Goal: Task Accomplishment & Management: Manage account settings

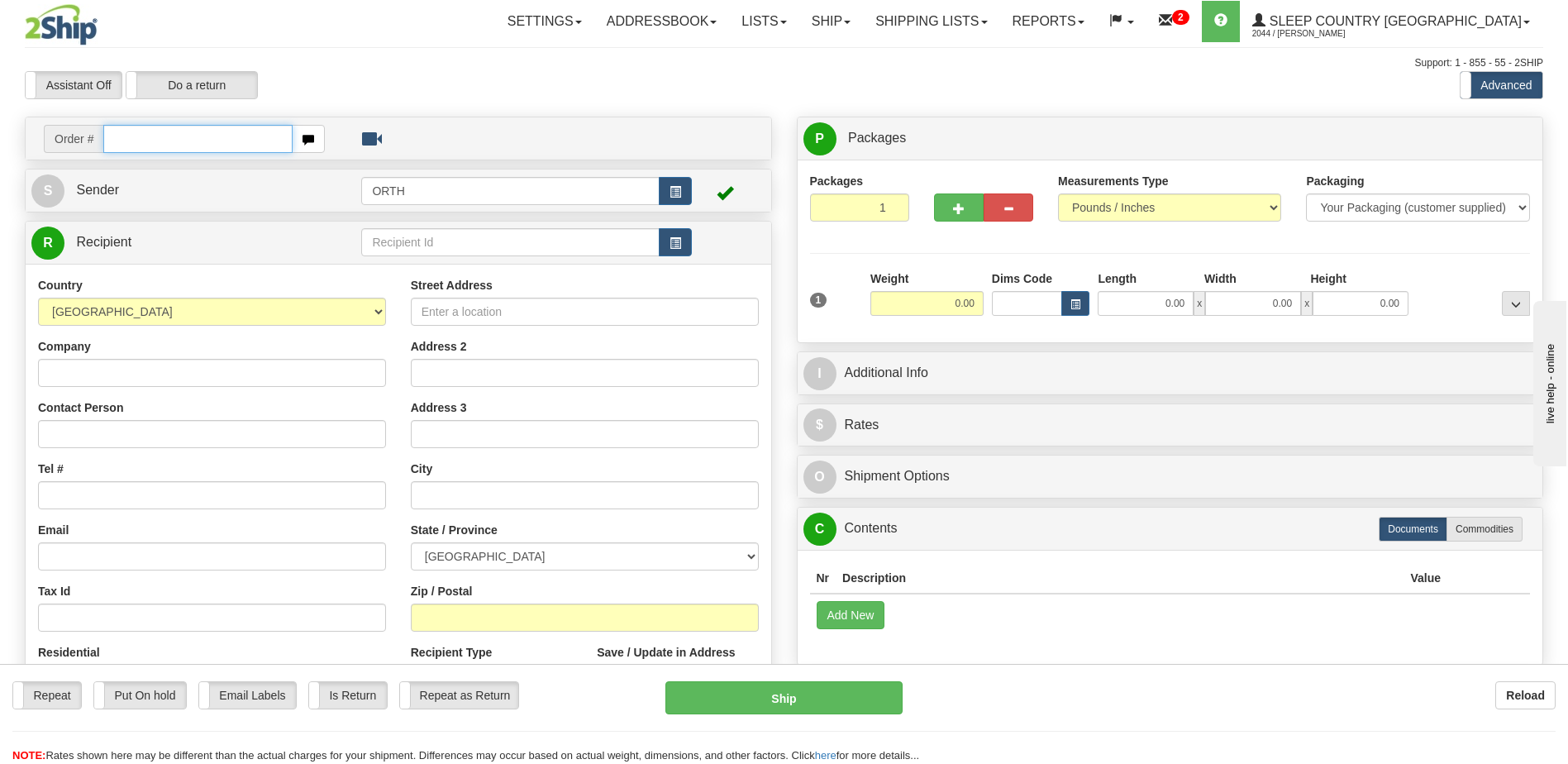
click at [180, 142] on input "text" at bounding box center [198, 138] width 189 height 28
type input "9002i025667"
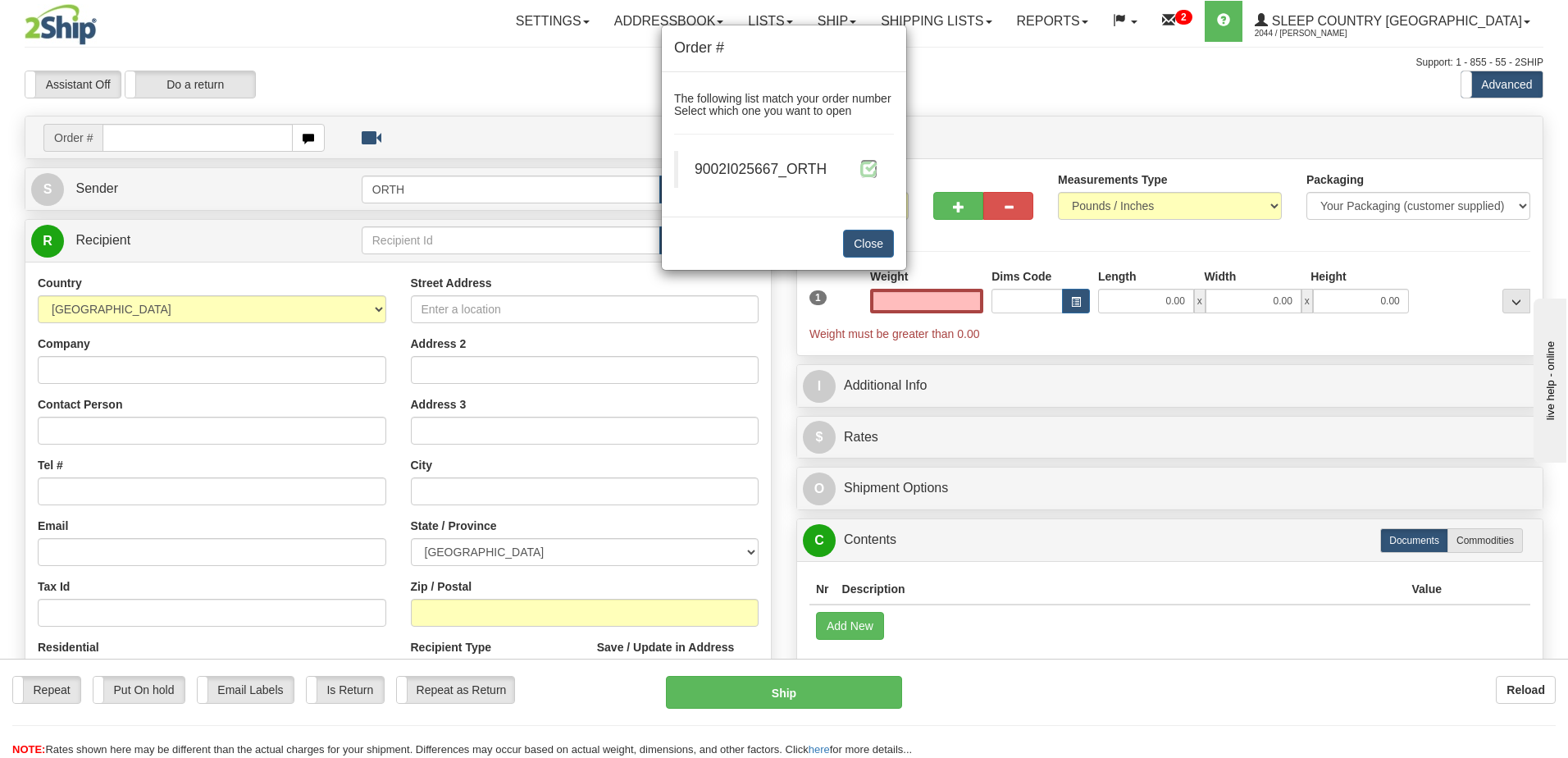
type input "0.00"
click at [861, 167] on span at bounding box center [868, 168] width 17 height 17
click at [875, 179] on div "9002I025667_ORTH" at bounding box center [785, 169] width 183 height 21
click at [873, 171] on span at bounding box center [868, 168] width 17 height 17
click at [865, 171] on span at bounding box center [868, 168] width 17 height 17
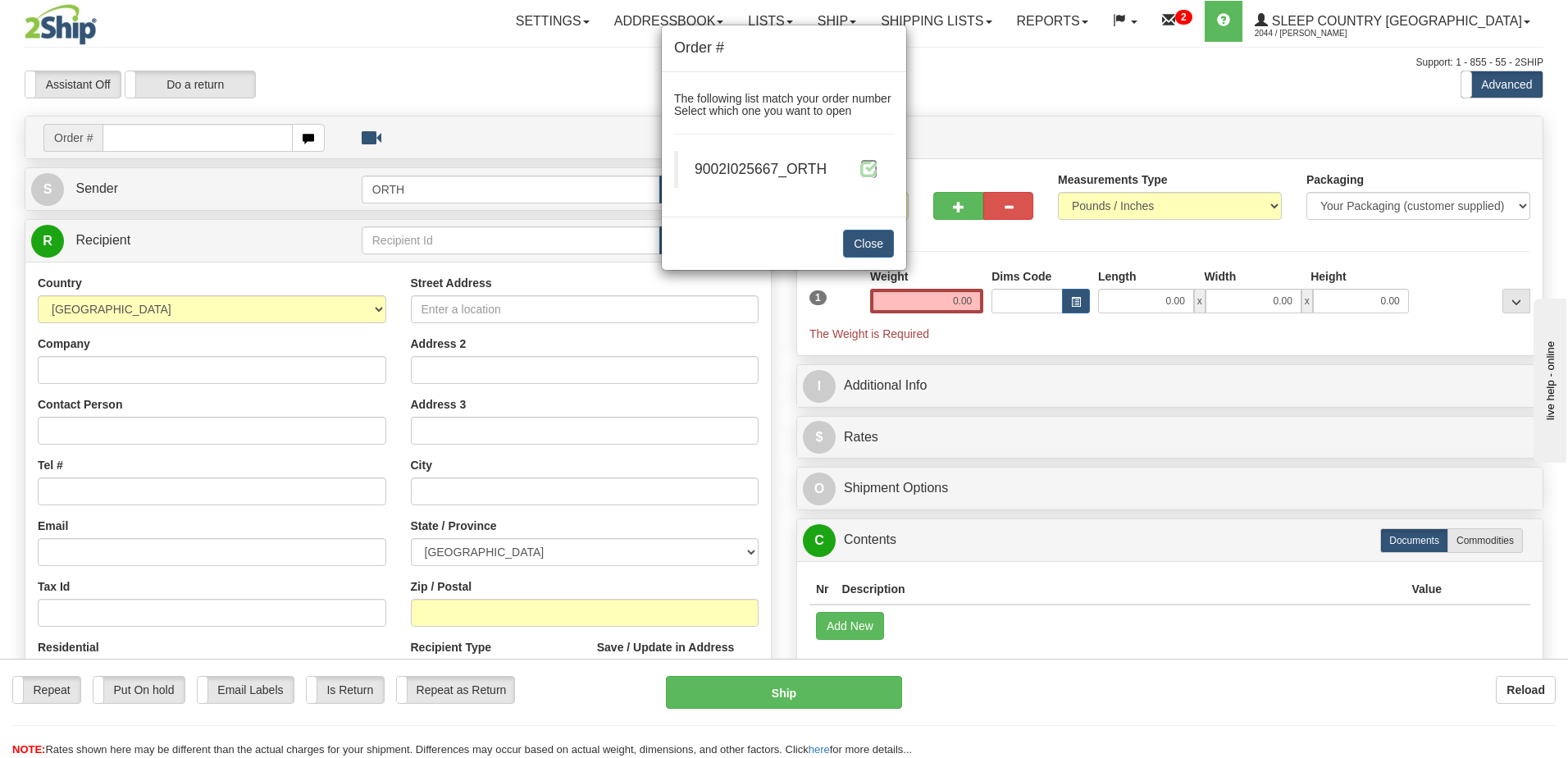
click at [864, 166] on span at bounding box center [868, 168] width 17 height 17
click at [867, 168] on span at bounding box center [868, 168] width 17 height 17
click at [864, 169] on span at bounding box center [868, 168] width 17 height 17
click at [867, 166] on span at bounding box center [868, 168] width 17 height 17
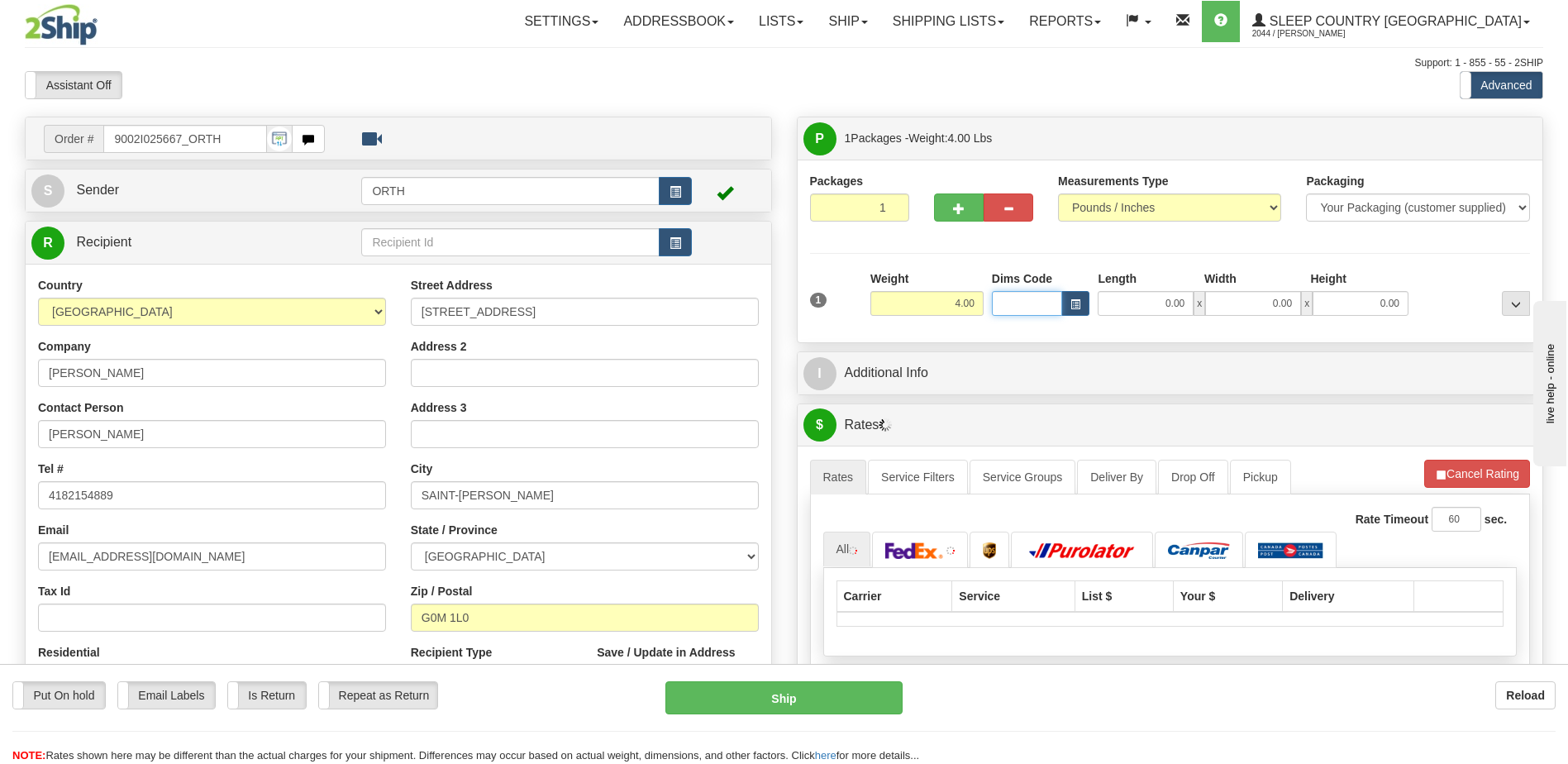
click at [1009, 306] on input "Dims Code" at bounding box center [1027, 304] width 71 height 25
type input "bte"
click button "Delete" at bounding box center [0, 0] width 0 height 0
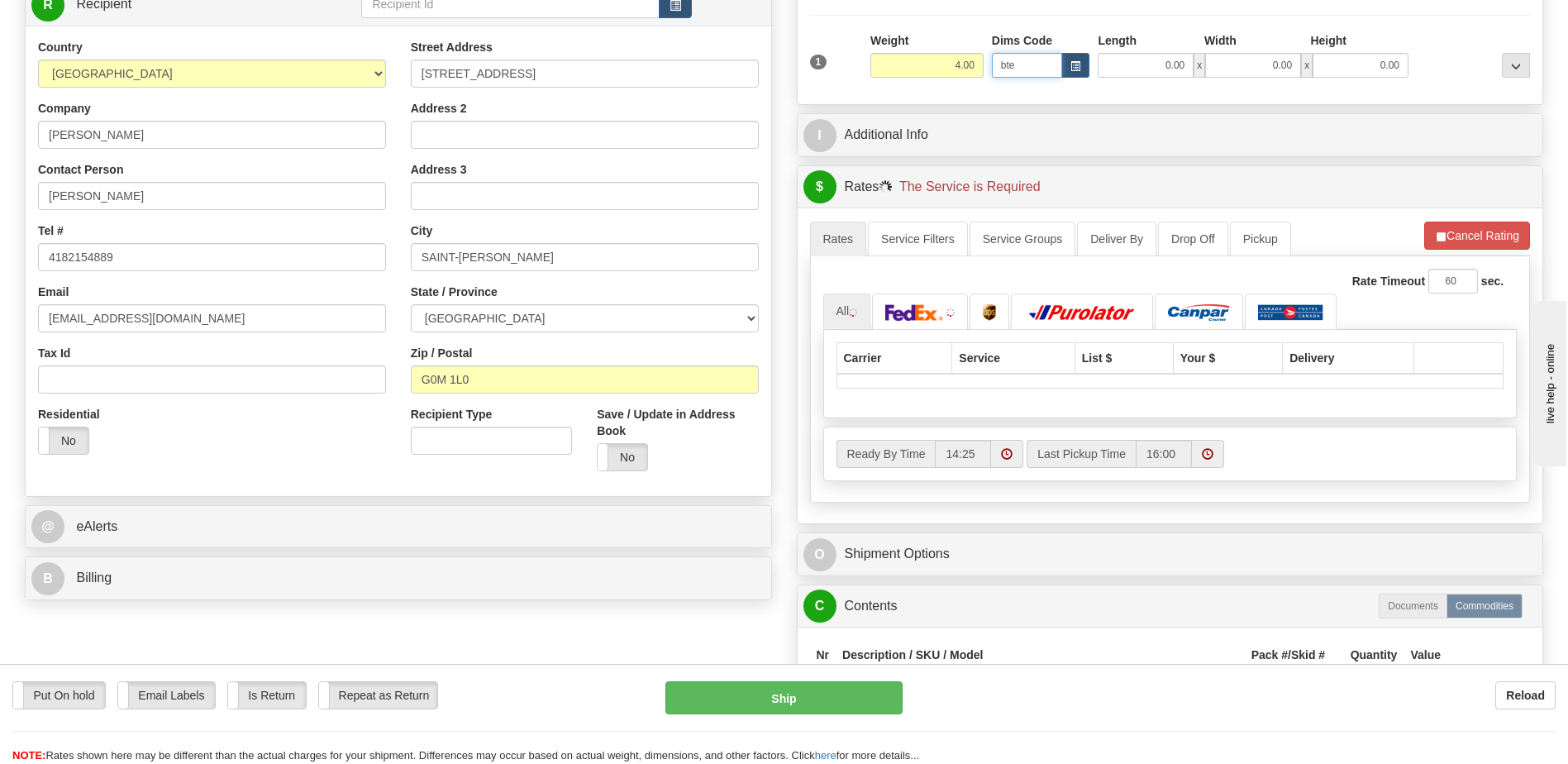
scroll to position [248, 0]
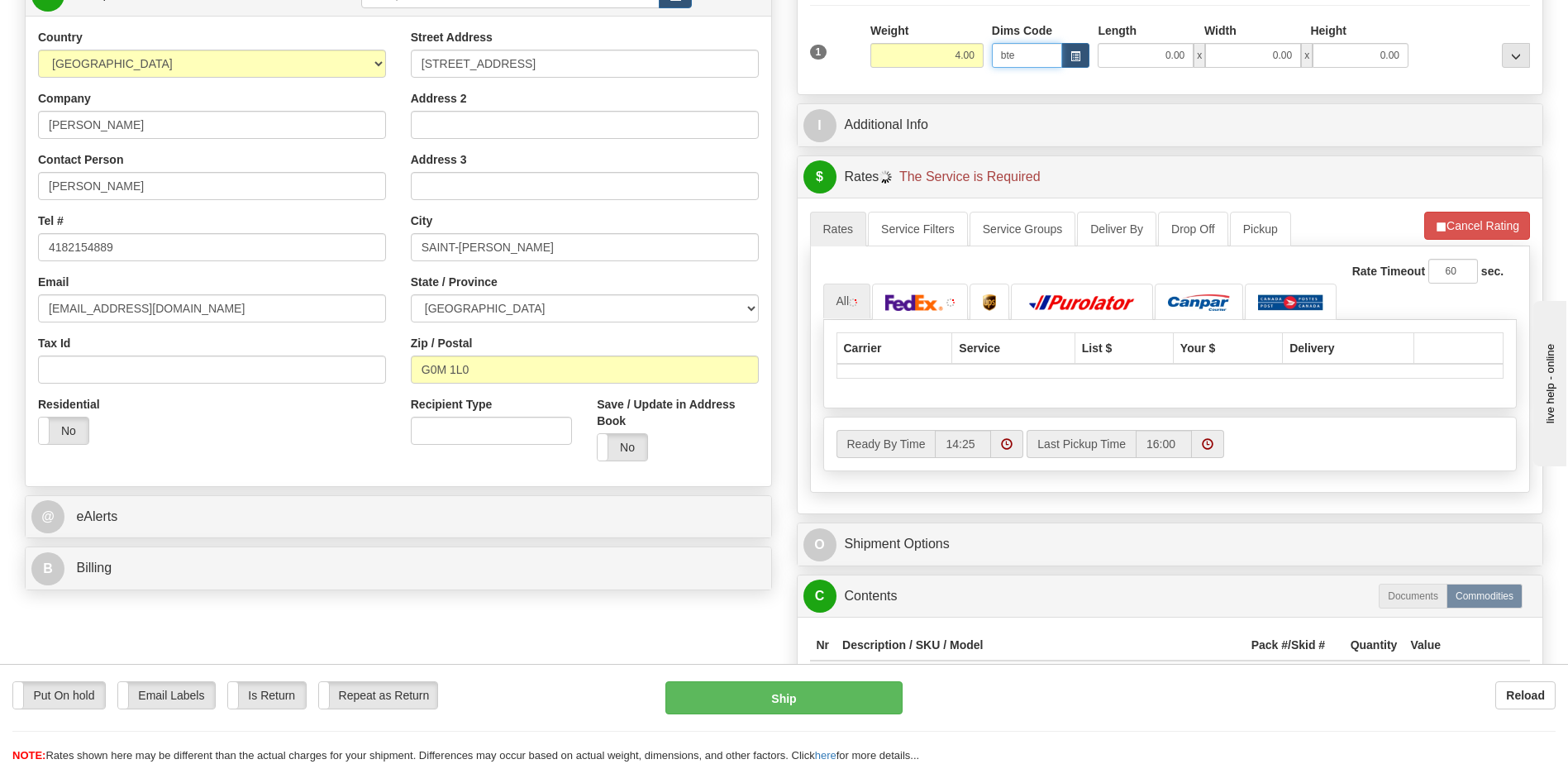
type input "15.00"
type input "5.00"
type input "25.00"
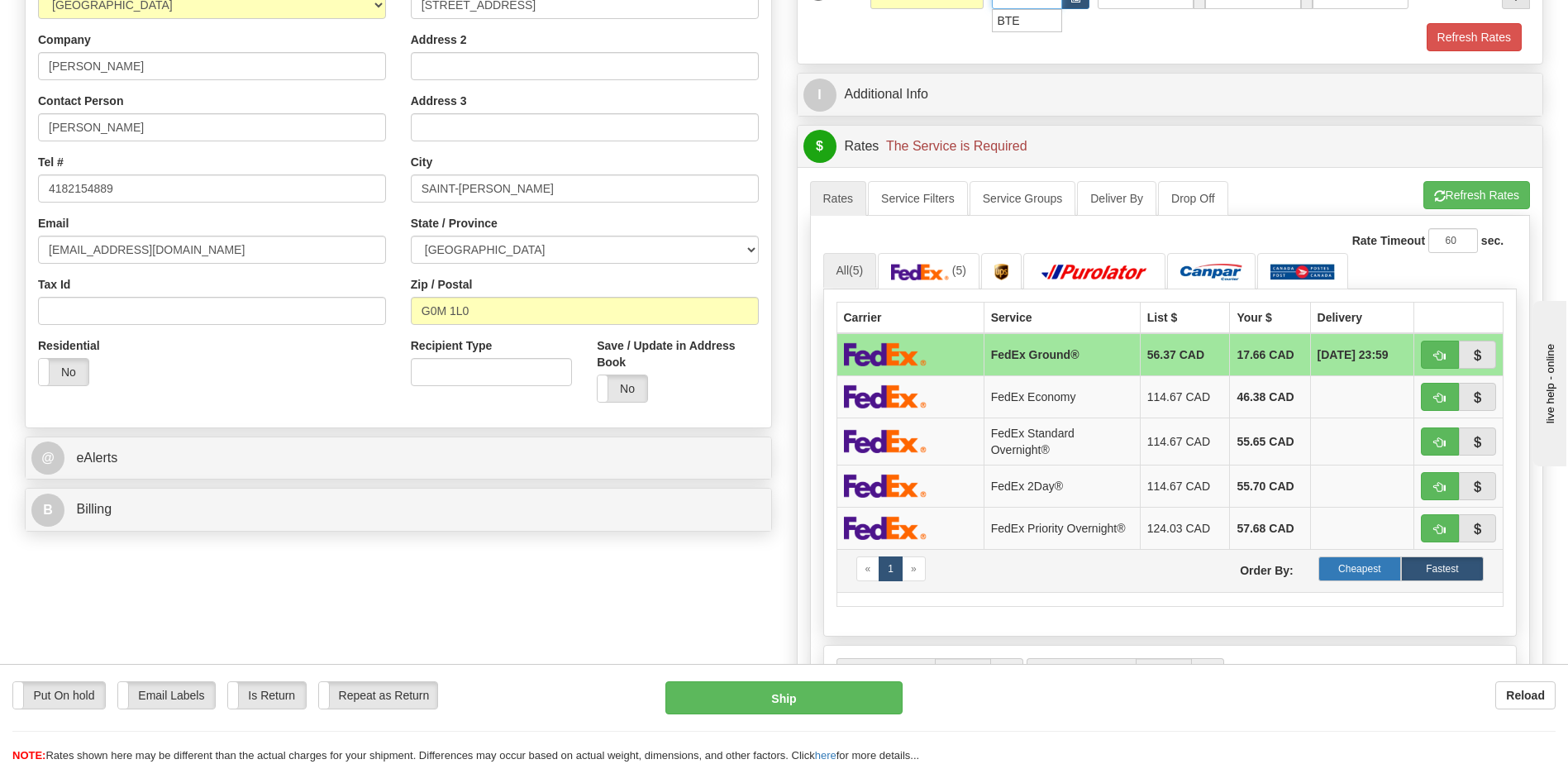
scroll to position [331, 0]
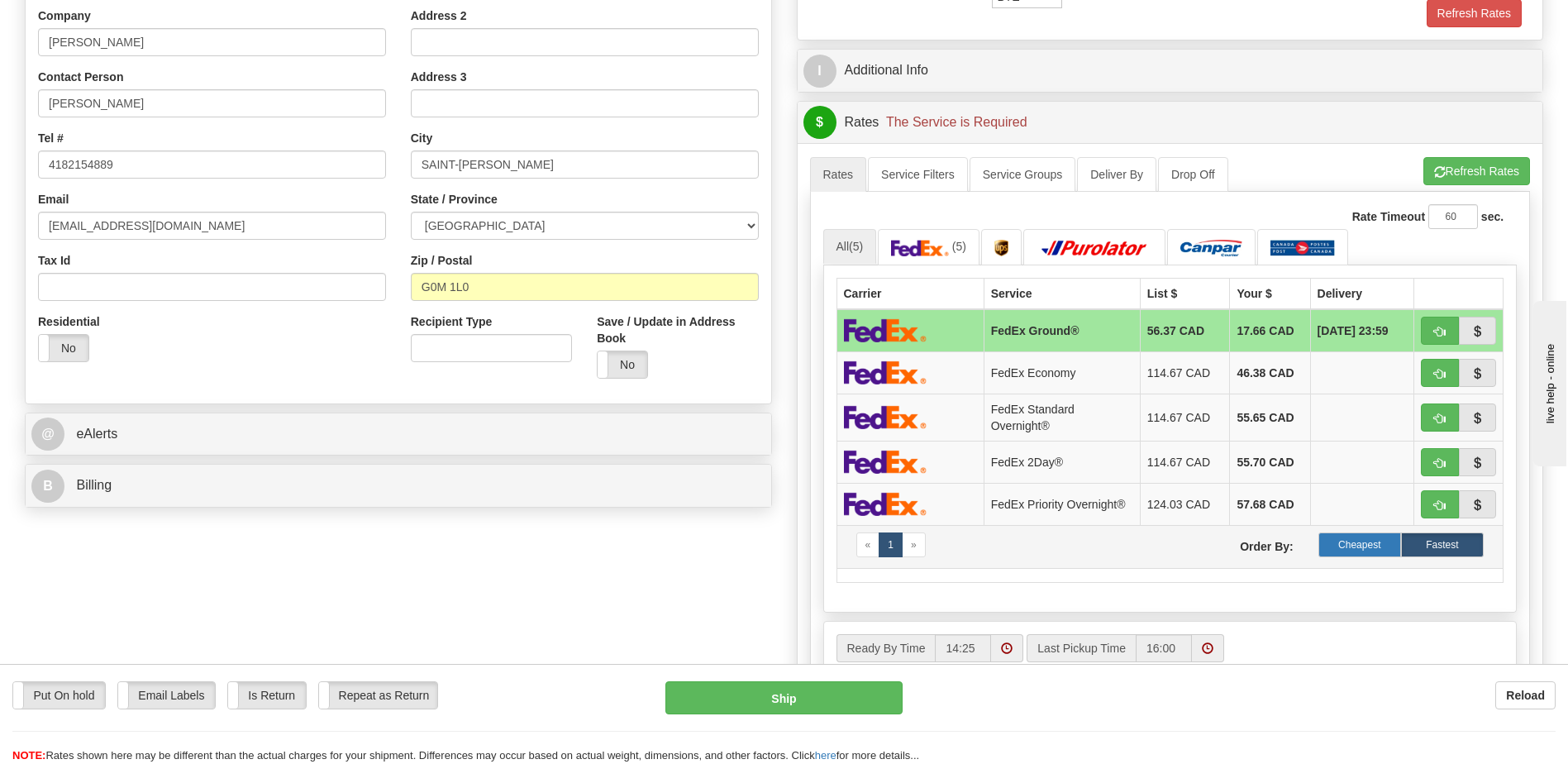
click at [1386, 539] on label "Cheapest" at bounding box center [1360, 545] width 83 height 25
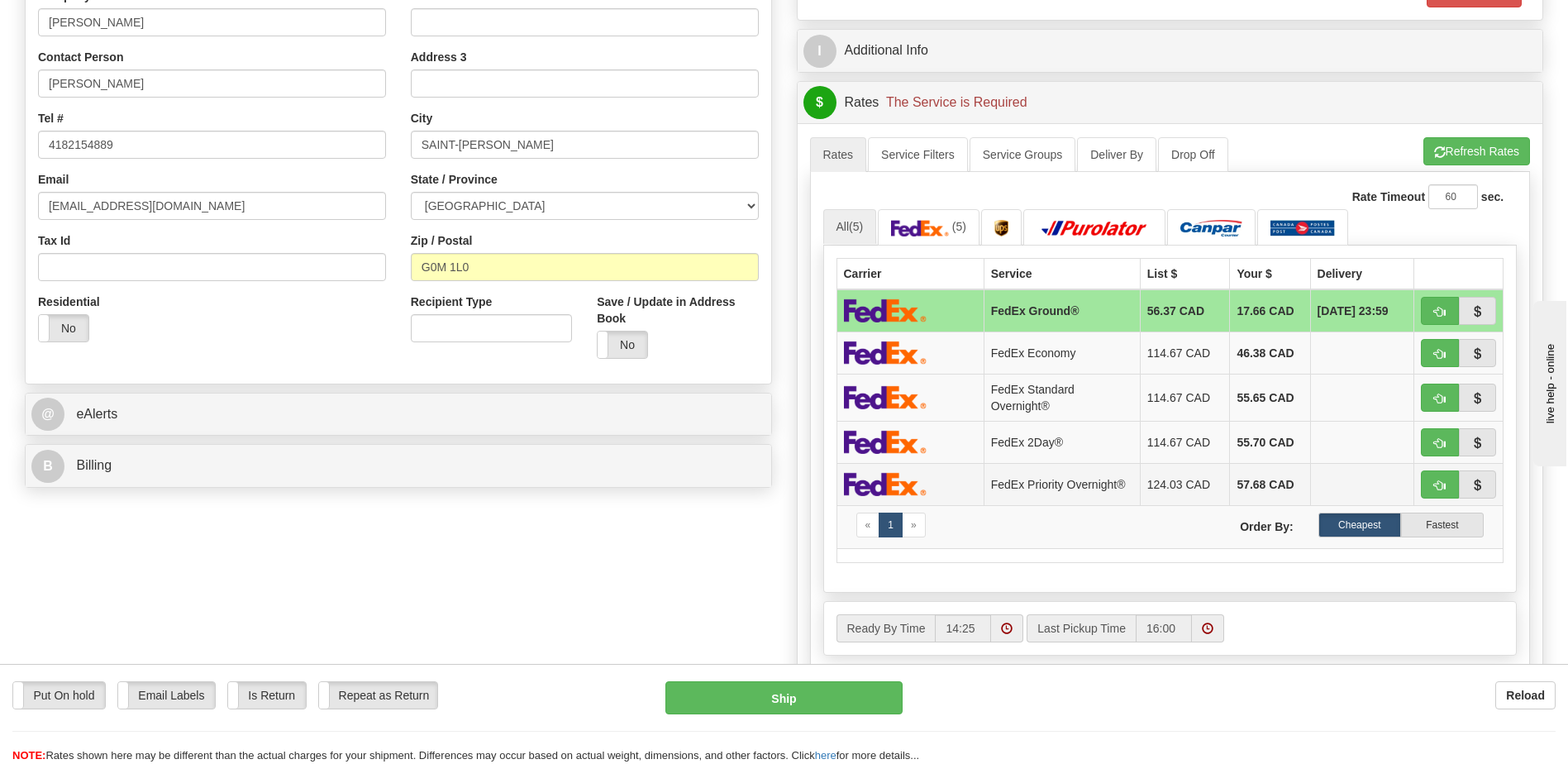
scroll to position [413, 0]
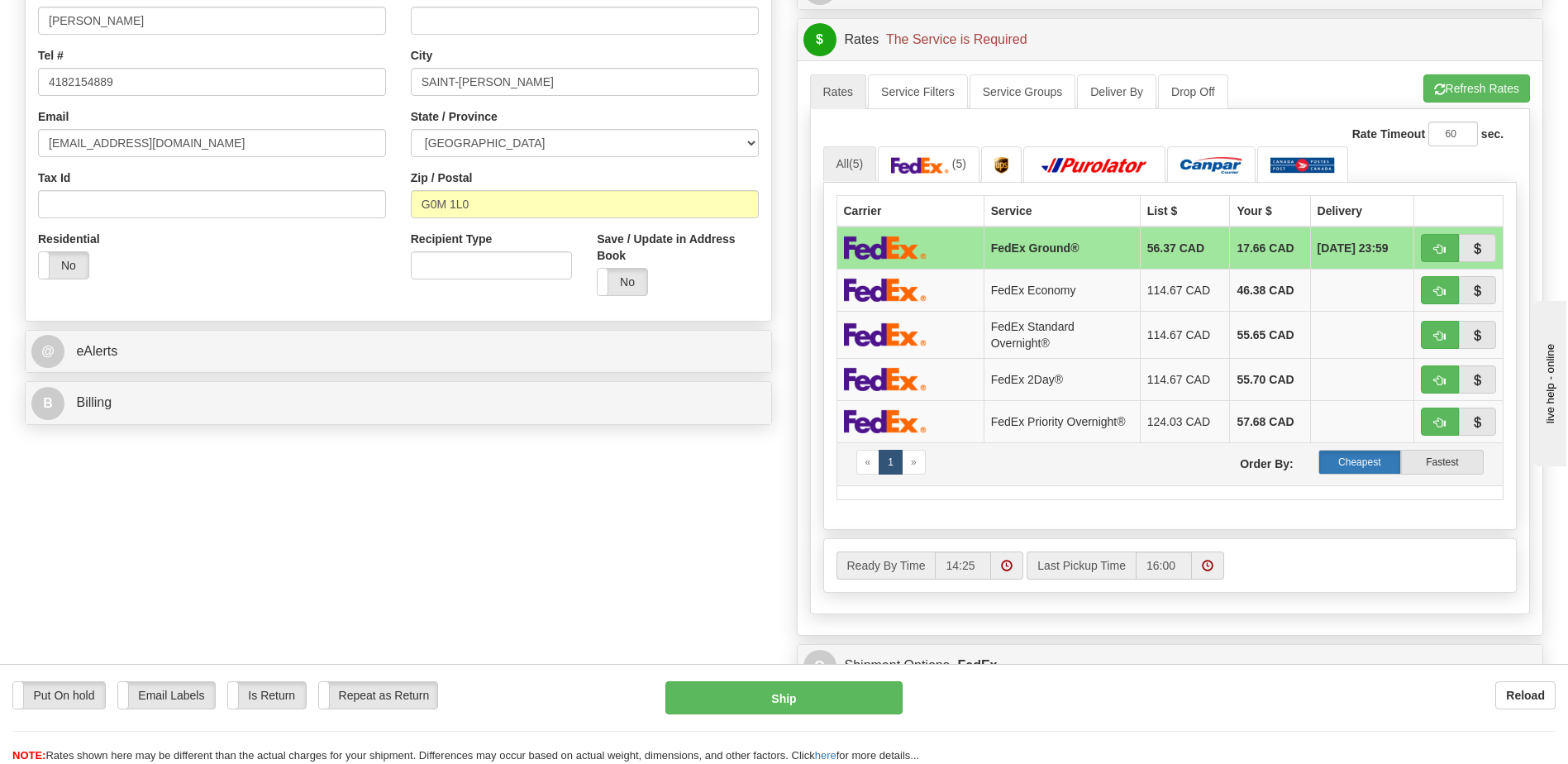
click at [1379, 463] on label "Cheapest" at bounding box center [1360, 462] width 83 height 25
click at [1342, 461] on label "Cheapest" at bounding box center [1360, 462] width 83 height 25
click at [1334, 457] on label "Cheapest" at bounding box center [1360, 462] width 83 height 25
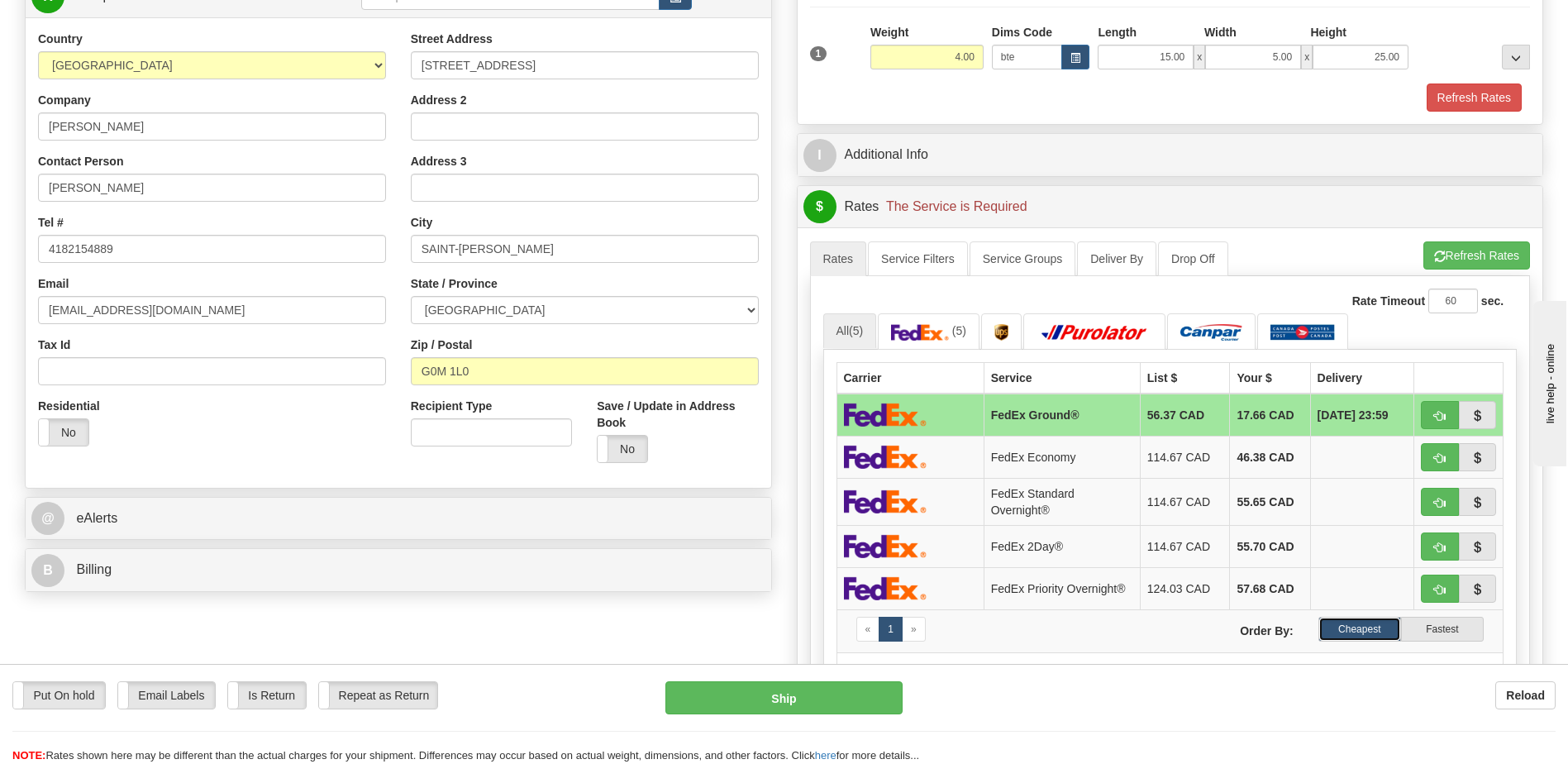
scroll to position [248, 0]
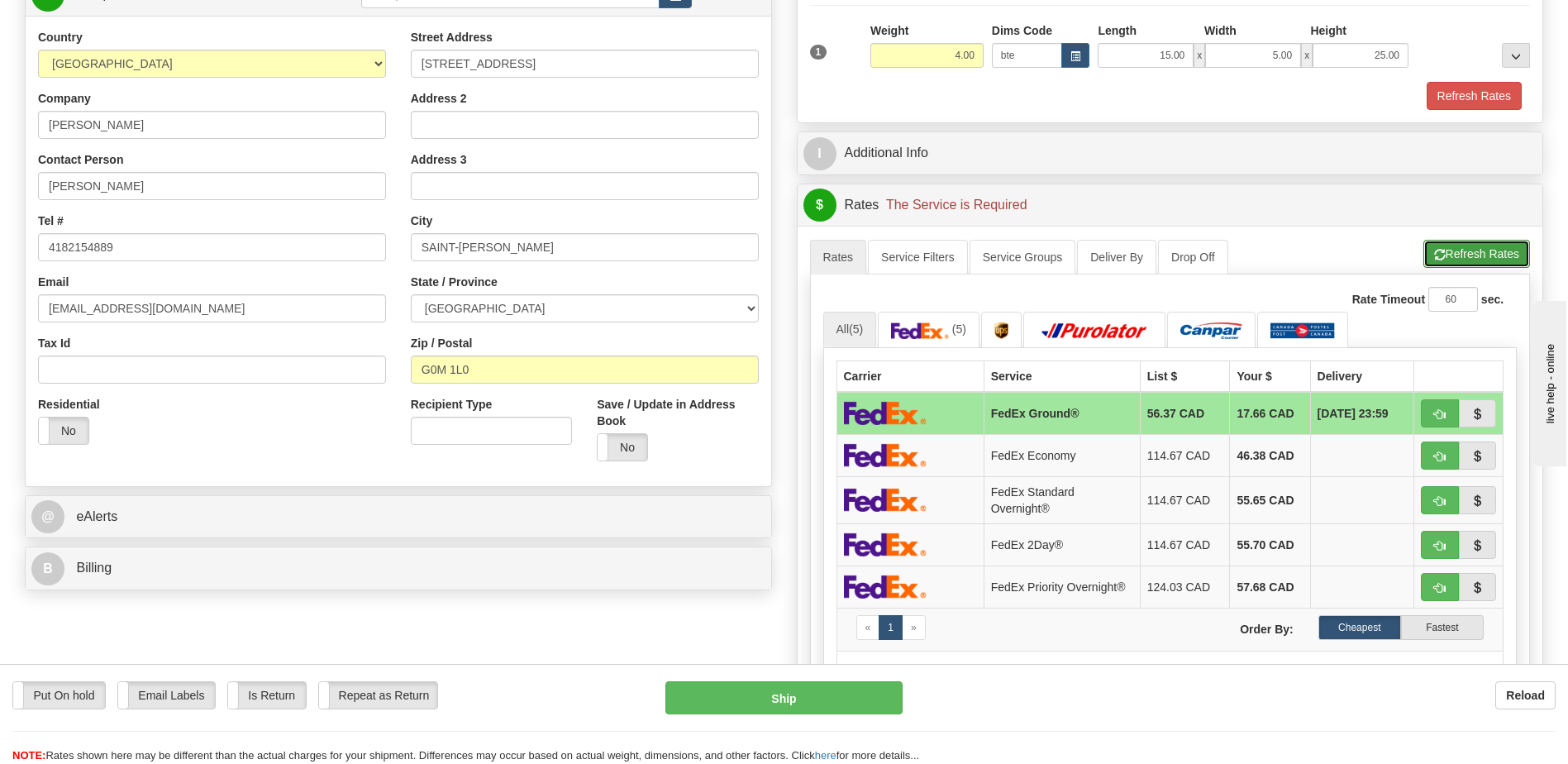
click at [1512, 250] on button "Refresh Rates" at bounding box center [1476, 253] width 107 height 28
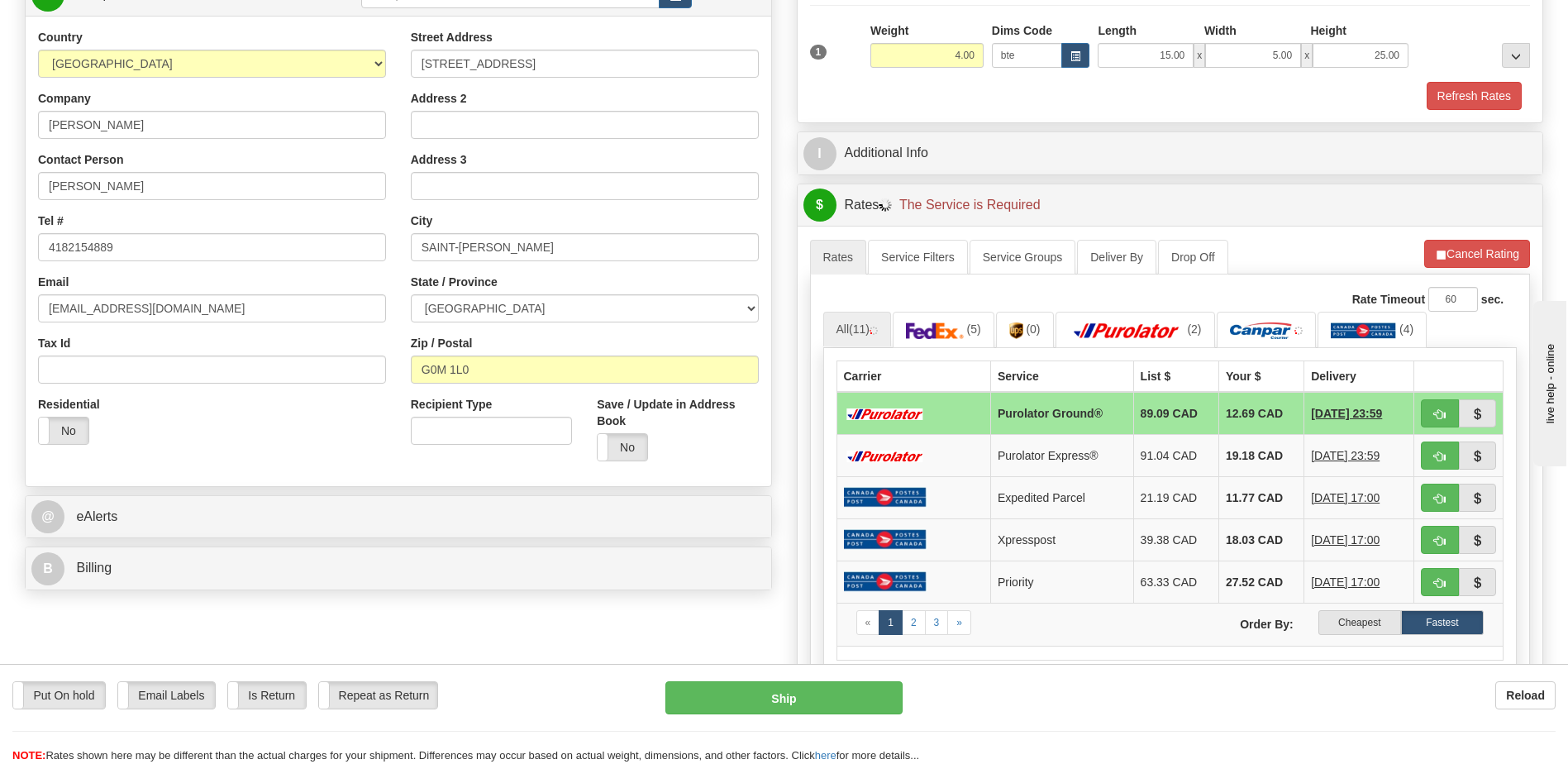
click at [1356, 624] on label "Cheapest" at bounding box center [1360, 623] width 83 height 25
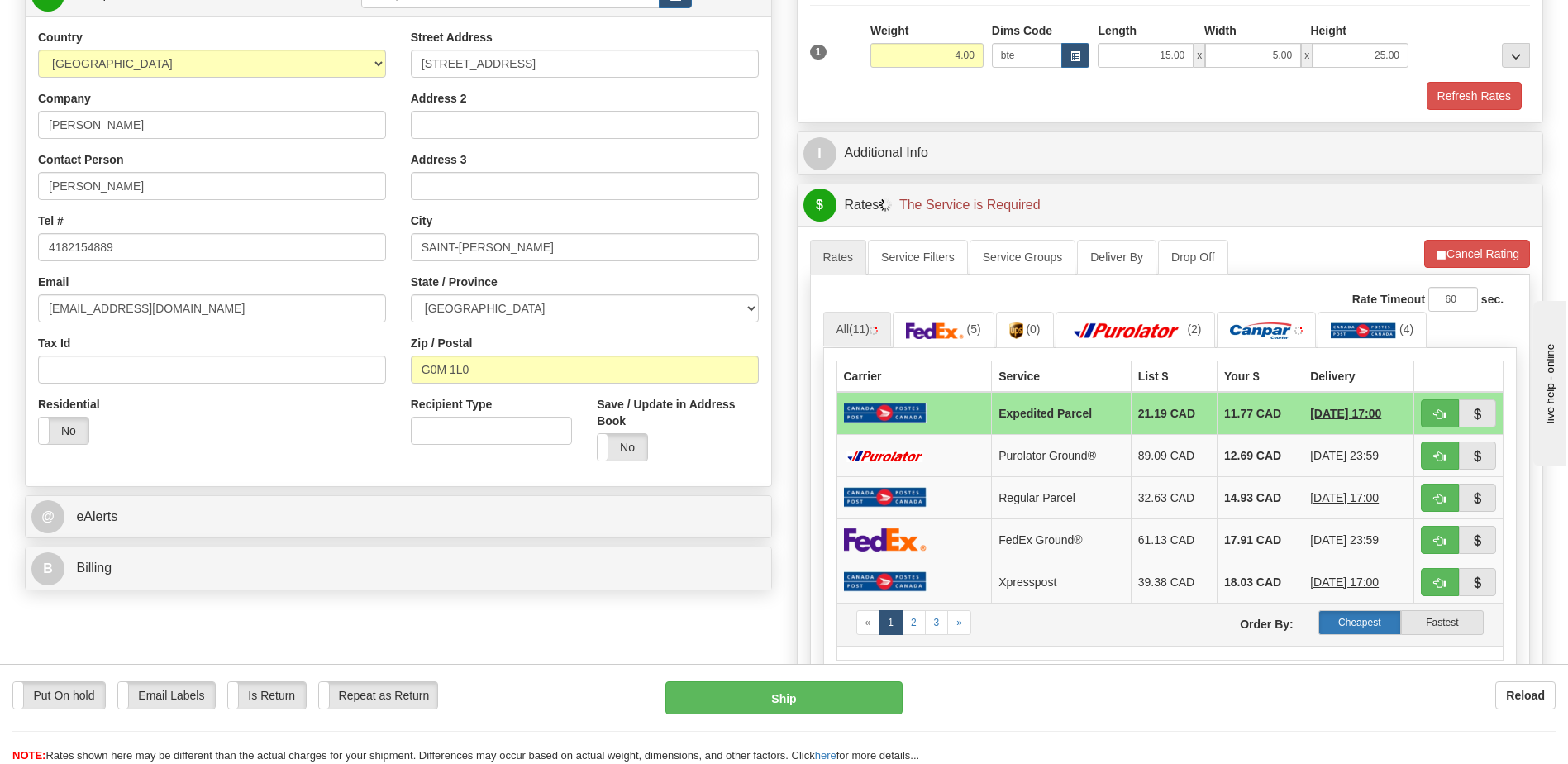
click at [1353, 620] on label "Cheapest" at bounding box center [1360, 623] width 83 height 25
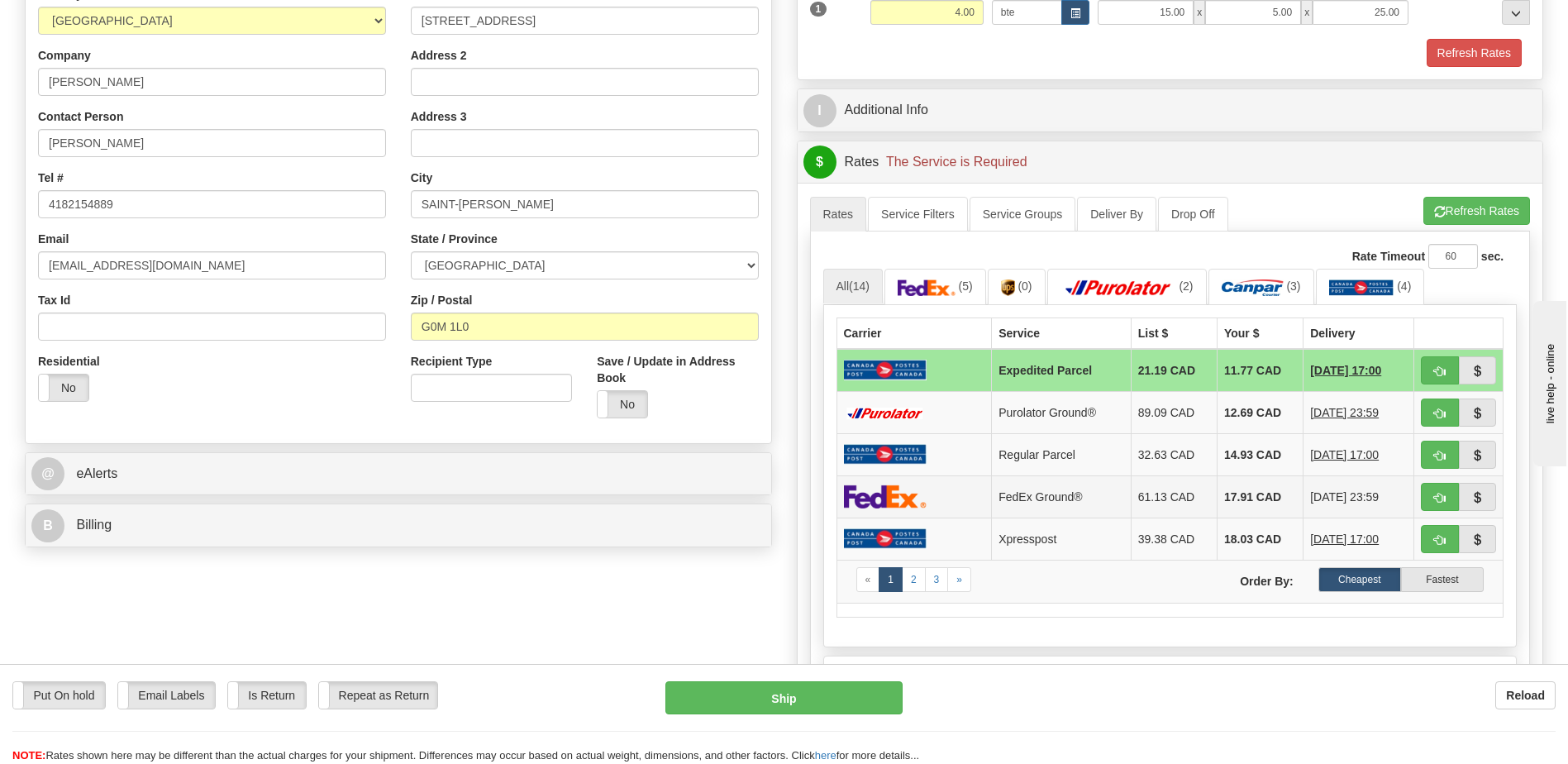
scroll to position [331, 0]
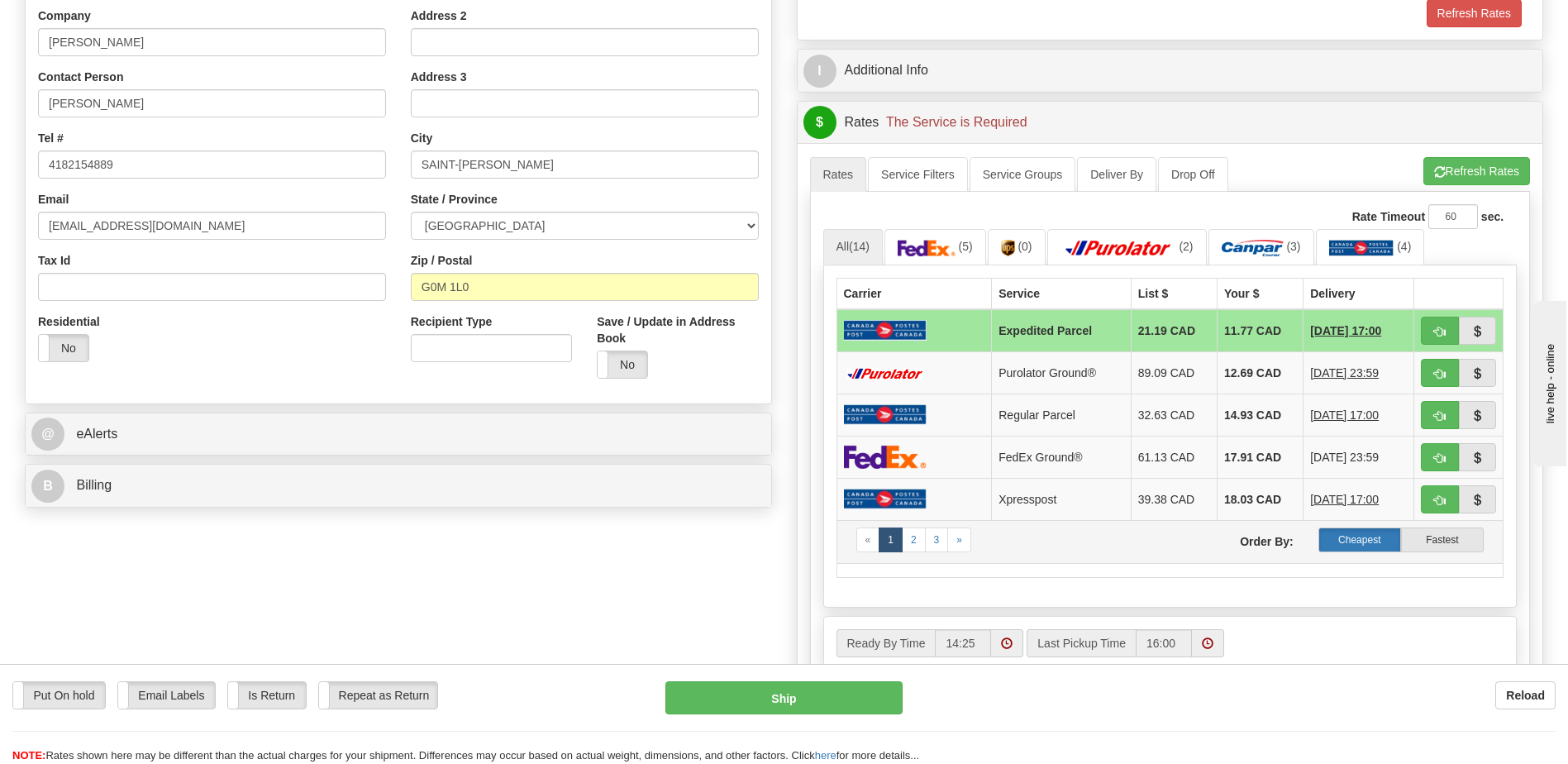
click at [1387, 539] on label "Cheapest" at bounding box center [1360, 540] width 83 height 25
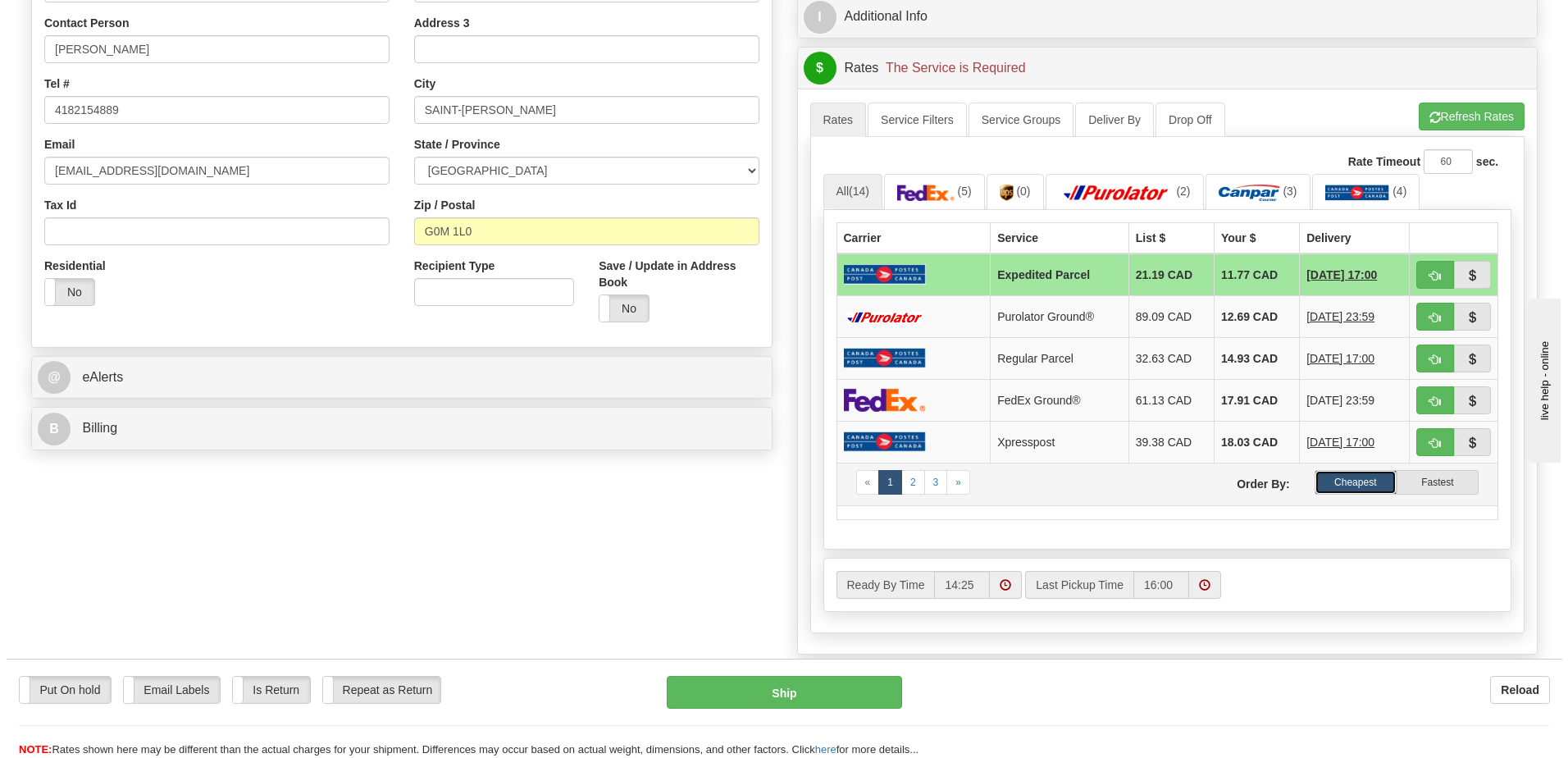
scroll to position [410, 0]
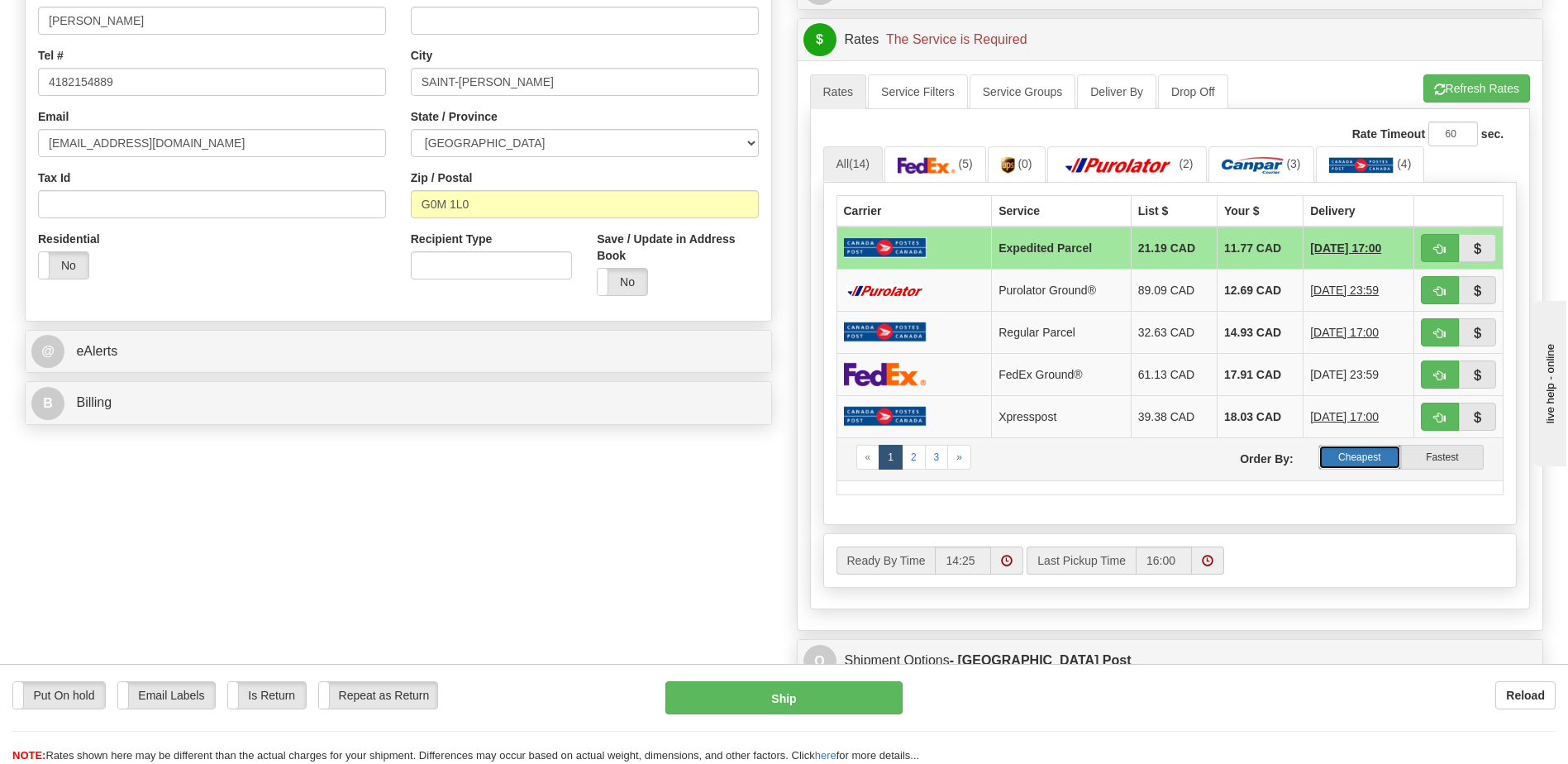
click at [1355, 455] on label "Cheapest" at bounding box center [1360, 458] width 83 height 25
click at [1275, 160] on img at bounding box center [1253, 165] width 62 height 16
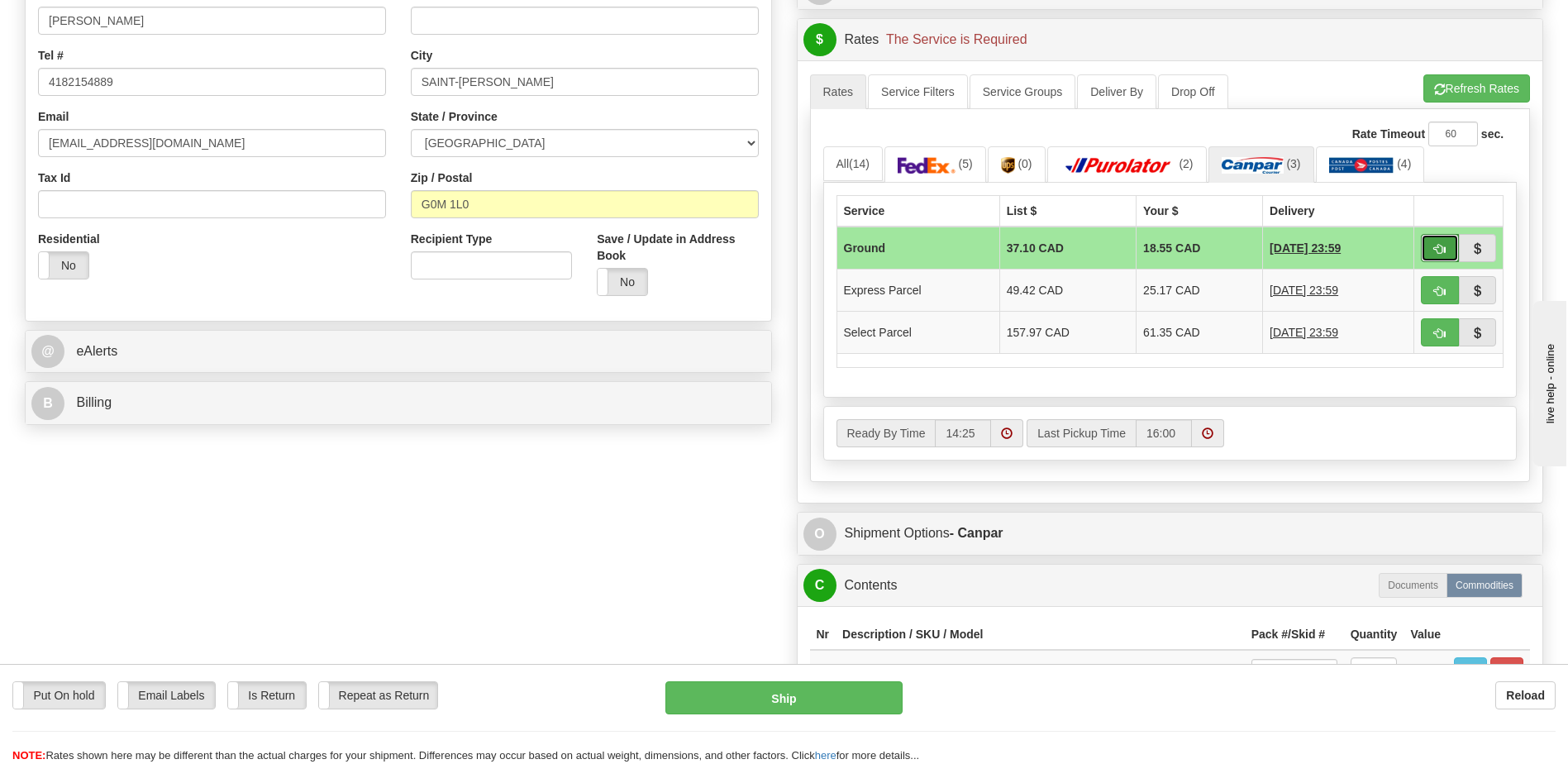
click at [1445, 250] on span "button" at bounding box center [1440, 249] width 12 height 11
type input "1"
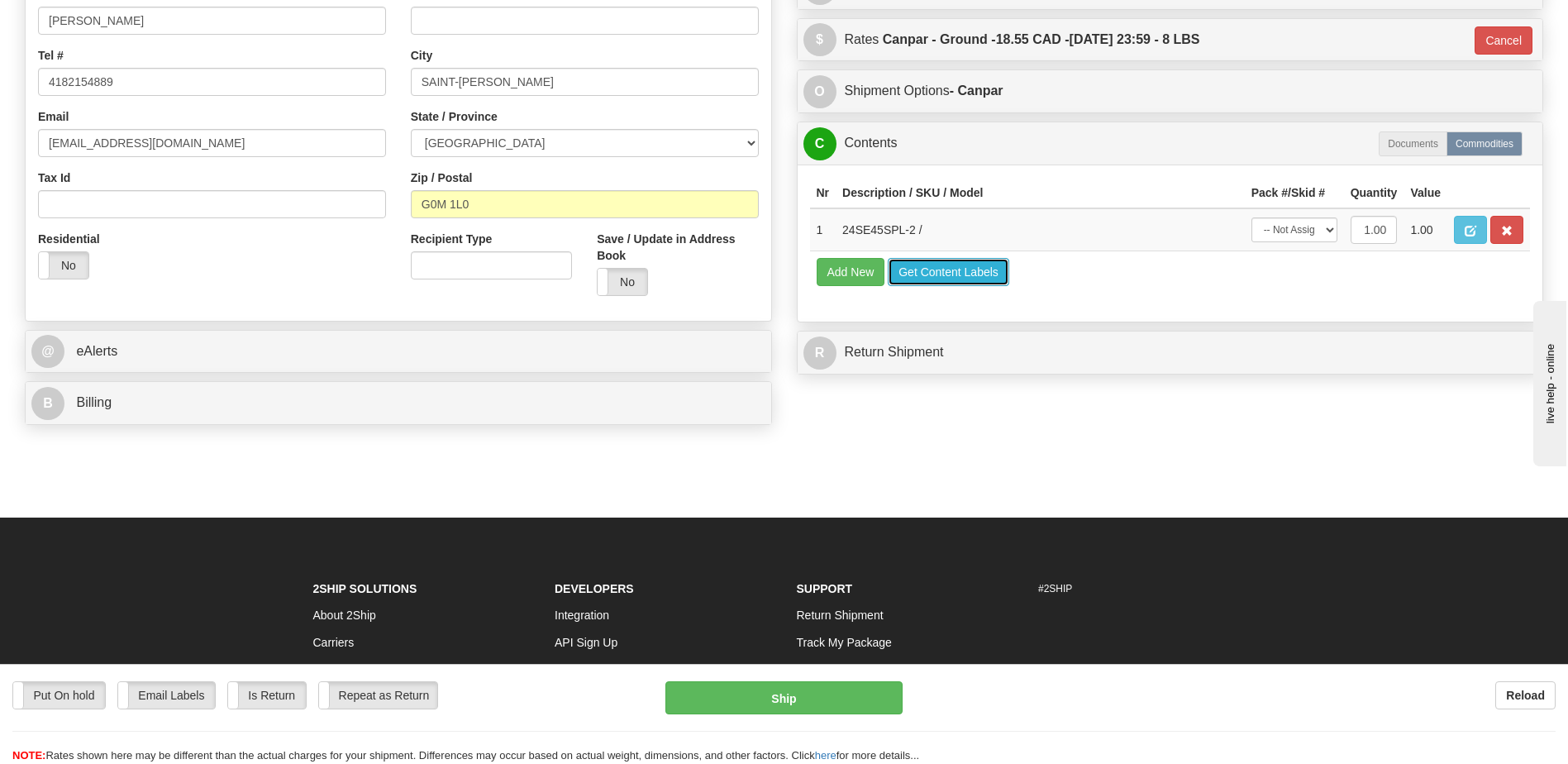
click at [954, 267] on button "Get Content Labels" at bounding box center [948, 271] width 121 height 28
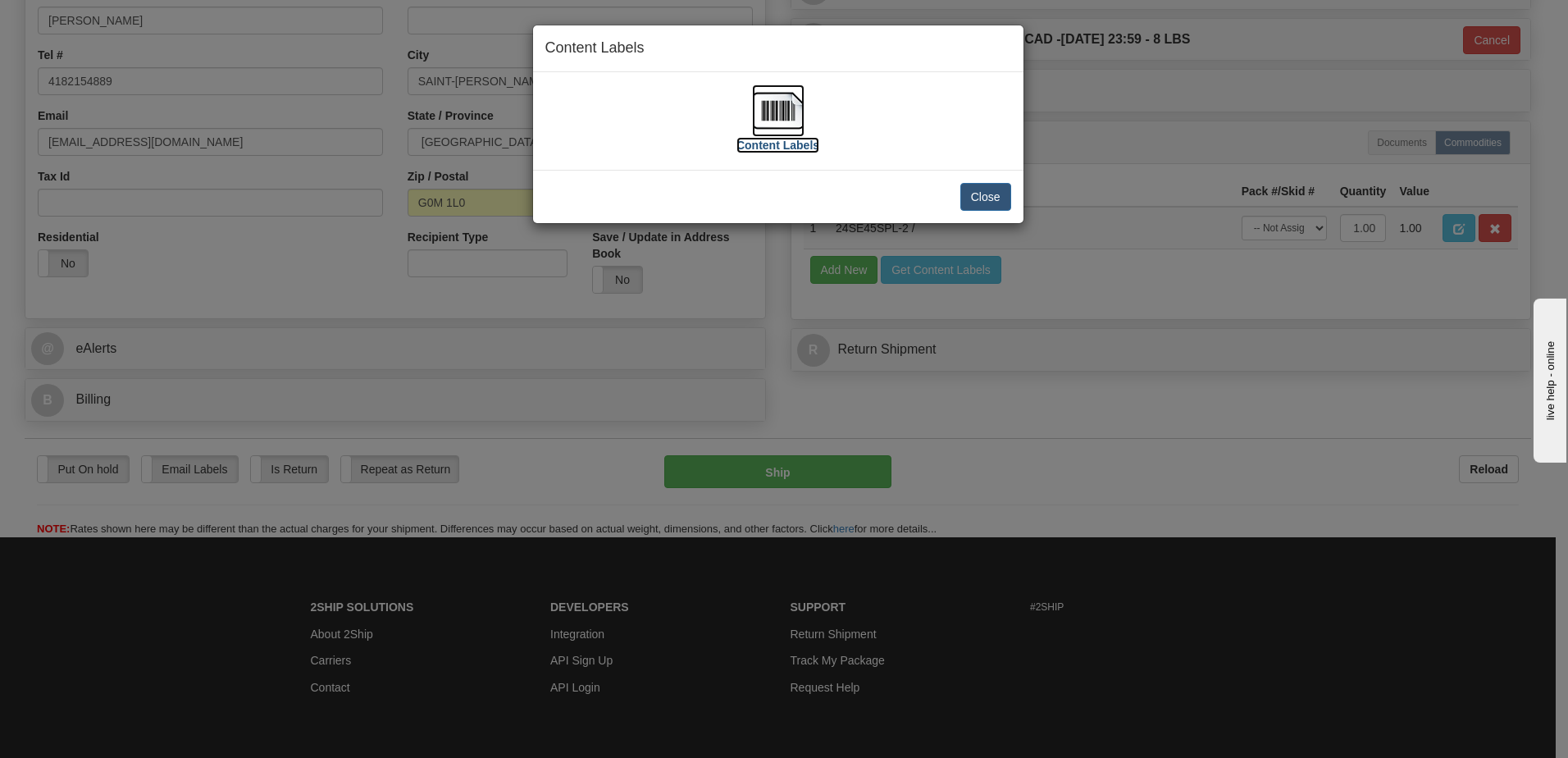
click at [762, 107] on img at bounding box center [777, 111] width 53 height 53
click at [993, 200] on button "Close" at bounding box center [985, 196] width 51 height 28
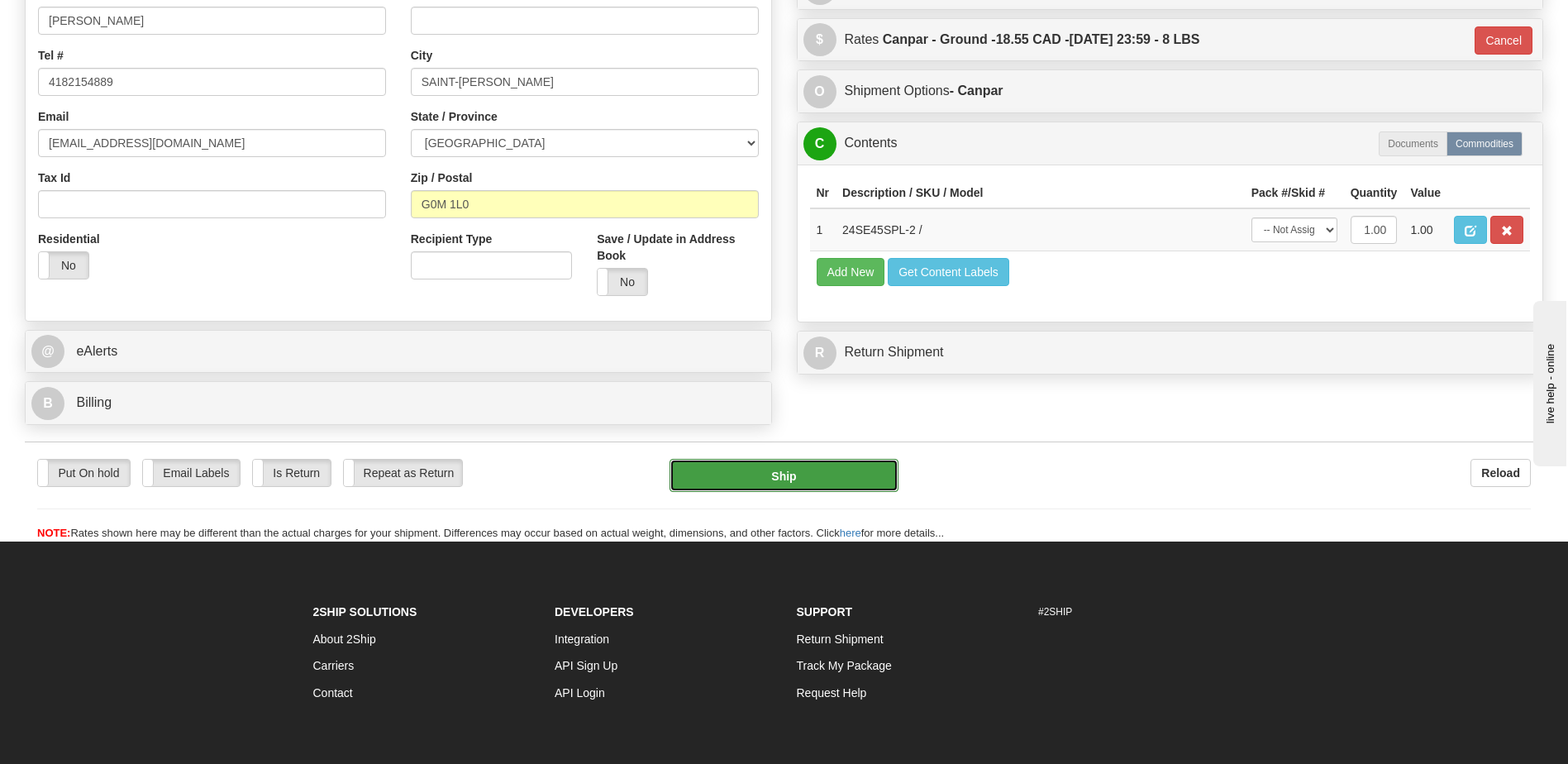
click at [783, 478] on button "Ship" at bounding box center [784, 475] width 228 height 33
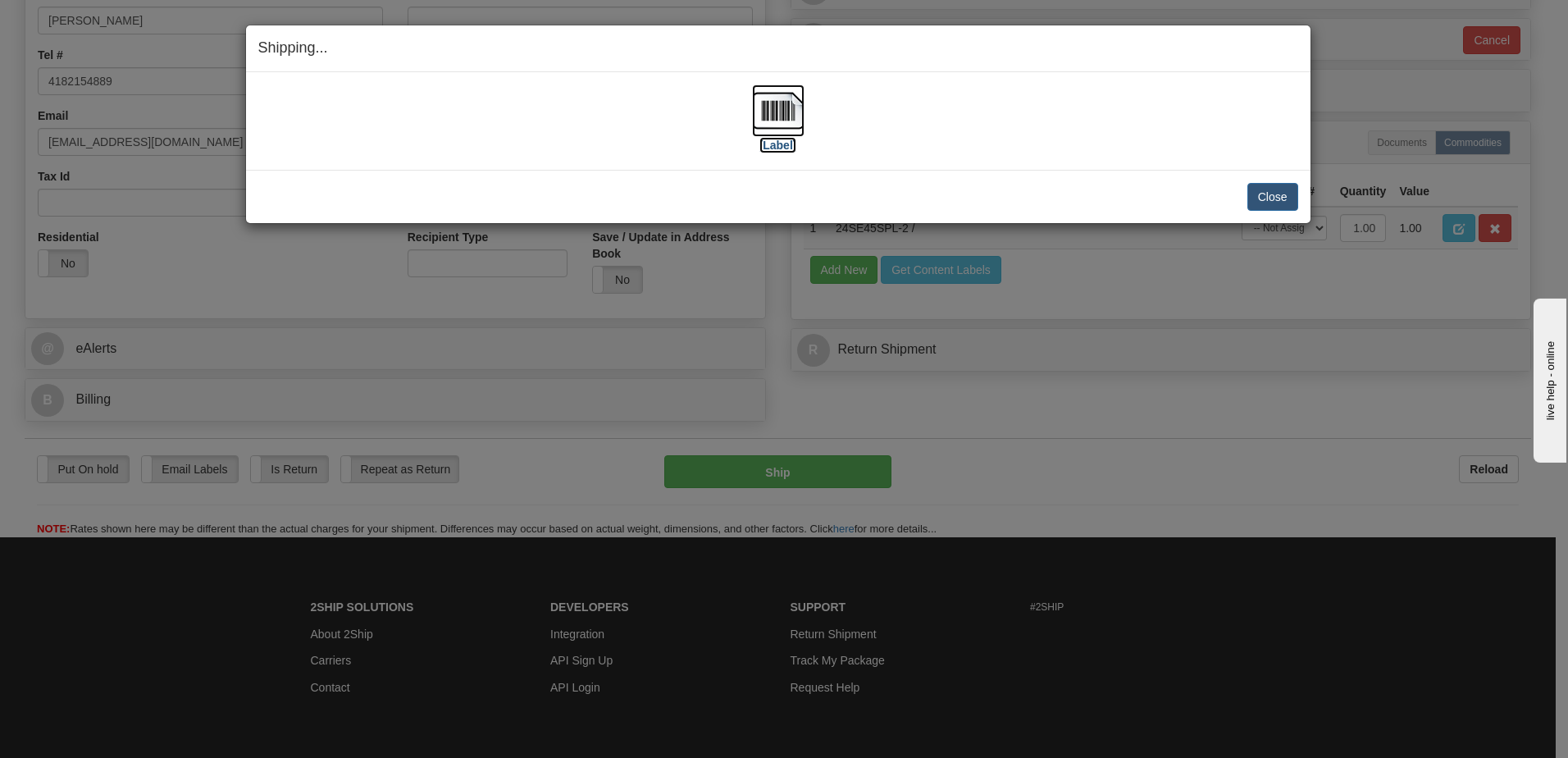
click at [762, 106] on img at bounding box center [777, 111] width 53 height 53
click at [1102, 73] on div "[Label] IMPORTANT NOTICE Embassy / Consulate / Government Building / Hospital C…" at bounding box center [778, 120] width 1064 height 97
click at [1271, 194] on button "Close" at bounding box center [1272, 196] width 51 height 28
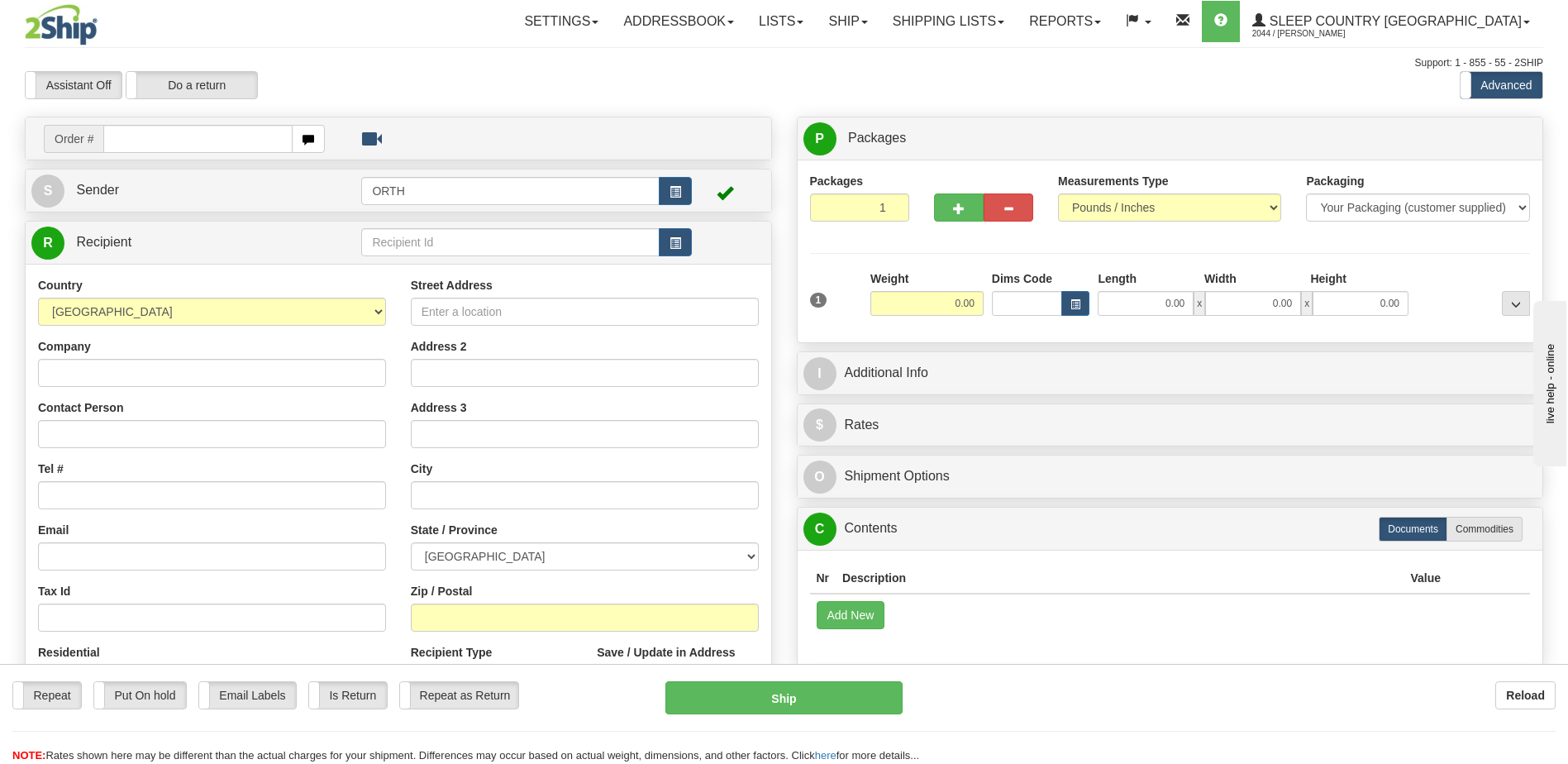
click at [185, 142] on div "Toggle navigation Settings Shipping Preferences Fields Preferences New" at bounding box center [784, 466] width 1568 height 931
click at [174, 139] on input "text" at bounding box center [198, 138] width 189 height 28
click at [139, 140] on input "90007i027981" at bounding box center [198, 138] width 189 height 28
type input "9007i027981"
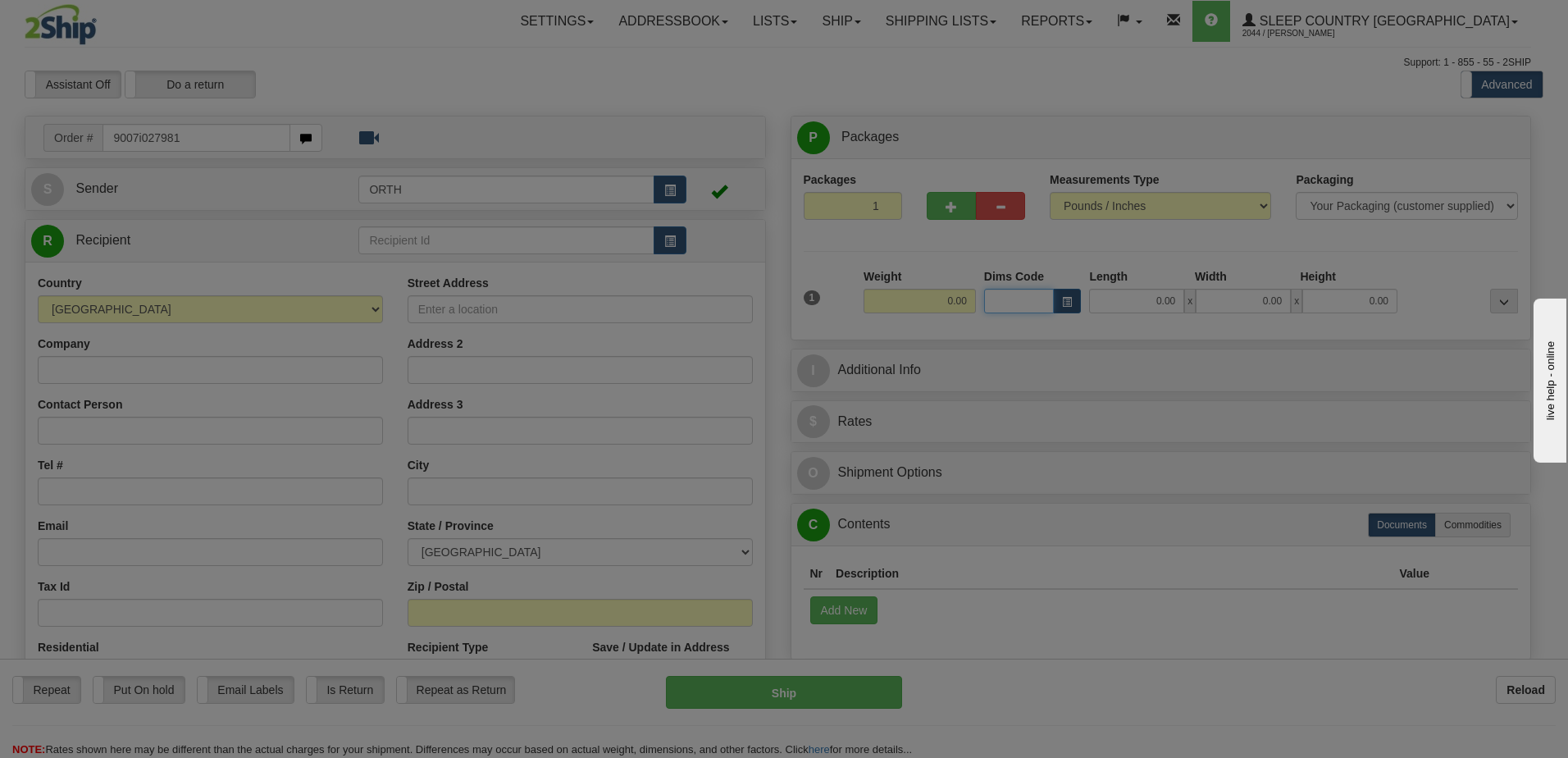
click at [1034, 305] on body "Training Course Close Toggle navigation Settings Shipping Preferences New Recip…" at bounding box center [784, 379] width 1568 height 758
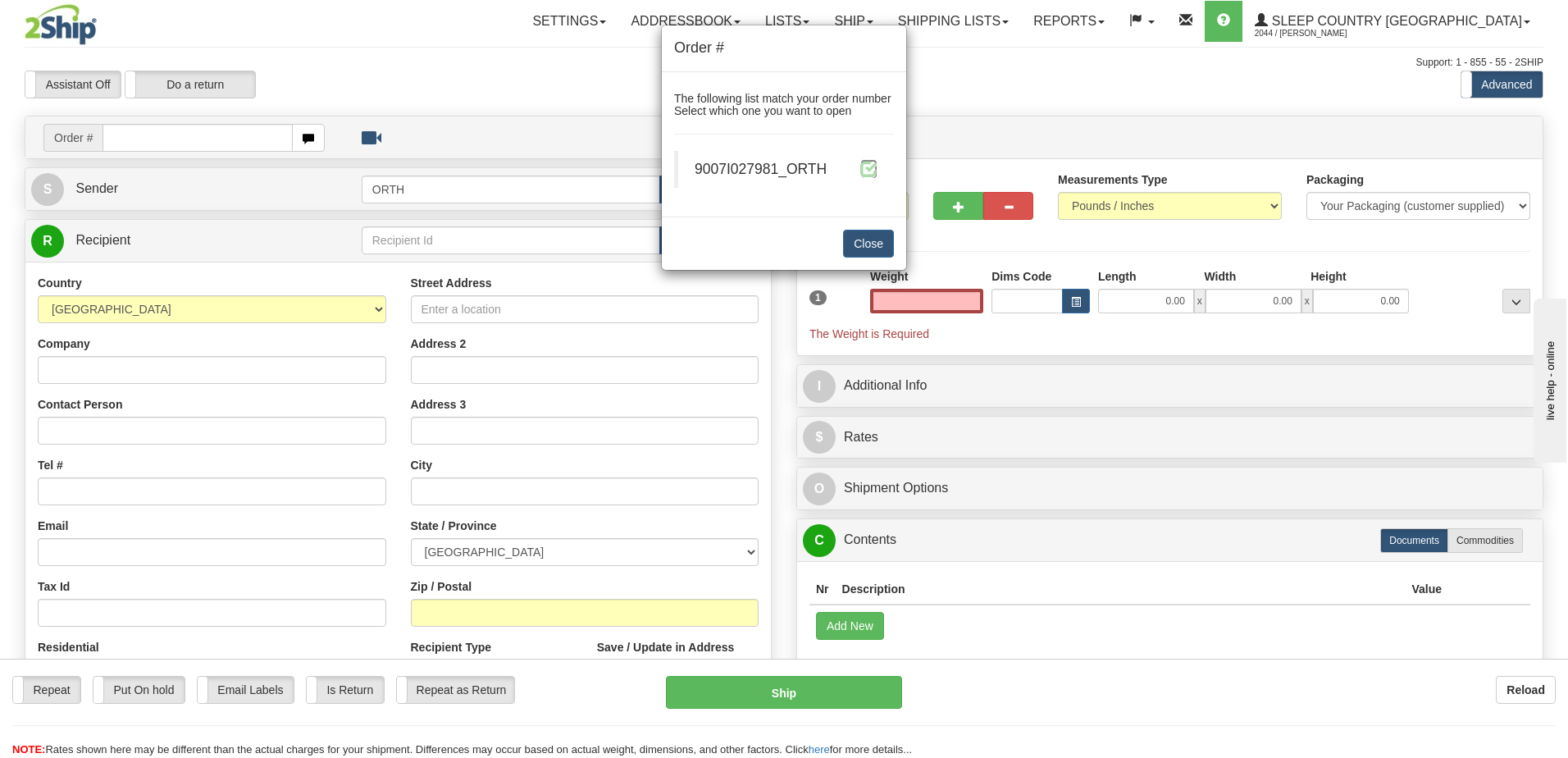
type input "0.00"
click at [861, 169] on span at bounding box center [868, 168] width 17 height 17
click at [874, 168] on span at bounding box center [868, 168] width 17 height 17
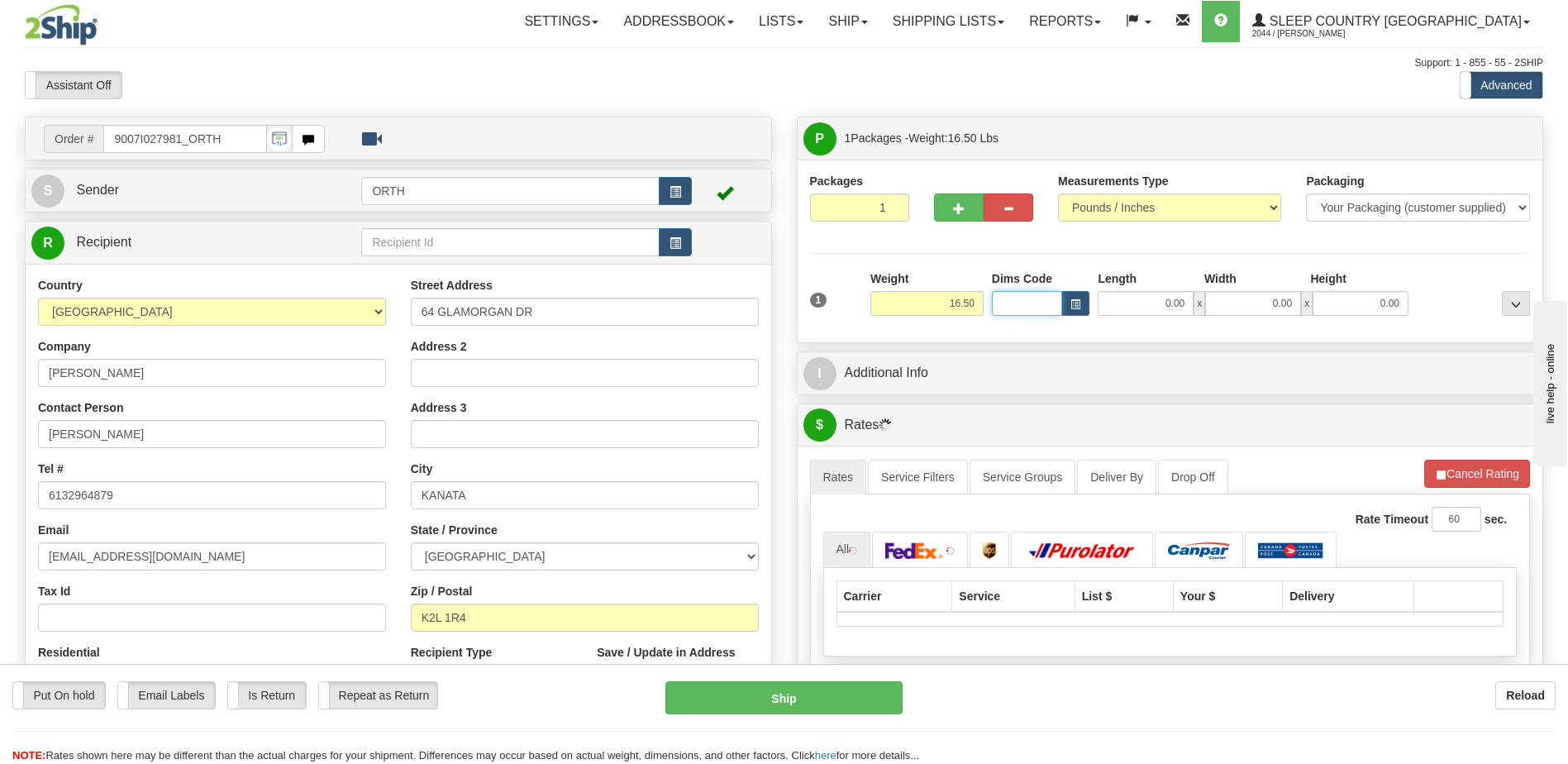
click at [1034, 304] on input "Dims Code" at bounding box center [1027, 304] width 71 height 25
type input "bte"
click button "Delete" at bounding box center [0, 0] width 0 height 0
type input "15.00"
type input "5.00"
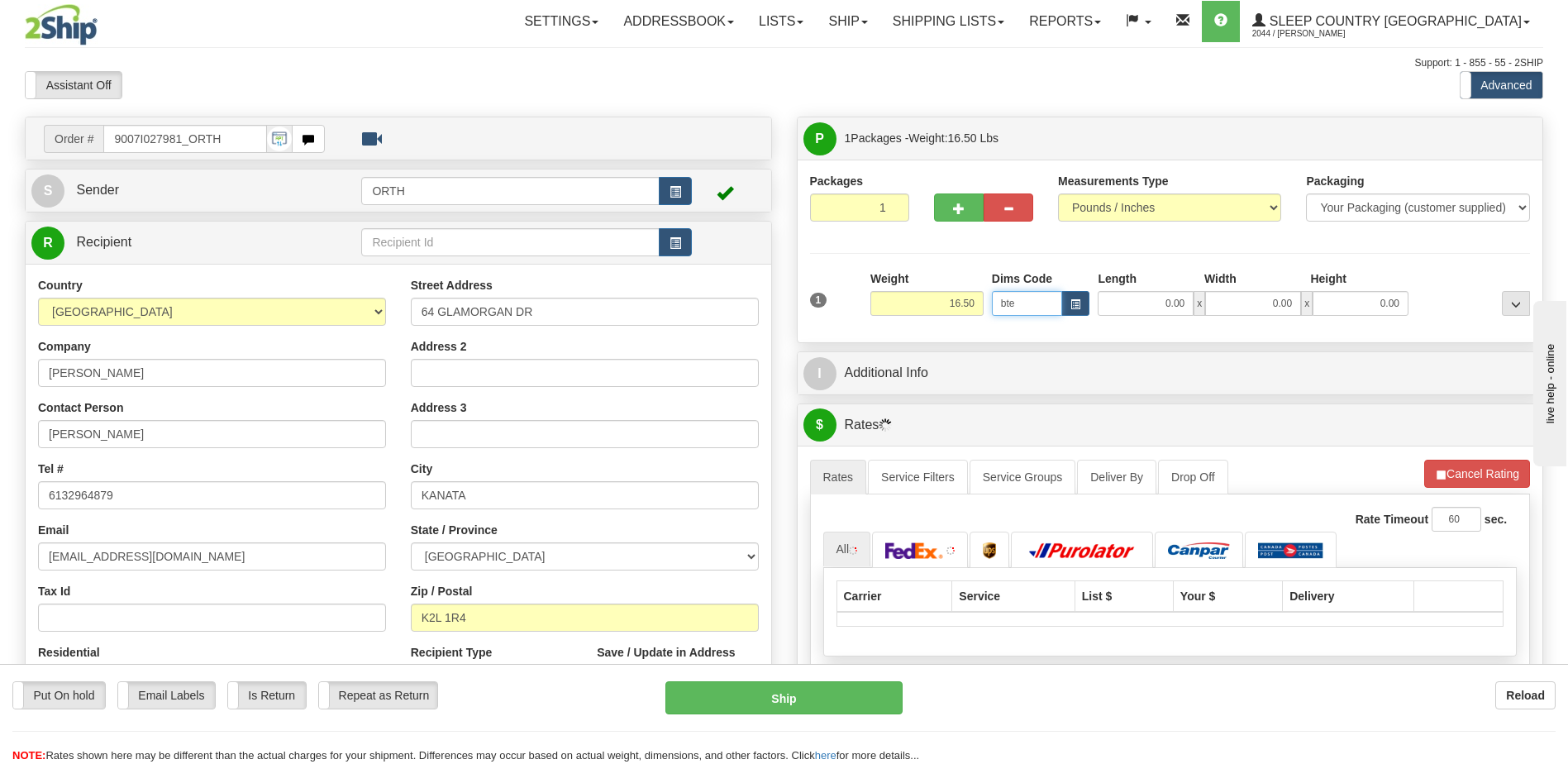
type input "25.00"
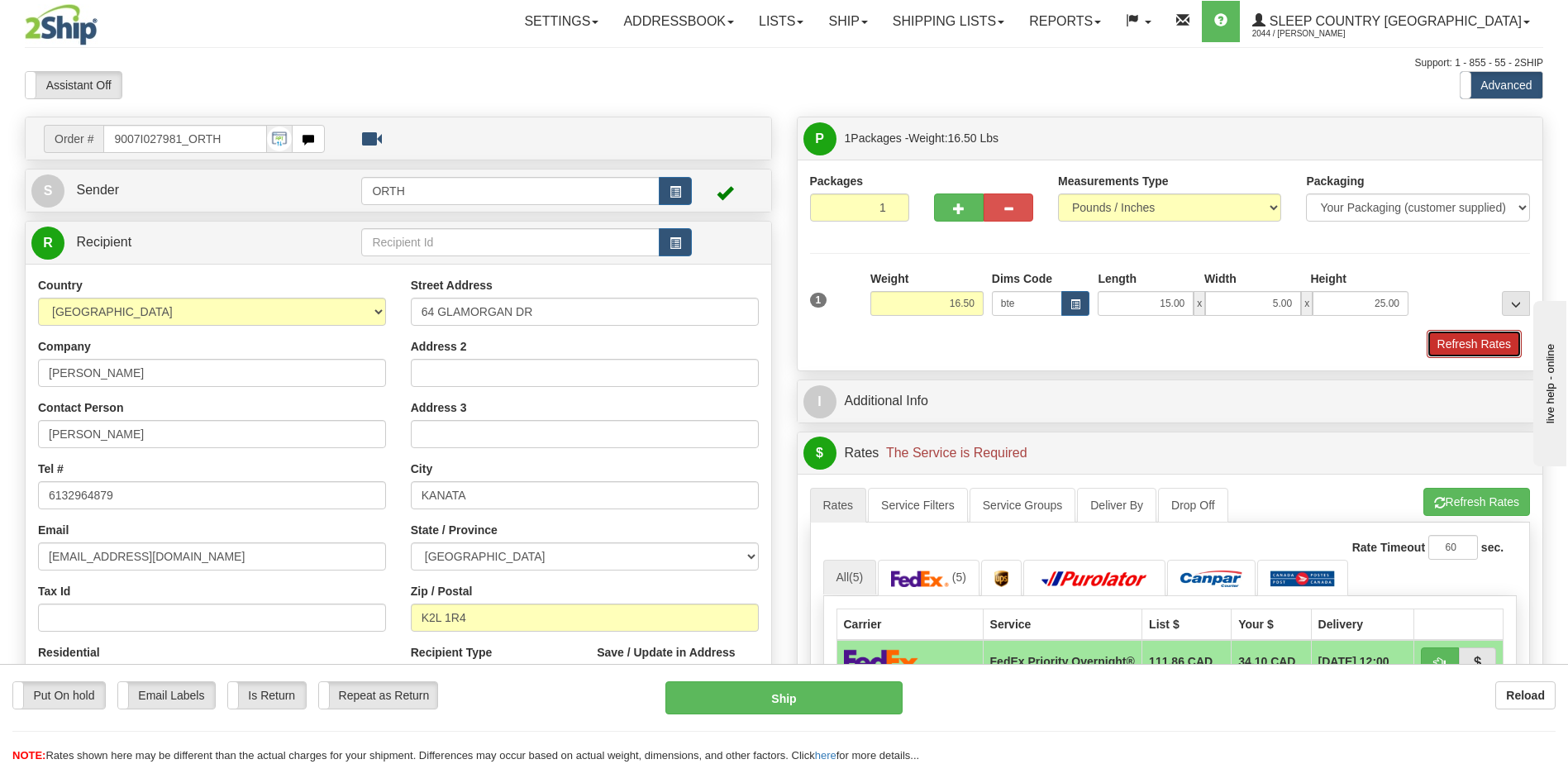
click at [1510, 340] on button "Refresh Rates" at bounding box center [1475, 343] width 95 height 28
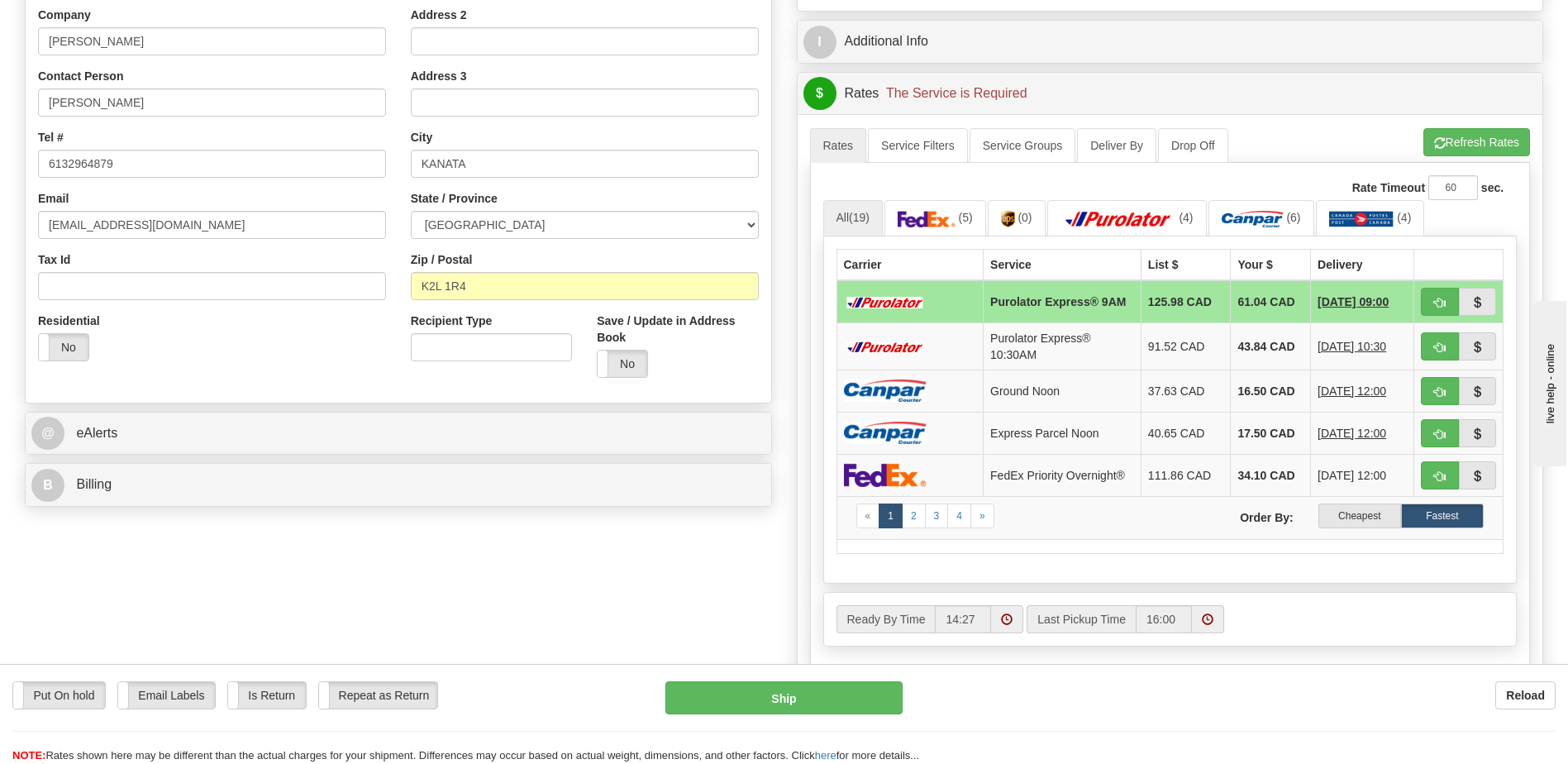
scroll to position [331, 0]
click at [1488, 134] on button "Refresh Rates" at bounding box center [1476, 142] width 107 height 28
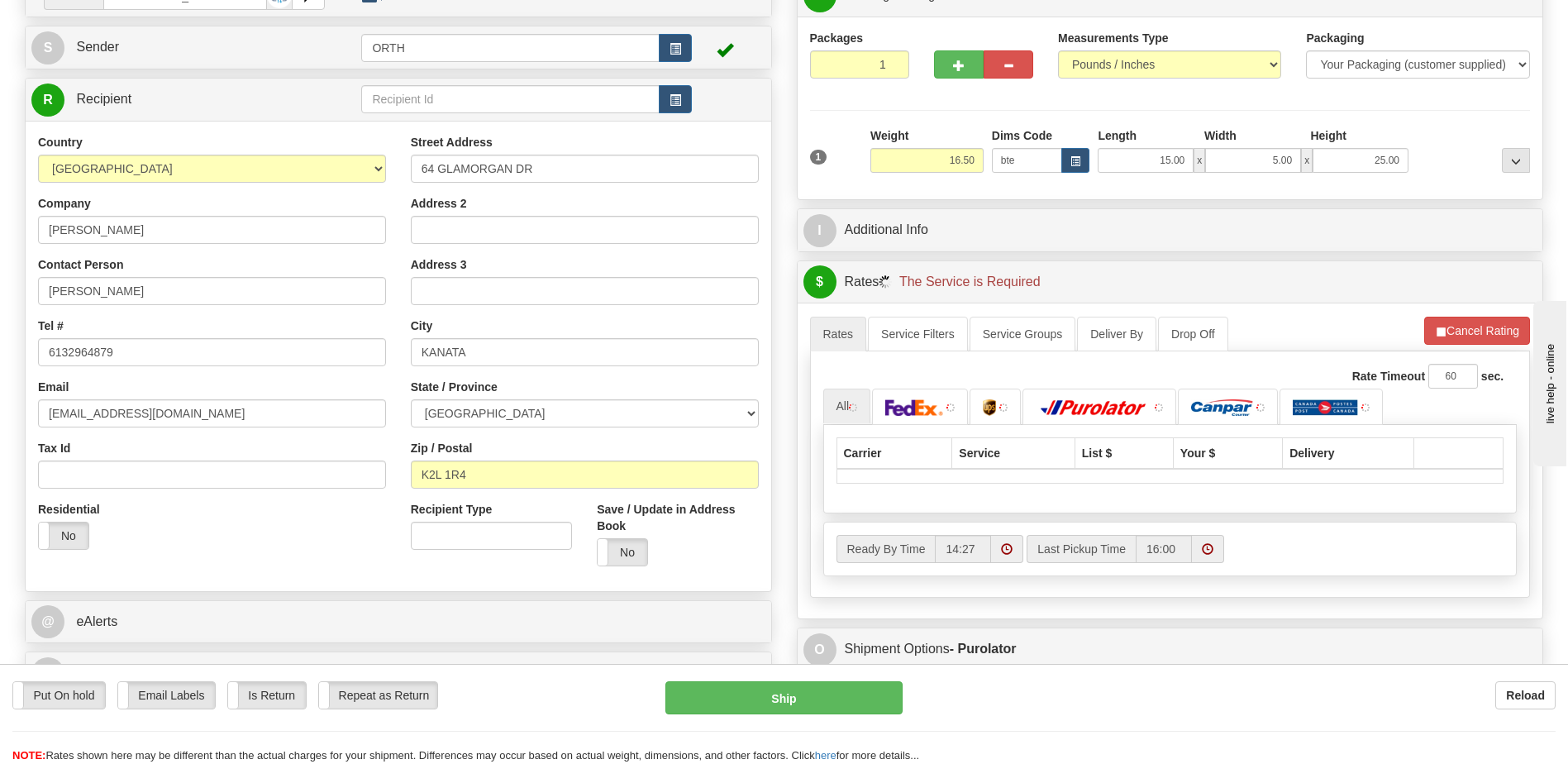
scroll to position [0, 0]
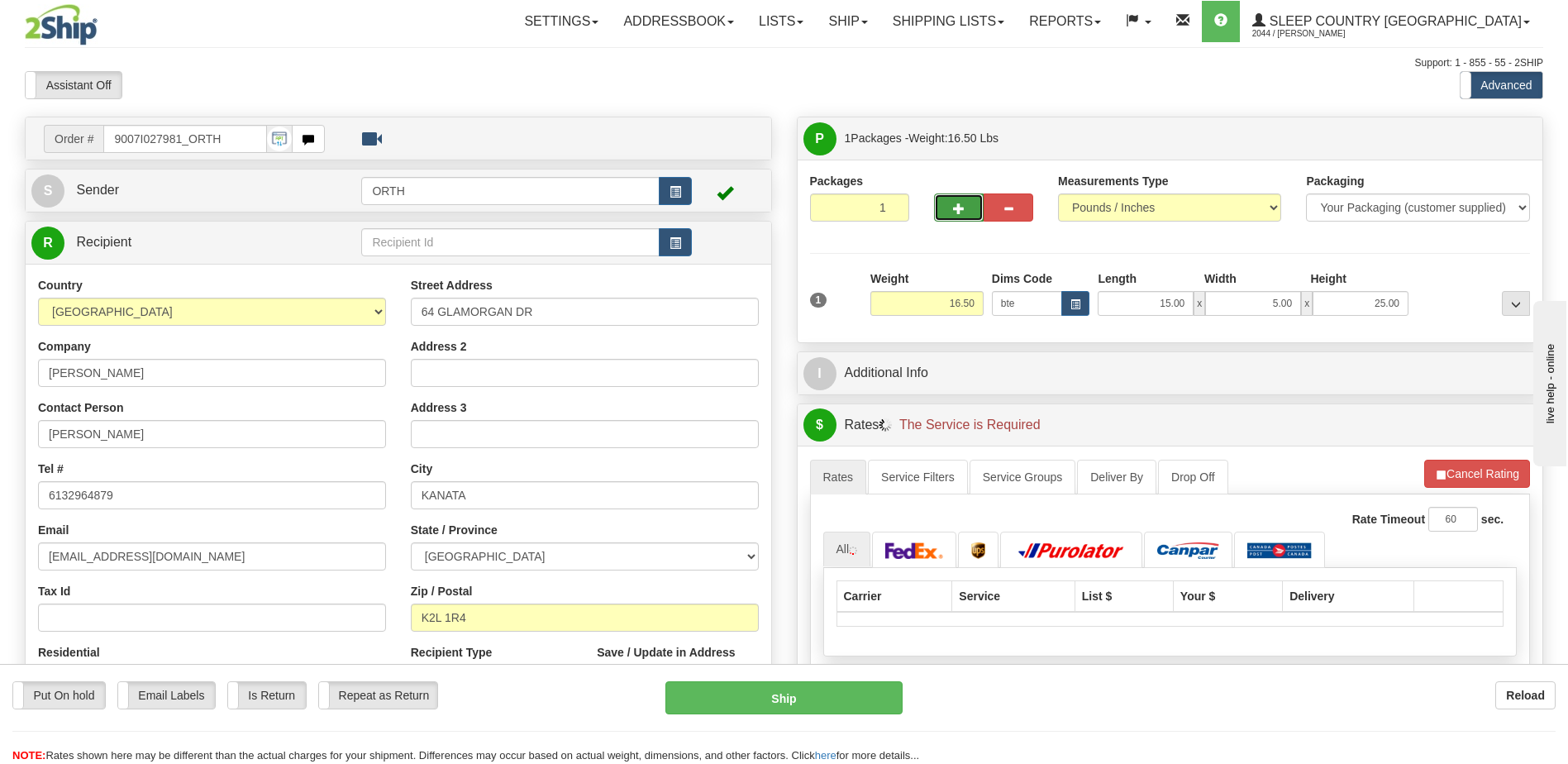
click at [961, 207] on span "button" at bounding box center [959, 209] width 12 height 11
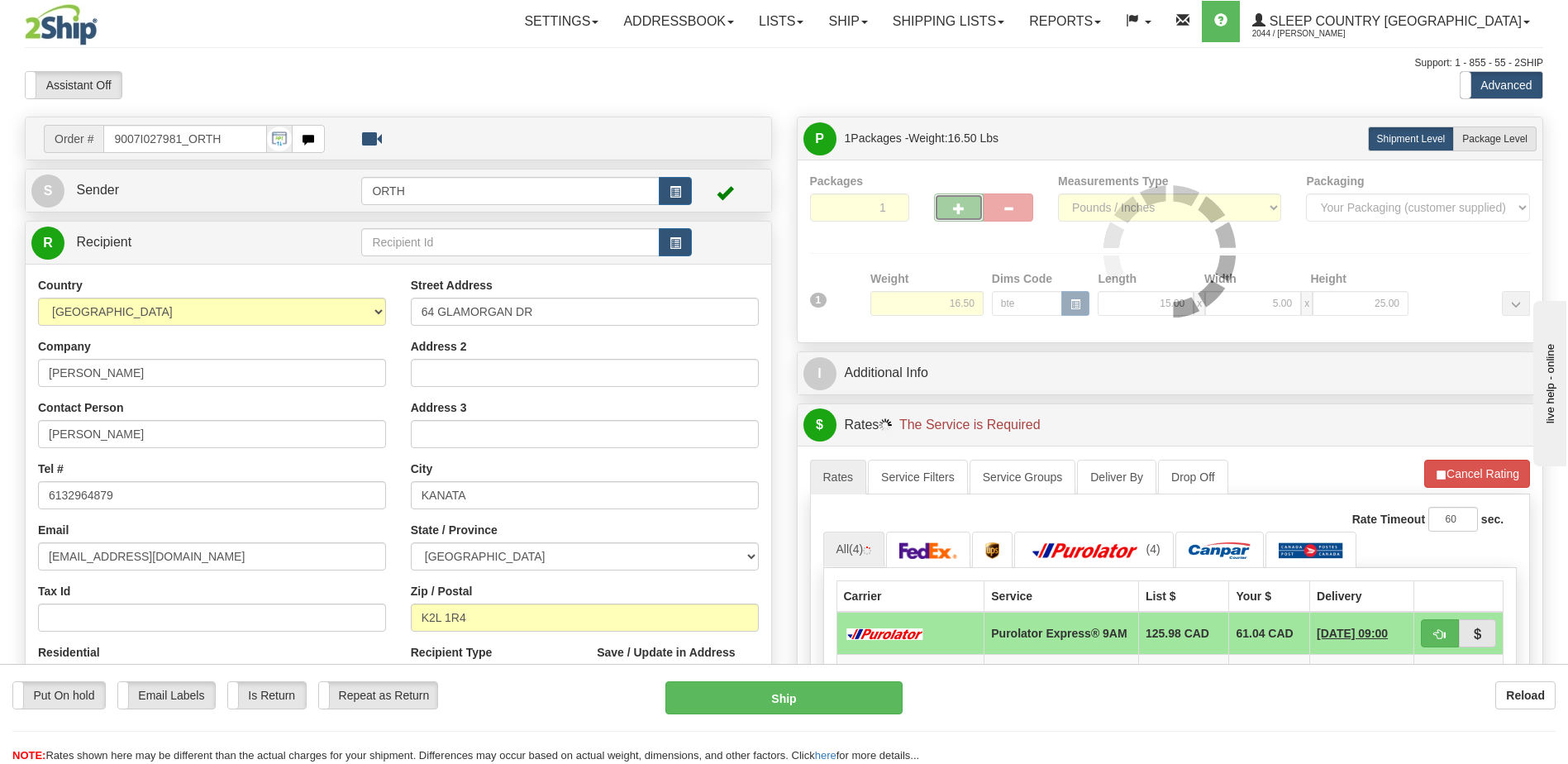
type input "2"
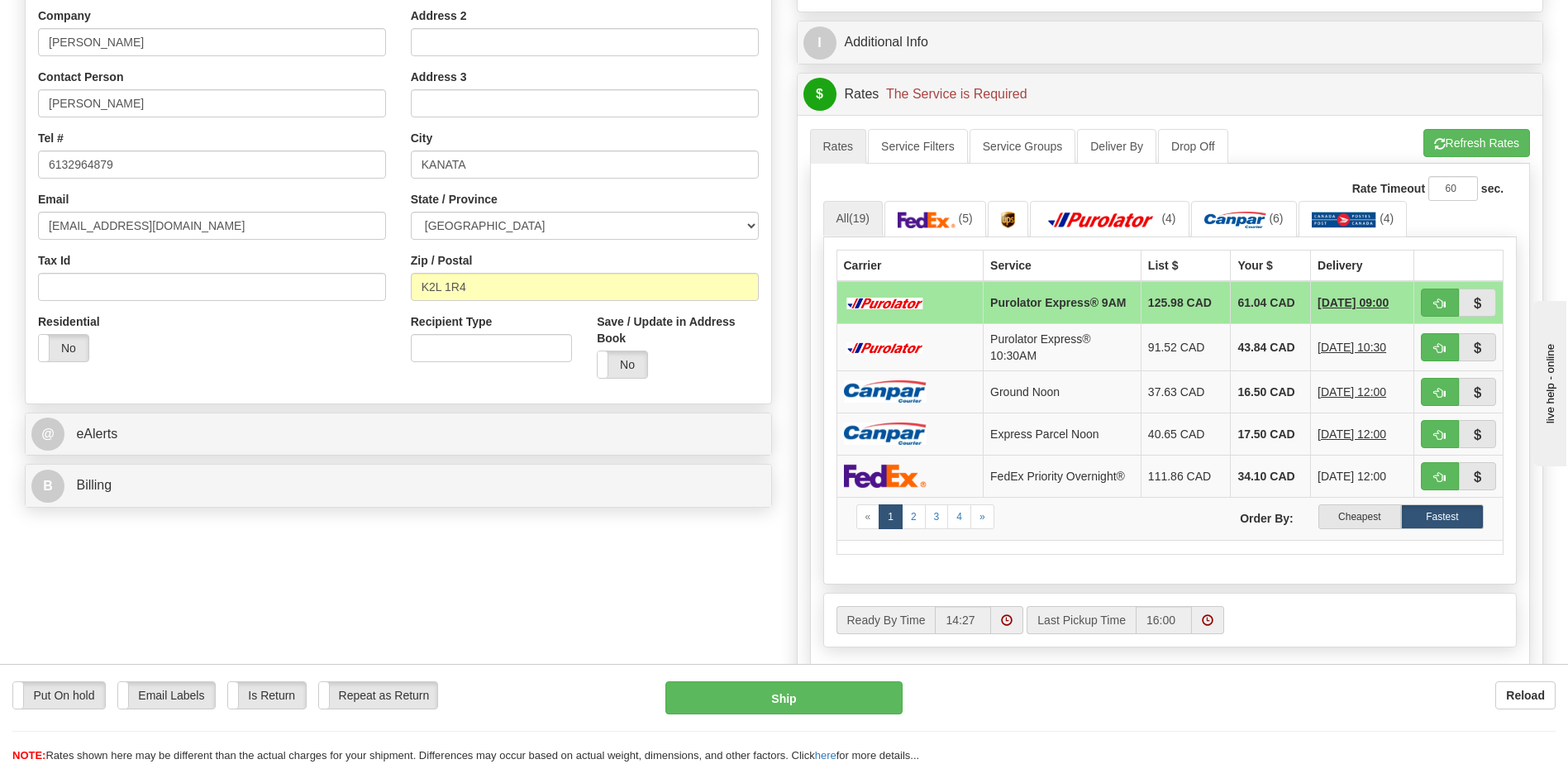
scroll to position [83, 0]
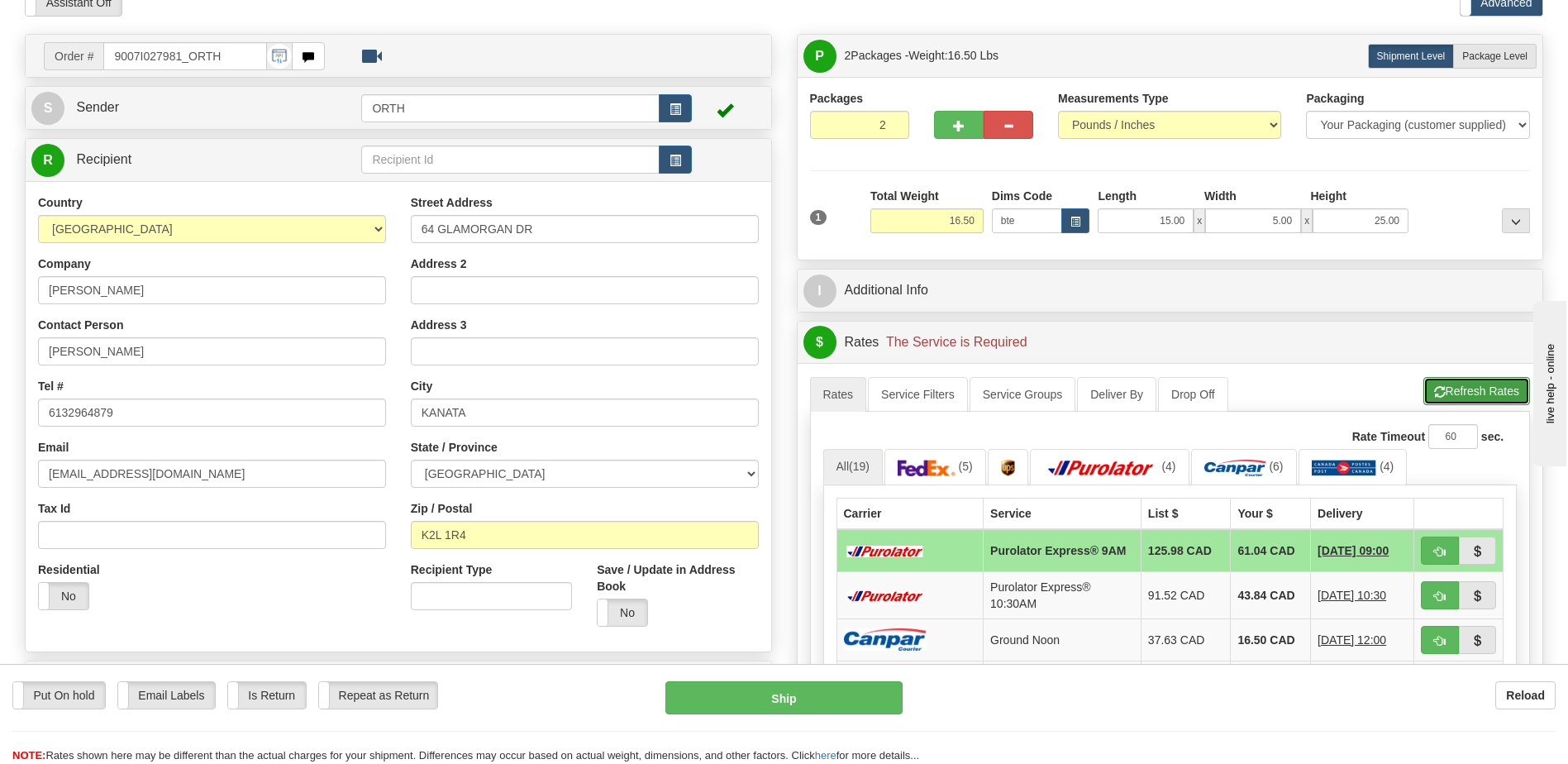
click at [1475, 396] on button "Refresh Rates" at bounding box center [1476, 390] width 107 height 28
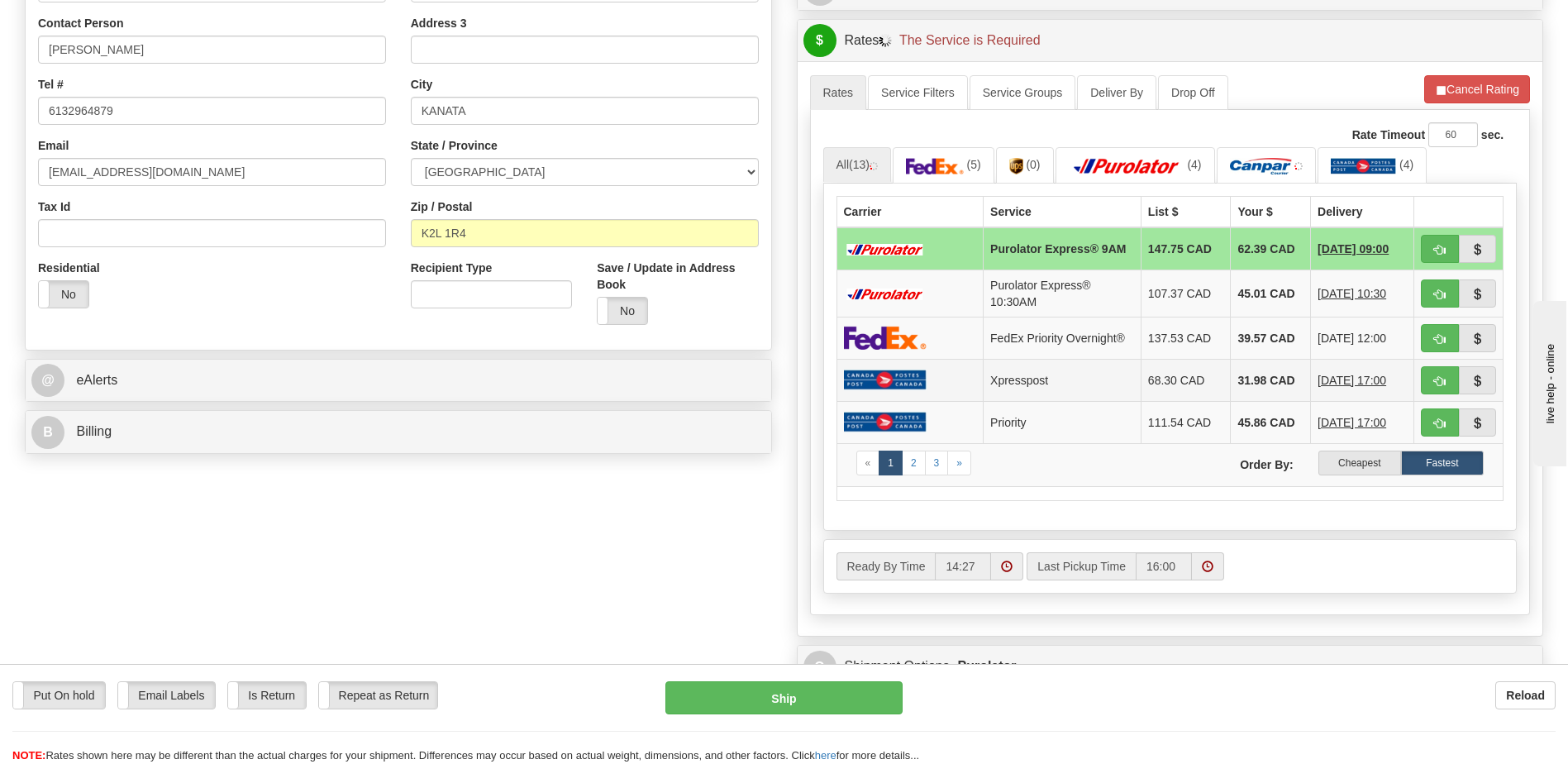
scroll to position [413, 0]
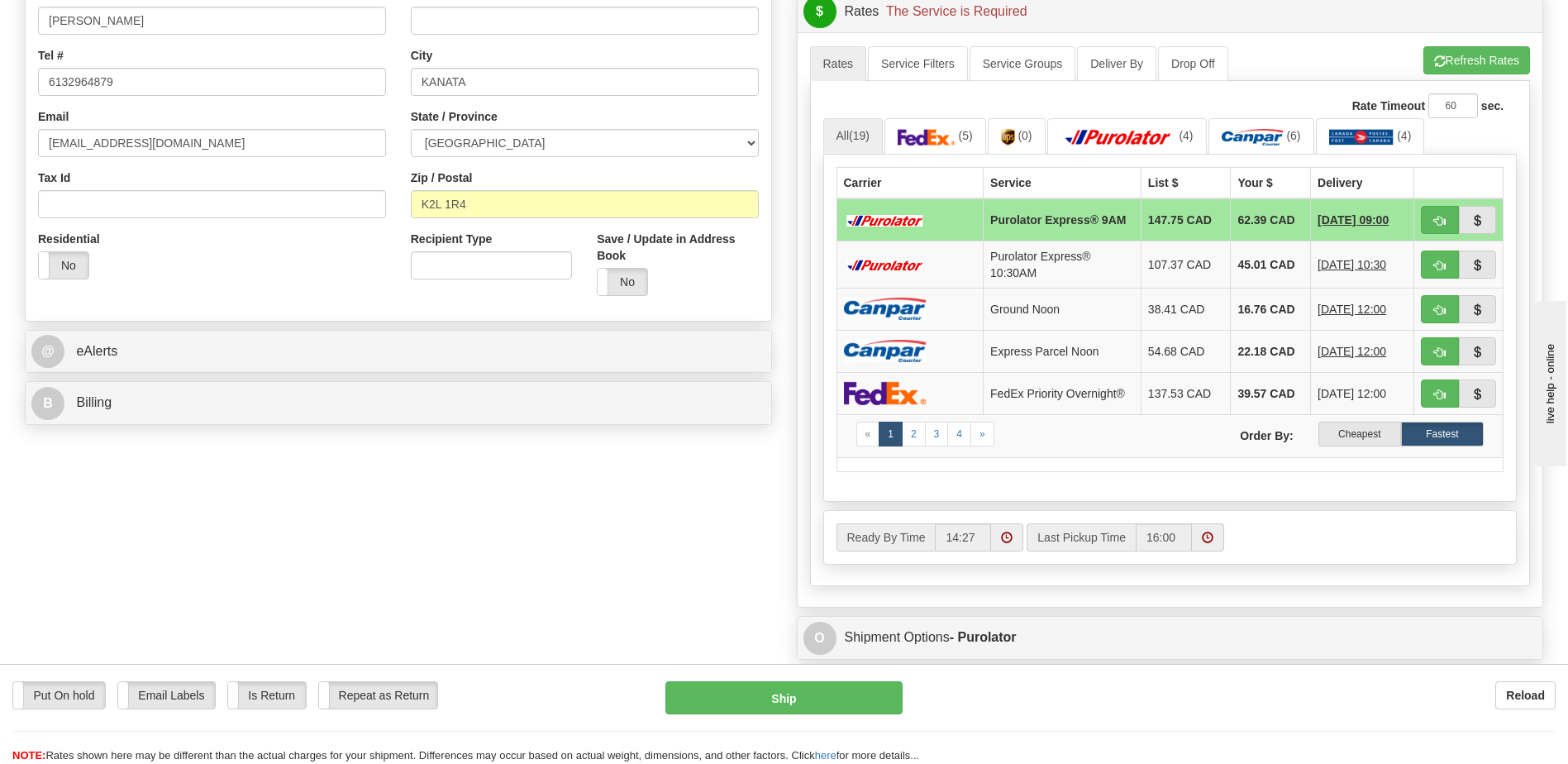
click at [1363, 439] on label "Cheapest" at bounding box center [1360, 434] width 83 height 25
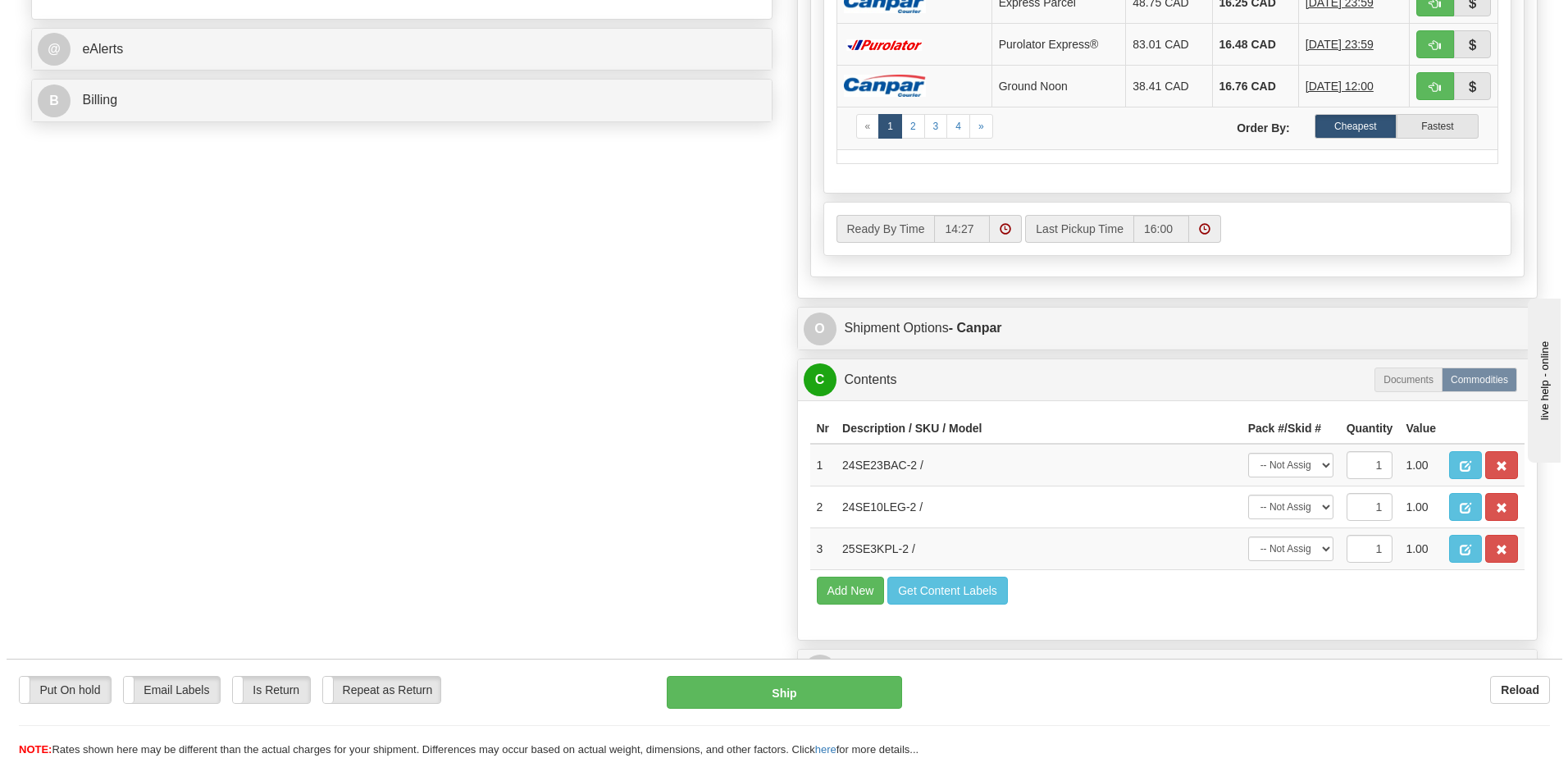
scroll to position [738, 0]
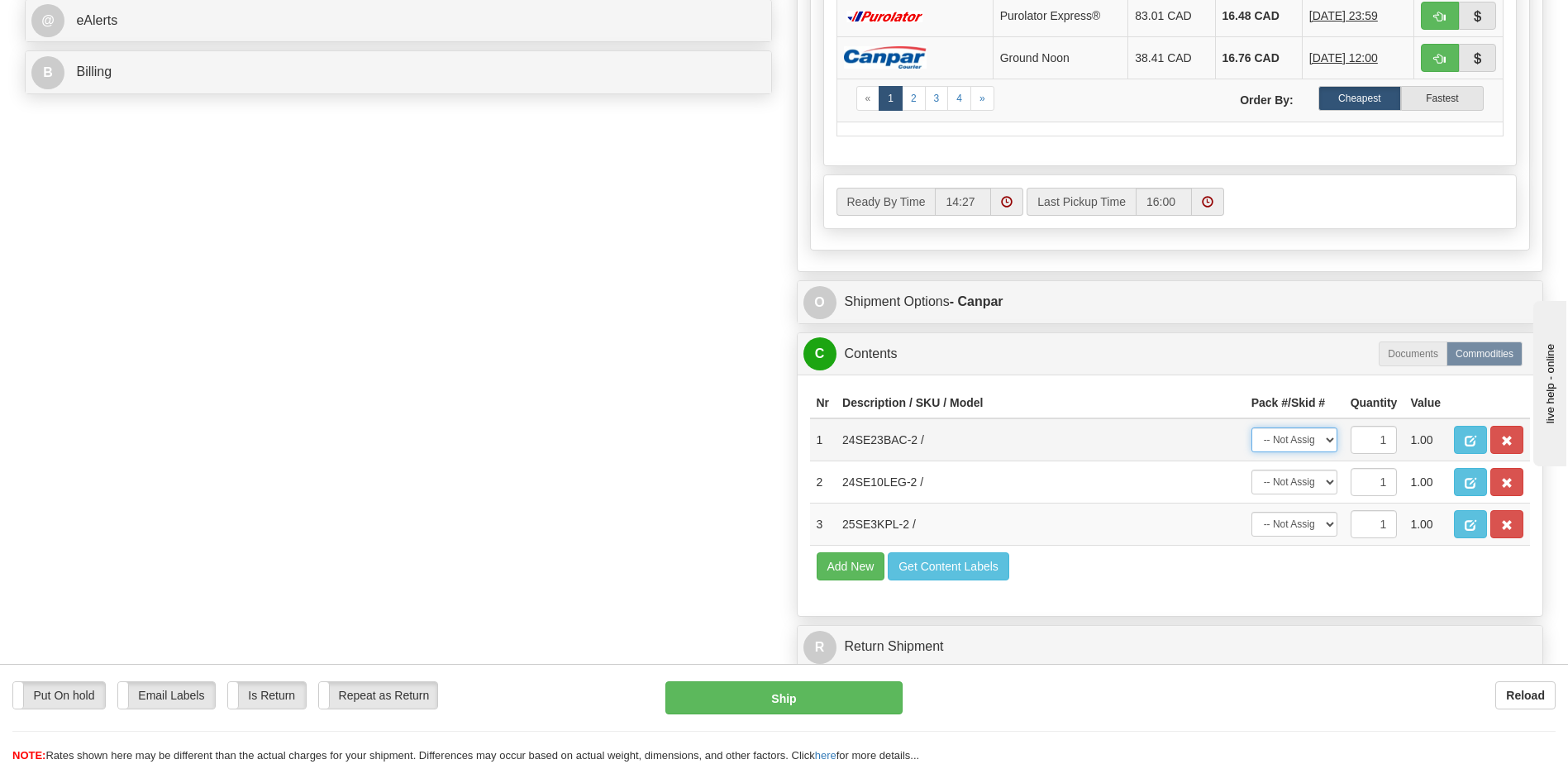
click at [1312, 441] on select "-- Not Assigned -- Package 1 Package 2" at bounding box center [1295, 440] width 86 height 25
select select "0"
click at [1252, 428] on select "-- Not Assigned -- Package 1 Package 2" at bounding box center [1295, 440] width 86 height 25
click at [1309, 476] on select "-- Not Assigned -- Package 1 Package 2" at bounding box center [1295, 482] width 86 height 25
select select "0"
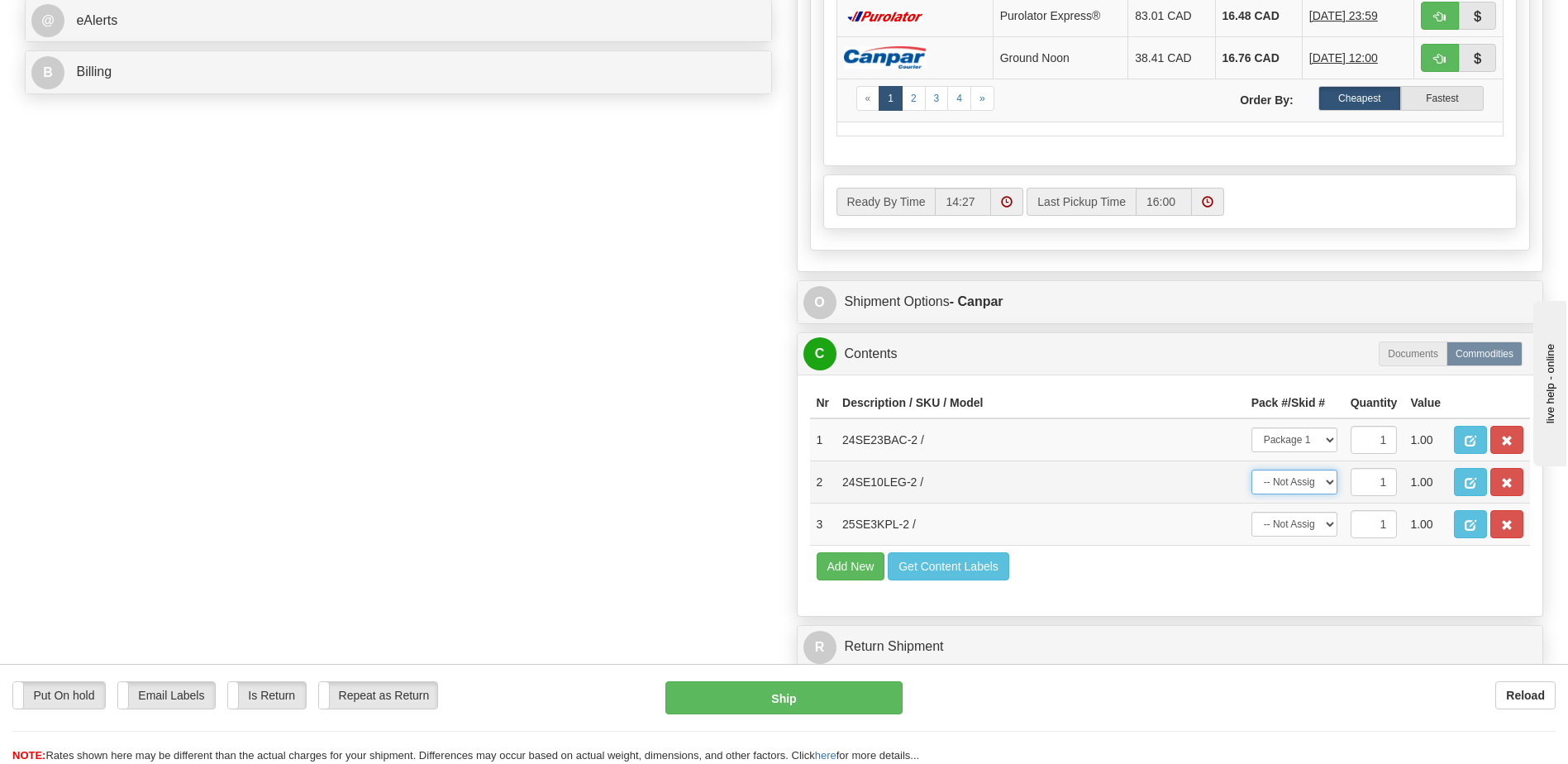
click at [1252, 469] on select "-- Not Assigned -- Package 1 Package 2" at bounding box center [1295, 482] width 86 height 25
click at [1304, 526] on select "-- Not Assigned -- Package 1 Package 2" at bounding box center [1295, 524] width 86 height 25
select select "1"
click at [1252, 511] on select "-- Not Assigned -- Package 1 Package 2" at bounding box center [1295, 524] width 86 height 25
click at [984, 569] on button "Get Content Labels" at bounding box center [948, 565] width 121 height 28
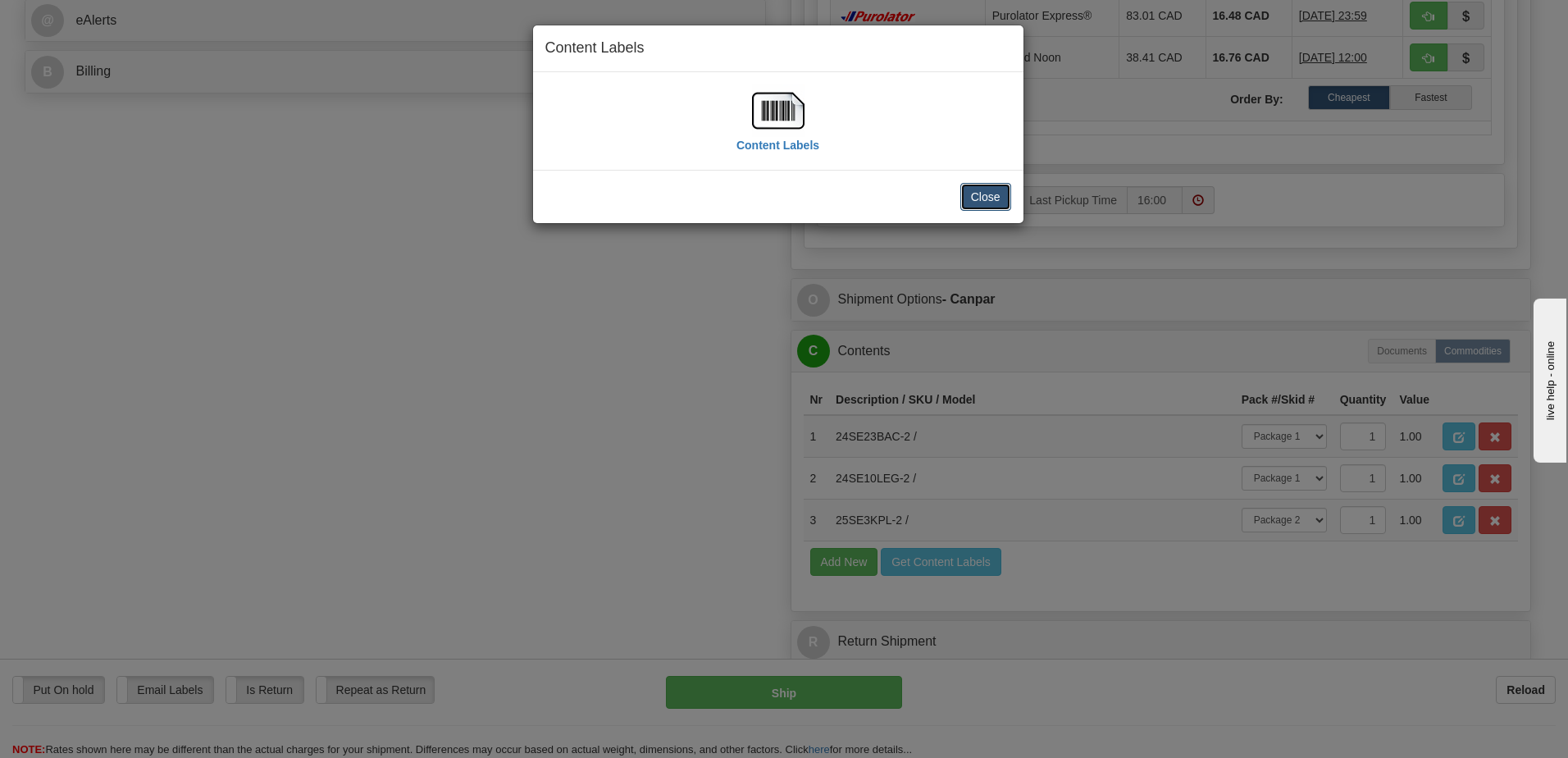
click at [980, 207] on button "Close" at bounding box center [985, 196] width 51 height 28
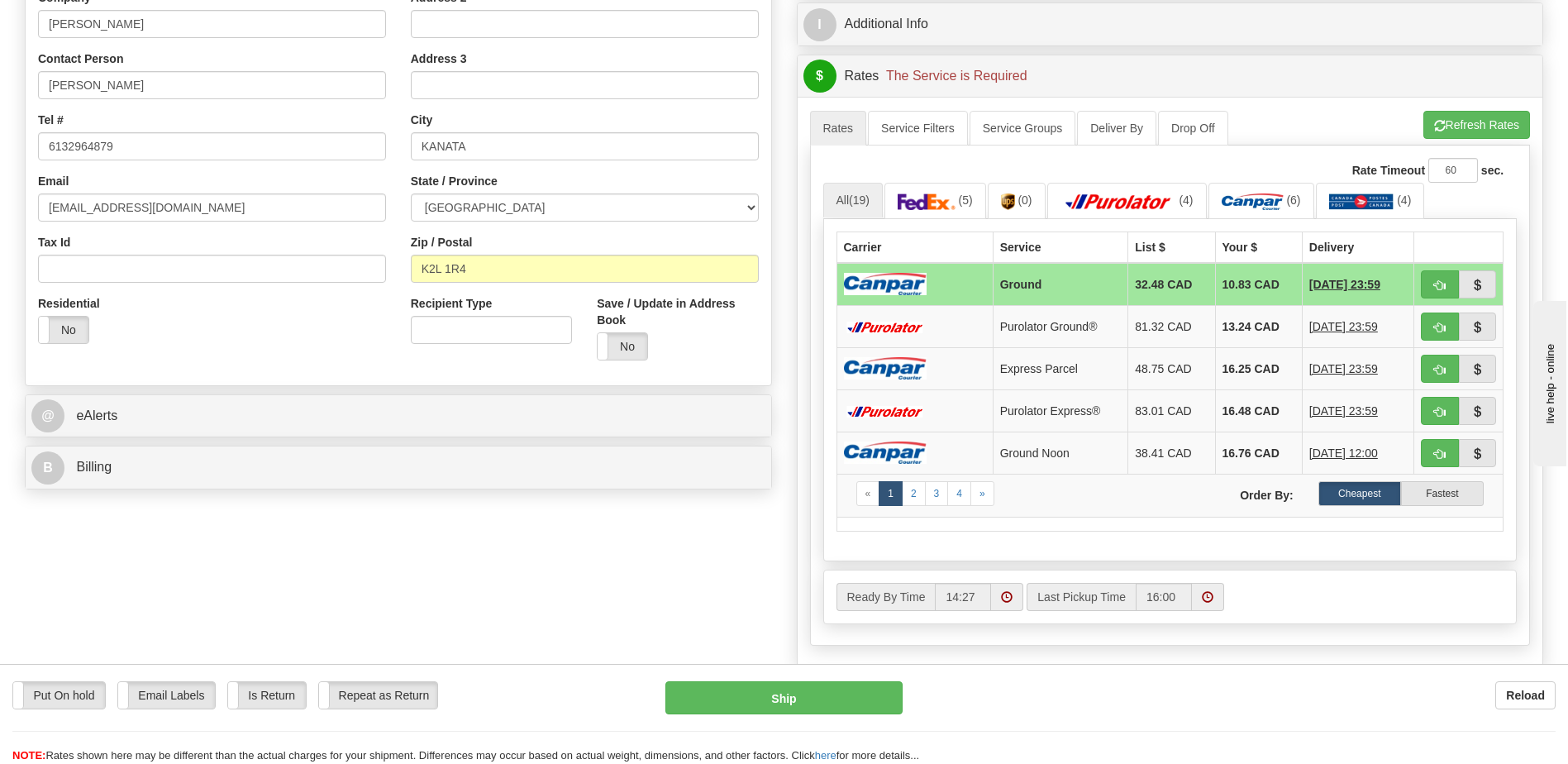
scroll to position [165, 0]
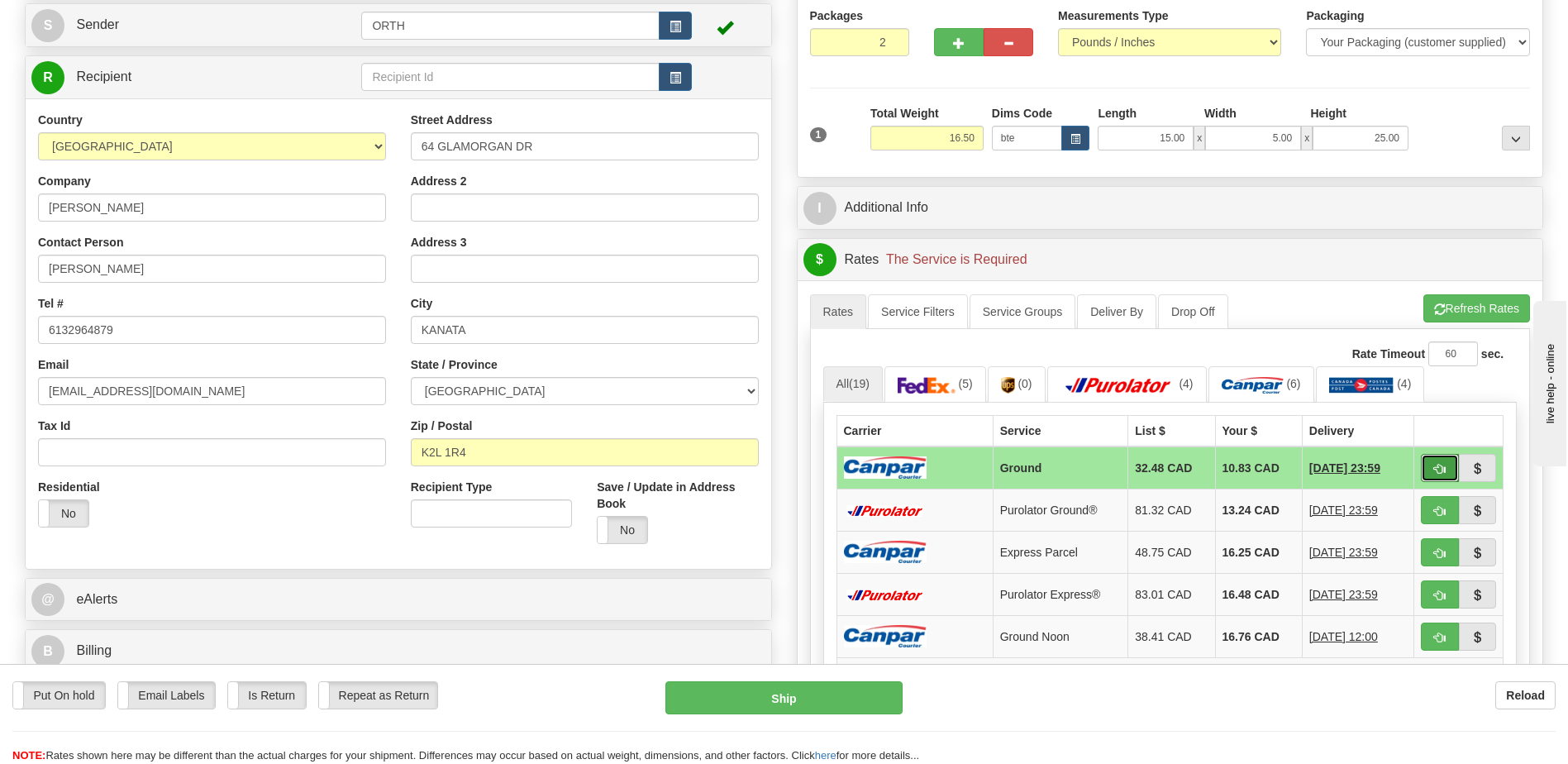
click at [1428, 466] on button "button" at bounding box center [1440, 467] width 38 height 28
type input "1"
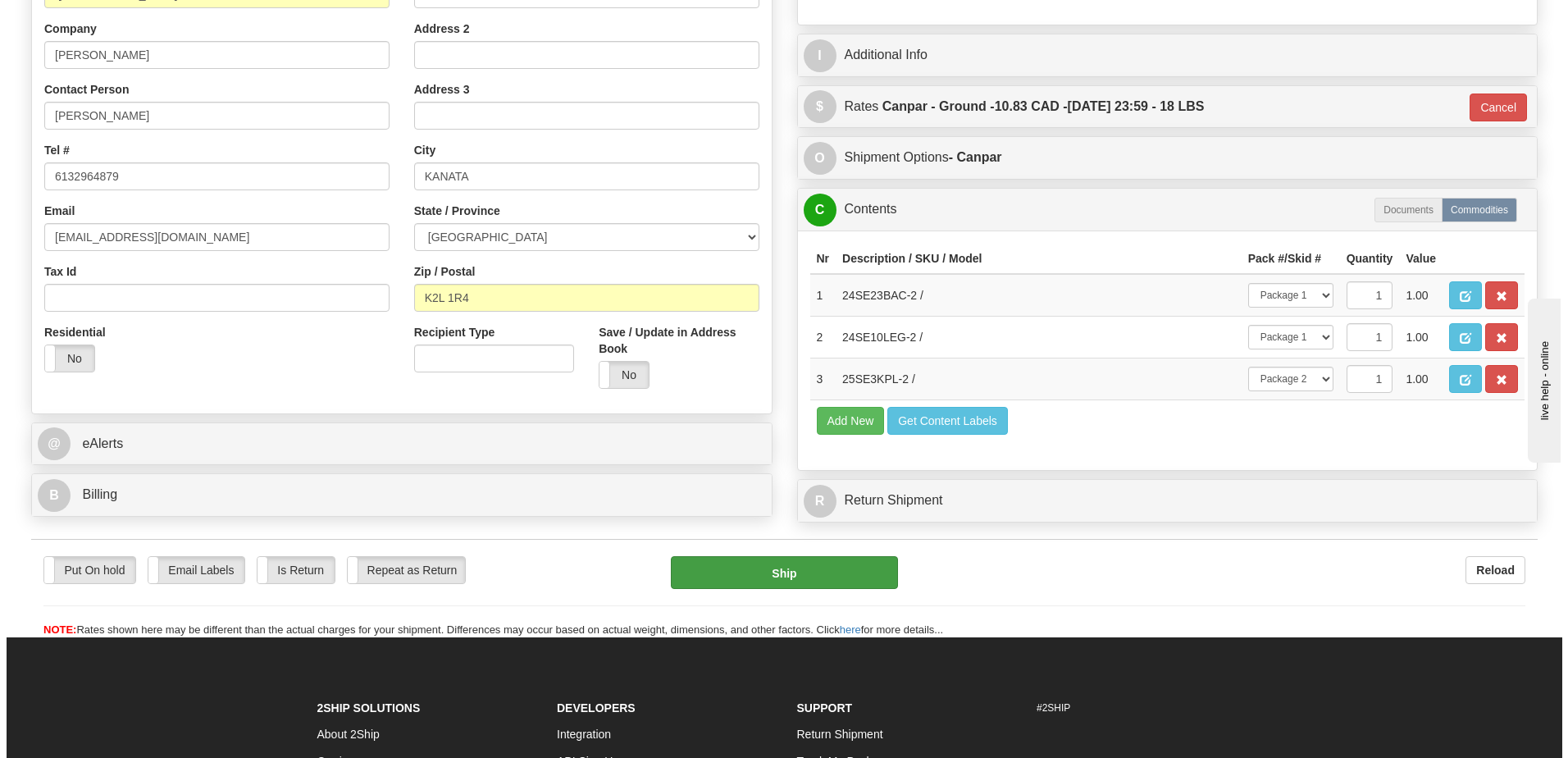
scroll to position [328, 0]
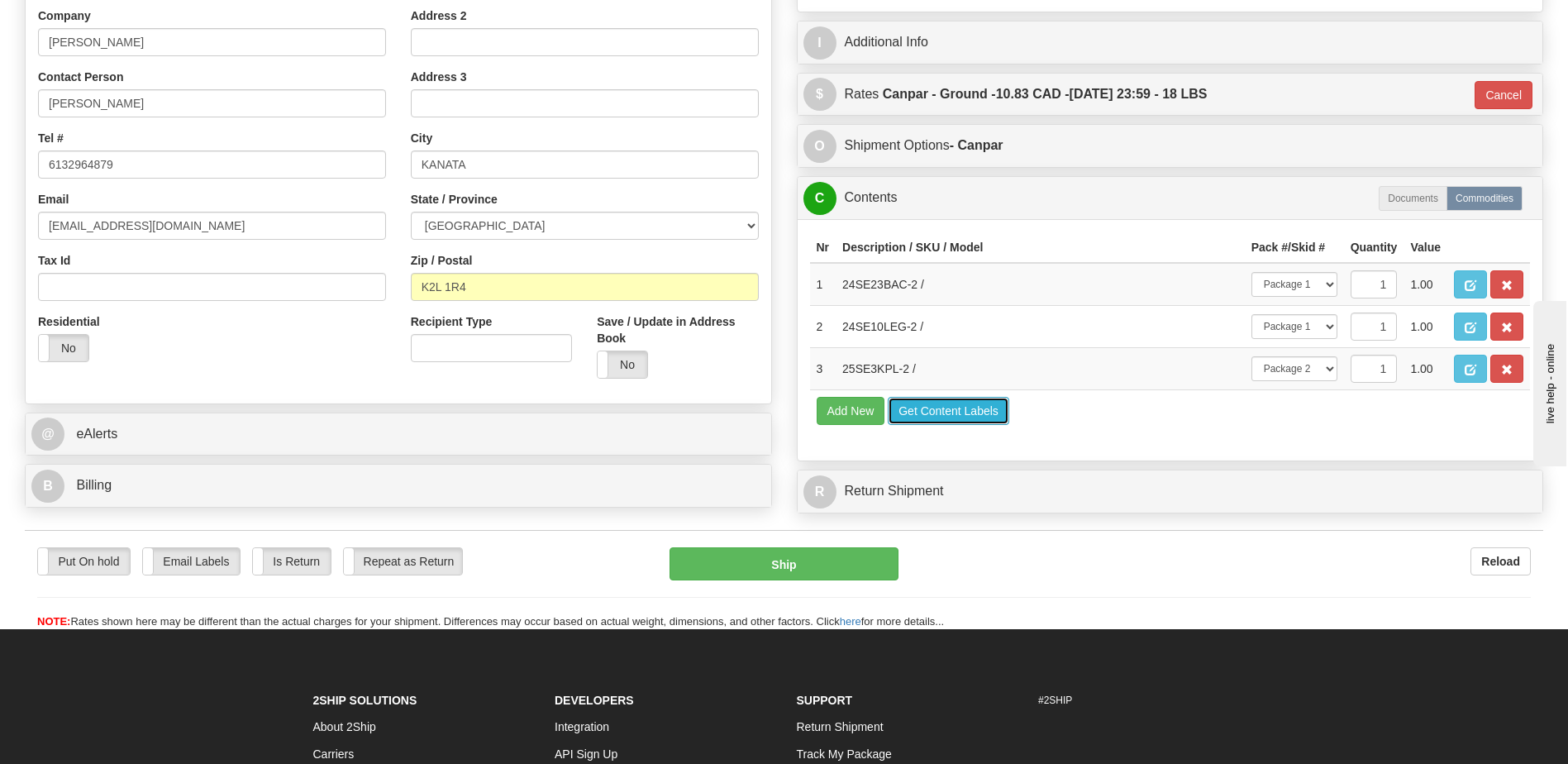
click at [989, 413] on button "Get Content Labels" at bounding box center [948, 411] width 121 height 28
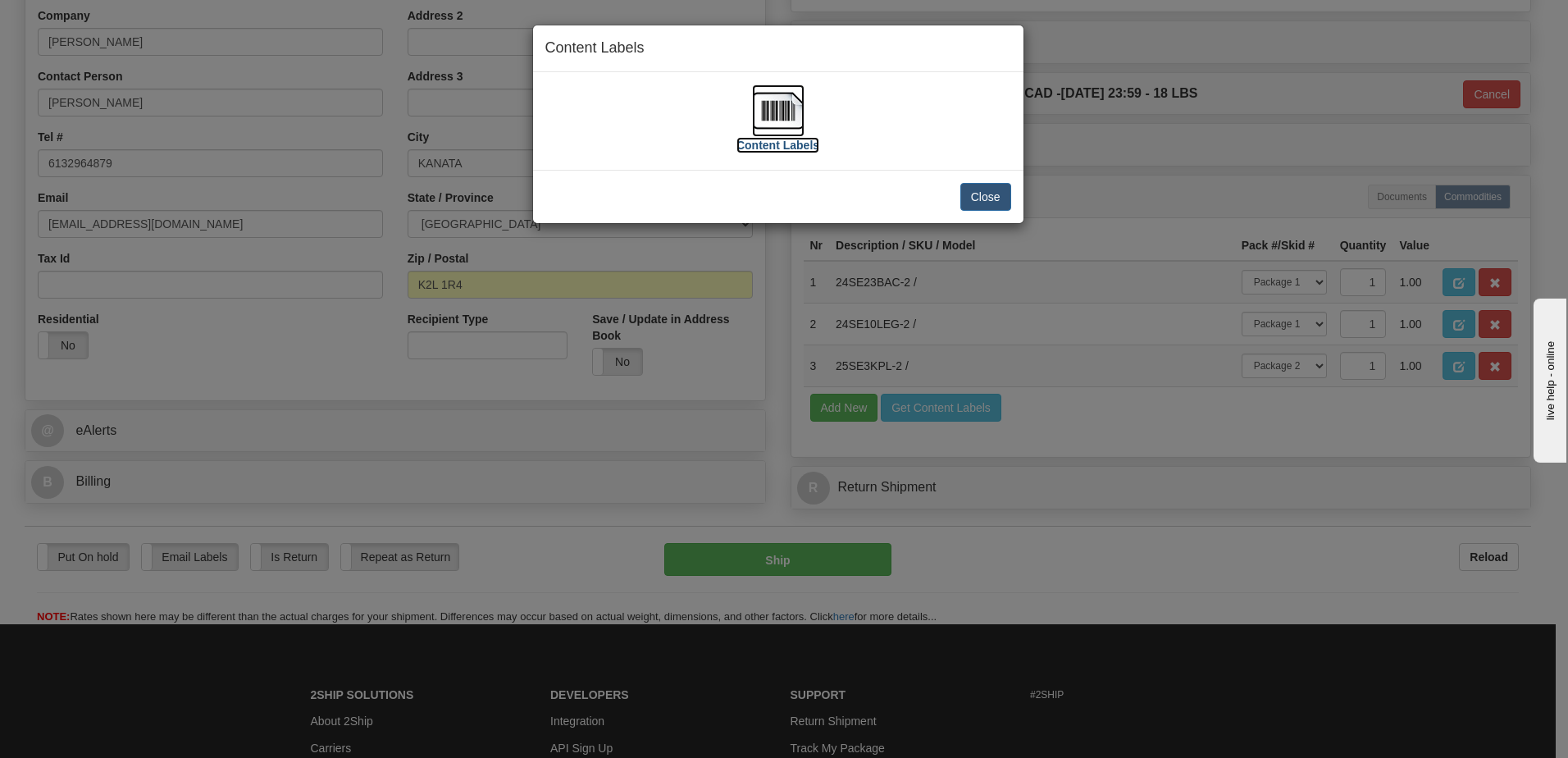
click at [783, 107] on img at bounding box center [777, 111] width 53 height 53
click at [993, 201] on button "Close" at bounding box center [985, 196] width 51 height 28
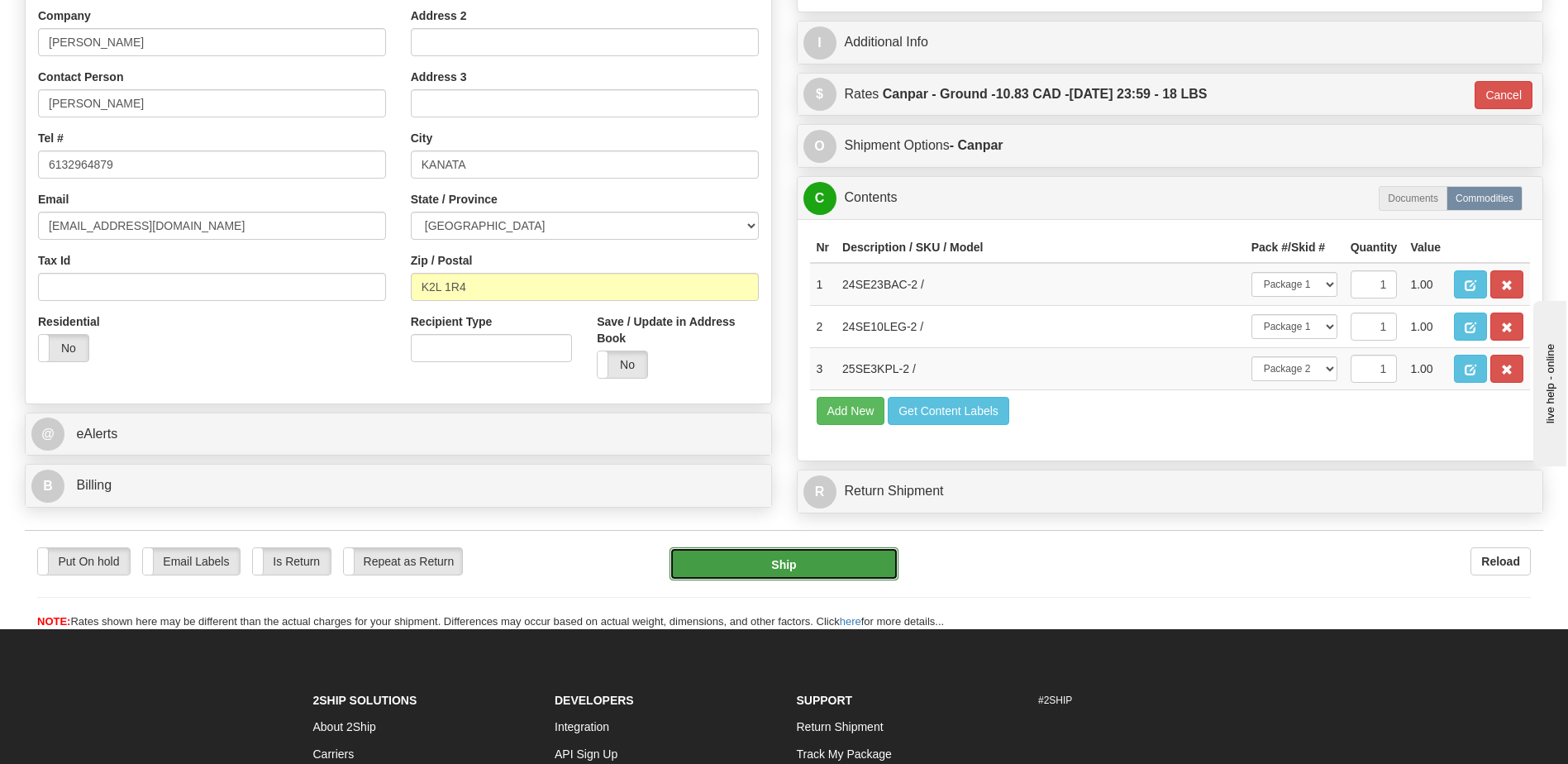
click at [835, 573] on button "Ship" at bounding box center [784, 564] width 228 height 33
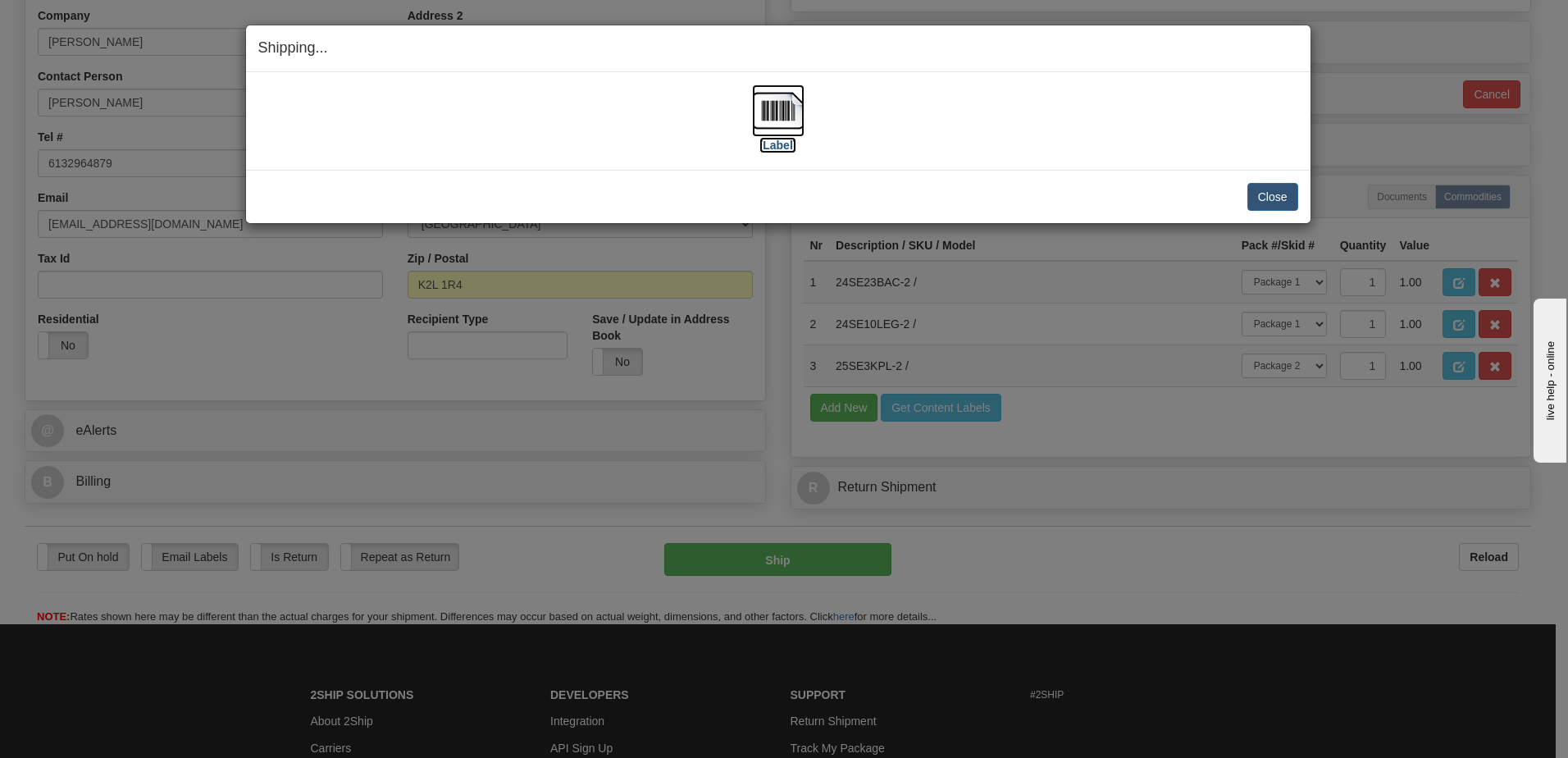
click at [772, 94] on img at bounding box center [777, 111] width 53 height 53
click at [1260, 192] on button "Close" at bounding box center [1272, 196] width 51 height 28
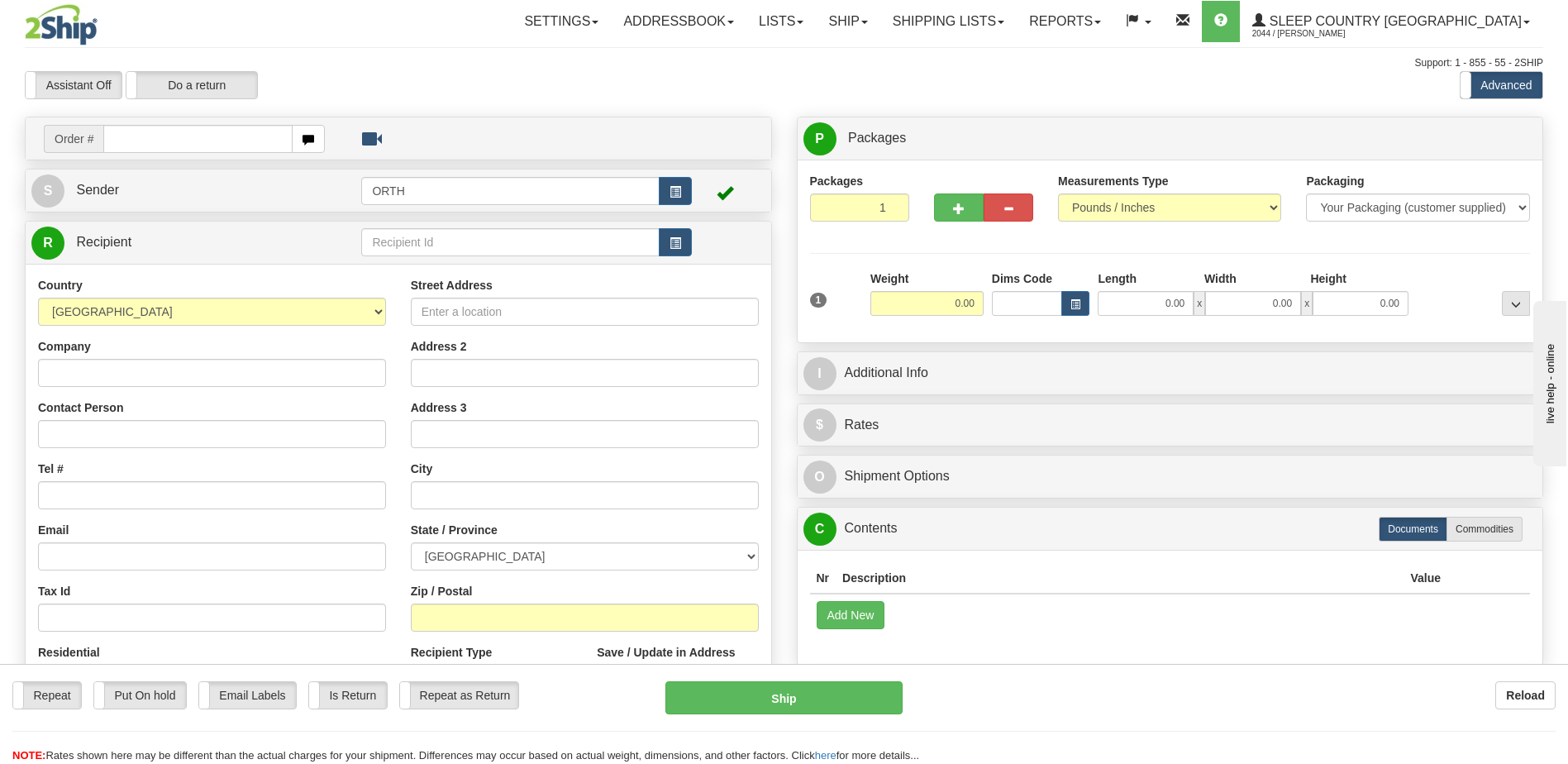
click at [162, 146] on input "text" at bounding box center [198, 138] width 189 height 28
type input "9002i024891"
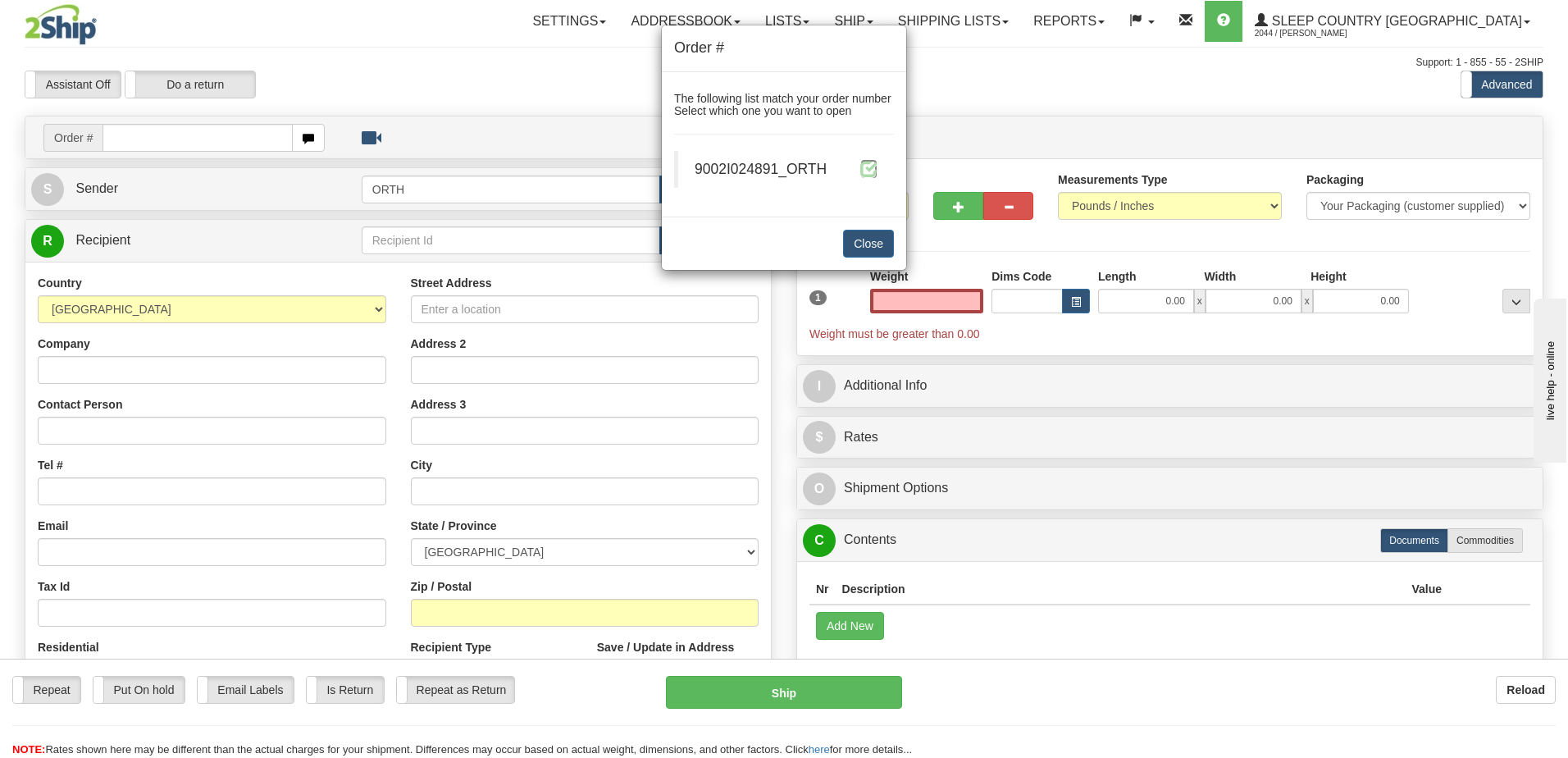
type input "0.00"
click at [871, 171] on span at bounding box center [868, 168] width 17 height 17
click at [867, 168] on span at bounding box center [868, 168] width 17 height 17
click at [860, 160] on span at bounding box center [868, 168] width 17 height 17
click at [865, 162] on span at bounding box center [868, 168] width 17 height 17
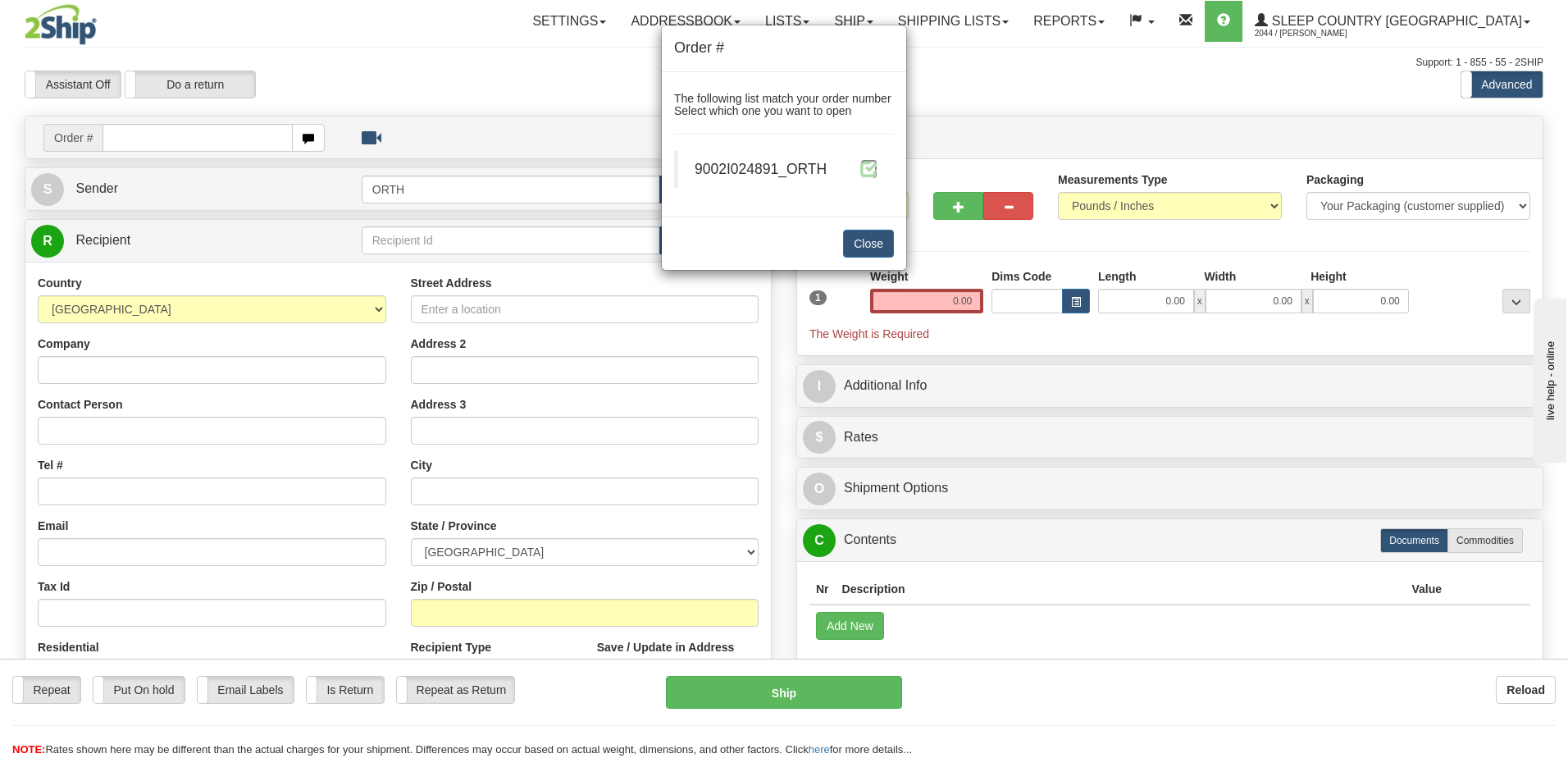
click at [874, 169] on span at bounding box center [868, 168] width 17 height 17
click at [809, 170] on span "9002I024891_ORTH" at bounding box center [760, 169] width 132 height 16
click at [874, 168] on span at bounding box center [868, 168] width 17 height 17
click at [871, 176] on span at bounding box center [868, 168] width 17 height 17
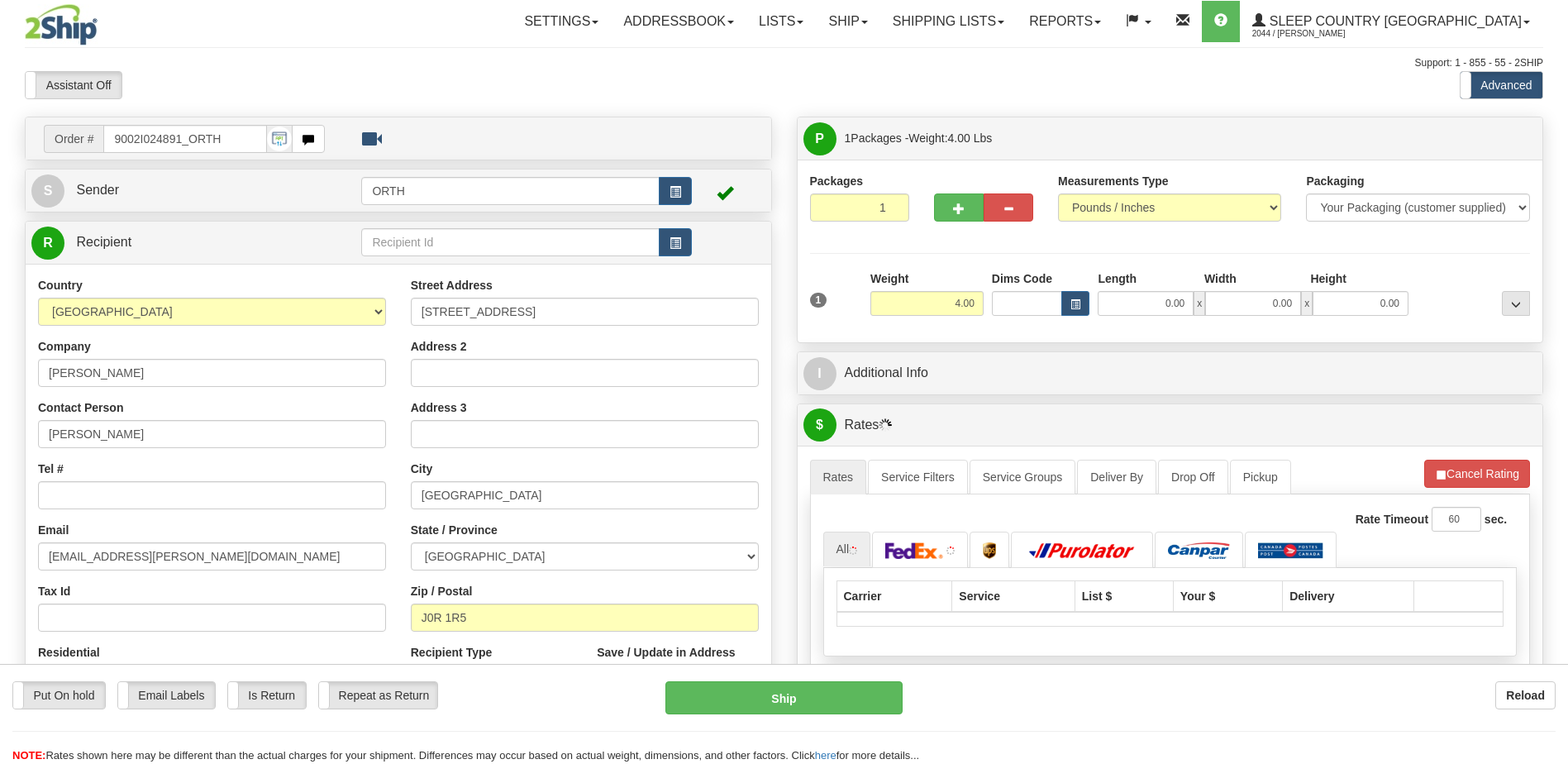
click at [1014, 300] on div "Toggle navigation Settings Shipping Preferences Fields Preferences New" at bounding box center [784, 583] width 1568 height 1168
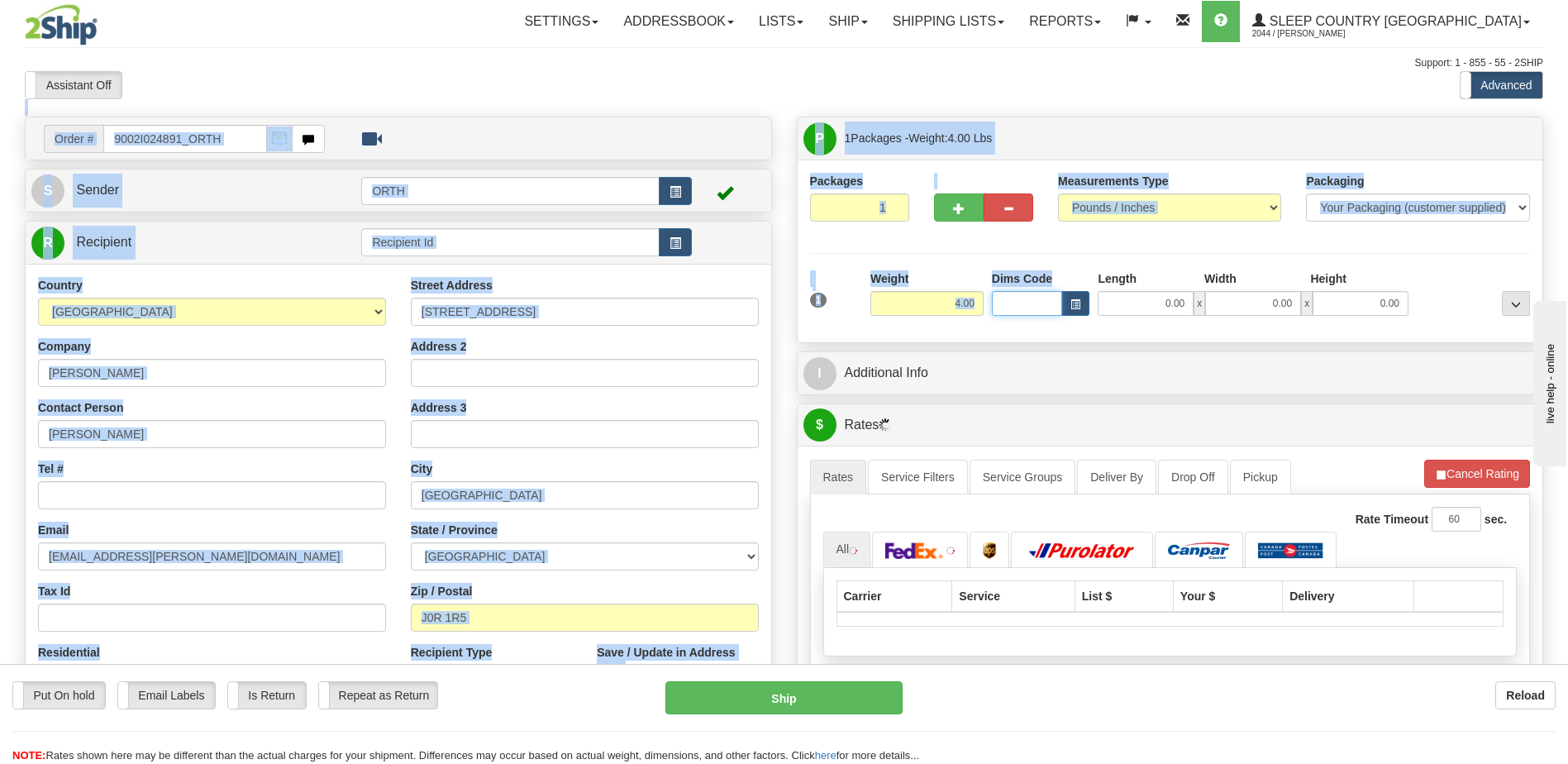
click at [1014, 300] on input "Dims Code" at bounding box center [1027, 304] width 71 height 25
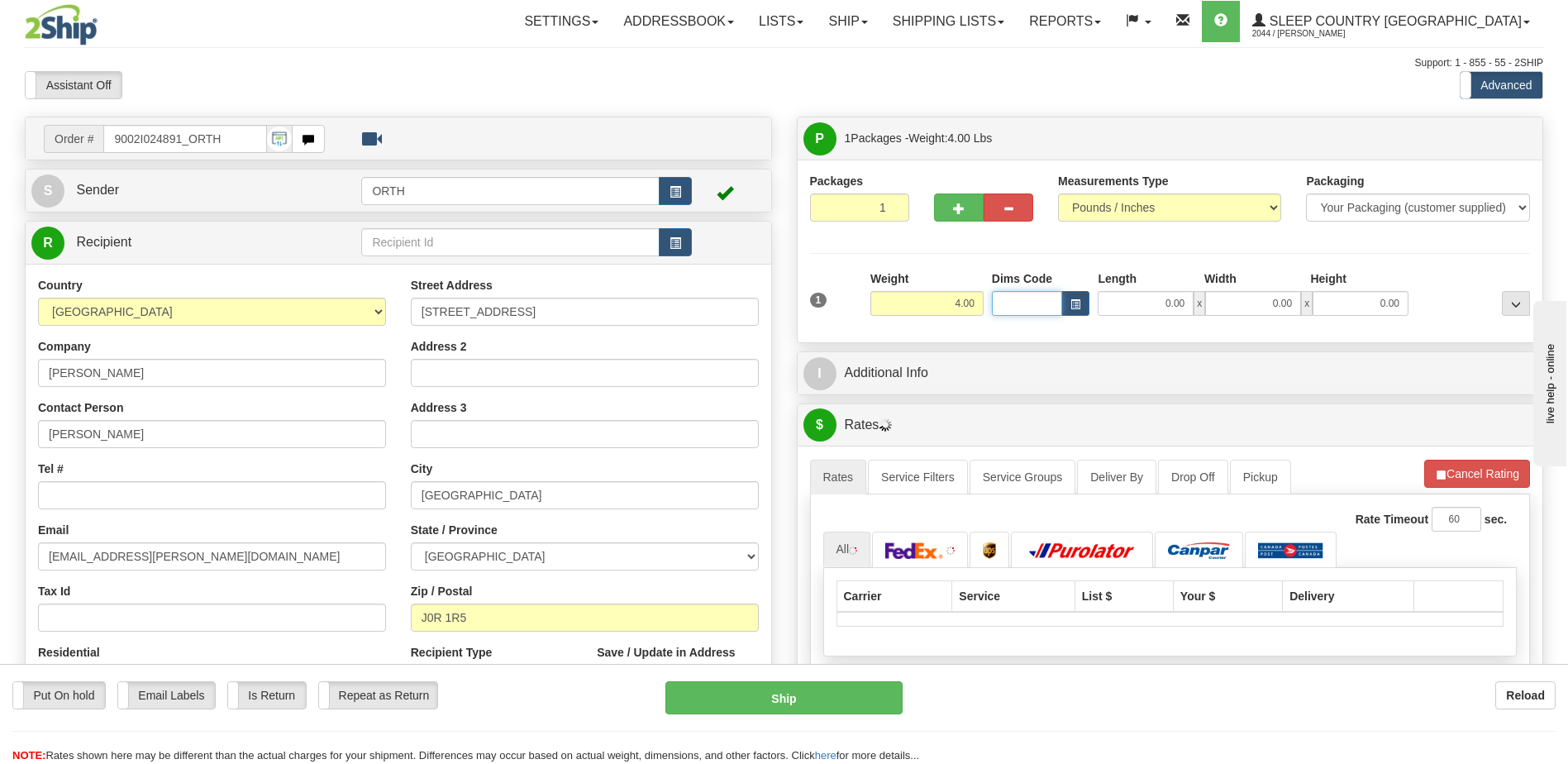
click at [1013, 300] on input "Dims Code" at bounding box center [1027, 304] width 71 height 25
type input "bte"
click button "Delete" at bounding box center [0, 0] width 0 height 0
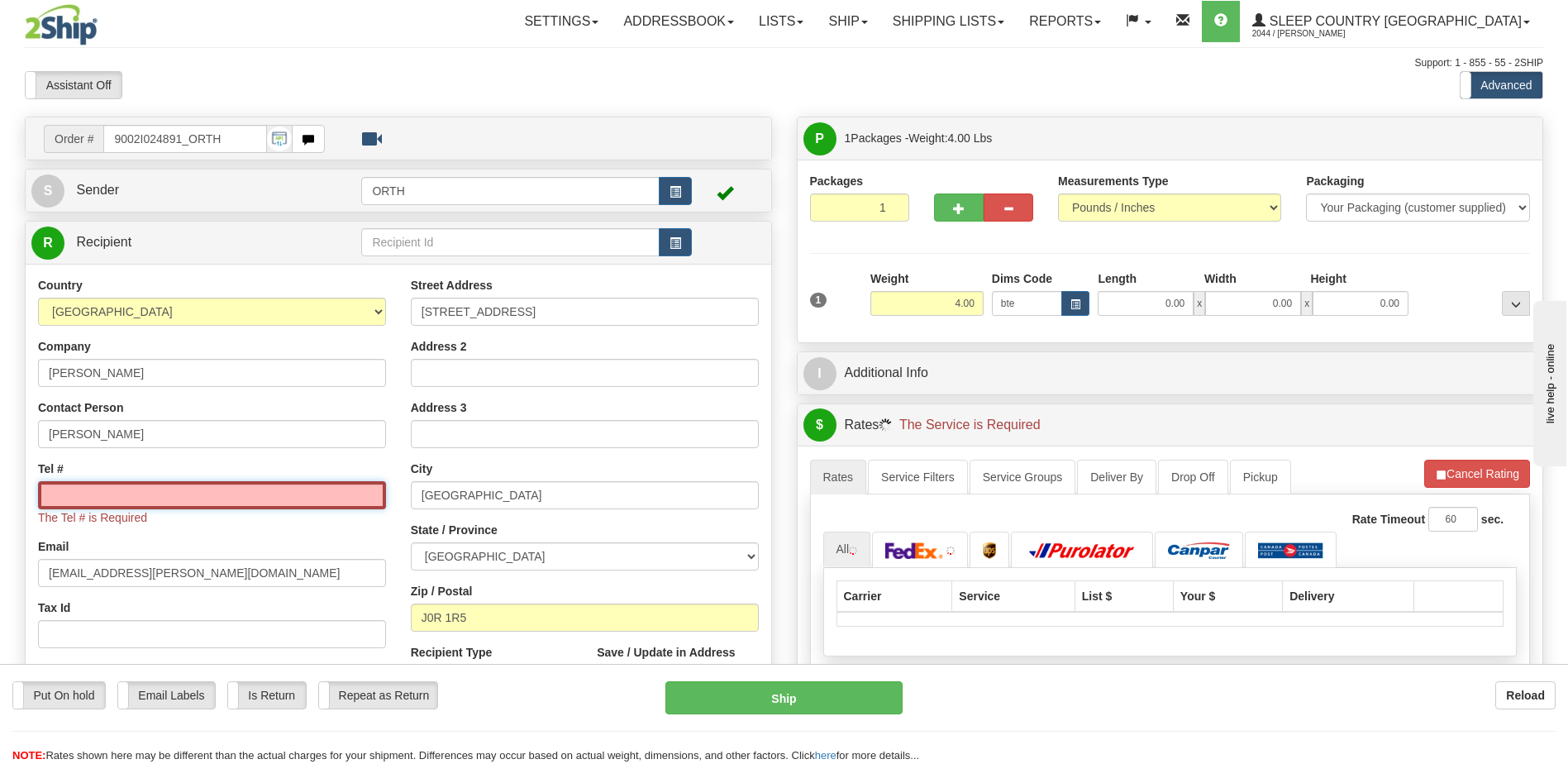
click at [128, 504] on input "Tel #" at bounding box center [211, 494] width 348 height 28
type input "15.00"
type input "5.00"
type input "25.00"
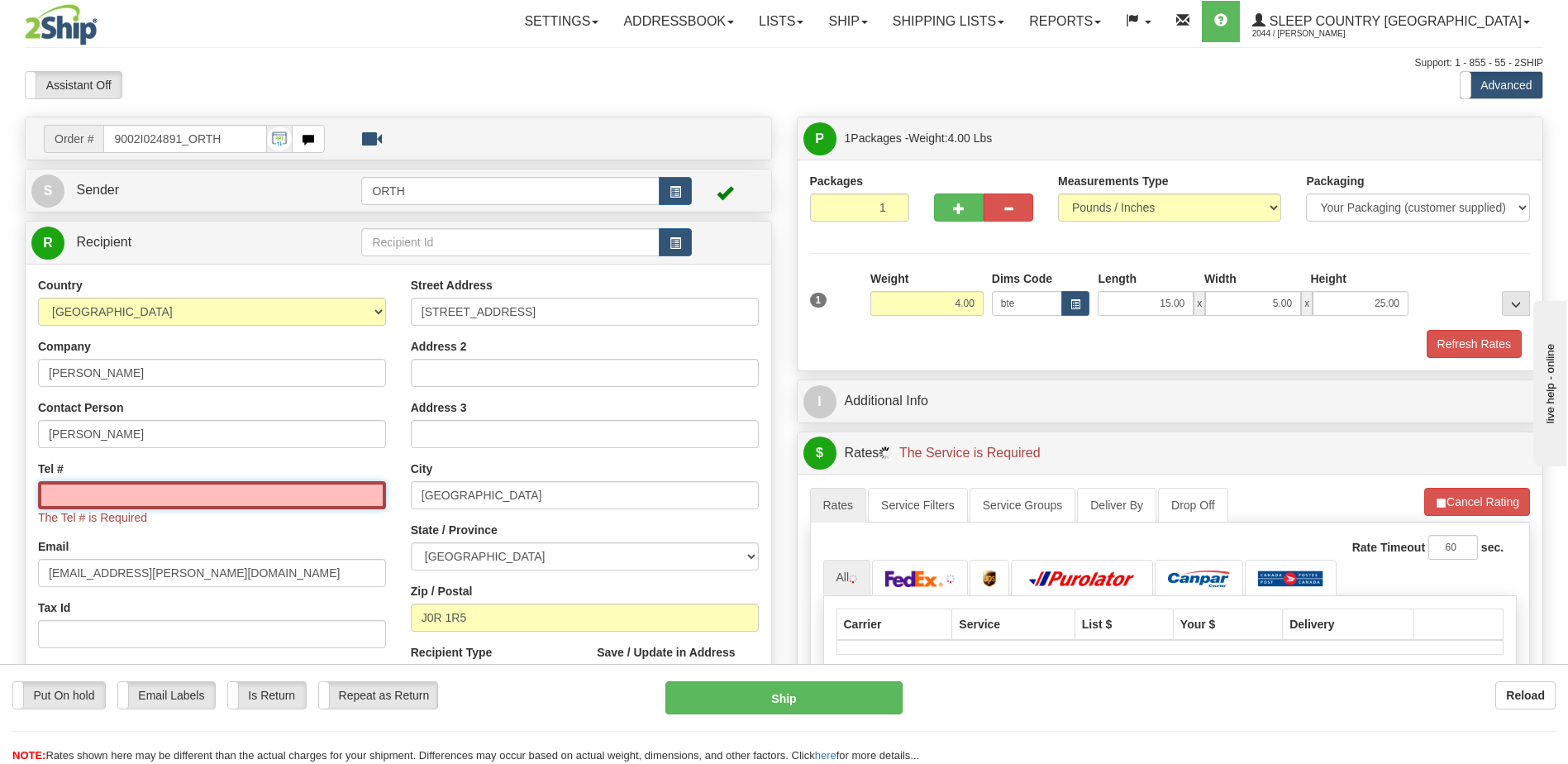
click at [136, 492] on input "Tel #" at bounding box center [211, 494] width 348 height 28
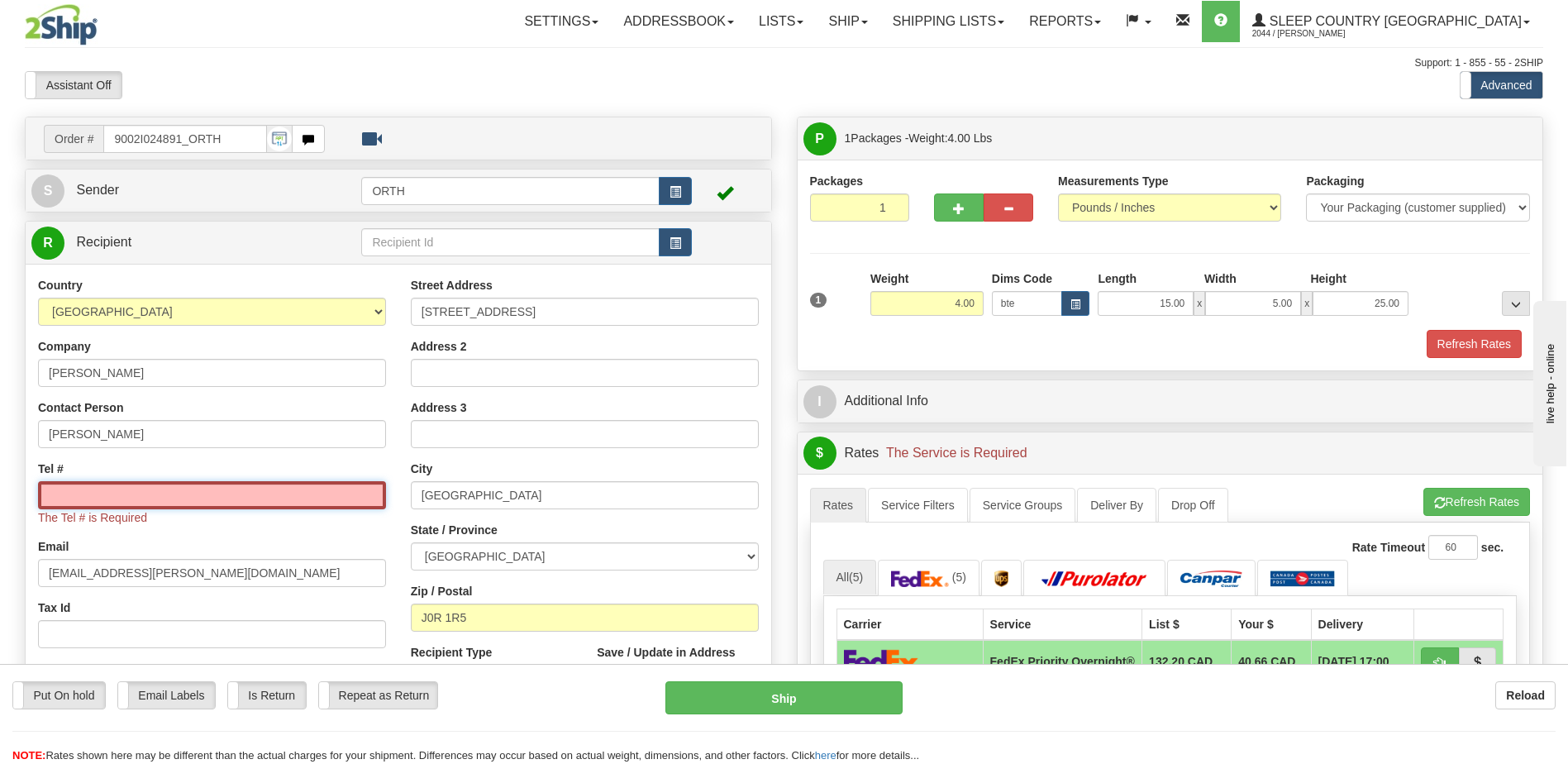
type input "8558188482"
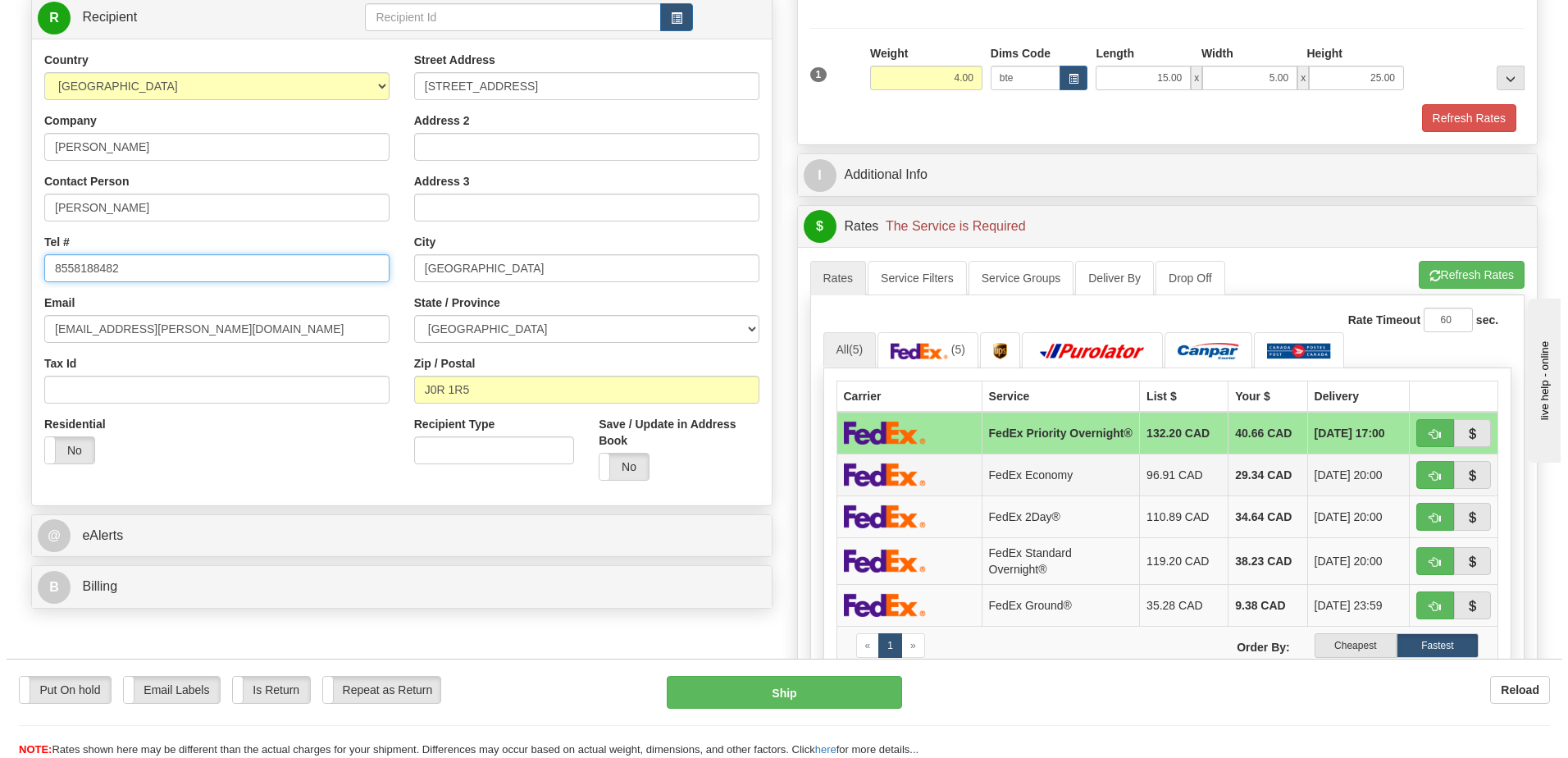
scroll to position [246, 0]
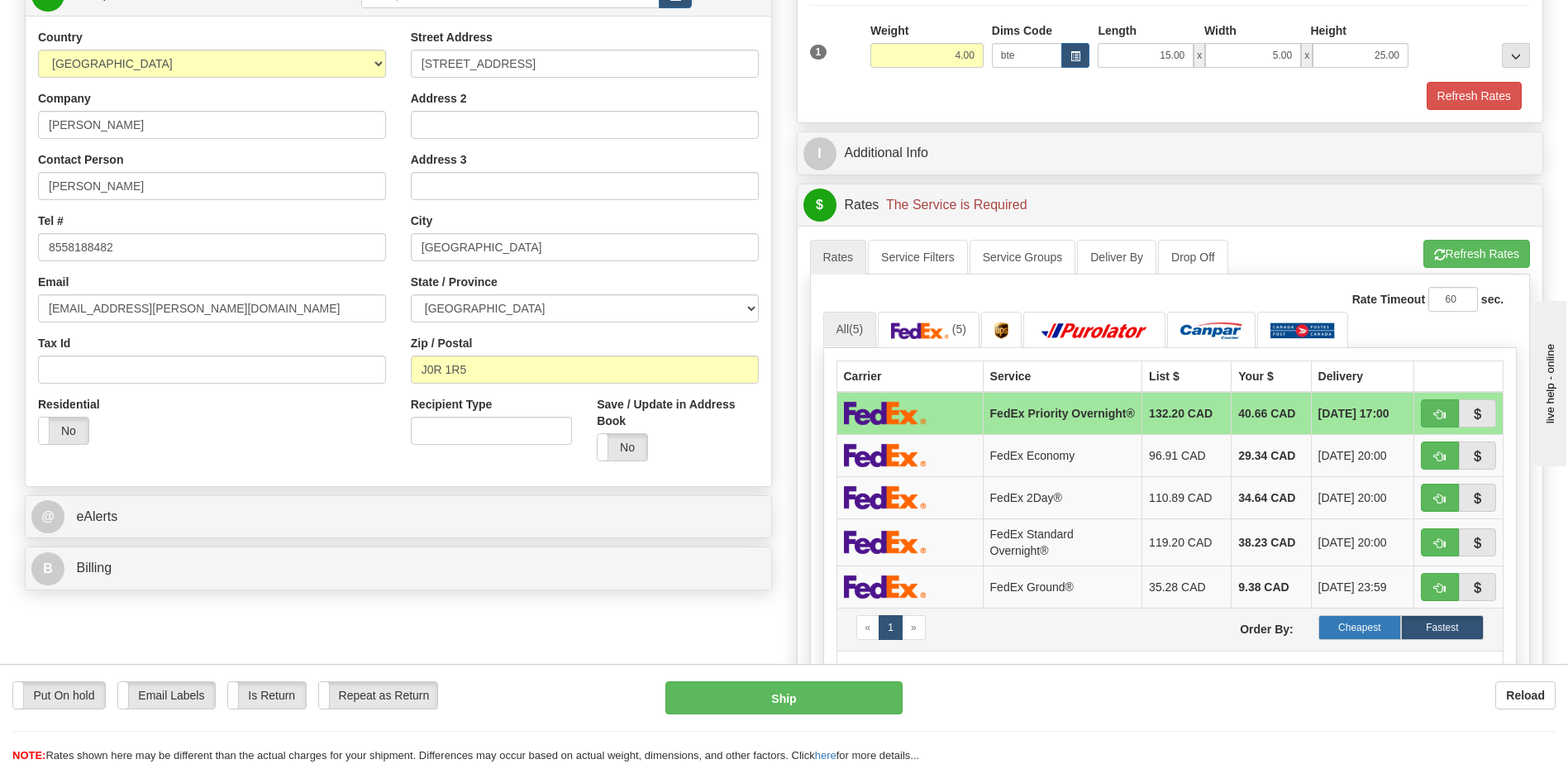
click at [1365, 633] on label "Cheapest" at bounding box center [1360, 627] width 83 height 25
click at [1454, 236] on div "A change has been made which could impact your rate estimate. To ensure the est…" at bounding box center [1171, 512] width 746 height 573
click at [1458, 247] on button "Refresh Rates" at bounding box center [1476, 253] width 107 height 28
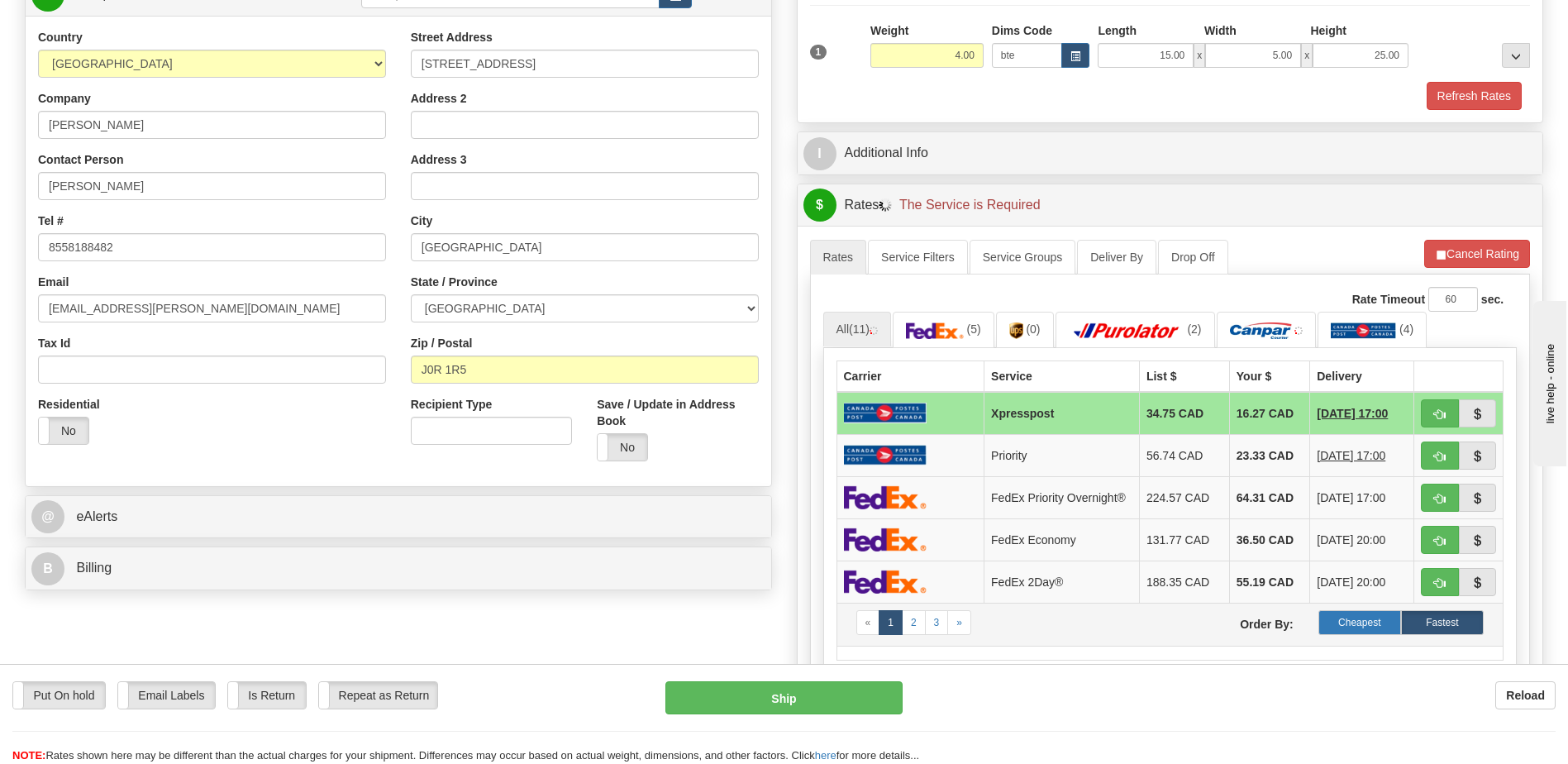
click at [1364, 635] on label "Cheapest" at bounding box center [1360, 623] width 83 height 25
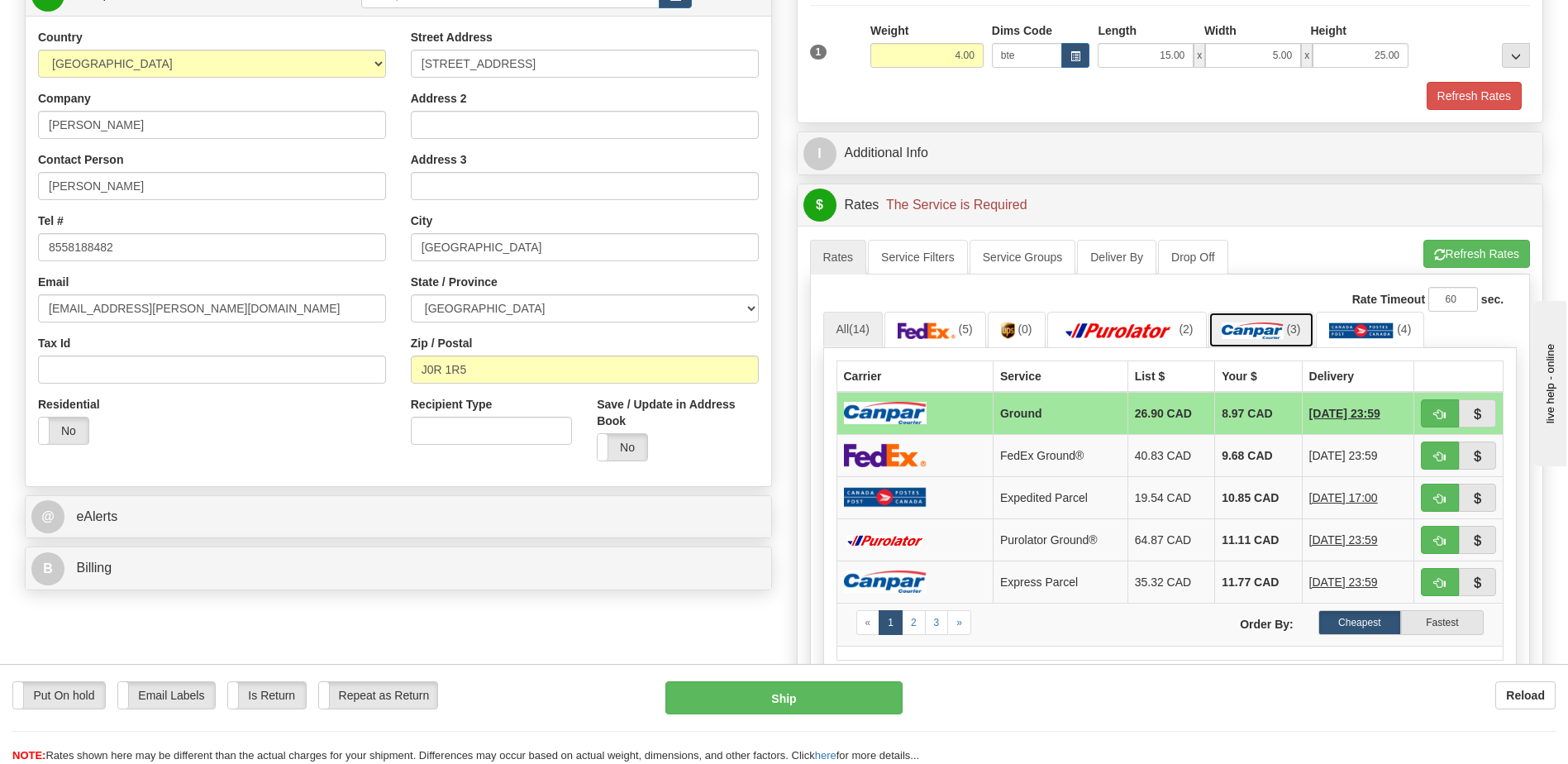
click at [1269, 325] on img at bounding box center [1253, 331] width 62 height 16
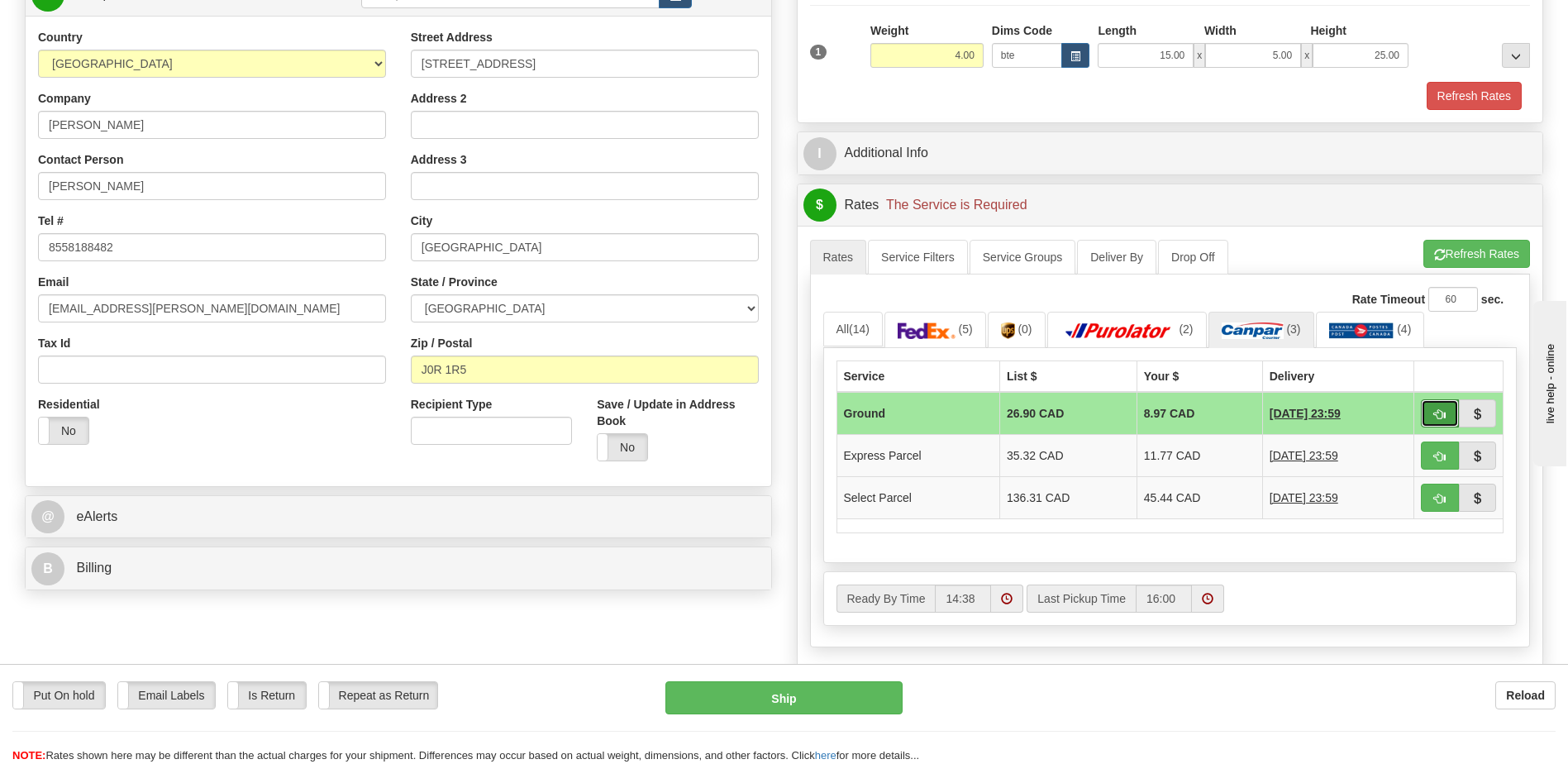
click at [1442, 422] on button "button" at bounding box center [1440, 413] width 38 height 28
type input "1"
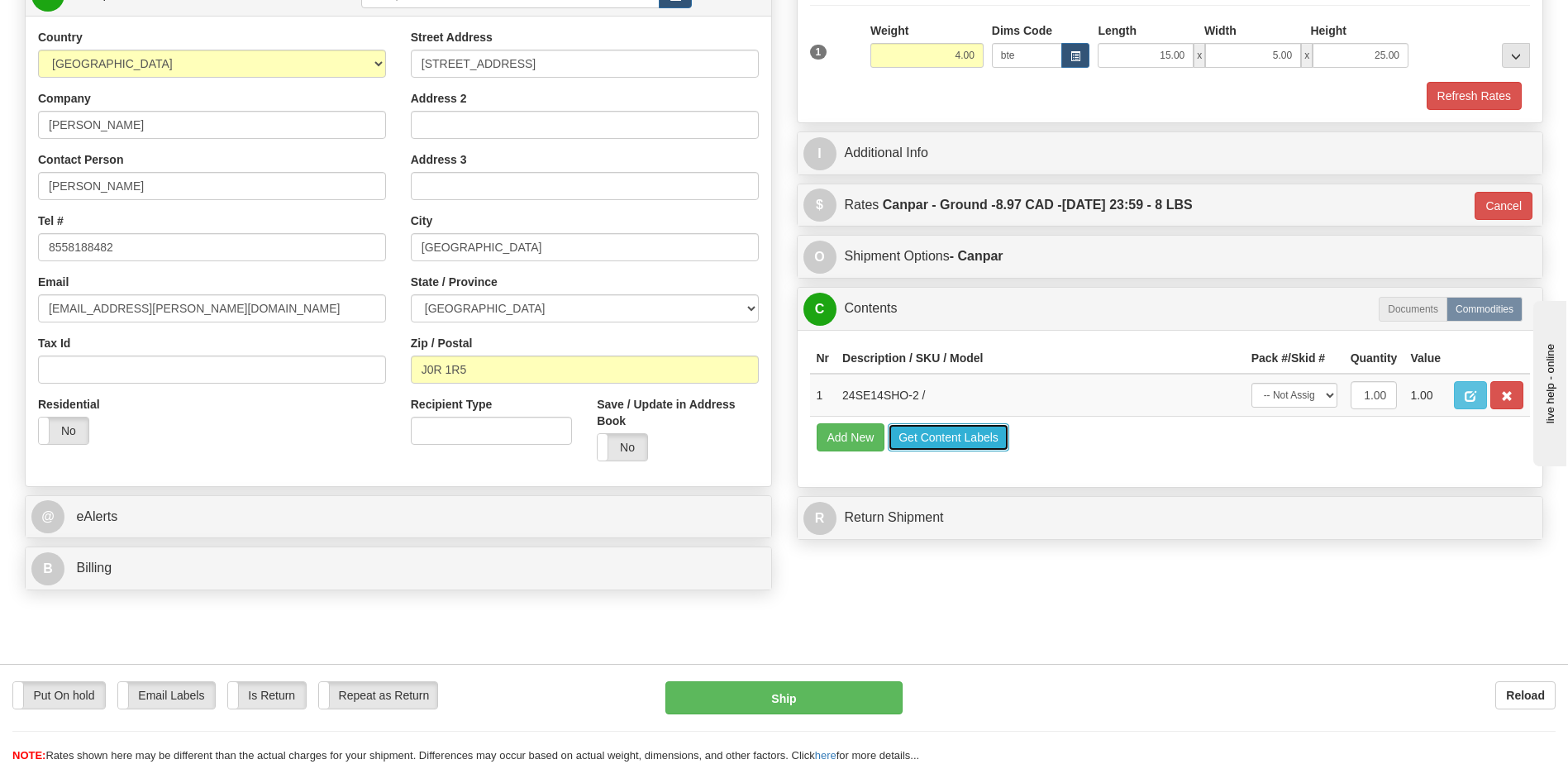
click at [982, 432] on button "Get Content Labels" at bounding box center [948, 437] width 121 height 28
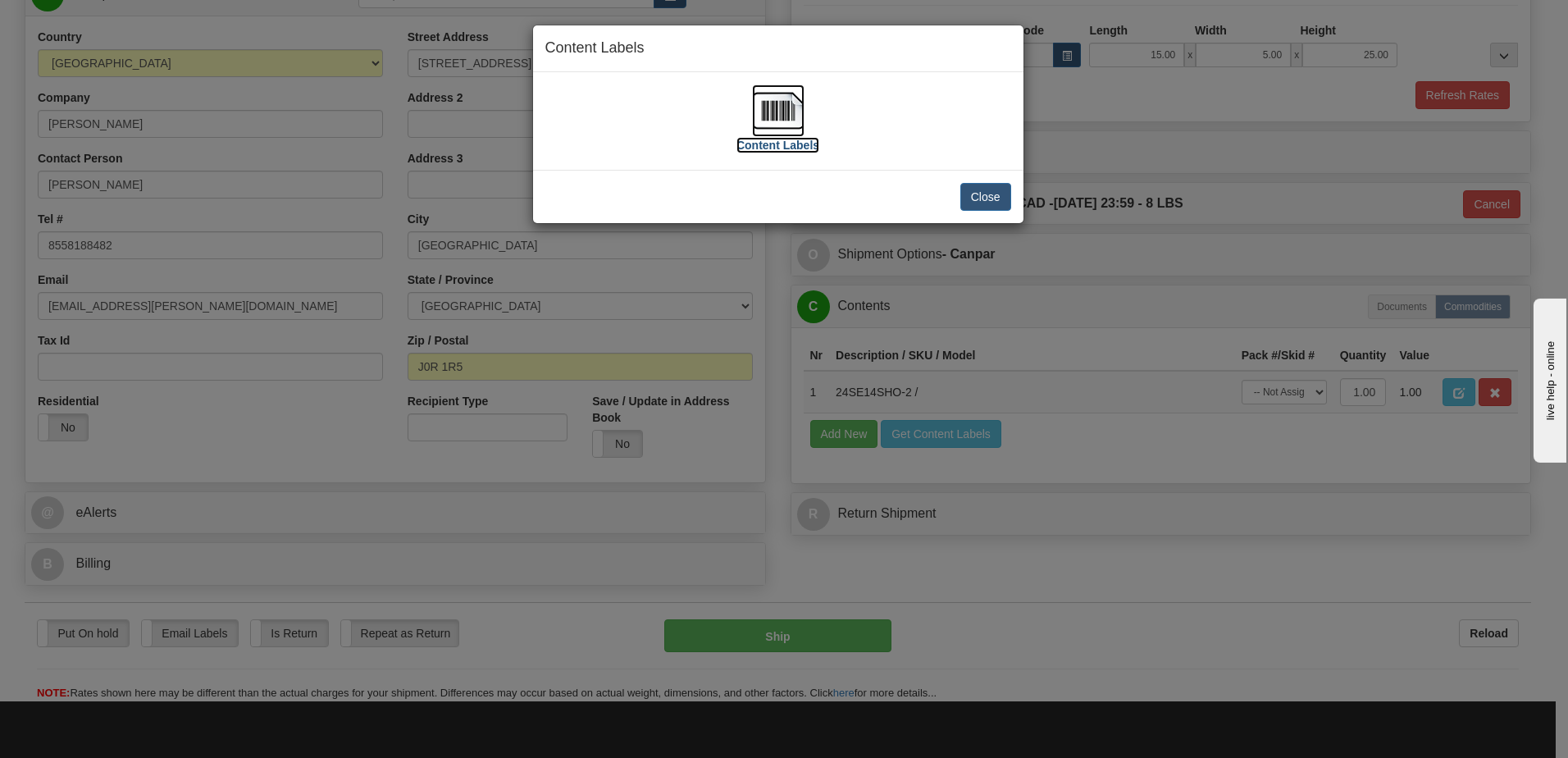
drag, startPoint x: 767, startPoint y: 136, endPoint x: 788, endPoint y: 113, distance: 31.1
click at [788, 113] on img at bounding box center [777, 111] width 53 height 53
click at [988, 196] on button "Close" at bounding box center [985, 196] width 51 height 28
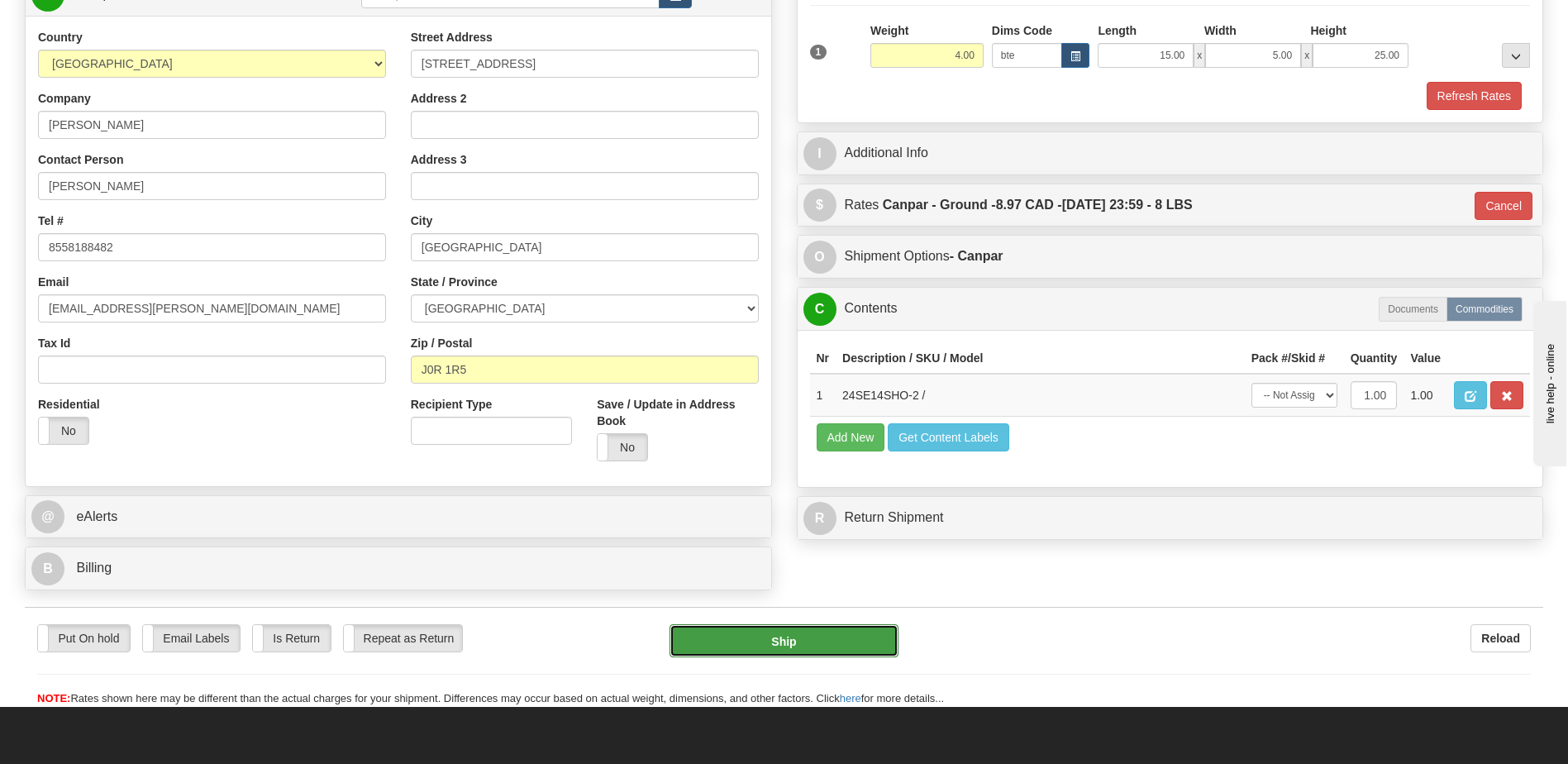
click at [808, 649] on button "Ship" at bounding box center [784, 640] width 228 height 33
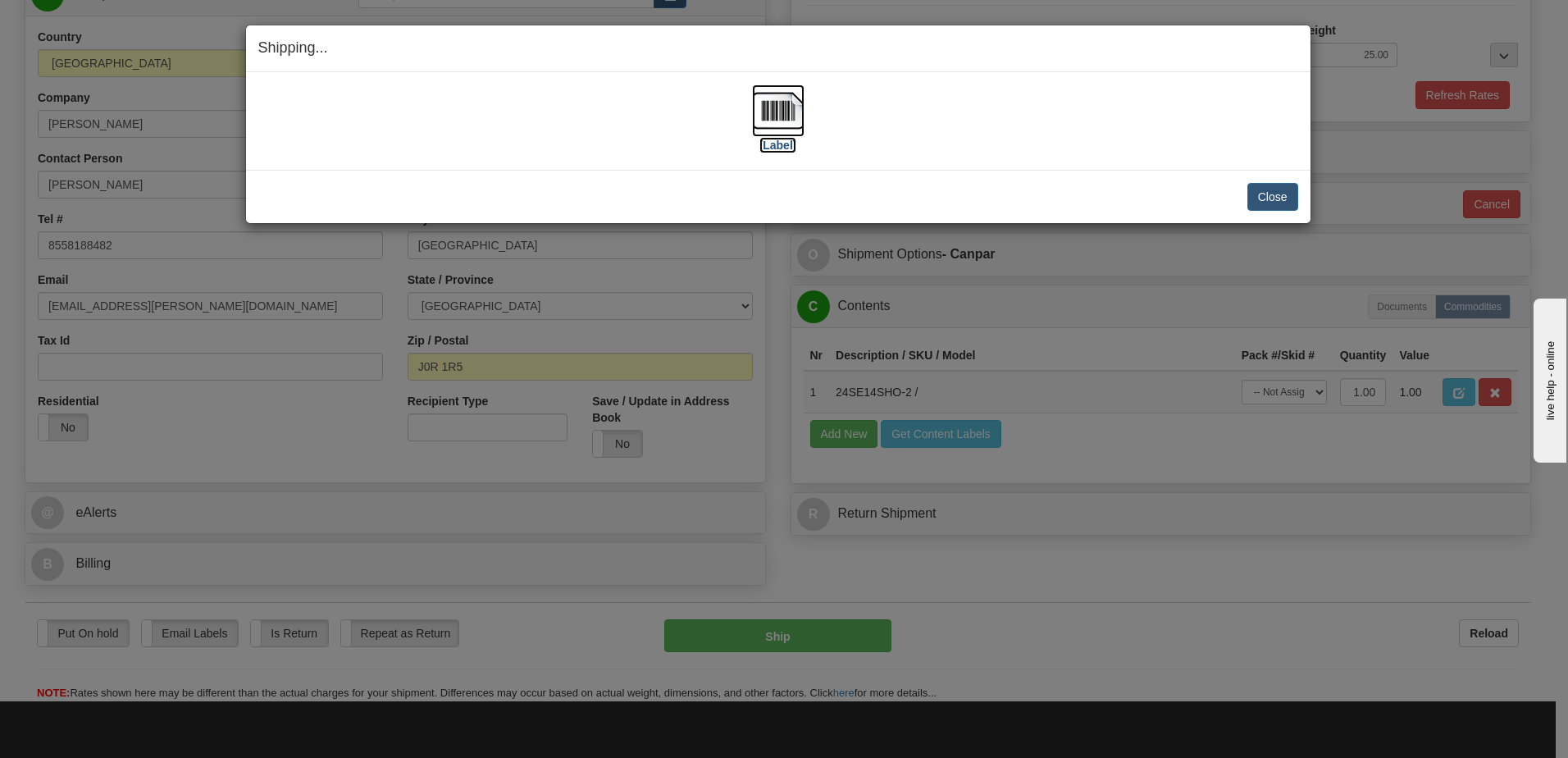
click at [777, 95] on img at bounding box center [777, 111] width 53 height 53
click at [1140, 172] on div "Close Cancel Cancel Shipment and Quit Pickup Quit Pickup ONLY" at bounding box center [778, 196] width 1064 height 54
click at [1270, 196] on button "Close" at bounding box center [1272, 196] width 51 height 28
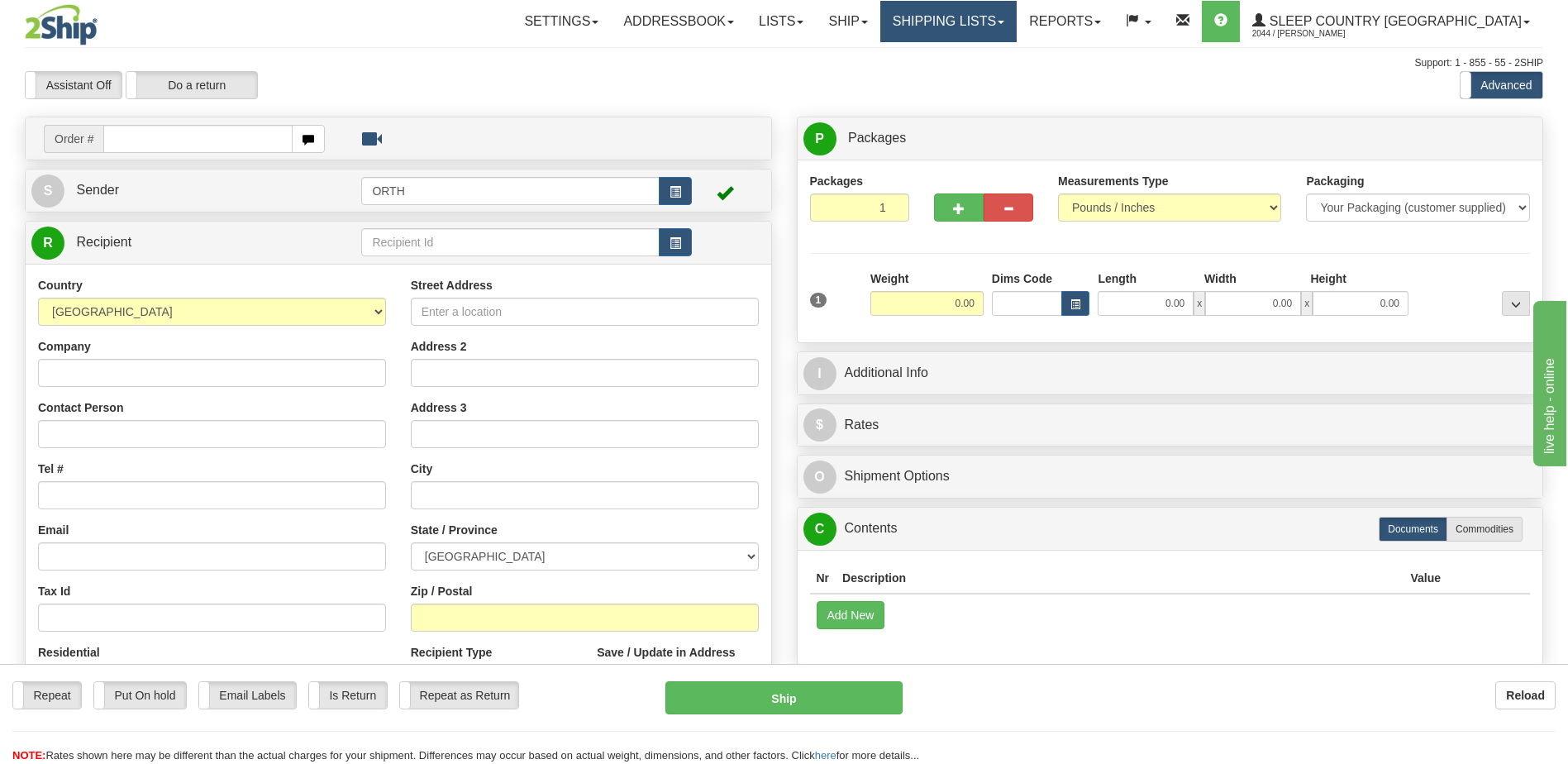
click at [1016, 13] on link "Shipping lists" at bounding box center [949, 22] width 137 height 41
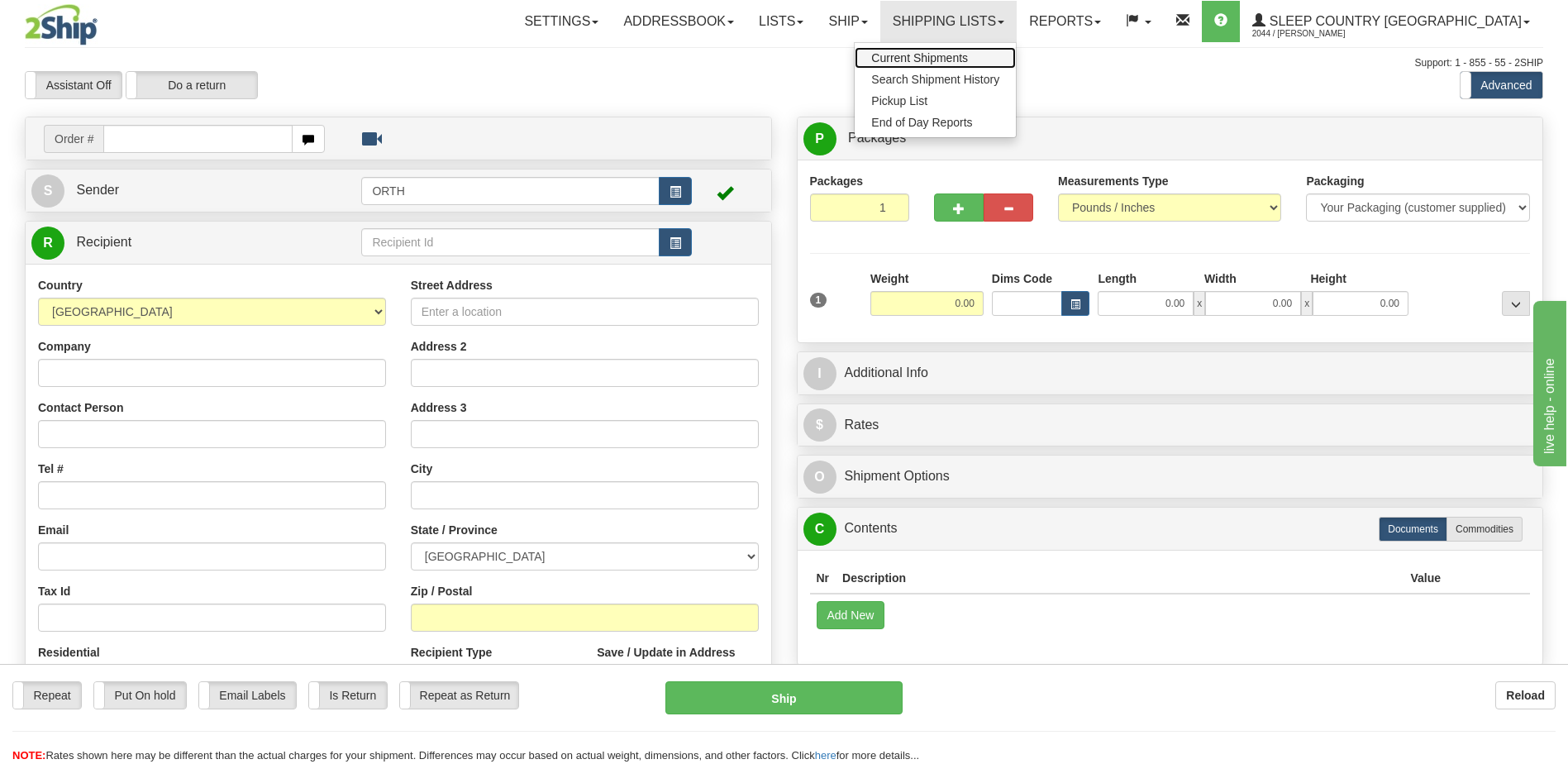
click at [1015, 50] on link "Current Shipments" at bounding box center [935, 58] width 161 height 22
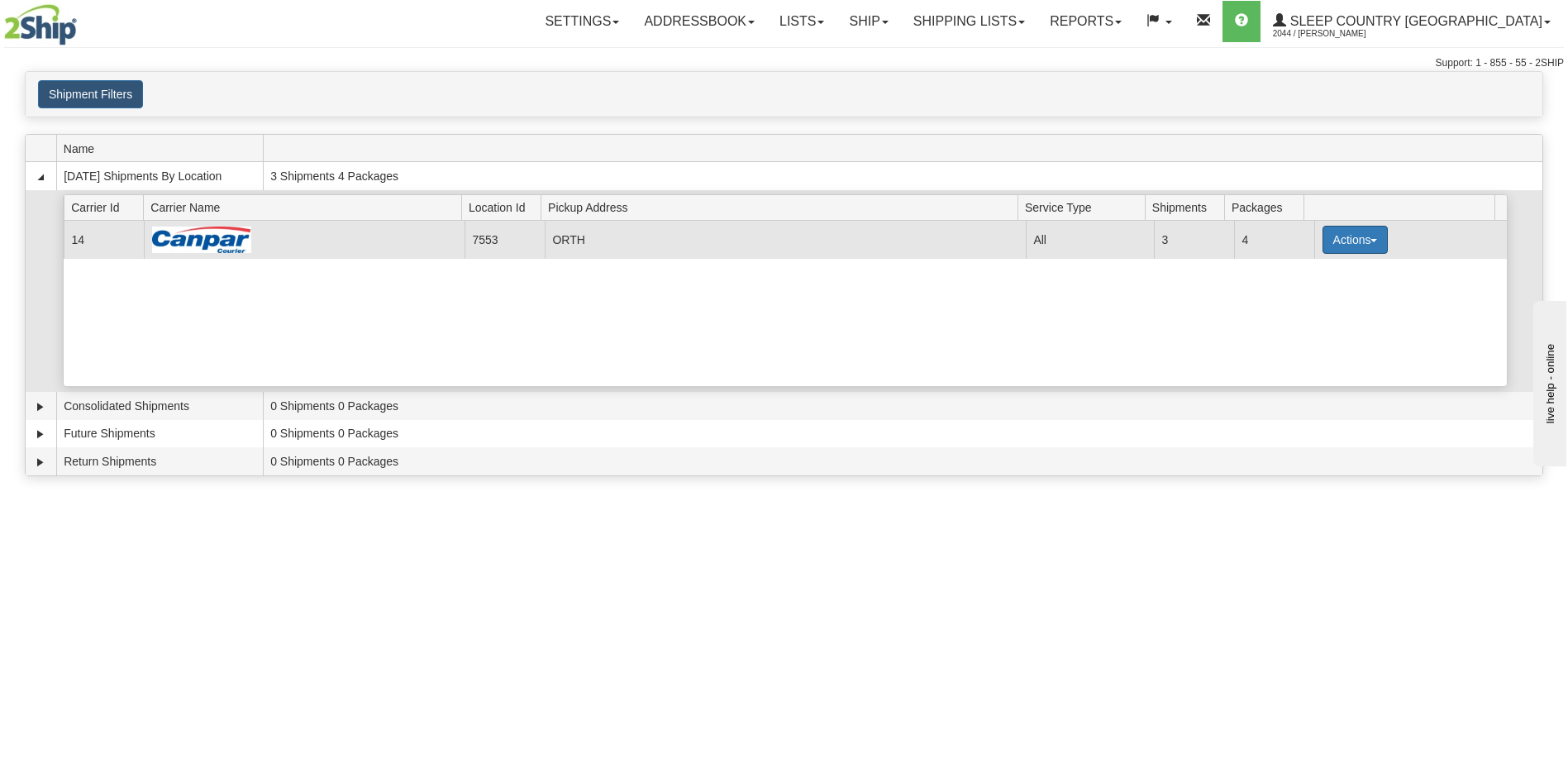
click at [1328, 234] on button "Actions" at bounding box center [1356, 239] width 66 height 28
click at [1312, 355] on link "Print" at bounding box center [1320, 357] width 132 height 22
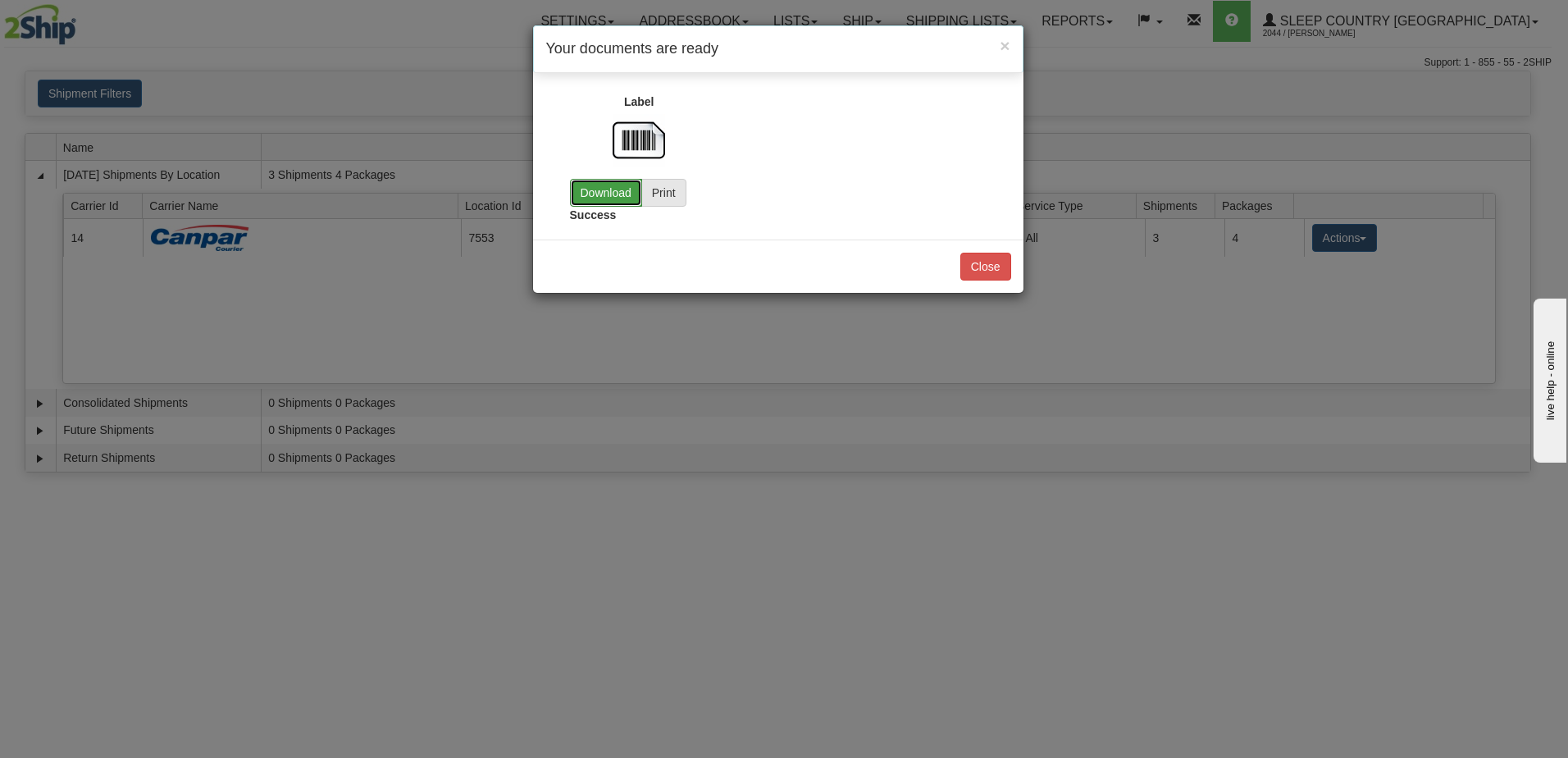
click at [614, 201] on link "Download" at bounding box center [605, 193] width 72 height 28
click at [984, 264] on button "Close" at bounding box center [985, 266] width 51 height 28
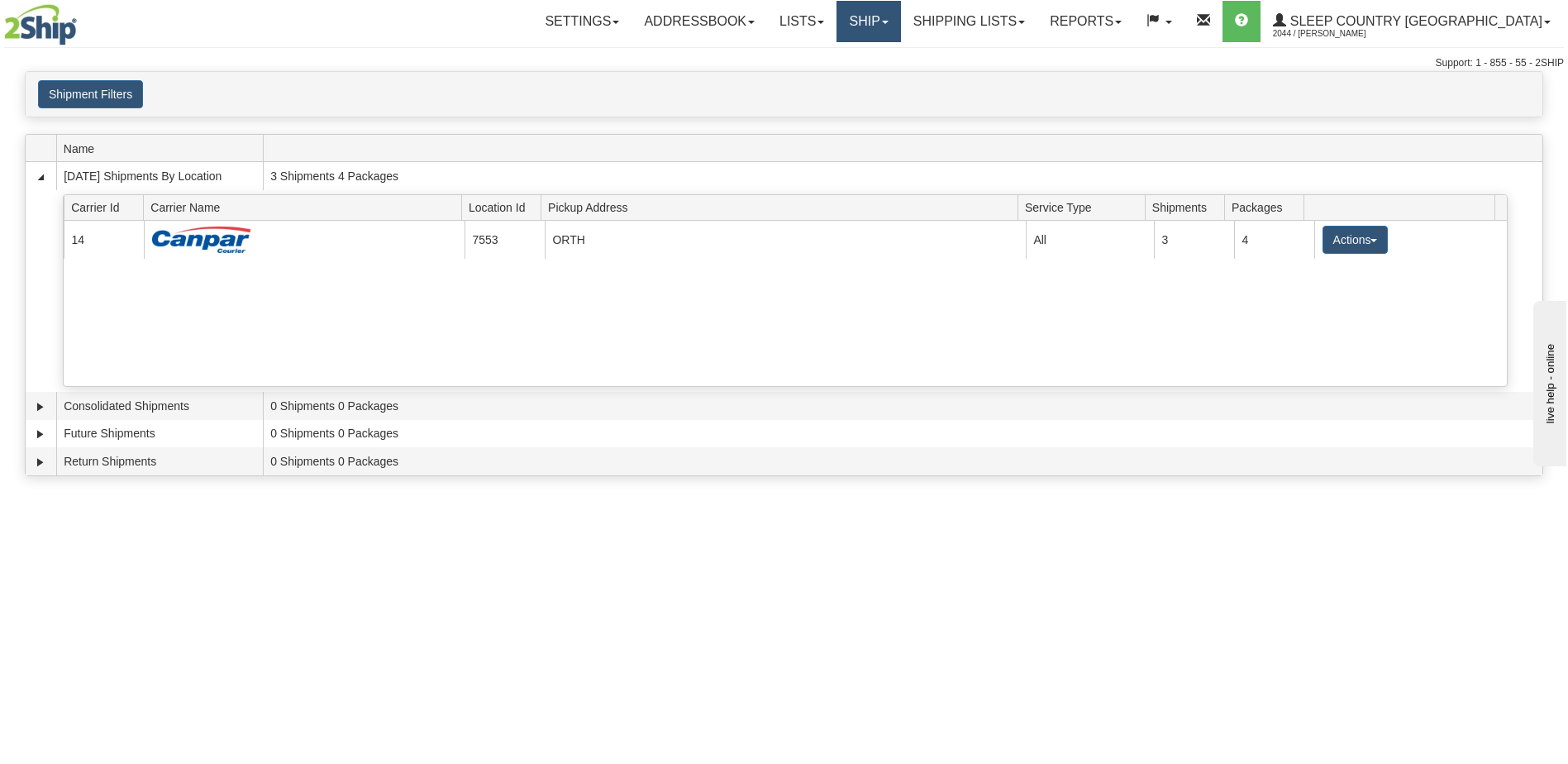
click at [900, 22] on link "Ship" at bounding box center [868, 22] width 64 height 41
click at [1015, 31] on link "Shipping lists" at bounding box center [970, 22] width 137 height 41
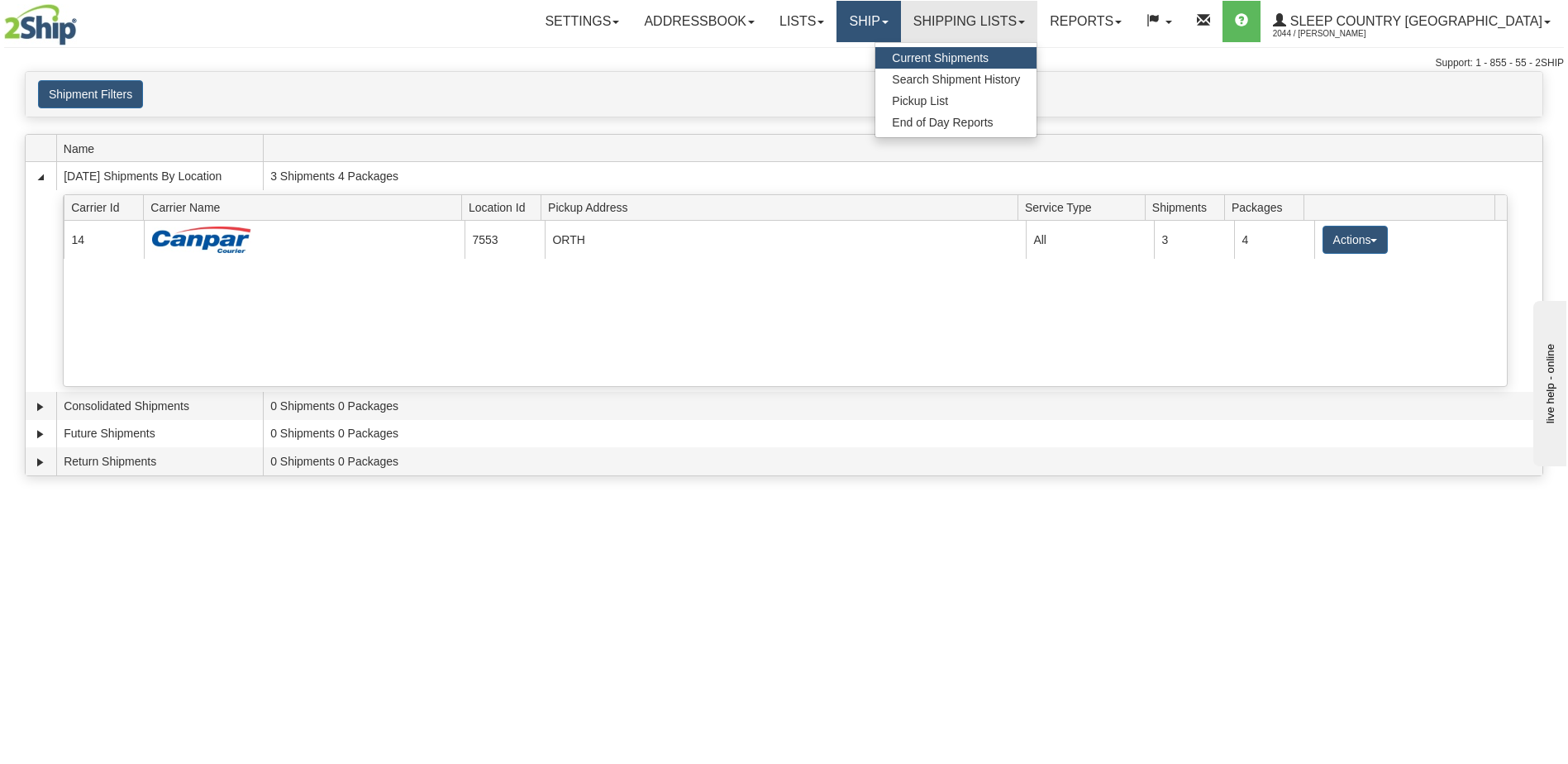
click at [900, 13] on link "Ship" at bounding box center [868, 22] width 64 height 41
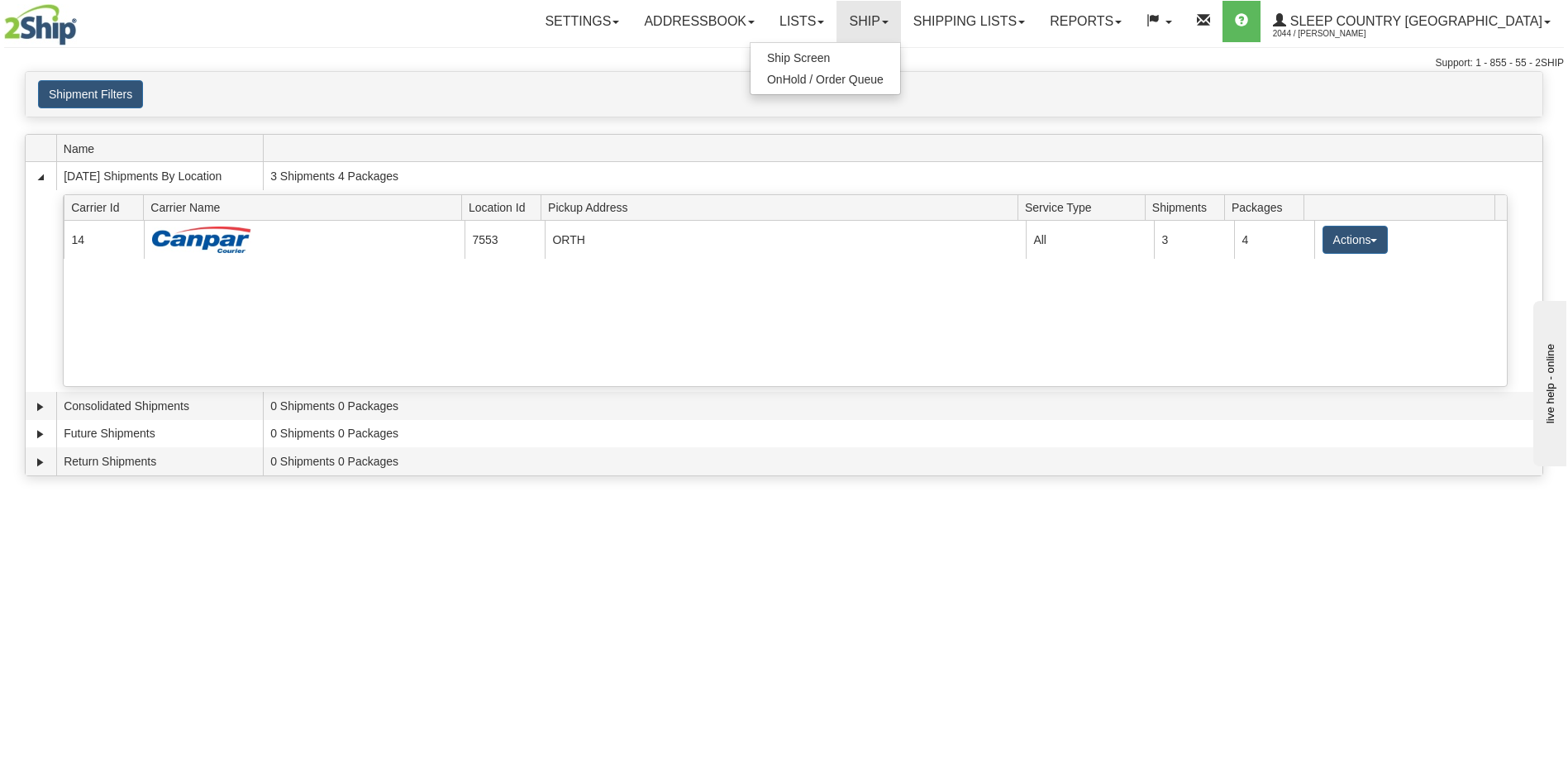
click at [1075, 75] on div "Shipment Filters Website Agent Client User" at bounding box center [784, 94] width 1517 height 45
click at [900, 25] on link "Ship" at bounding box center [868, 22] width 64 height 41
click at [900, 59] on link "Ship Screen" at bounding box center [825, 58] width 149 height 22
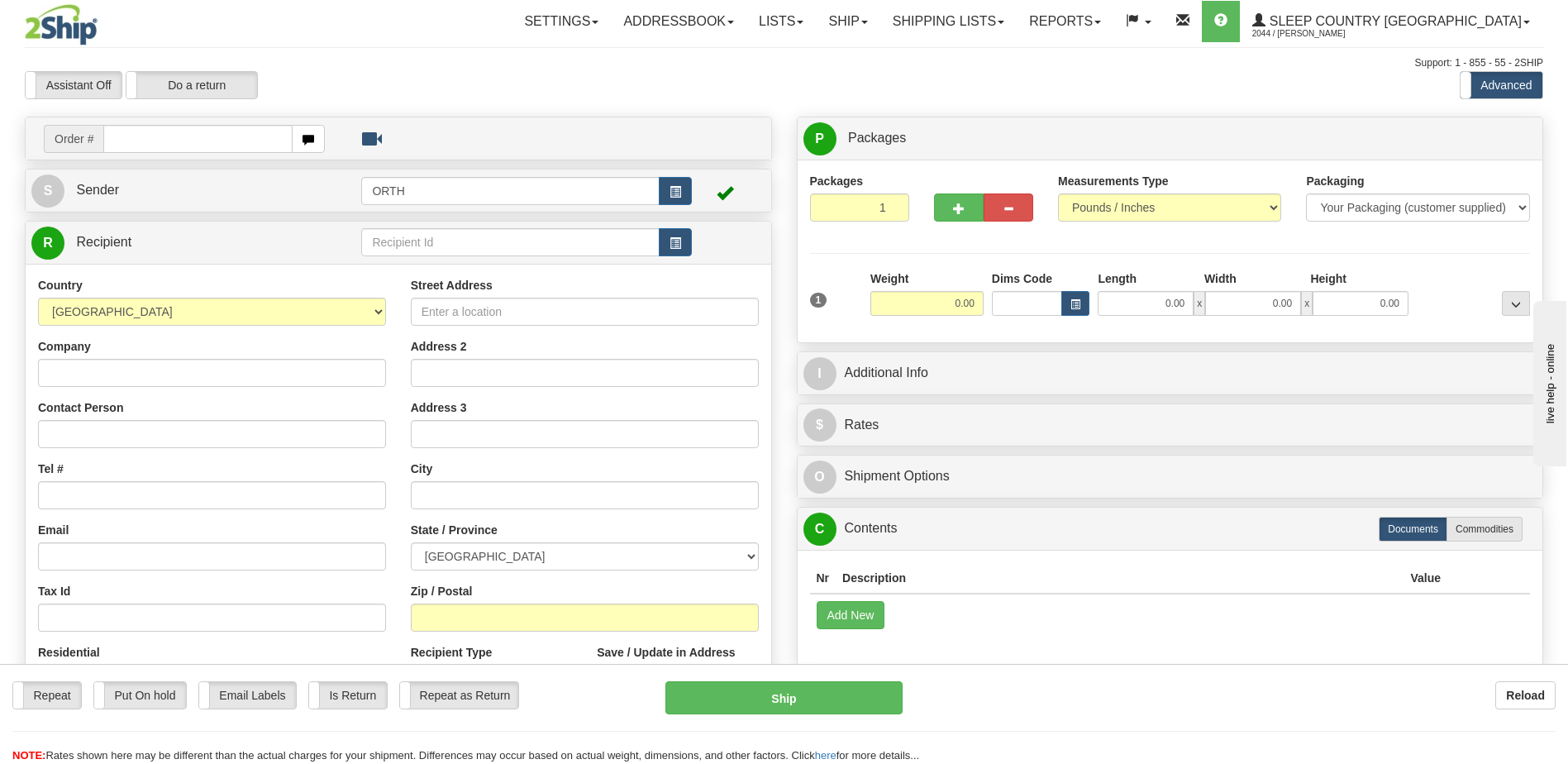
click at [246, 134] on input "text" at bounding box center [198, 138] width 189 height 28
type input "9000i025962"
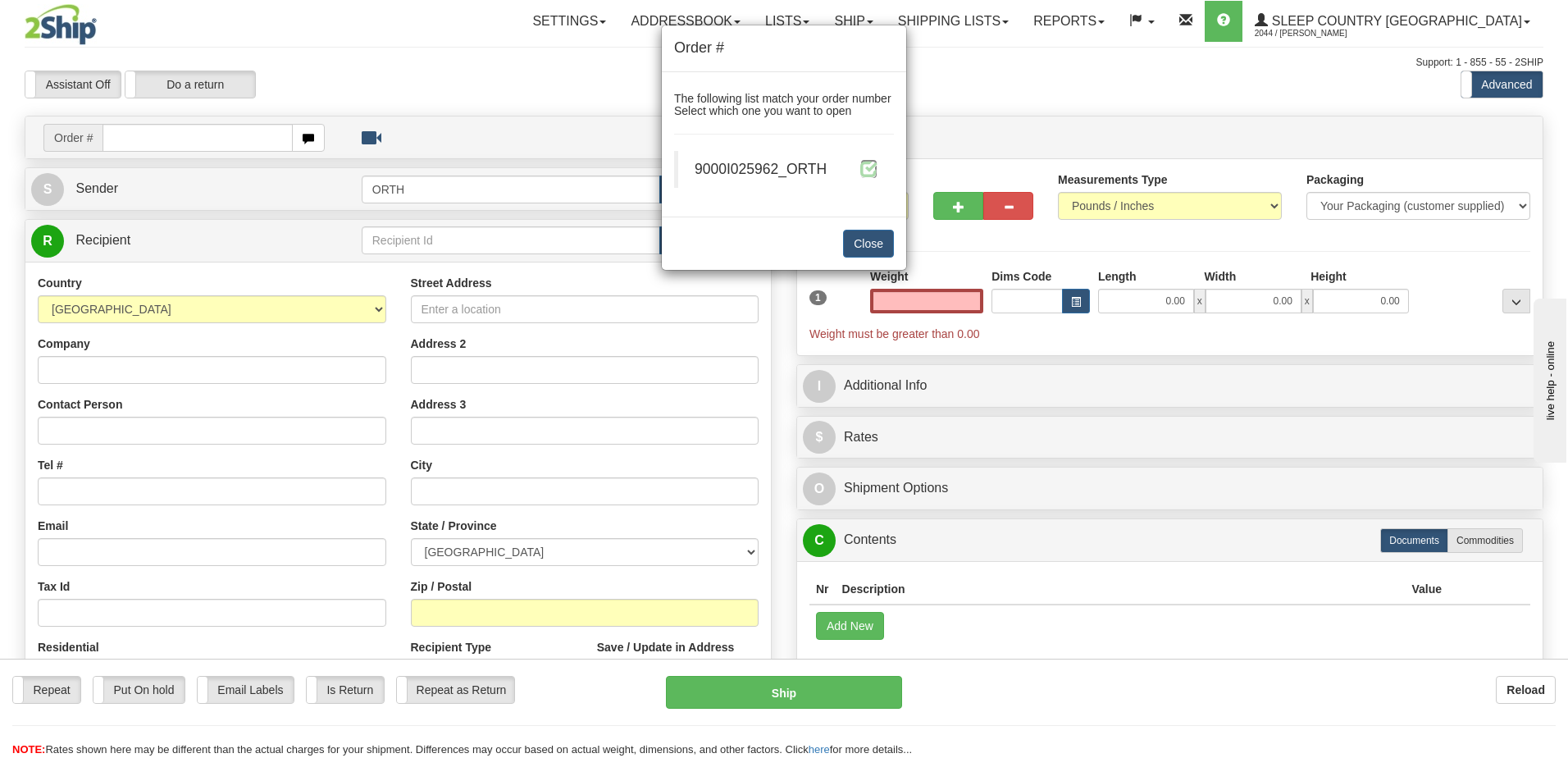
type input "0.00"
click at [865, 177] on span at bounding box center [868, 168] width 17 height 17
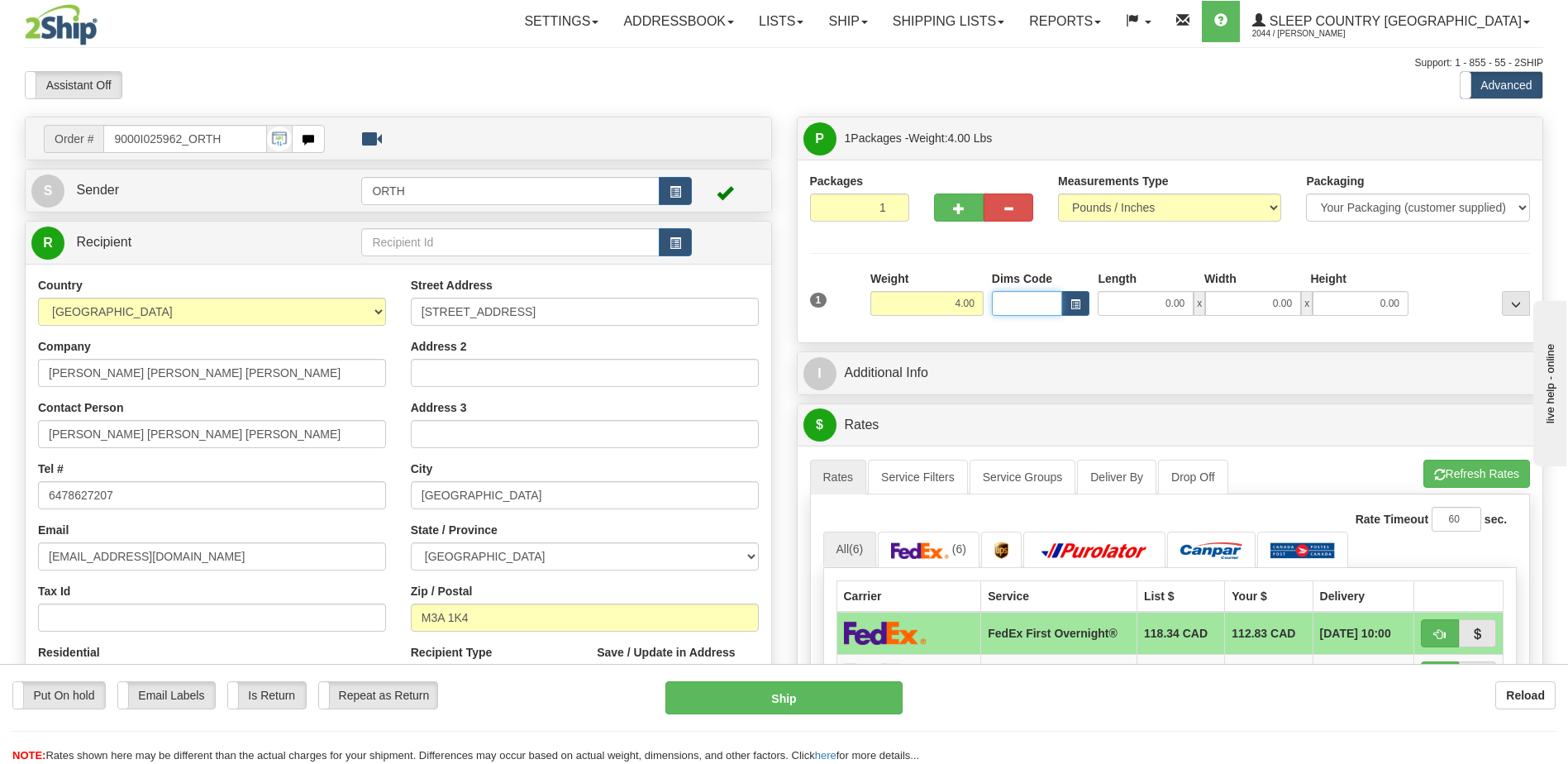
click at [1002, 297] on input "Dims Code" at bounding box center [1027, 304] width 71 height 25
type input "bte"
click button "Delete" at bounding box center [0, 0] width 0 height 0
type input "15.00"
type input "5.00"
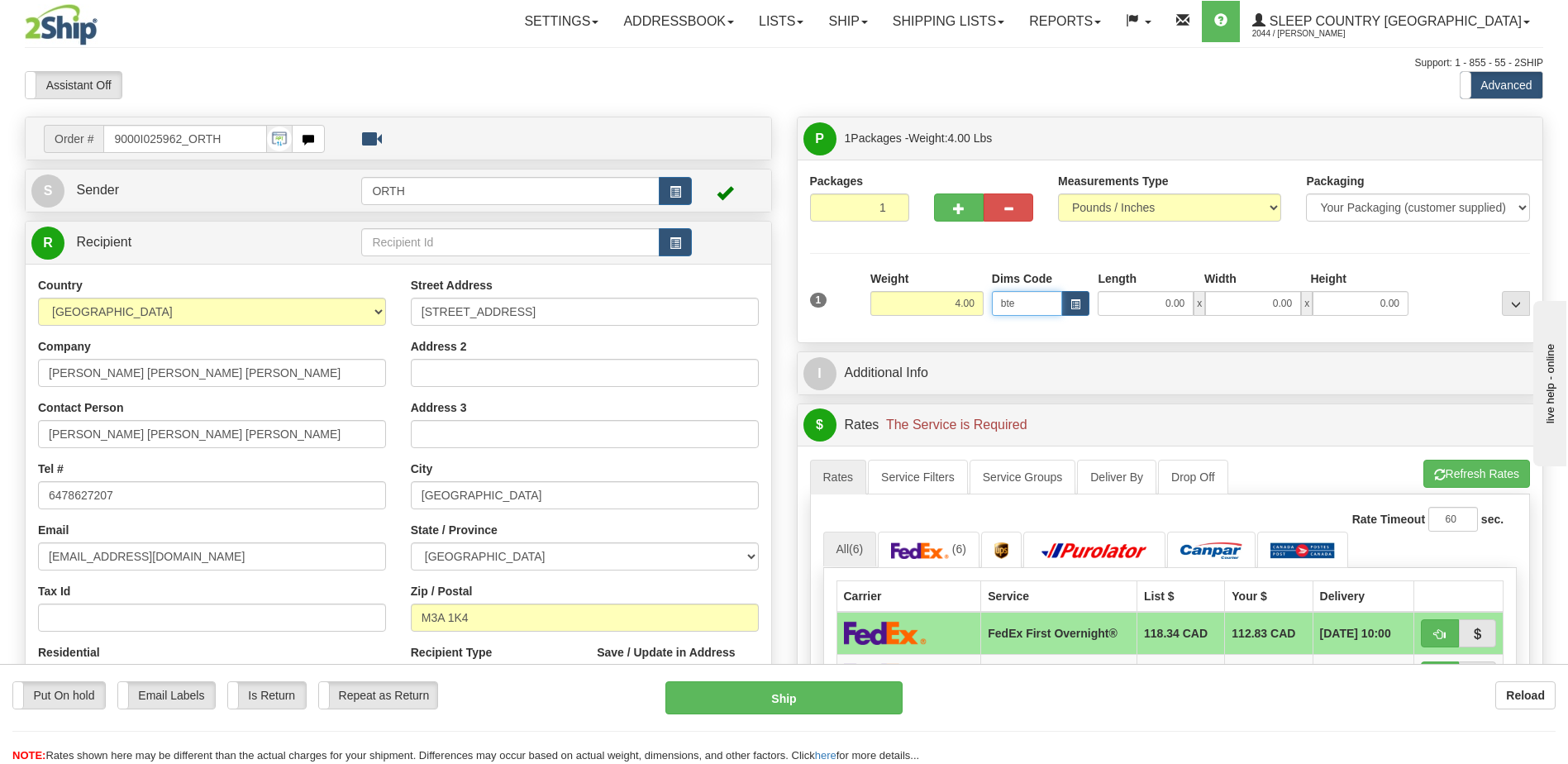
type input "25.00"
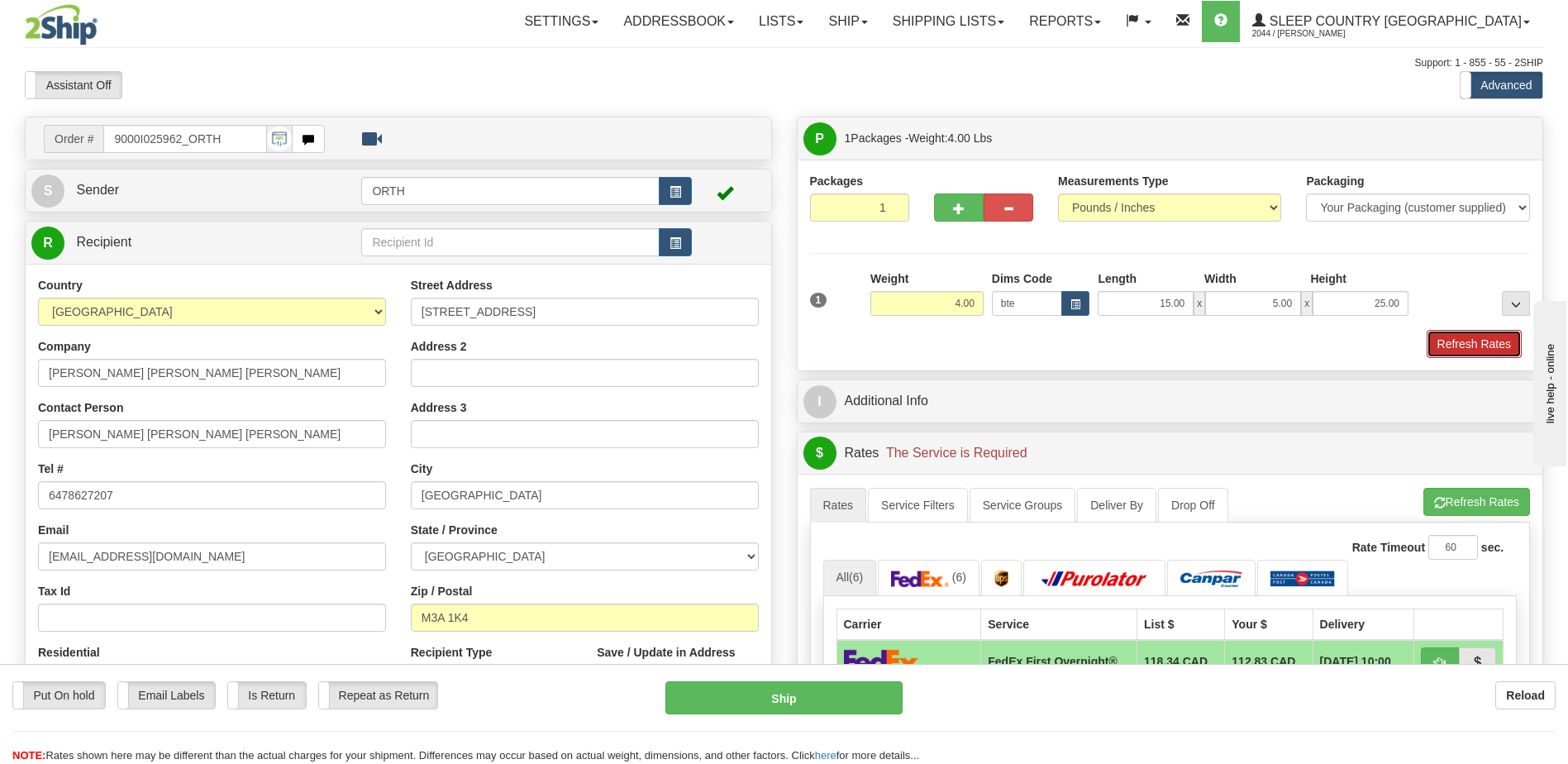
click at [1448, 344] on button "Refresh Rates" at bounding box center [1475, 343] width 95 height 28
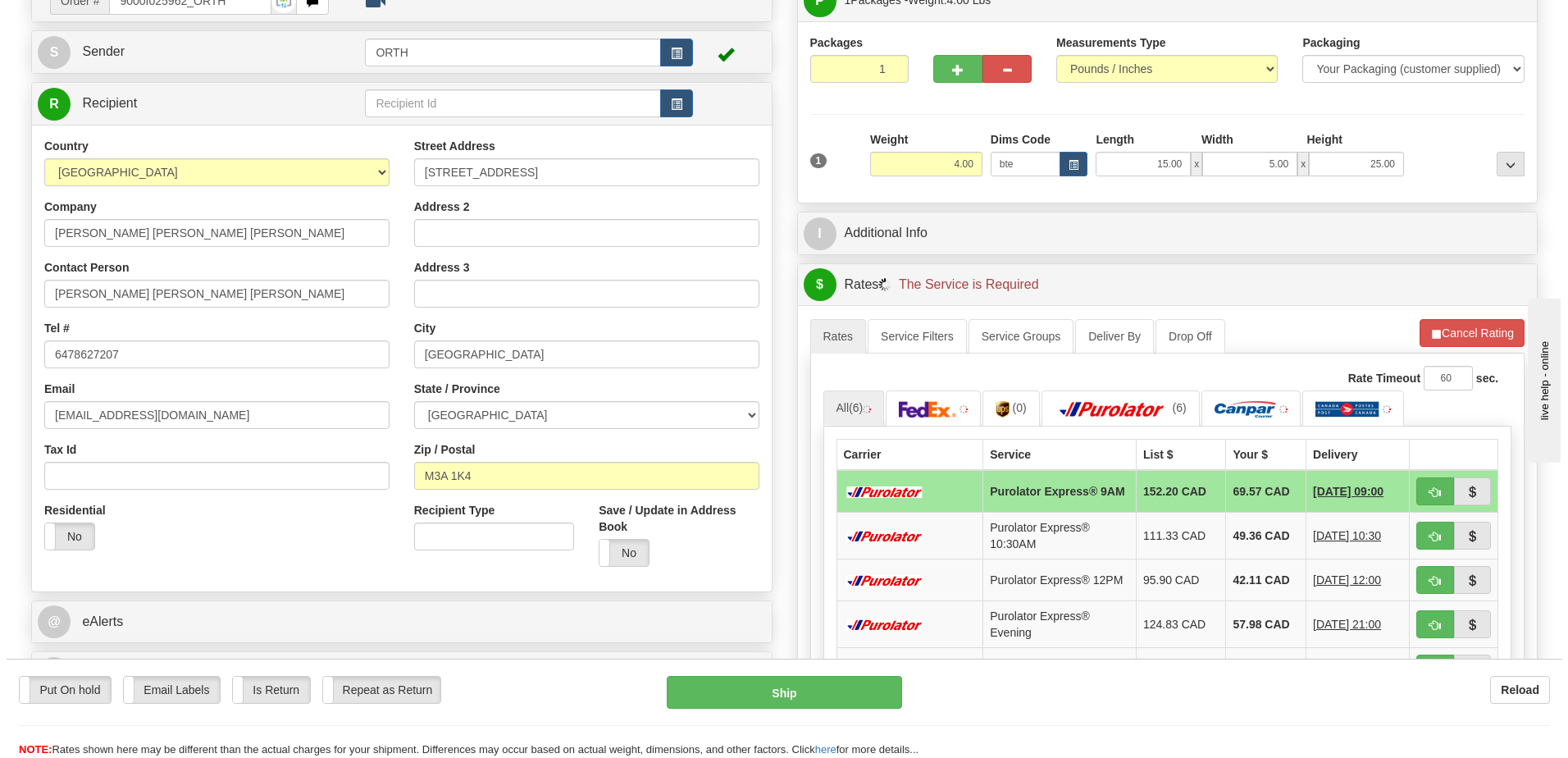
scroll to position [246, 0]
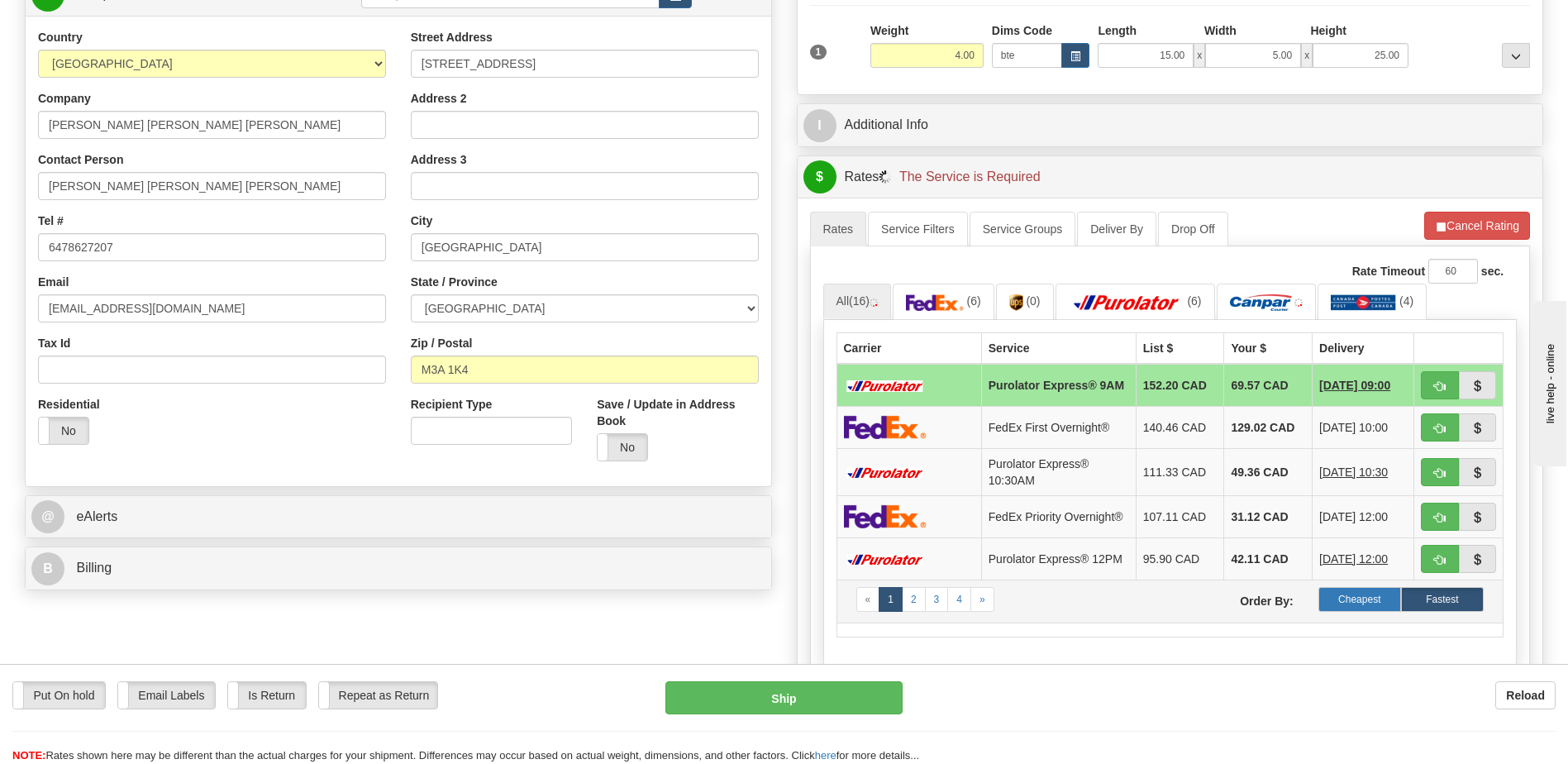
click at [1392, 609] on label "Cheapest" at bounding box center [1360, 600] width 83 height 25
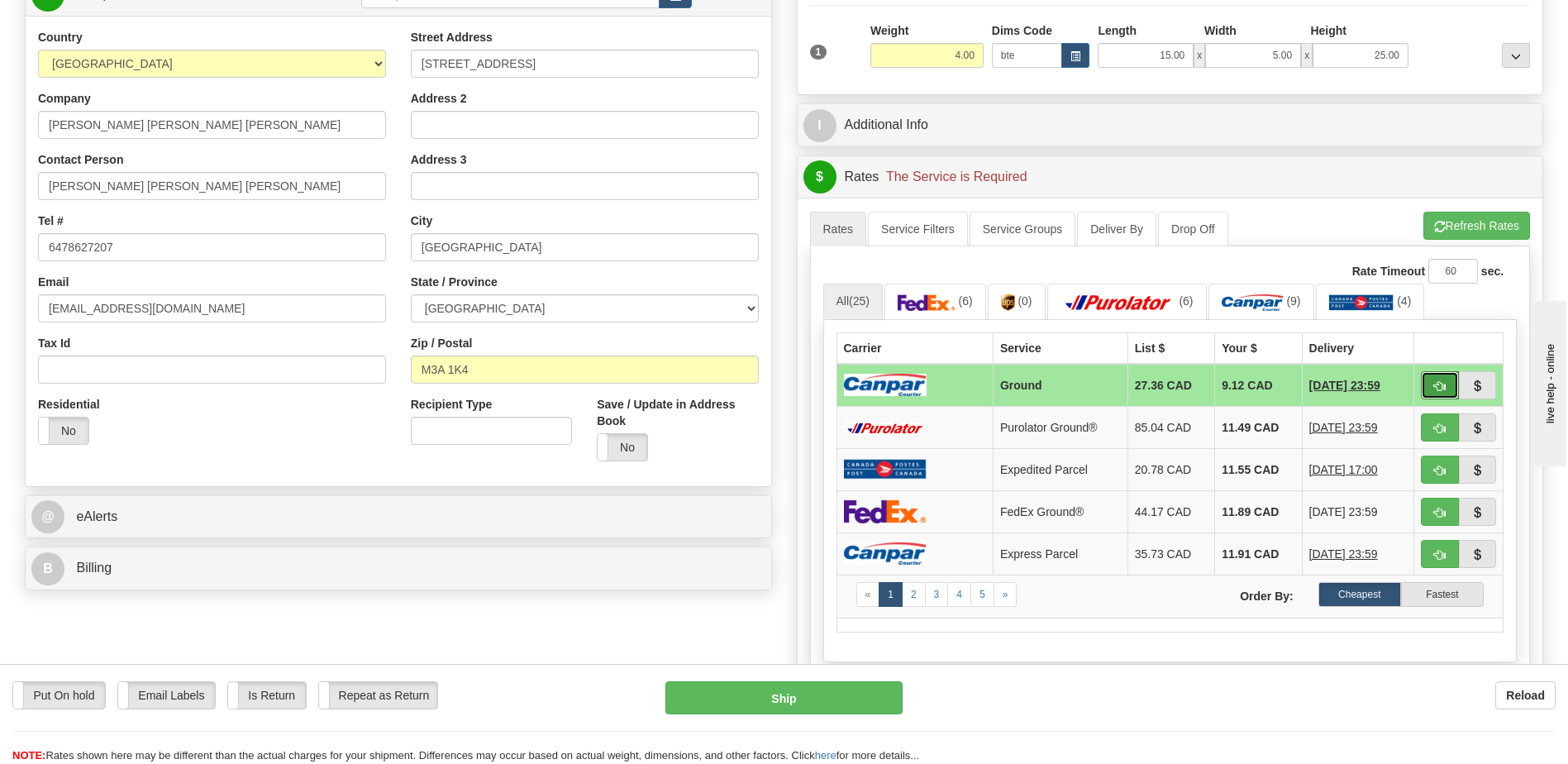
click at [1423, 382] on button "button" at bounding box center [1440, 385] width 38 height 28
type input "1"
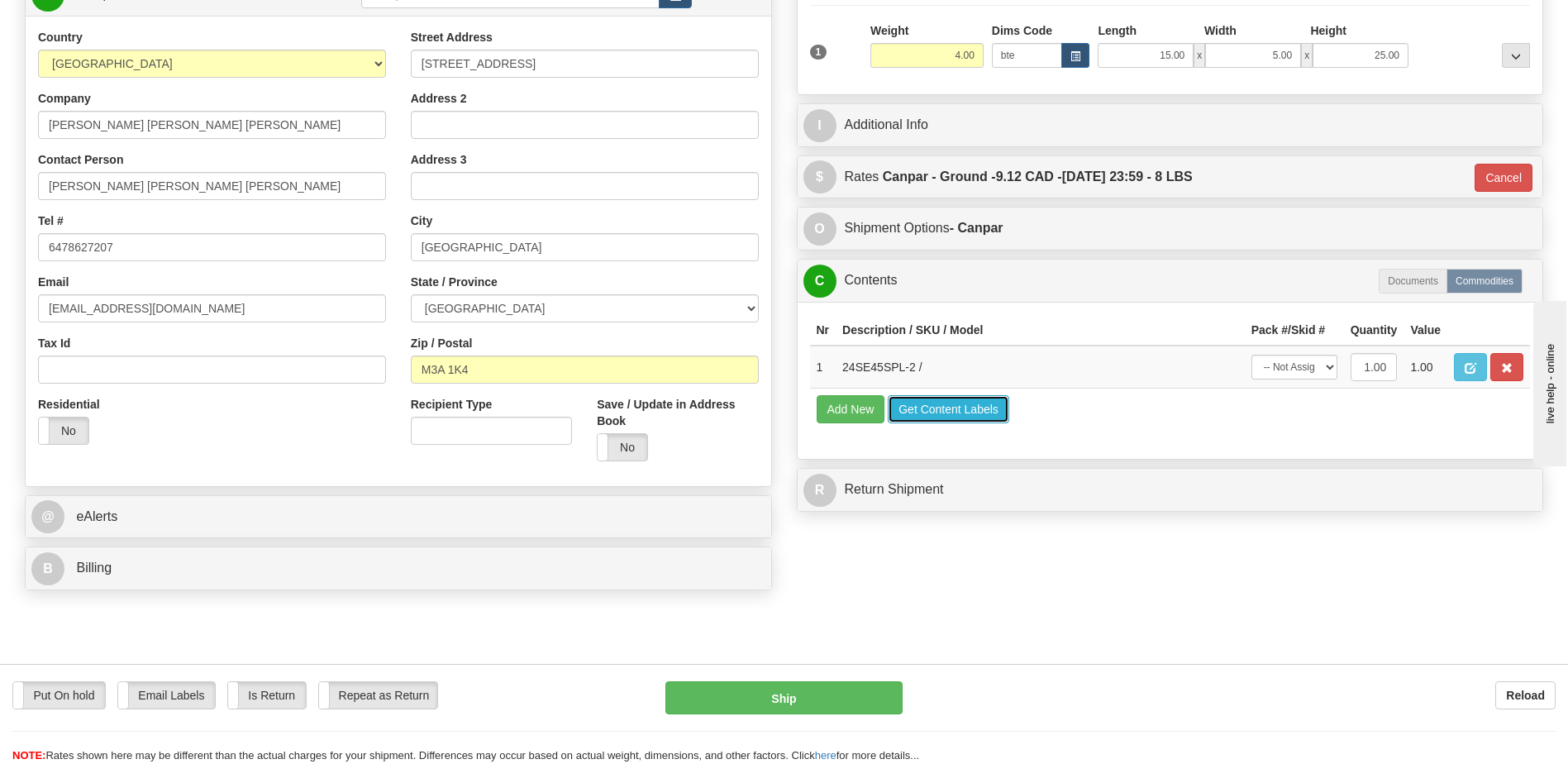
click at [976, 418] on button "Get Content Labels" at bounding box center [948, 409] width 121 height 28
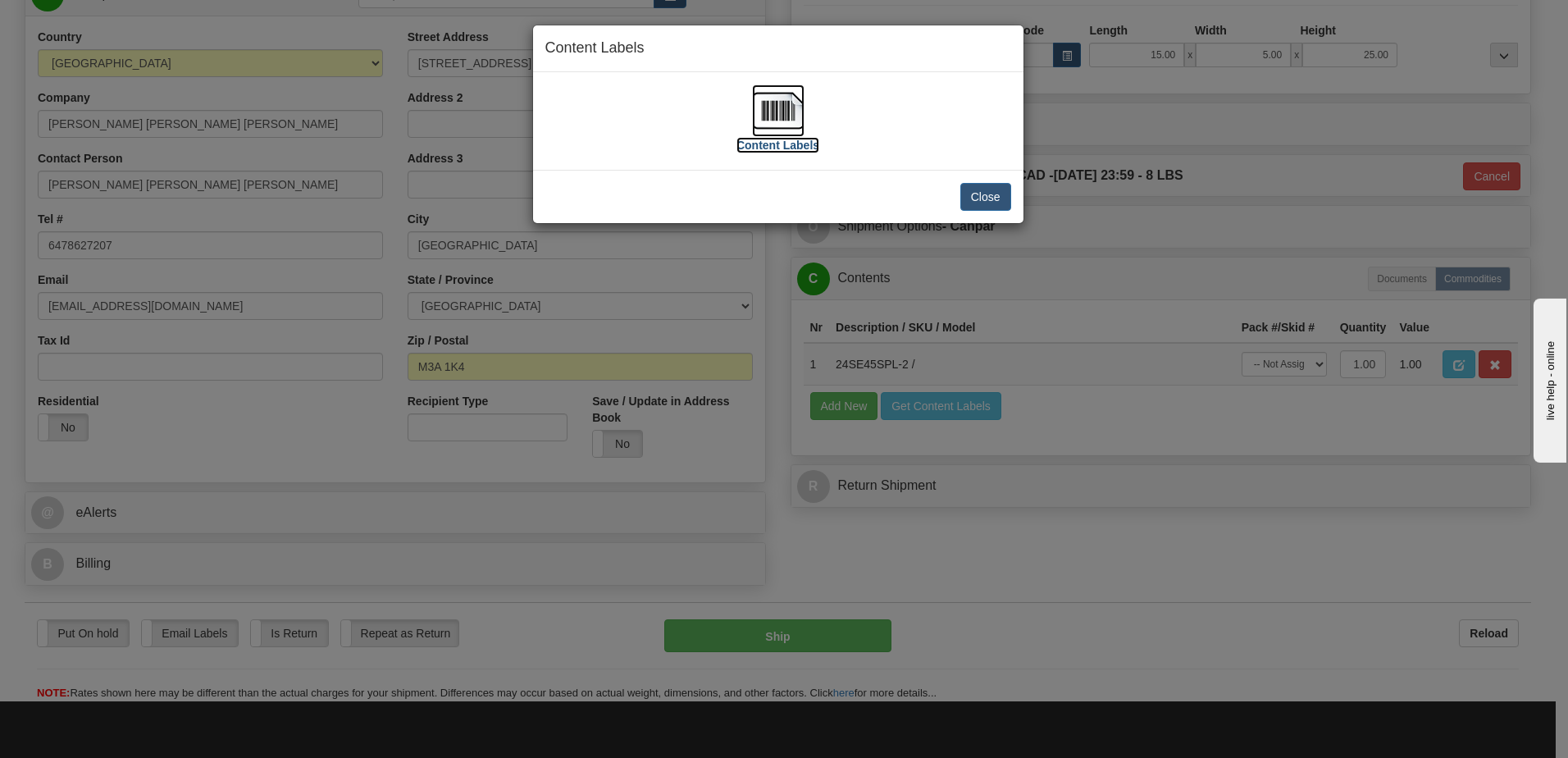
click at [791, 97] on img at bounding box center [777, 111] width 53 height 53
click at [989, 200] on button "Close" at bounding box center [985, 196] width 51 height 28
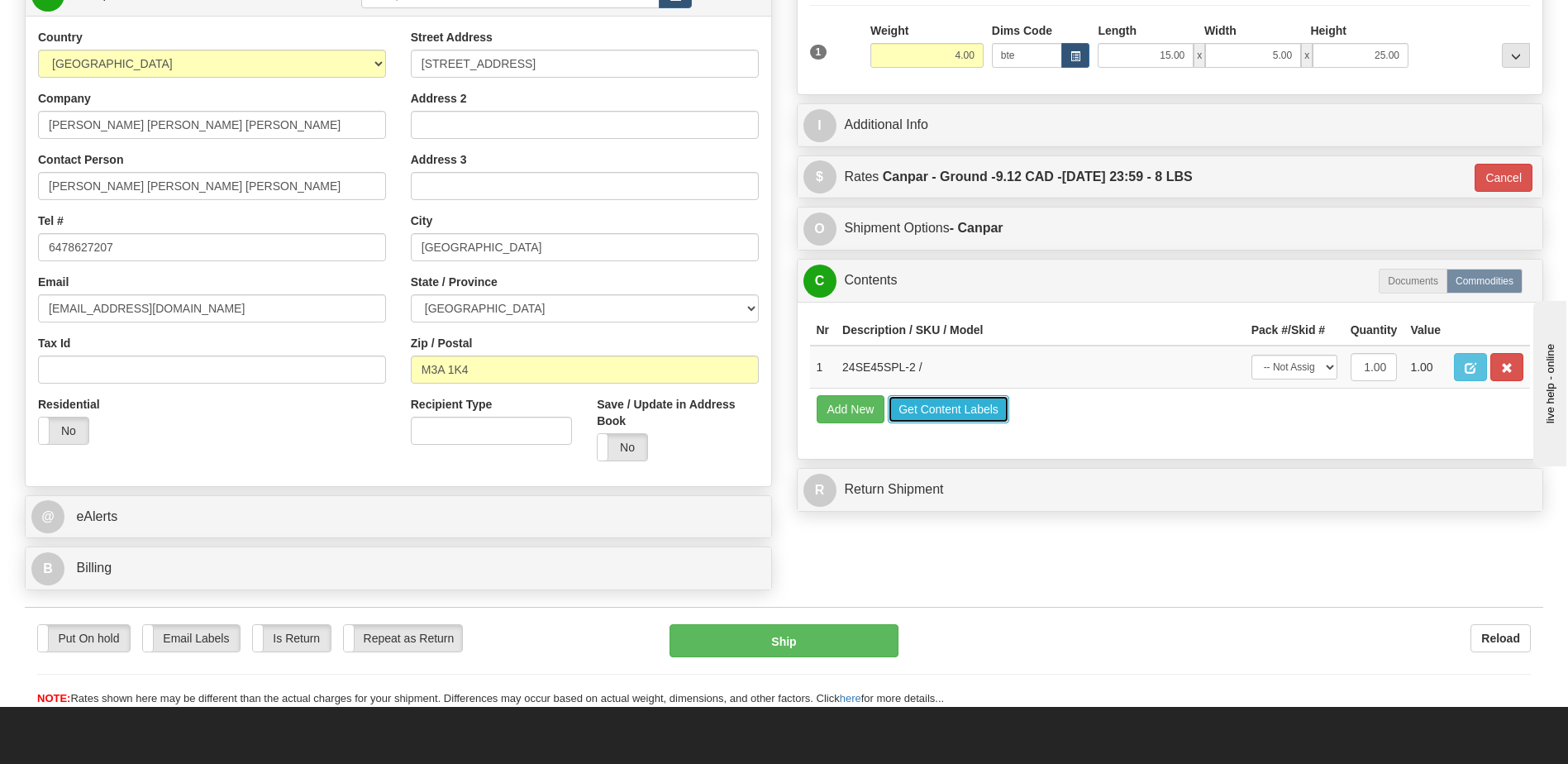
click at [965, 405] on button "Get Content Labels" at bounding box center [948, 409] width 121 height 28
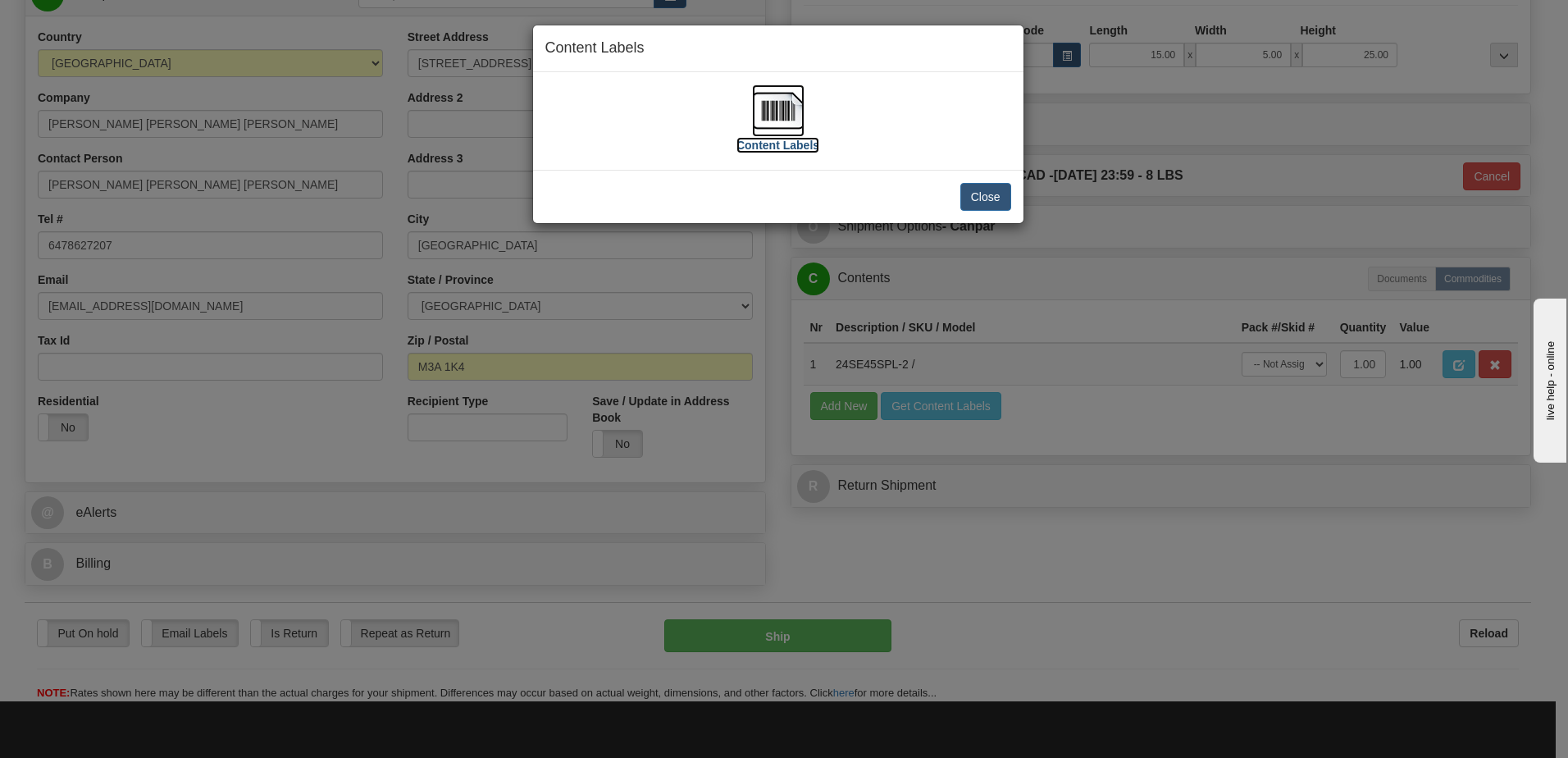
click at [786, 116] on img at bounding box center [777, 111] width 53 height 53
click at [1005, 200] on button "Close" at bounding box center [985, 196] width 51 height 28
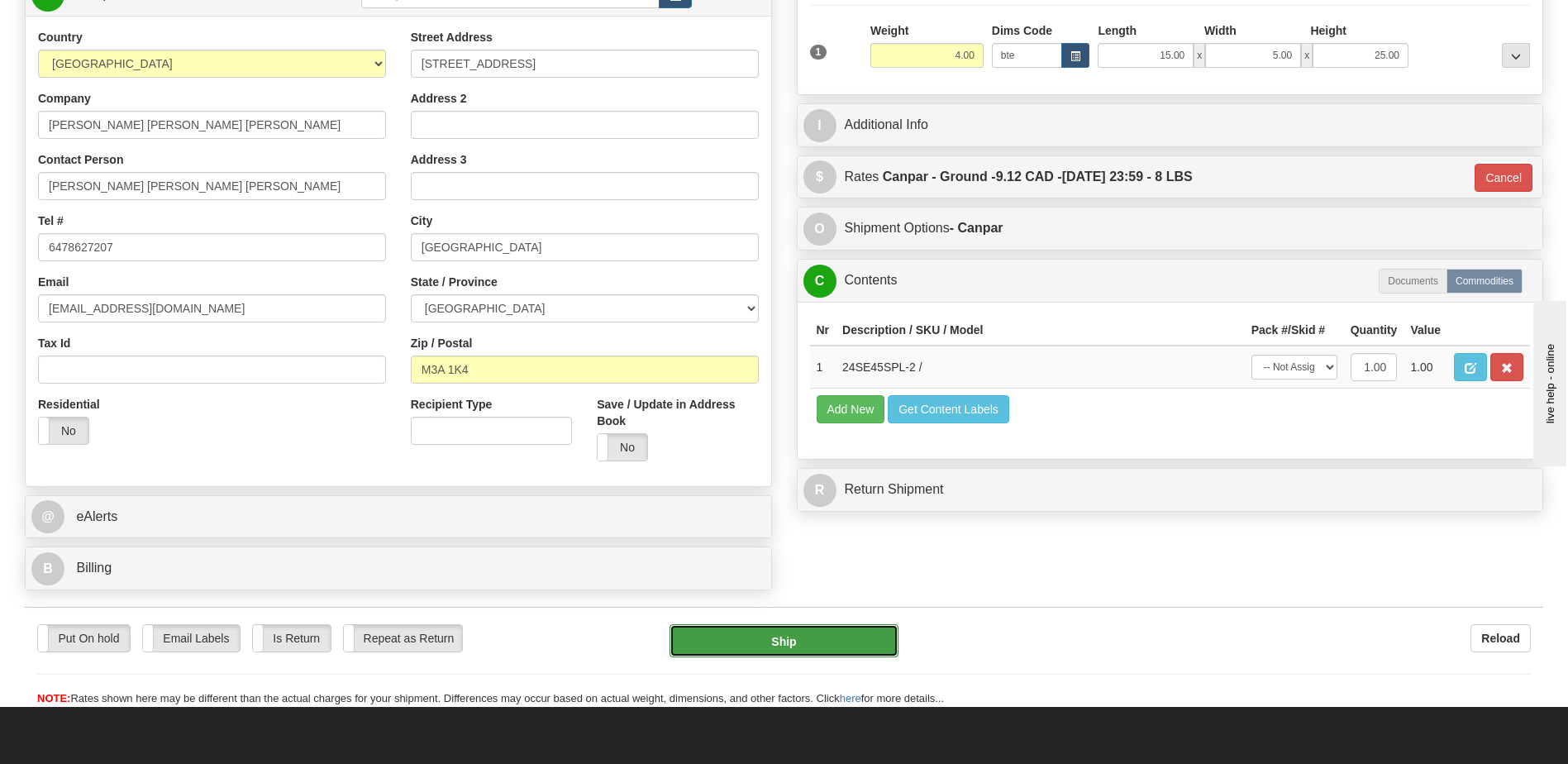
click at [814, 639] on button "Ship" at bounding box center [784, 640] width 228 height 33
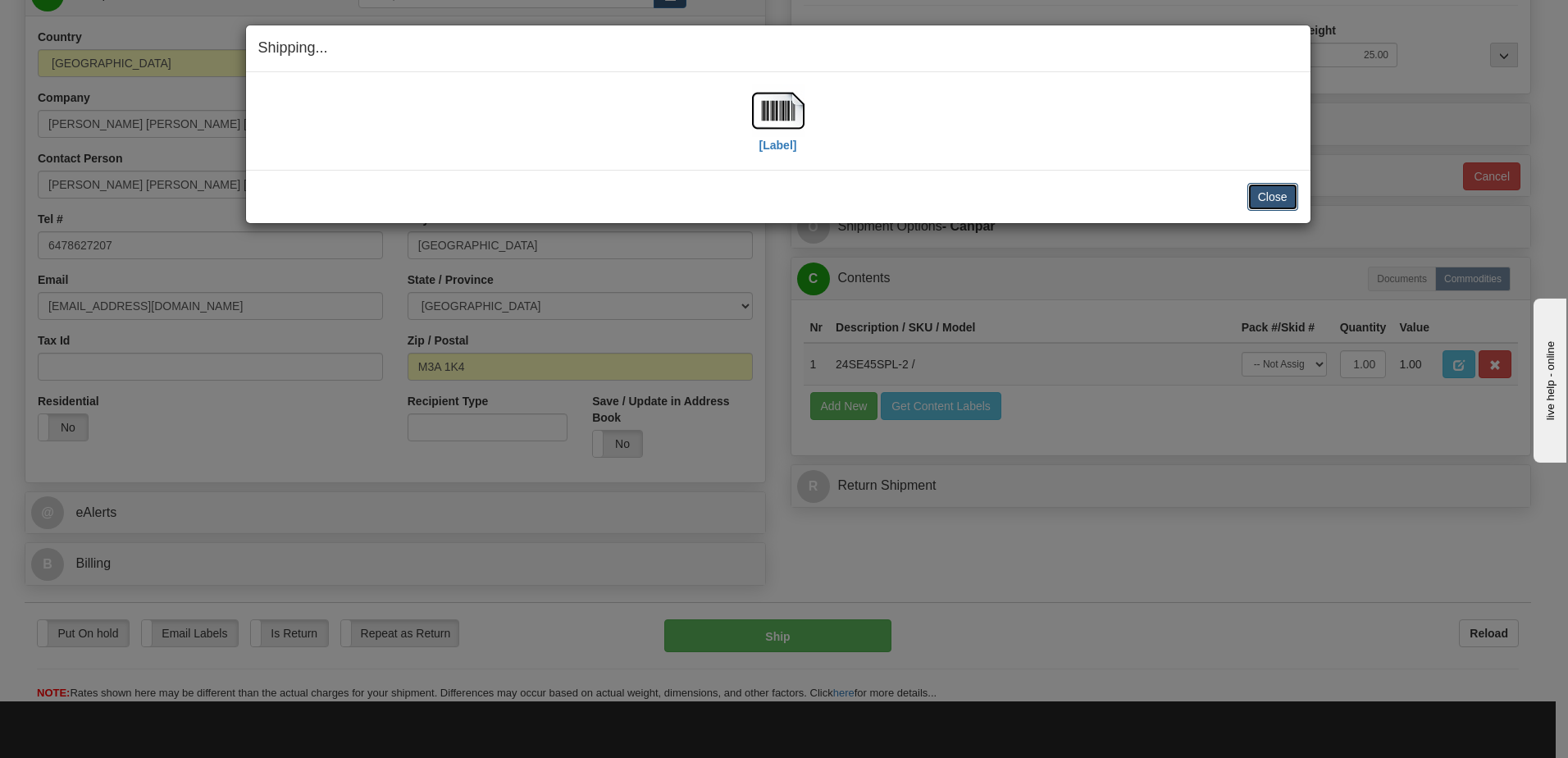
click at [1286, 191] on button "Close" at bounding box center [1272, 196] width 51 height 28
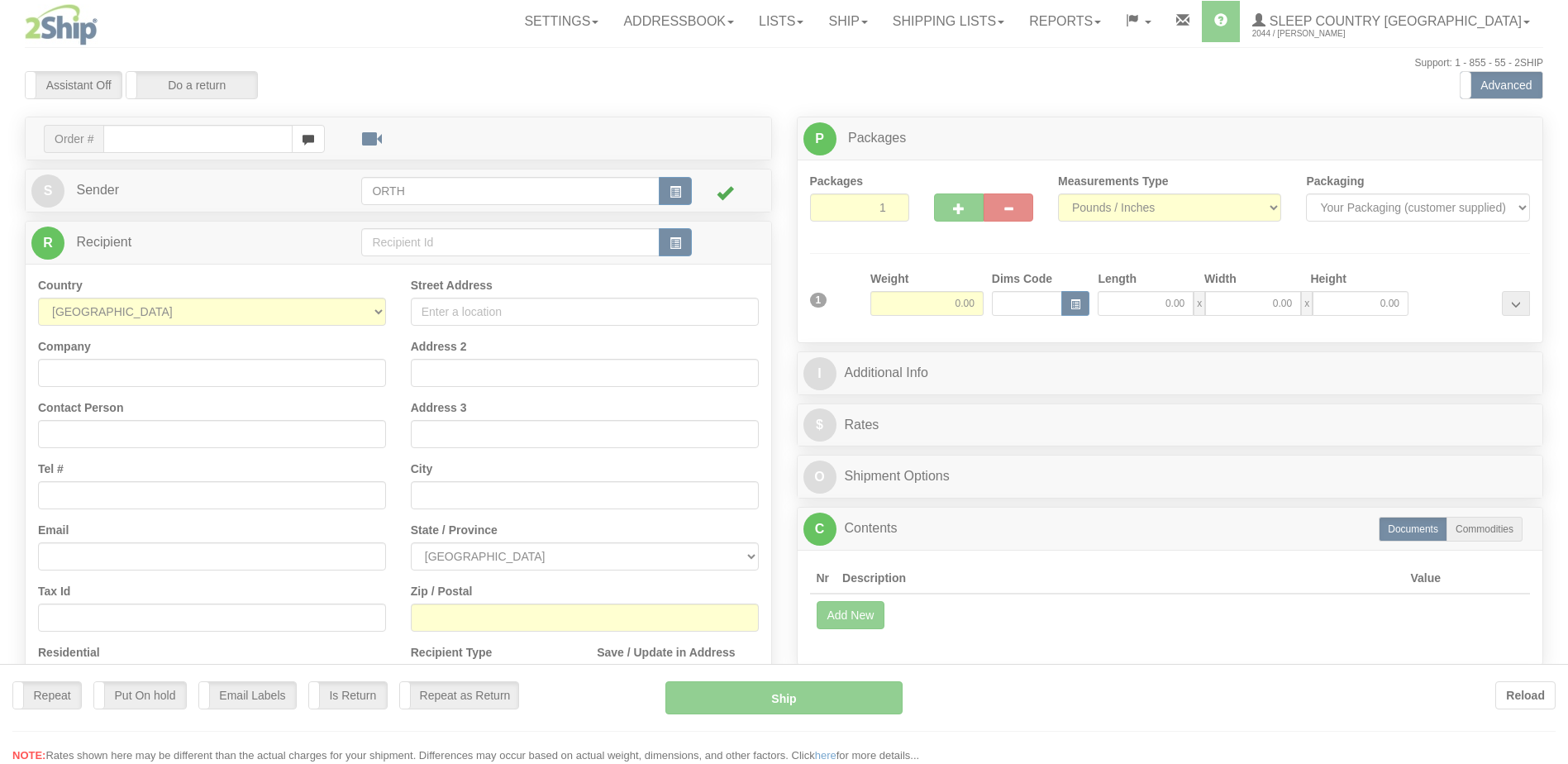
click at [178, 133] on div at bounding box center [784, 382] width 1568 height 764
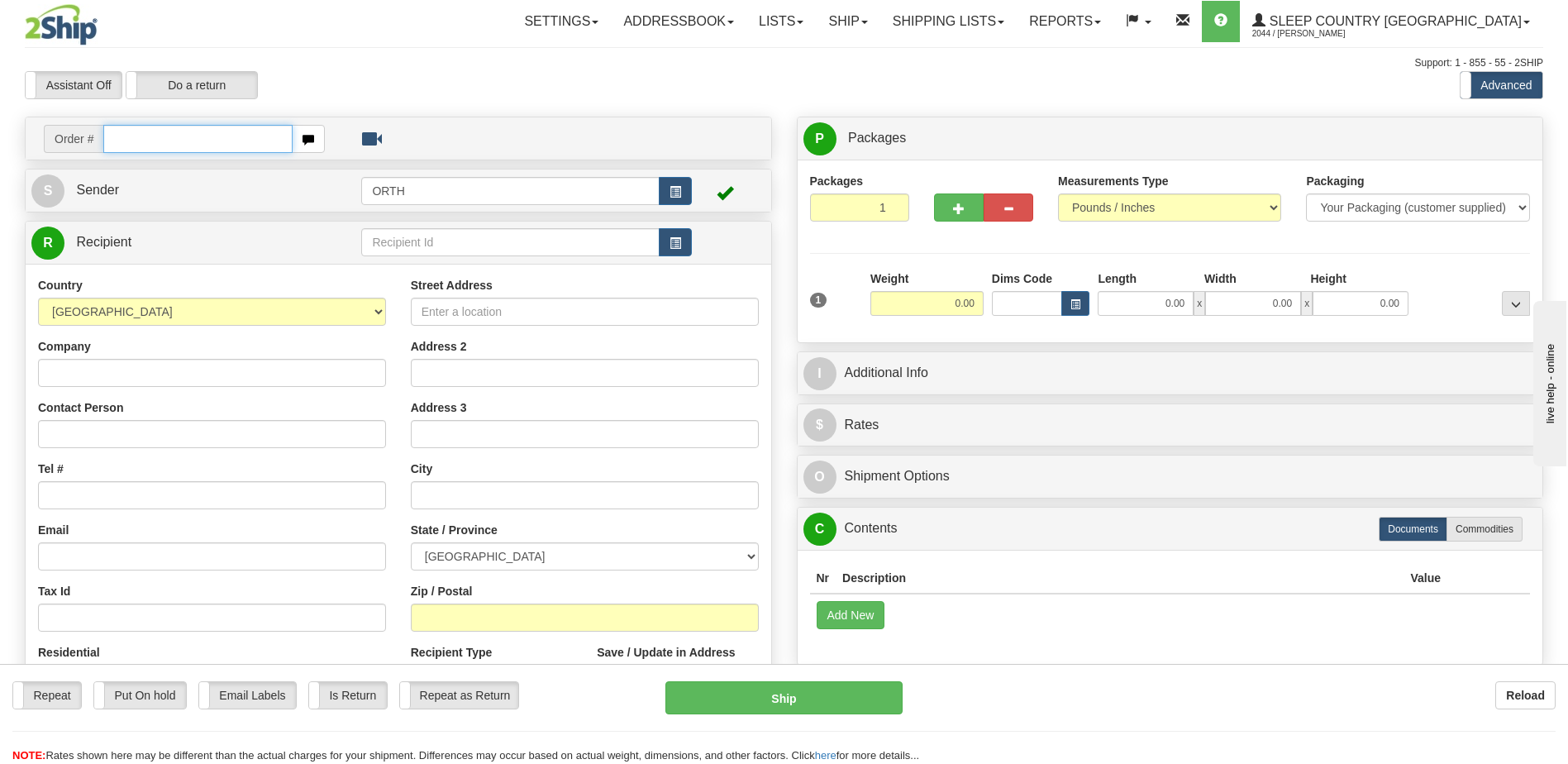
click at [178, 137] on input "text" at bounding box center [198, 138] width 189 height 28
type input "9000i026894"
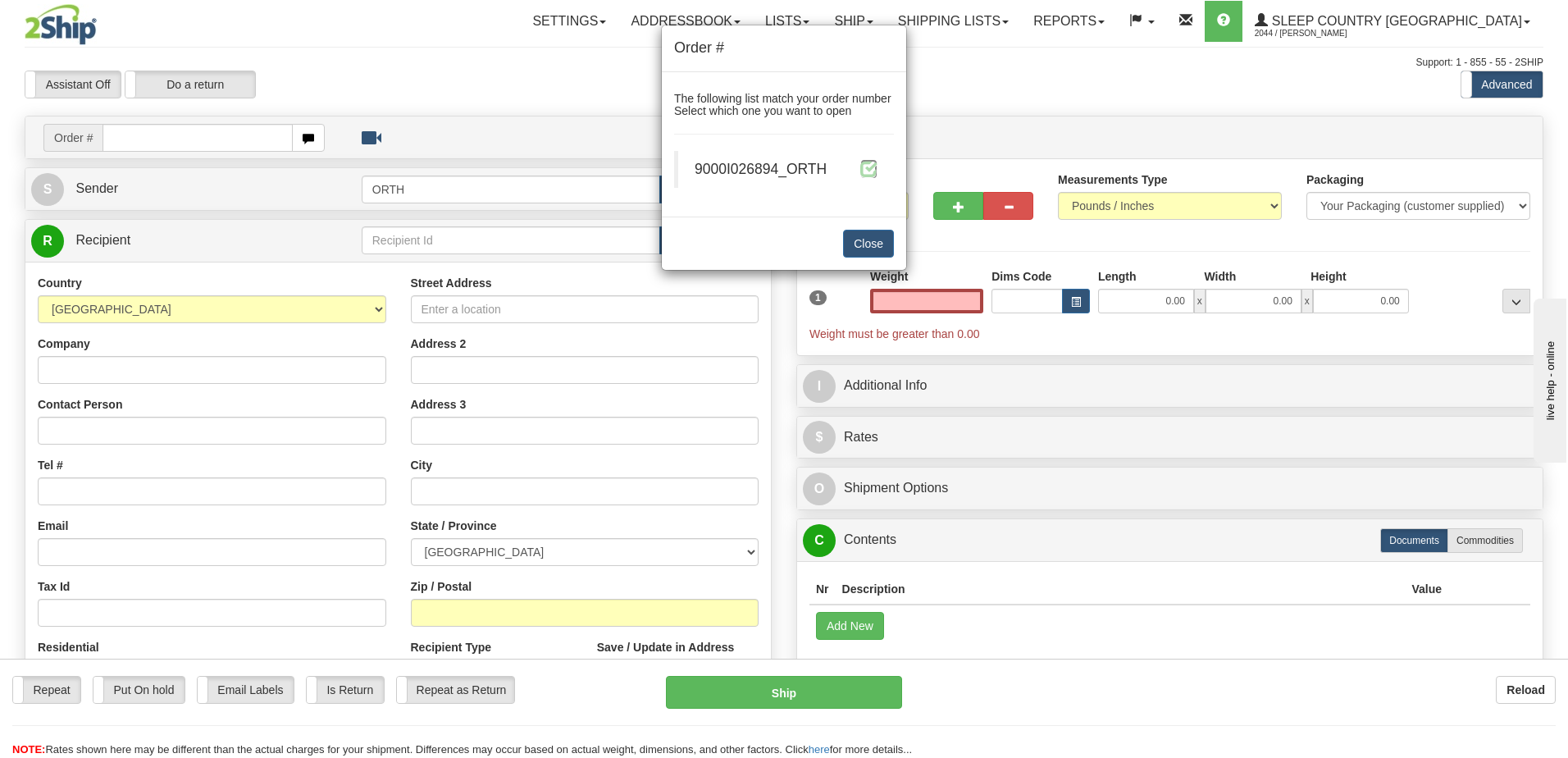
type input "0.00"
click at [870, 169] on span at bounding box center [868, 168] width 17 height 17
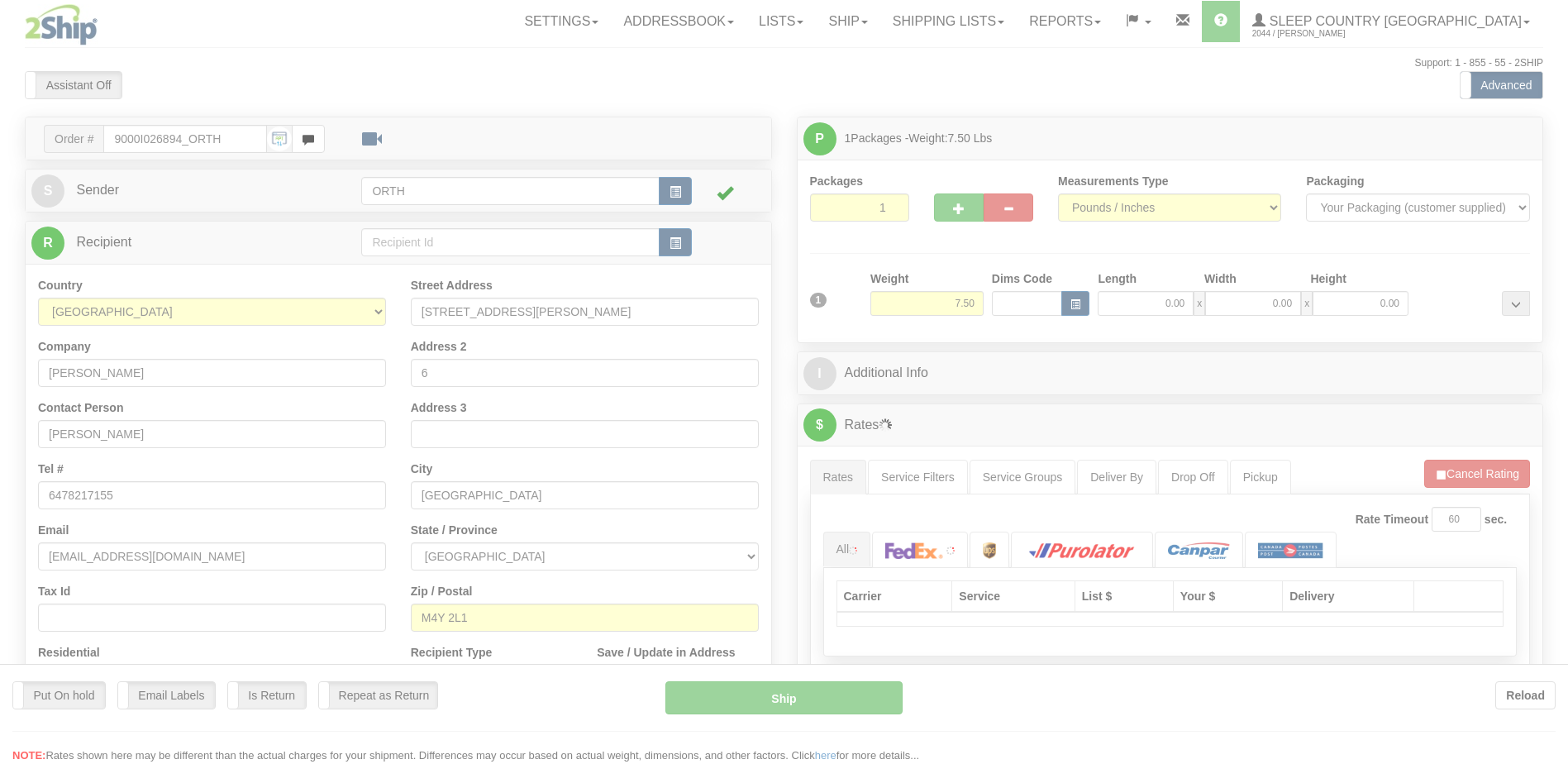
drag, startPoint x: 0, startPoint y: 0, endPoint x: 1028, endPoint y: 303, distance: 1071.7
click at [1028, 303] on div at bounding box center [784, 382] width 1568 height 764
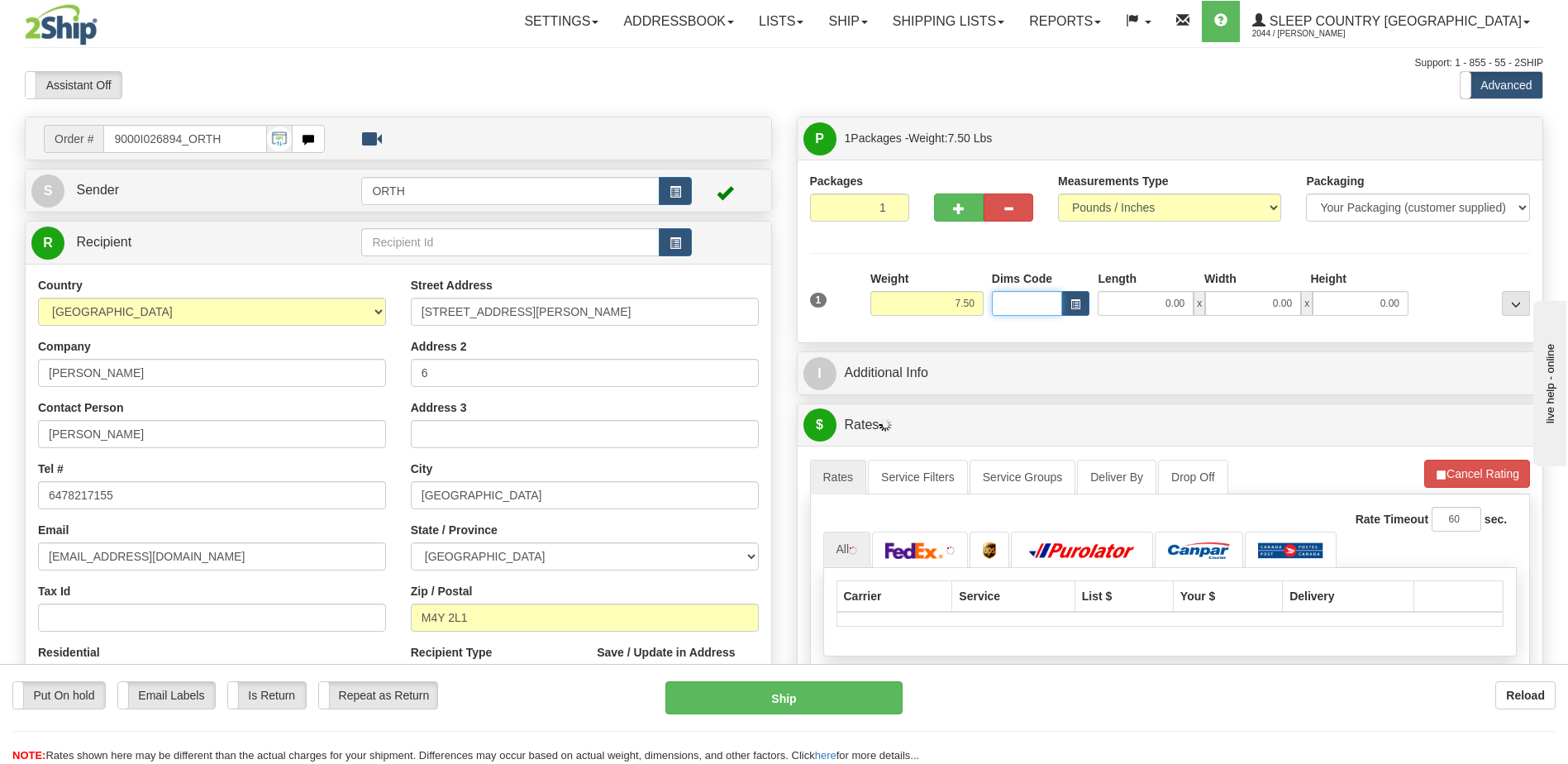
click at [1007, 308] on input "Dims Code" at bounding box center [1027, 304] width 71 height 25
type input "bte"
click button "Delete" at bounding box center [0, 0] width 0 height 0
type input "15.00"
type input "5.00"
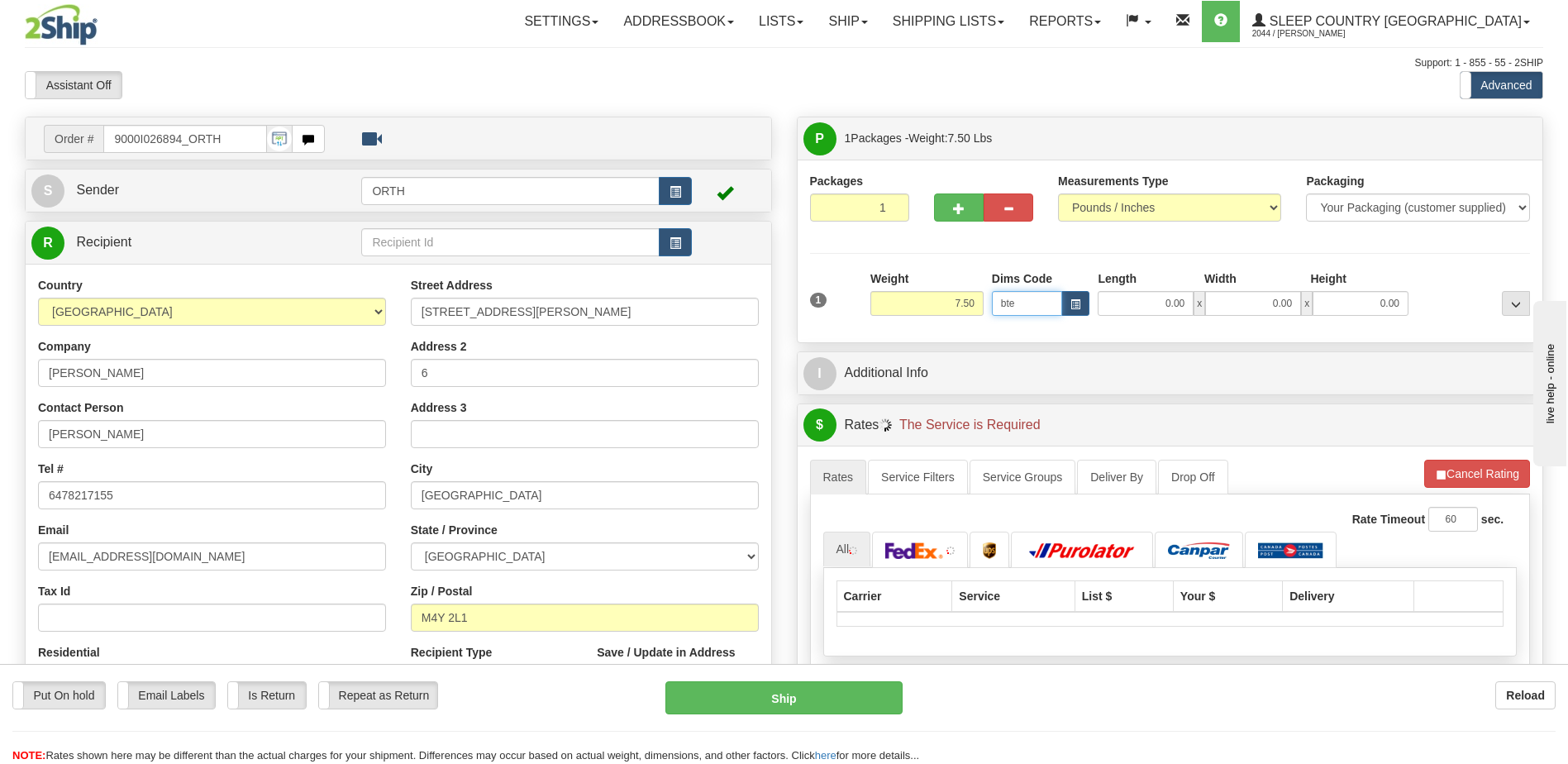
type input "25.00"
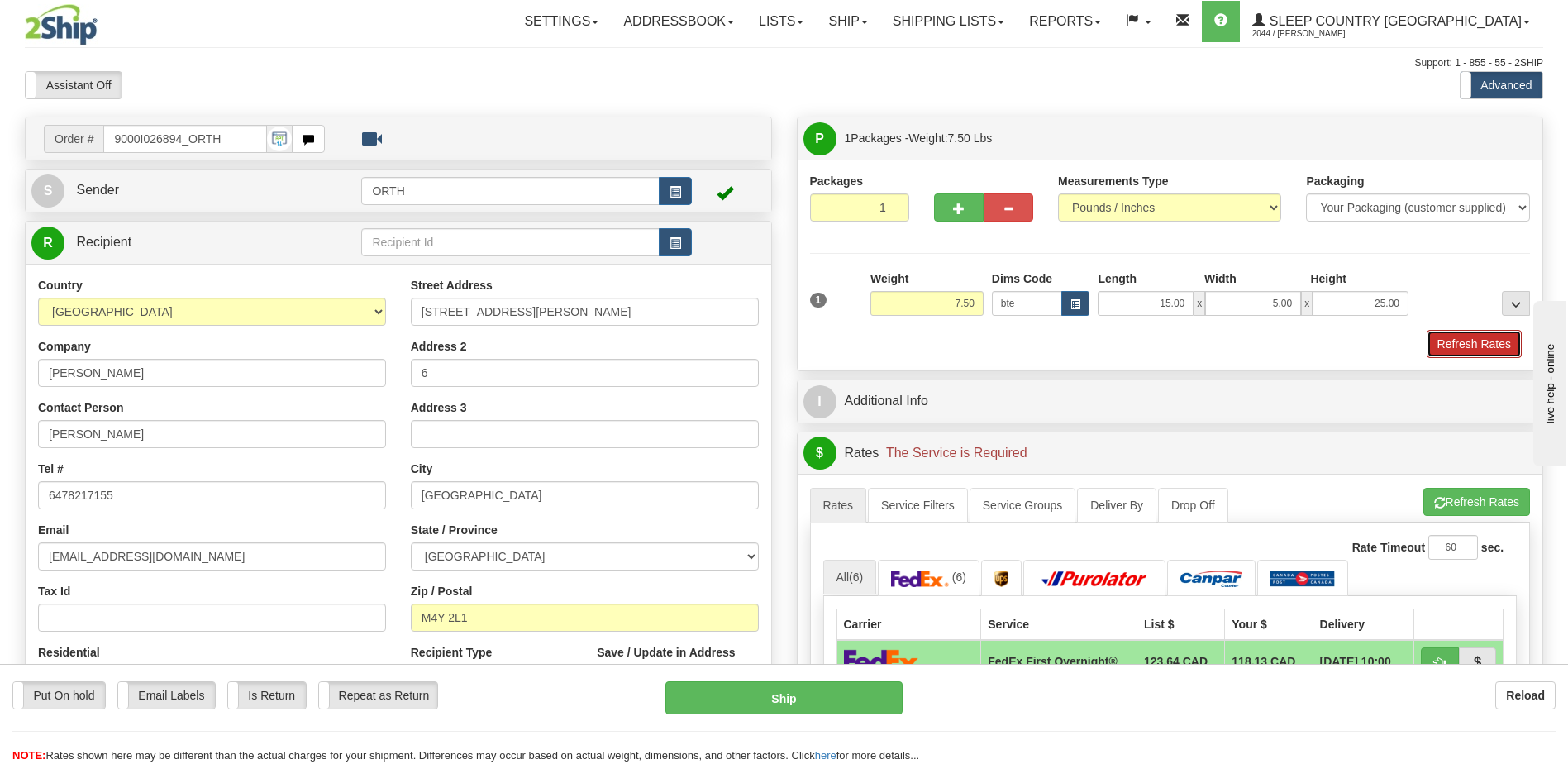
click at [1491, 351] on button "Refresh Rates" at bounding box center [1475, 343] width 95 height 28
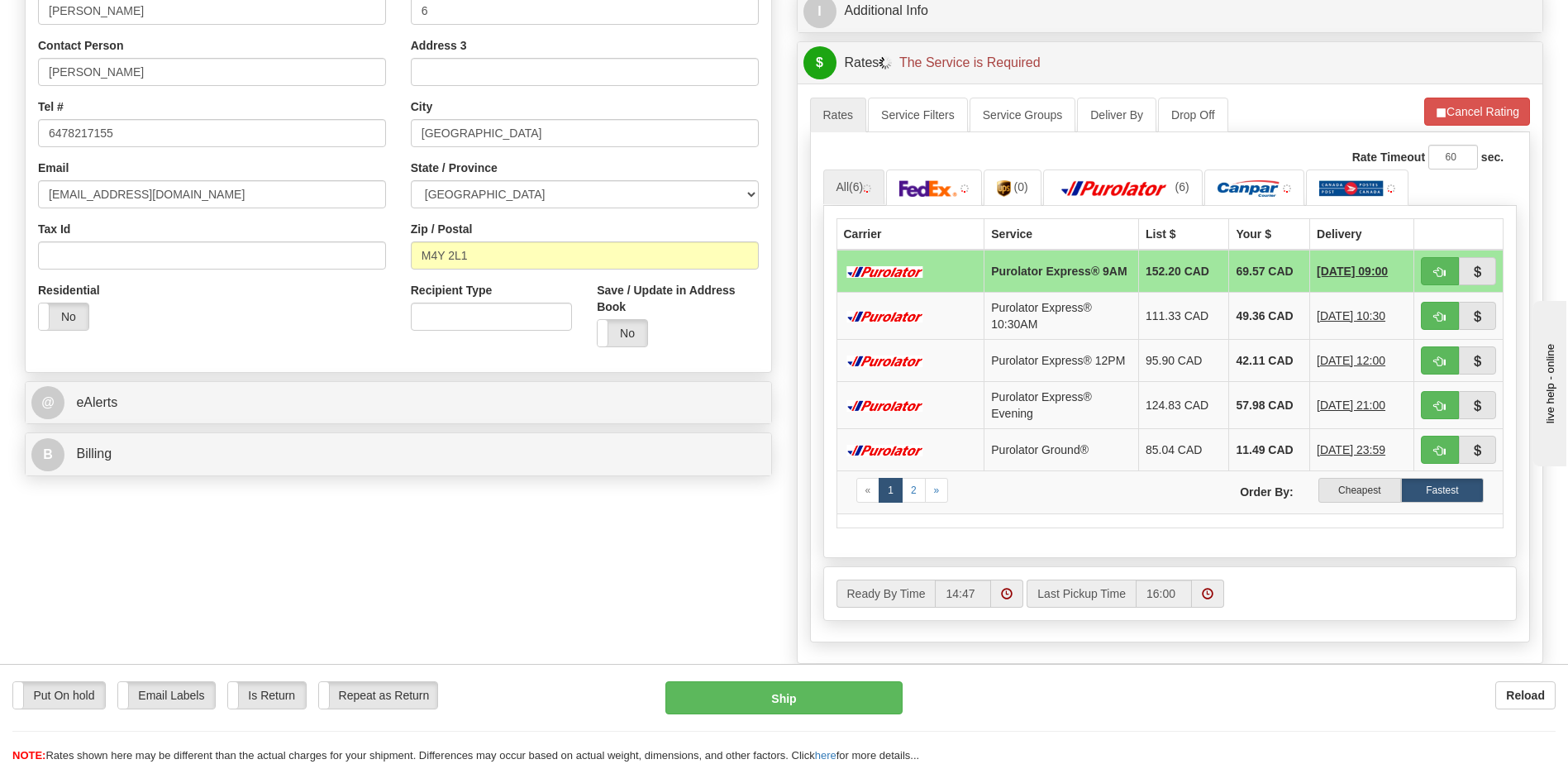
scroll to position [413, 0]
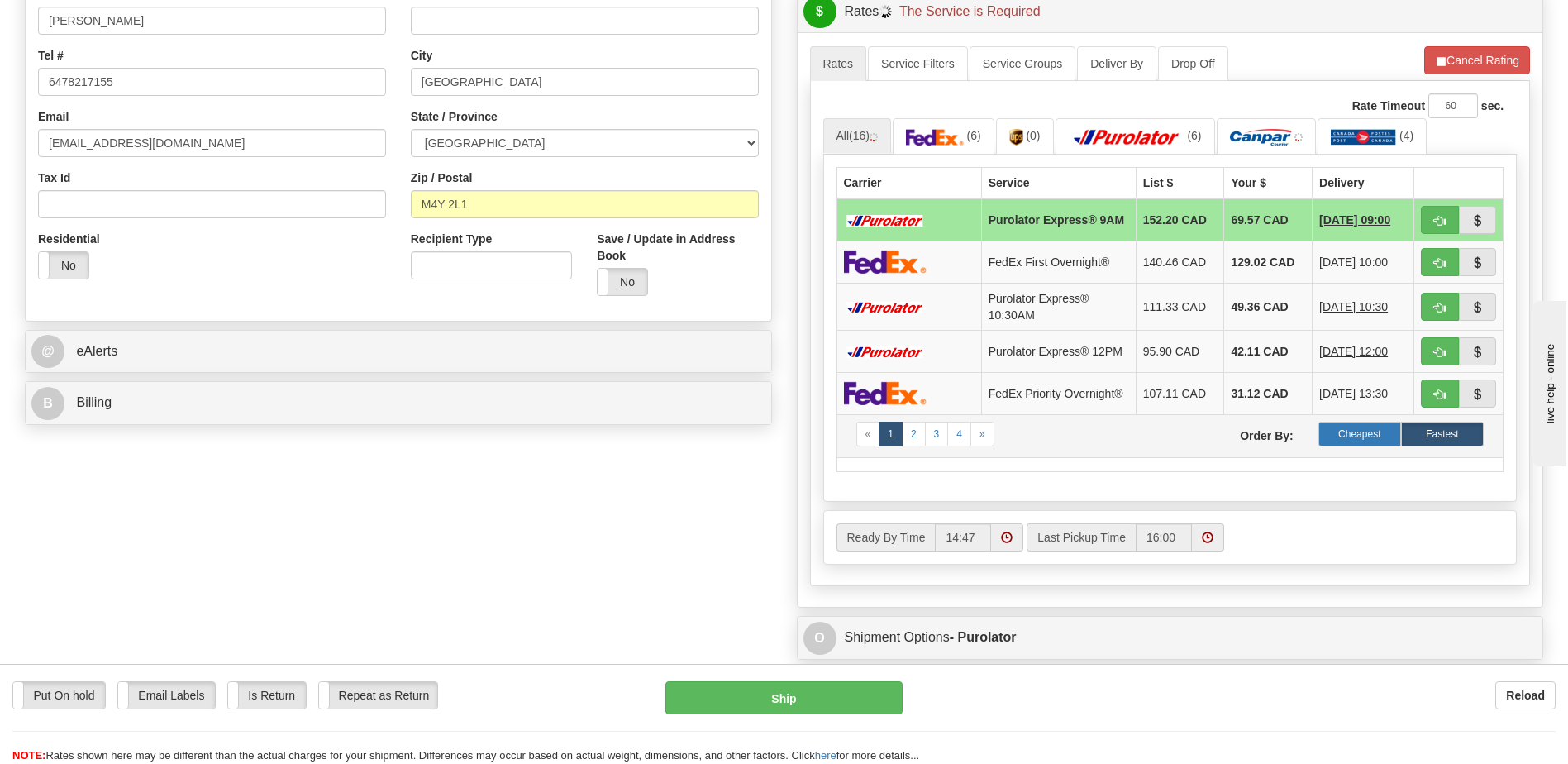
click at [1370, 444] on label "Cheapest" at bounding box center [1360, 434] width 83 height 25
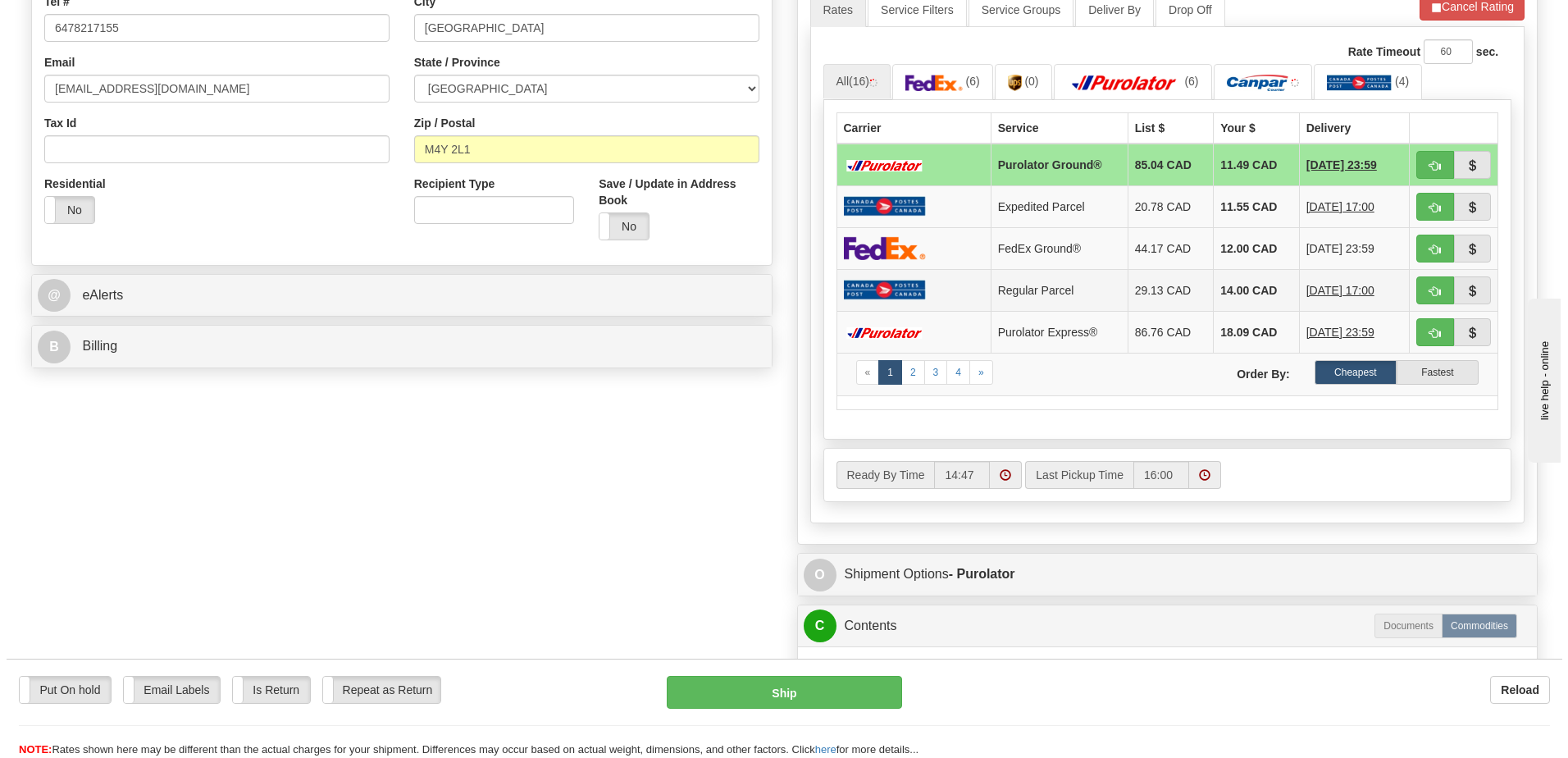
scroll to position [492, 0]
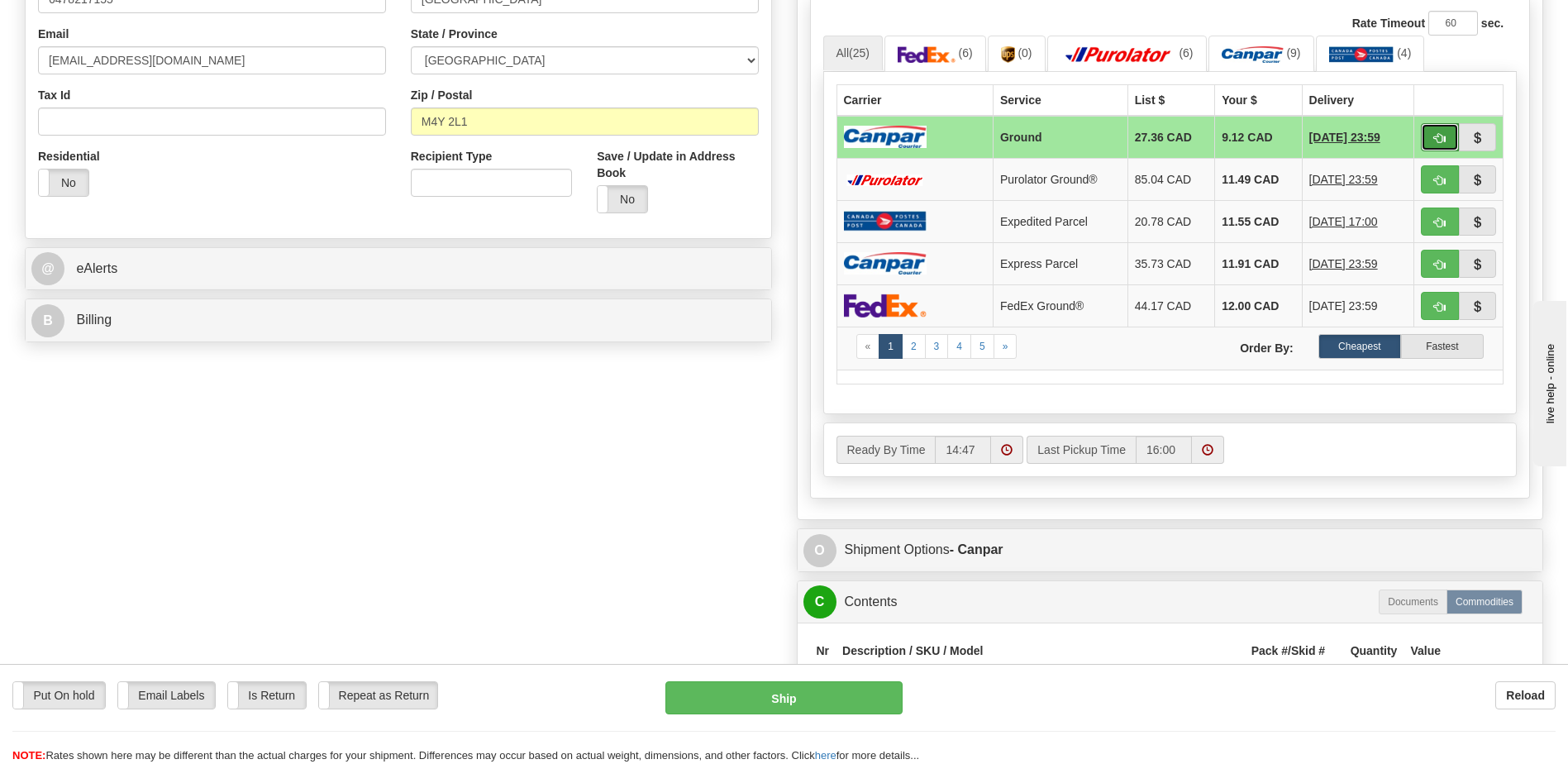
click at [1430, 133] on button "button" at bounding box center [1440, 137] width 38 height 28
type input "1"
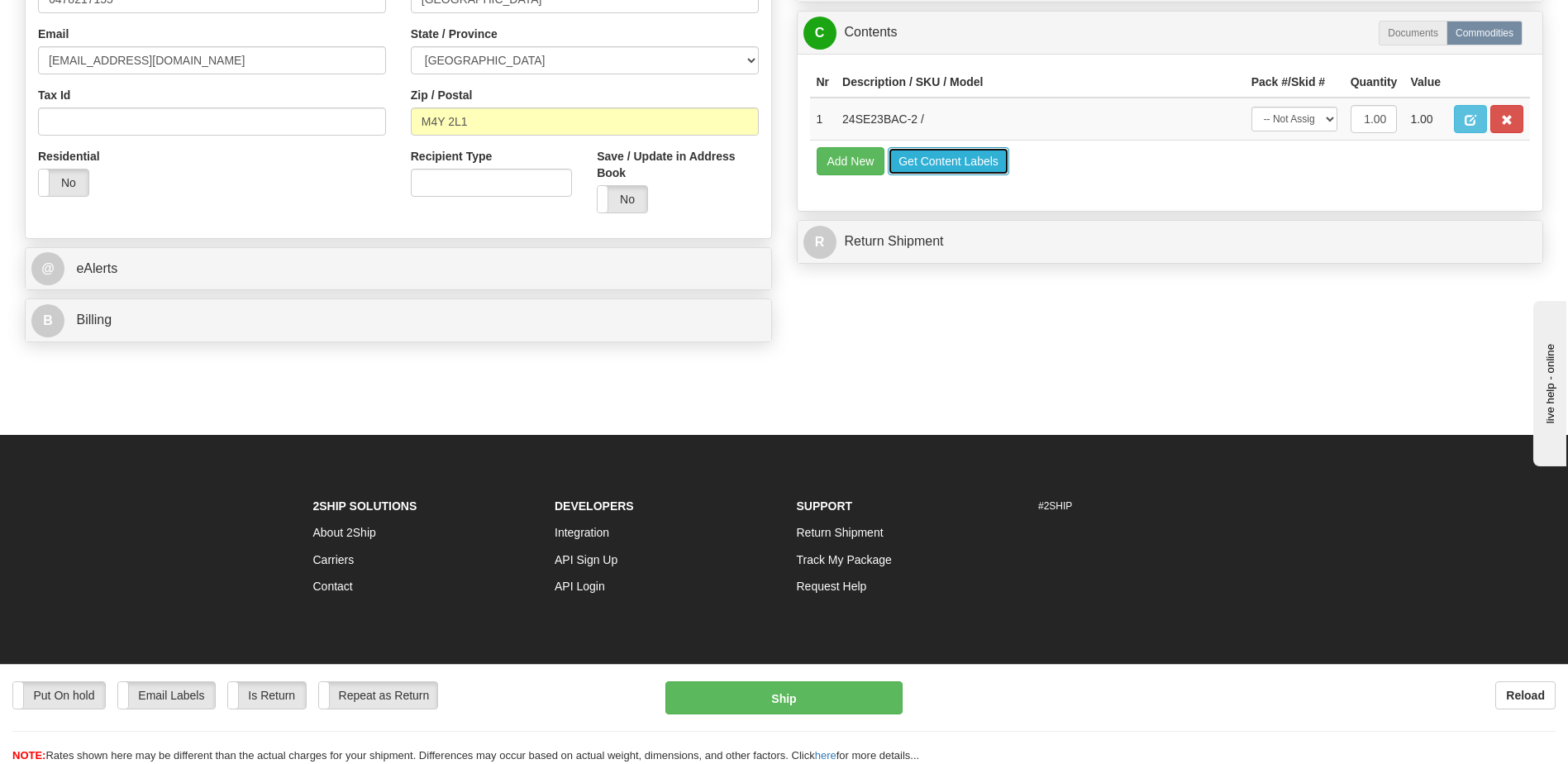
click at [933, 159] on button "Get Content Labels" at bounding box center [948, 161] width 121 height 28
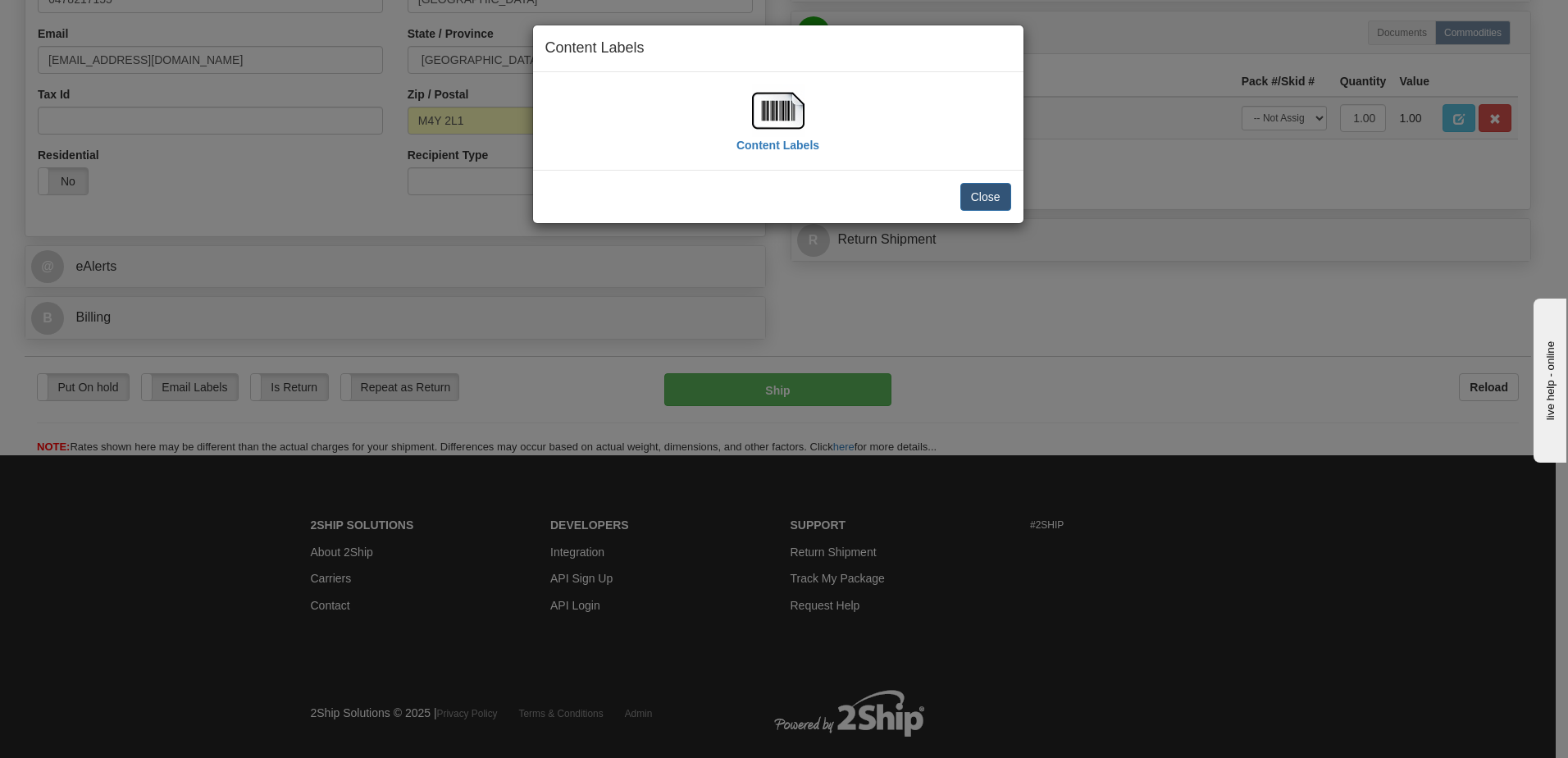
click at [766, 106] on img at bounding box center [777, 111] width 53 height 53
click at [998, 190] on button "Close" at bounding box center [985, 196] width 51 height 28
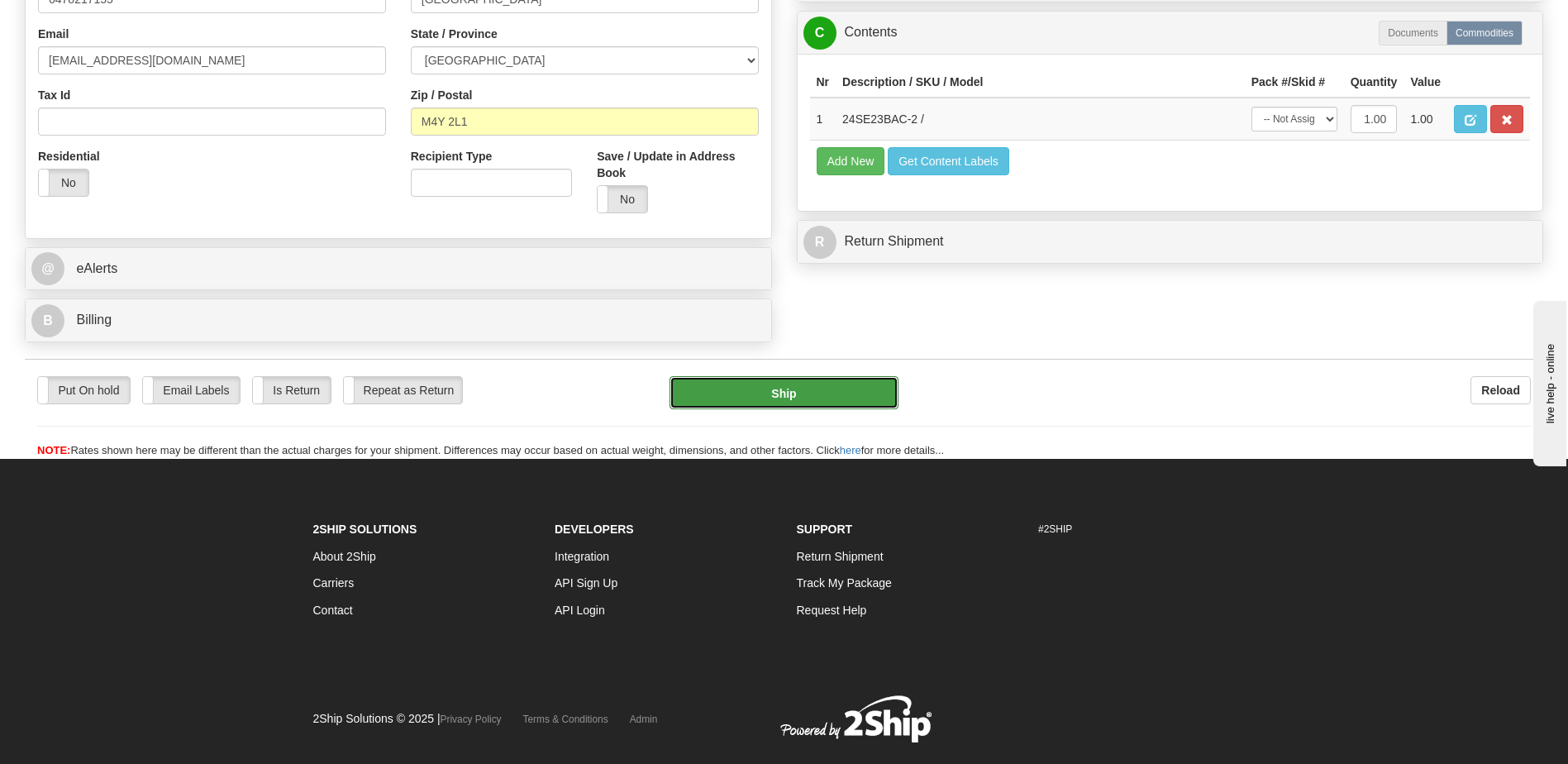
click at [787, 395] on button "Ship" at bounding box center [784, 393] width 228 height 33
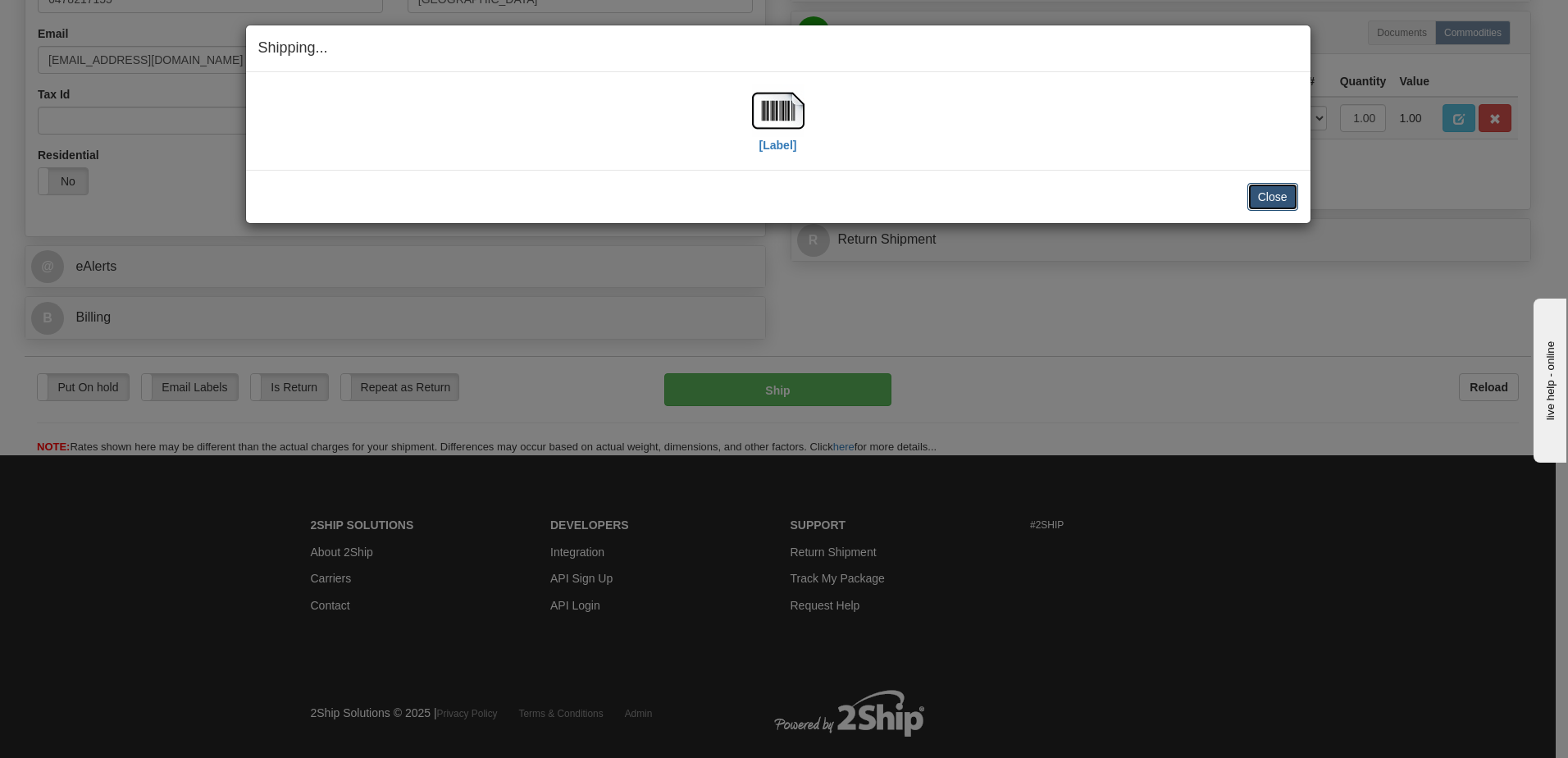
click at [1274, 189] on button "Close" at bounding box center [1272, 196] width 51 height 28
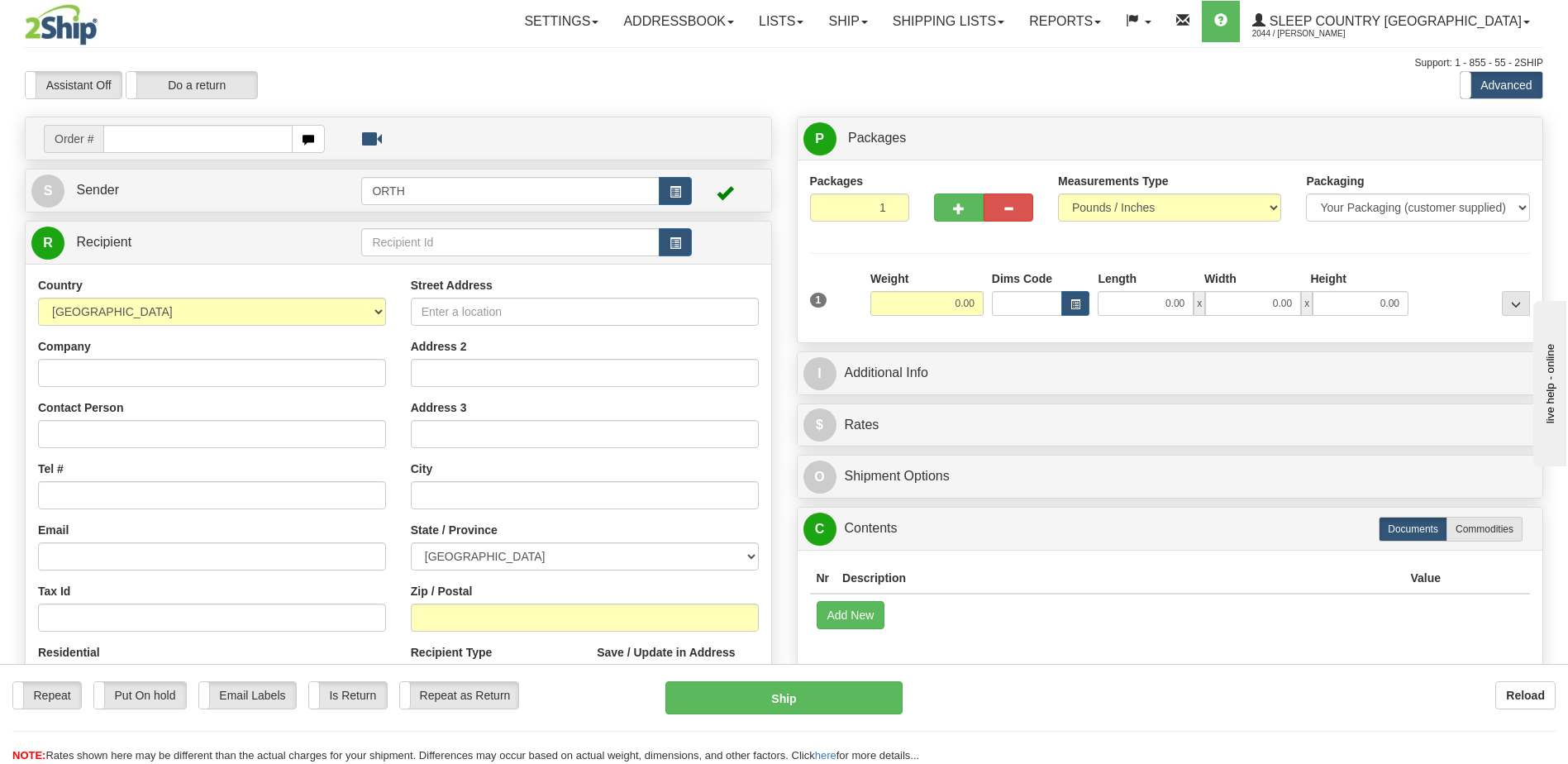
click at [213, 138] on input "text" at bounding box center [198, 138] width 189 height 28
type input "9008i027370"
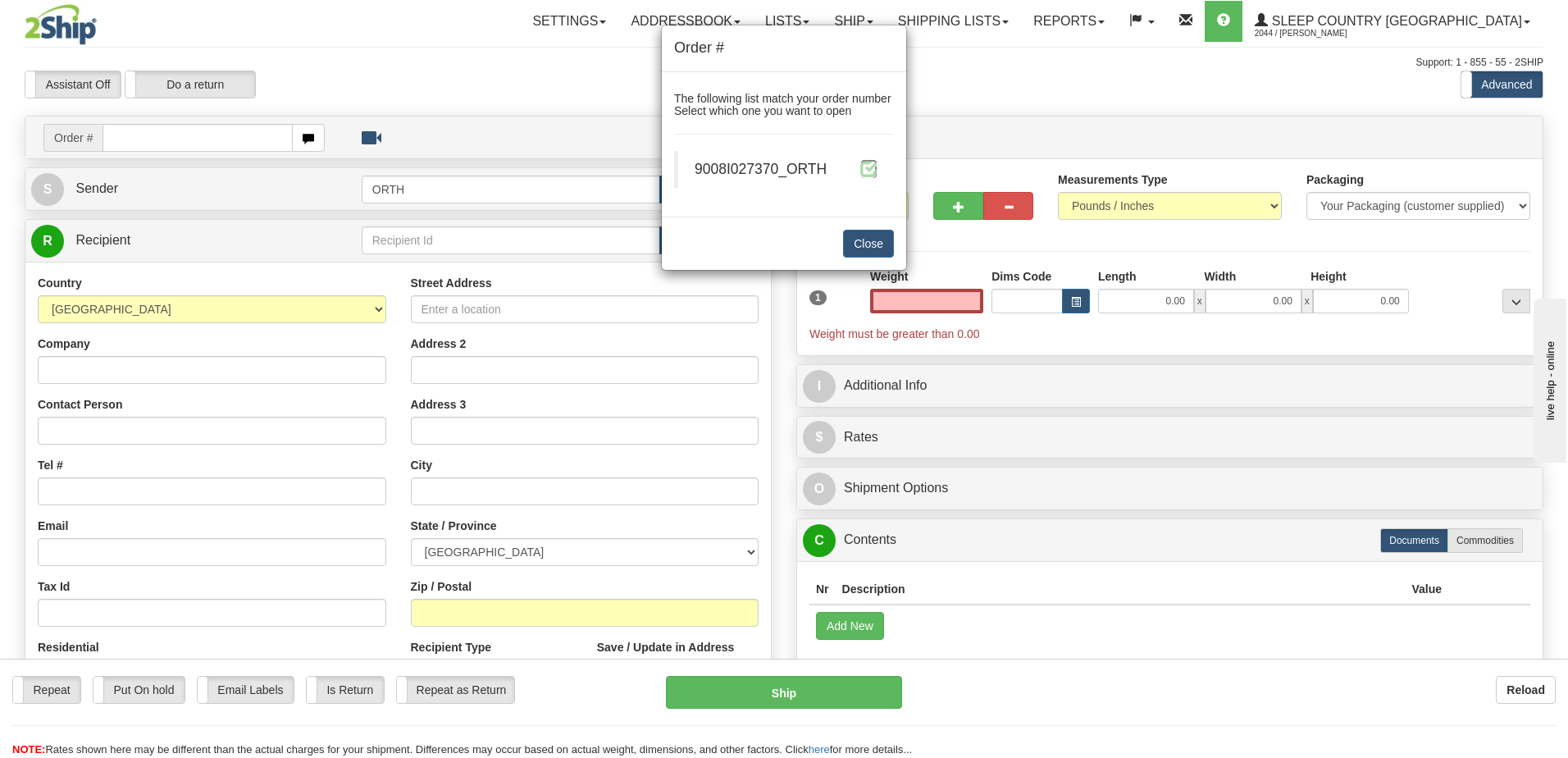
type input "0.00"
click at [870, 170] on span at bounding box center [868, 168] width 17 height 17
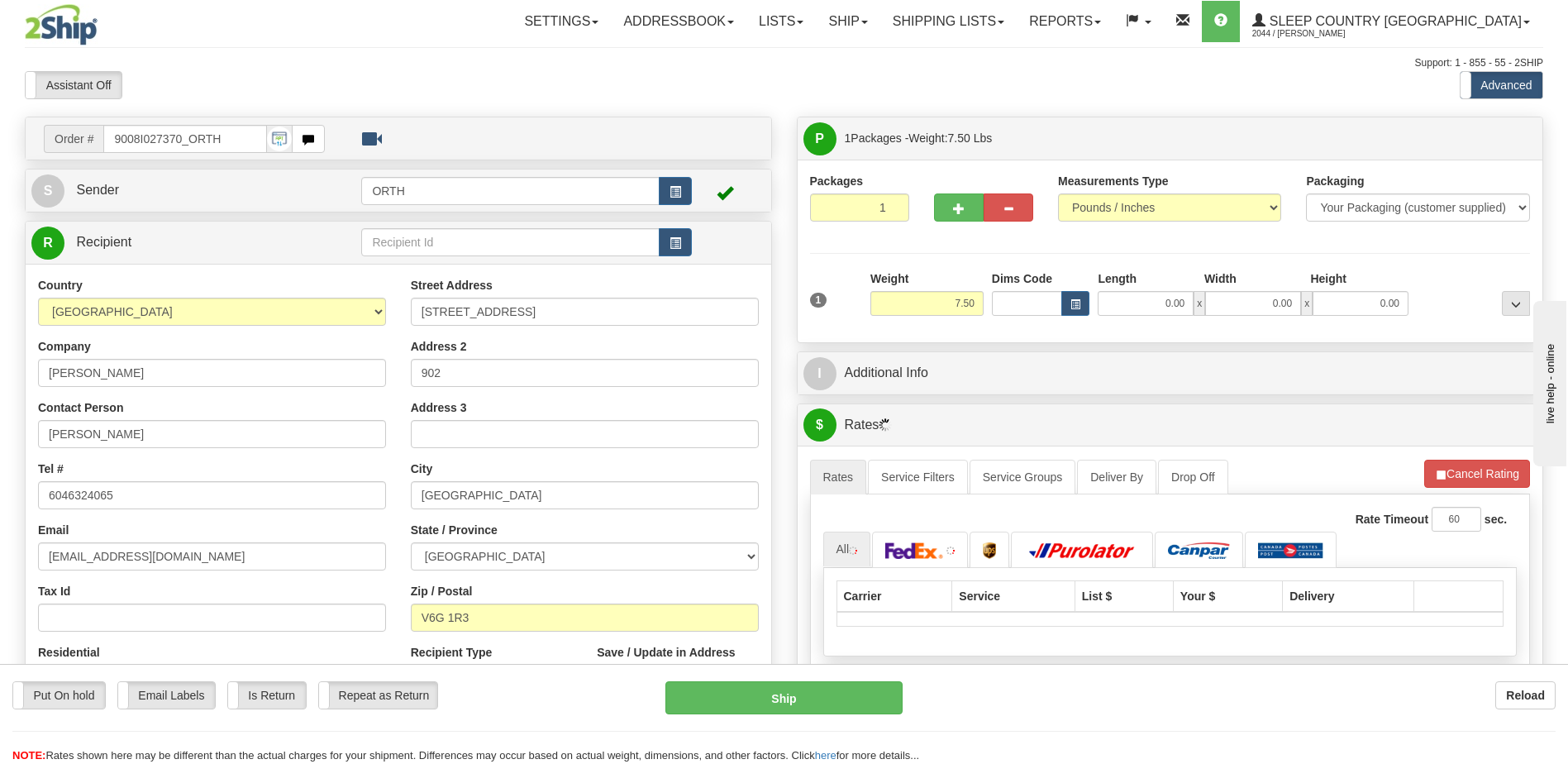
click at [1009, 304] on div "Toggle navigation Settings Shipping Preferences Fields Preferences New" at bounding box center [784, 583] width 1568 height 1168
click at [1009, 304] on input "Dims Code" at bounding box center [1027, 304] width 71 height 25
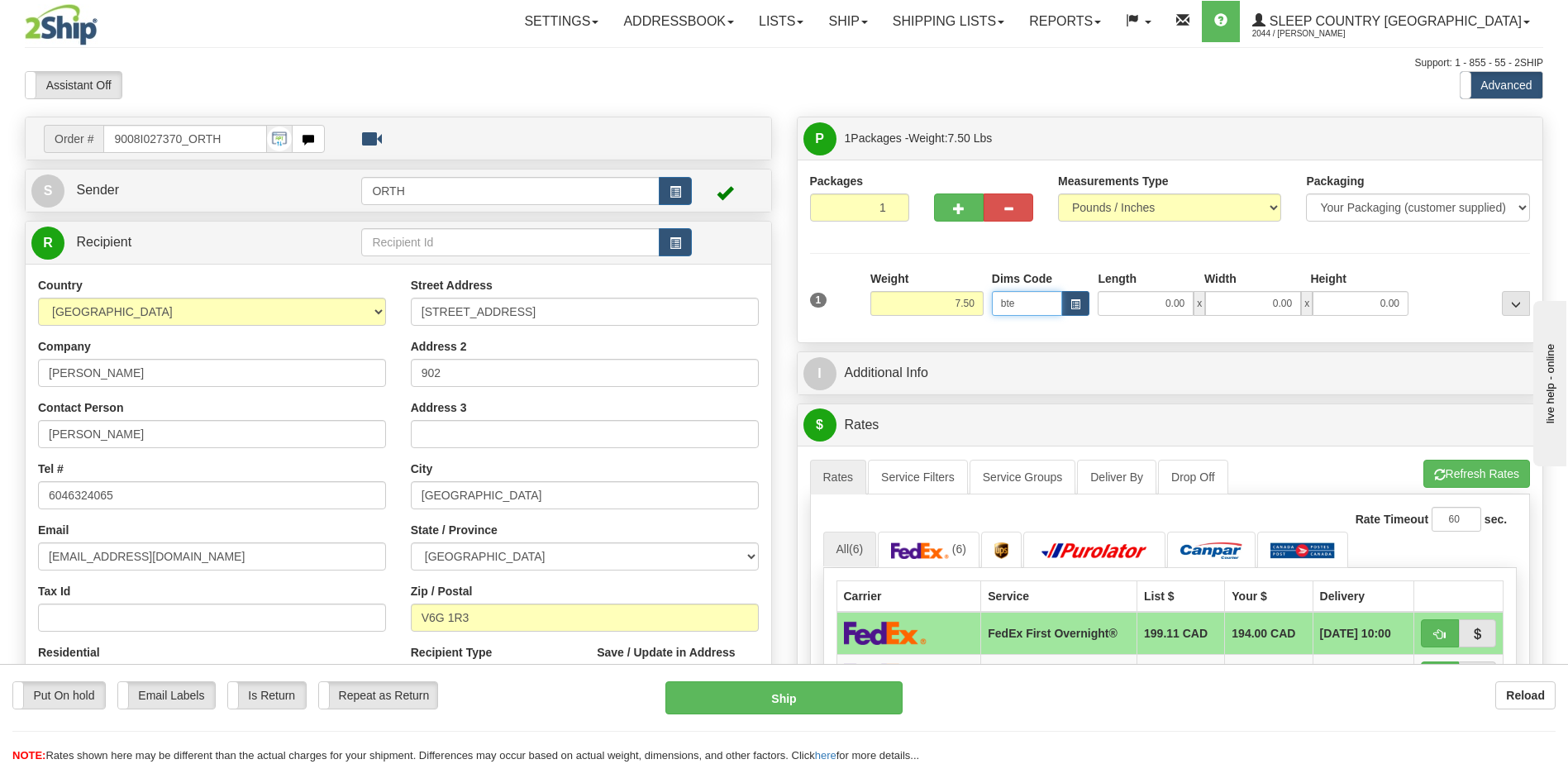
type input "bte"
click button "Delete" at bounding box center [0, 0] width 0 height 0
type input "15.00"
type input "5.00"
type input "25.00"
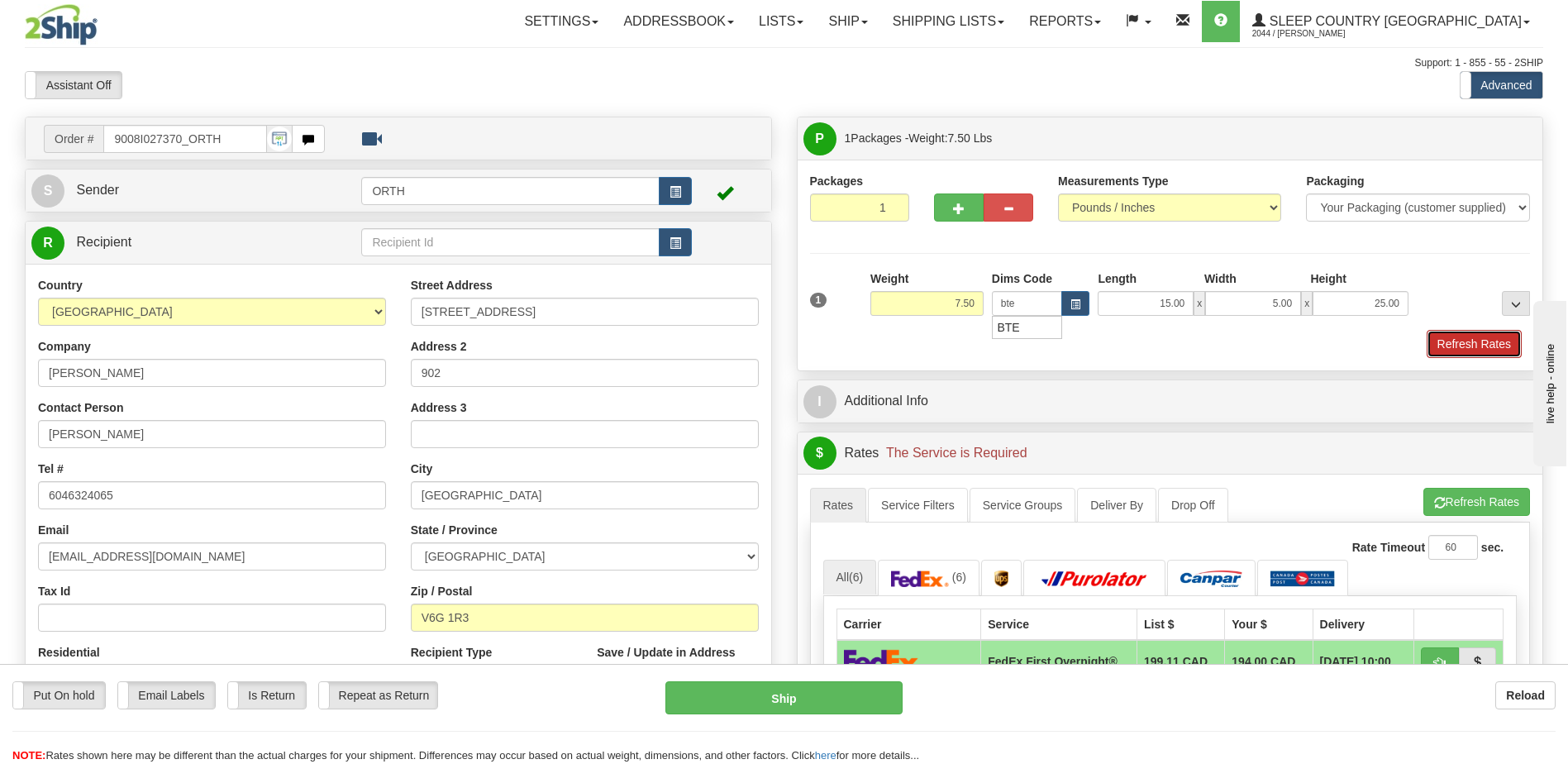
click at [1448, 340] on button "Refresh Rates" at bounding box center [1475, 343] width 95 height 28
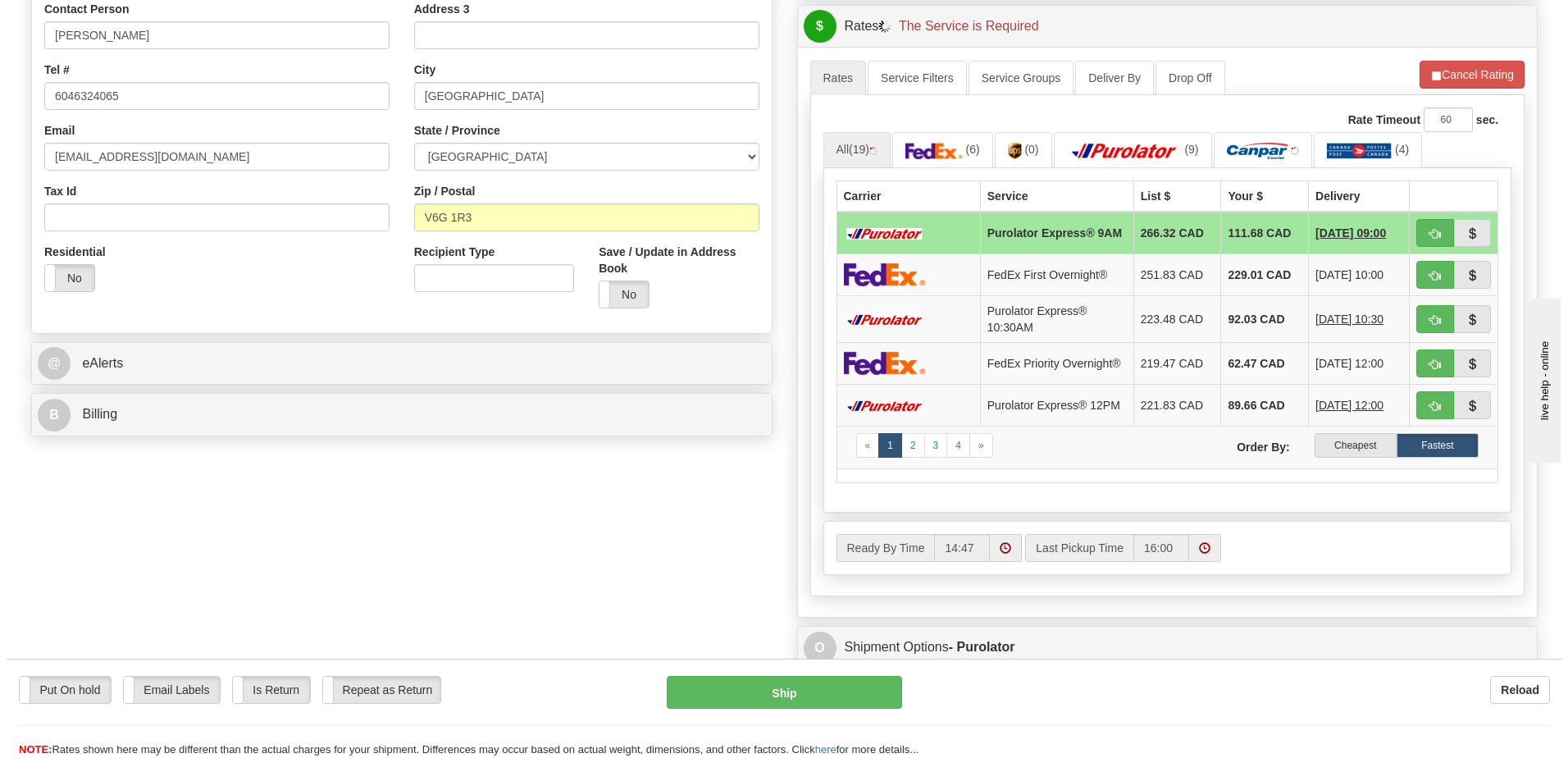
scroll to position [410, 0]
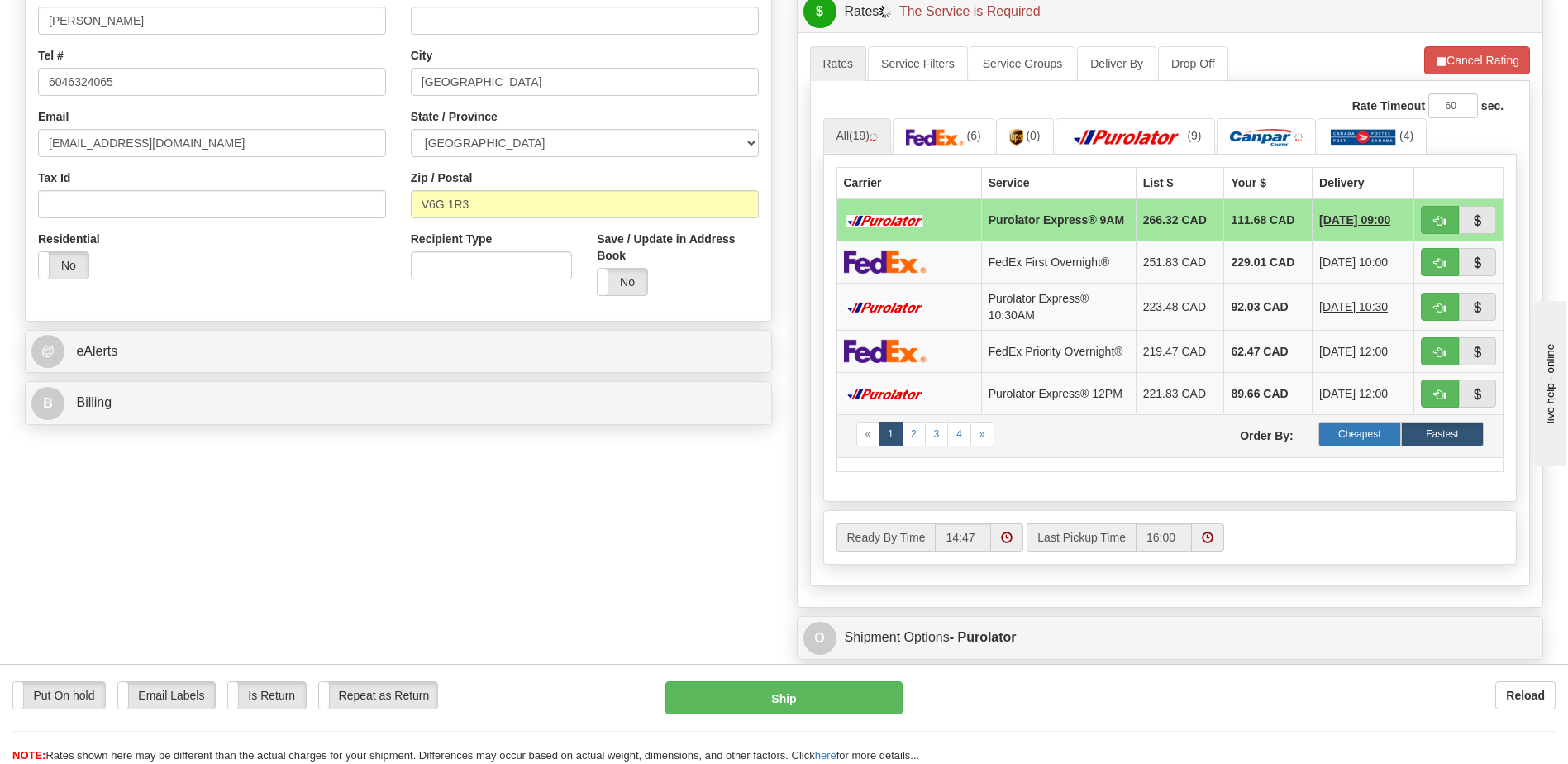
click at [1357, 447] on label "Cheapest" at bounding box center [1360, 434] width 83 height 25
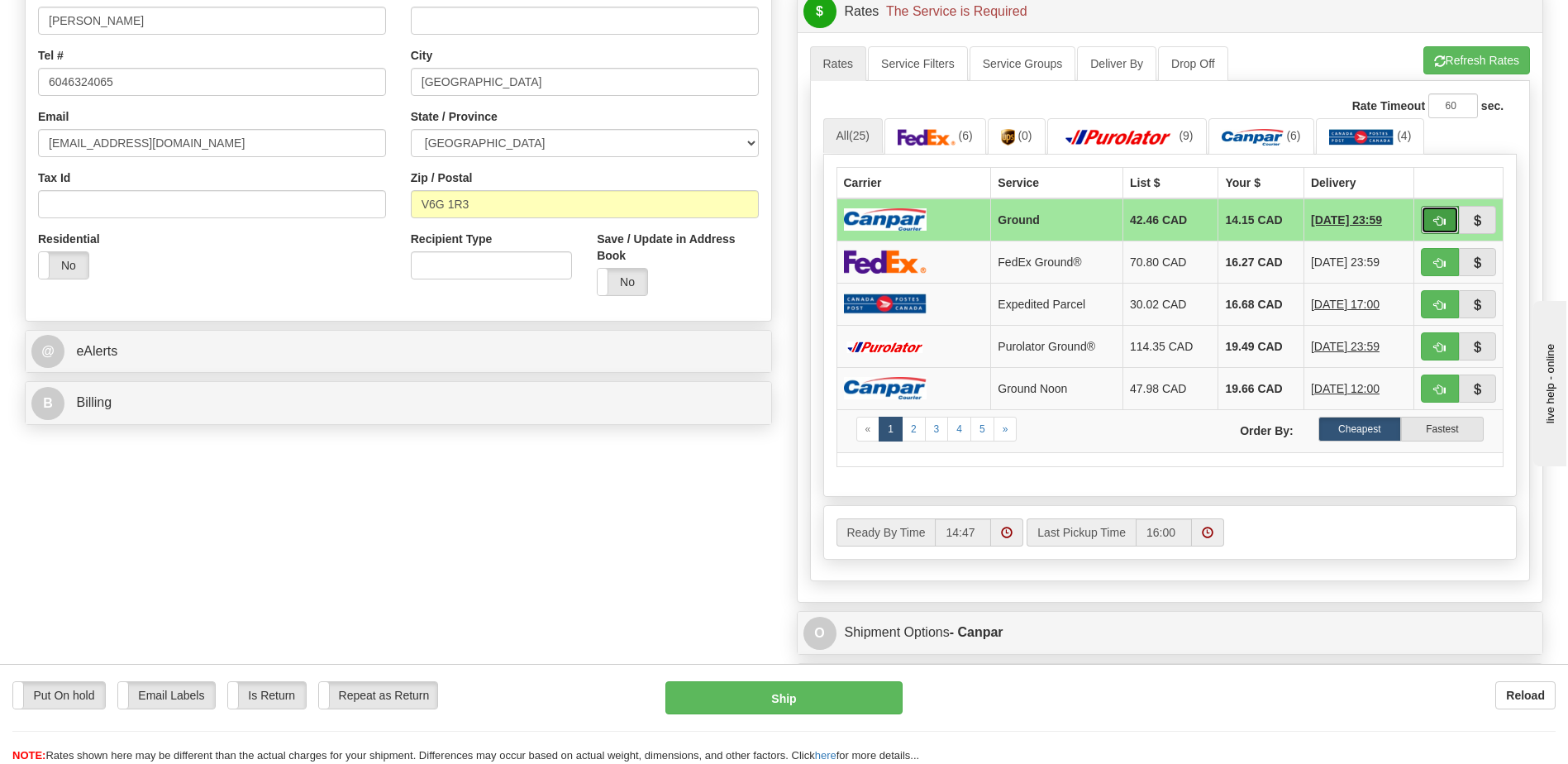
click at [1433, 212] on button "button" at bounding box center [1440, 219] width 38 height 28
type input "1"
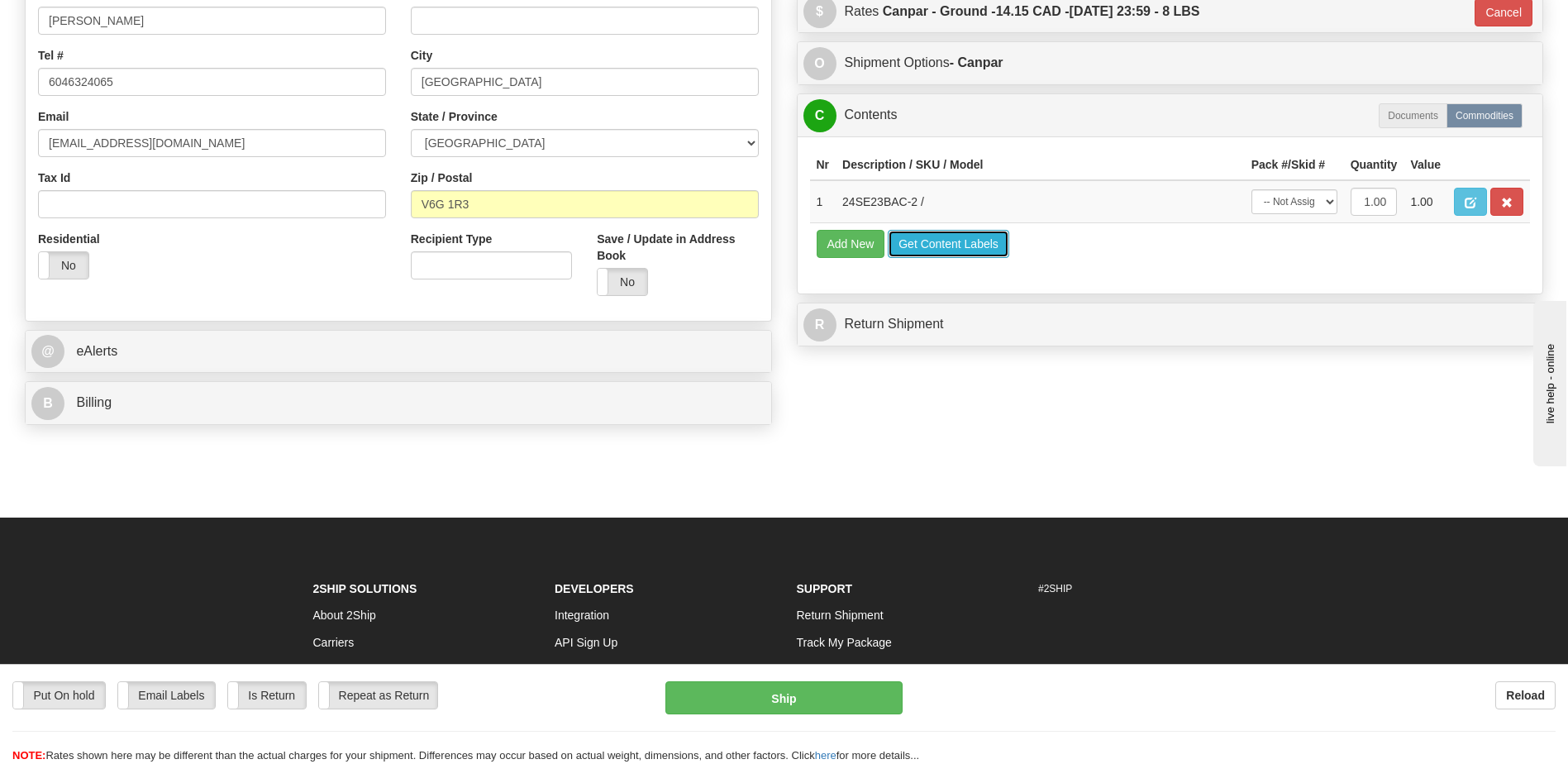
click at [944, 232] on button "Get Content Labels" at bounding box center [948, 244] width 121 height 28
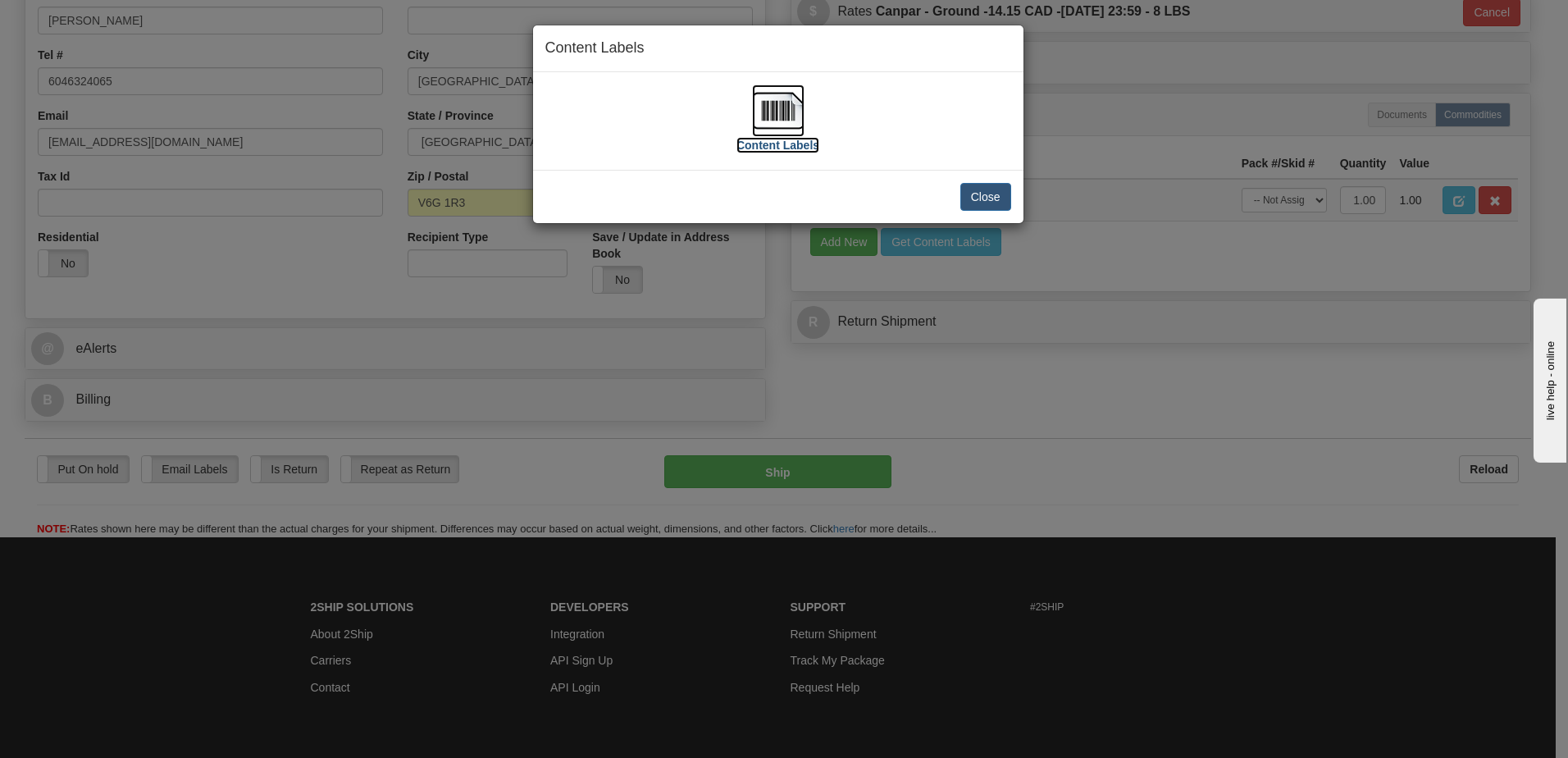
click at [767, 107] on img at bounding box center [777, 111] width 53 height 53
click at [969, 197] on button "Close" at bounding box center [985, 196] width 51 height 28
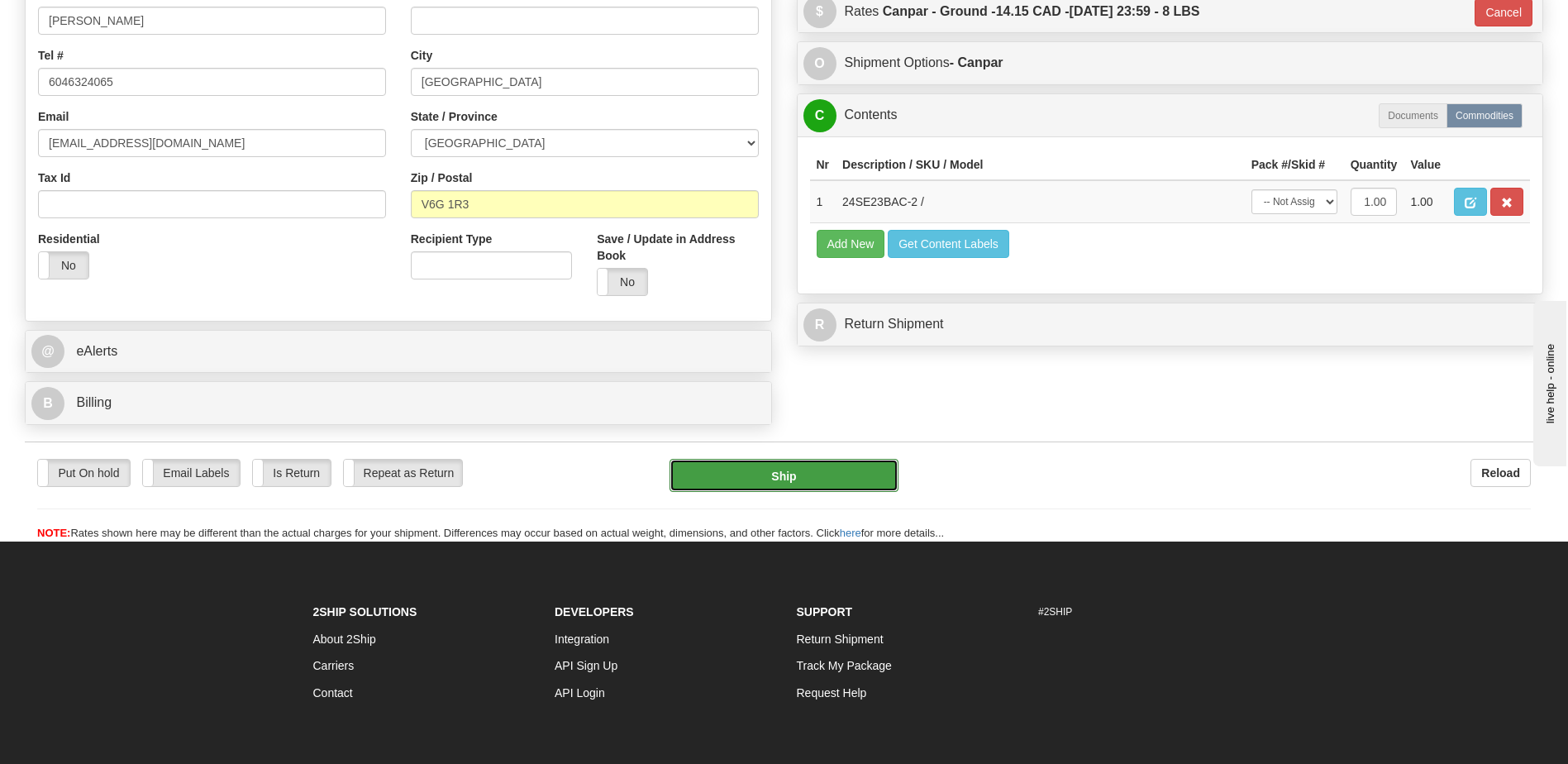
click at [829, 480] on button "Ship" at bounding box center [784, 475] width 228 height 33
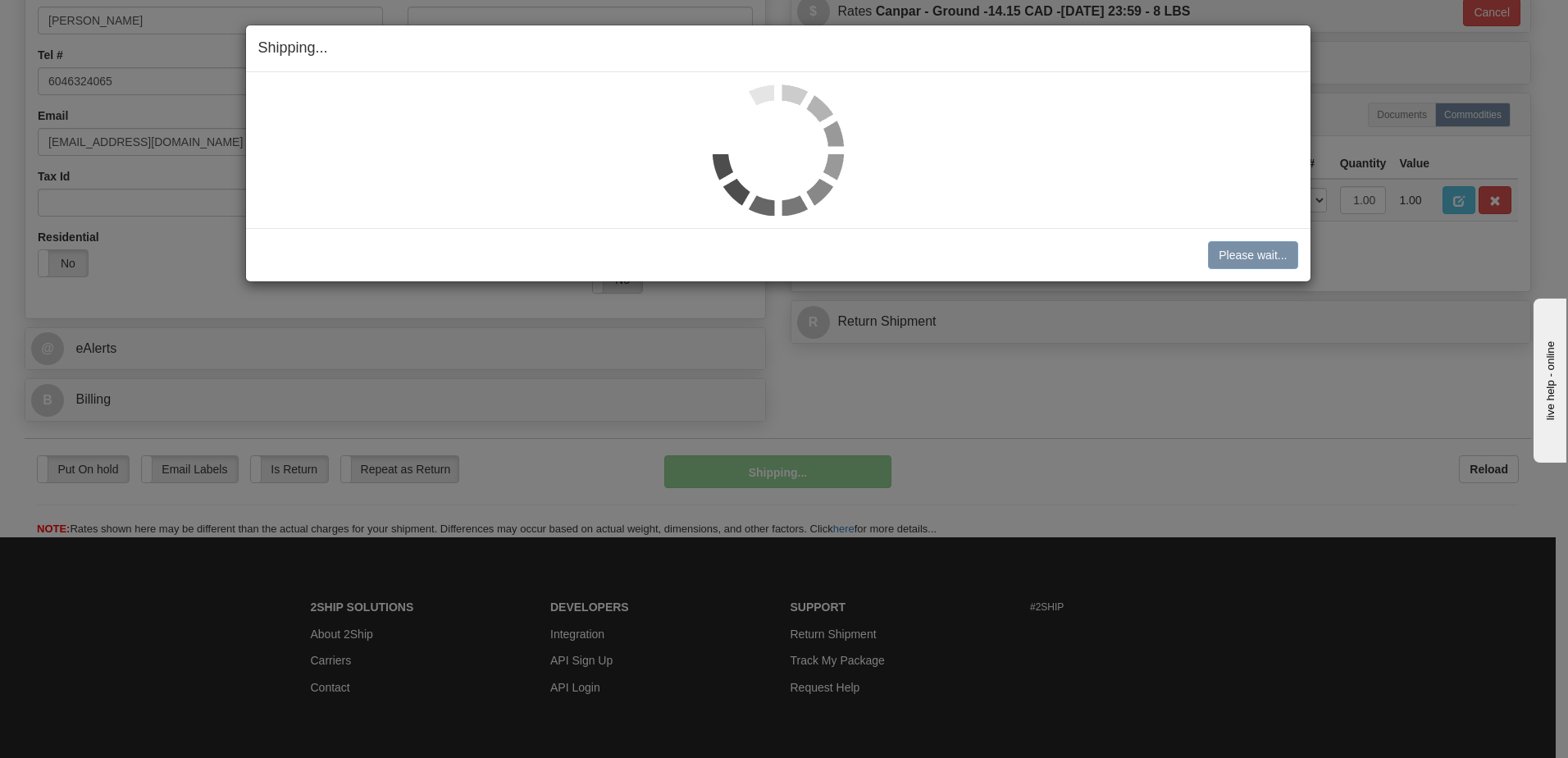
click at [1231, 398] on div "Shipping... Your SHIPMENT will EXPIRE in Please wait... Cancel Cancel Shipment …" at bounding box center [784, 379] width 1568 height 758
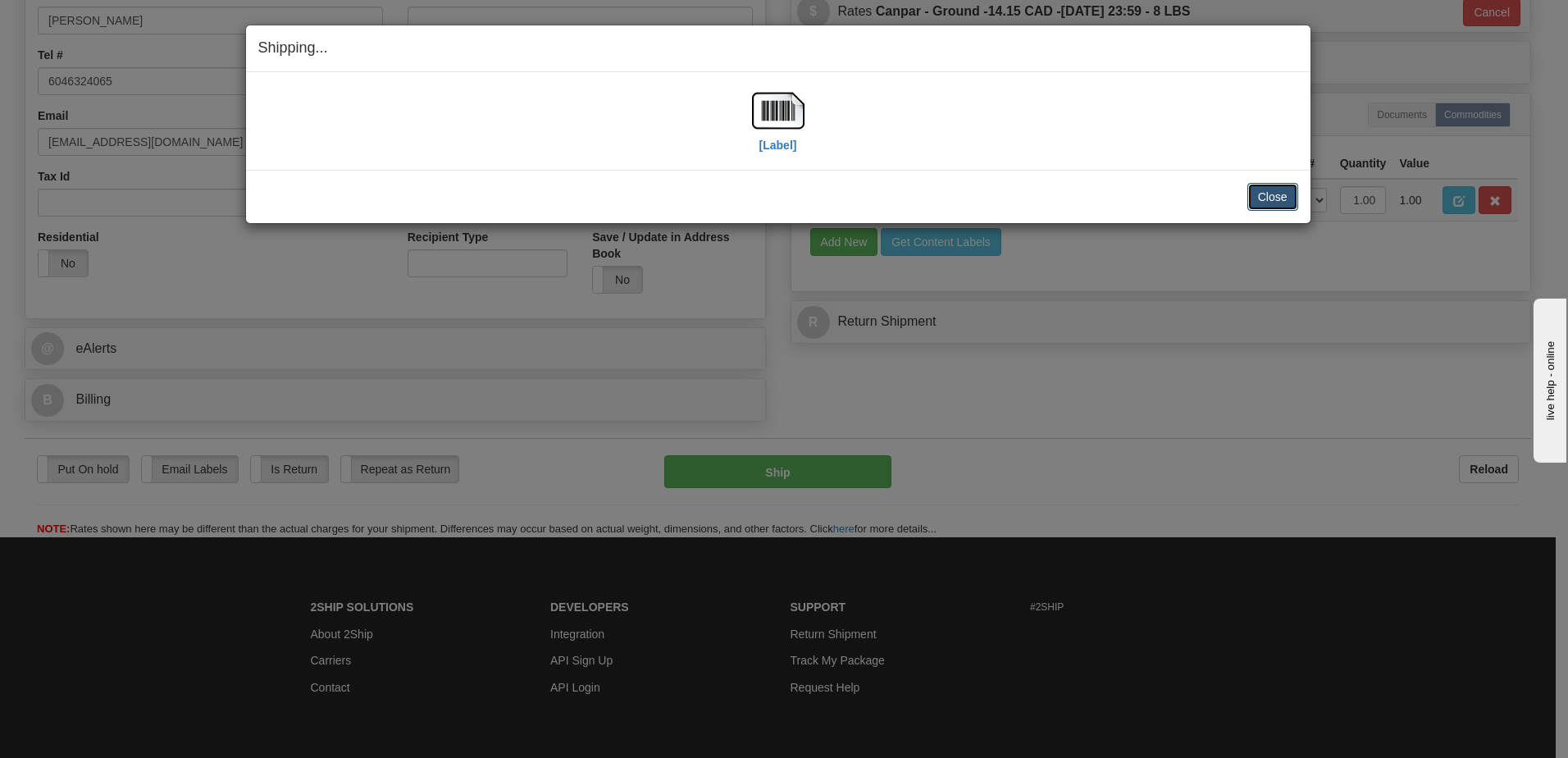
click at [1289, 203] on button "Close" at bounding box center [1272, 196] width 51 height 28
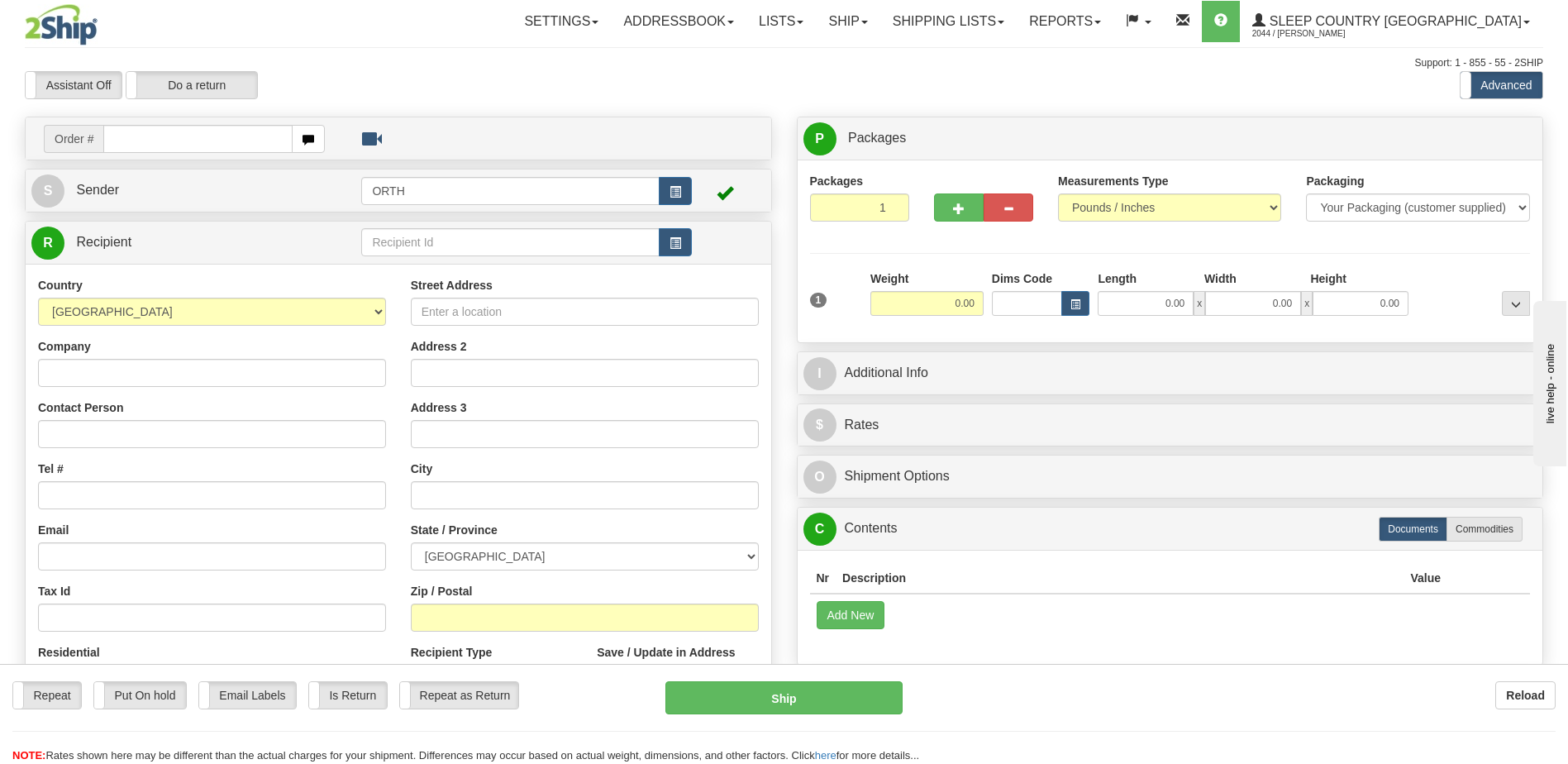
click at [164, 136] on div "Toggle navigation Settings Shipping Preferences Fields Preferences New" at bounding box center [784, 466] width 1568 height 931
click at [162, 138] on input "text" at bounding box center [198, 138] width 189 height 28
type input "9000i027892"
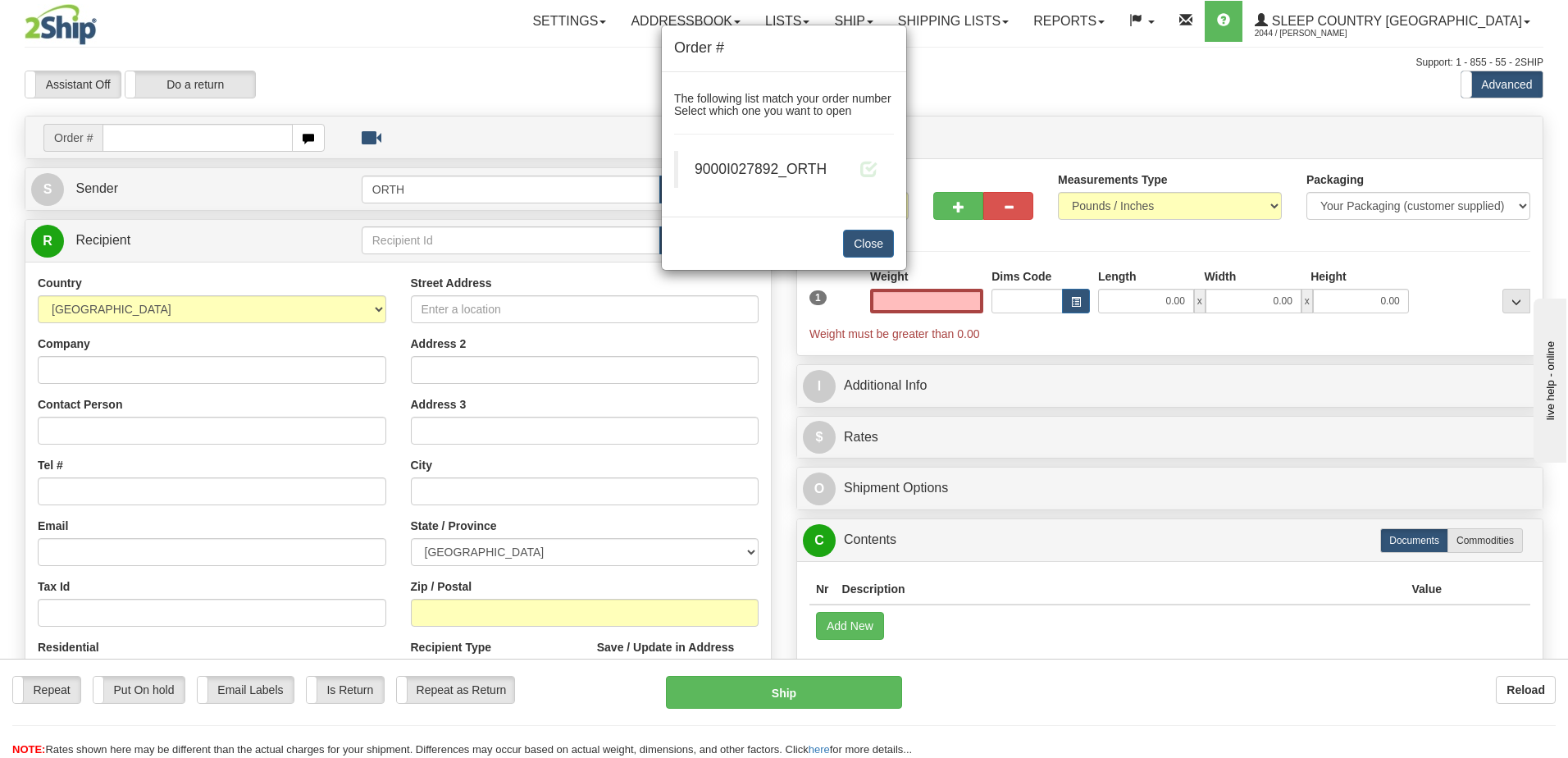
type input "0.00"
click at [857, 174] on div "9000I027892_ORTH" at bounding box center [785, 169] width 183 height 21
click at [866, 169] on span at bounding box center [868, 168] width 17 height 17
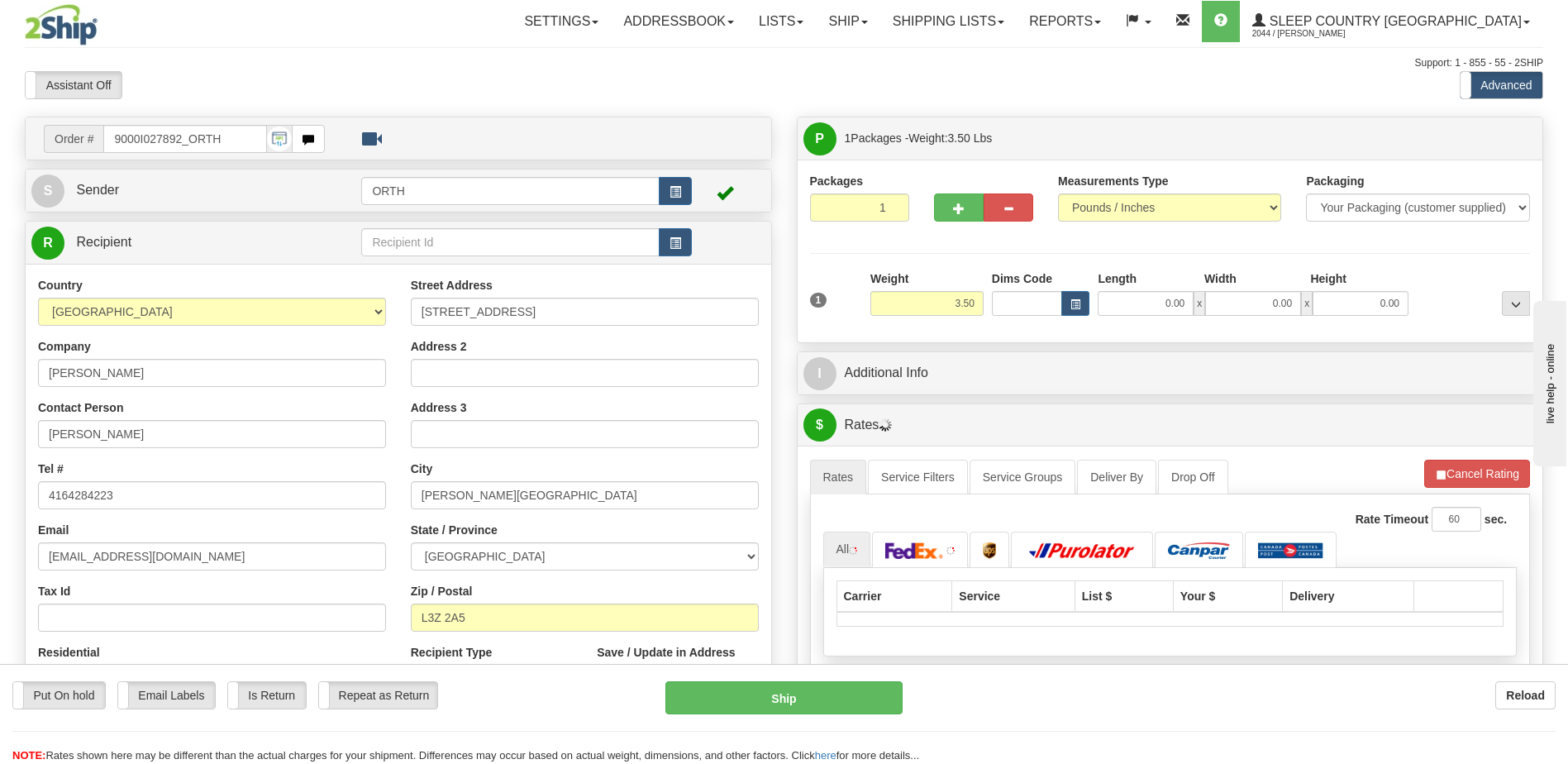
click at [1026, 303] on div "Toggle navigation Settings Shipping Preferences Fields Preferences New" at bounding box center [784, 583] width 1568 height 1168
click at [1024, 303] on input "Dims Code" at bounding box center [1027, 304] width 71 height 25
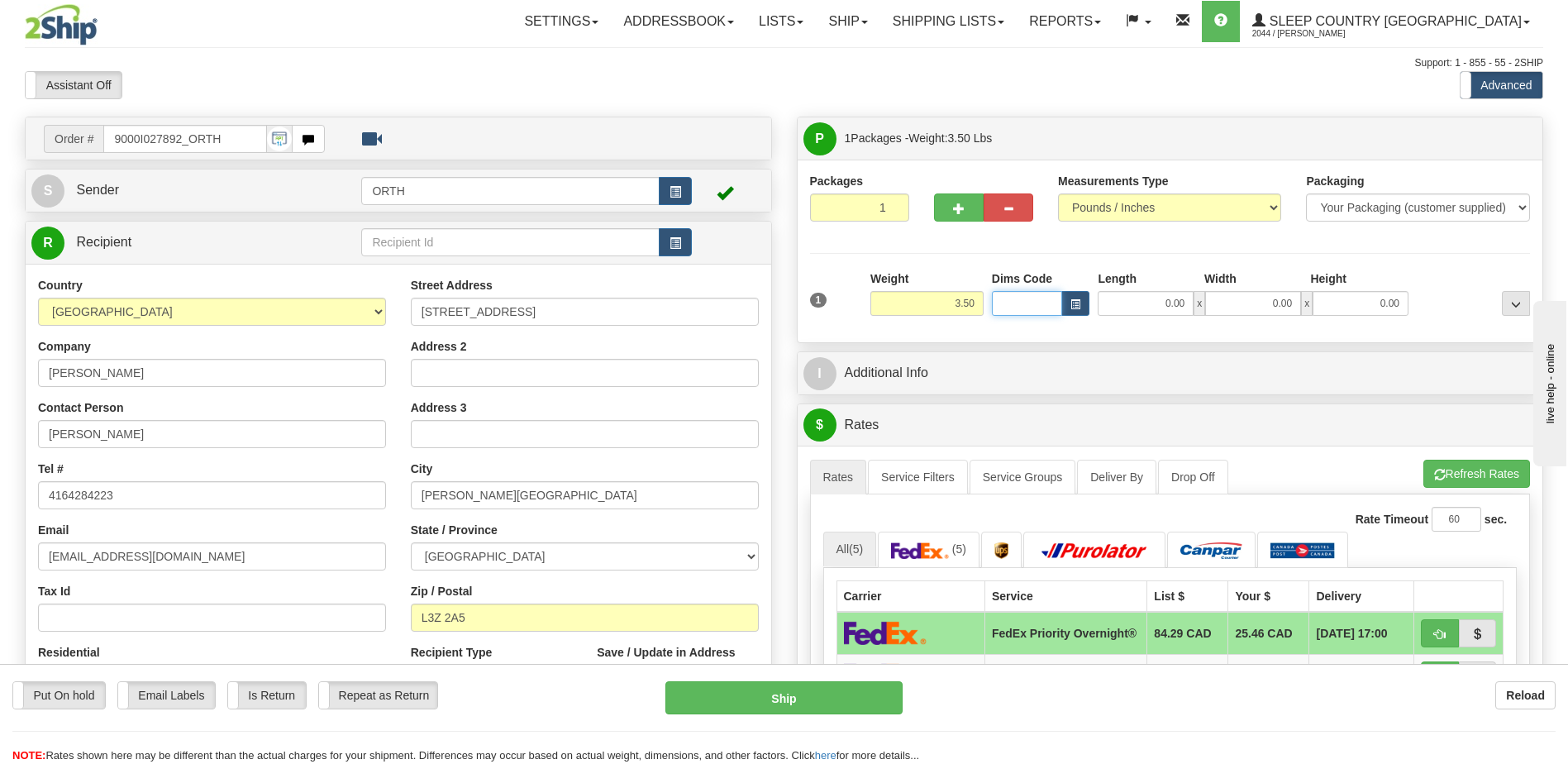
click at [1023, 303] on input "Dims Code" at bounding box center [1027, 304] width 71 height 25
type input "bte"
click button "Delete" at bounding box center [0, 0] width 0 height 0
type input "15.00"
type input "5.00"
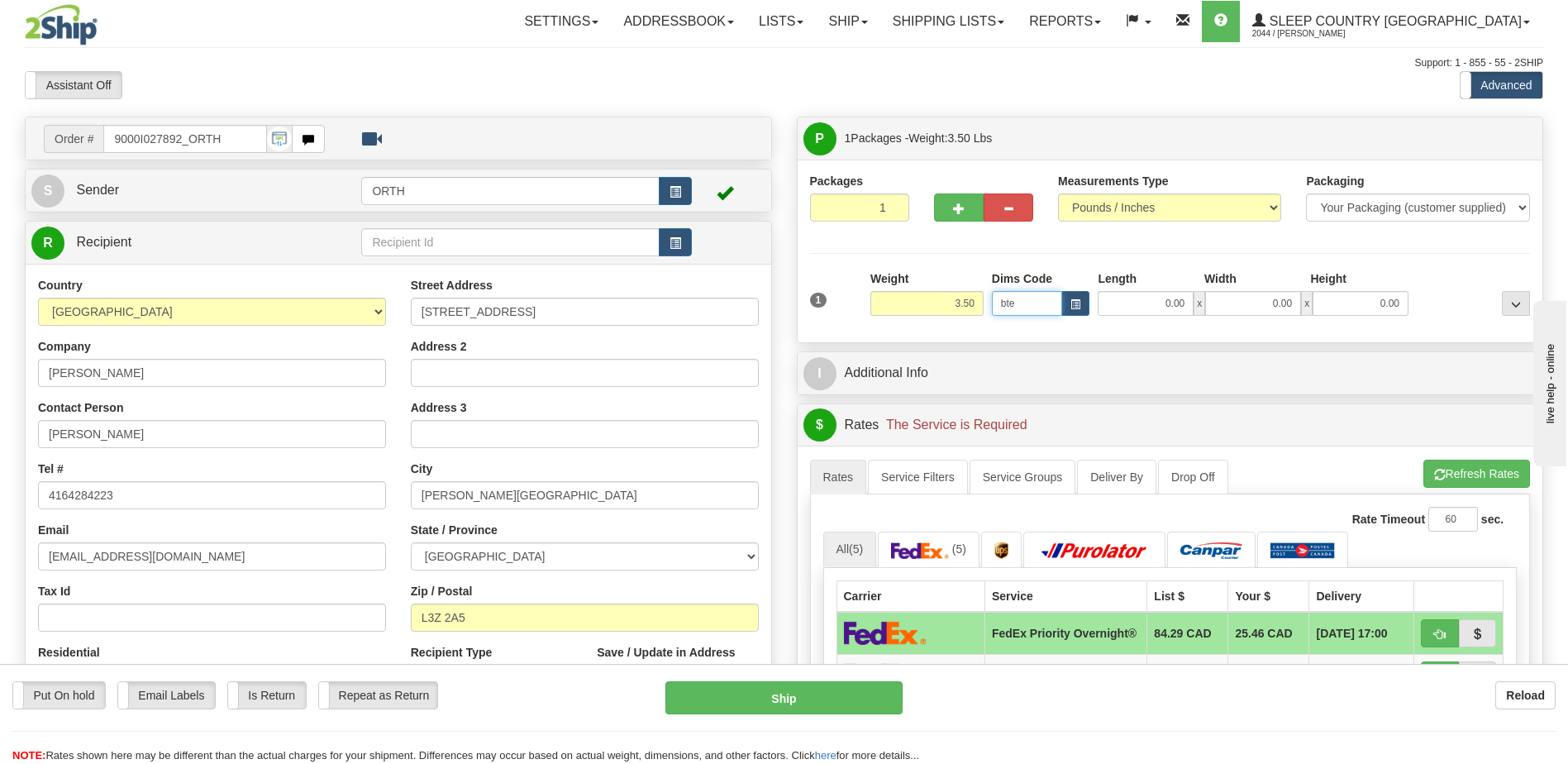
type input "25.00"
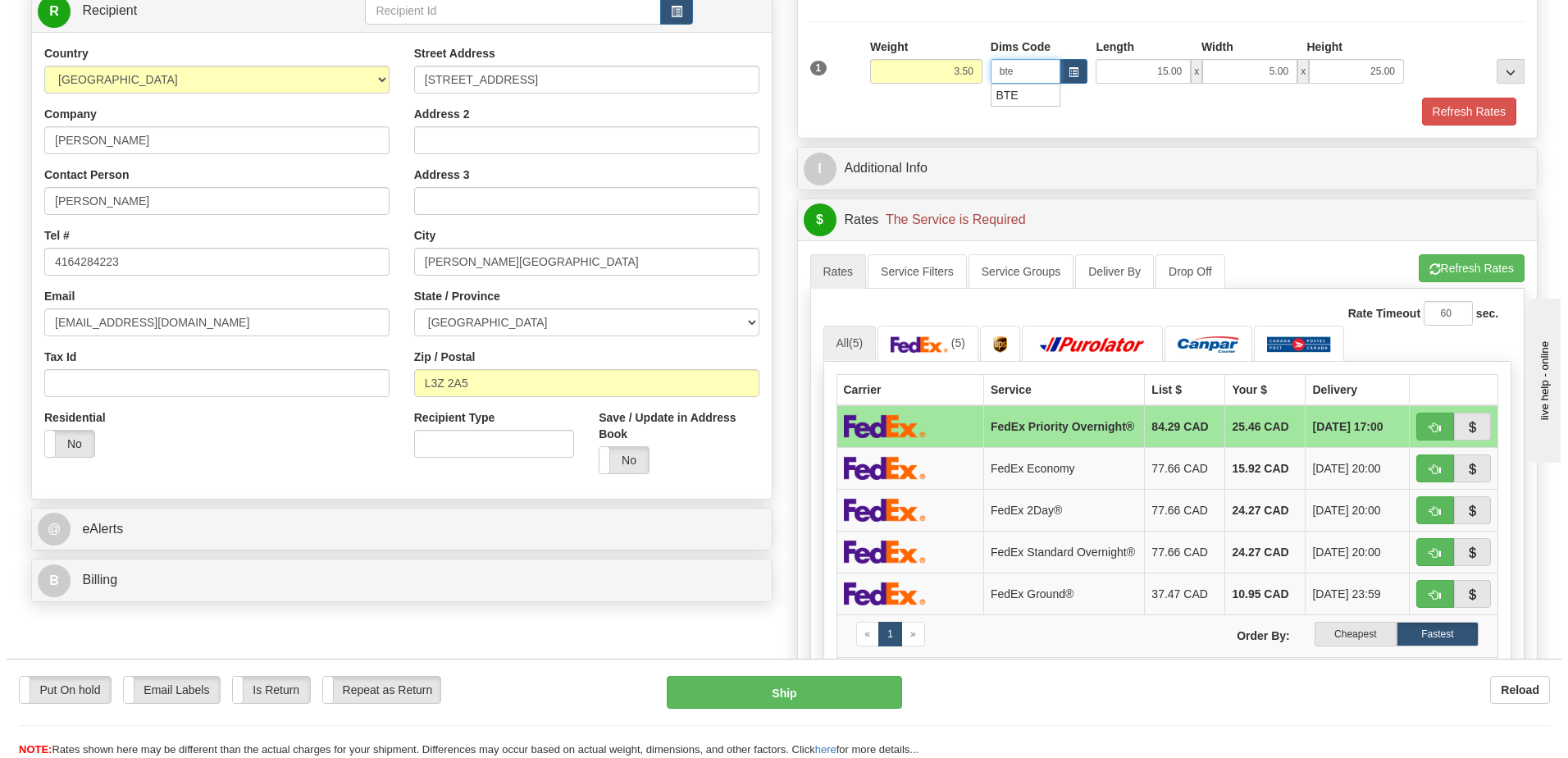
scroll to position [246, 0]
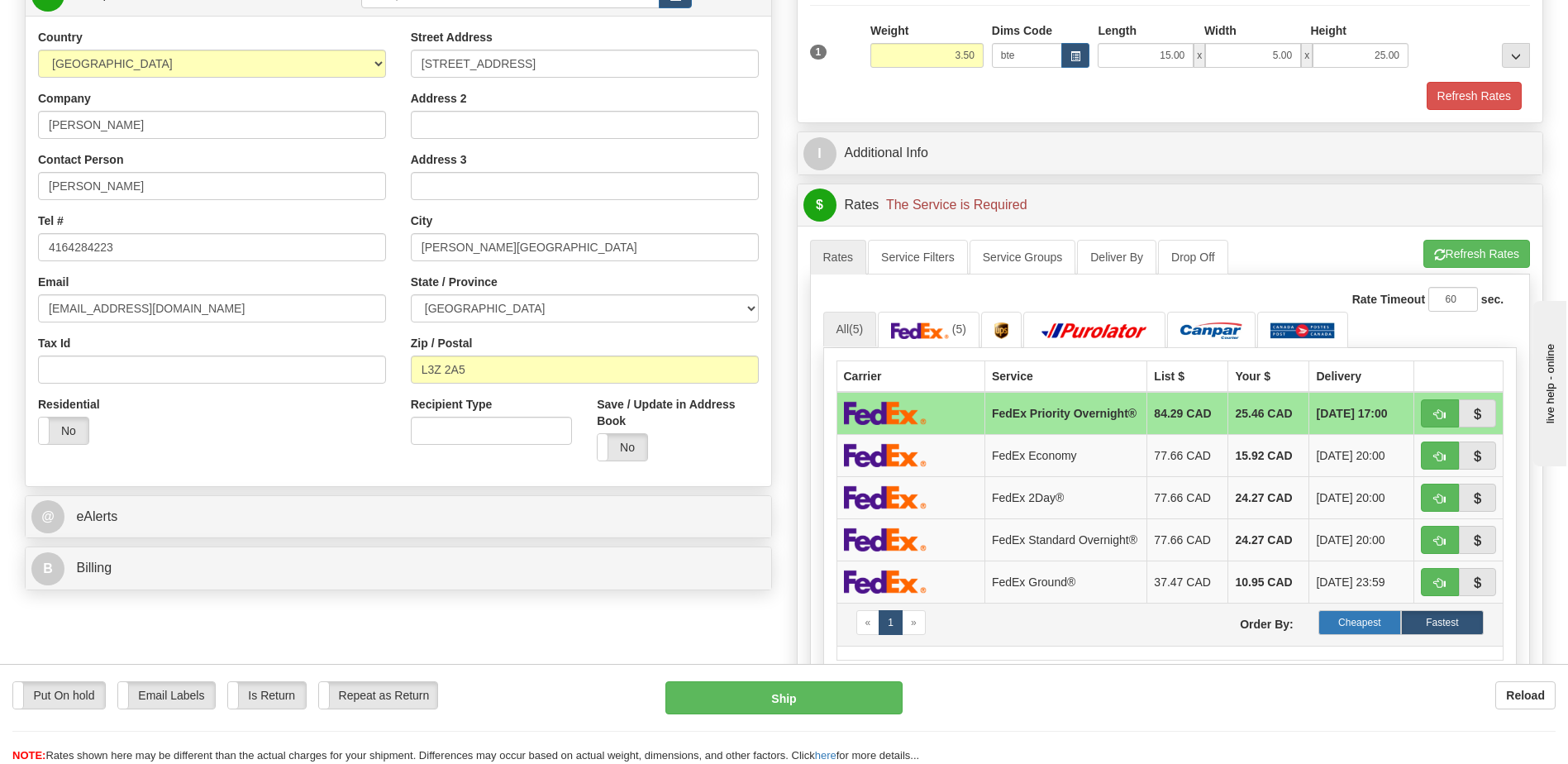
click at [1357, 635] on label "Cheapest" at bounding box center [1360, 623] width 83 height 25
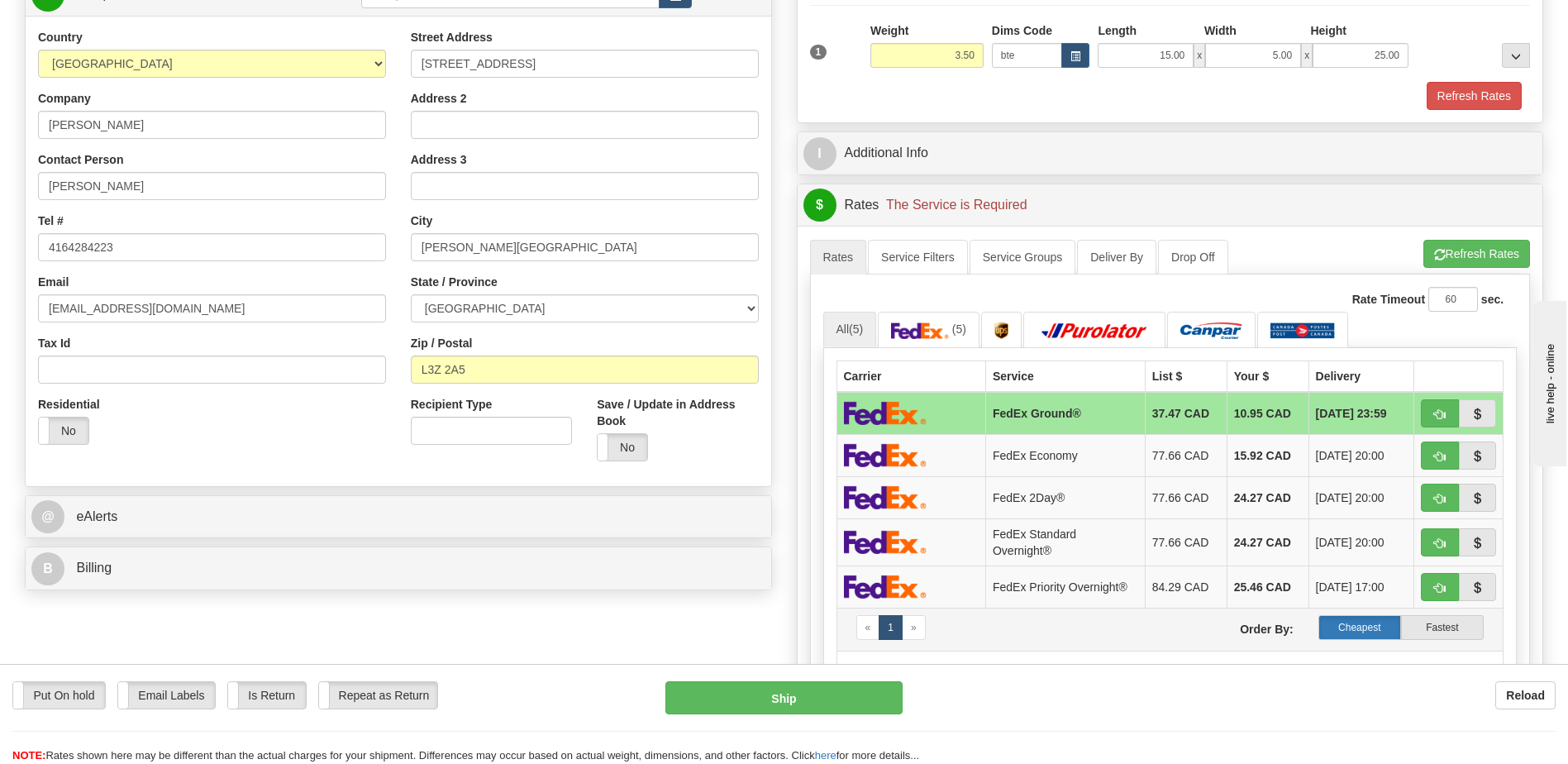
click at [1376, 634] on label "Cheapest" at bounding box center [1360, 627] width 83 height 25
click at [1346, 635] on label "Cheapest" at bounding box center [1360, 627] width 83 height 25
click at [1469, 247] on button "Refresh Rates" at bounding box center [1476, 253] width 107 height 28
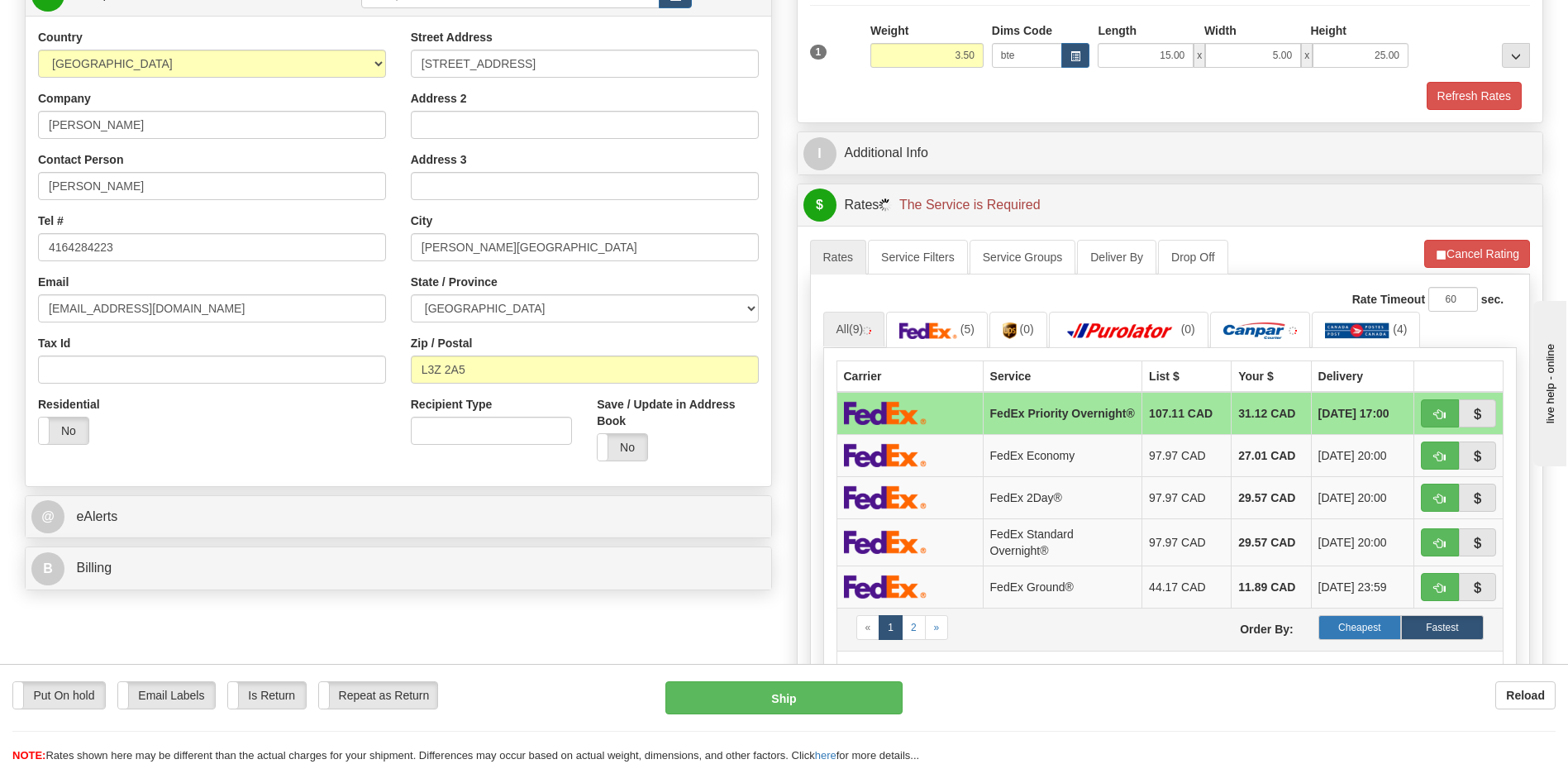
click at [1368, 629] on label "Cheapest" at bounding box center [1360, 627] width 83 height 25
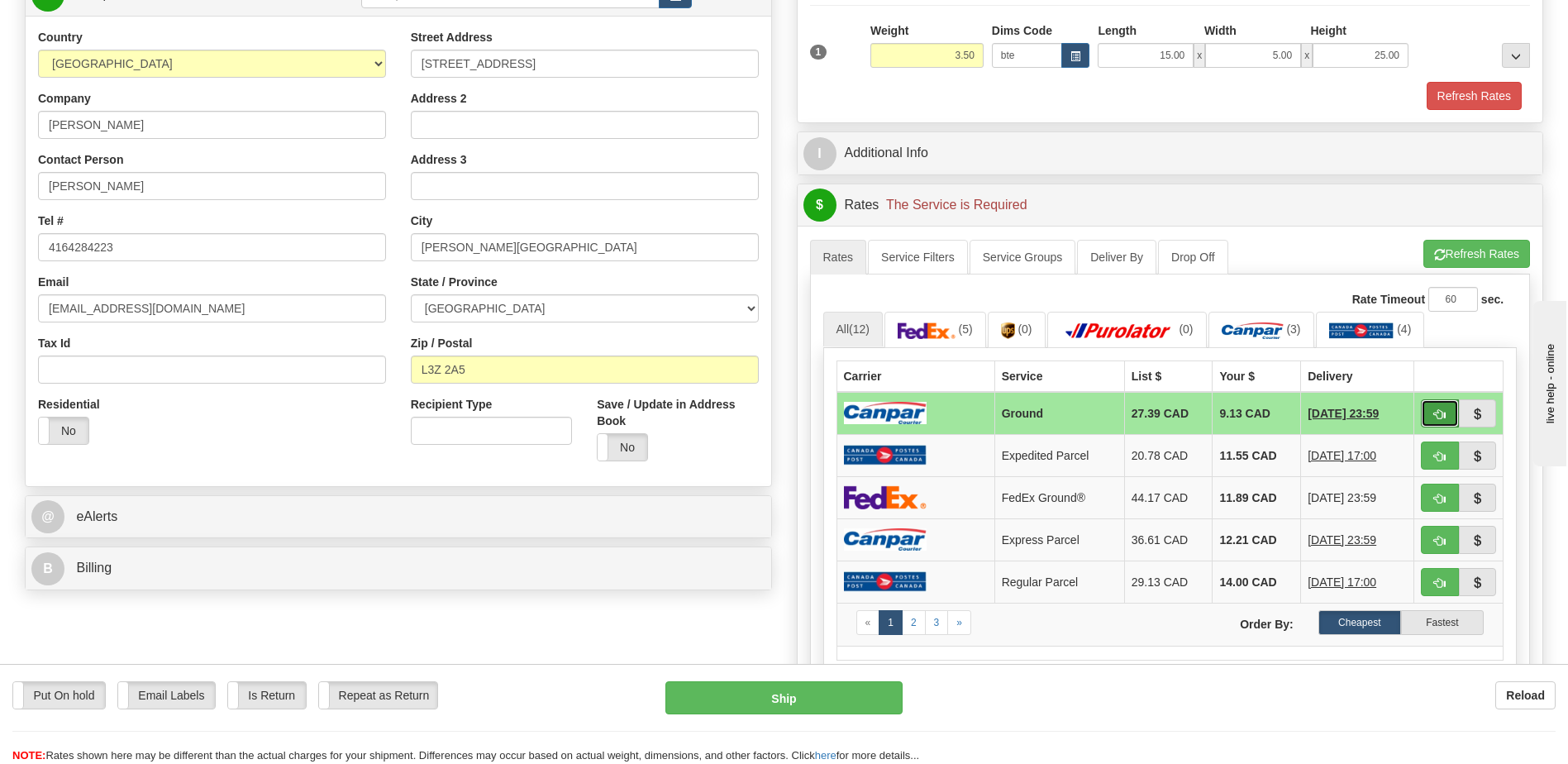
click at [1431, 409] on button "button" at bounding box center [1440, 413] width 38 height 28
type input "1"
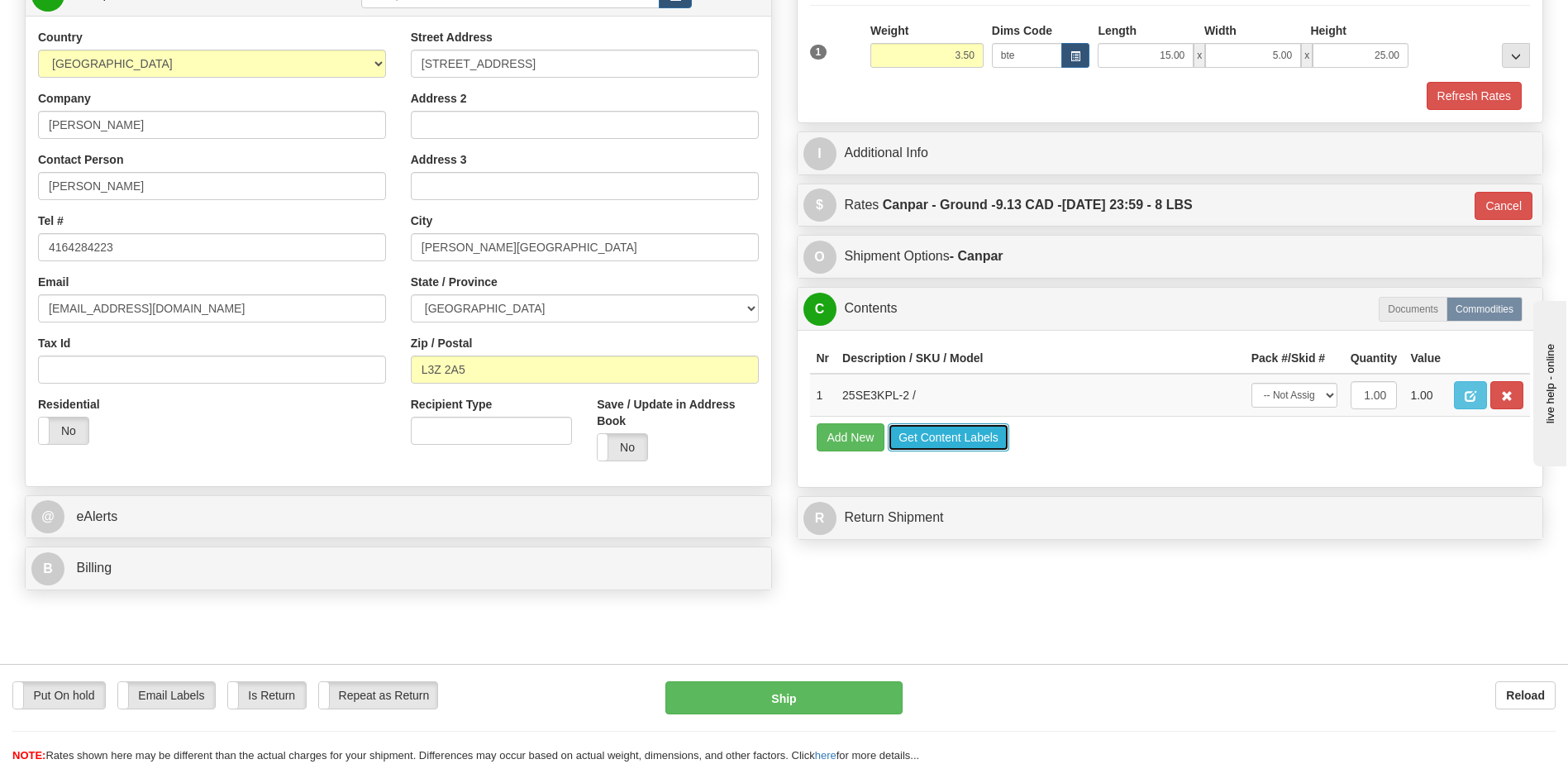
click at [950, 445] on button "Get Content Labels" at bounding box center [948, 437] width 121 height 28
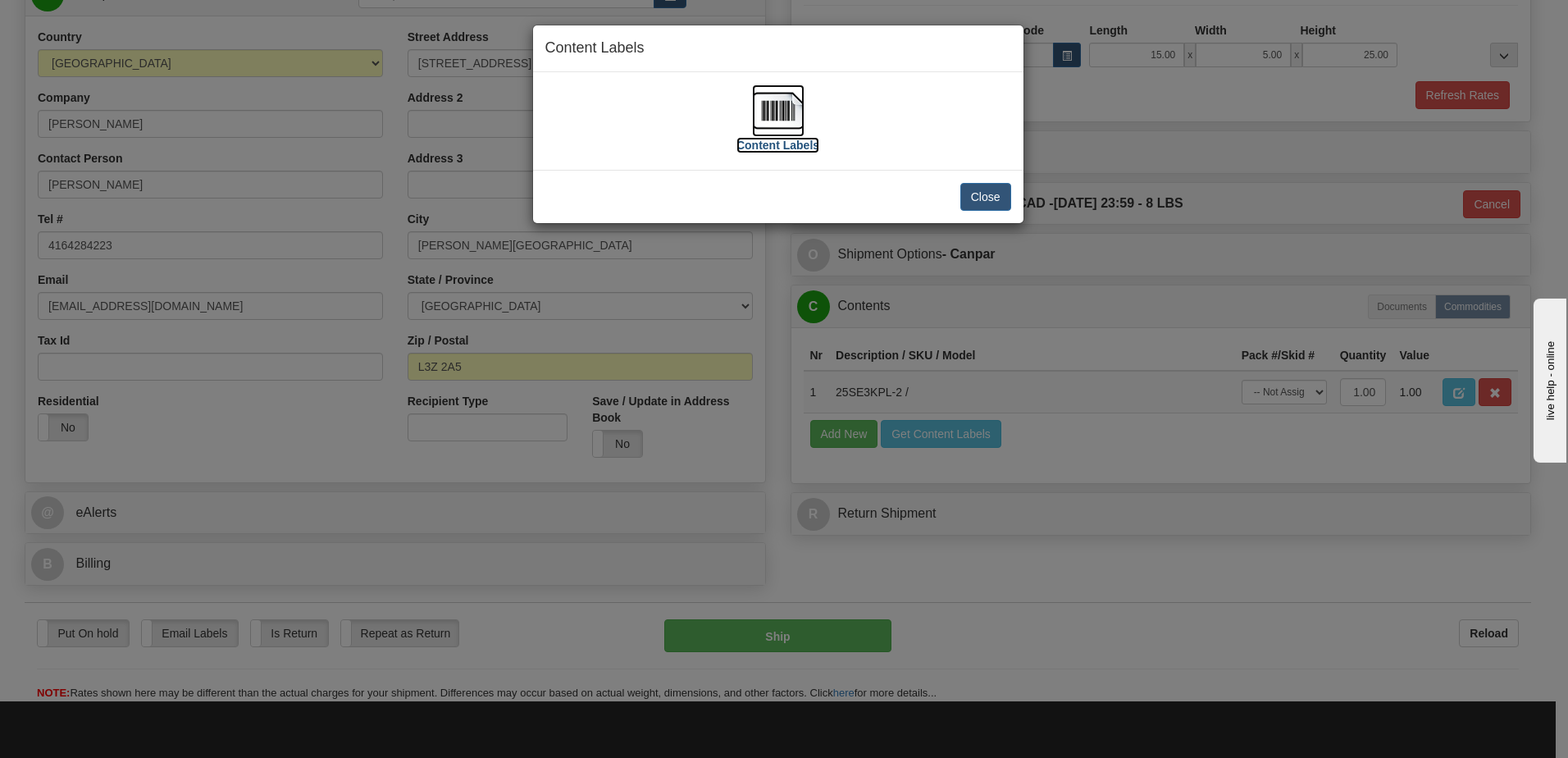
click at [792, 106] on img at bounding box center [777, 111] width 53 height 53
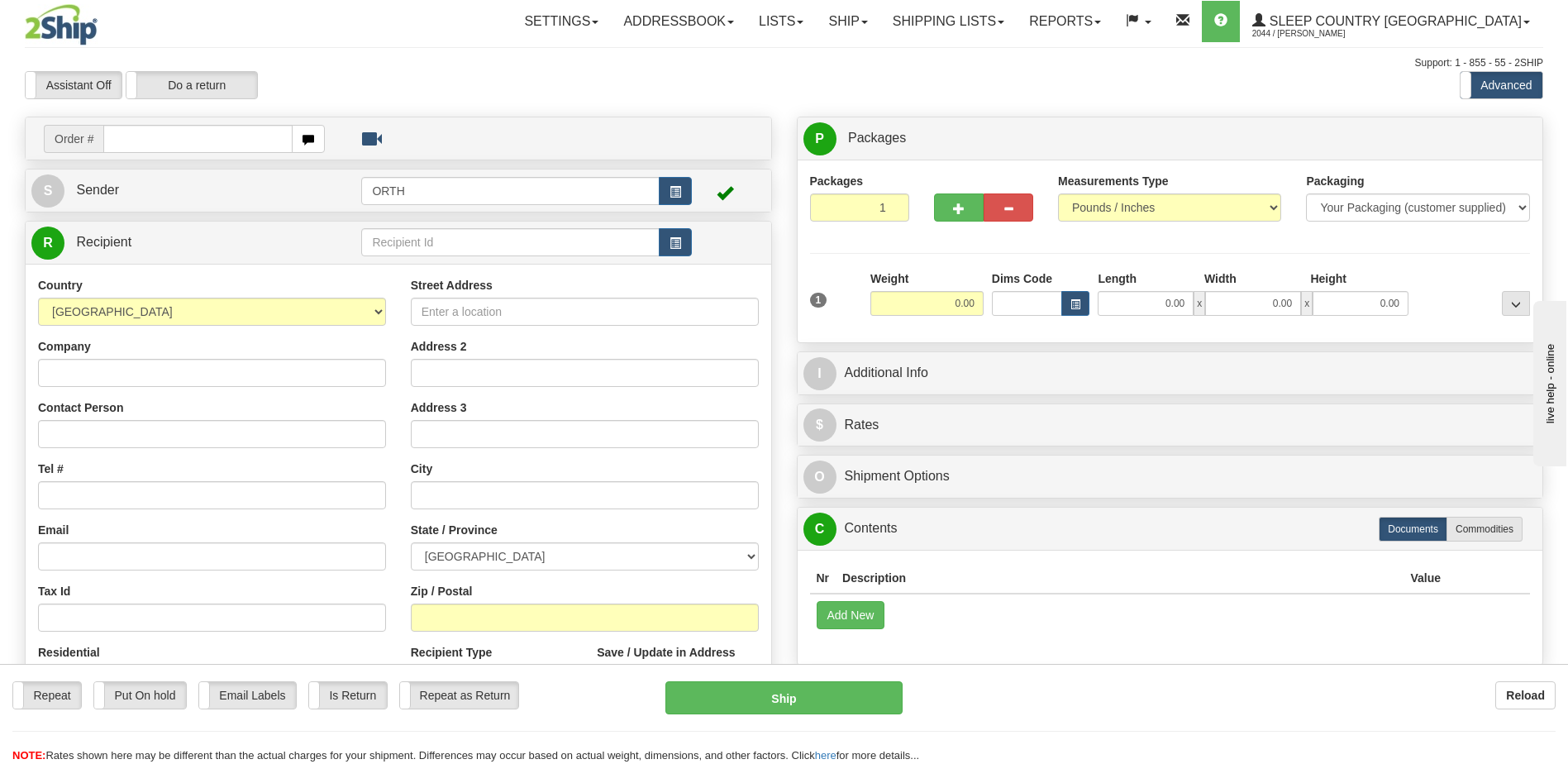
click at [170, 139] on input "text" at bounding box center [198, 138] width 189 height 28
type input "9000i021312"
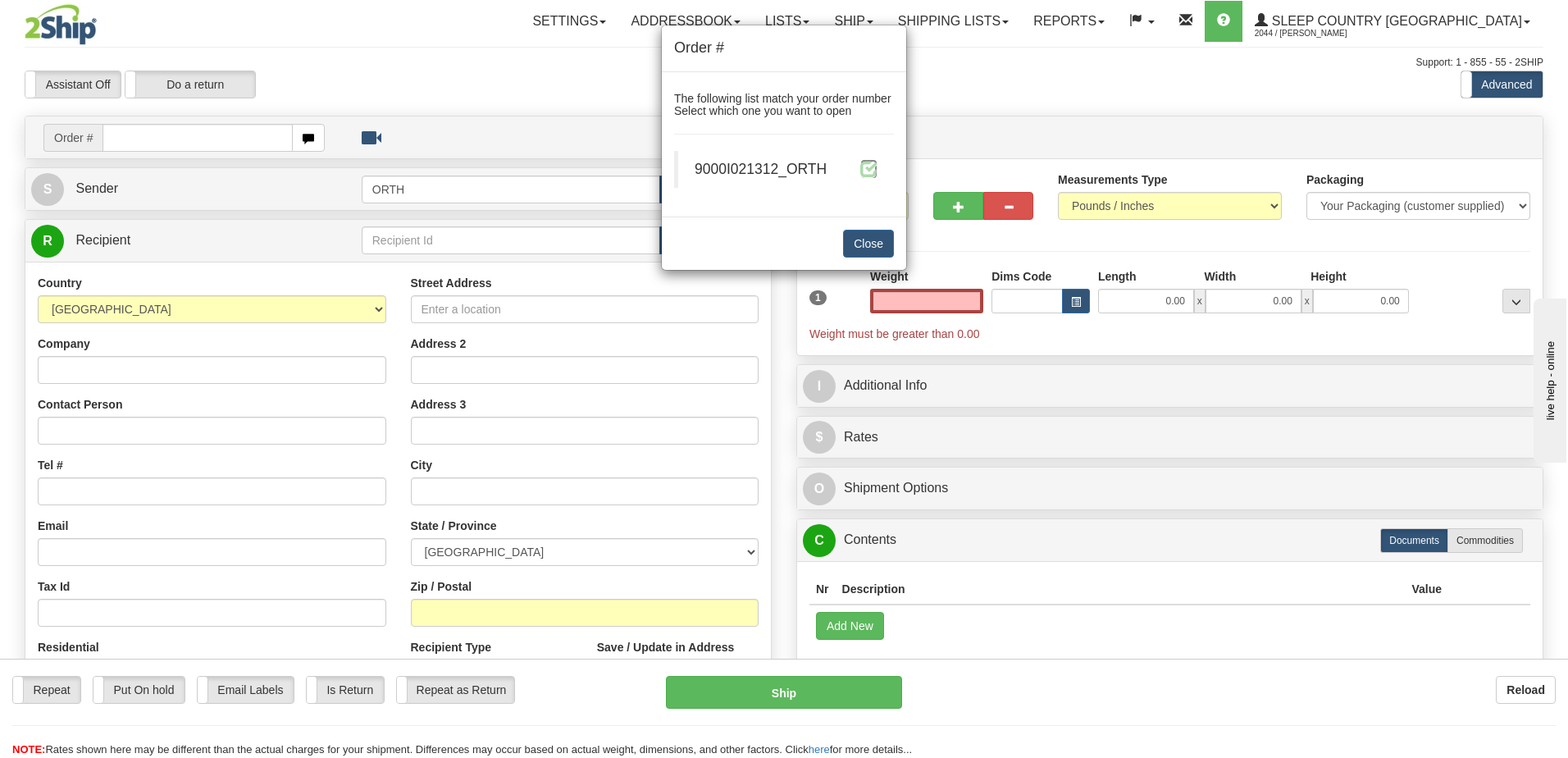
type input "0.00"
click at [864, 169] on span at bounding box center [868, 168] width 17 height 17
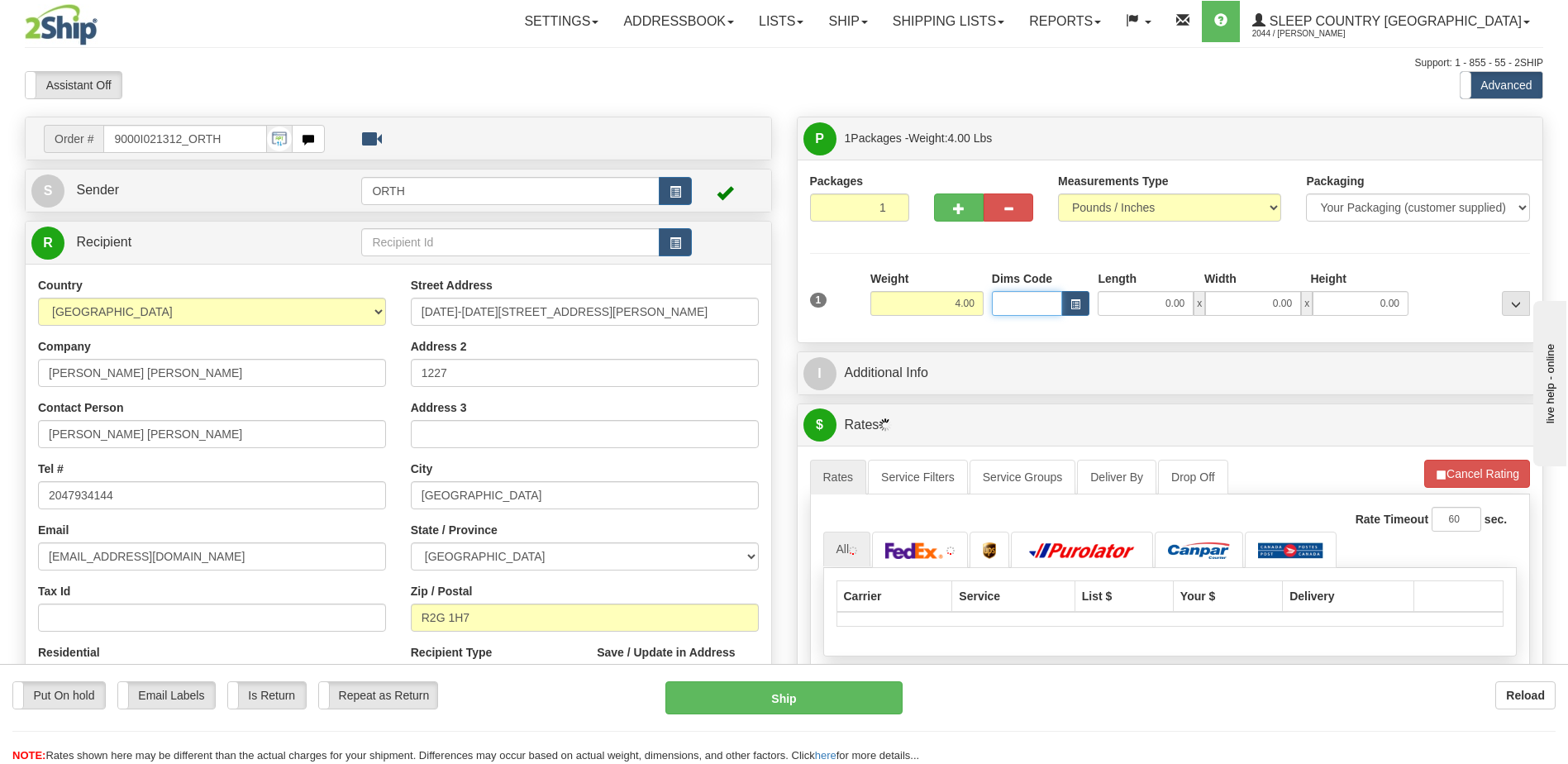
click at [1025, 307] on div "Toggle navigation Settings Shipping Preferences Fields Preferences New" at bounding box center [784, 583] width 1568 height 1168
click at [1023, 301] on input "Dims Code" at bounding box center [1027, 304] width 71 height 25
type input "bte"
click button "Delete" at bounding box center [0, 0] width 0 height 0
type input "15.00"
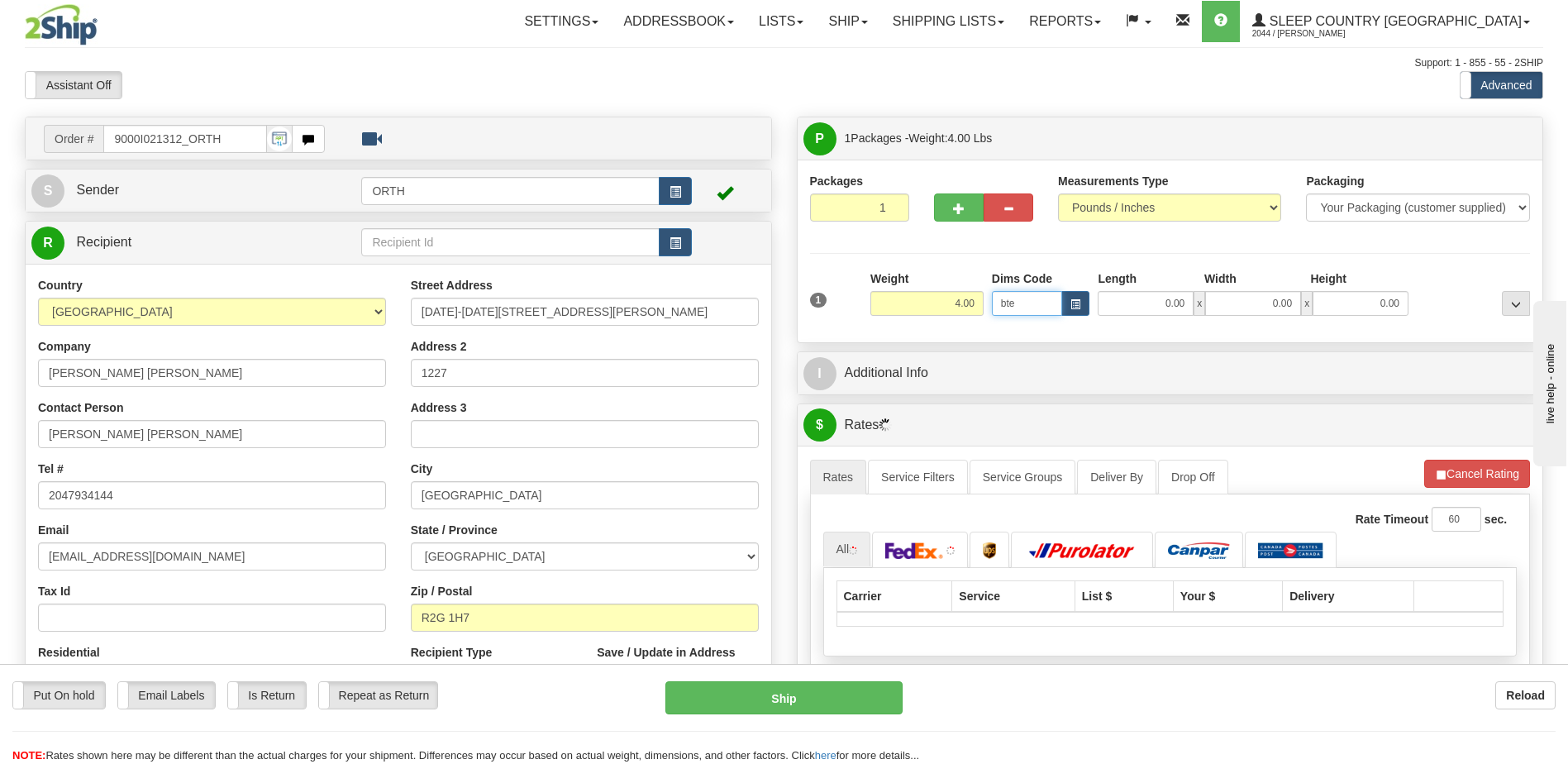
type input "5.00"
type input "25.00"
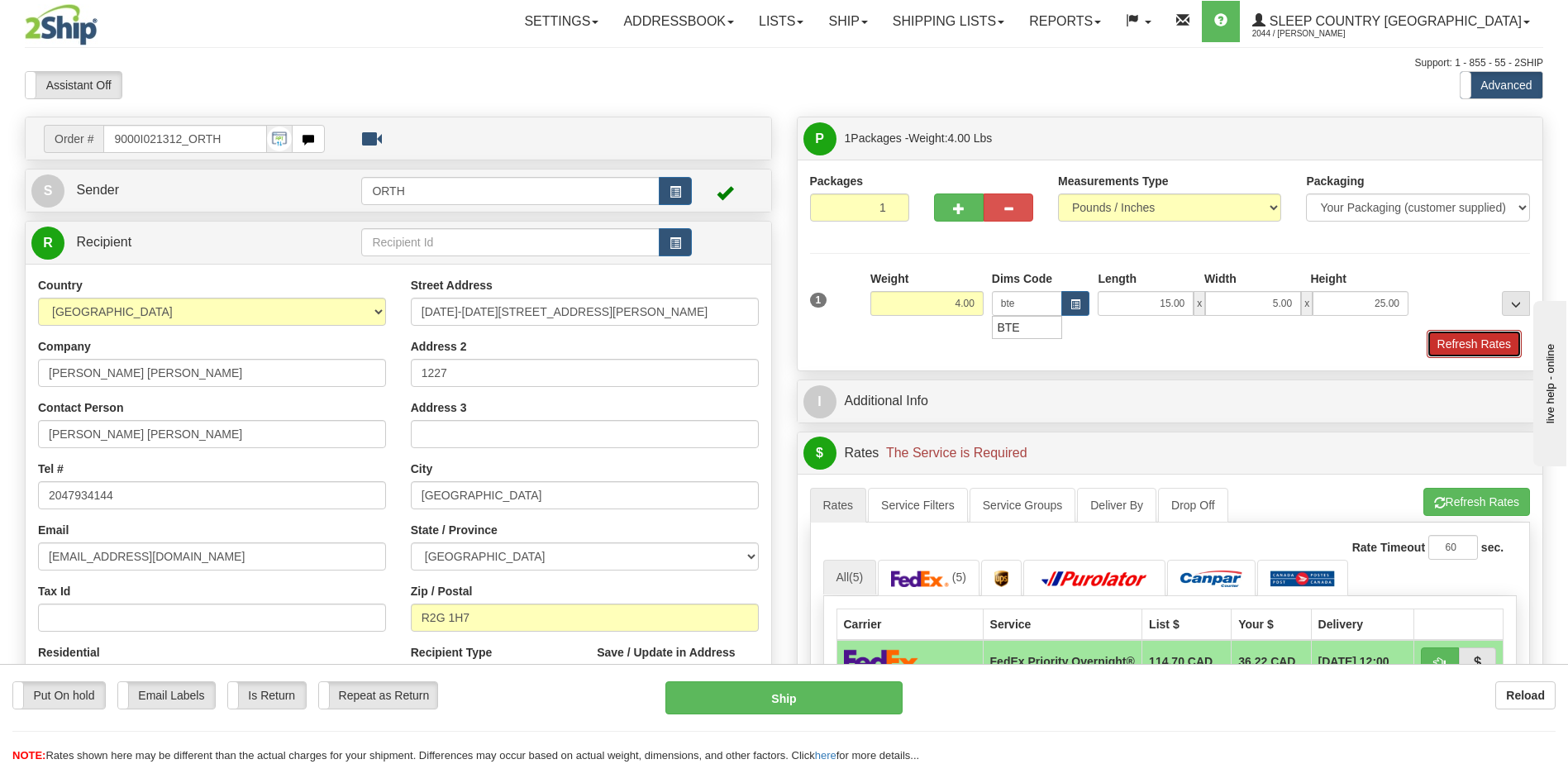
click at [1450, 335] on button "Refresh Rates" at bounding box center [1475, 343] width 95 height 28
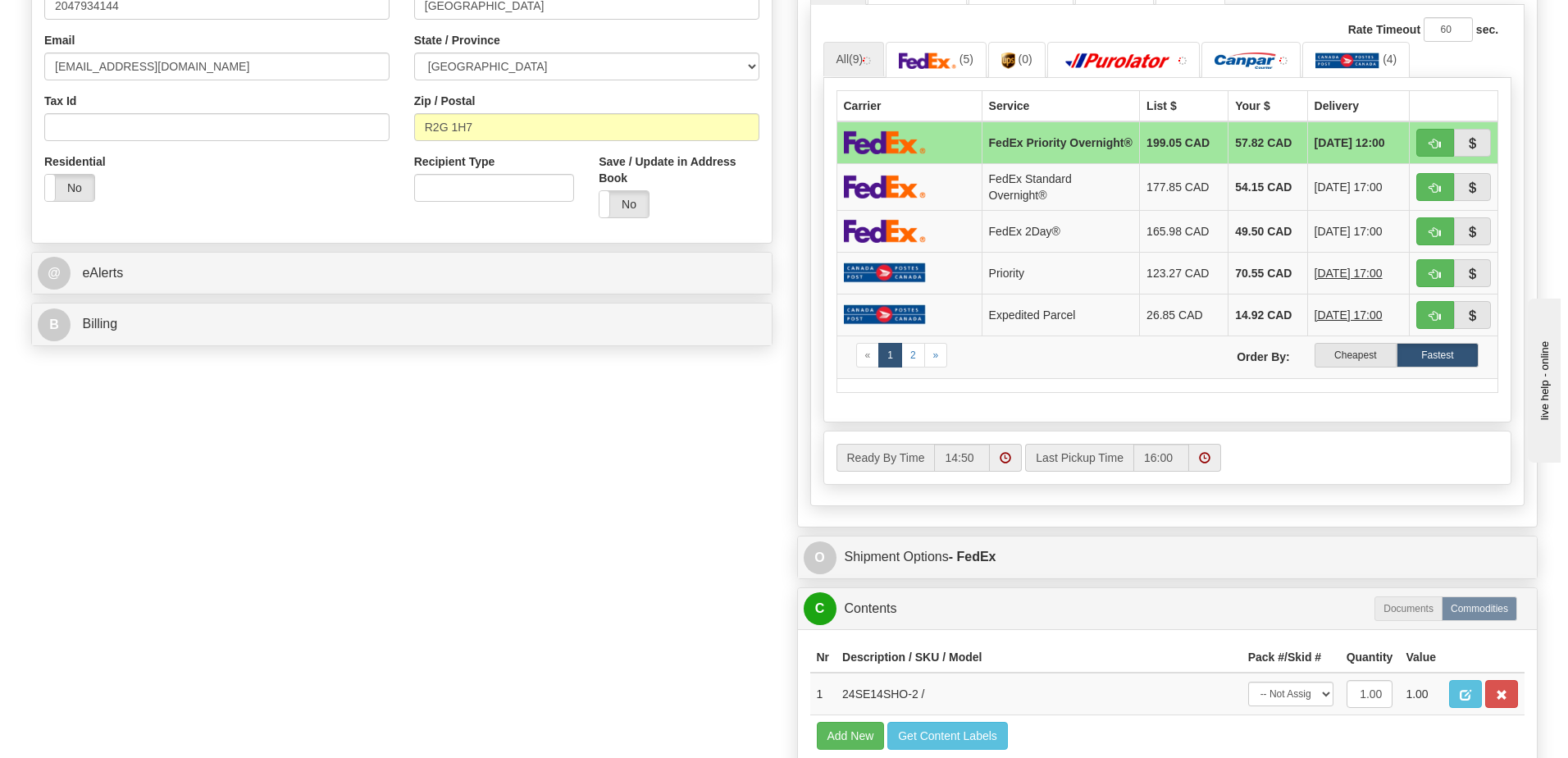
scroll to position [492, 0]
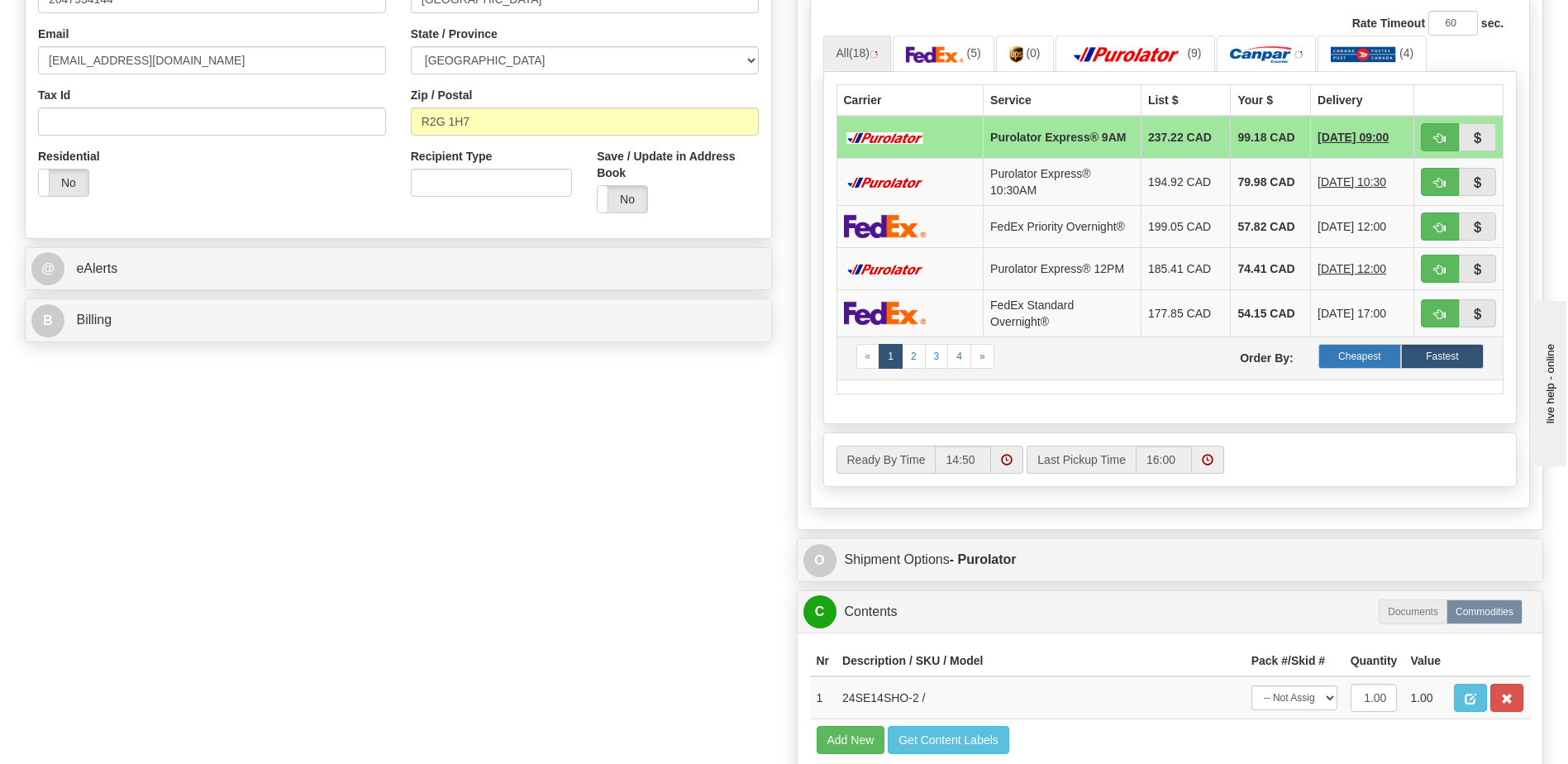
click at [1376, 355] on label "Cheapest" at bounding box center [1360, 357] width 83 height 25
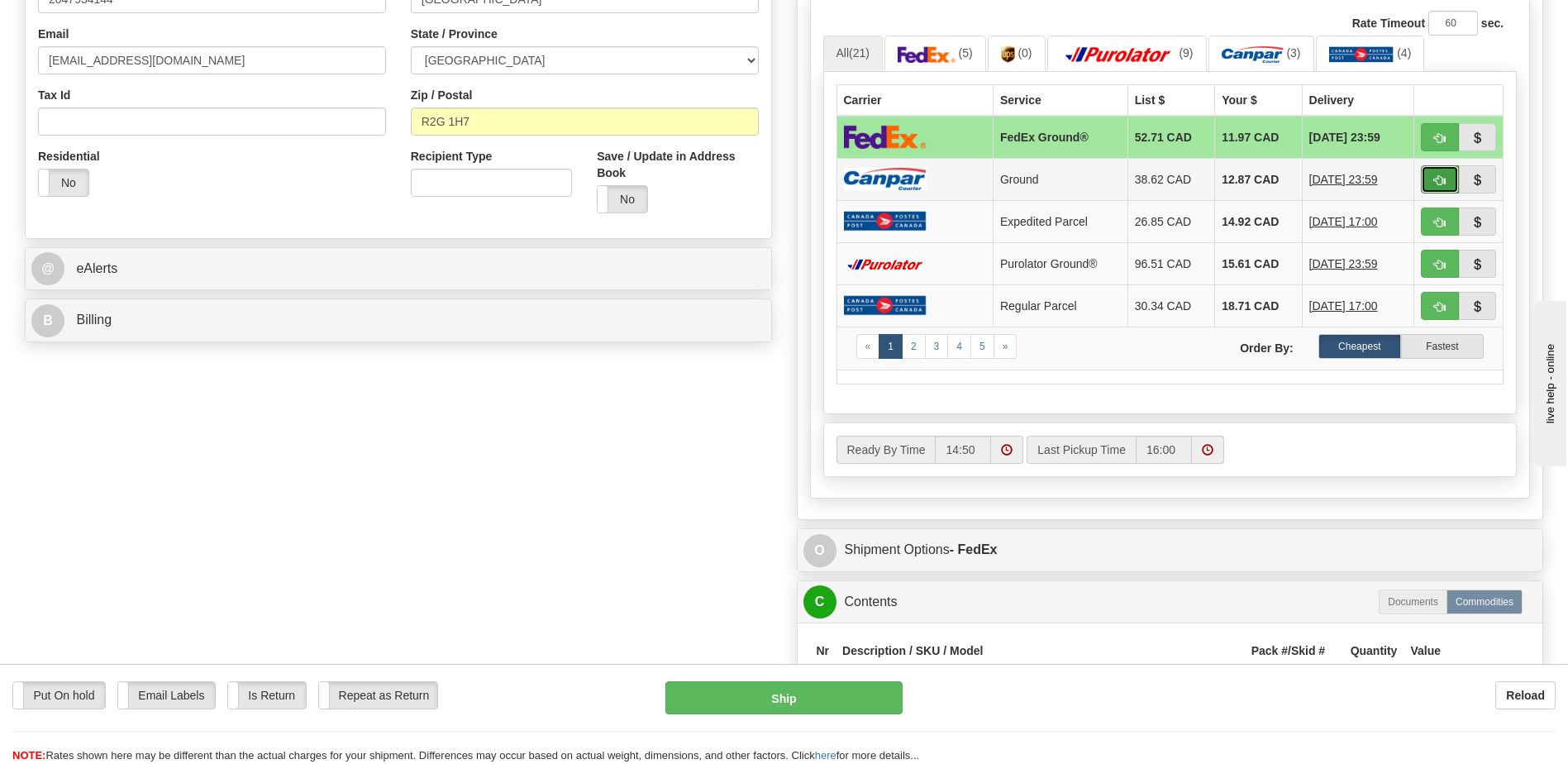
click at [1433, 172] on button "button" at bounding box center [1440, 179] width 38 height 28
type input "1"
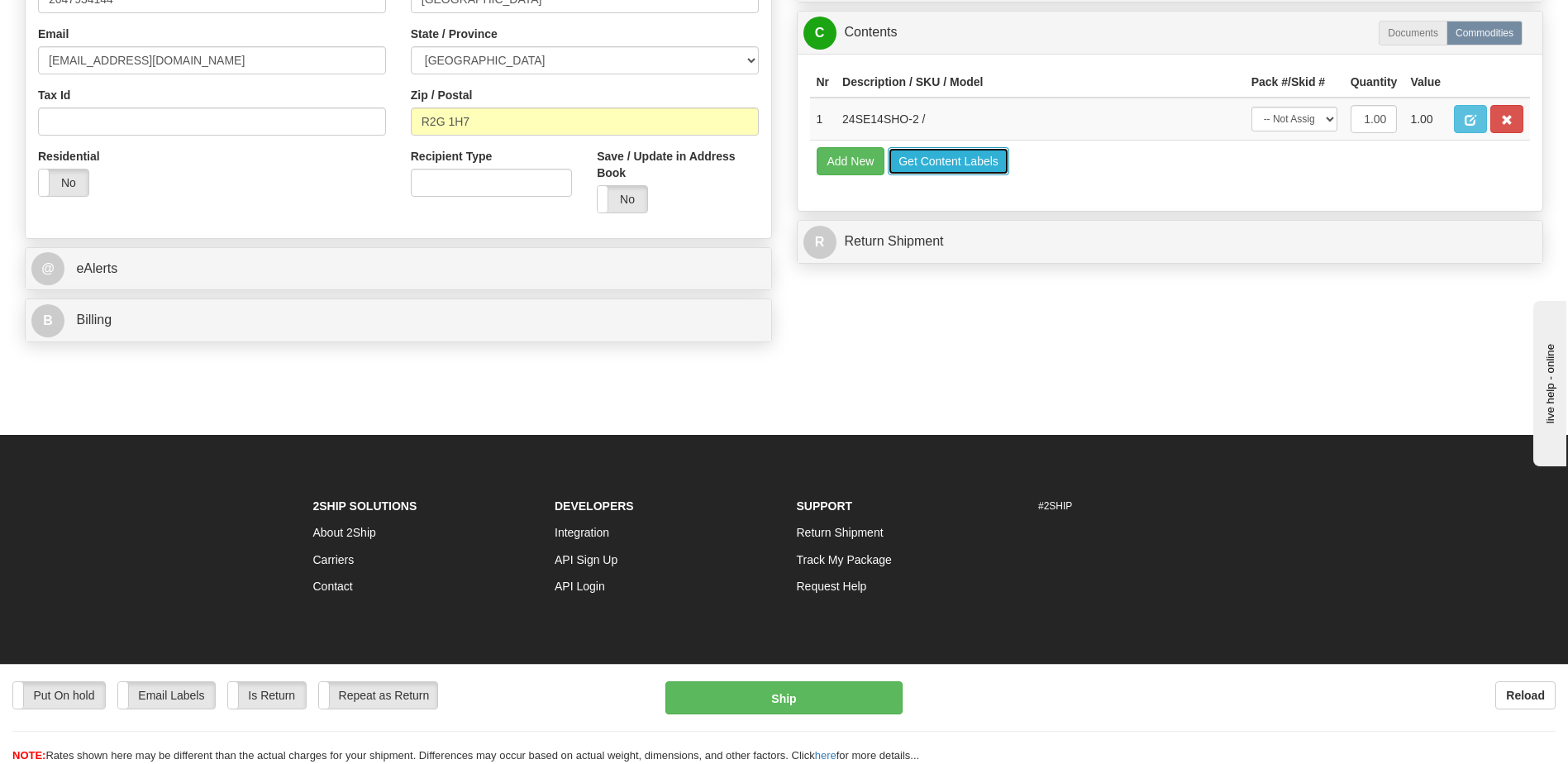
click at [934, 166] on button "Get Content Labels" at bounding box center [948, 161] width 121 height 28
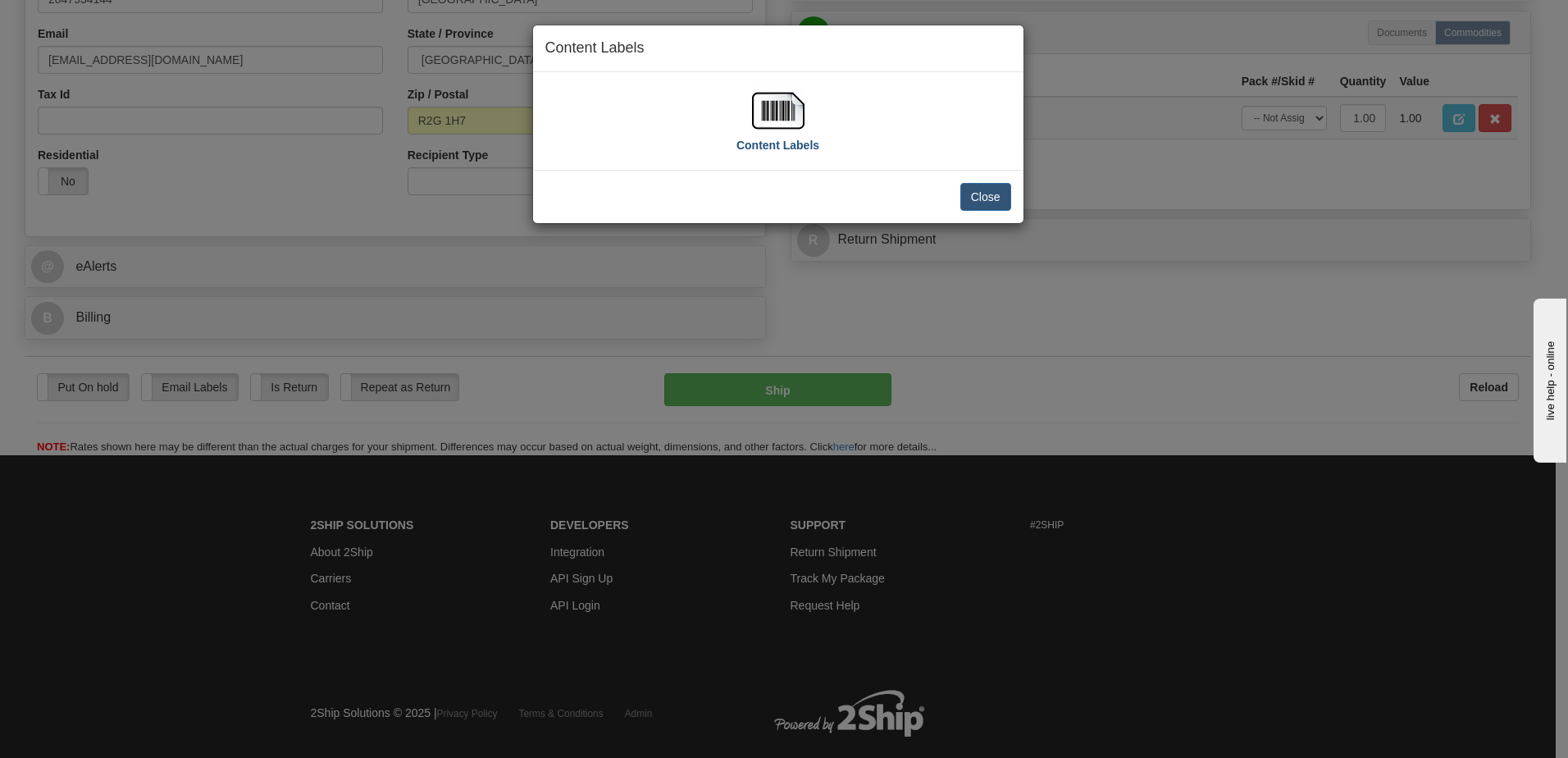
click at [765, 114] on img at bounding box center [777, 111] width 53 height 53
click at [997, 202] on button "Close" at bounding box center [985, 196] width 51 height 28
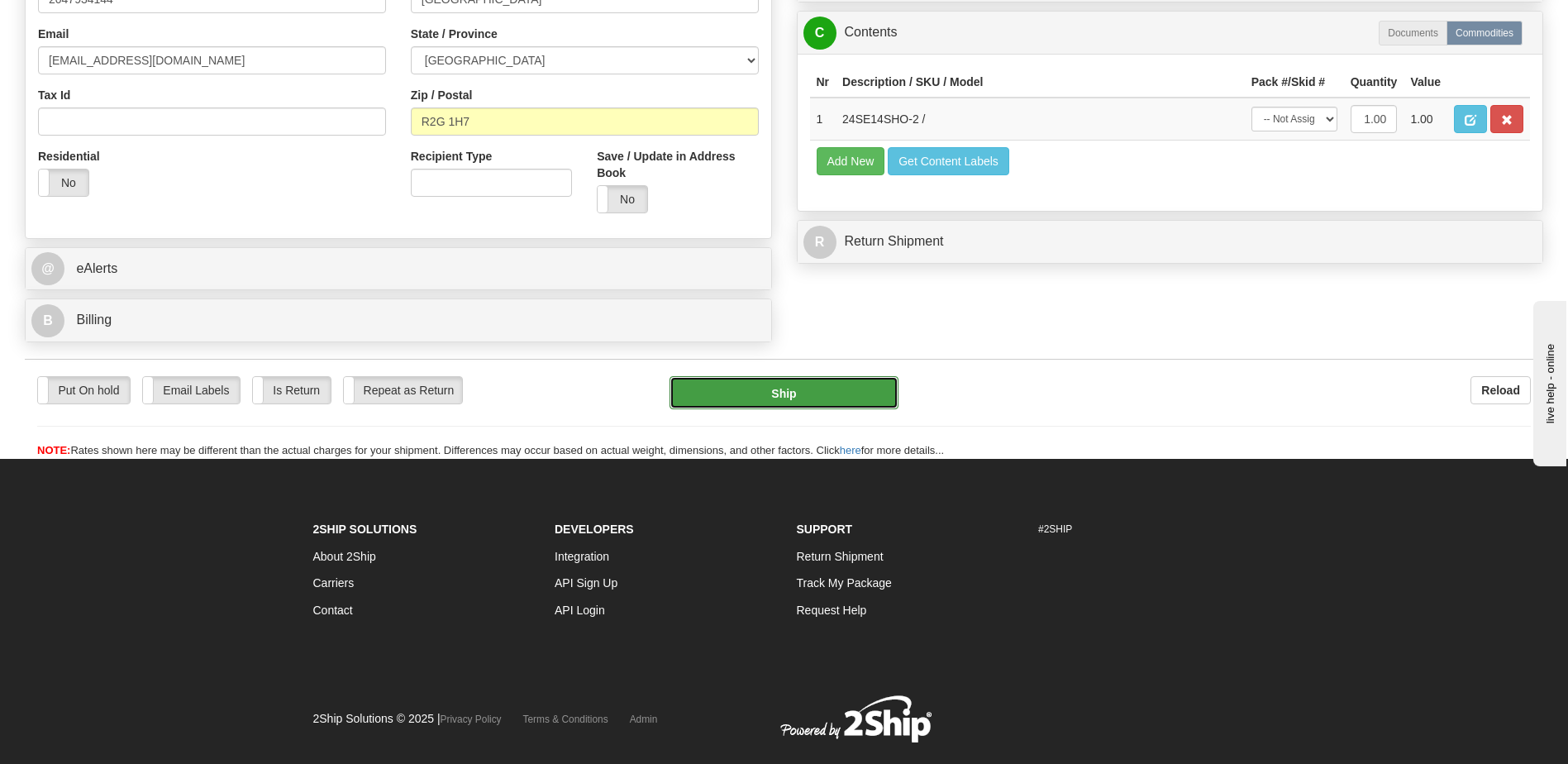
click at [816, 387] on button "Ship" at bounding box center [784, 393] width 228 height 33
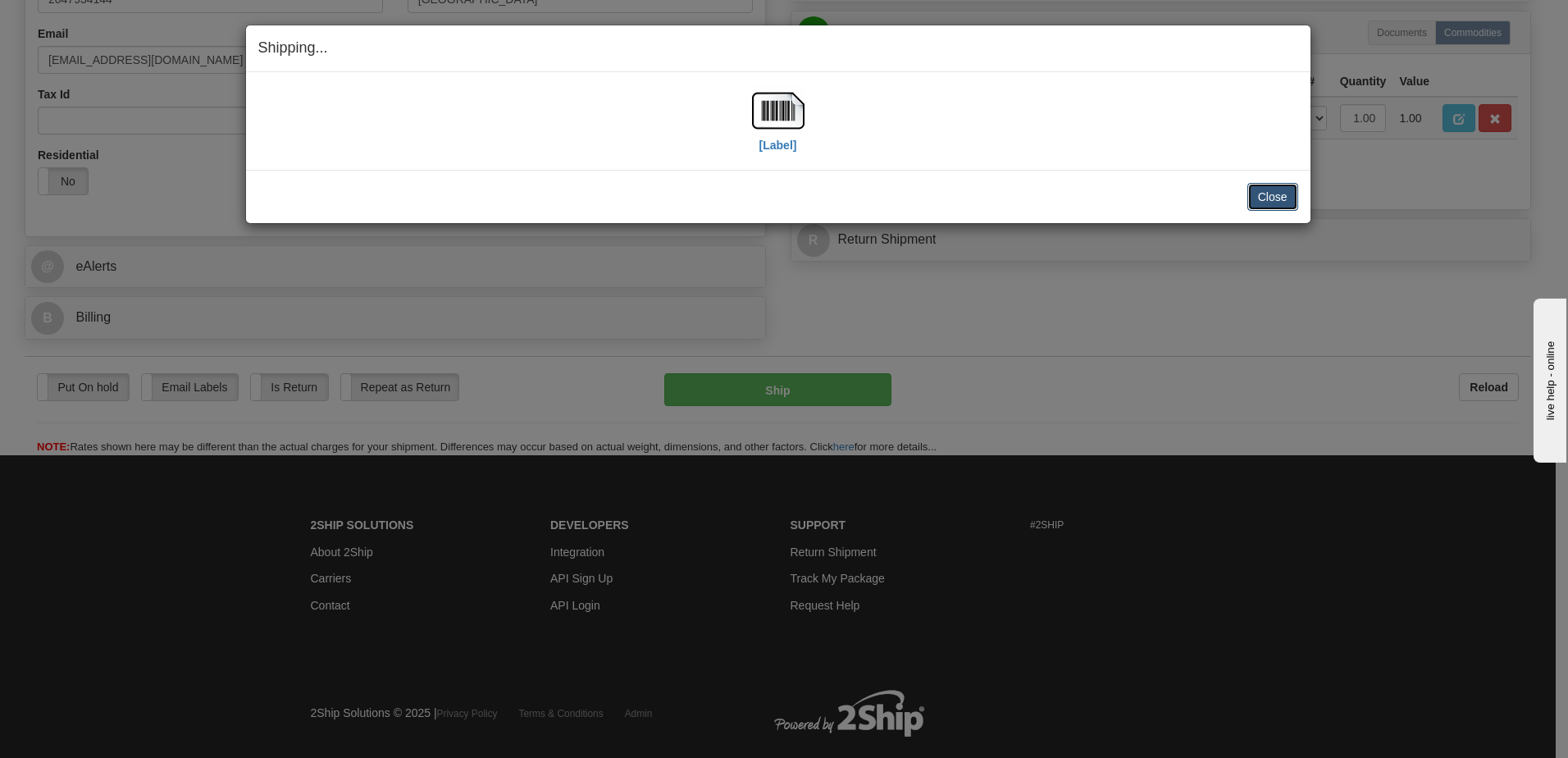
click at [1279, 195] on button "Close" at bounding box center [1272, 196] width 51 height 28
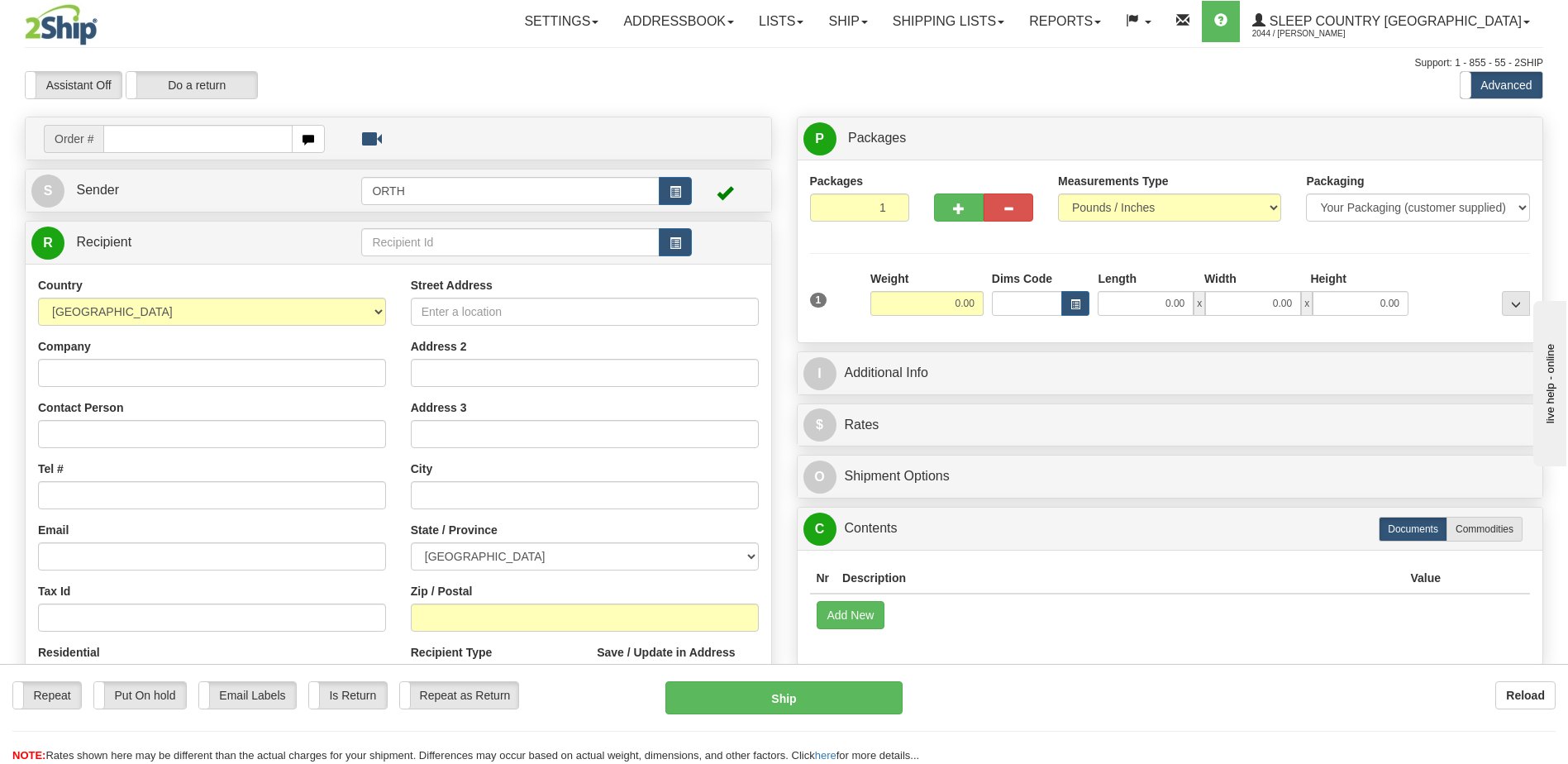
click at [211, 139] on input "text" at bounding box center [198, 138] width 189 height 28
click at [250, 138] on input "text" at bounding box center [198, 138] width 189 height 28
type input "9008i022360"
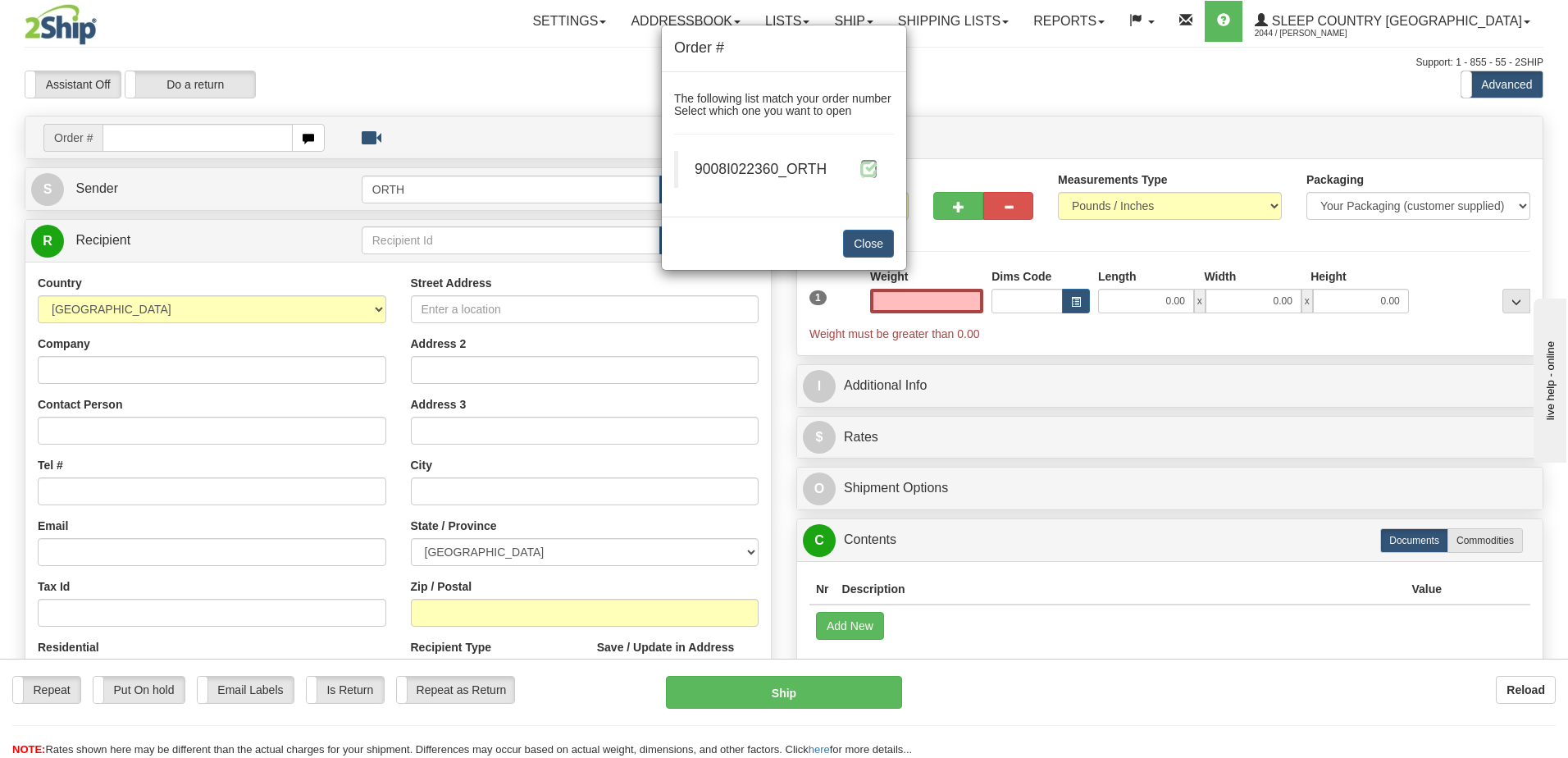
type input "0.00"
click at [873, 167] on span at bounding box center [868, 168] width 17 height 17
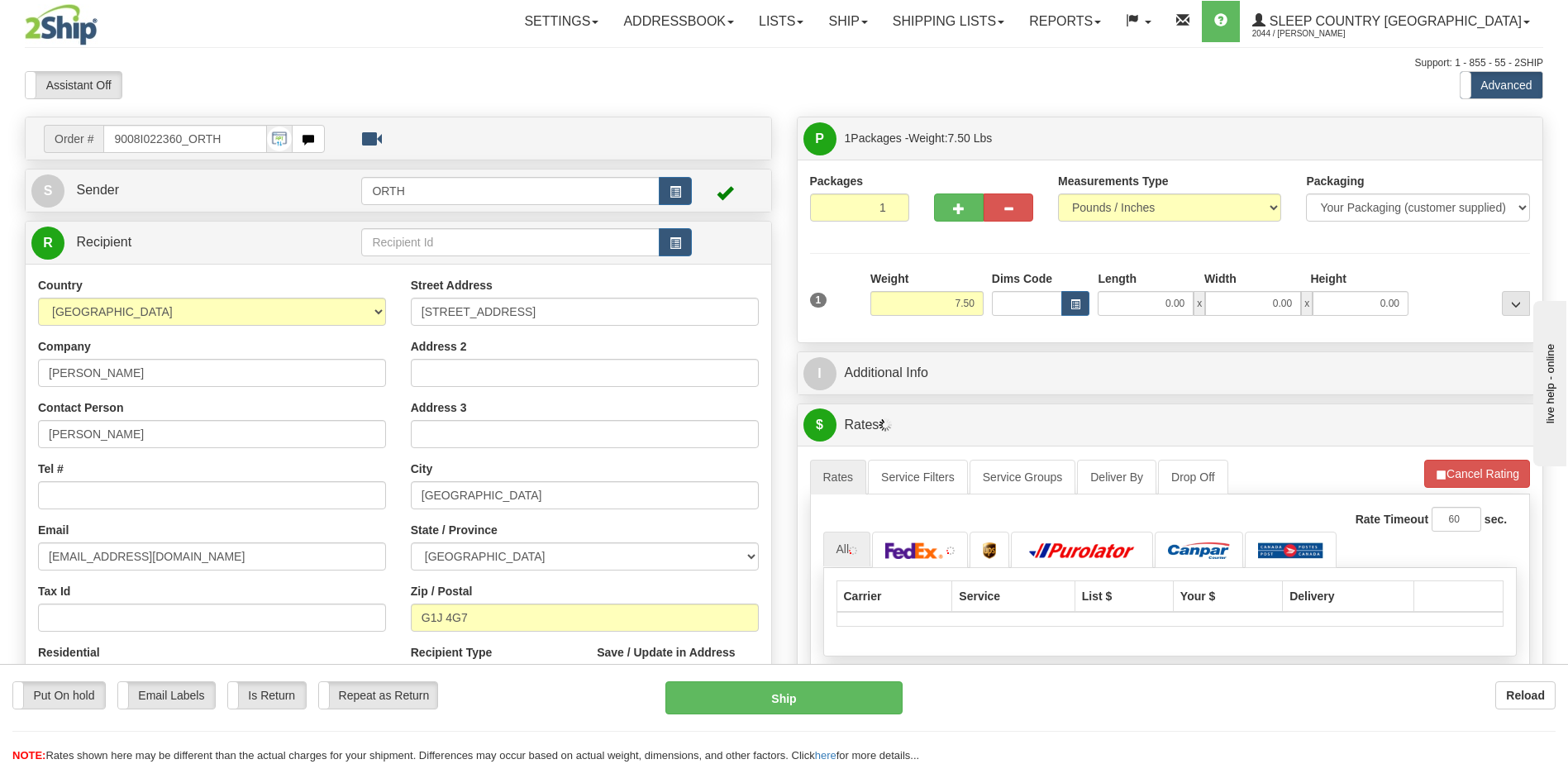
click at [1027, 298] on div "Toggle navigation Settings Shipping Preferences Fields Preferences New" at bounding box center [784, 583] width 1568 height 1168
click at [1027, 298] on input "Dims Code" at bounding box center [1027, 304] width 71 height 25
type input "bte"
click button "Delete" at bounding box center [0, 0] width 0 height 0
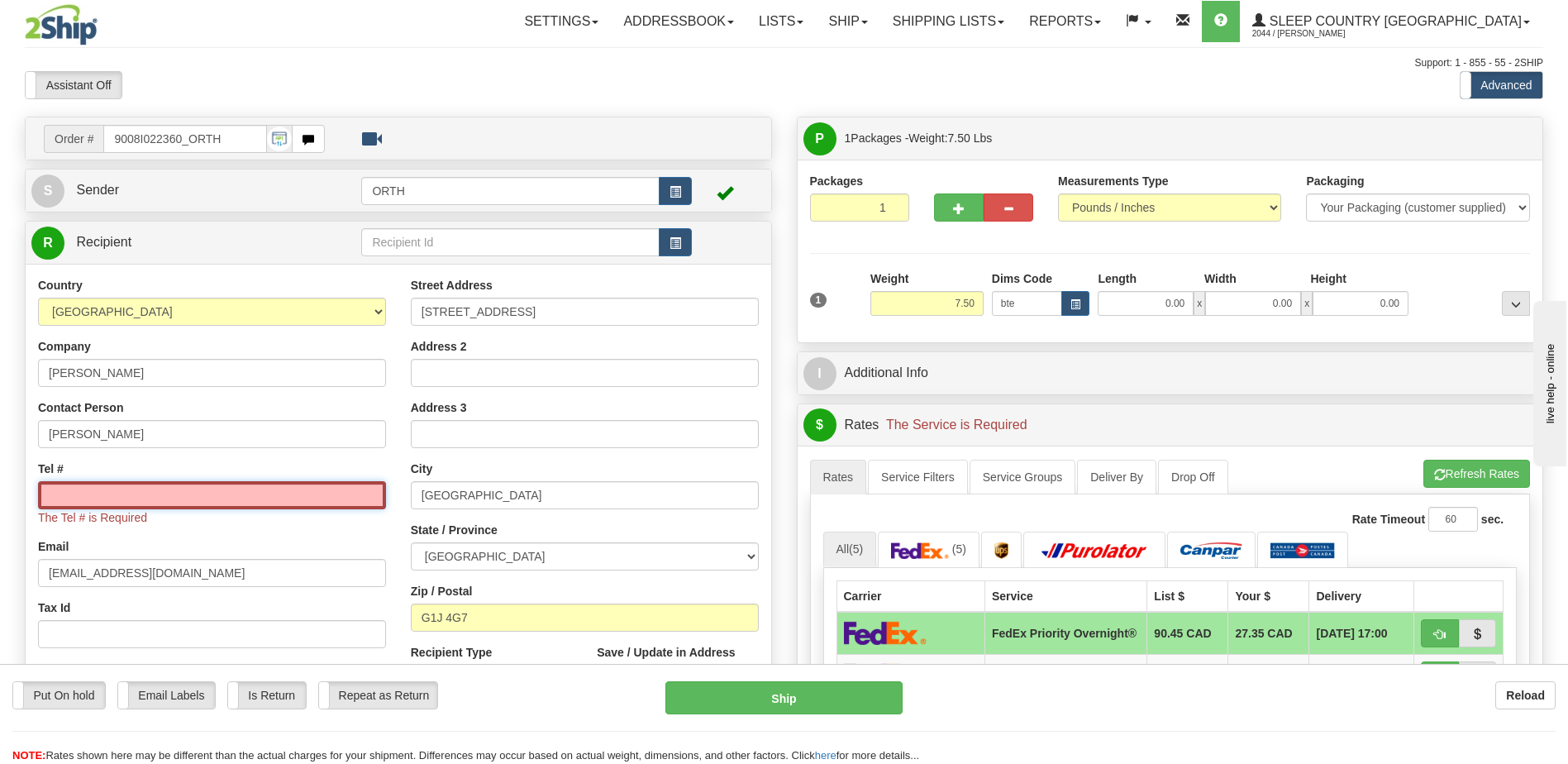
type input "15.00"
type input "5.00"
type input "25.00"
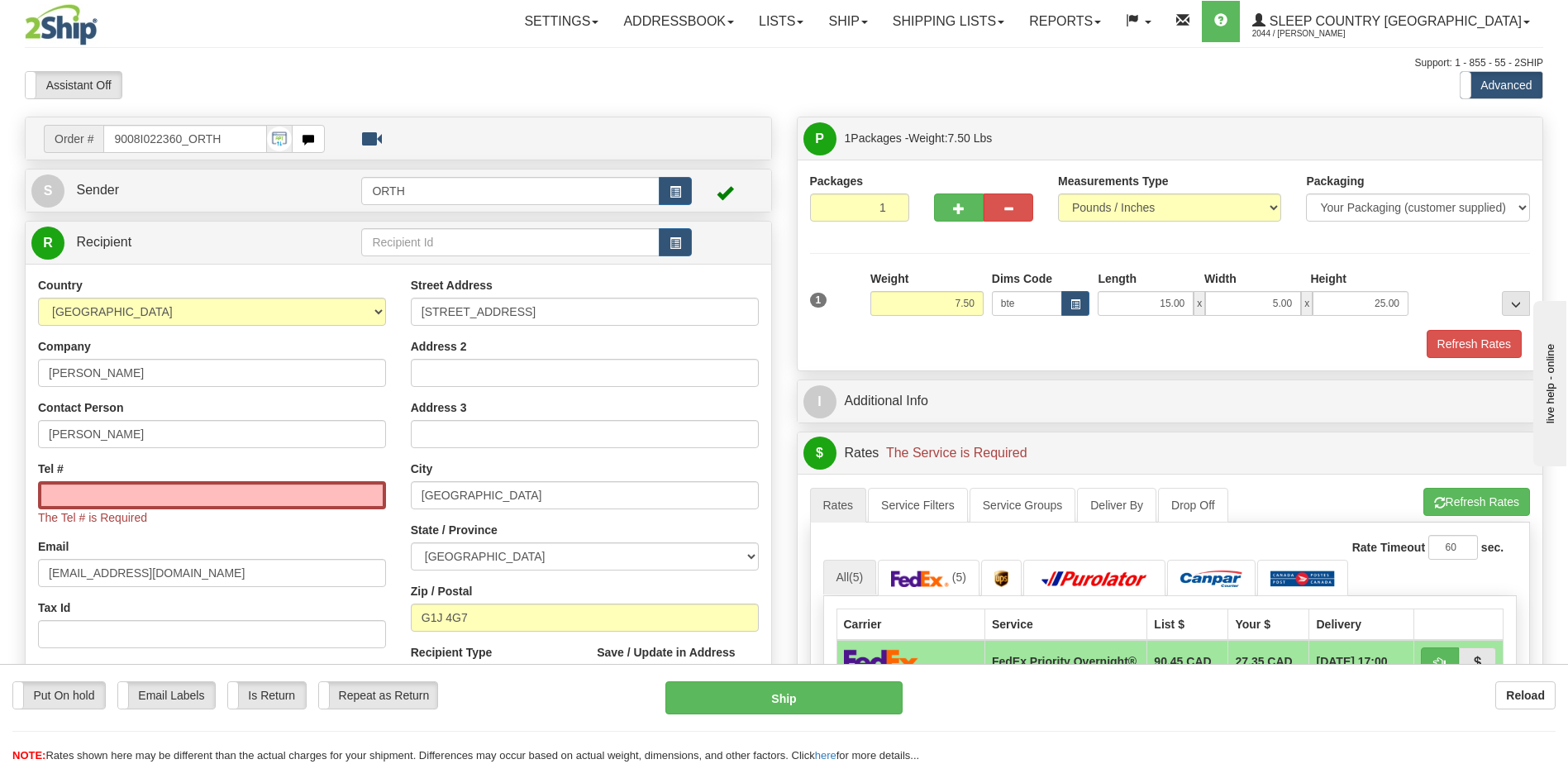
click at [299, 511] on div "The Tel # is Required" at bounding box center [211, 503] width 348 height 45
click at [298, 505] on input "Tel #" at bounding box center [211, 494] width 348 height 28
type input "8558188482"
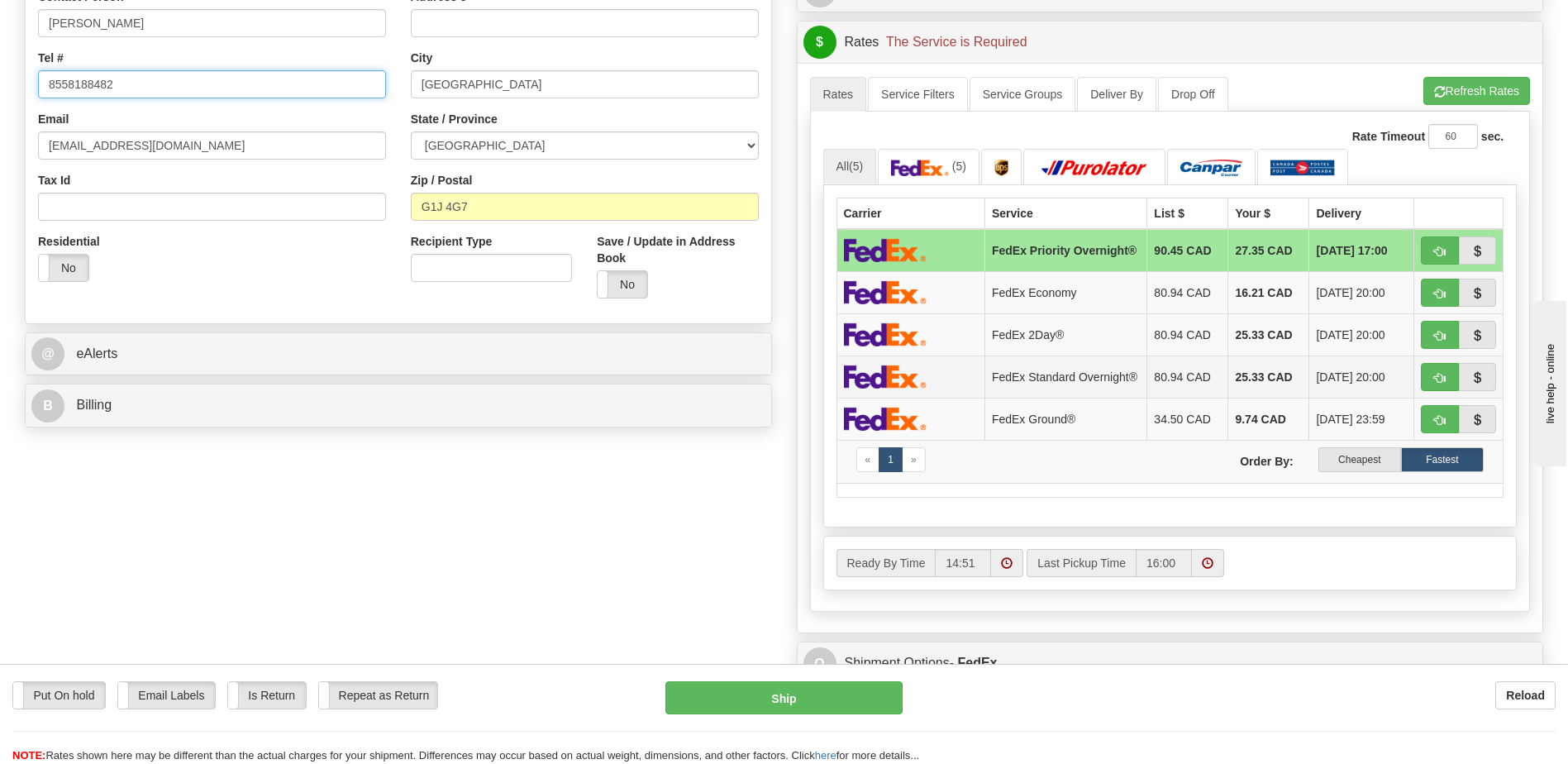
scroll to position [413, 0]
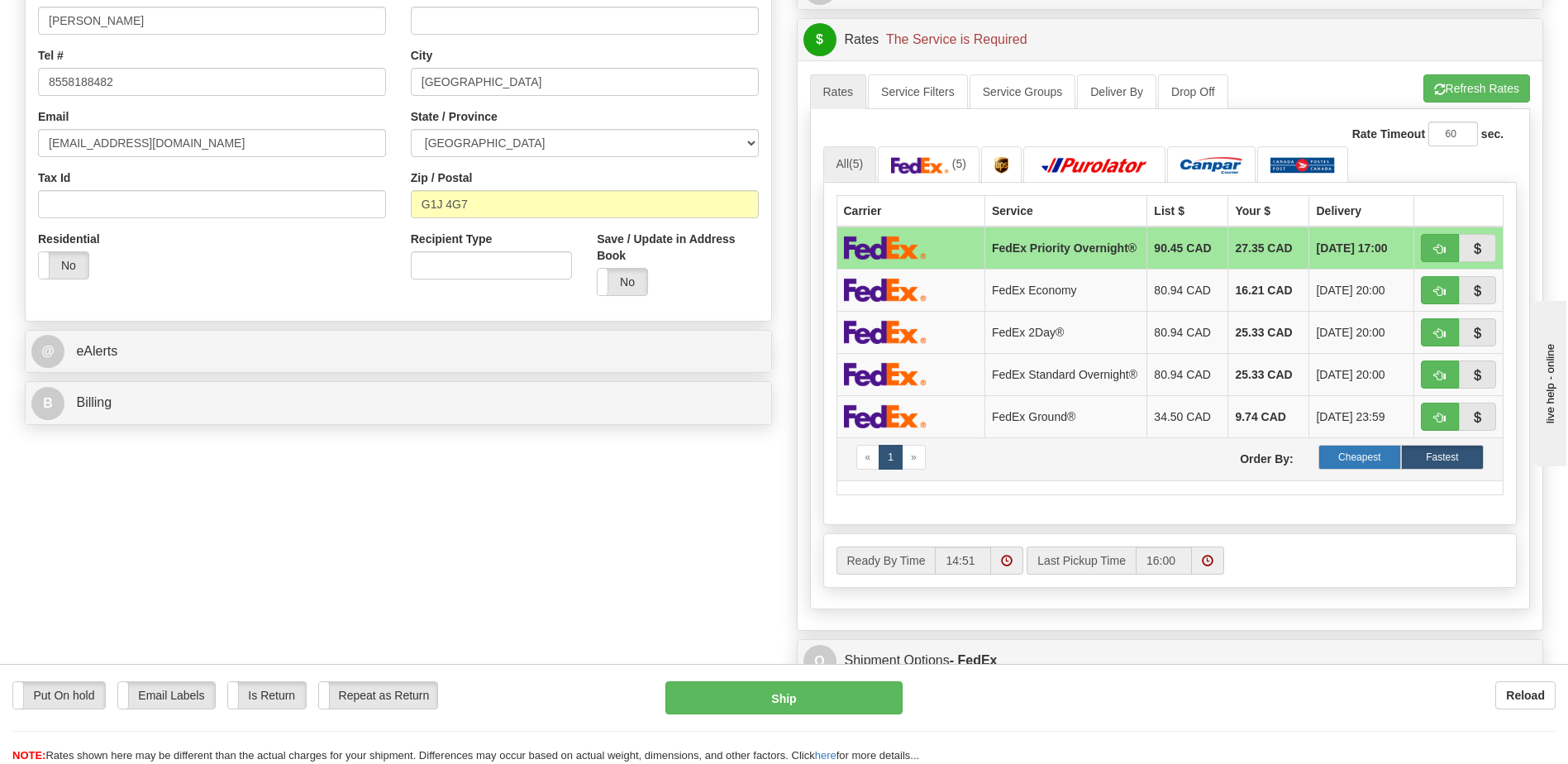
click at [1374, 469] on label "Cheapest" at bounding box center [1360, 458] width 83 height 25
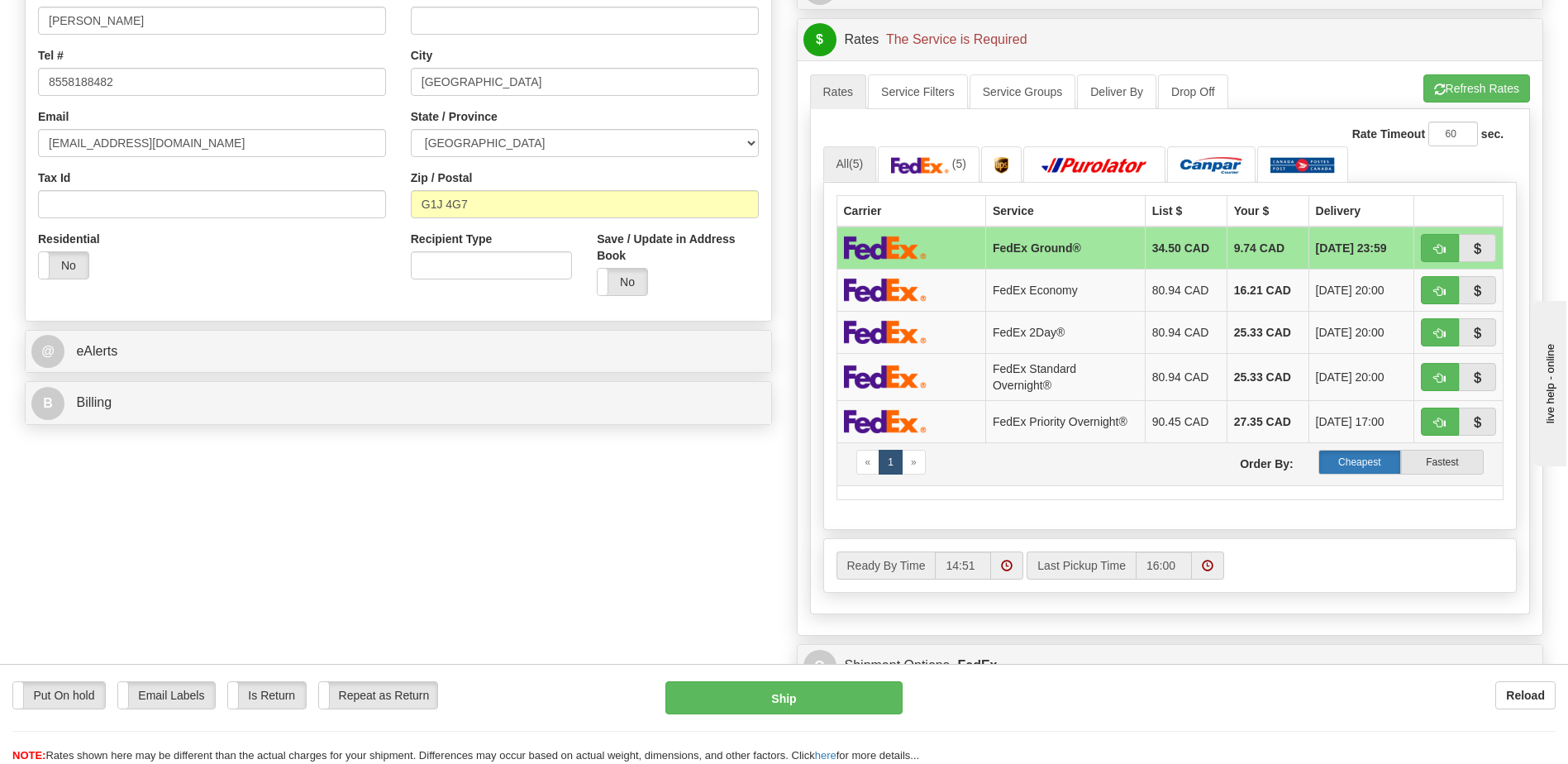
click at [1368, 462] on label "Cheapest" at bounding box center [1360, 462] width 83 height 25
click at [1366, 462] on label "Cheapest" at bounding box center [1360, 462] width 83 height 25
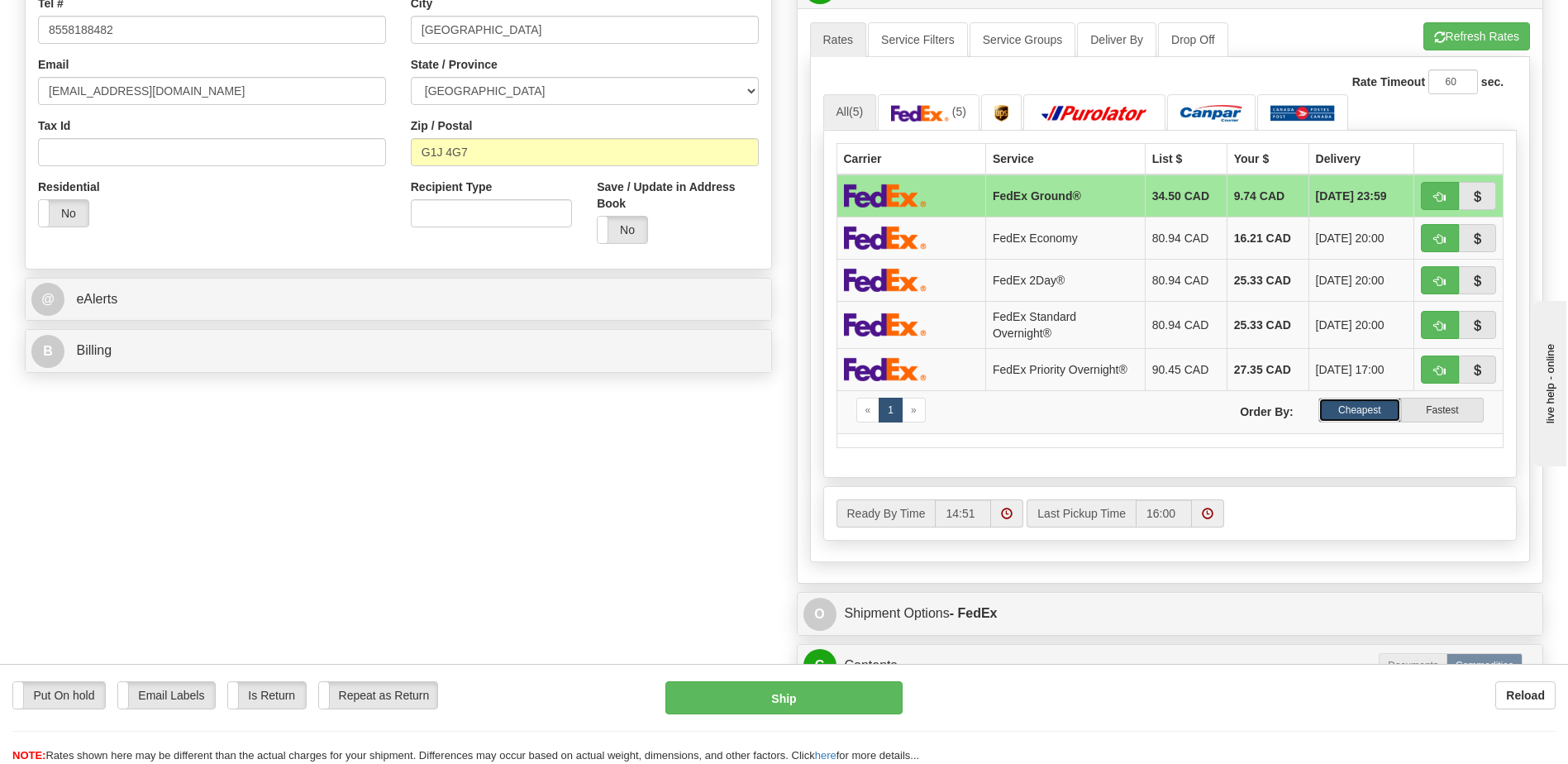
scroll to position [579, 0]
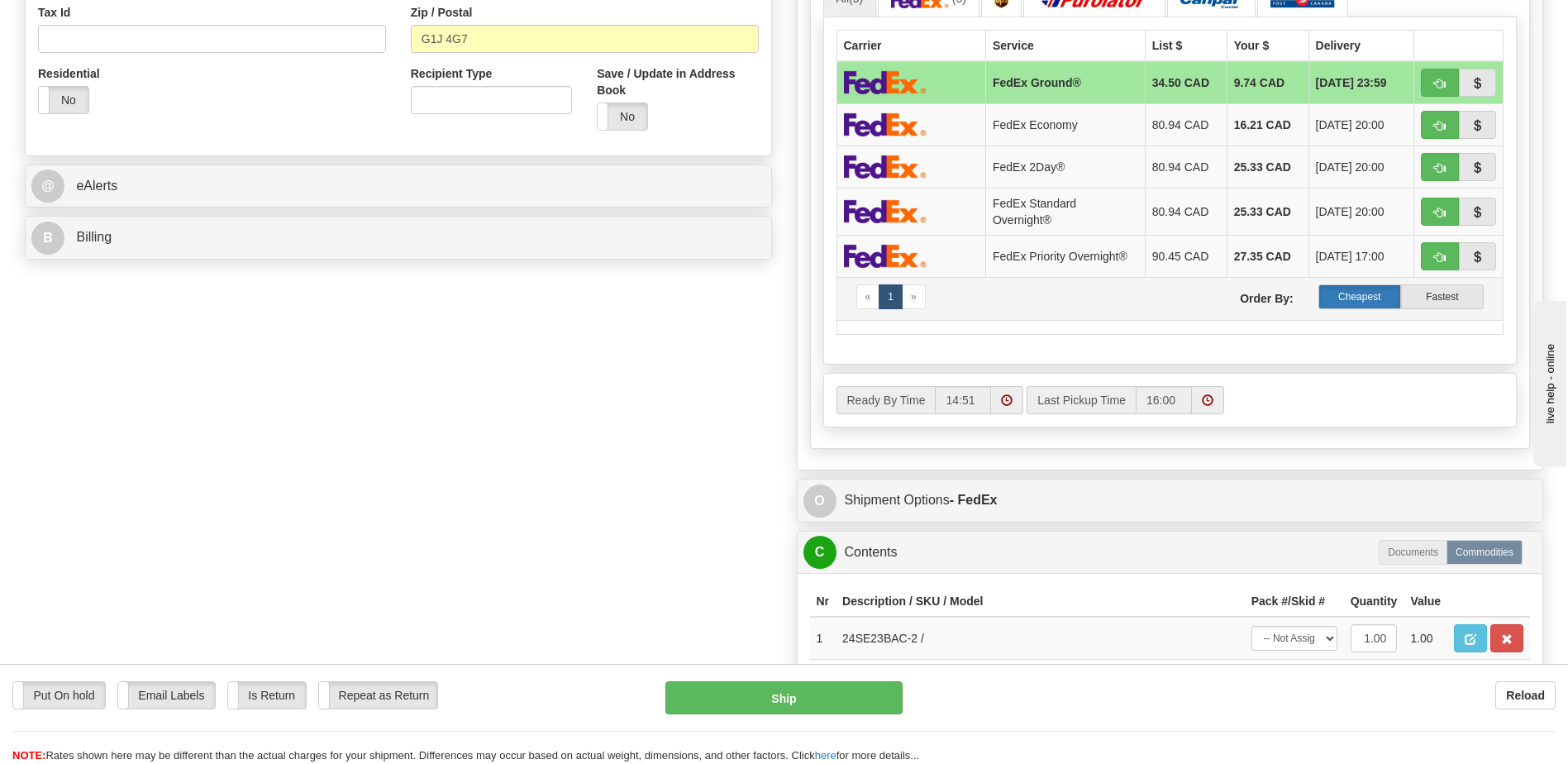
click at [1351, 298] on label "Cheapest" at bounding box center [1360, 297] width 83 height 25
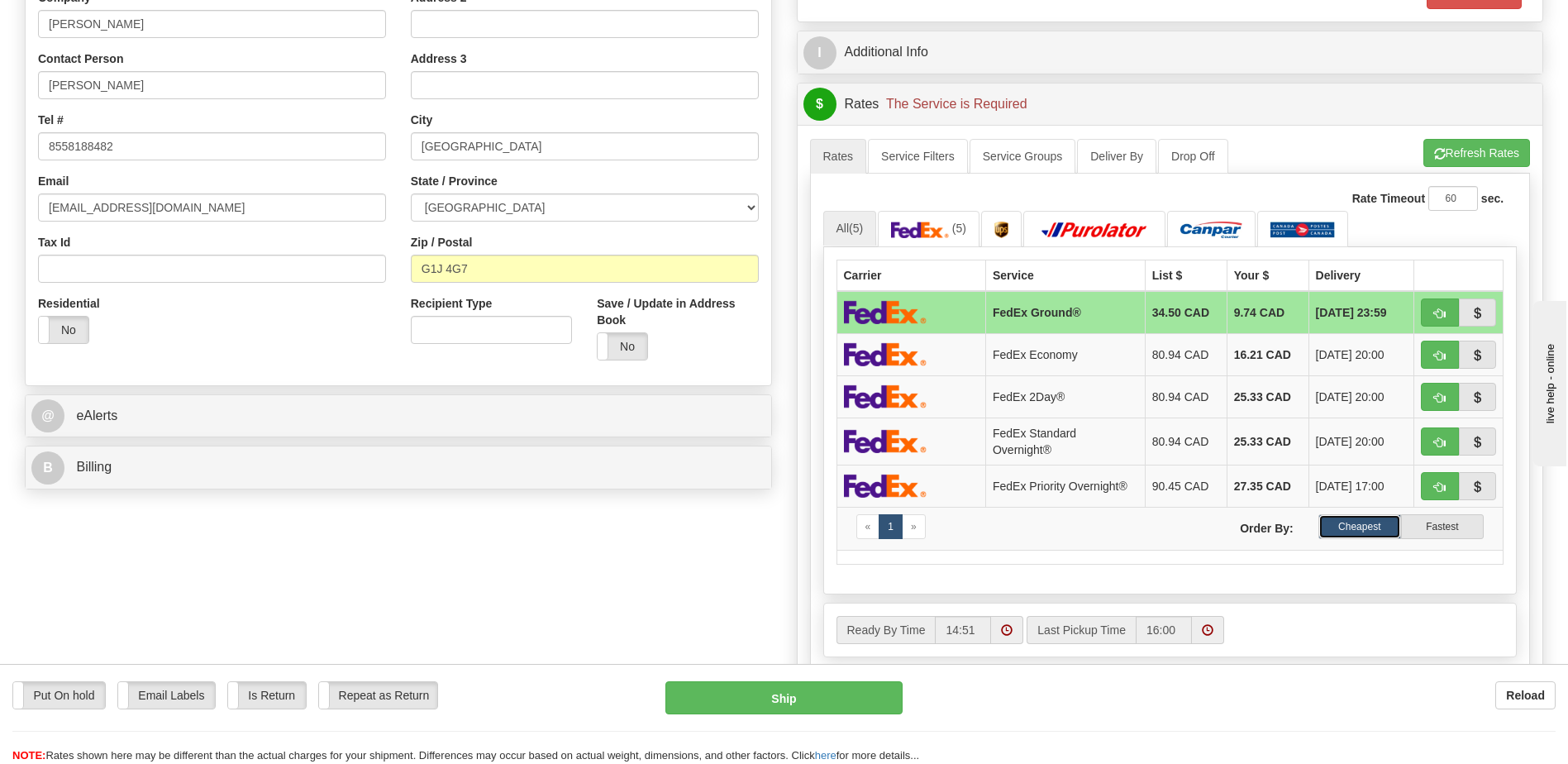
scroll to position [331, 0]
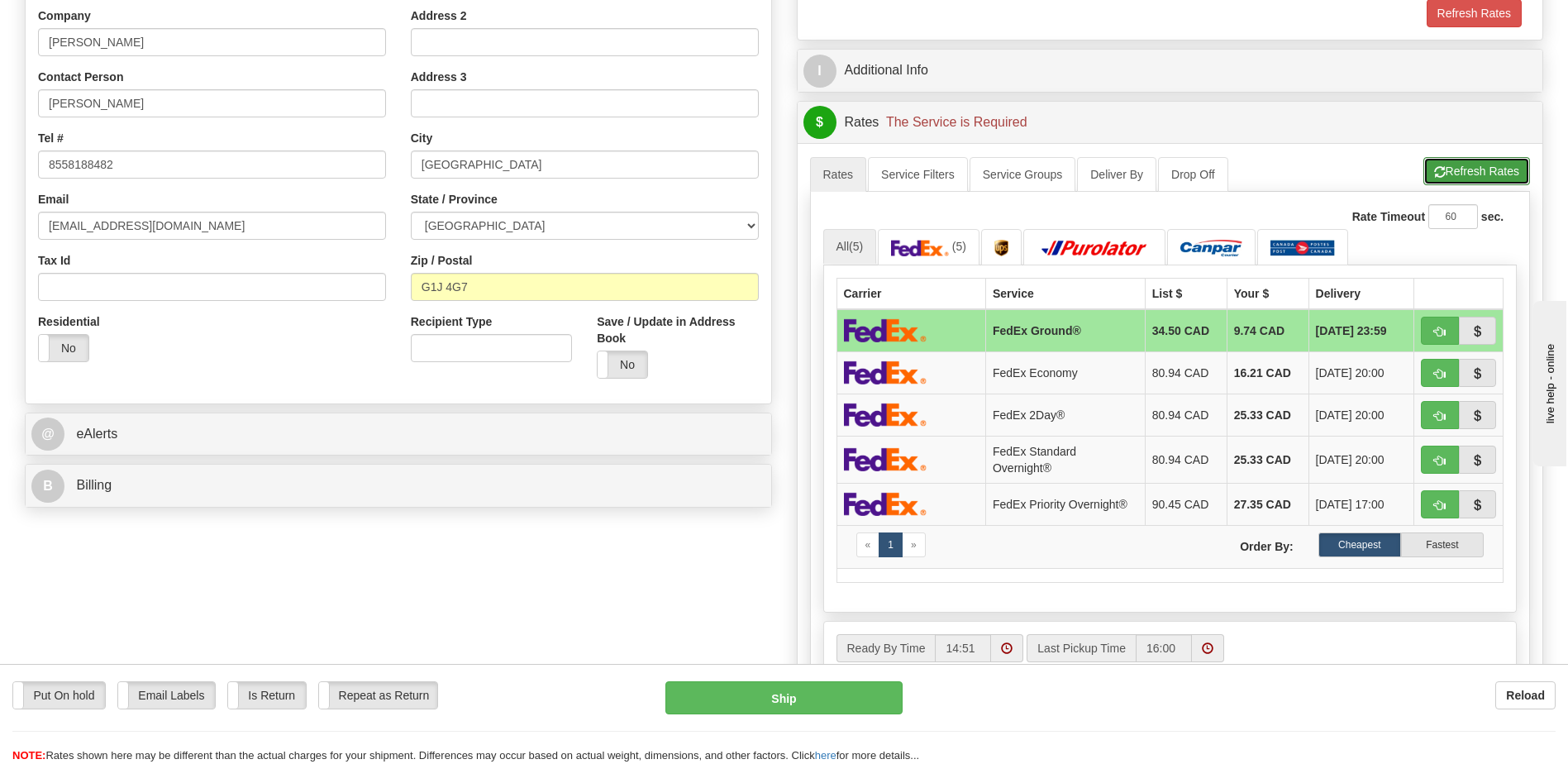
click at [1465, 163] on button "Refresh Rates" at bounding box center [1476, 171] width 107 height 28
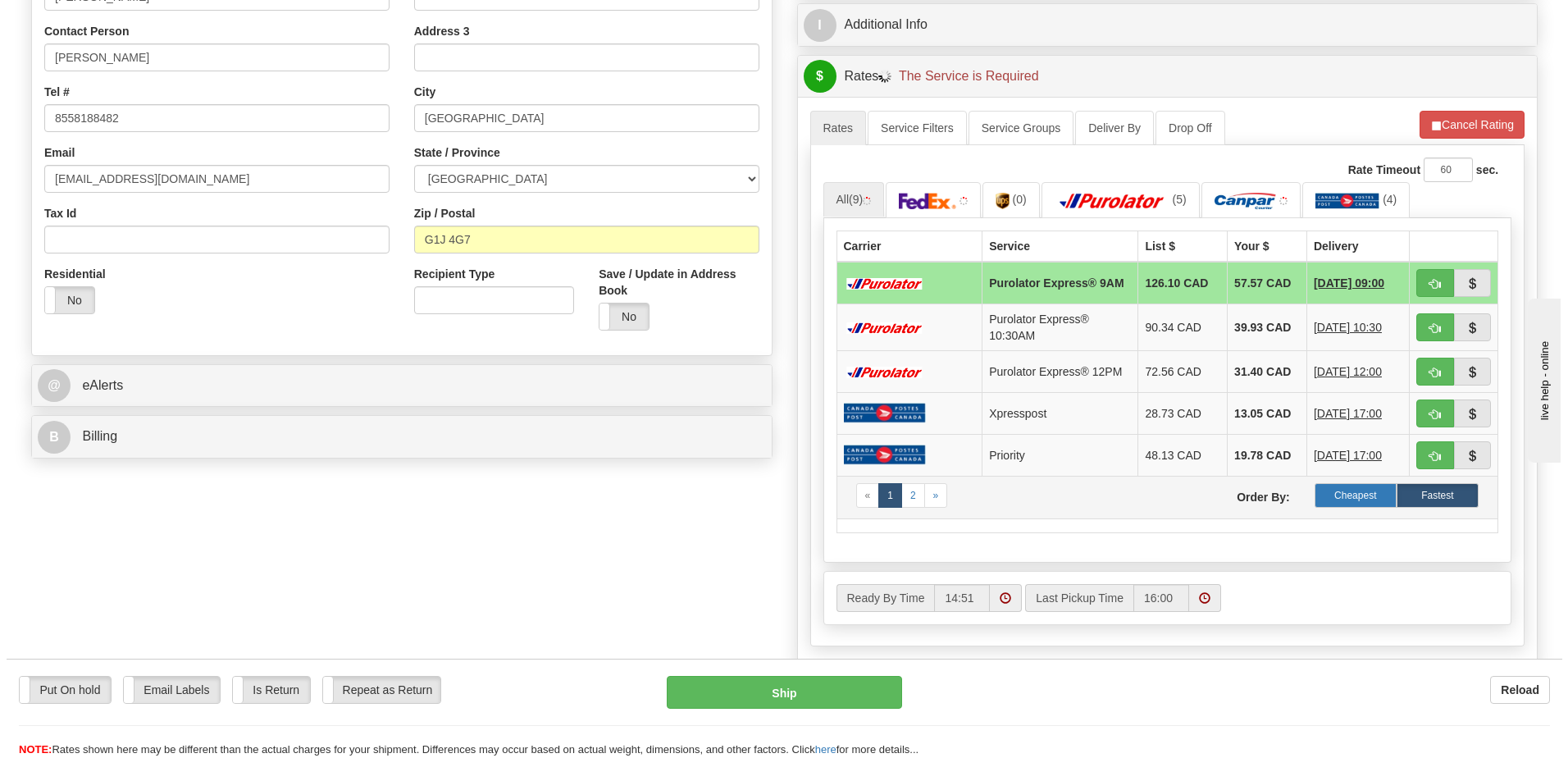
scroll to position [410, 0]
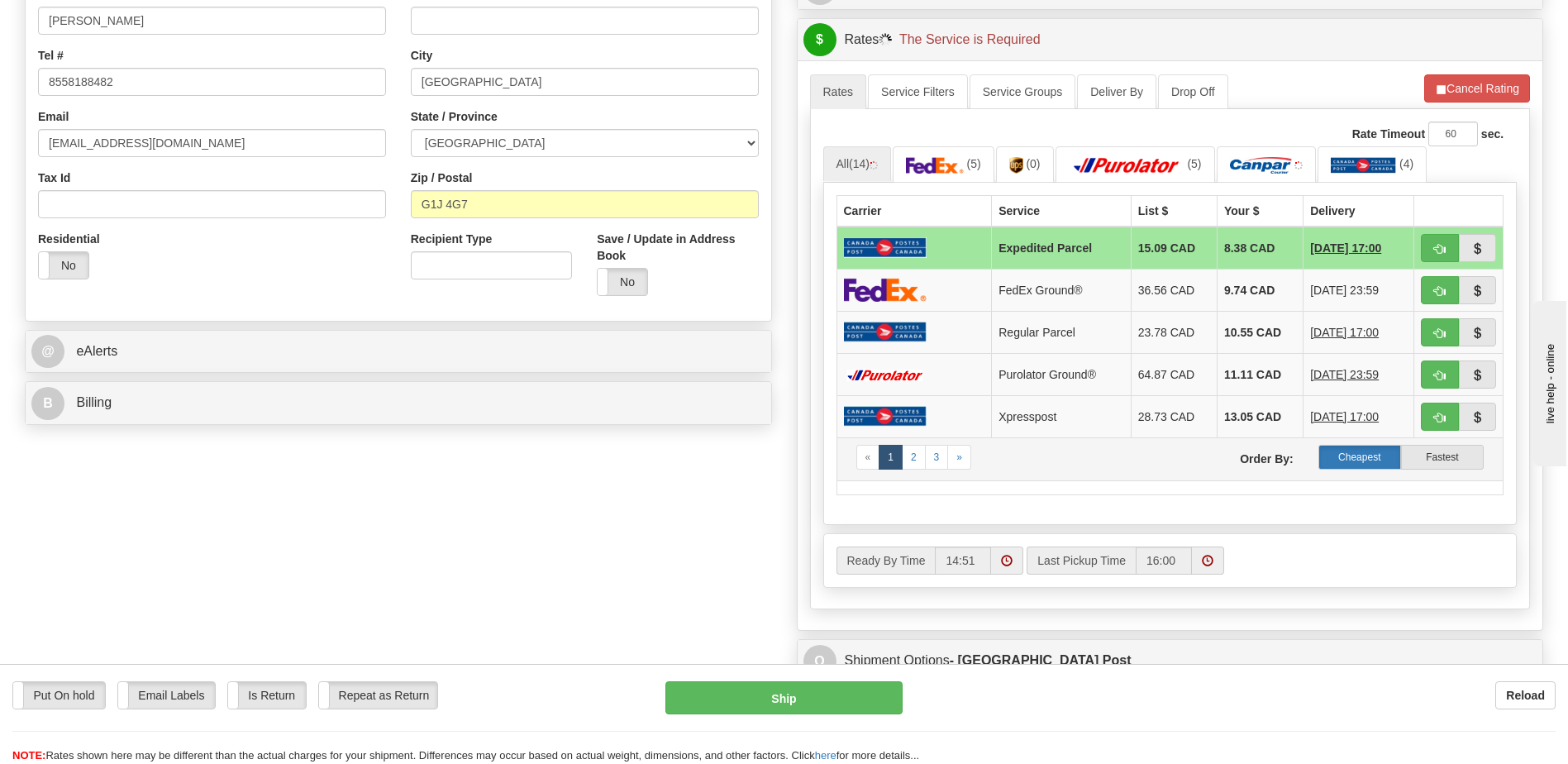
click at [1366, 450] on label "Cheapest" at bounding box center [1360, 458] width 83 height 25
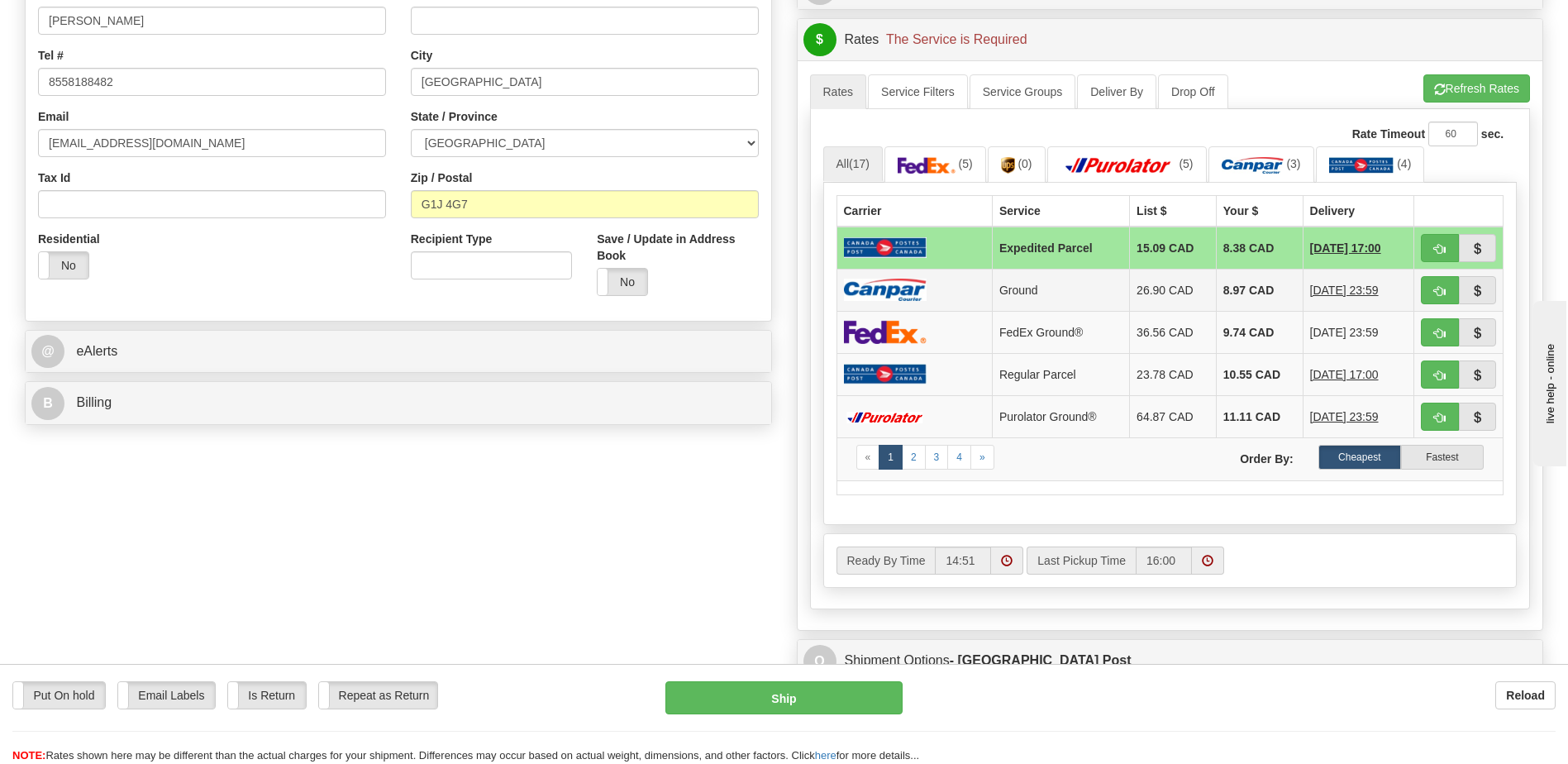
click at [1442, 273] on td at bounding box center [1458, 289] width 89 height 42
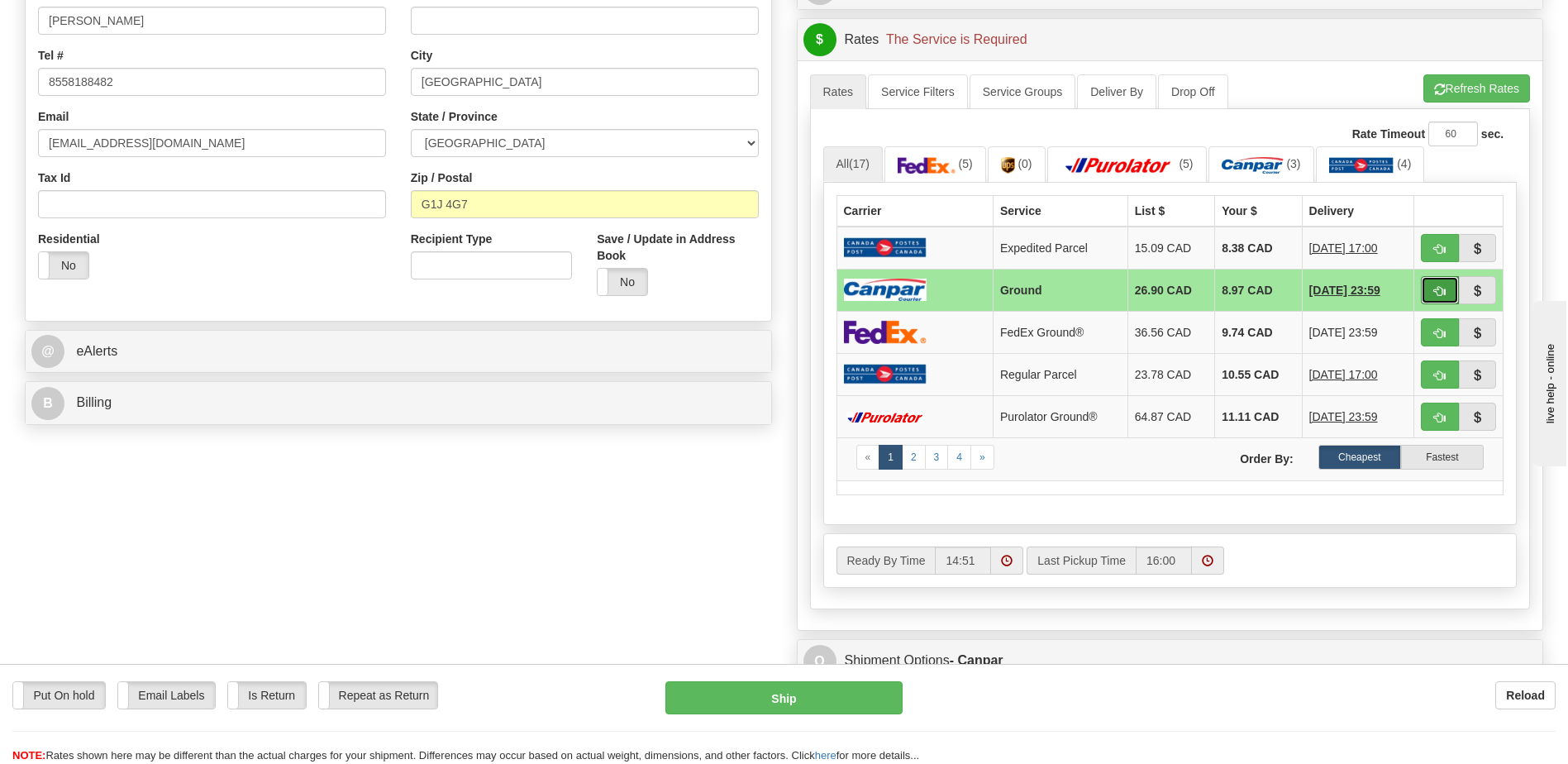
click at [1438, 284] on button "button" at bounding box center [1440, 289] width 38 height 28
type input "1"
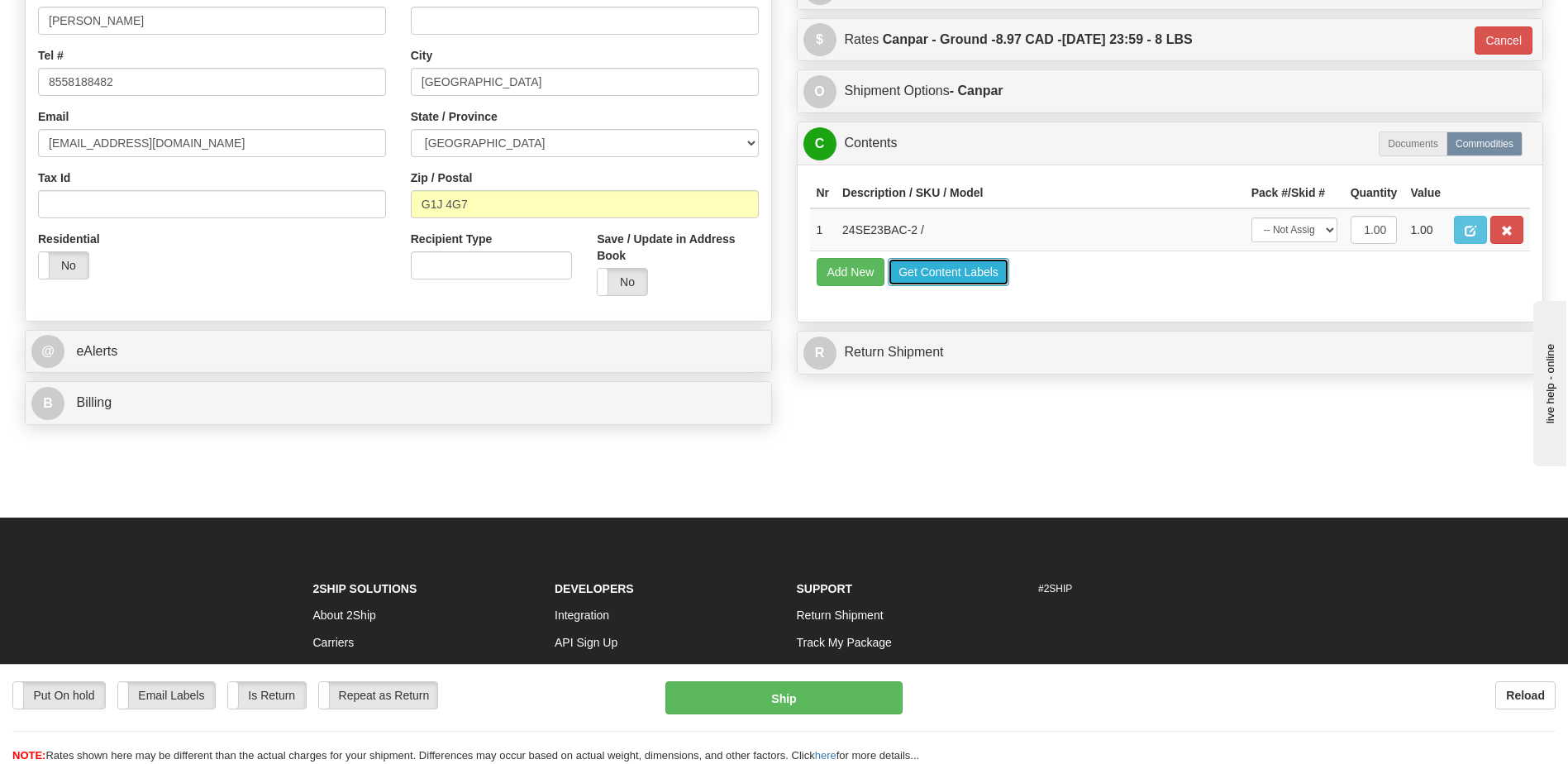
click at [933, 275] on button "Get Content Labels" at bounding box center [948, 271] width 121 height 28
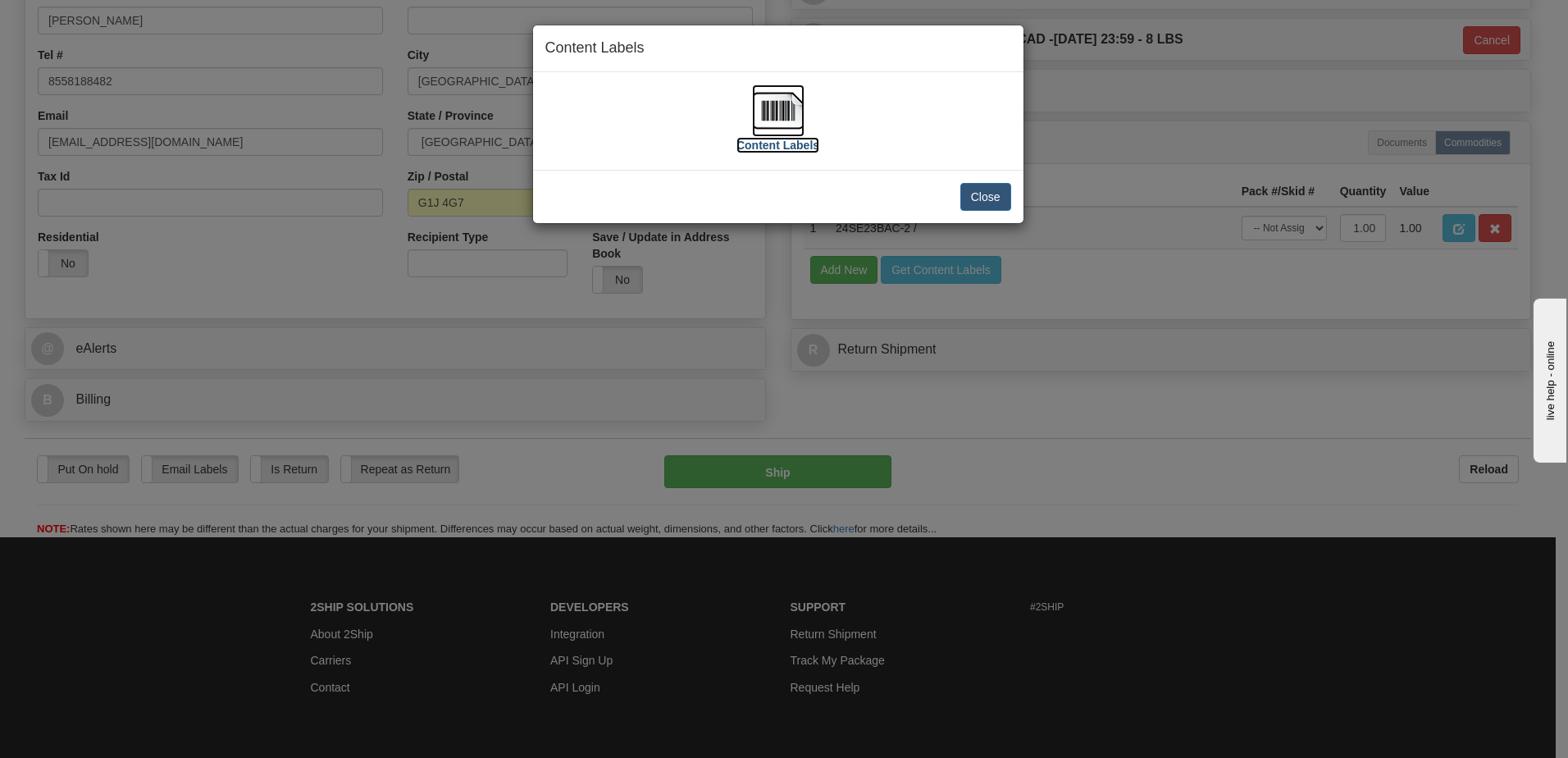
click at [790, 109] on img at bounding box center [777, 111] width 53 height 53
click at [991, 194] on button "Close" at bounding box center [985, 196] width 51 height 28
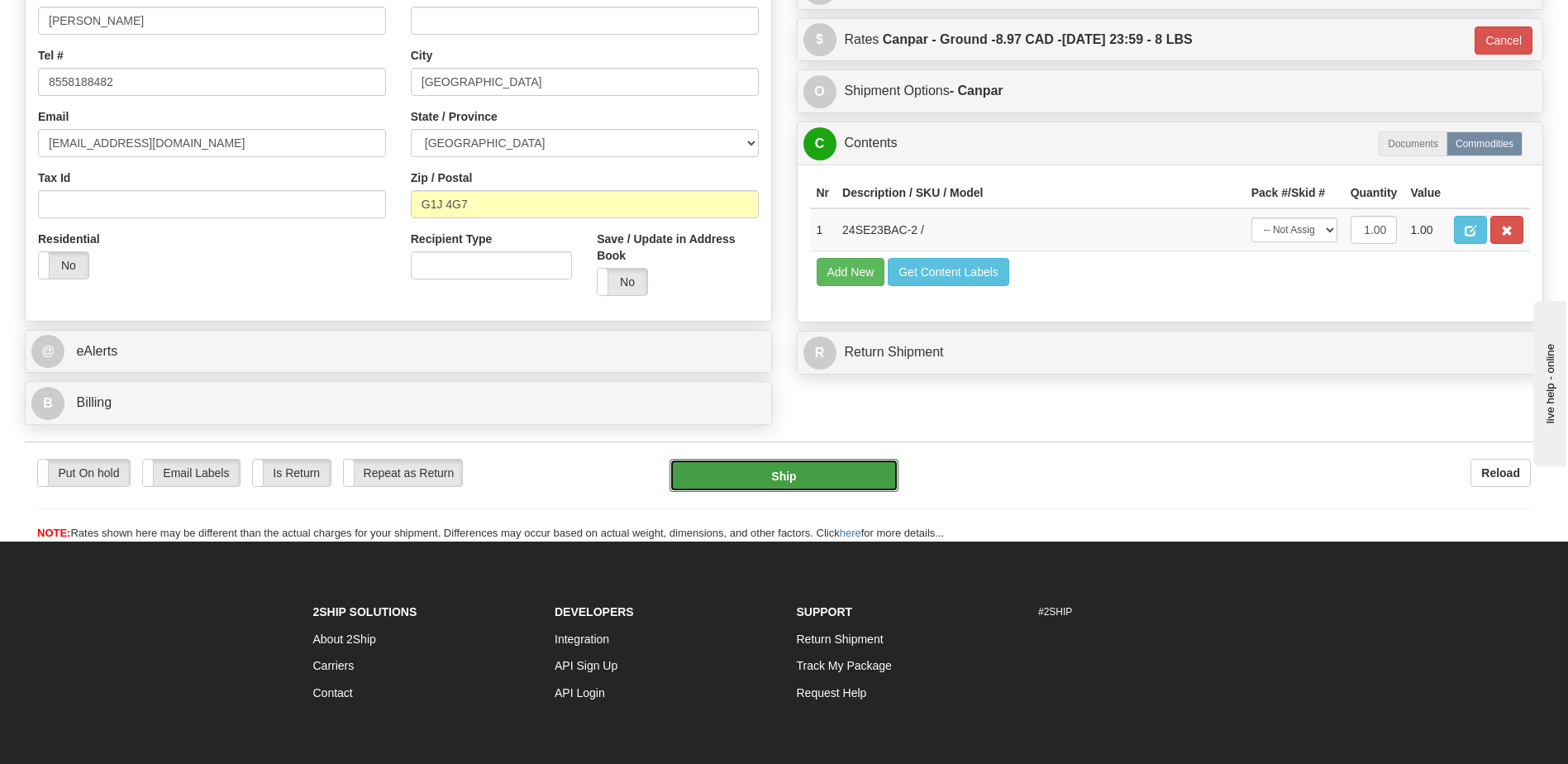
click at [820, 466] on button "Ship" at bounding box center [784, 475] width 228 height 33
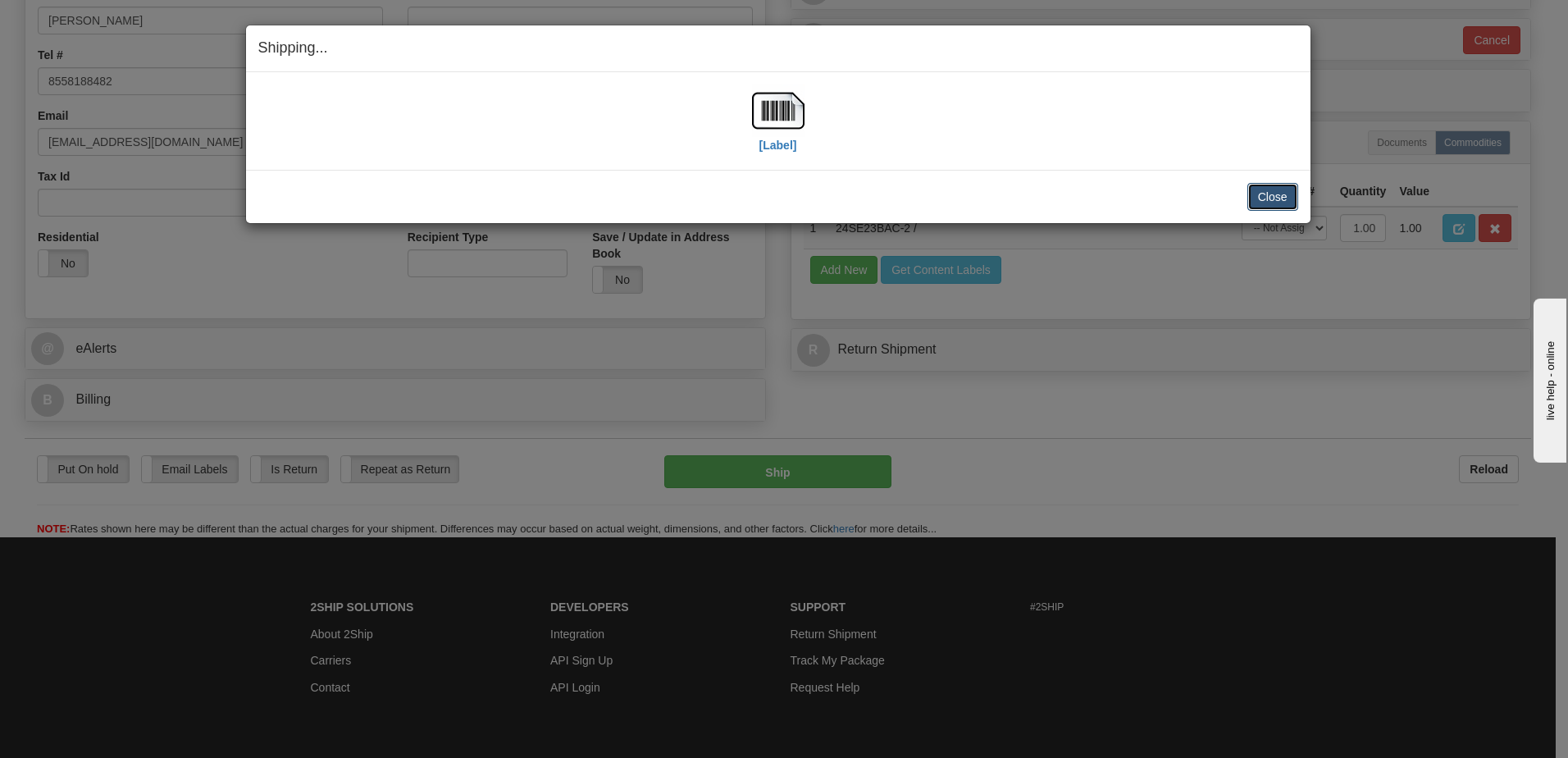
click at [1252, 207] on button "Close" at bounding box center [1272, 196] width 51 height 28
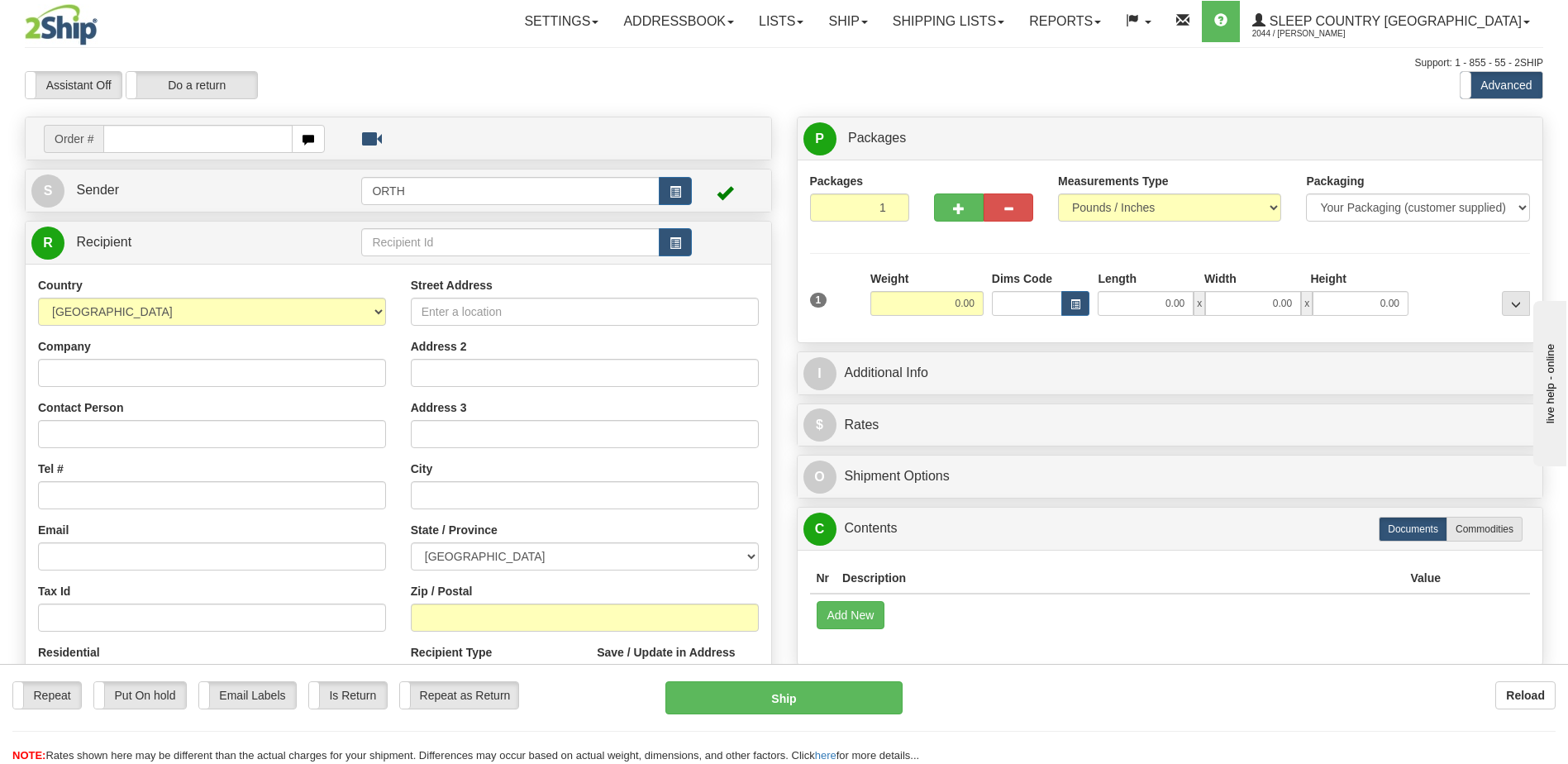
click at [263, 138] on input "text" at bounding box center [198, 138] width 189 height 28
click at [272, 138] on input "text" at bounding box center [198, 138] width 189 height 28
type input "9000i019859"
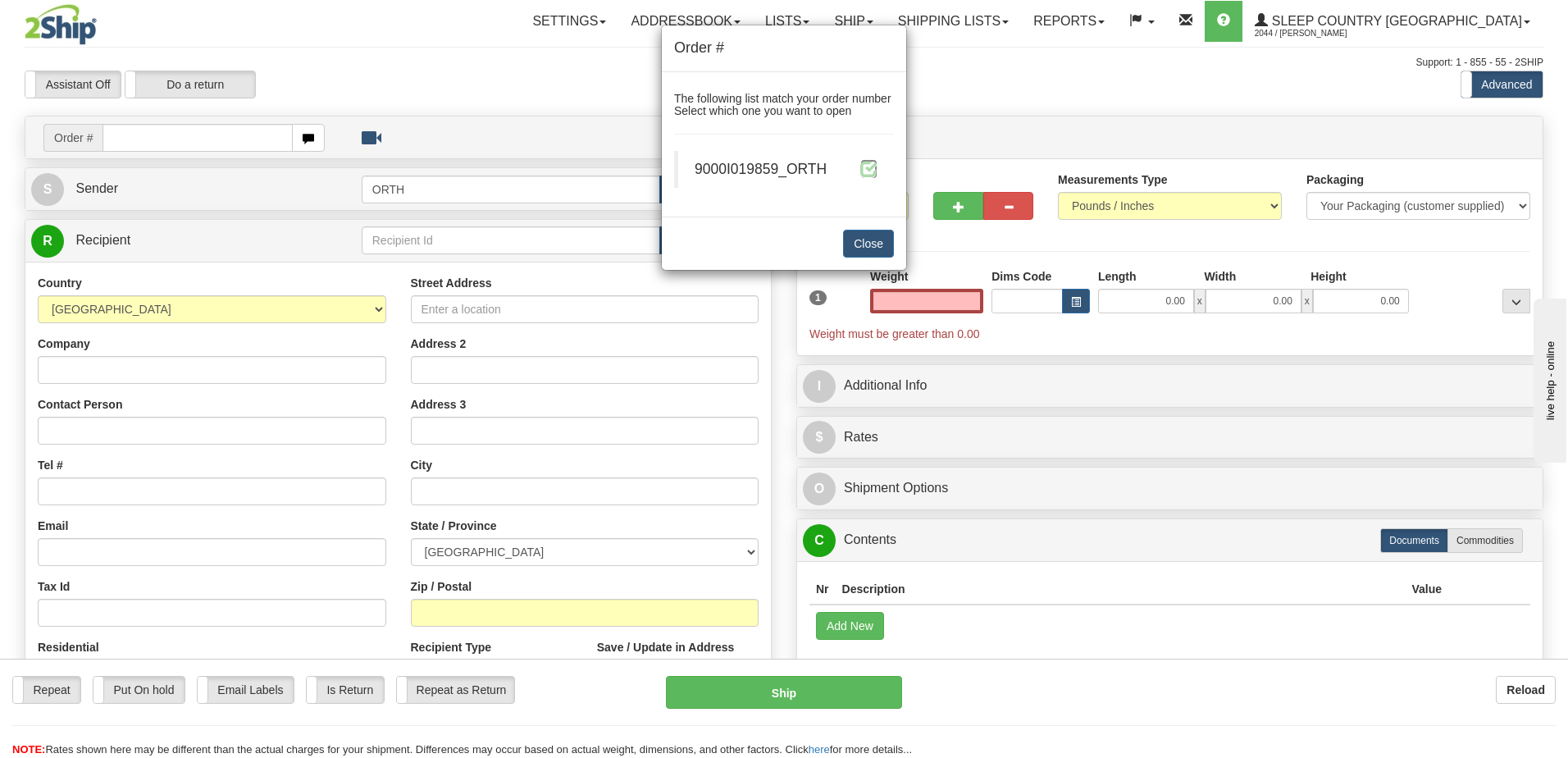
type input "0.00"
click at [867, 160] on span at bounding box center [868, 168] width 17 height 17
click at [868, 166] on span at bounding box center [868, 168] width 17 height 17
click at [864, 169] on span at bounding box center [868, 168] width 17 height 17
click at [865, 169] on span at bounding box center [868, 168] width 17 height 17
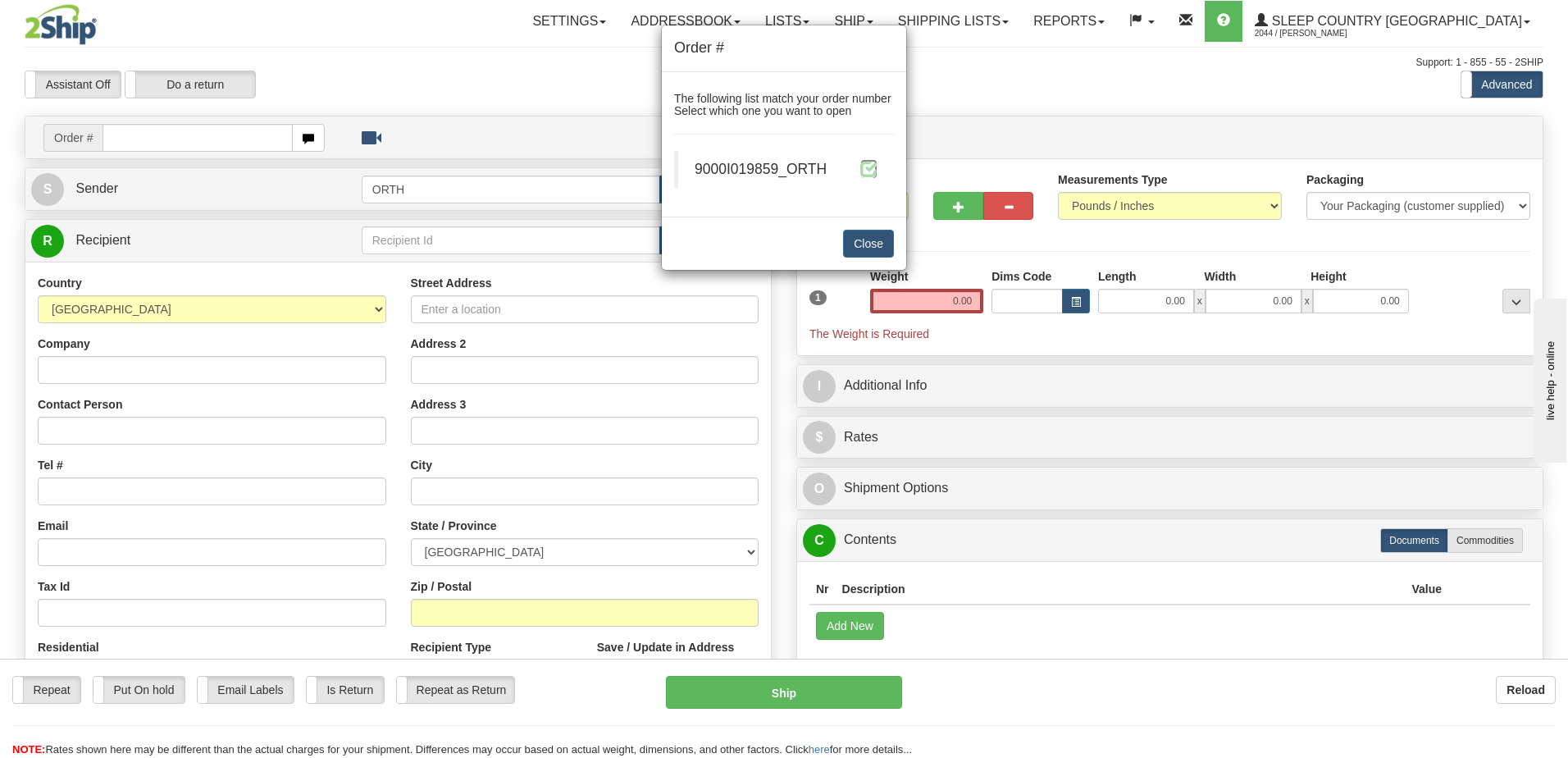
click at [865, 160] on span at bounding box center [868, 168] width 17 height 17
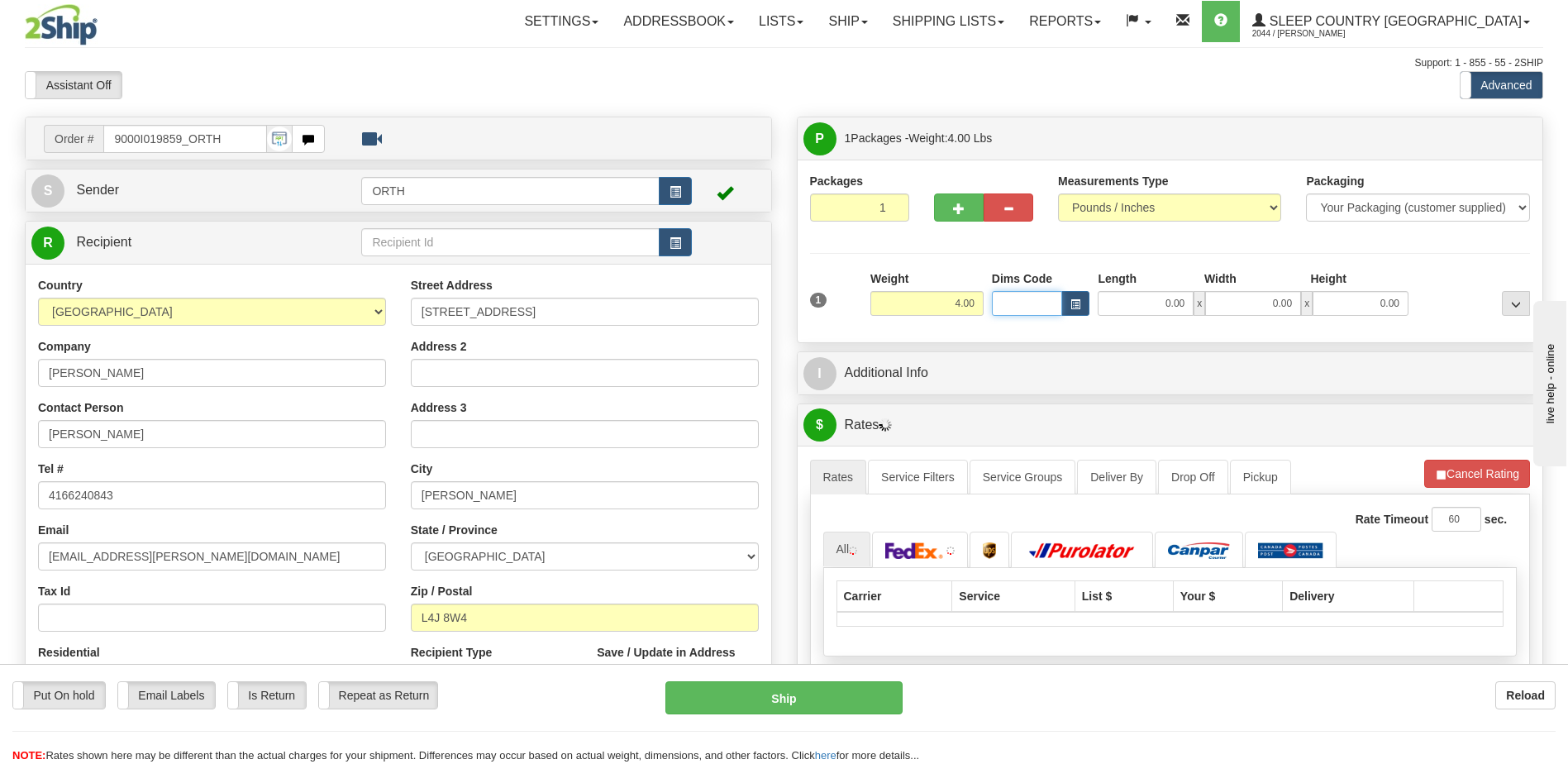
drag, startPoint x: 1024, startPoint y: 306, endPoint x: 1023, endPoint y: 319, distance: 13.0
click at [1022, 310] on input "Dims Code" at bounding box center [1027, 304] width 71 height 25
type input "bte"
click button "Delete" at bounding box center [0, 0] width 0 height 0
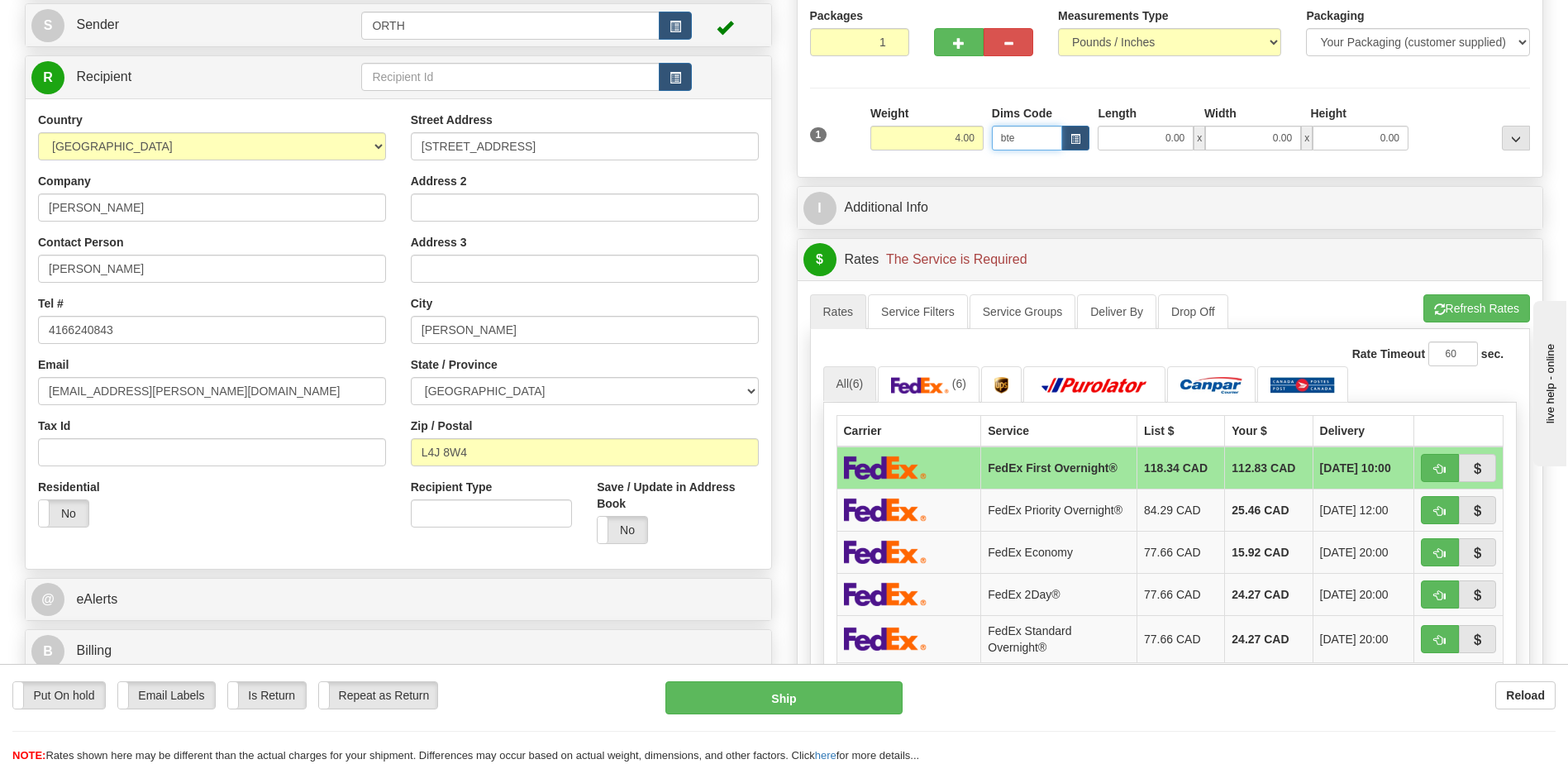
scroll to position [248, 0]
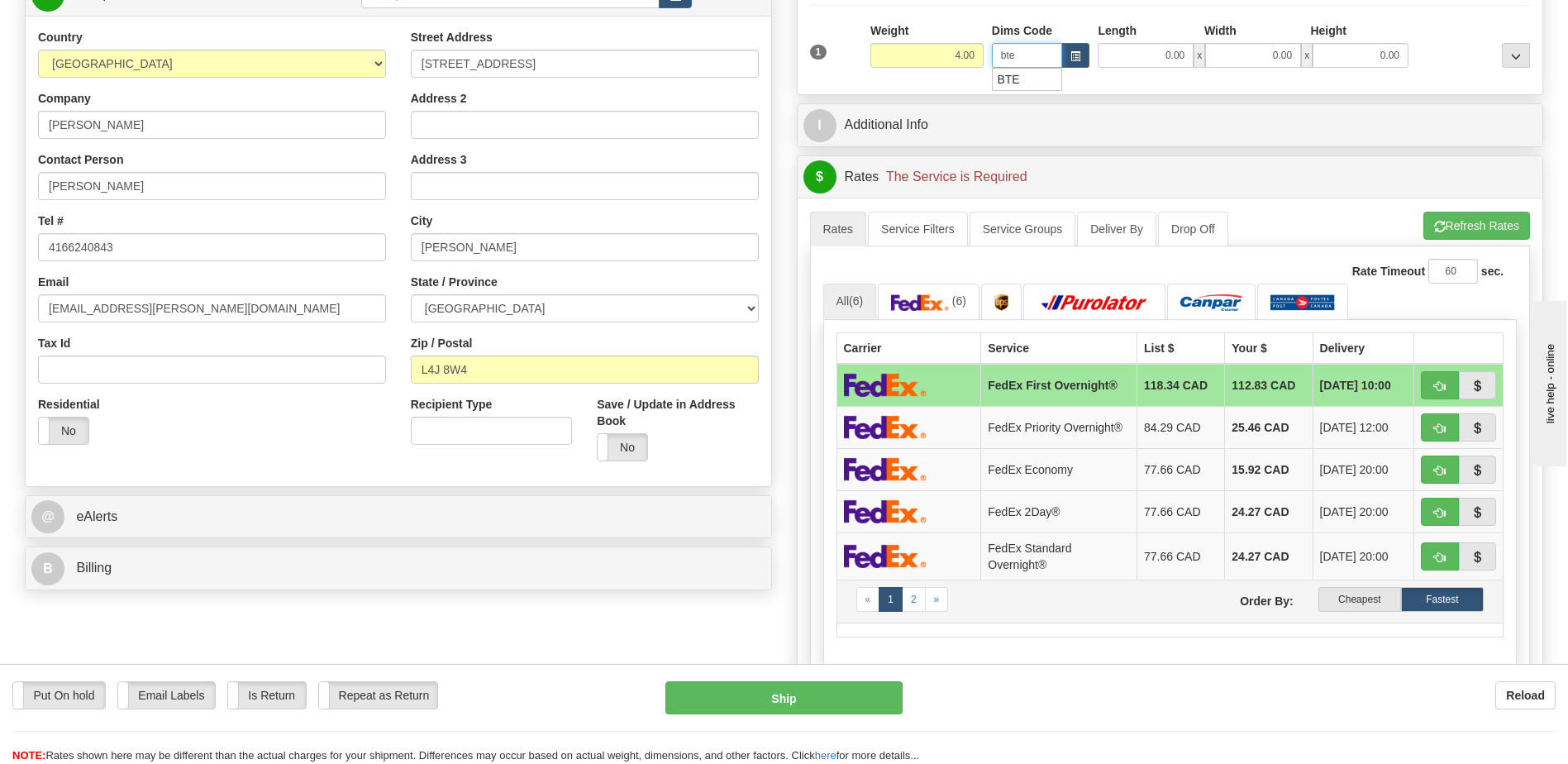
type input "15.00"
type input "5.00"
type input "25.00"
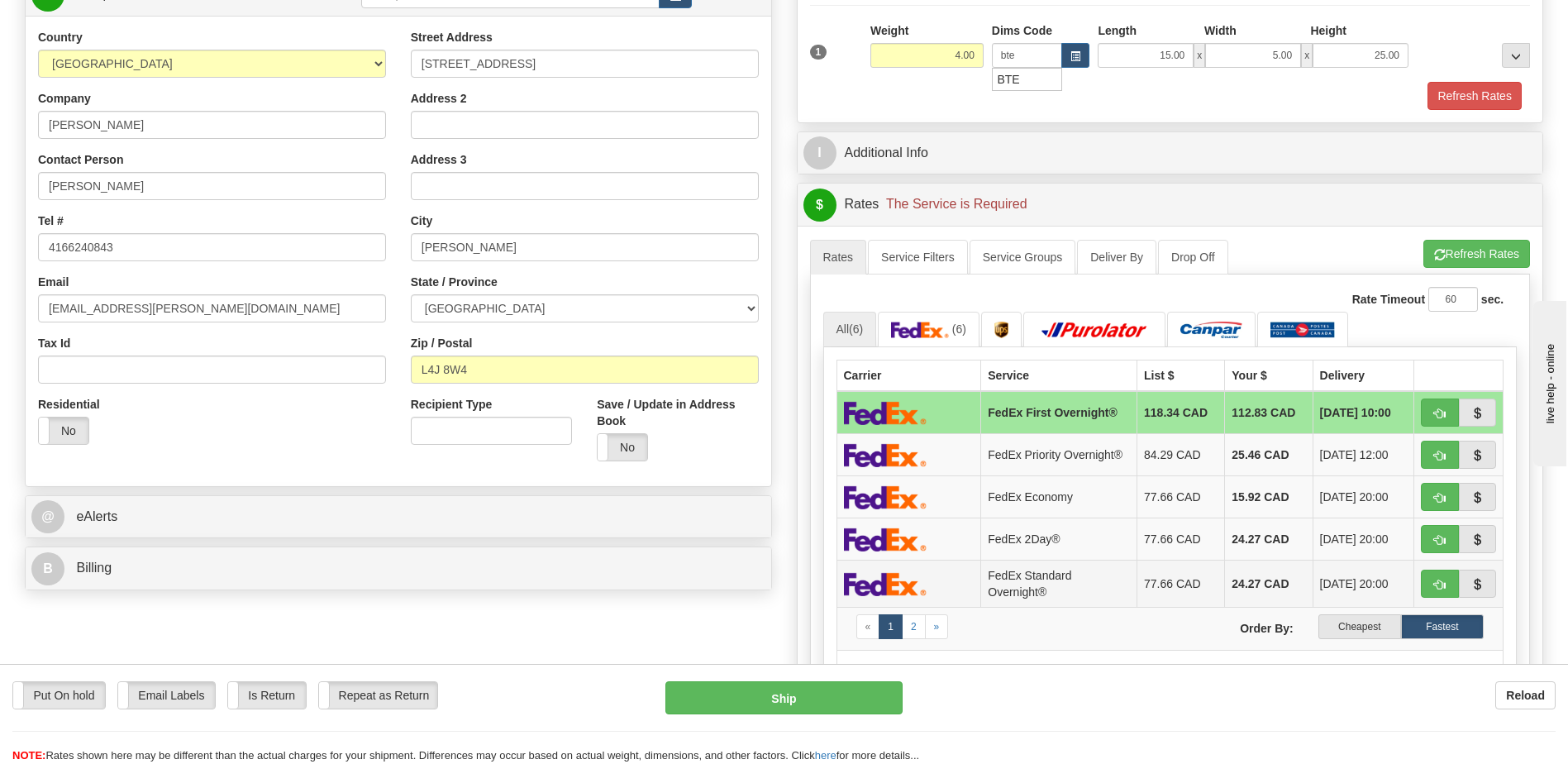
click at [1368, 592] on span "08/26/2025 20:00" at bounding box center [1354, 583] width 68 height 16
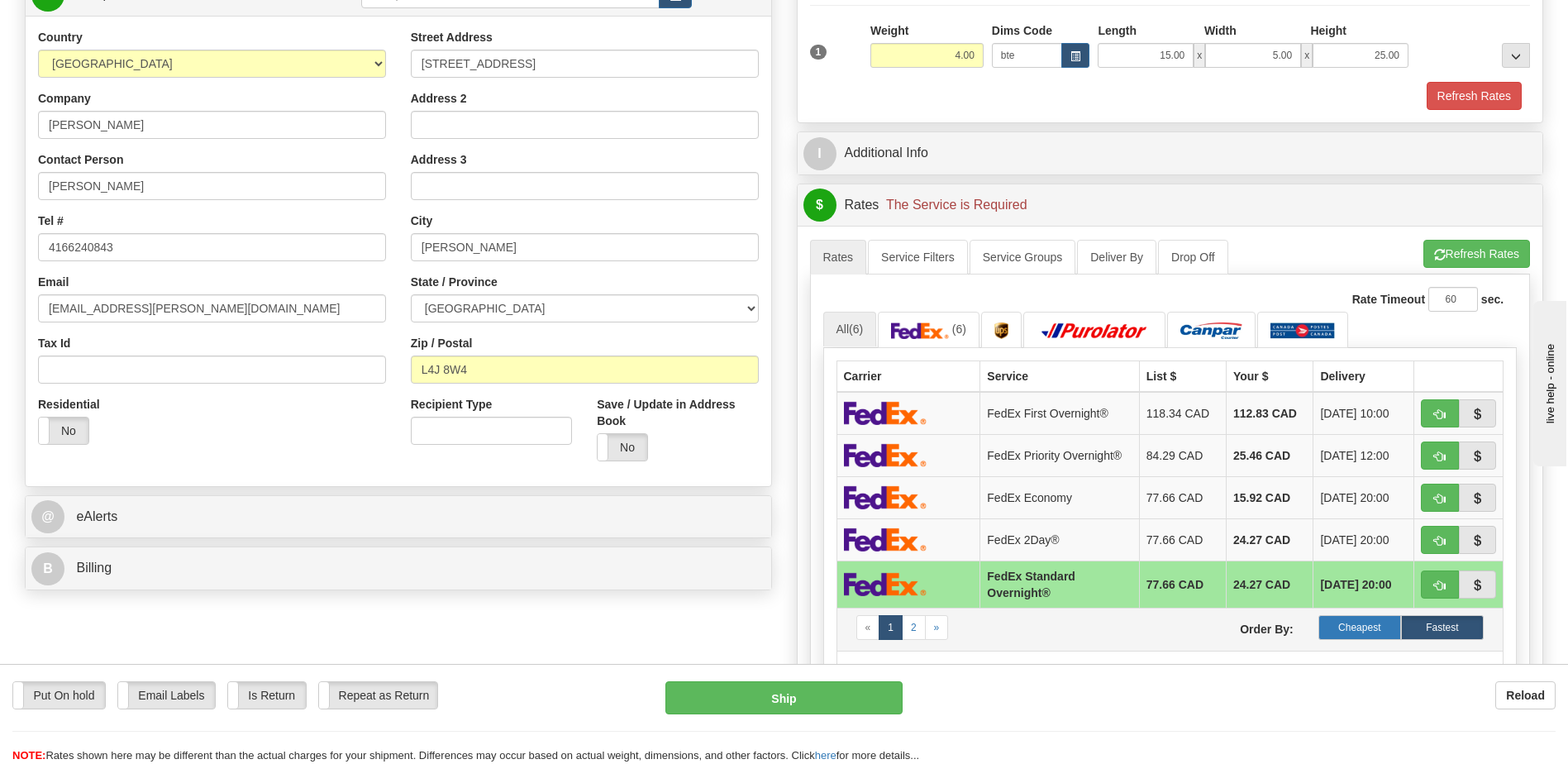
click at [1375, 624] on label "Cheapest" at bounding box center [1360, 627] width 83 height 25
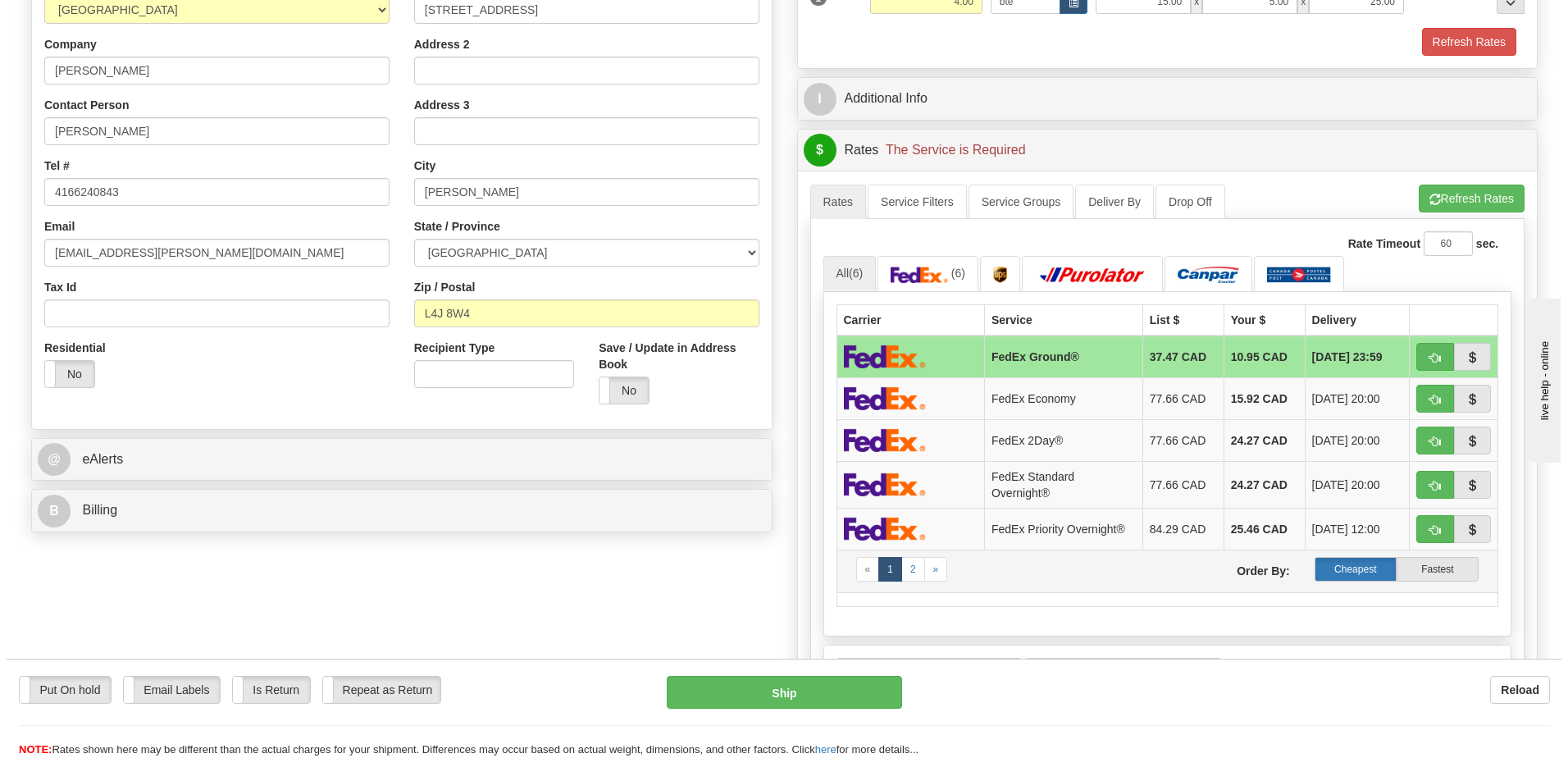
scroll to position [328, 0]
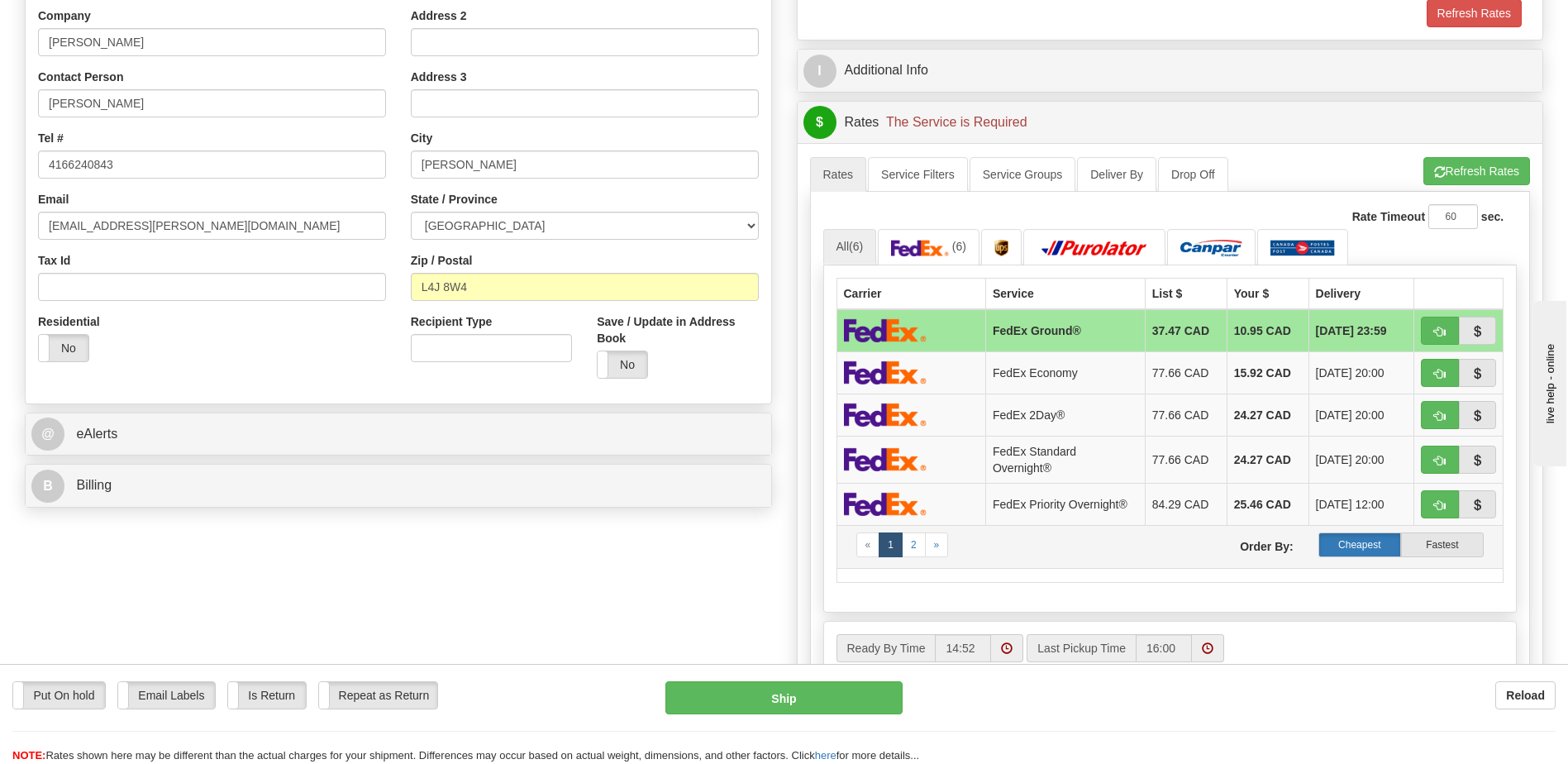
click at [1378, 551] on label "Cheapest" at bounding box center [1360, 545] width 83 height 25
click at [1378, 550] on label "Cheapest" at bounding box center [1360, 545] width 83 height 25
click at [1456, 159] on button "Refresh Rates" at bounding box center [1476, 171] width 107 height 28
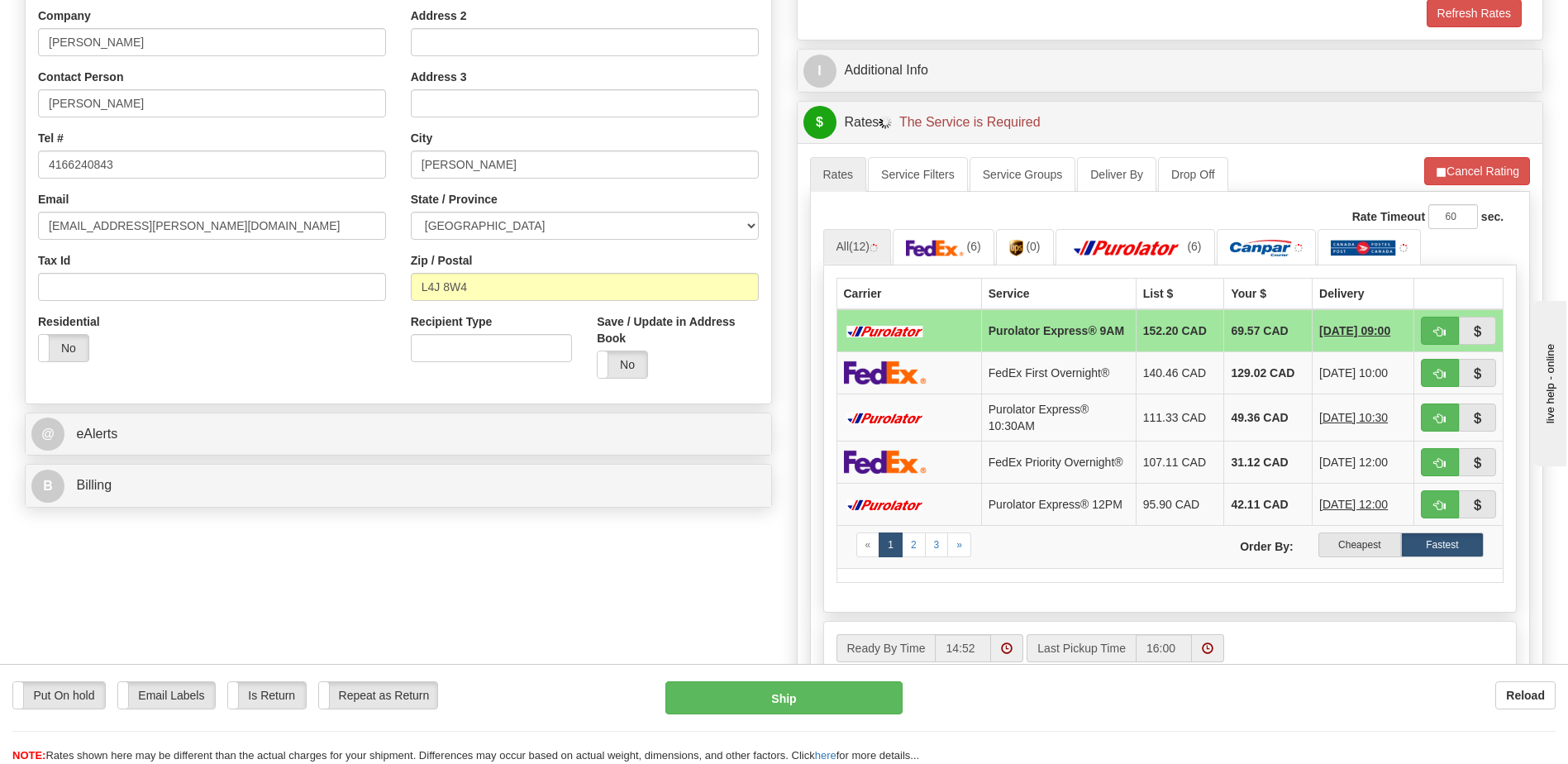
click at [1349, 557] on label "Cheapest" at bounding box center [1360, 545] width 83 height 25
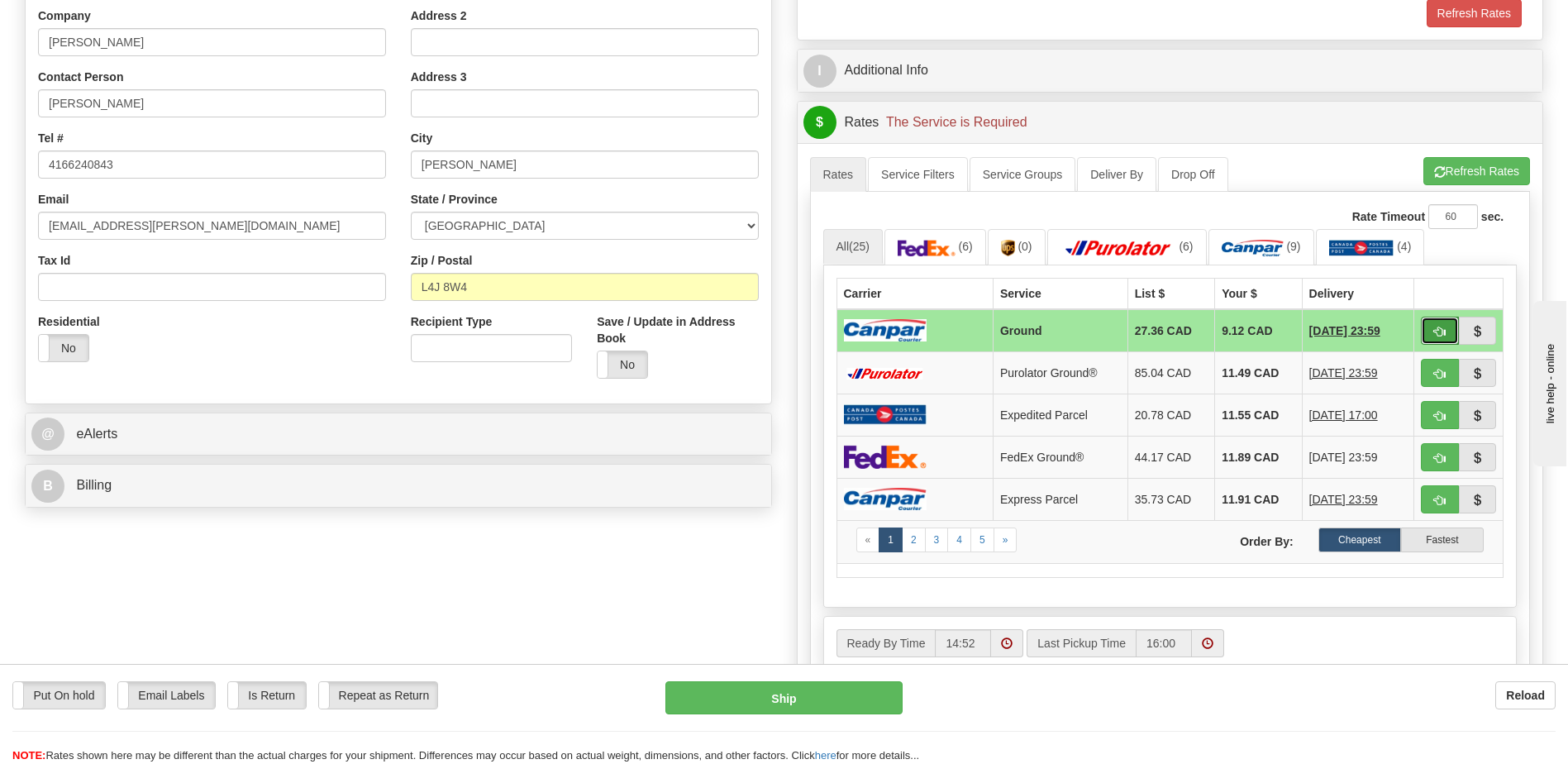
click at [1445, 326] on span "button" at bounding box center [1440, 332] width 12 height 11
type input "1"
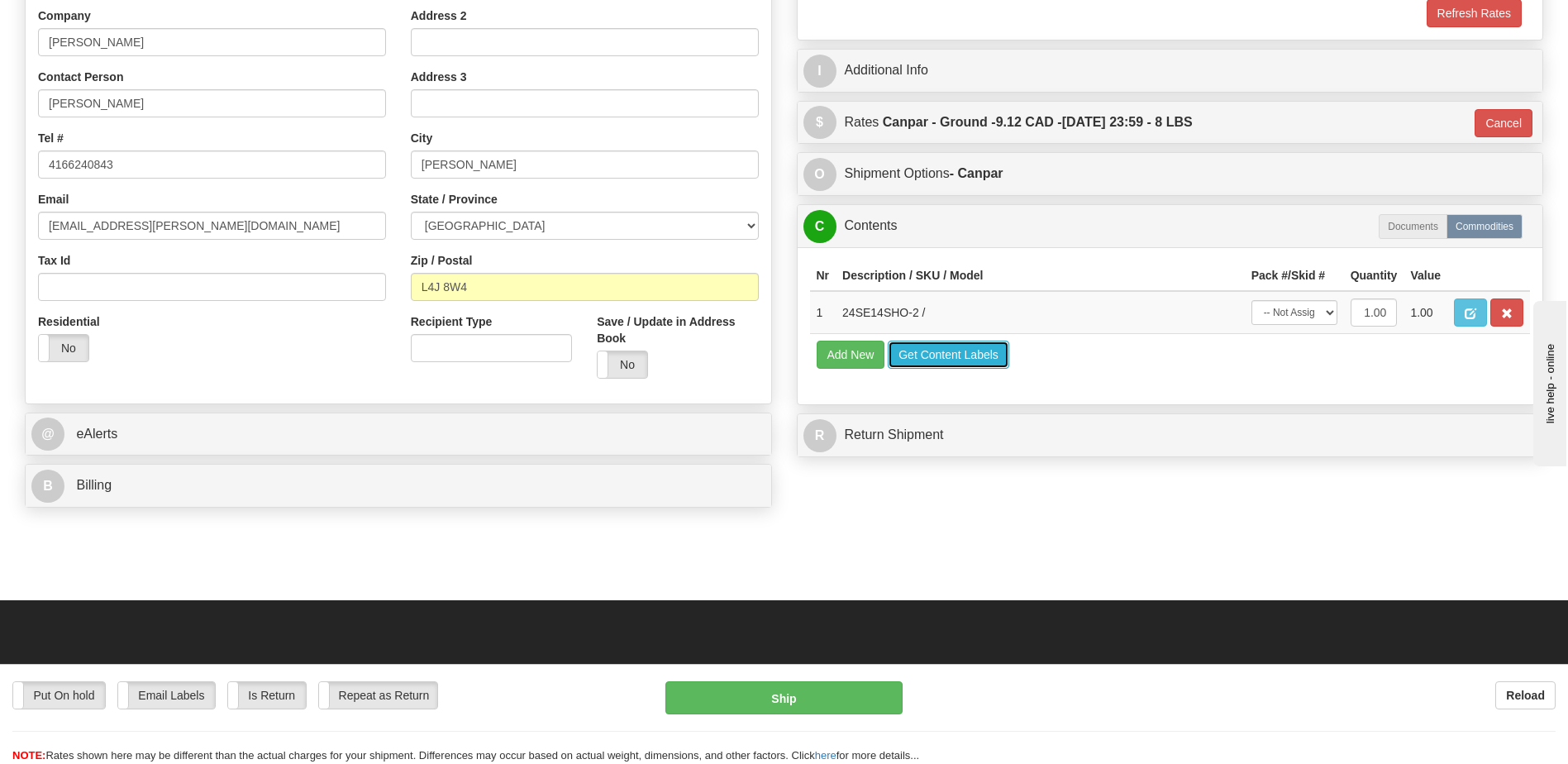
click at [966, 360] on button "Get Content Labels" at bounding box center [948, 354] width 121 height 28
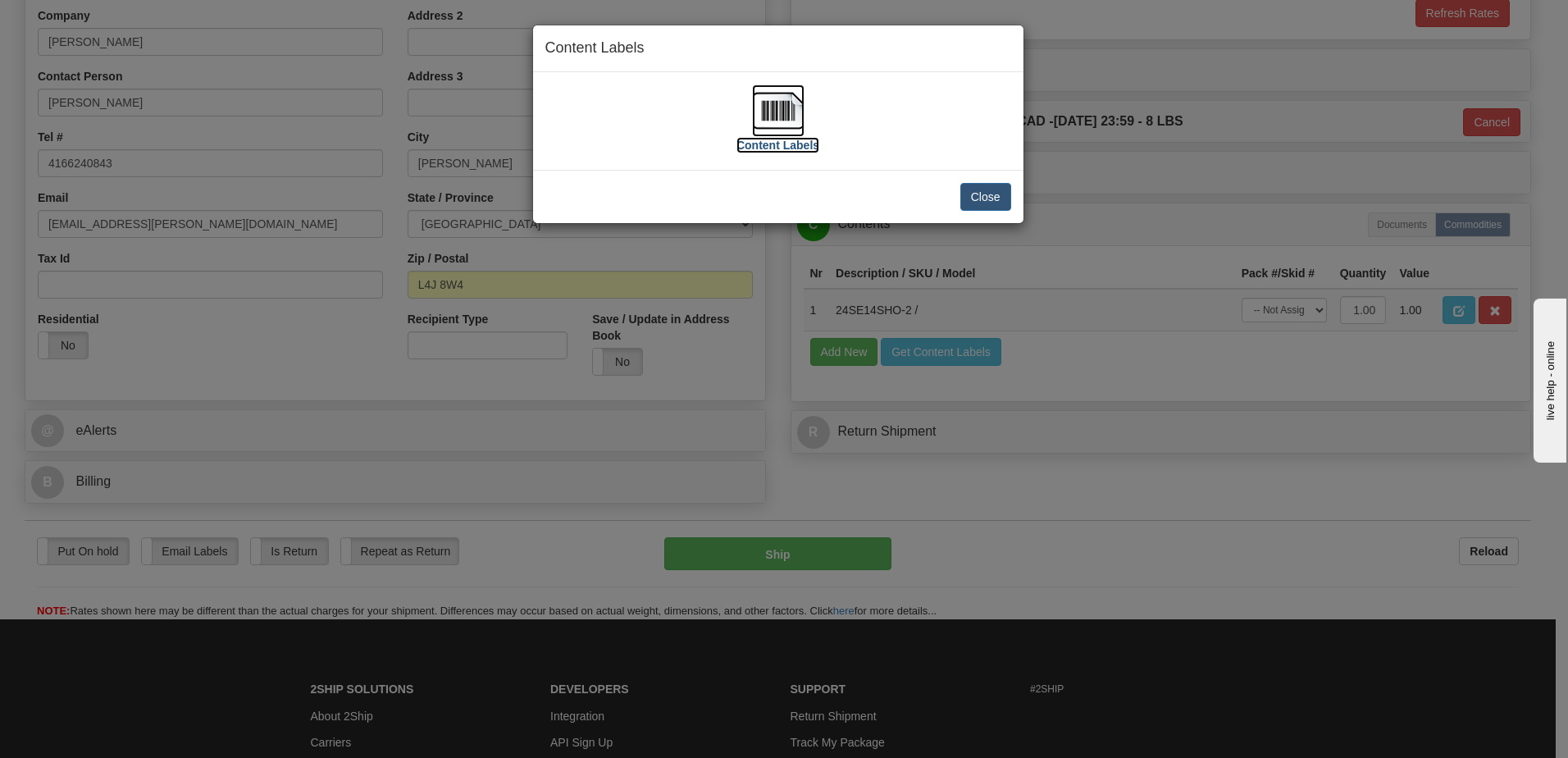
click at [764, 105] on img at bounding box center [777, 111] width 53 height 53
click at [989, 198] on button "Close" at bounding box center [985, 196] width 51 height 28
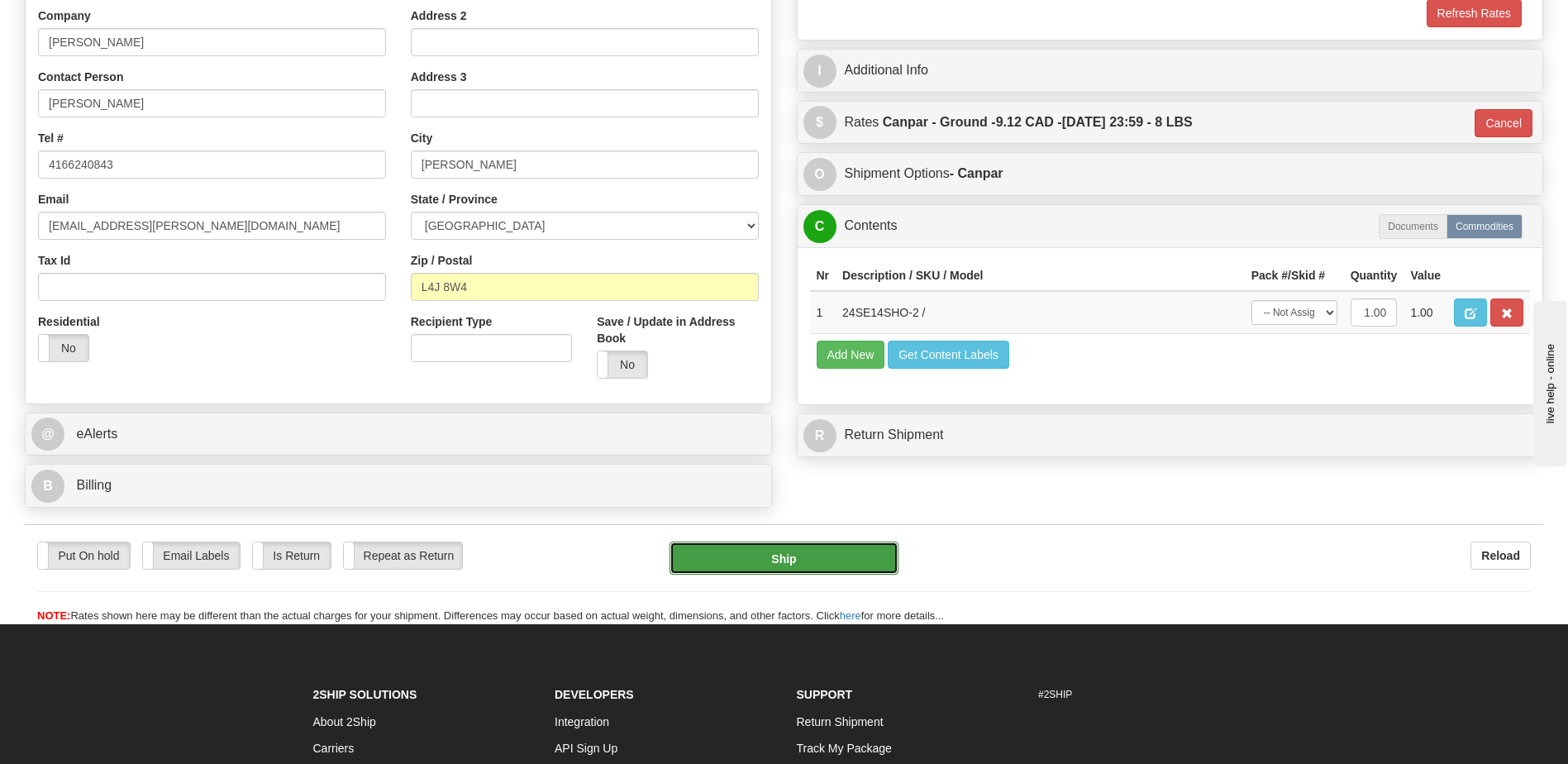
click at [802, 560] on button "Ship" at bounding box center [784, 557] width 228 height 33
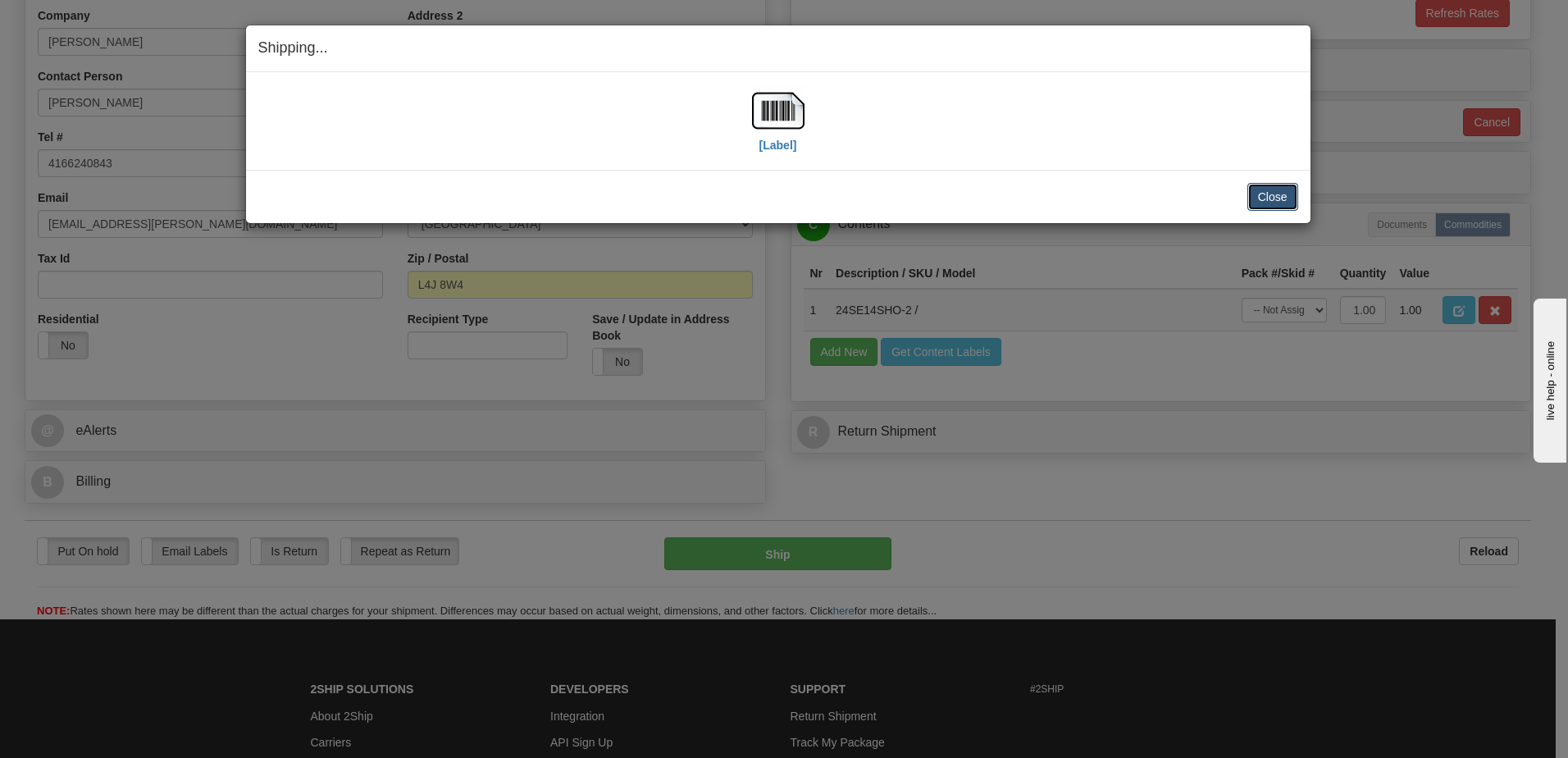
click at [1277, 198] on button "Close" at bounding box center [1272, 196] width 51 height 28
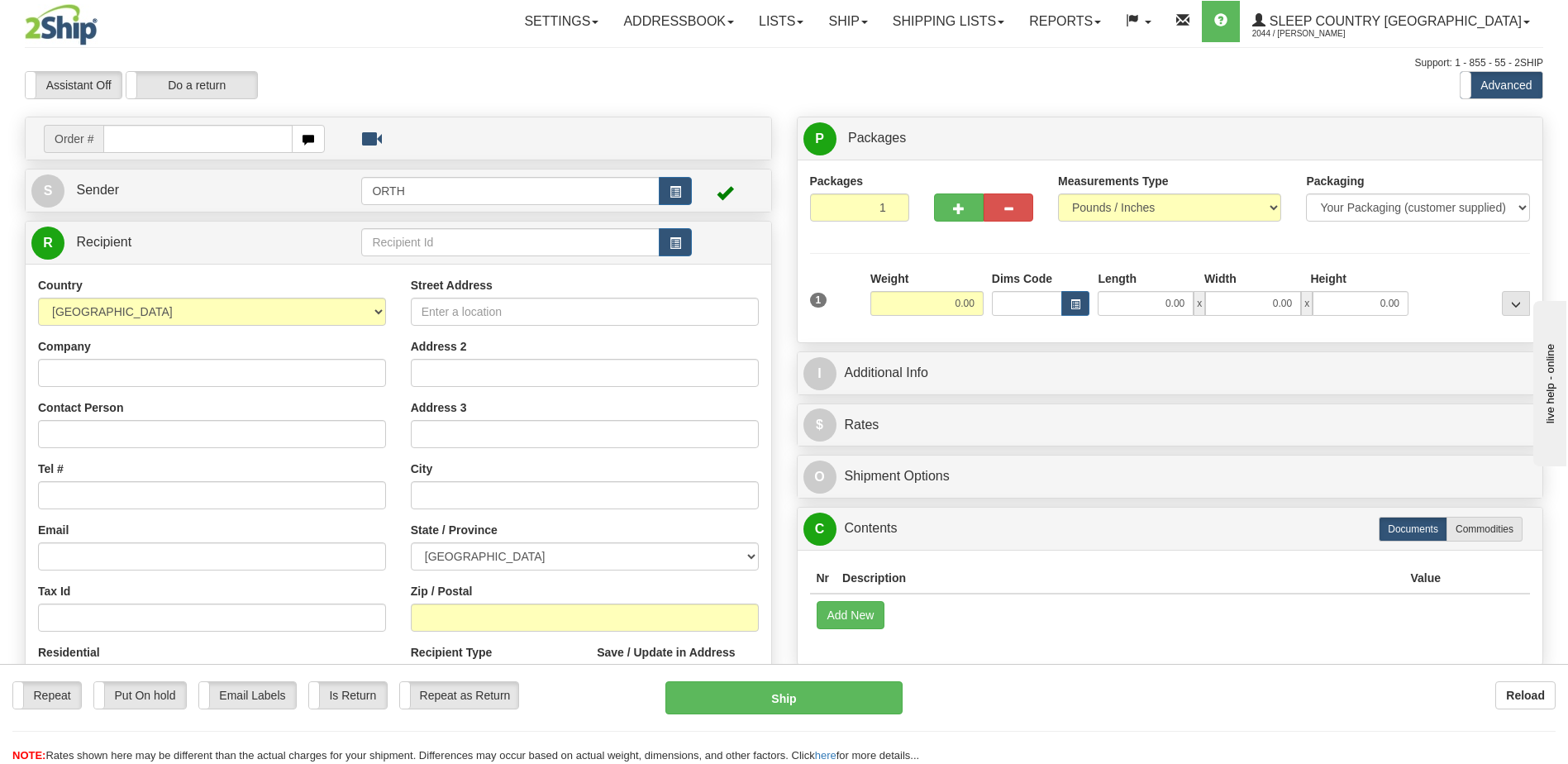
click at [209, 134] on input "text" at bounding box center [198, 138] width 189 height 28
type input "9000i19859"
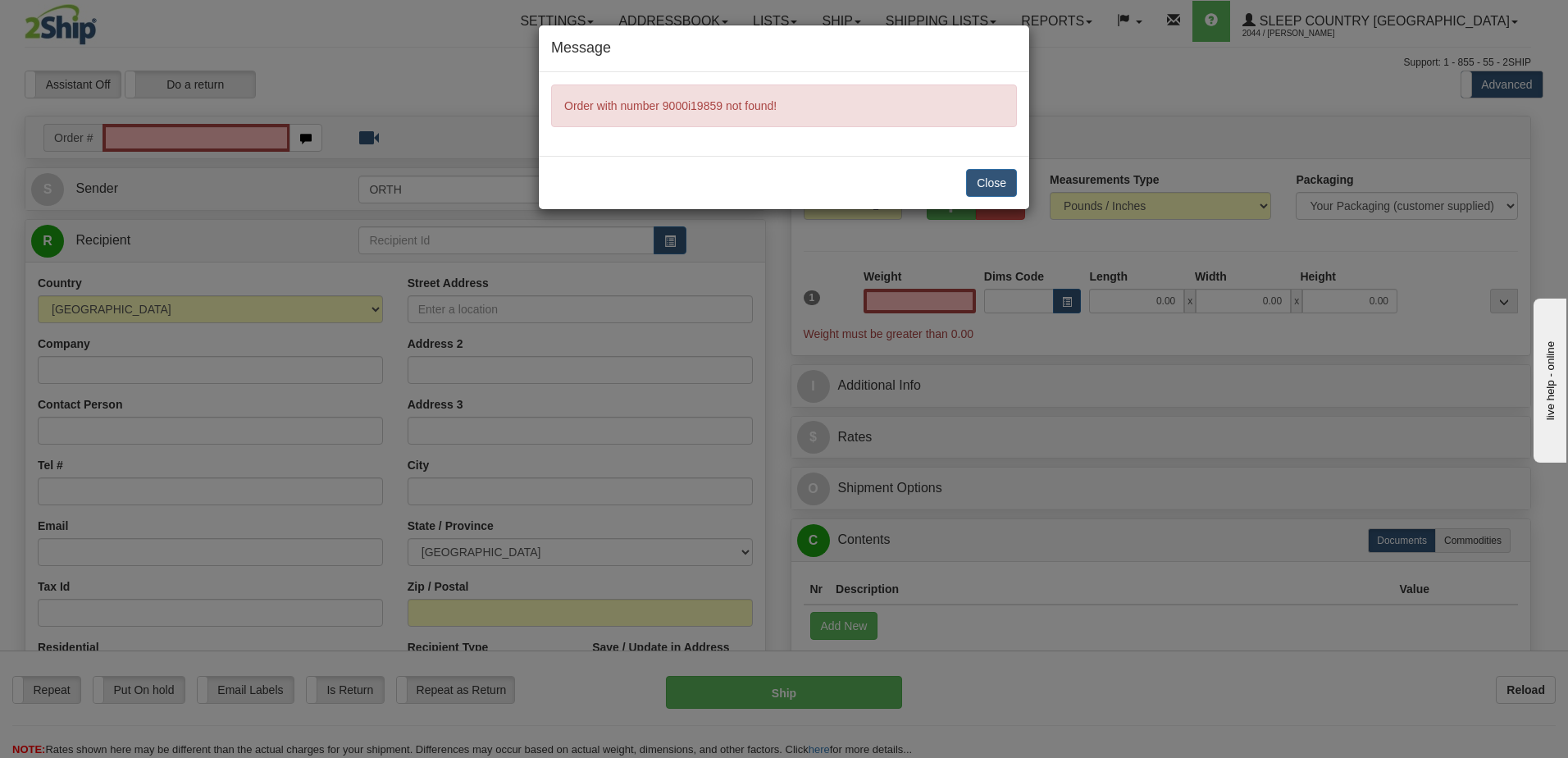
type input "0.00"
click at [997, 185] on button "Close" at bounding box center [991, 182] width 51 height 28
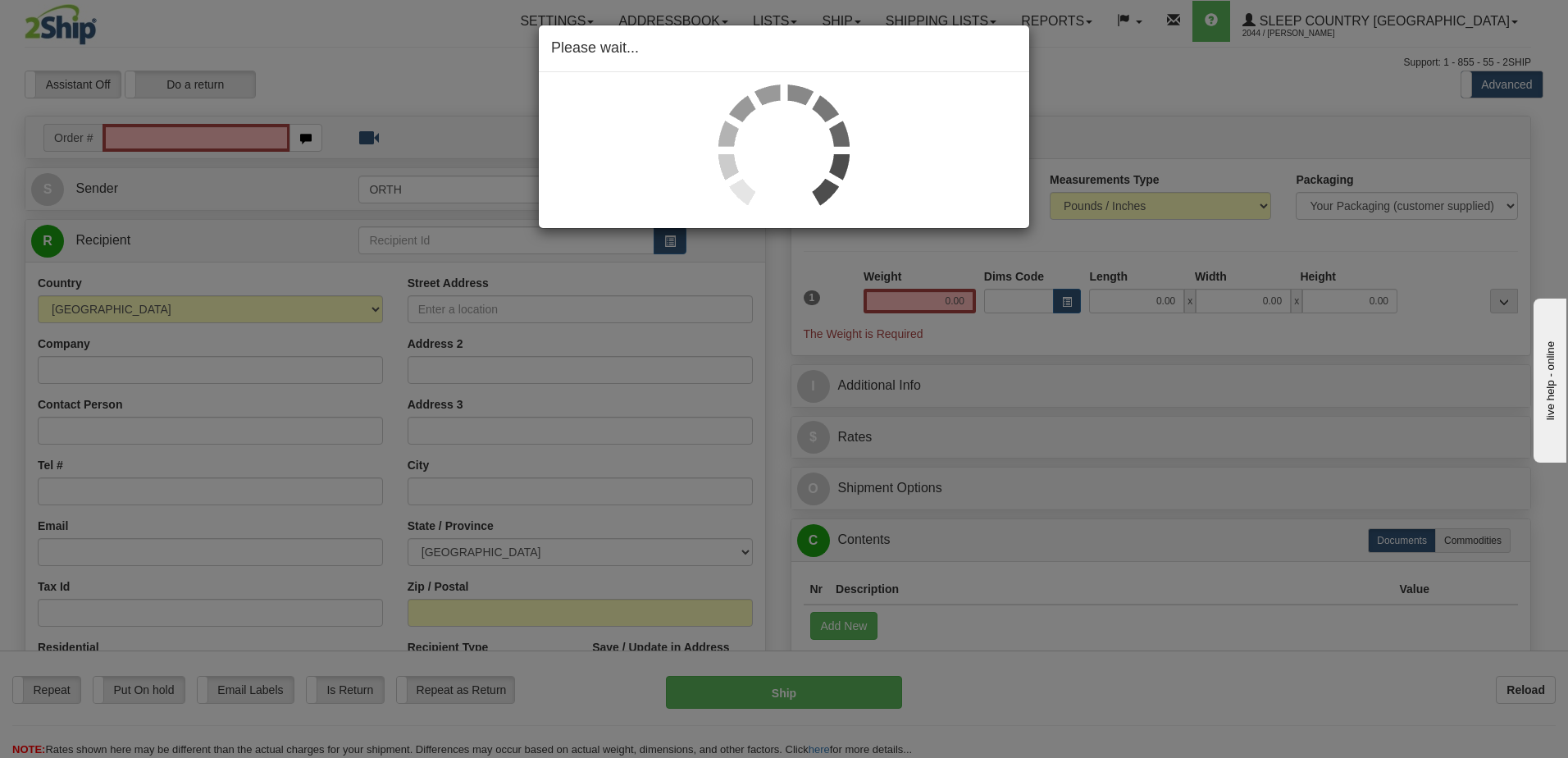
click at [189, 145] on div "Please wait..." at bounding box center [784, 379] width 1568 height 758
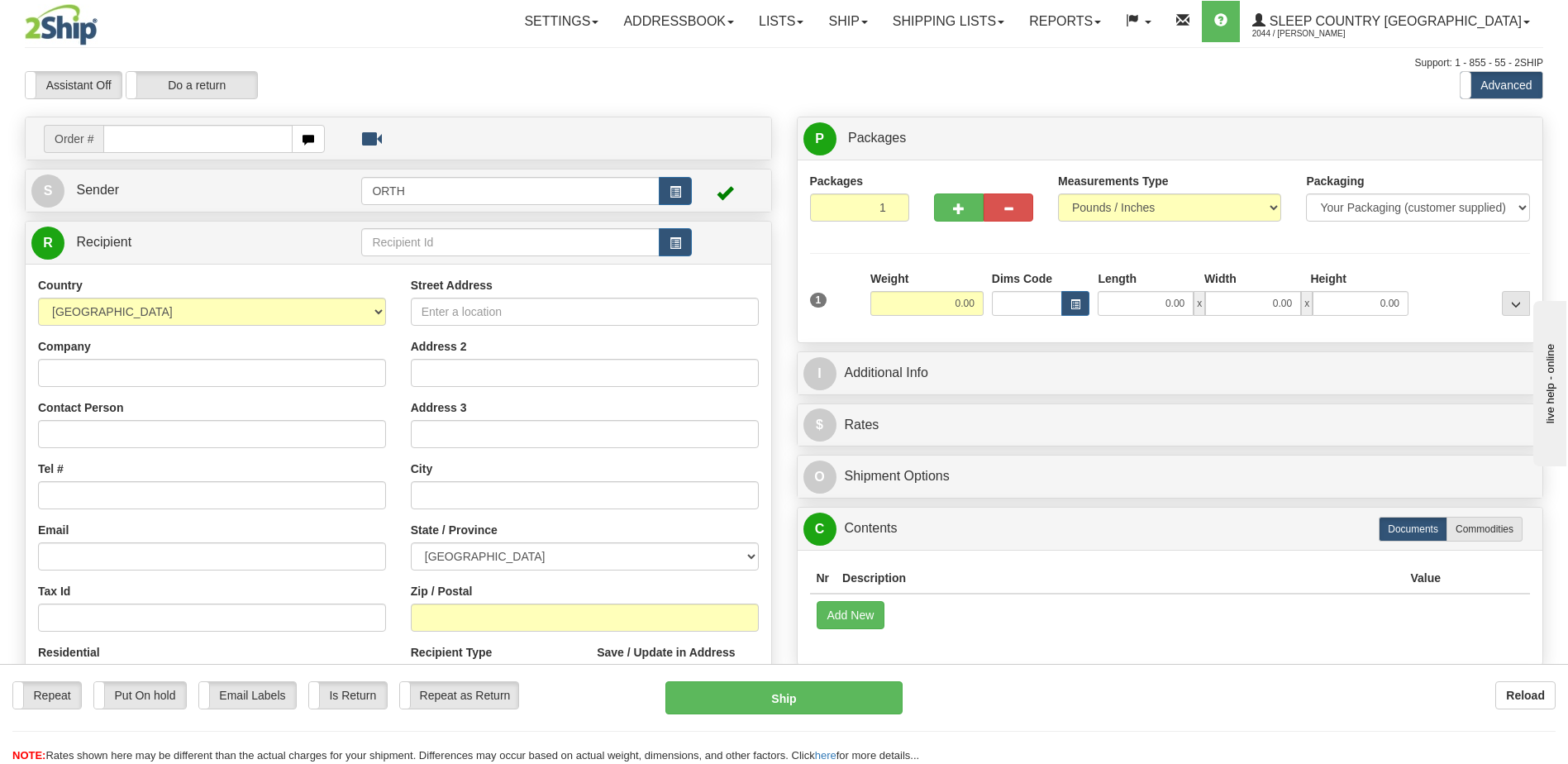
click at [160, 138] on input "text" at bounding box center [198, 138] width 189 height 28
type input "9000i019859"
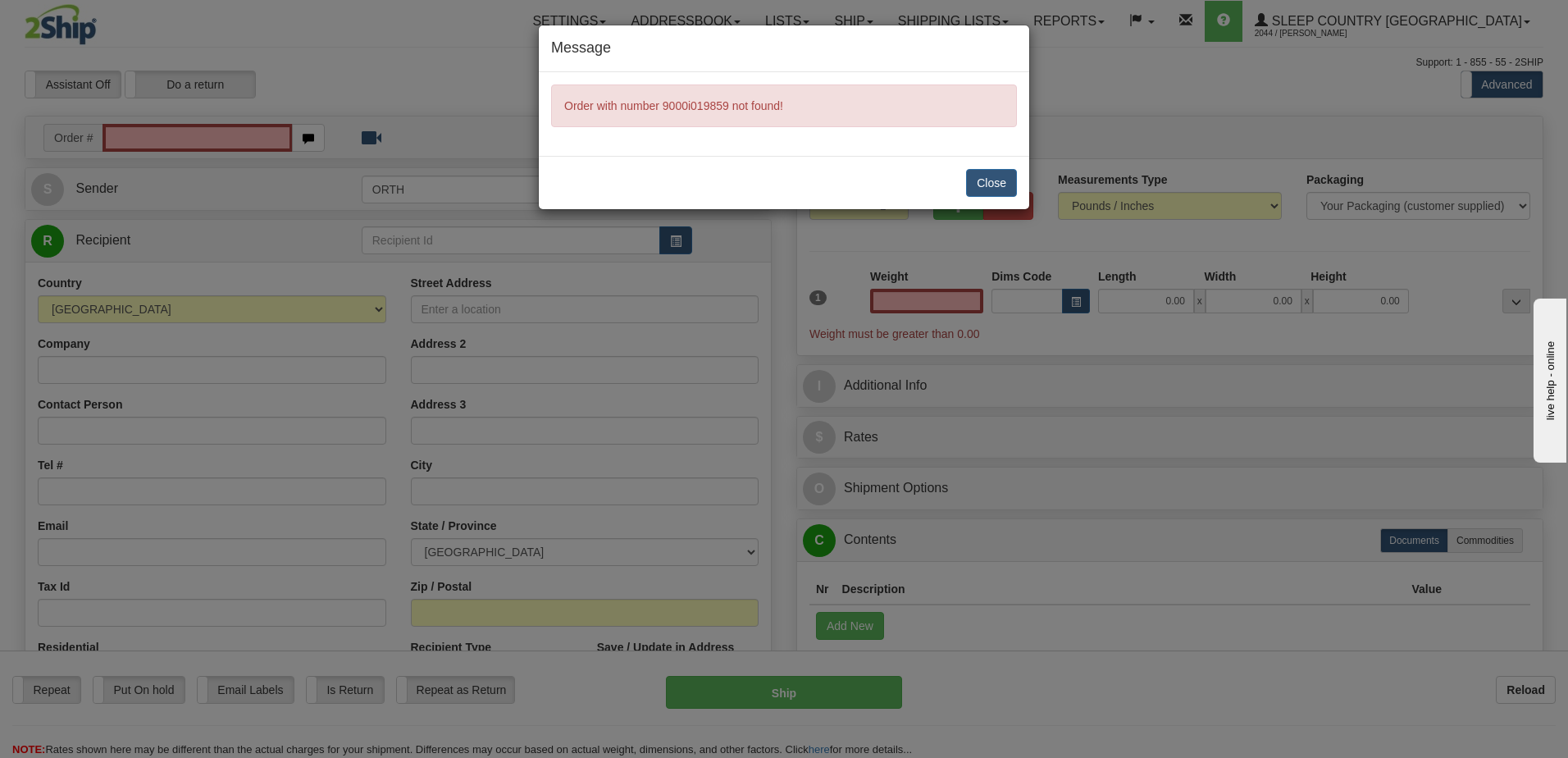
type input "0.00"
click at [998, 183] on button "Close" at bounding box center [991, 182] width 51 height 28
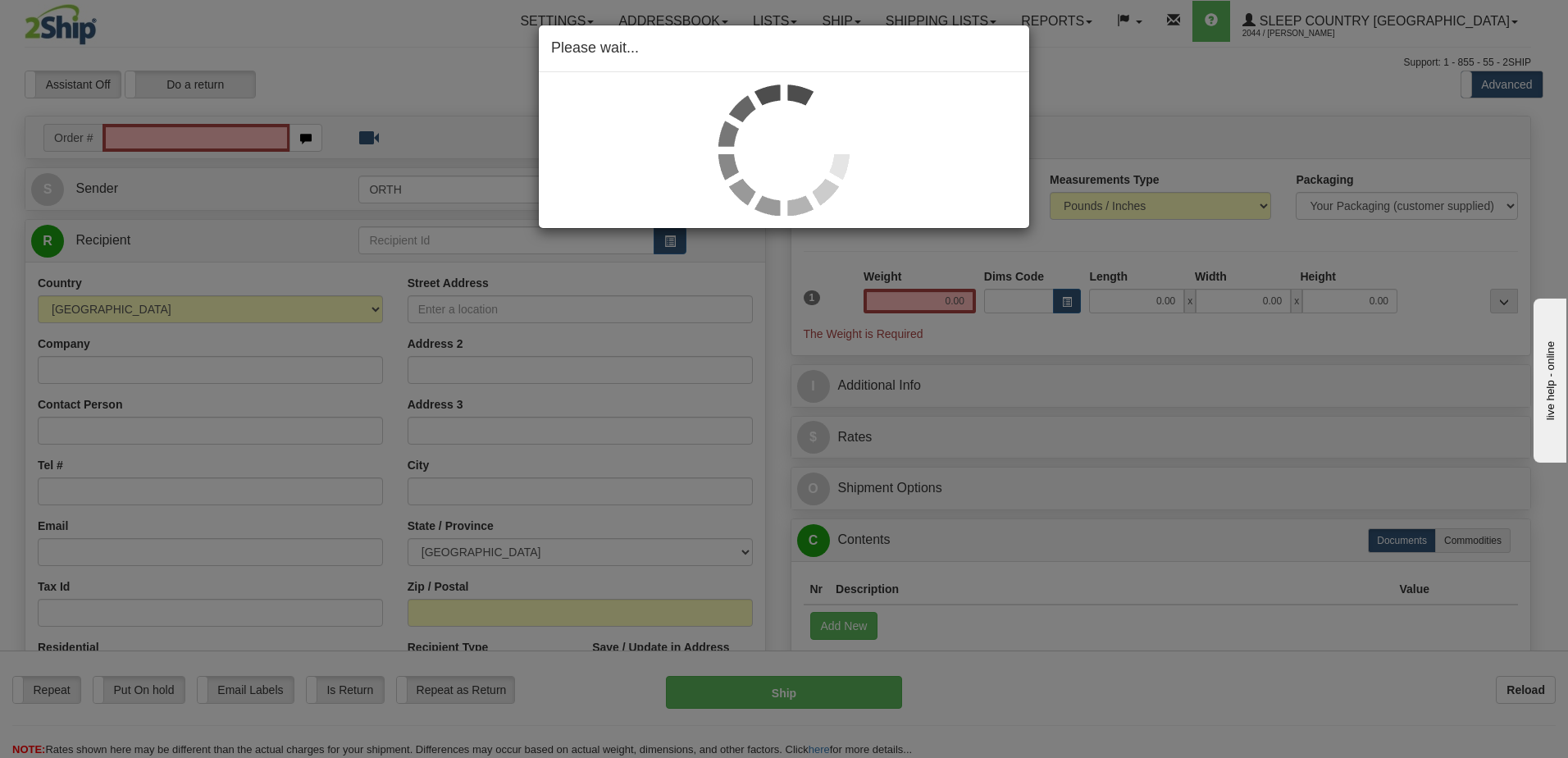
click at [233, 133] on div "Please wait..." at bounding box center [784, 379] width 1568 height 758
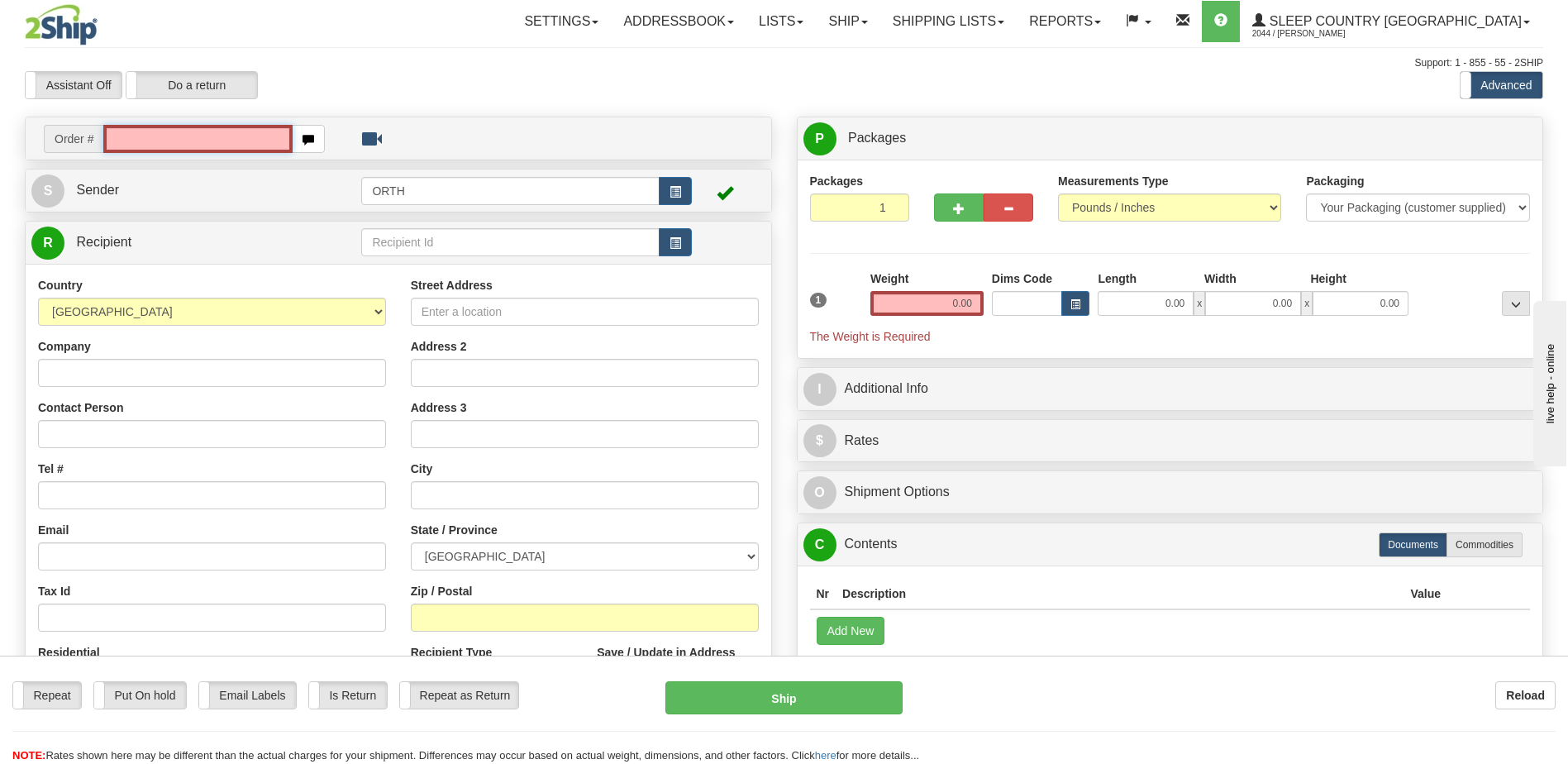
click at [223, 136] on input "text" at bounding box center [198, 138] width 189 height 28
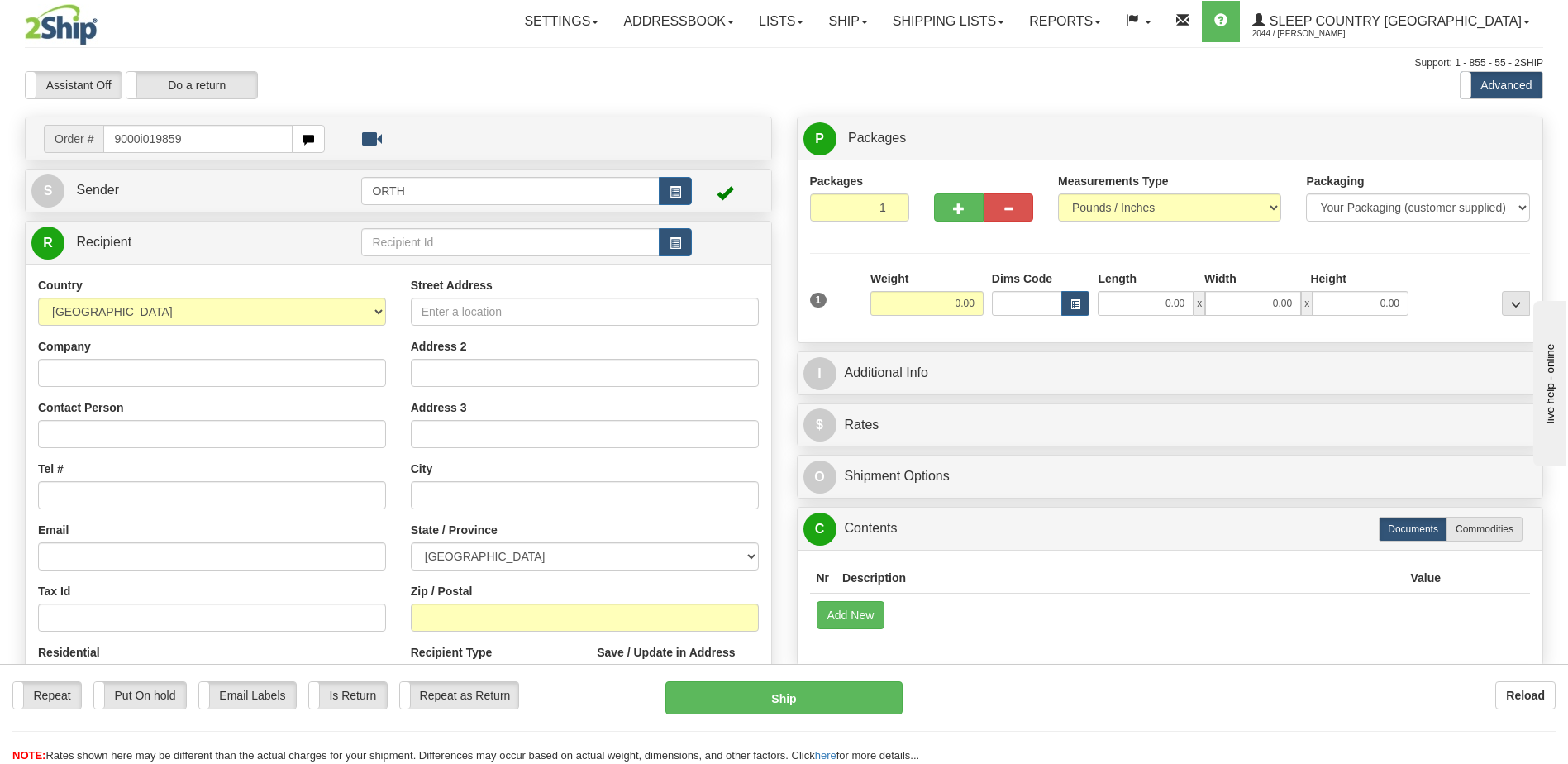
type input "9000i019859"
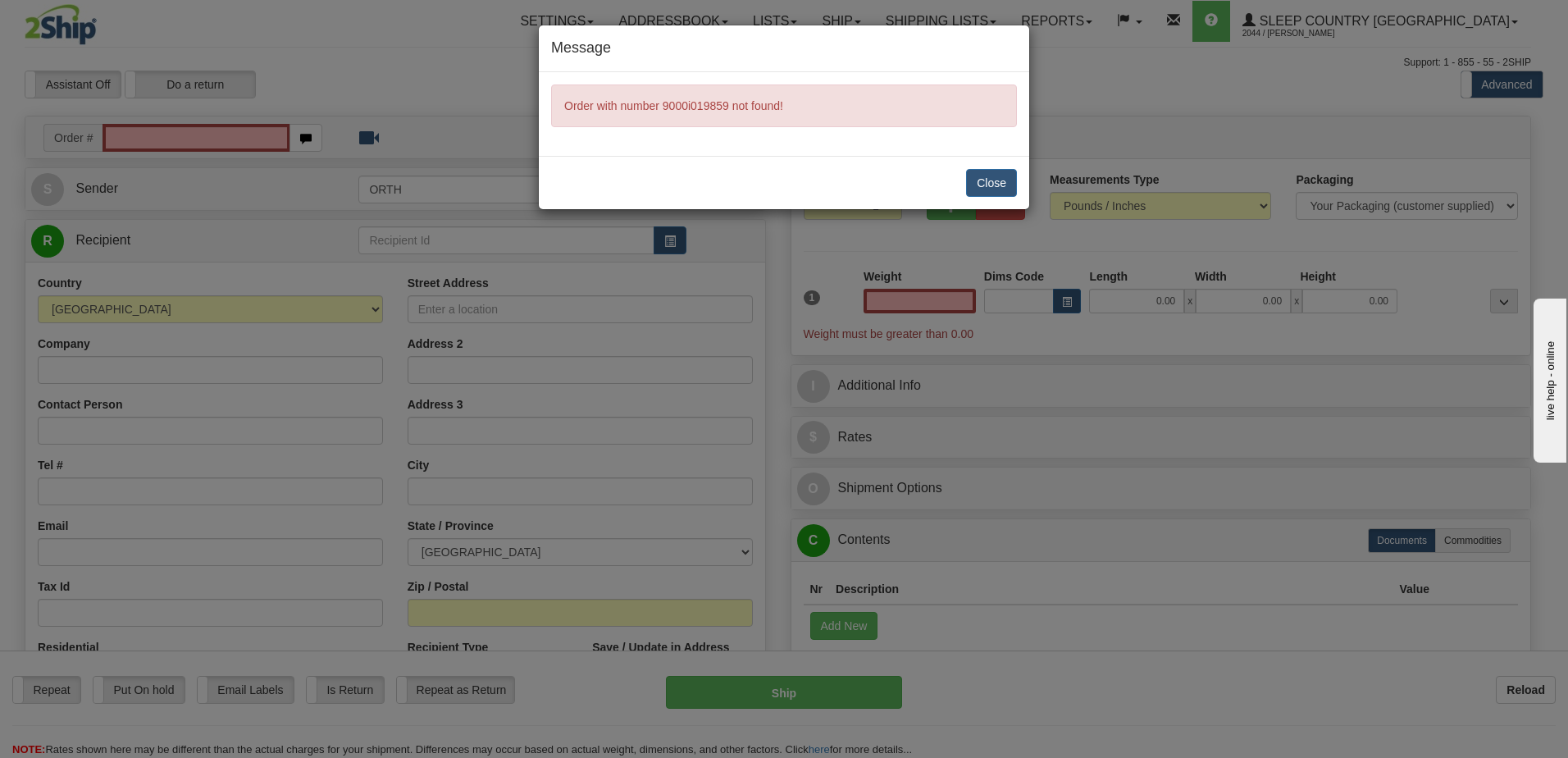
type input "0.00"
click at [1004, 177] on button "Close" at bounding box center [991, 182] width 51 height 28
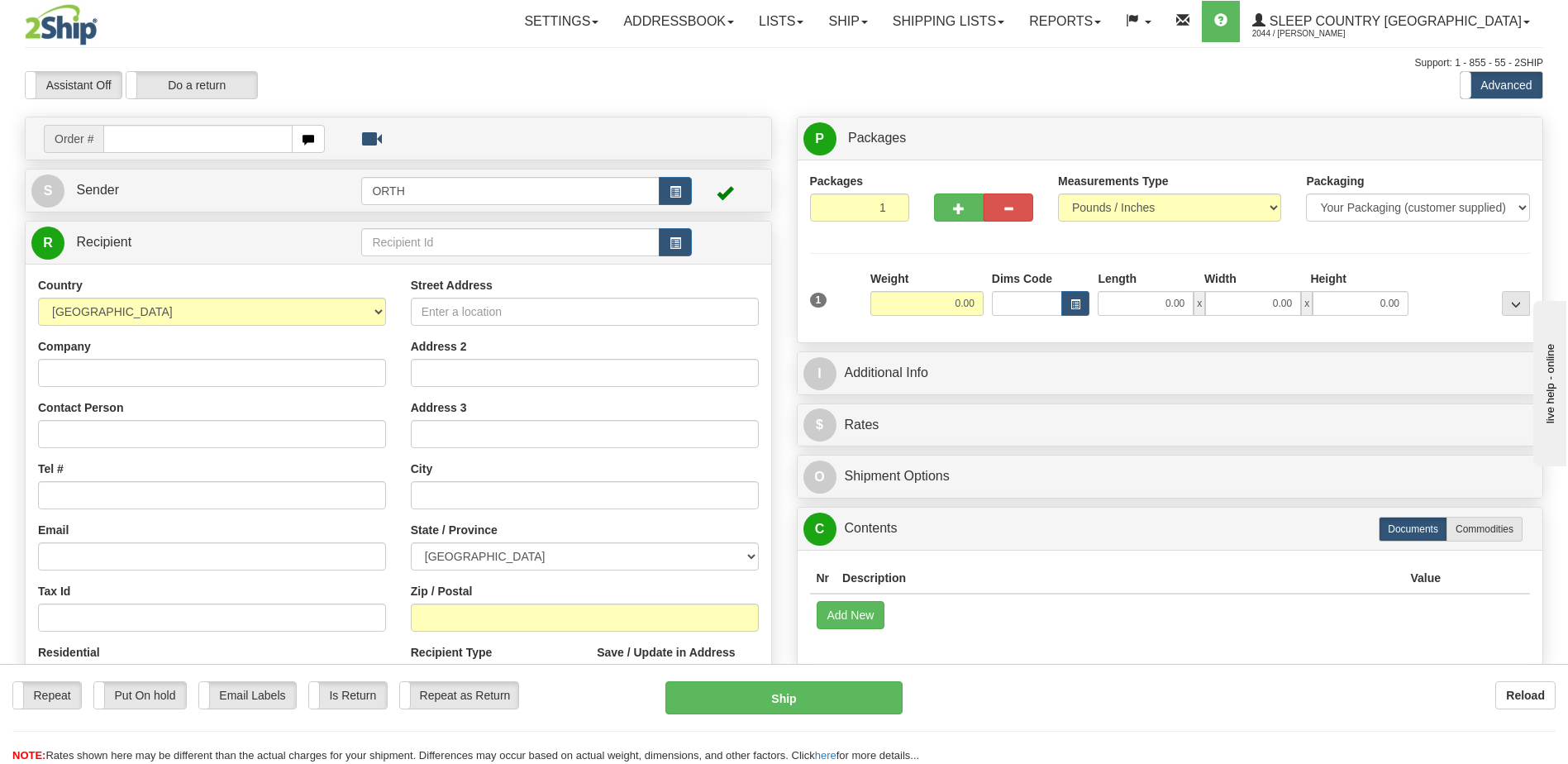
click at [204, 137] on input "text" at bounding box center [198, 138] width 189 height 28
type input "9000i020824"
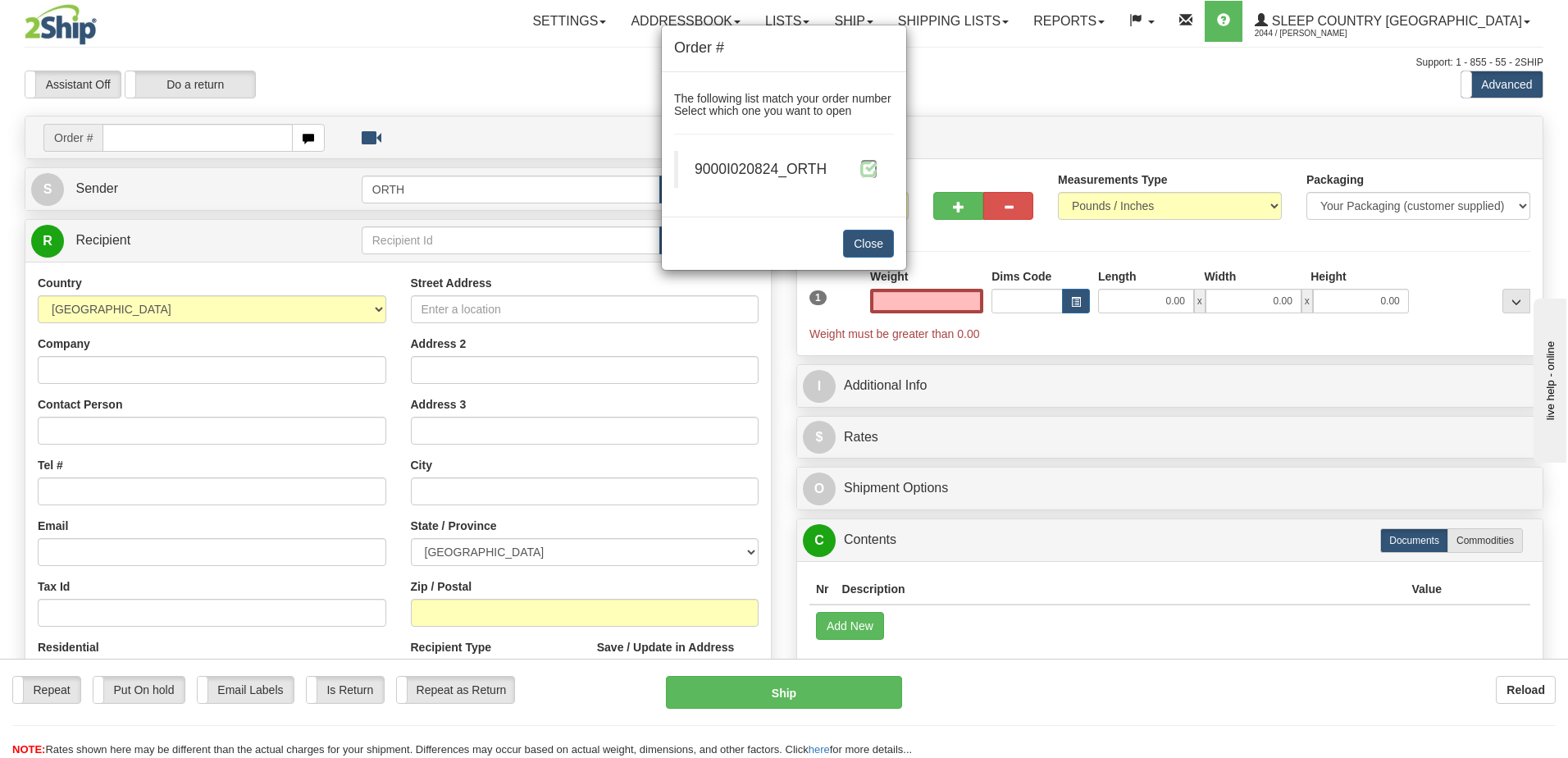
type input "0.00"
click at [861, 169] on span at bounding box center [868, 168] width 17 height 17
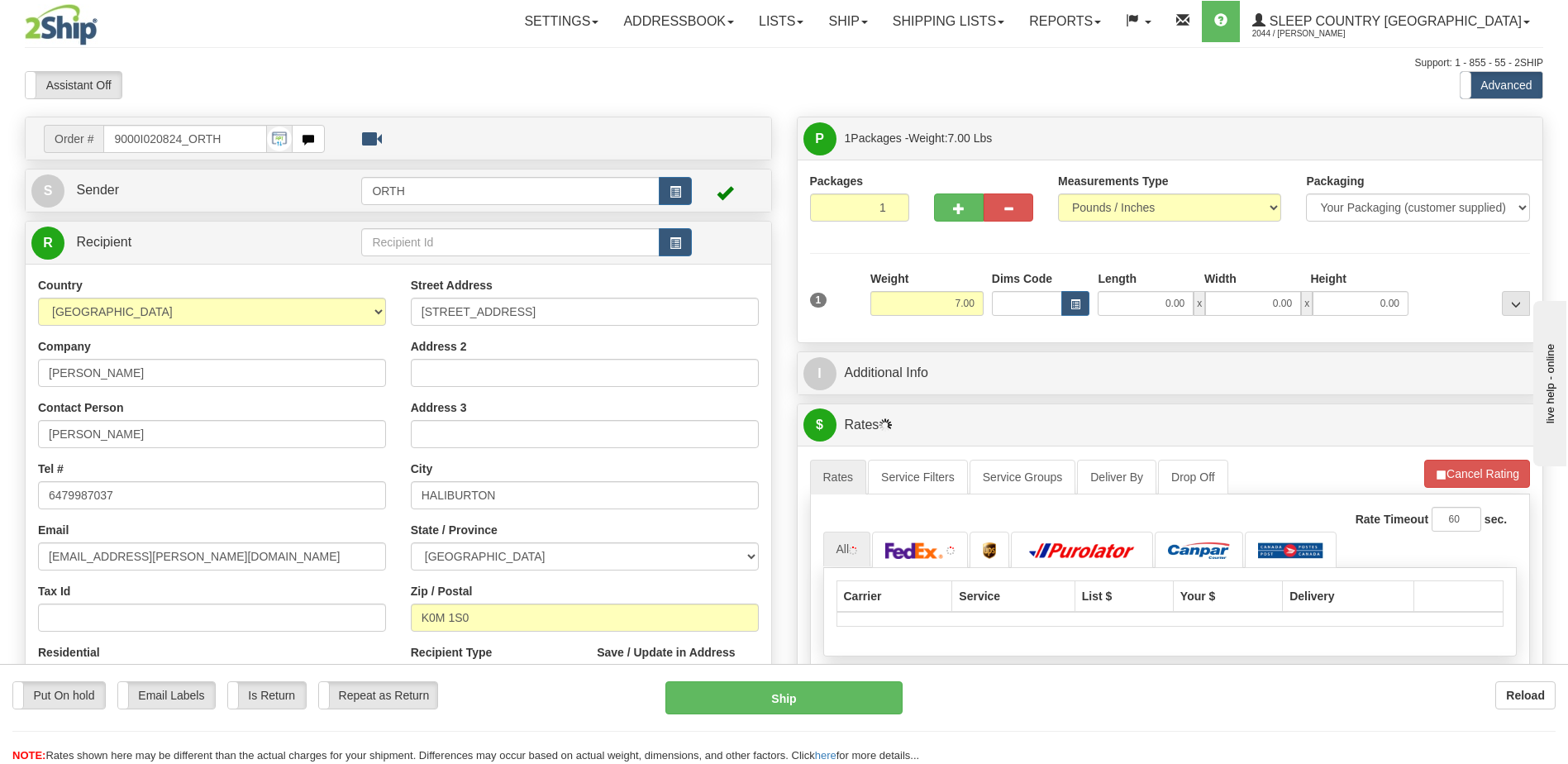
click at [1023, 309] on div "Toggle navigation Settings Shipping Preferences Fields Preferences New" at bounding box center [784, 583] width 1568 height 1168
click at [1023, 308] on input "Dims Code" at bounding box center [1027, 304] width 71 height 25
type input "bte"
click button "Delete" at bounding box center [0, 0] width 0 height 0
type input "15.00"
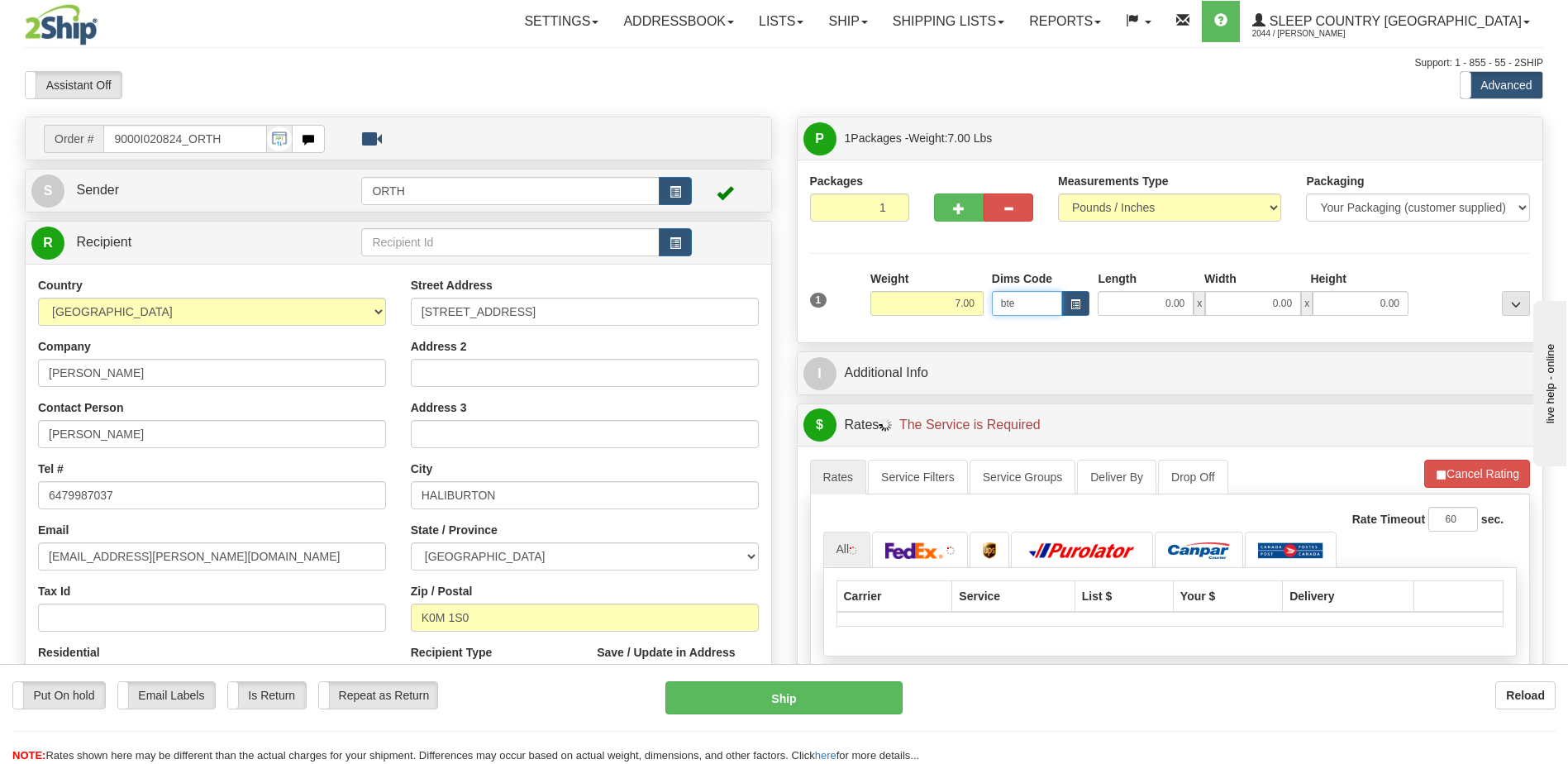
type input "5.00"
type input "25.00"
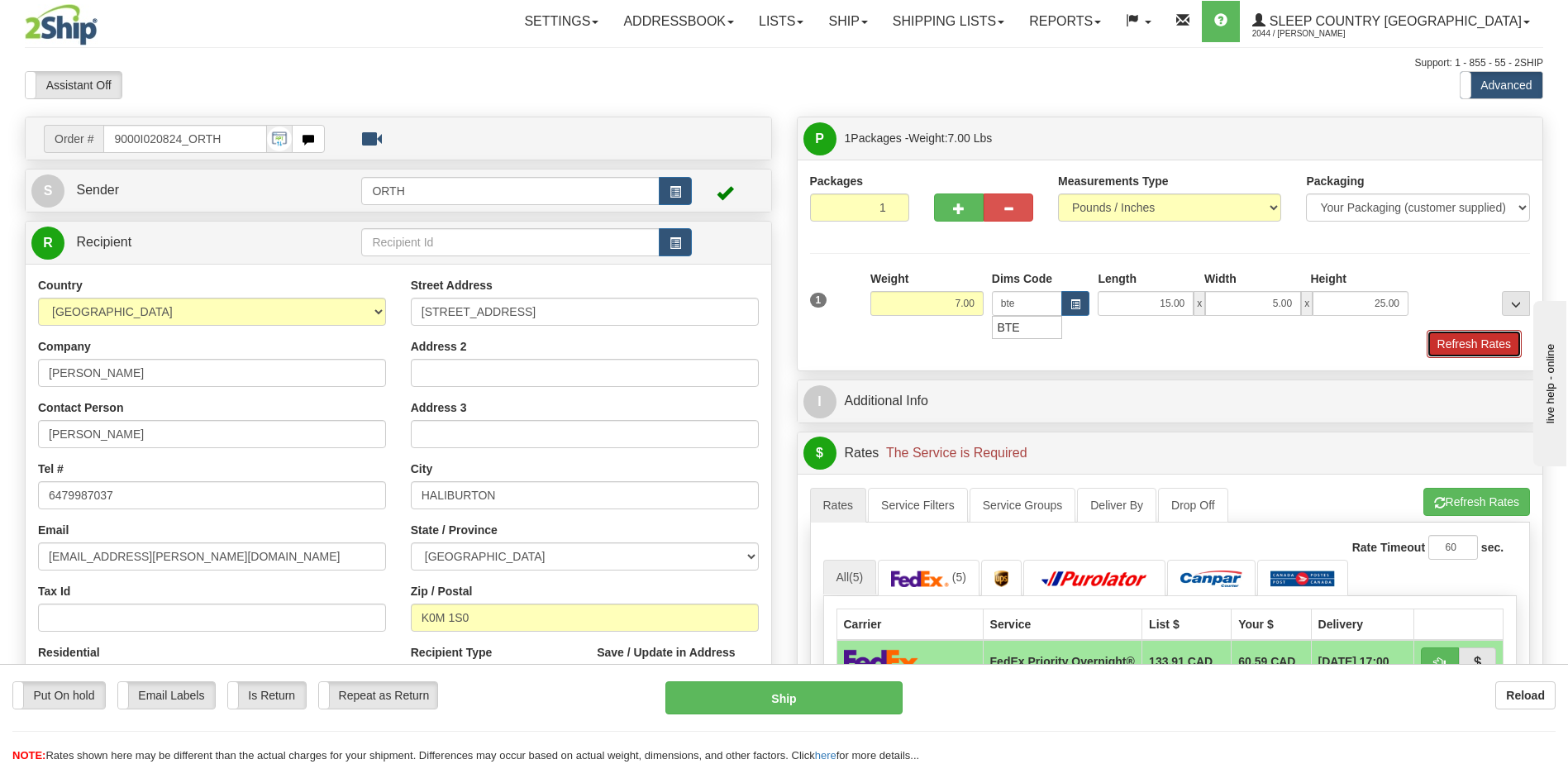
click at [1493, 342] on button "Refresh Rates" at bounding box center [1475, 343] width 95 height 28
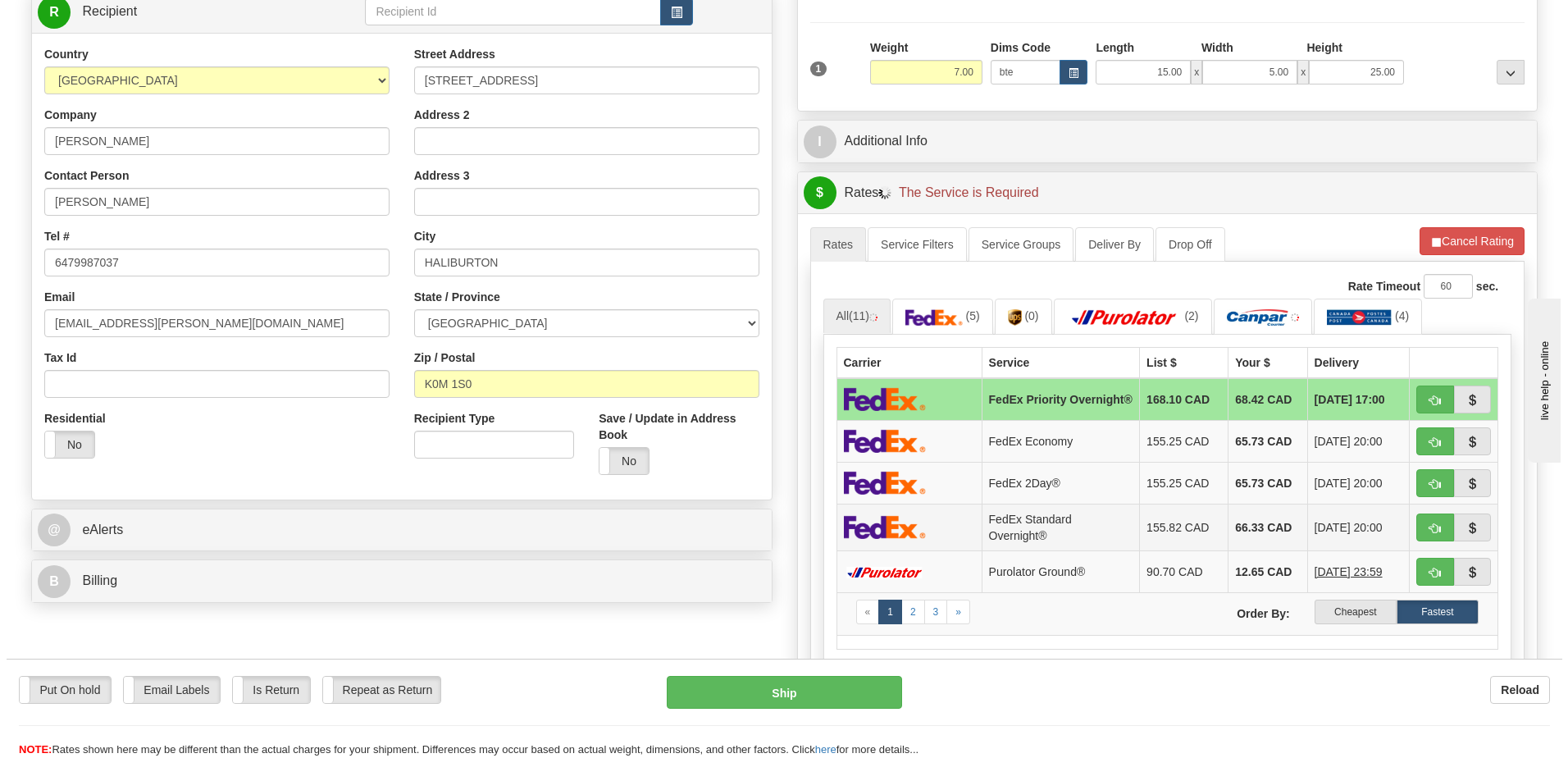
scroll to position [246, 0]
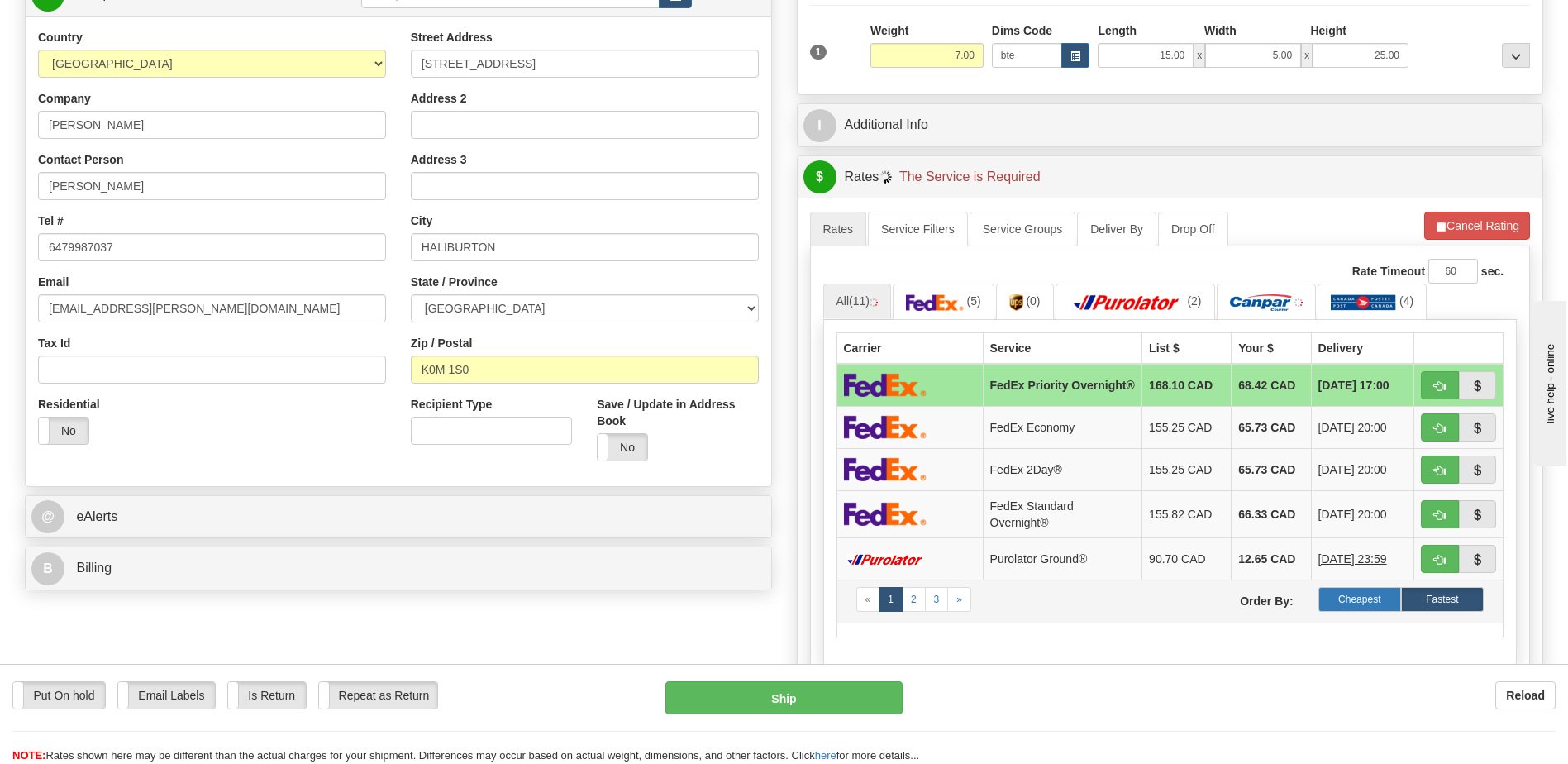
click at [1380, 612] on label "Cheapest" at bounding box center [1360, 600] width 83 height 25
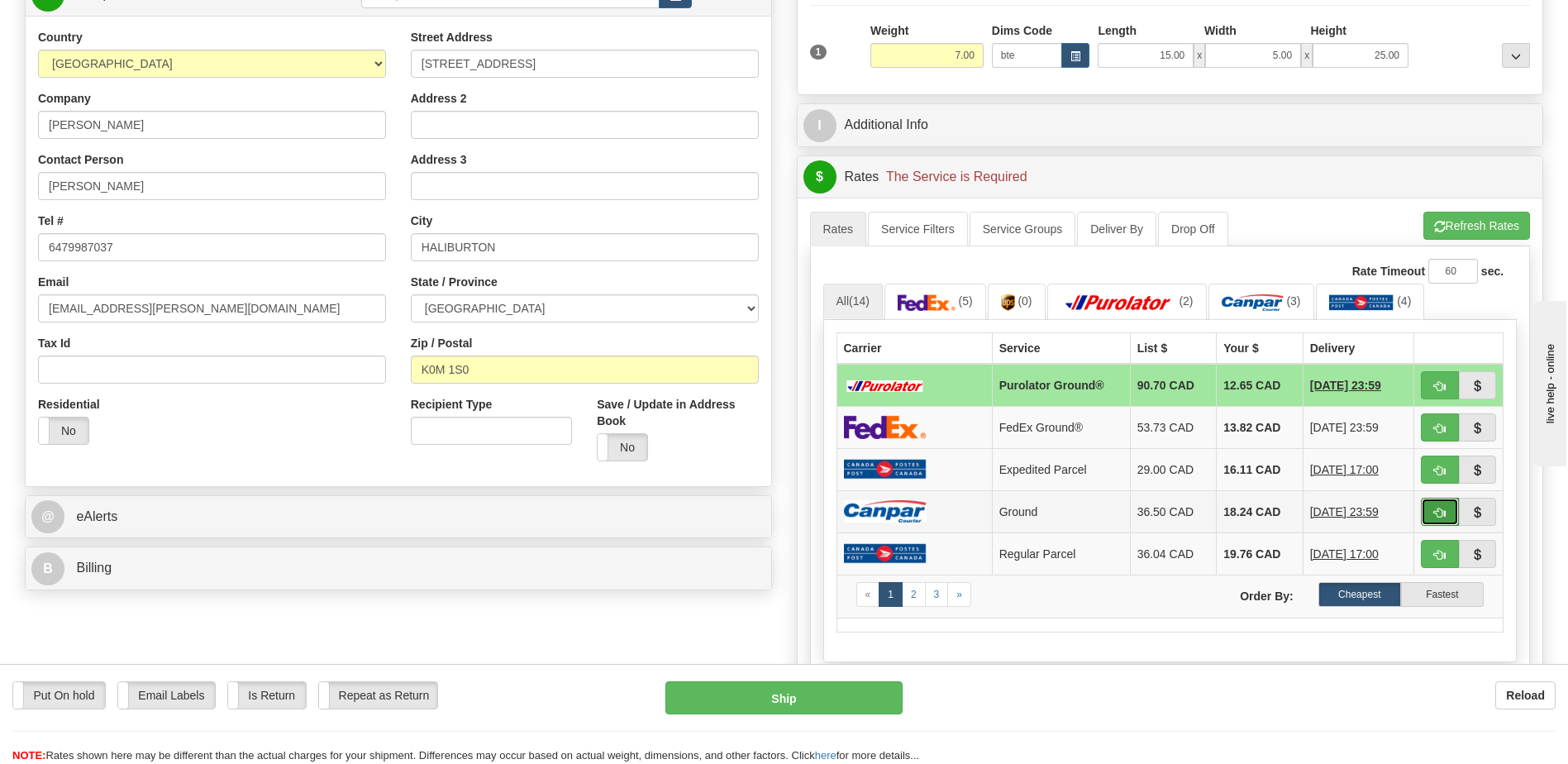
click at [1438, 514] on span "button" at bounding box center [1440, 513] width 12 height 11
type input "1"
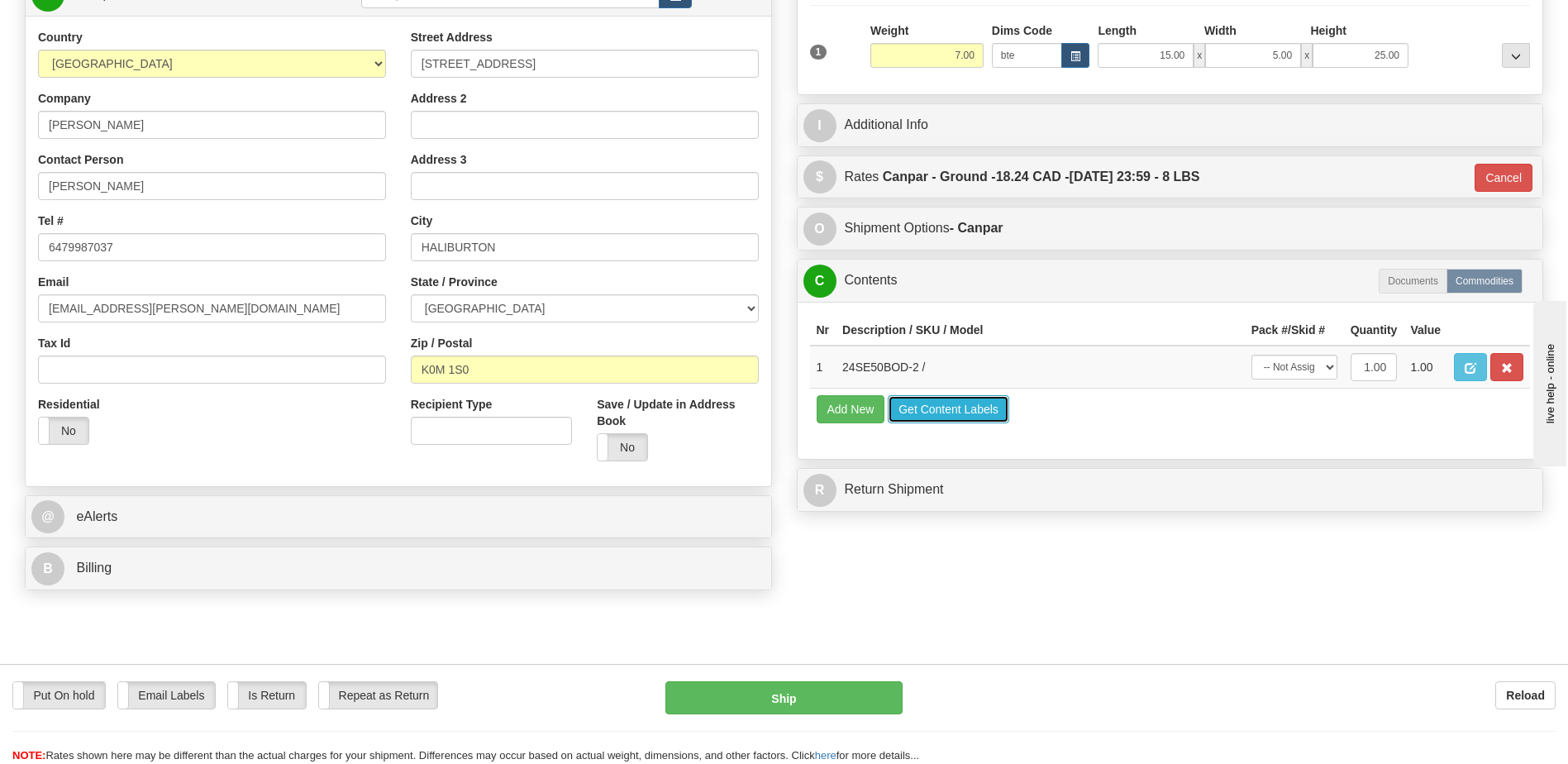
click at [935, 416] on button "Get Content Labels" at bounding box center [948, 409] width 121 height 28
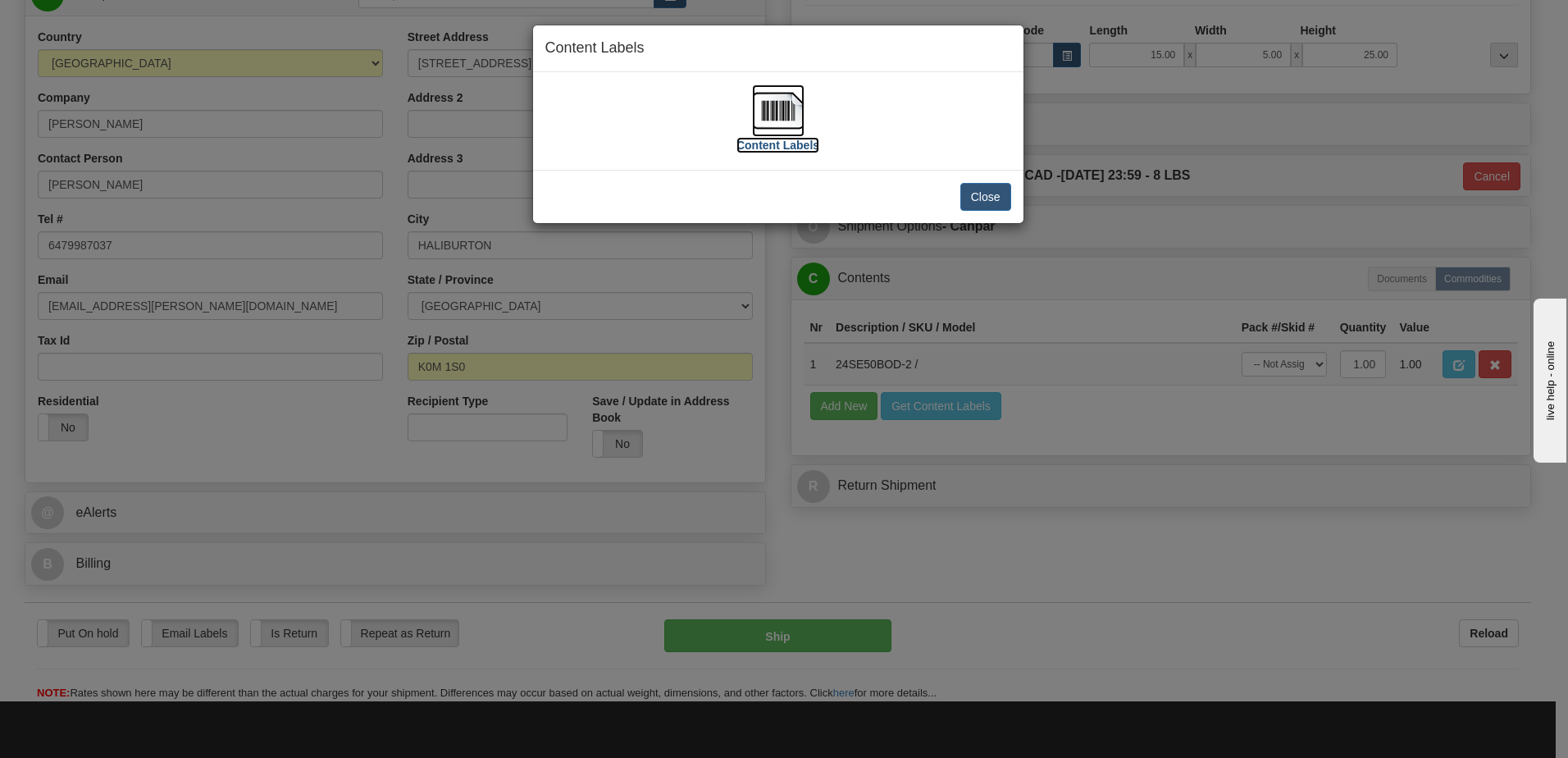
click at [788, 116] on img at bounding box center [777, 111] width 53 height 53
click at [998, 194] on button "Close" at bounding box center [985, 196] width 51 height 28
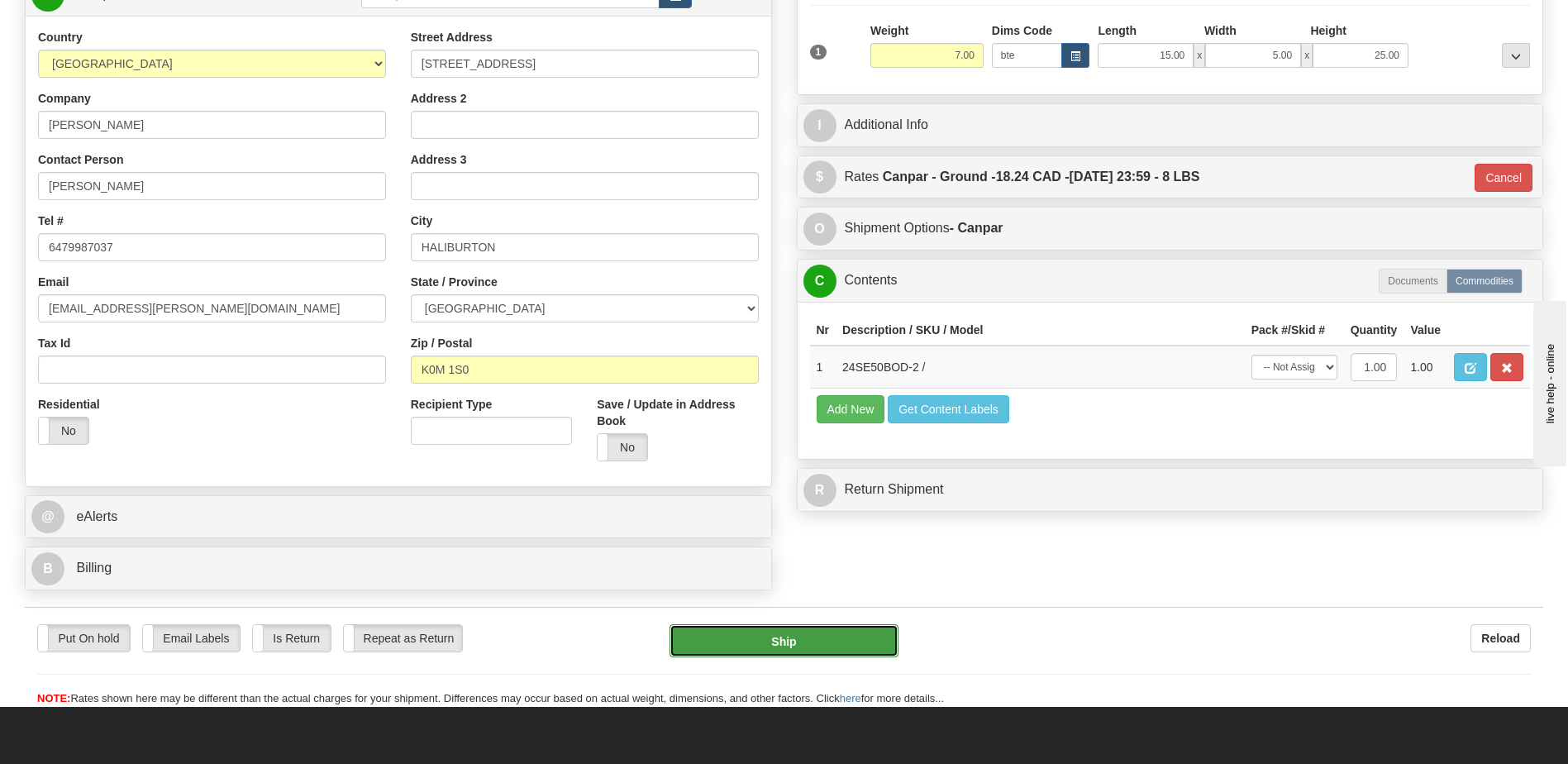
click at [830, 638] on button "Ship" at bounding box center [784, 640] width 228 height 33
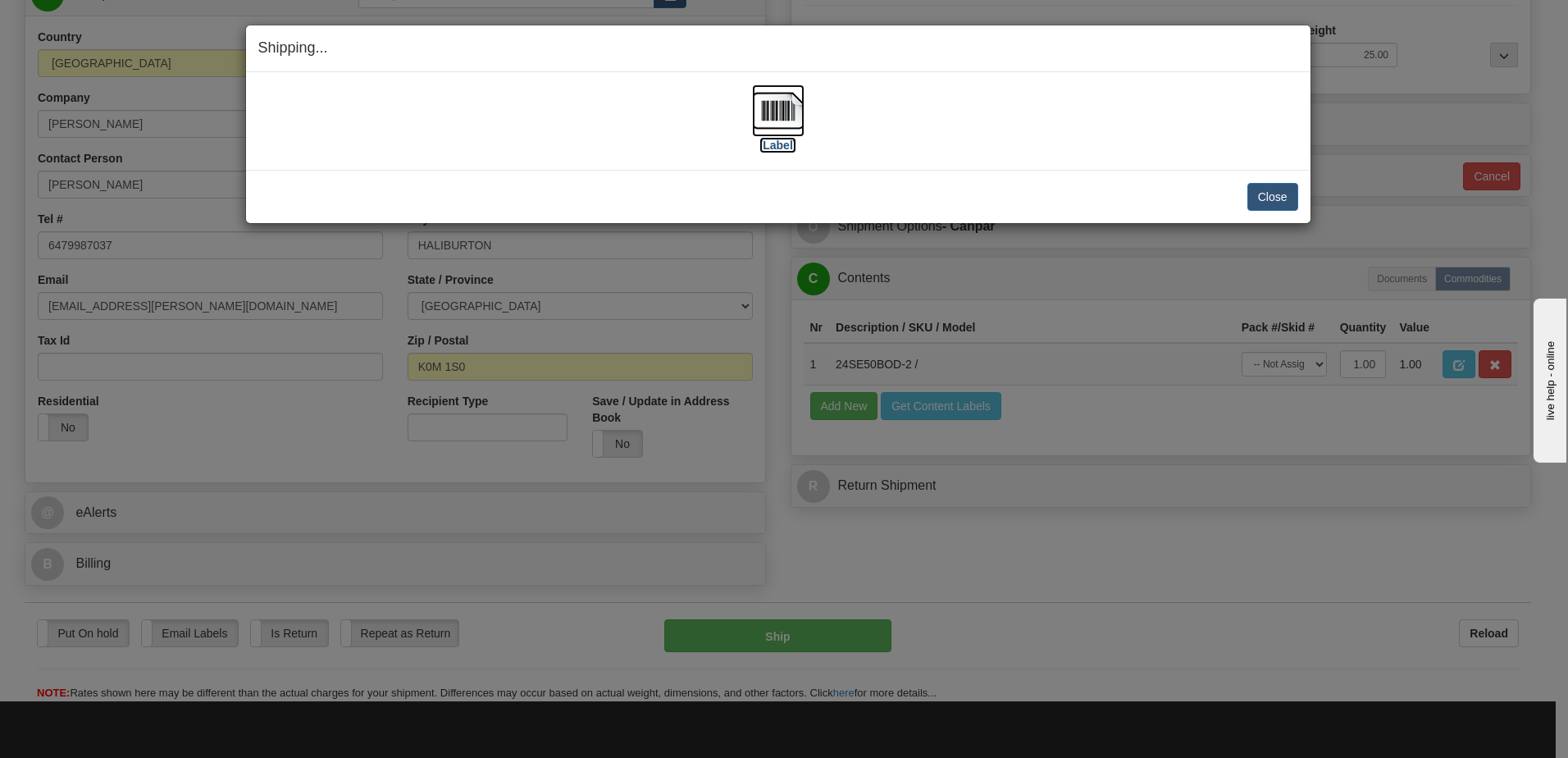
click at [782, 116] on img at bounding box center [777, 111] width 53 height 53
click at [1262, 191] on button "Close" at bounding box center [1272, 196] width 51 height 28
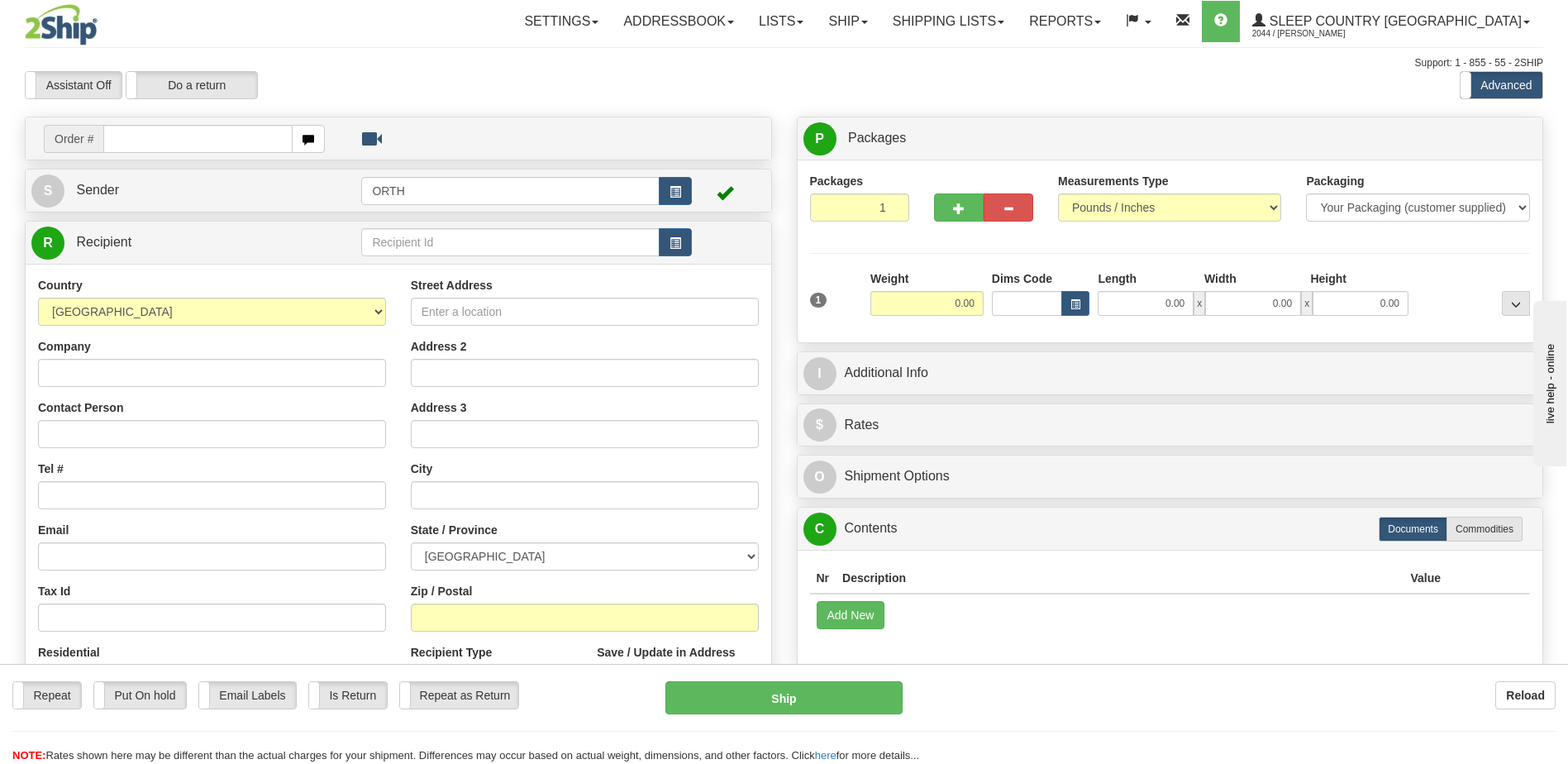
click at [202, 138] on div "Toggle navigation Settings Shipping Preferences Fields Preferences New" at bounding box center [784, 466] width 1568 height 931
click at [190, 135] on input "text" at bounding box center [198, 138] width 189 height 28
type input "9"
type input "1054594"
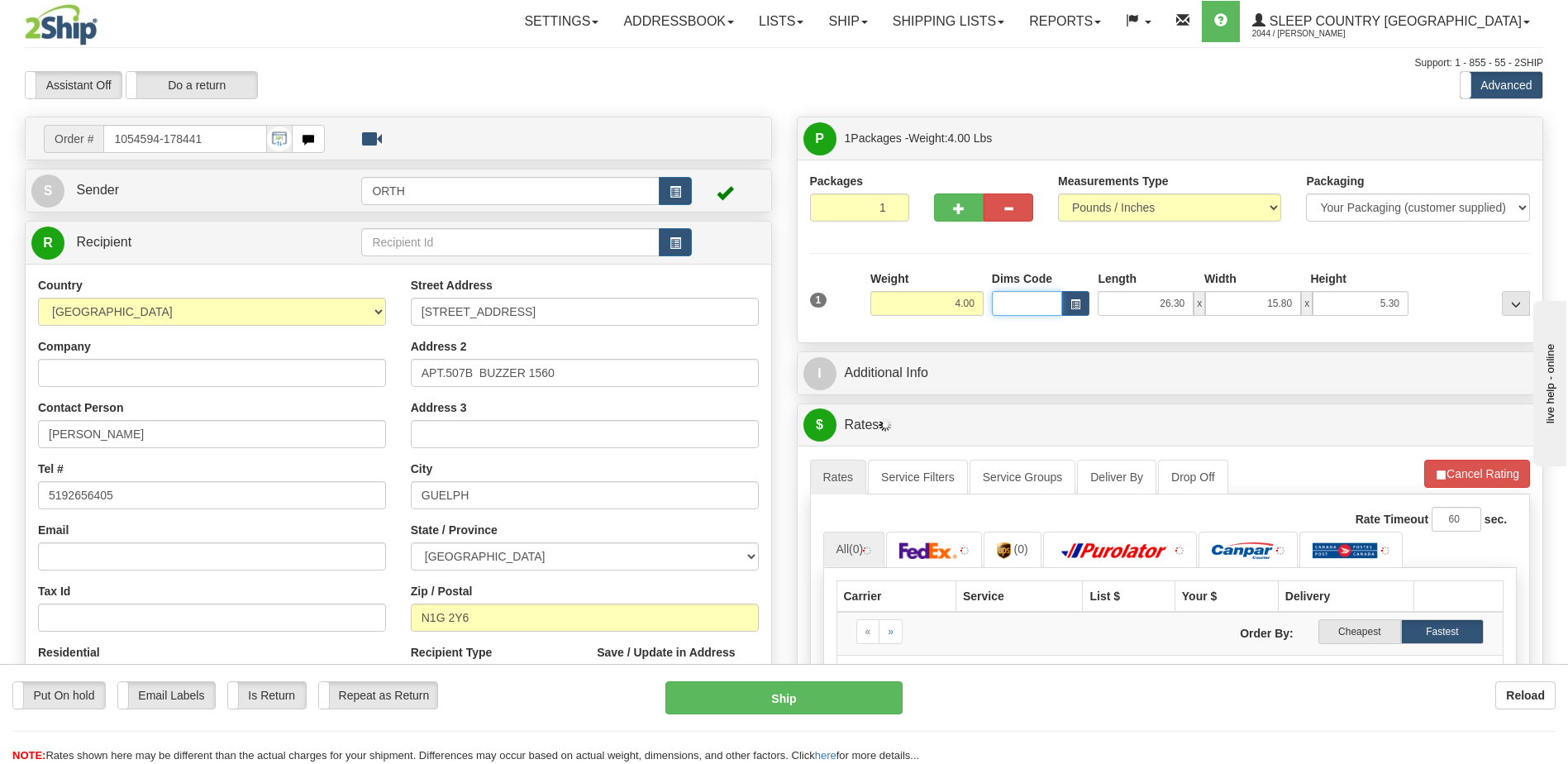
click at [1046, 304] on input "Dims Code" at bounding box center [1027, 304] width 71 height 25
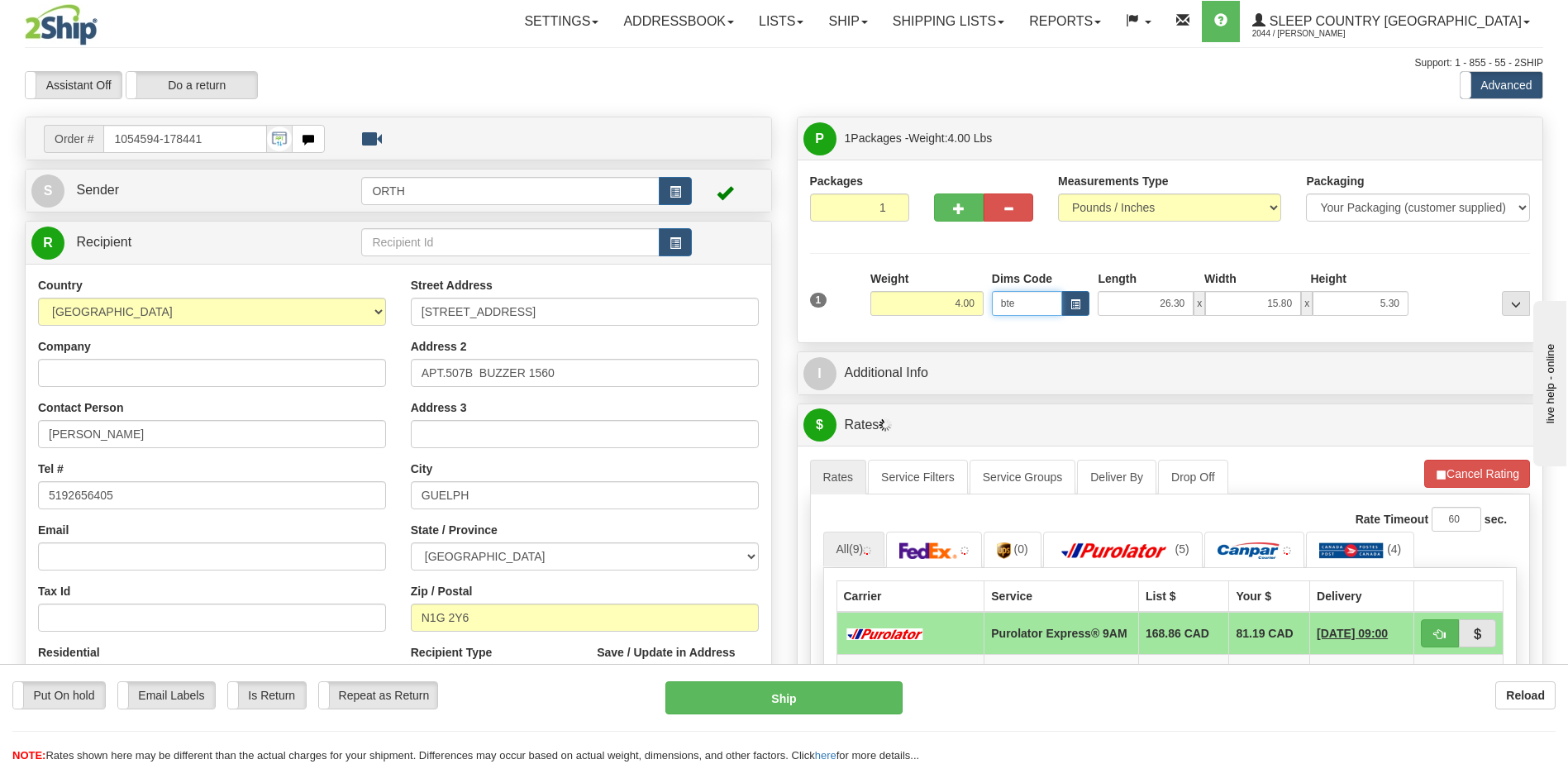
type input "bte"
click button "Delete" at bounding box center [0, 0] width 0 height 0
type input "15.00"
type input "5.00"
type input "25.00"
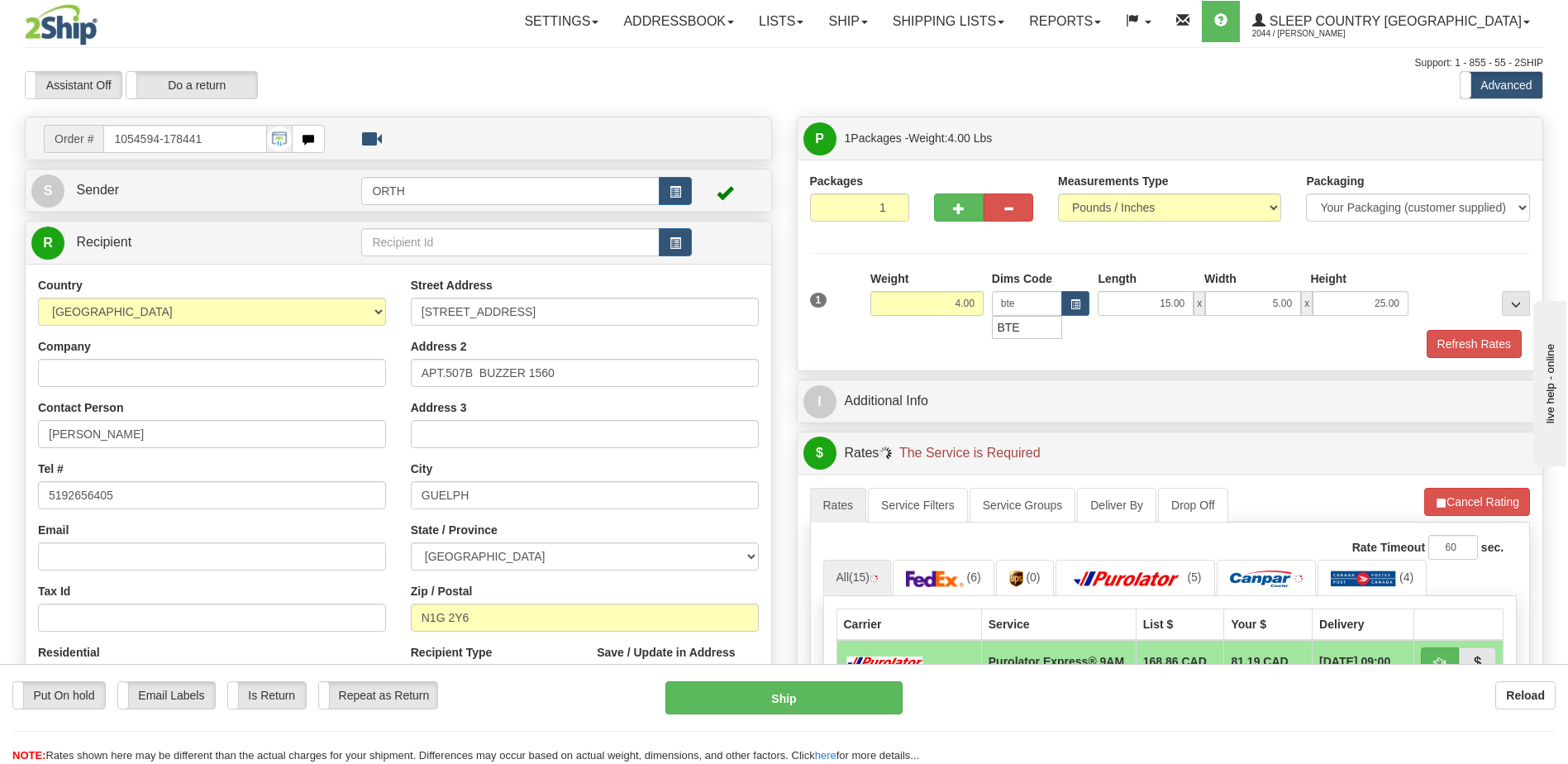
click at [1465, 329] on div "Packaging Your Packaging (customer supplied) Envelope (carrier supplied) Pack (…" at bounding box center [1200, 329] width 668 height 1
click at [1472, 339] on button "Refresh Rates" at bounding box center [1475, 343] width 95 height 28
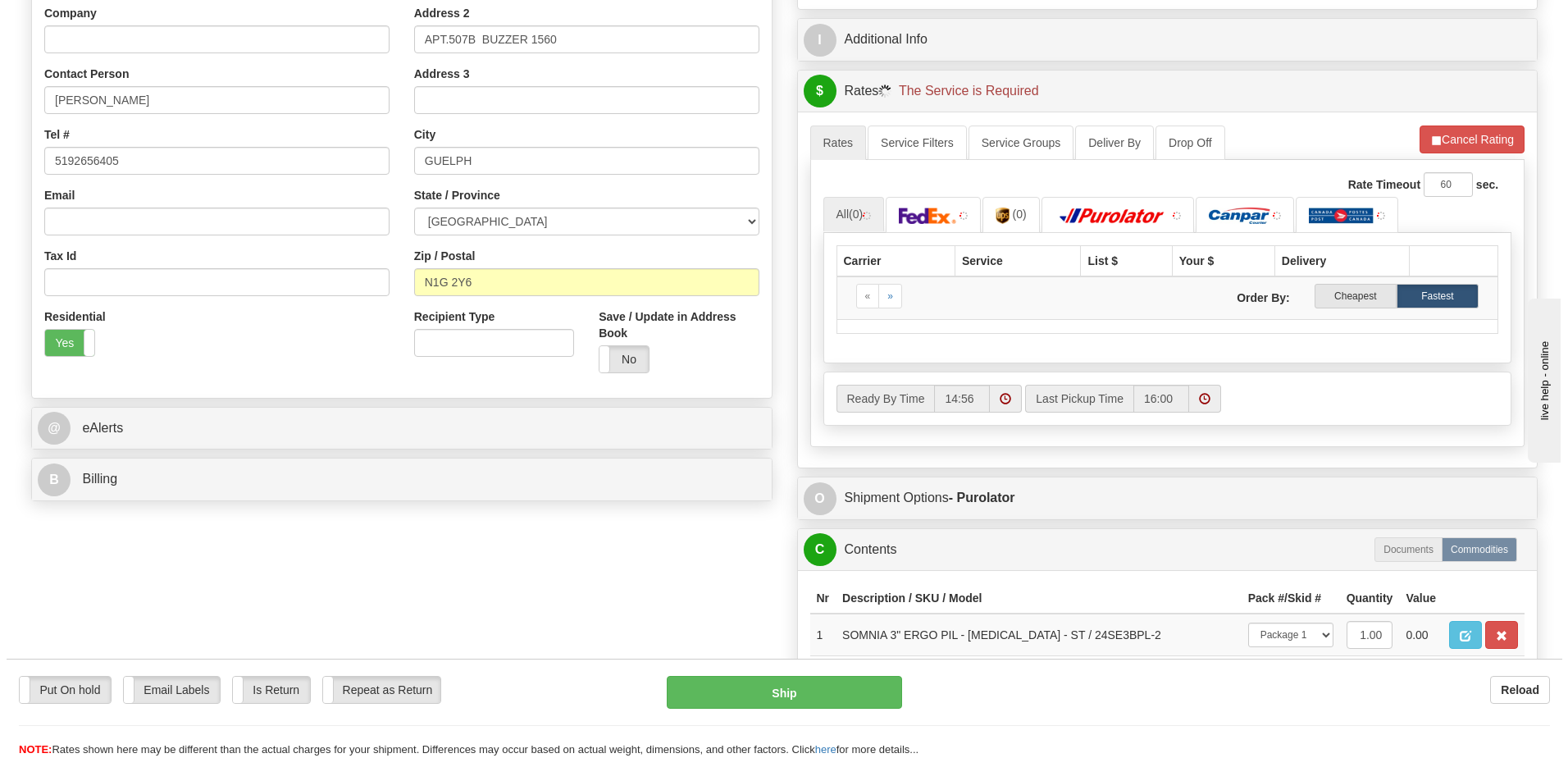
scroll to position [410, 0]
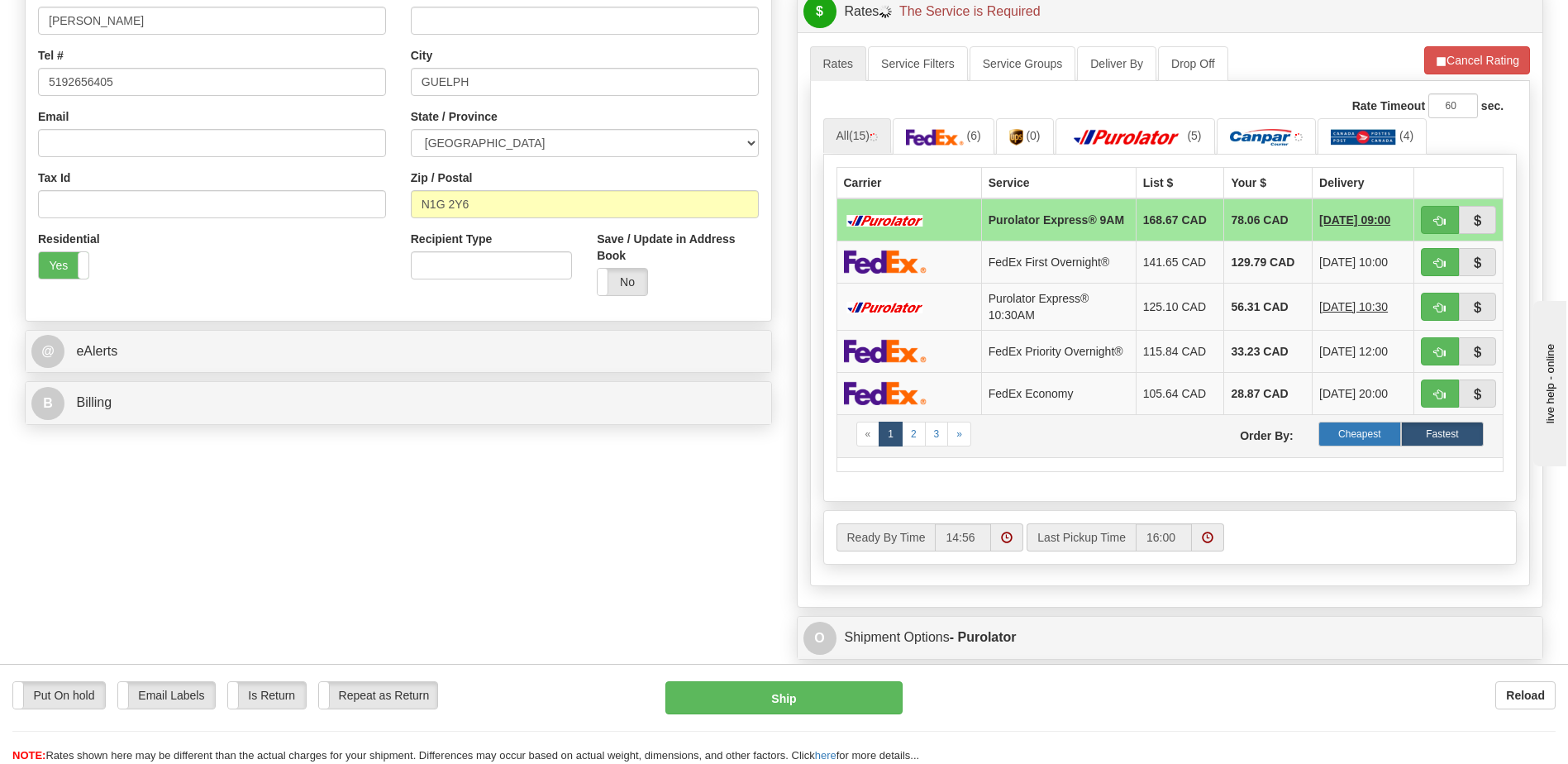
click at [1369, 434] on label "Cheapest" at bounding box center [1360, 434] width 83 height 25
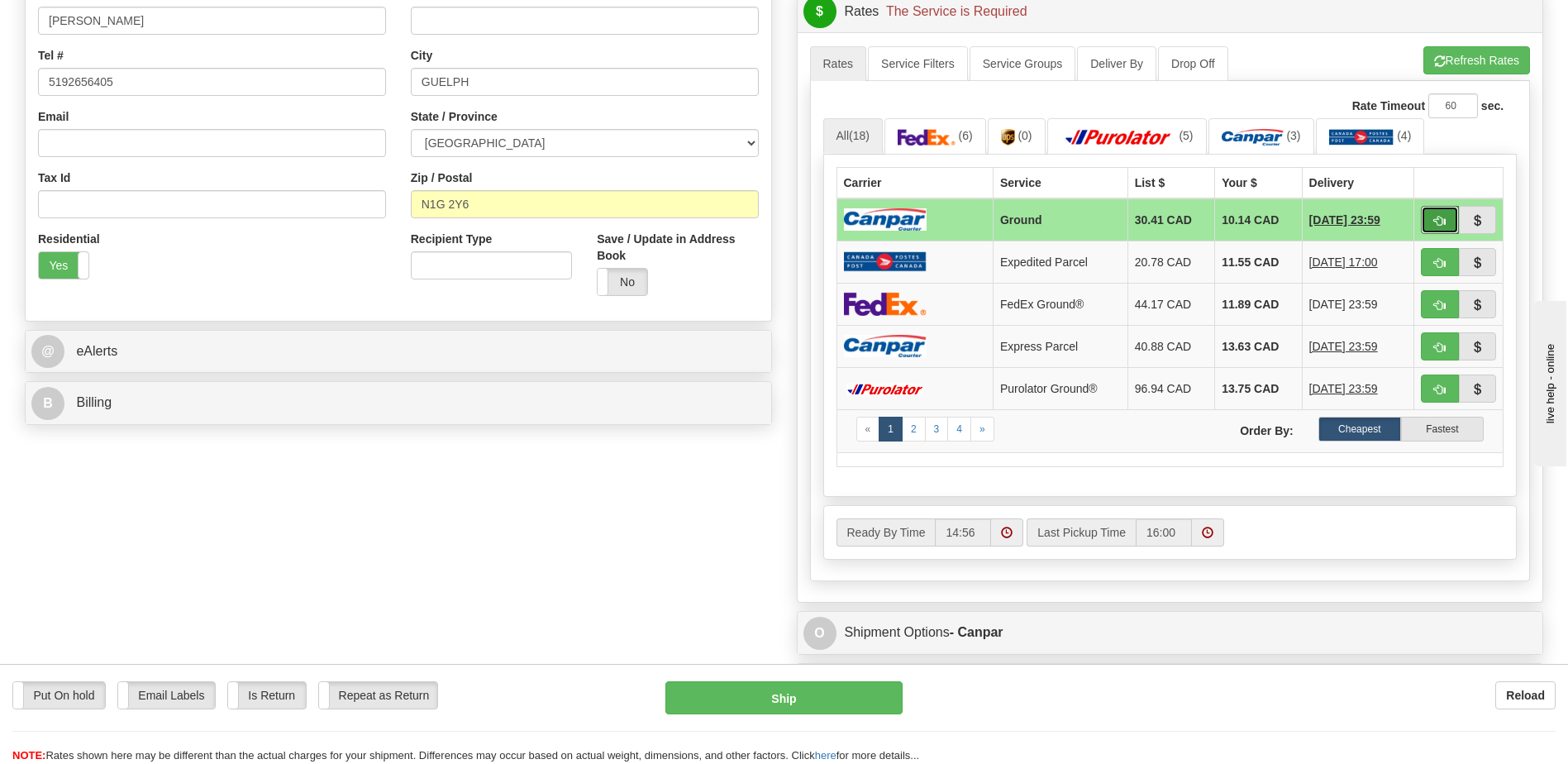
click at [1438, 207] on button "button" at bounding box center [1440, 219] width 38 height 28
type input "1"
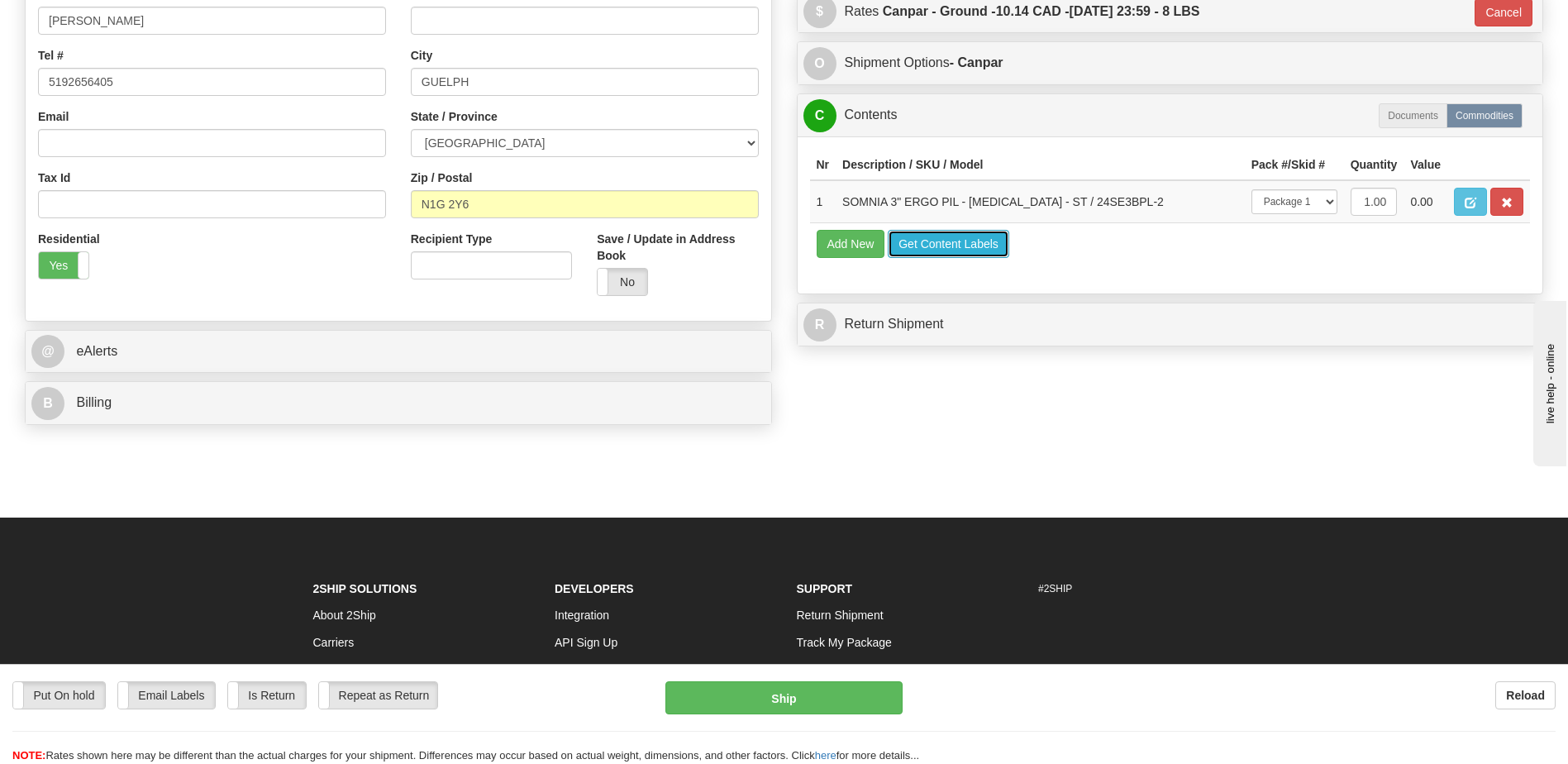
click at [911, 241] on button "Get Content Labels" at bounding box center [948, 244] width 121 height 28
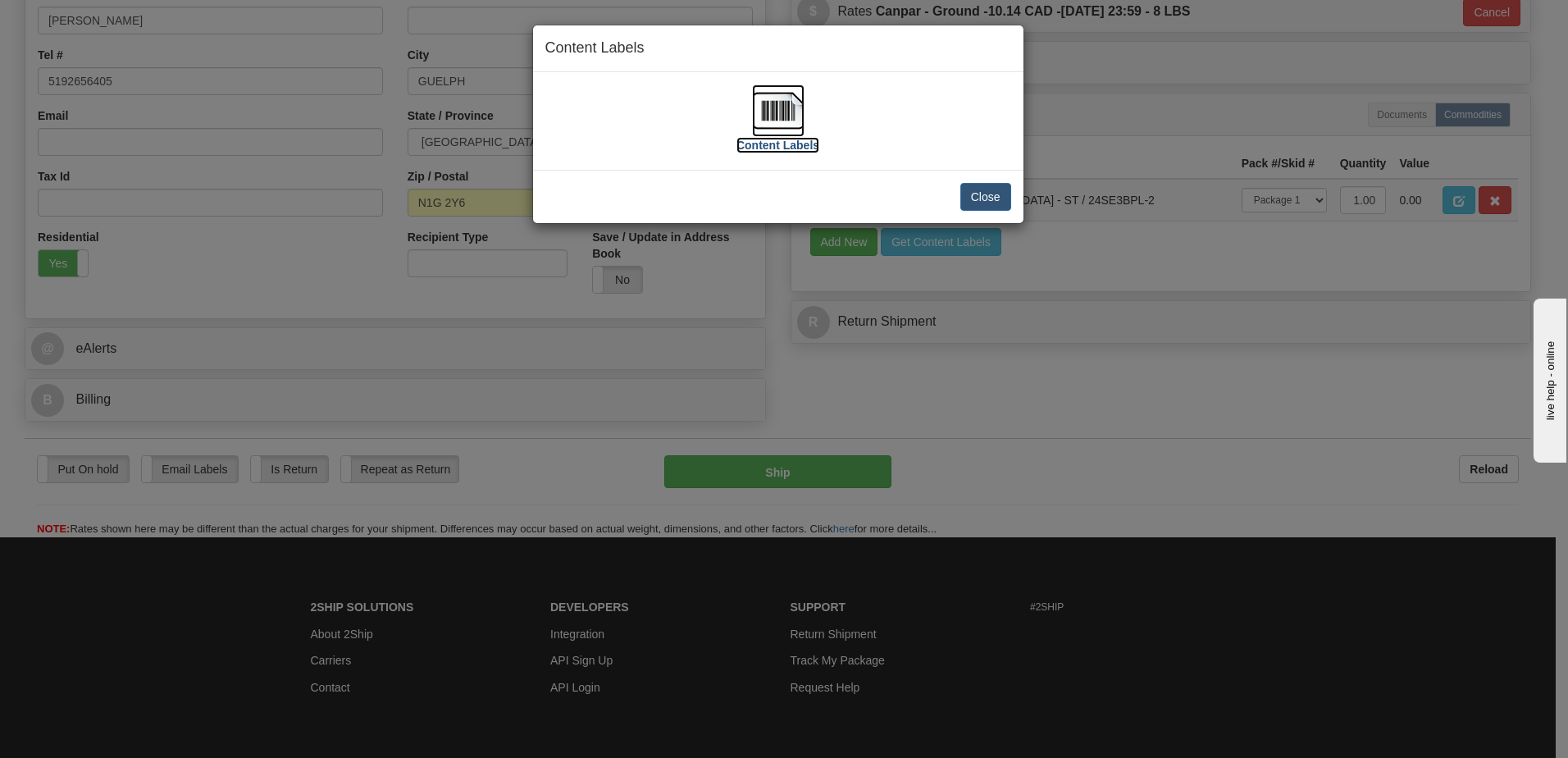
click at [777, 105] on img at bounding box center [777, 111] width 53 height 53
click at [980, 190] on button "Close" at bounding box center [985, 196] width 51 height 28
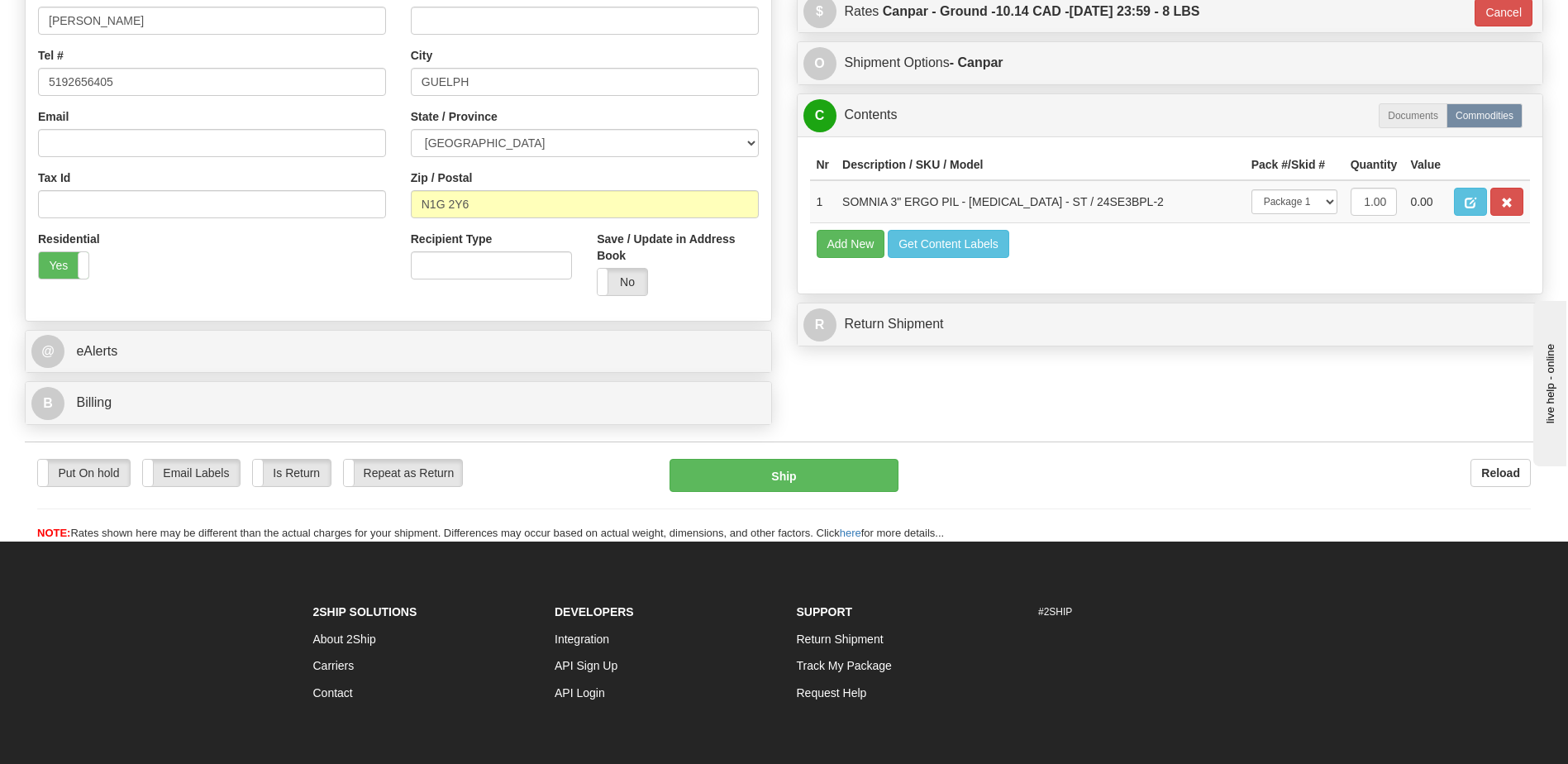
click at [815, 446] on div "Put On hold Put On hold Email Labels Email Labels Edit Is Return Is Return Repe…" at bounding box center [784, 491] width 1519 height 100
click at [817, 466] on button "Ship" at bounding box center [784, 475] width 228 height 33
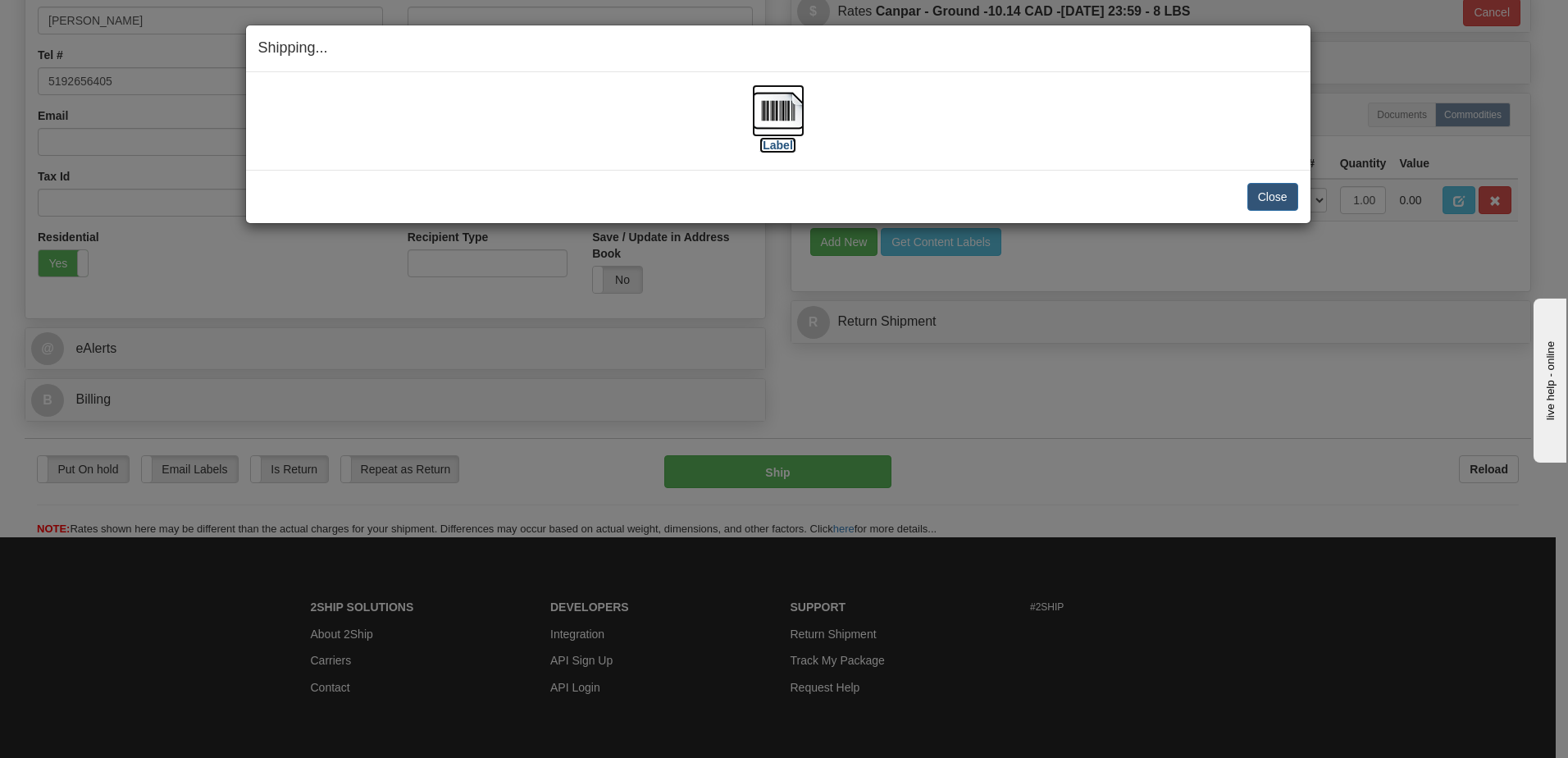
click at [772, 112] on img at bounding box center [777, 111] width 53 height 53
click at [1269, 201] on button "Close" at bounding box center [1272, 196] width 51 height 28
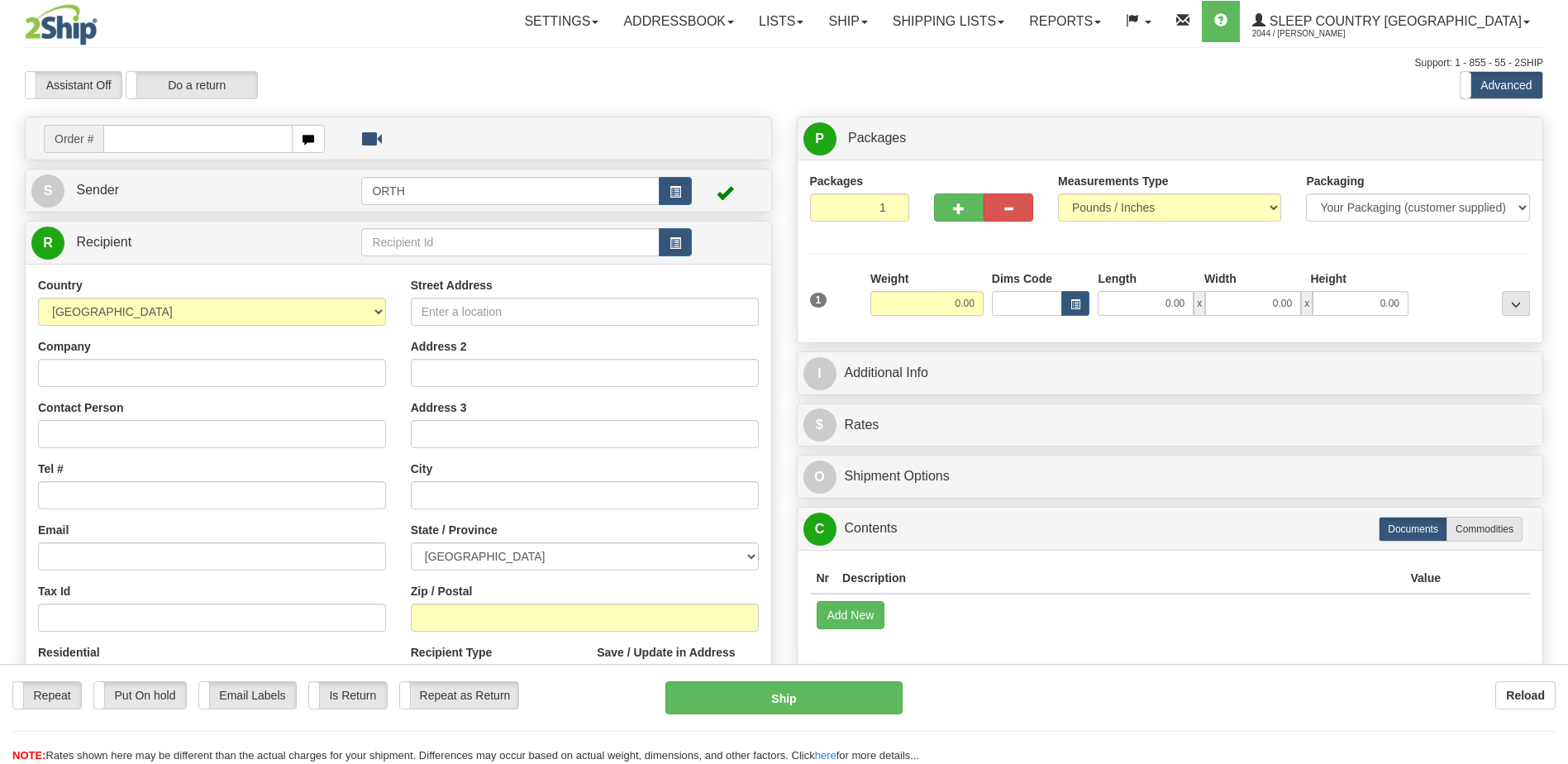
click at [155, 134] on div at bounding box center [784, 382] width 1568 height 764
click at [142, 138] on input "text" at bounding box center [198, 138] width 189 height 28
type input "9000i019859"
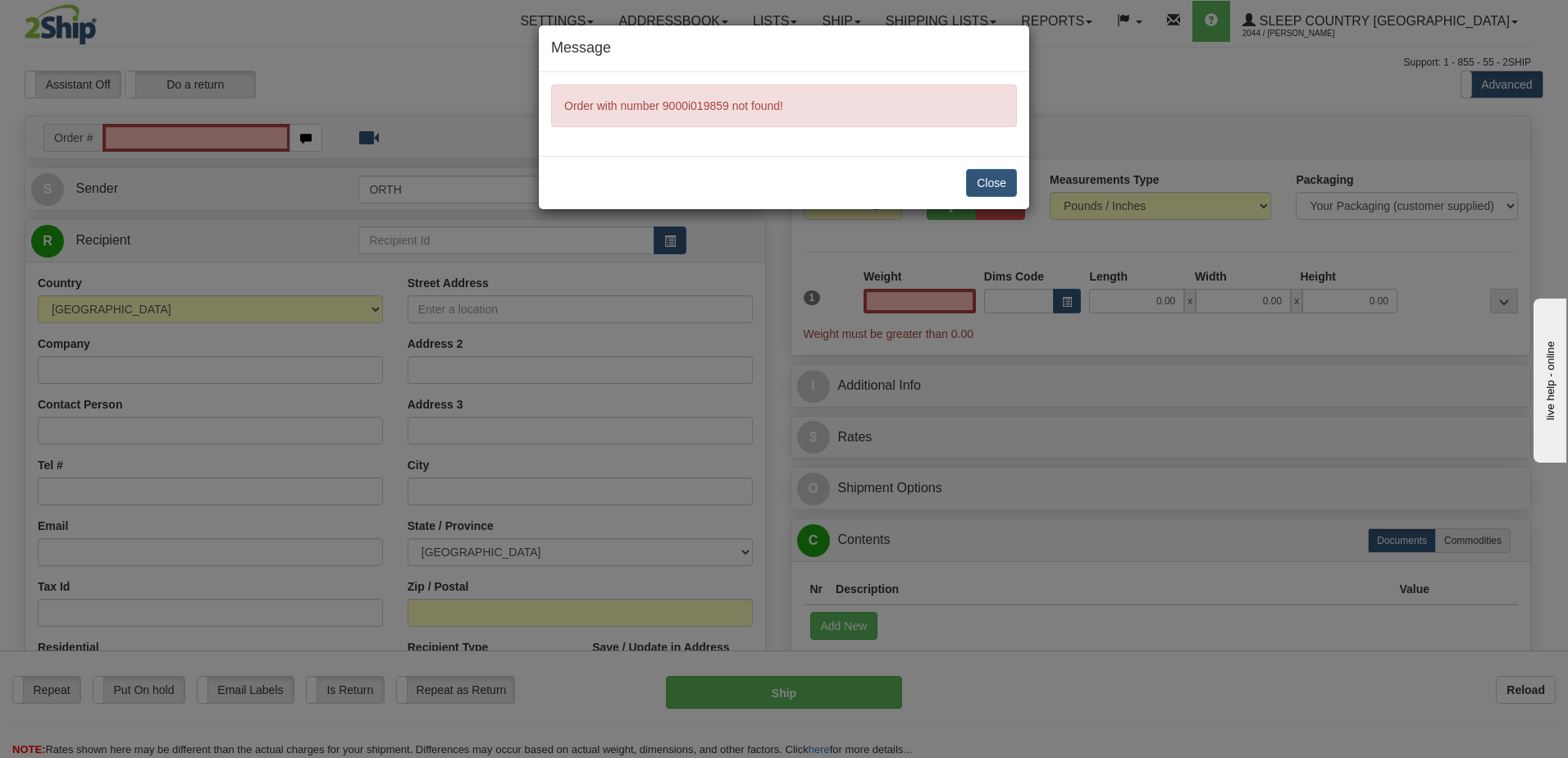
type input "0.00"
click at [997, 184] on button "Close" at bounding box center [991, 182] width 51 height 28
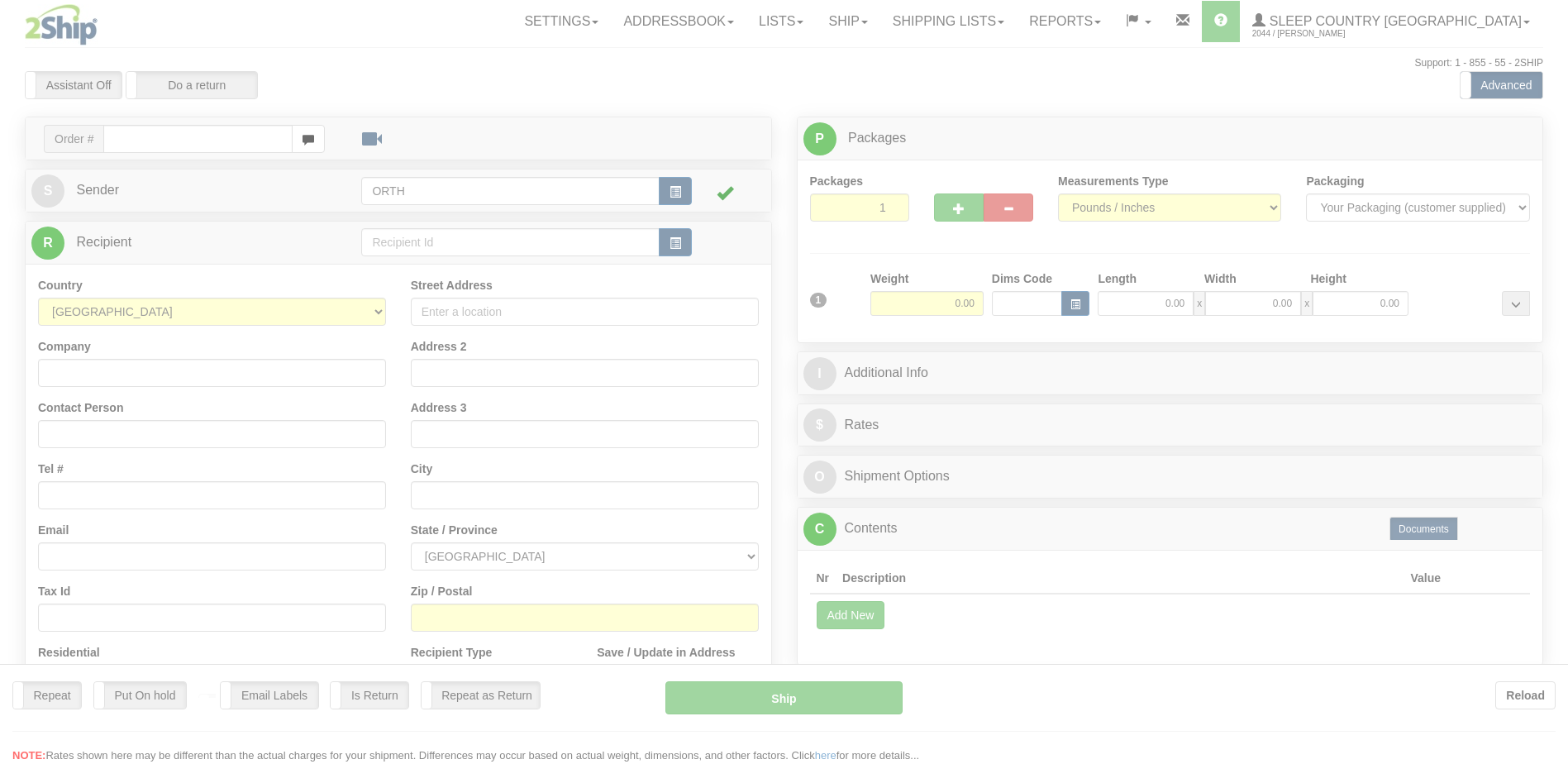
click at [172, 129] on div at bounding box center [784, 382] width 1568 height 764
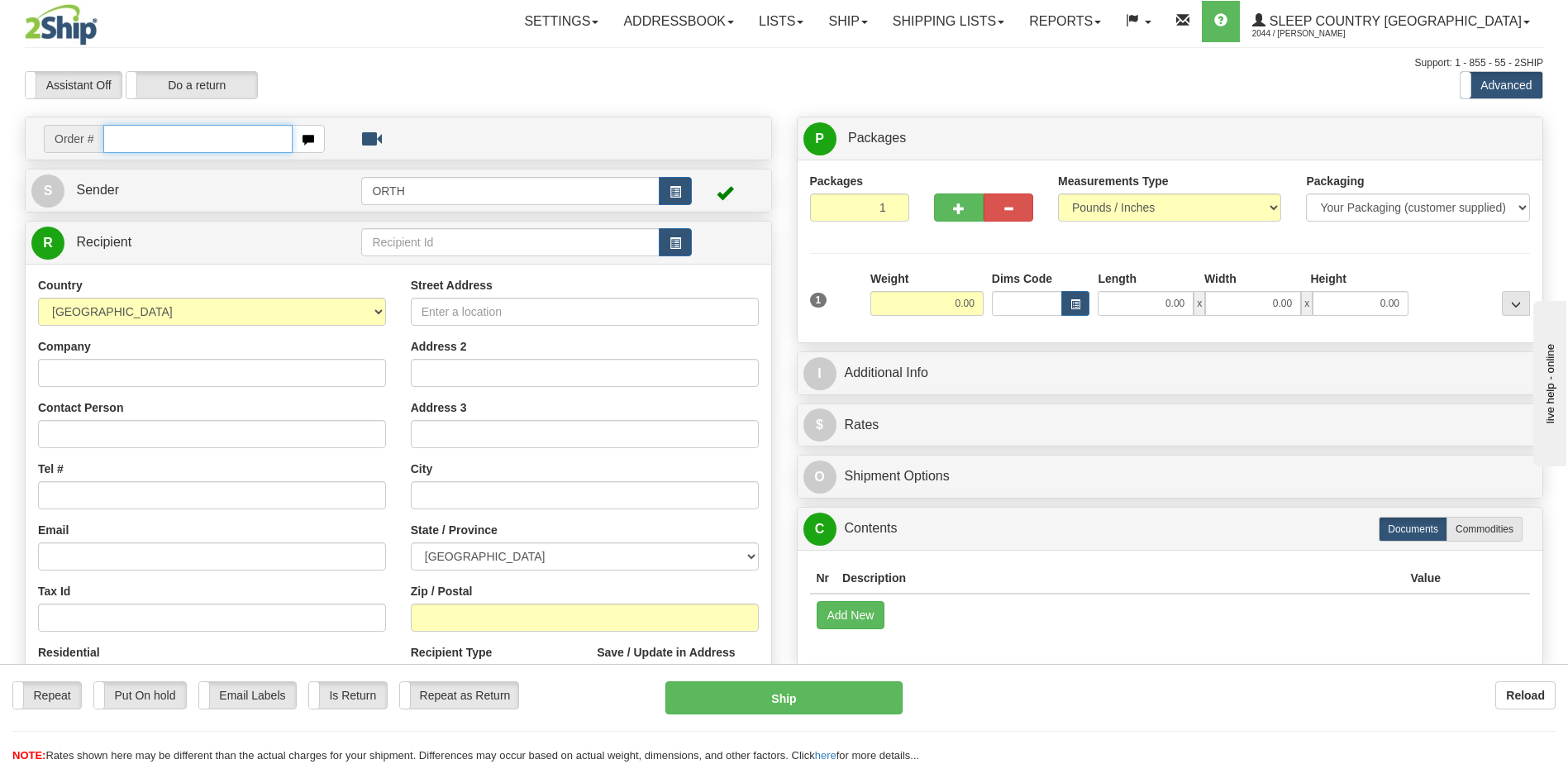
click at [170, 139] on input "text" at bounding box center [198, 138] width 189 height 28
type input "9000i019859"
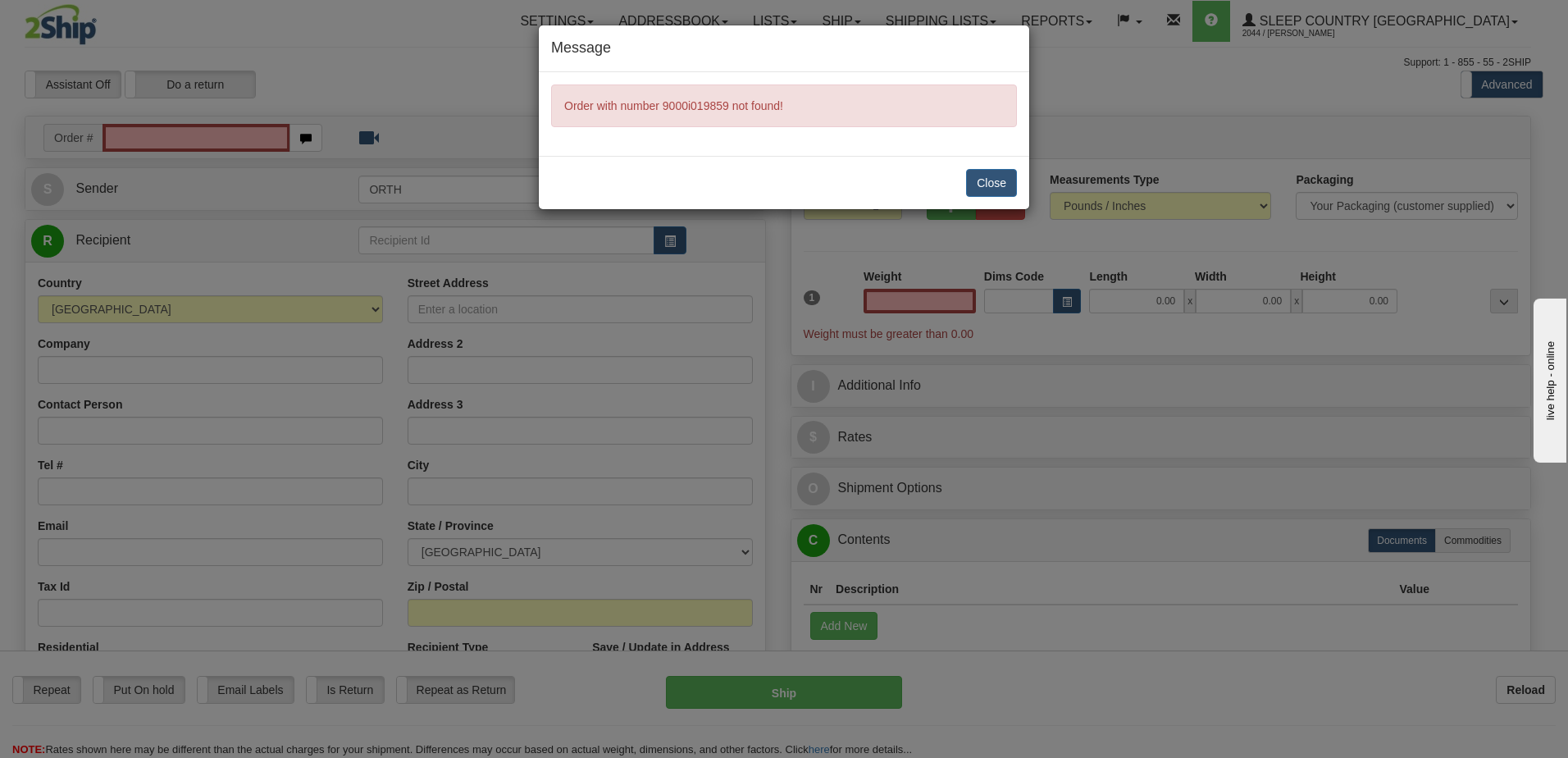
type input "0.00"
click at [977, 182] on button "Close" at bounding box center [991, 182] width 51 height 28
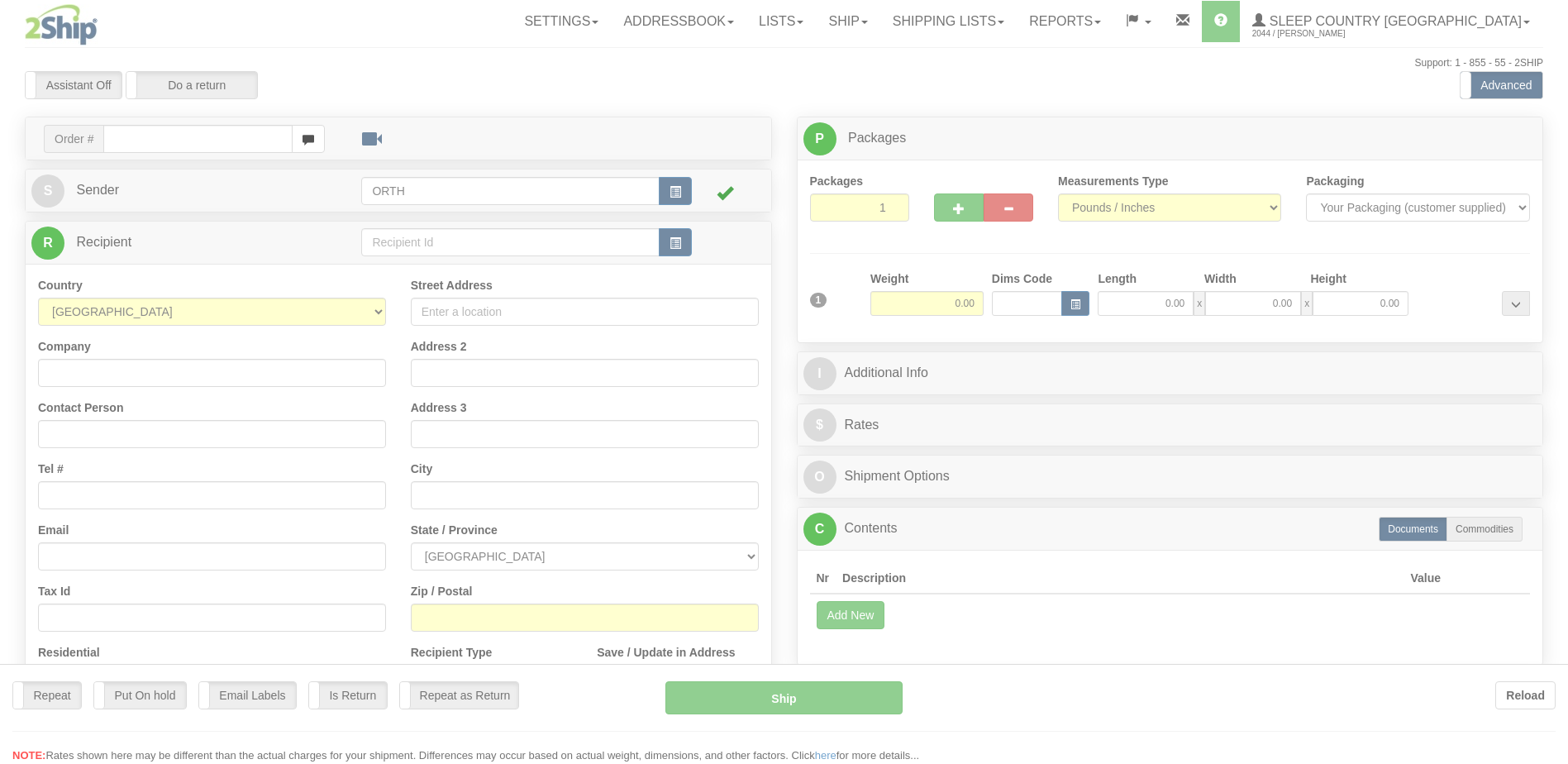
click at [190, 138] on div at bounding box center [784, 382] width 1568 height 764
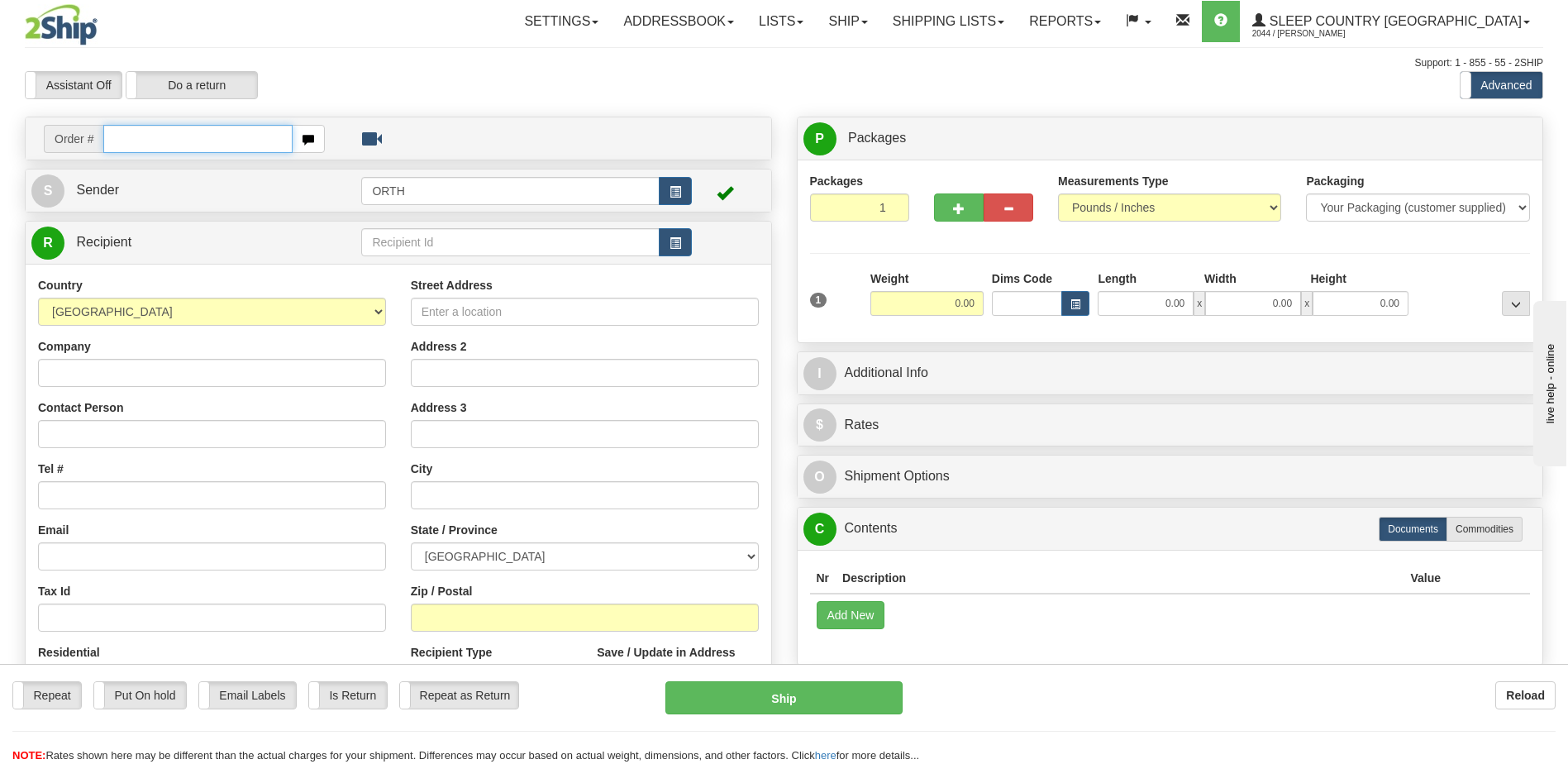
click at [190, 138] on input "text" at bounding box center [198, 138] width 189 height 28
type input "9000i019859"
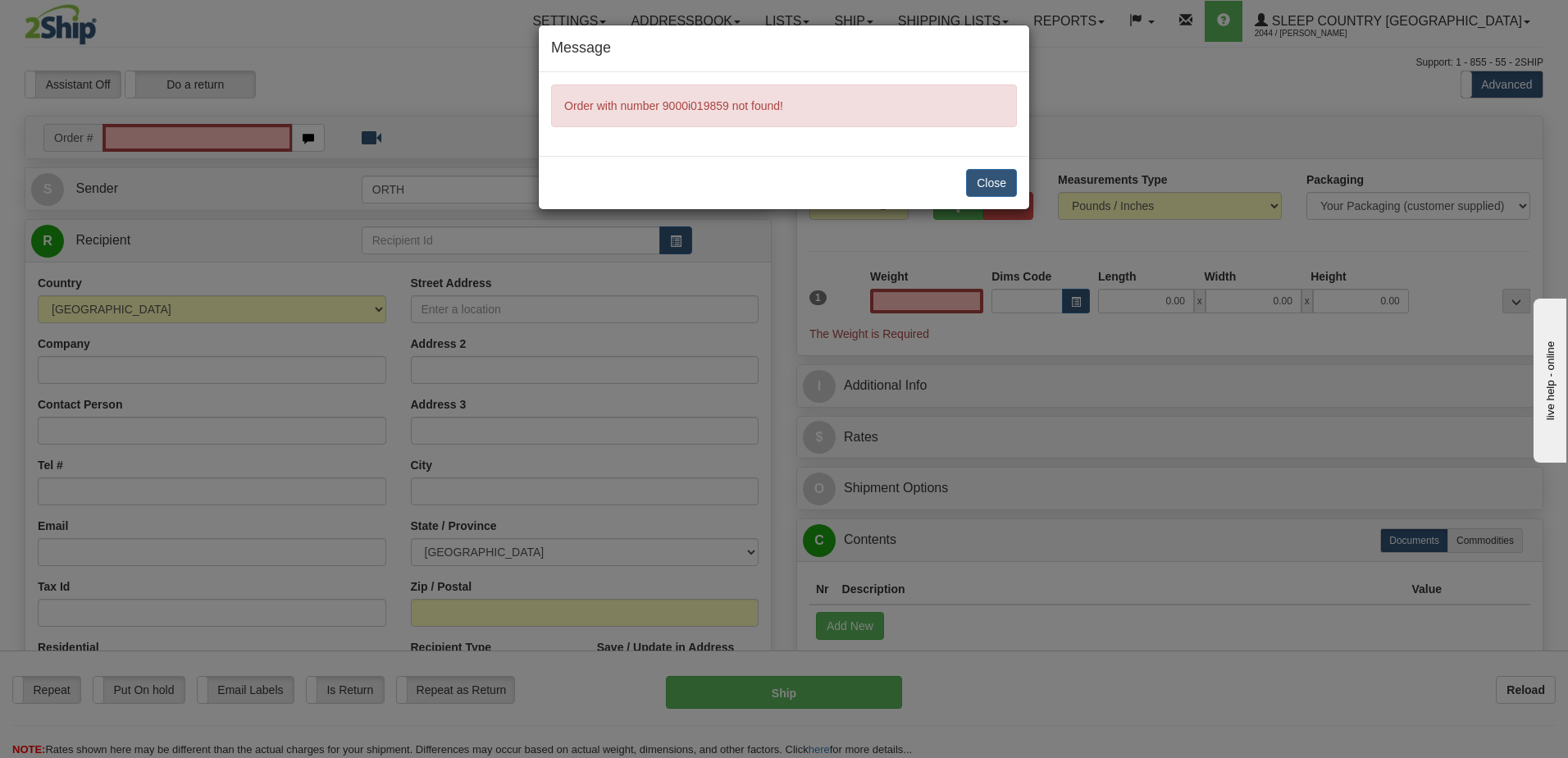
type input "0.00"
click at [995, 186] on button "Close" at bounding box center [991, 182] width 51 height 28
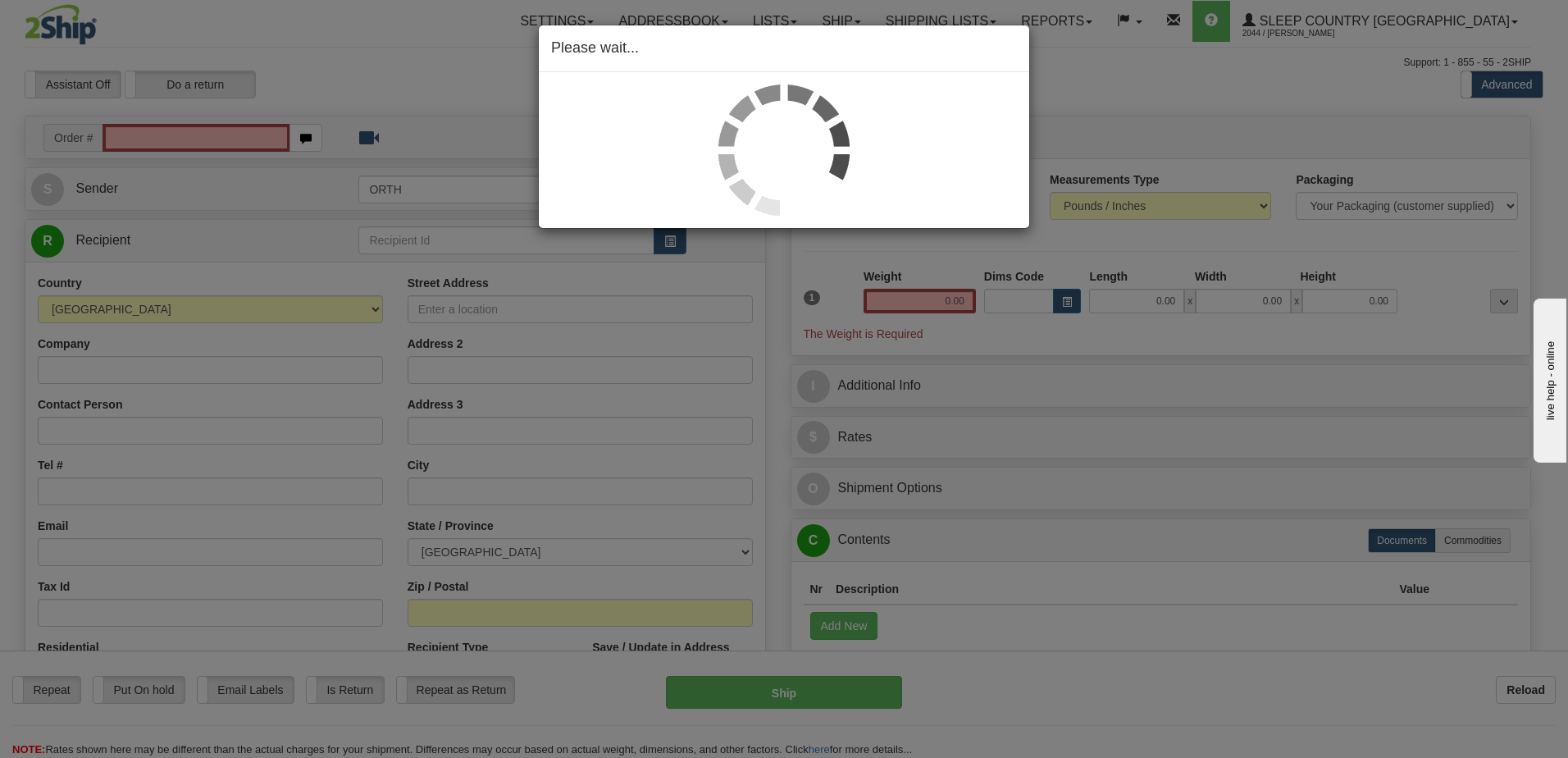
click at [257, 128] on div "Please wait..." at bounding box center [784, 379] width 1568 height 758
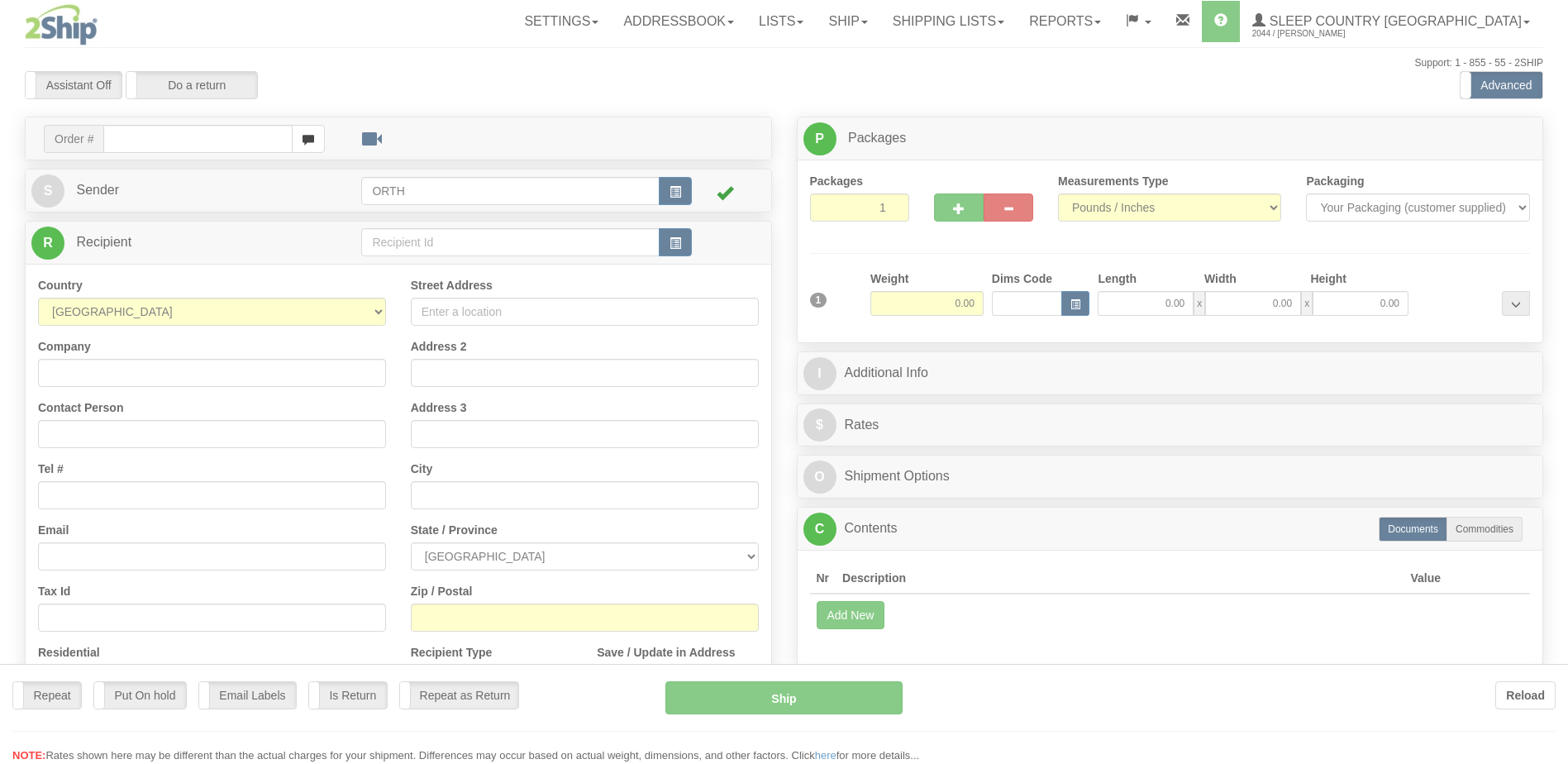
click at [252, 138] on div at bounding box center [784, 382] width 1568 height 764
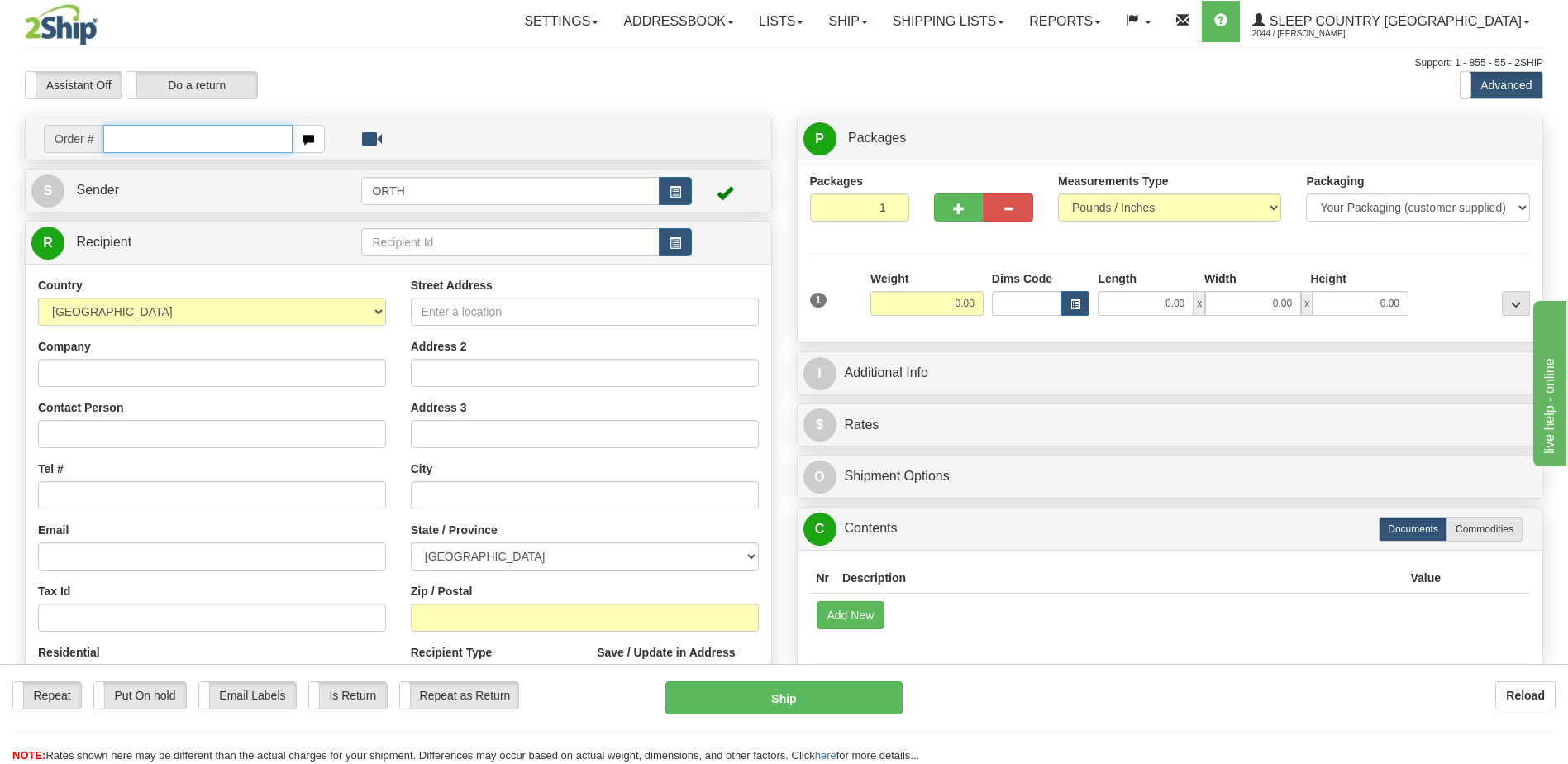
drag, startPoint x: 252, startPoint y: 140, endPoint x: 256, endPoint y: 131, distance: 9.8
click at [252, 139] on input "text" at bounding box center [198, 138] width 189 height 28
type input "9000i019859"
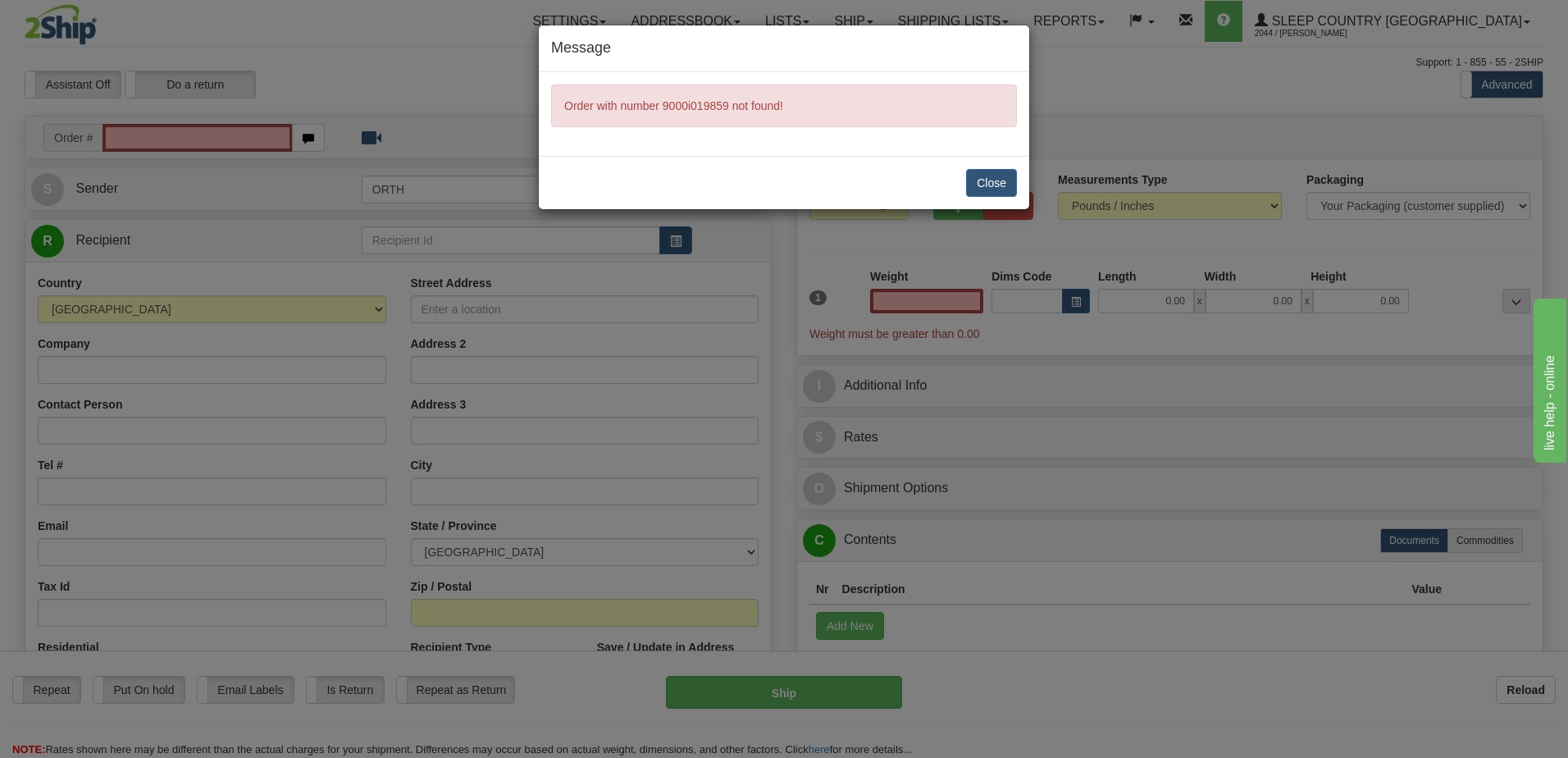
type input "0.00"
click at [1000, 179] on button "Close" at bounding box center [991, 182] width 51 height 28
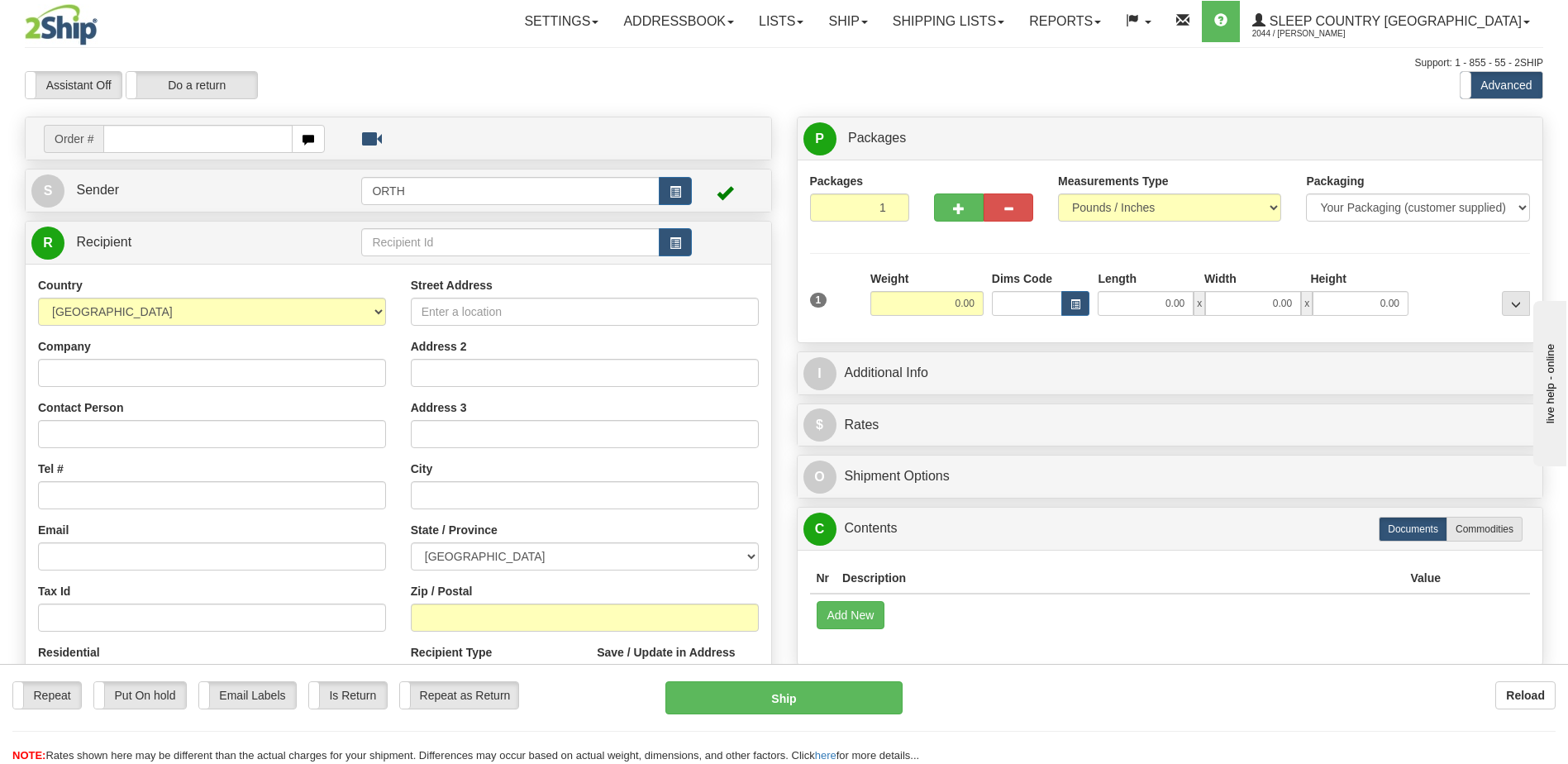
click at [174, 146] on input "text" at bounding box center [198, 138] width 189 height 28
type input "9000i026345"
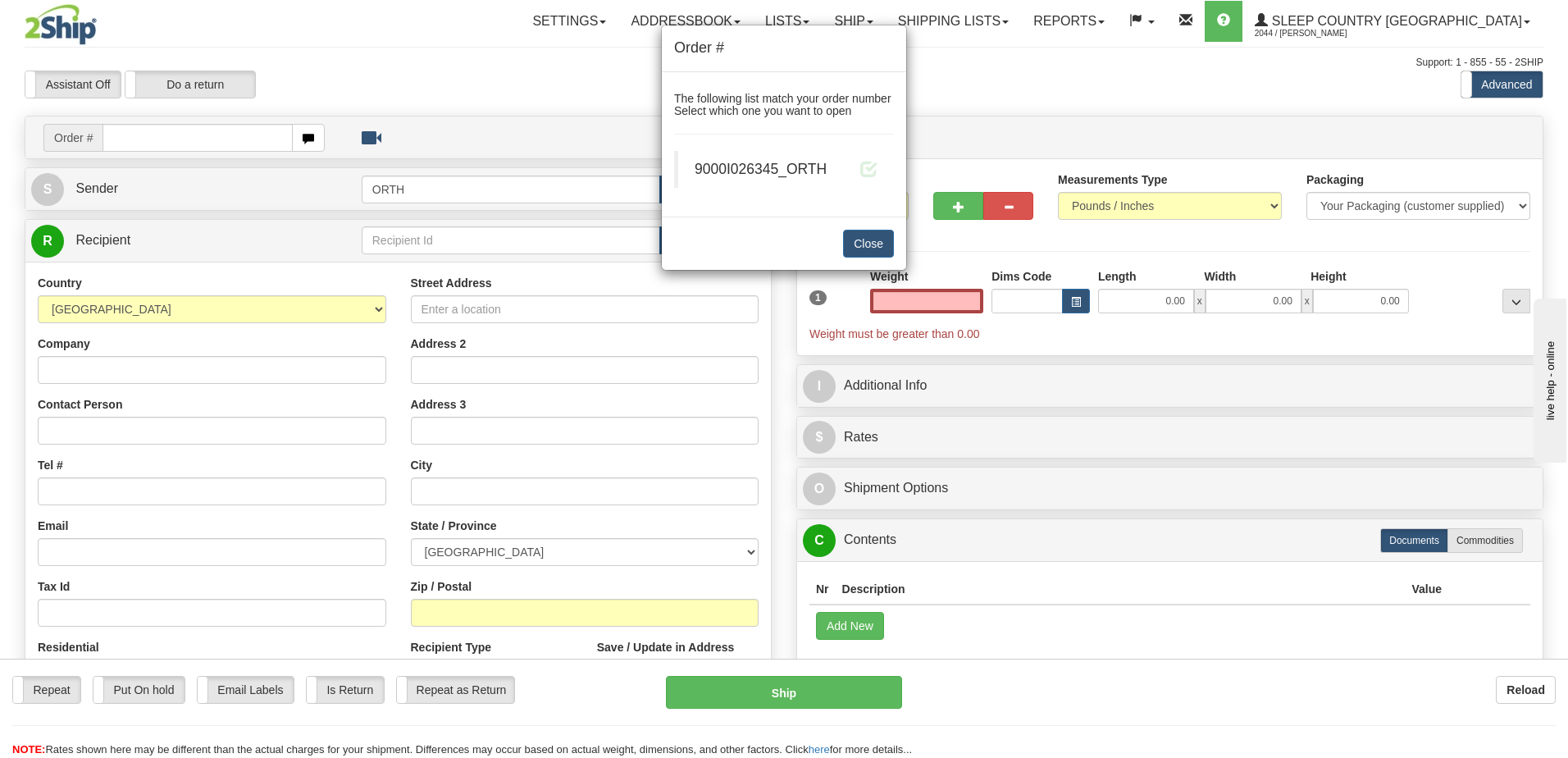
type input "0.00"
click at [855, 179] on div "9000I026345_ORTH" at bounding box center [785, 169] width 183 height 21
click at [875, 169] on span at bounding box center [868, 168] width 17 height 17
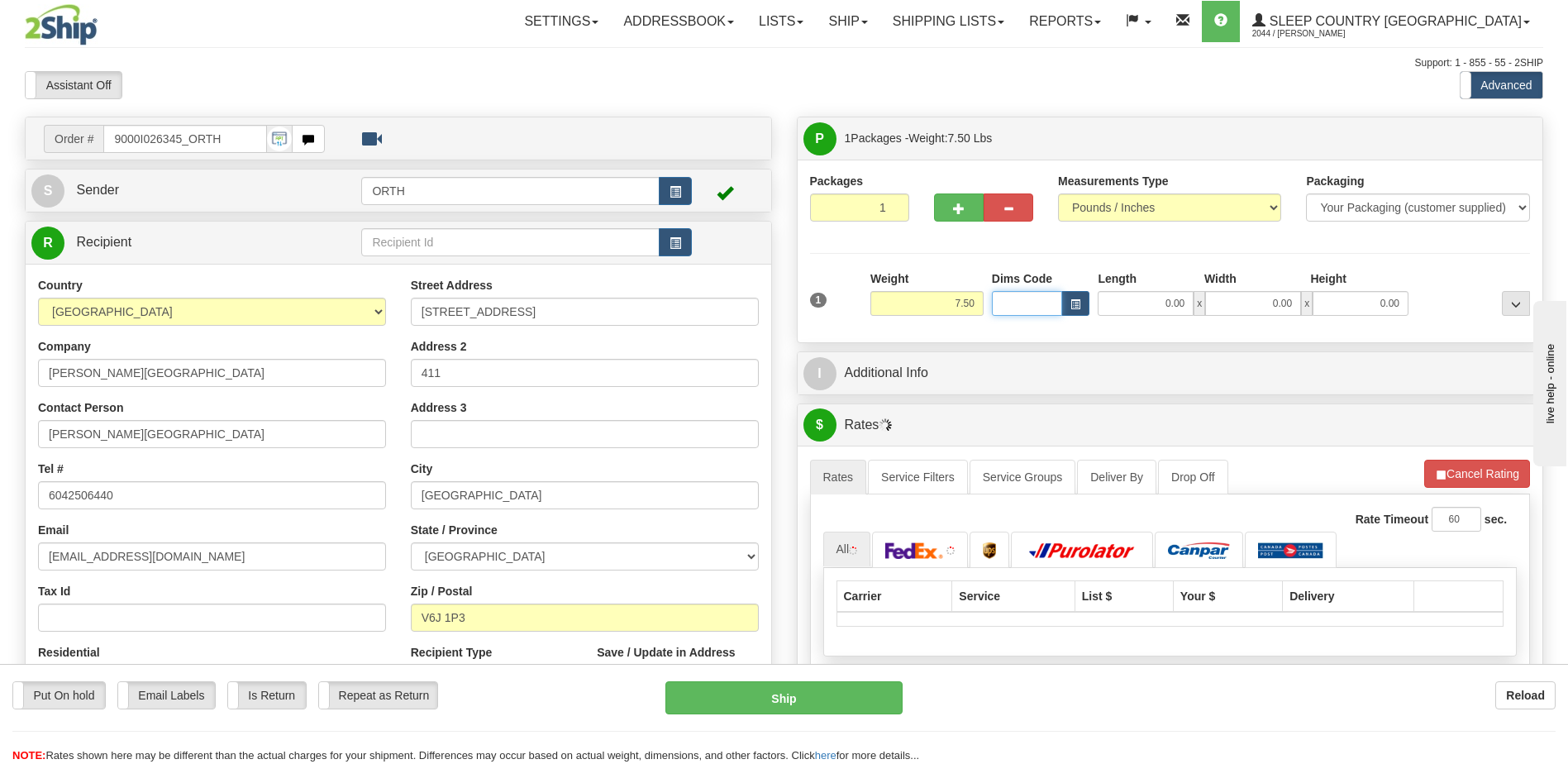
click at [1010, 298] on input "Dims Code" at bounding box center [1027, 304] width 71 height 25
type input "bte"
click button "Delete" at bounding box center [0, 0] width 0 height 0
type input "15.00"
type input "5.00"
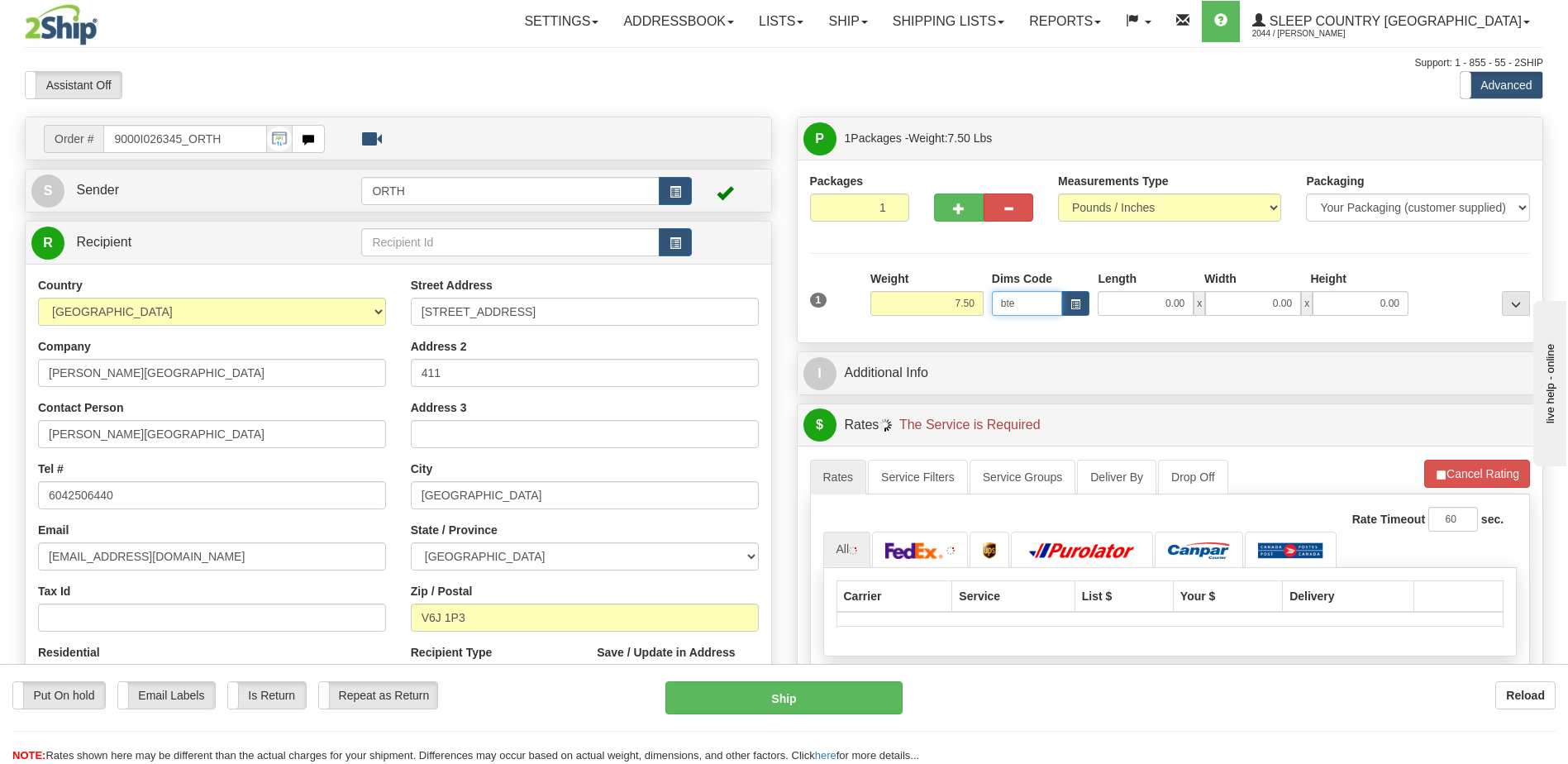
type input "25.00"
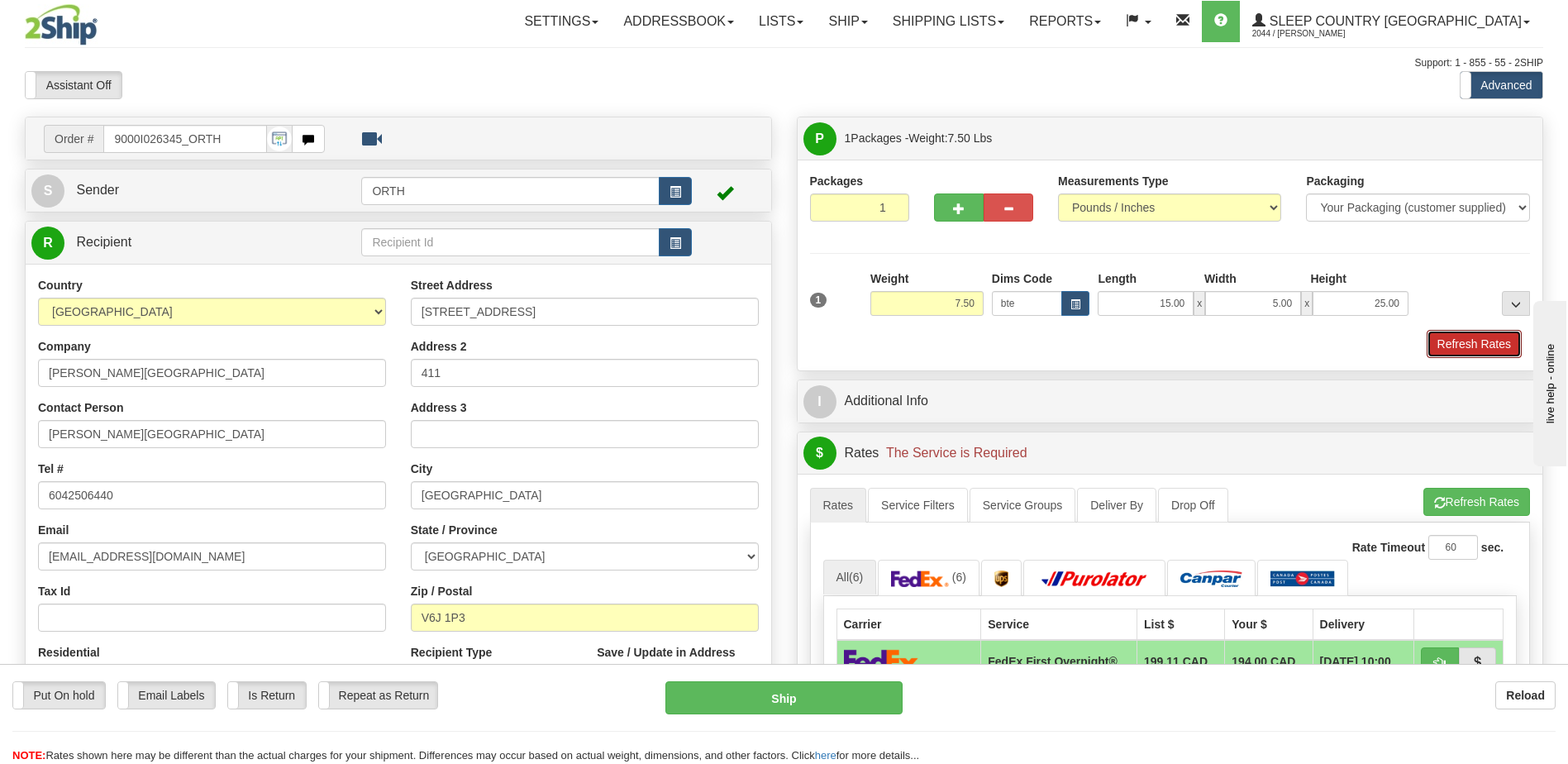
click at [1439, 339] on button "Refresh Rates" at bounding box center [1475, 343] width 95 height 28
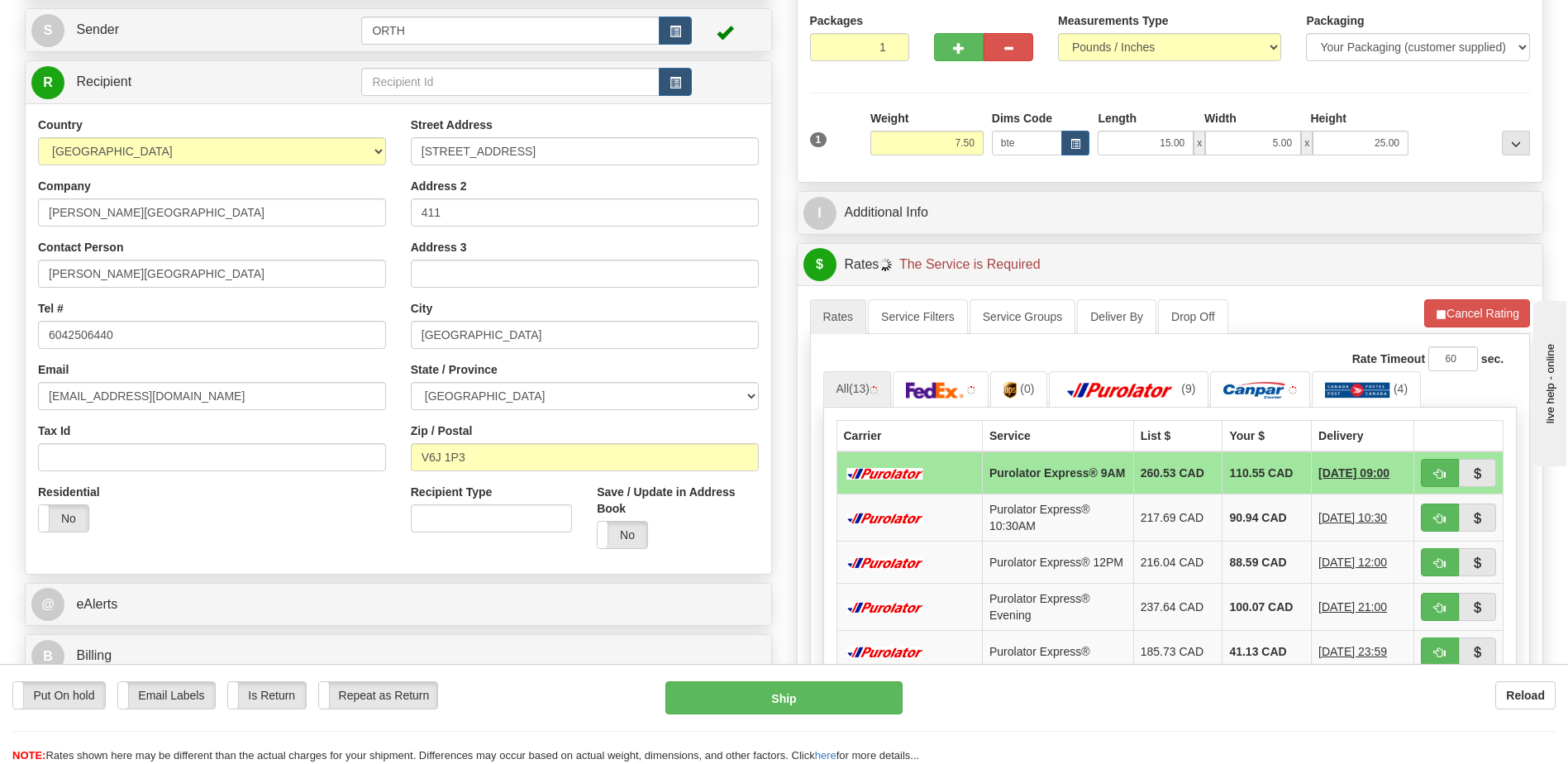
scroll to position [331, 0]
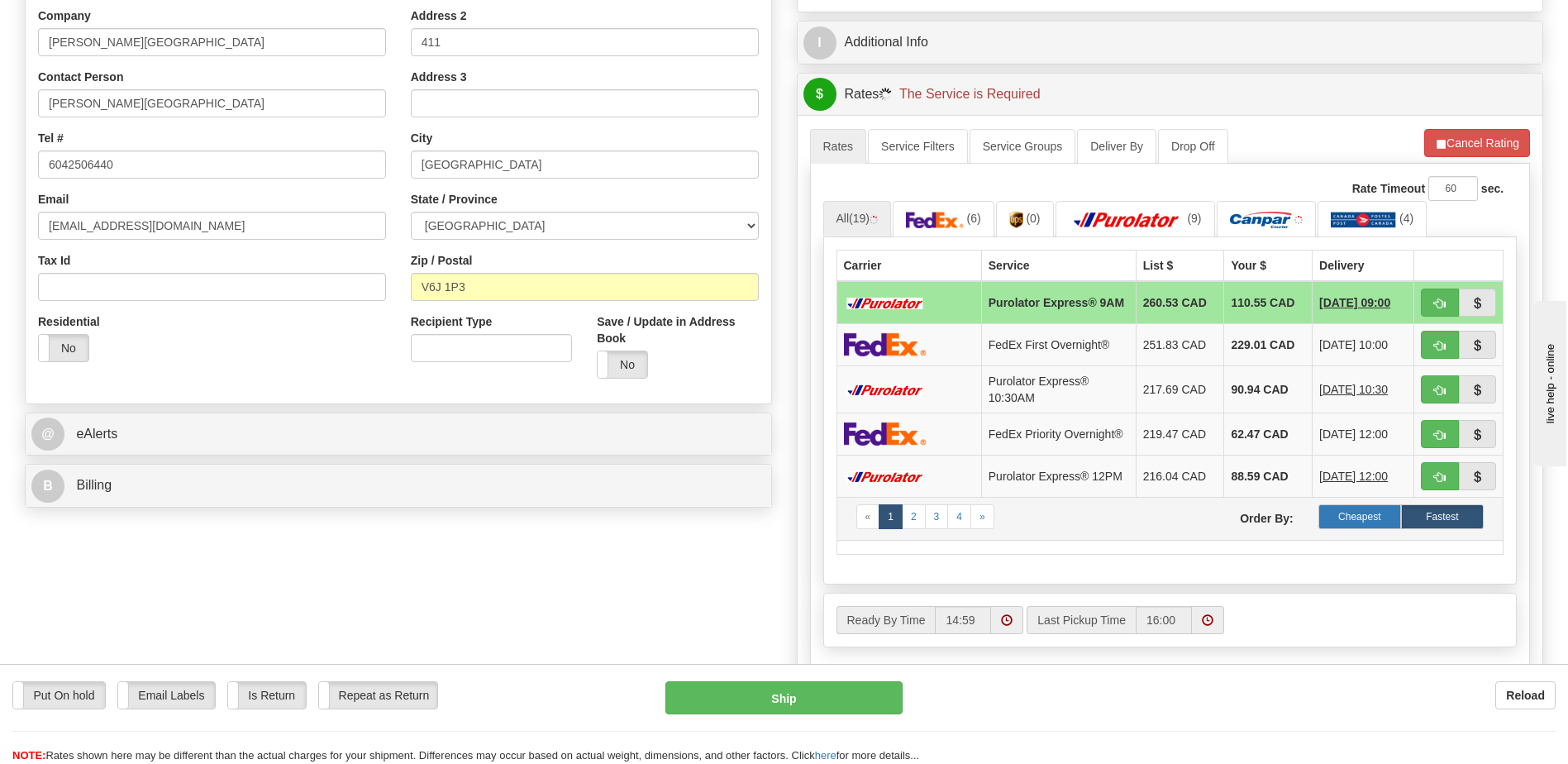
click at [1387, 529] on label "Cheapest" at bounding box center [1360, 517] width 83 height 25
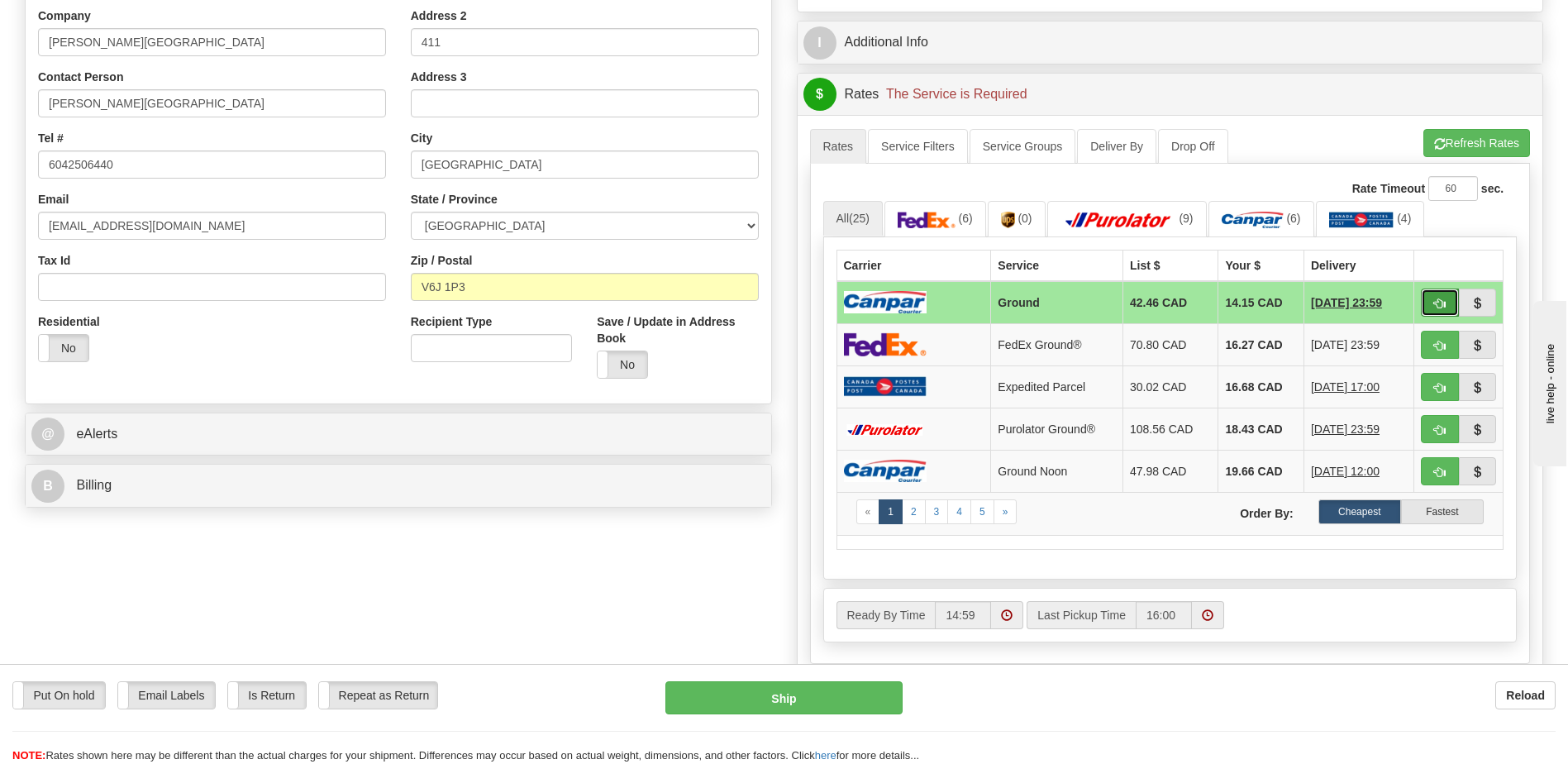
click at [1432, 299] on button "button" at bounding box center [1440, 302] width 38 height 28
type input "1"
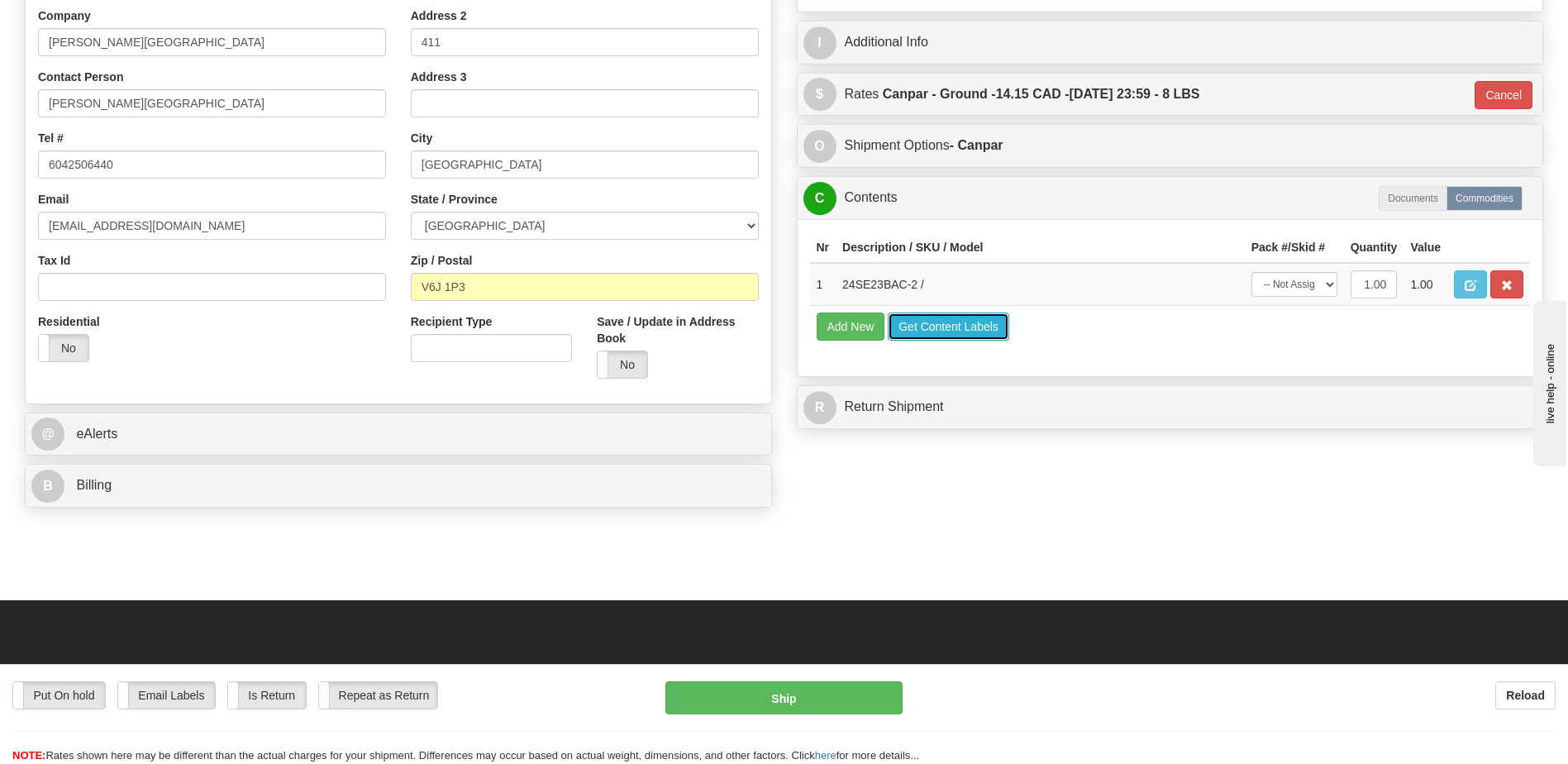
click at [919, 323] on button "Get Content Labels" at bounding box center [948, 326] width 121 height 28
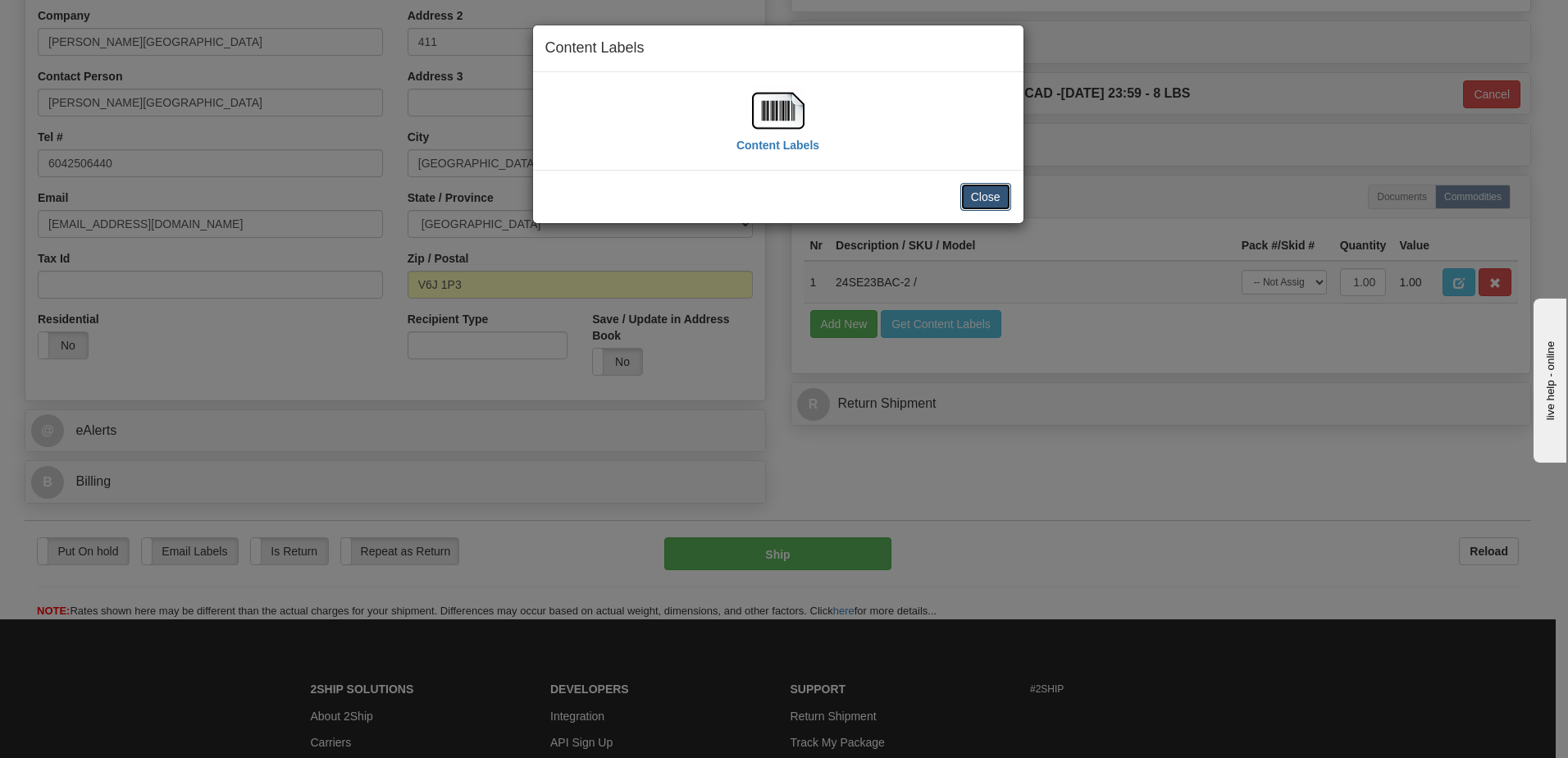
click at [982, 199] on button "Close" at bounding box center [985, 196] width 51 height 28
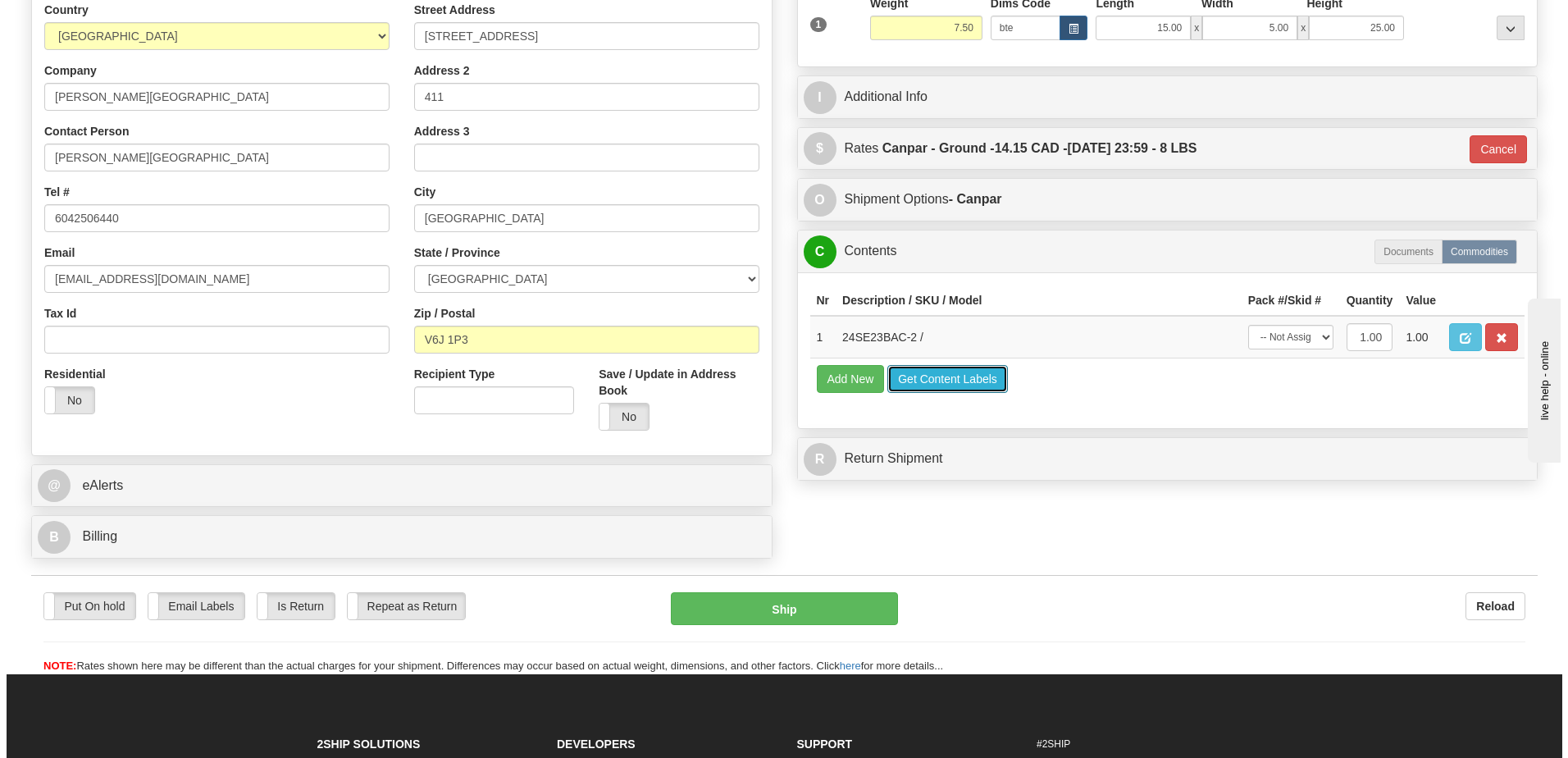
scroll to position [246, 0]
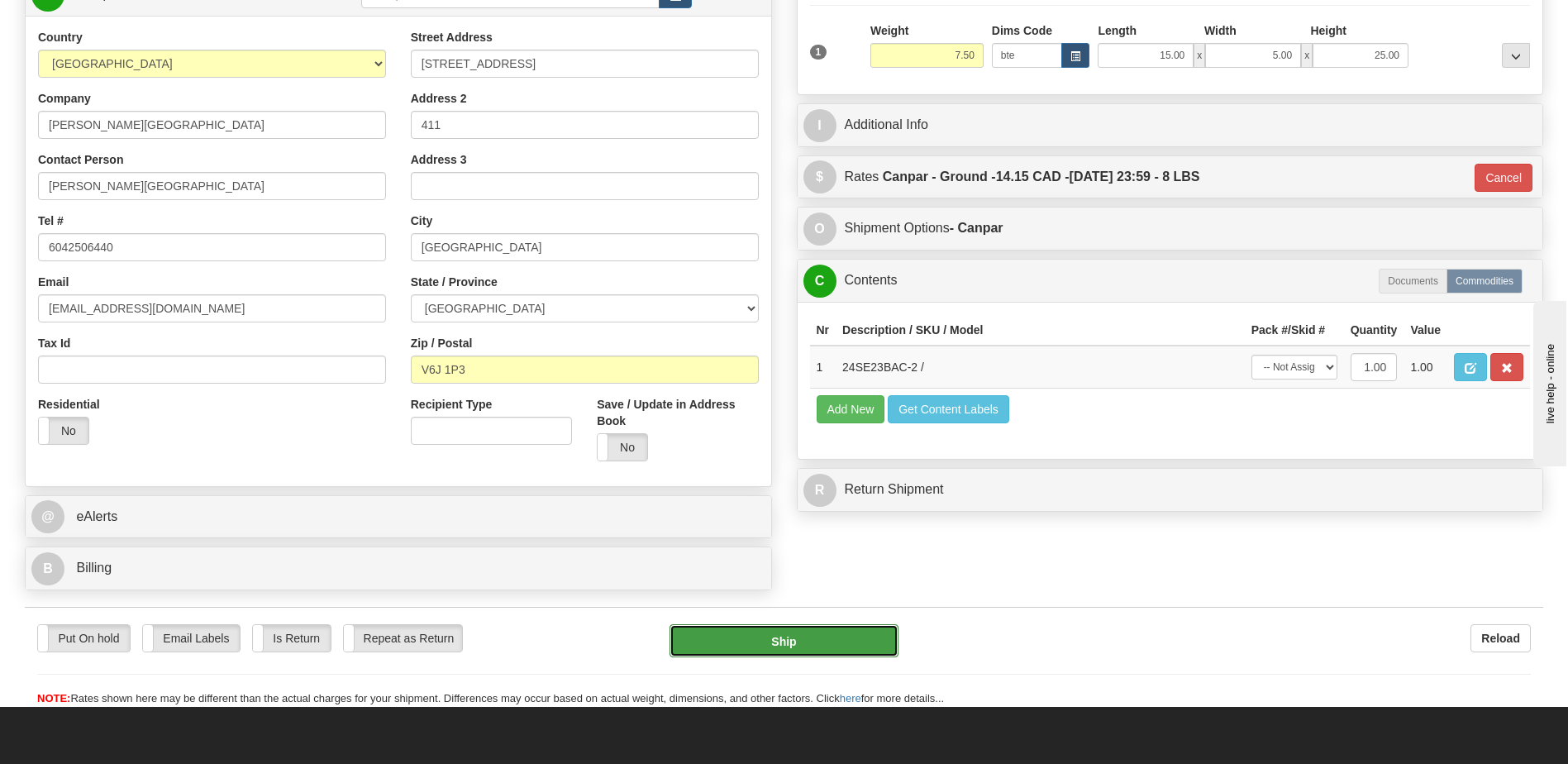
click at [840, 640] on button "Ship" at bounding box center [784, 640] width 228 height 33
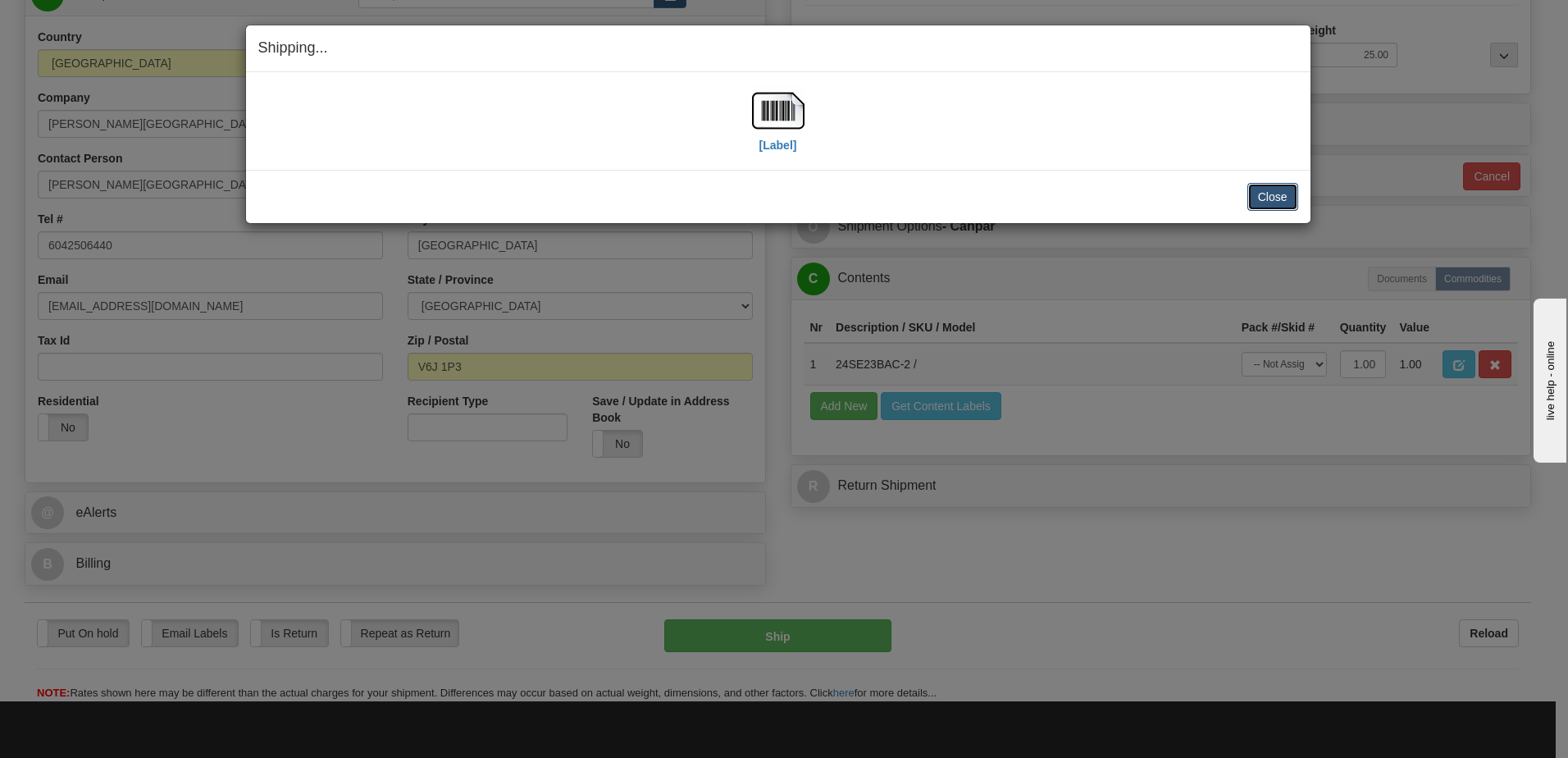
click at [1277, 196] on button "Close" at bounding box center [1272, 196] width 51 height 28
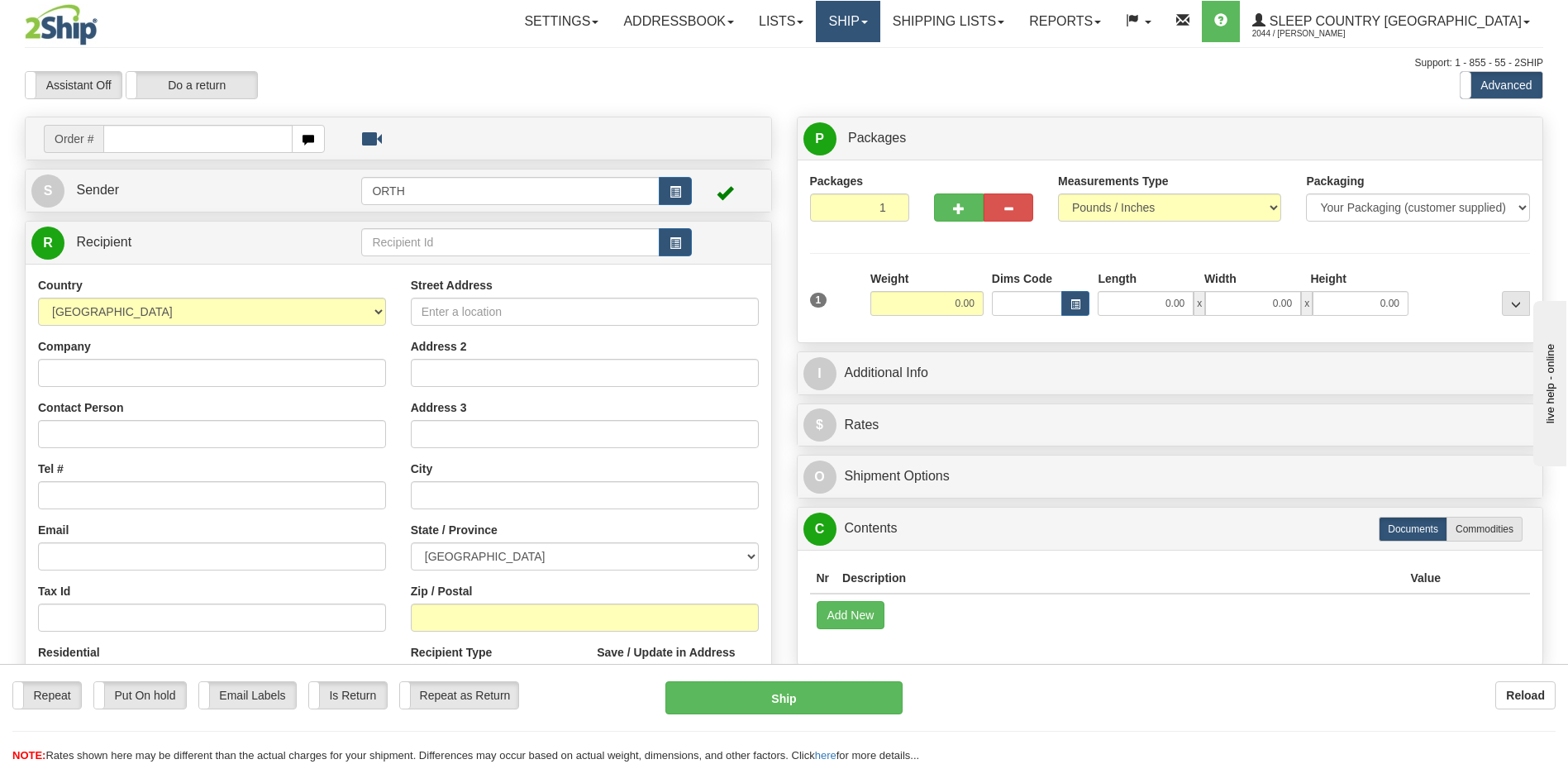
click at [880, 17] on link "Ship" at bounding box center [847, 22] width 64 height 41
click at [880, 50] on link "Ship Screen" at bounding box center [804, 58] width 149 height 22
click at [880, 22] on link "Ship" at bounding box center [847, 22] width 64 height 41
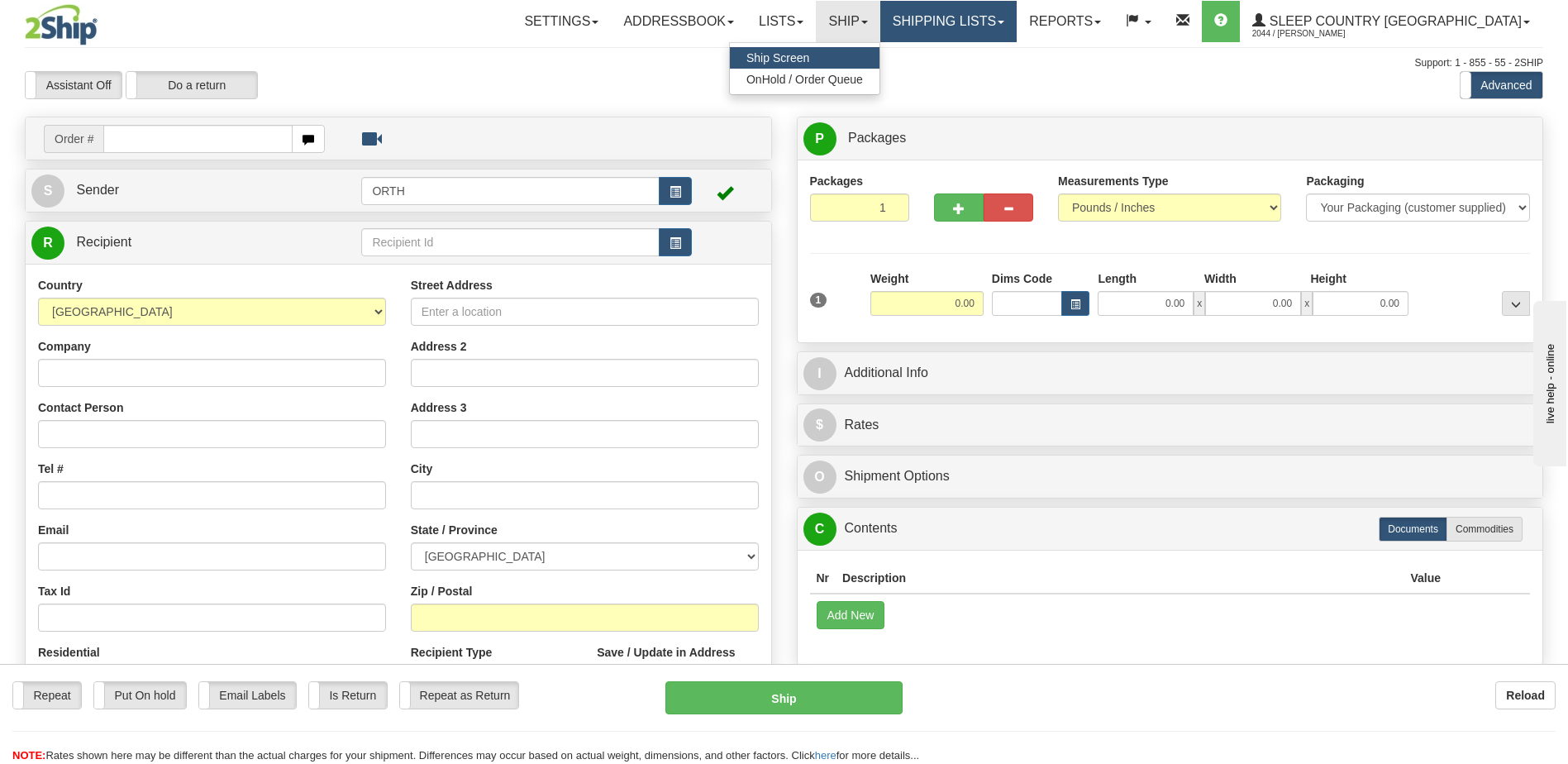
click at [1001, 13] on link "Shipping lists" at bounding box center [949, 22] width 137 height 41
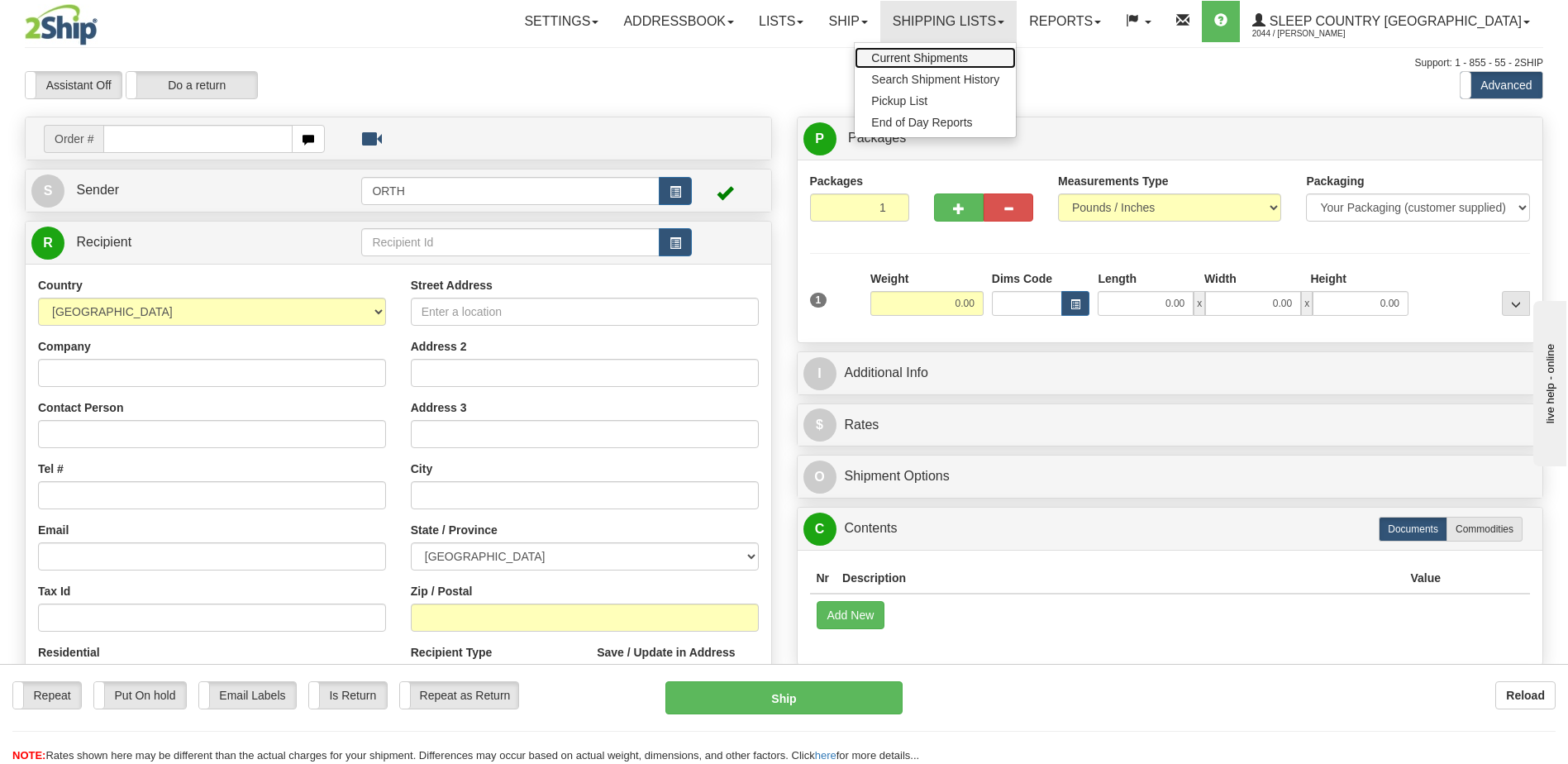
click at [968, 57] on span "Current Shipments" at bounding box center [920, 58] width 97 height 13
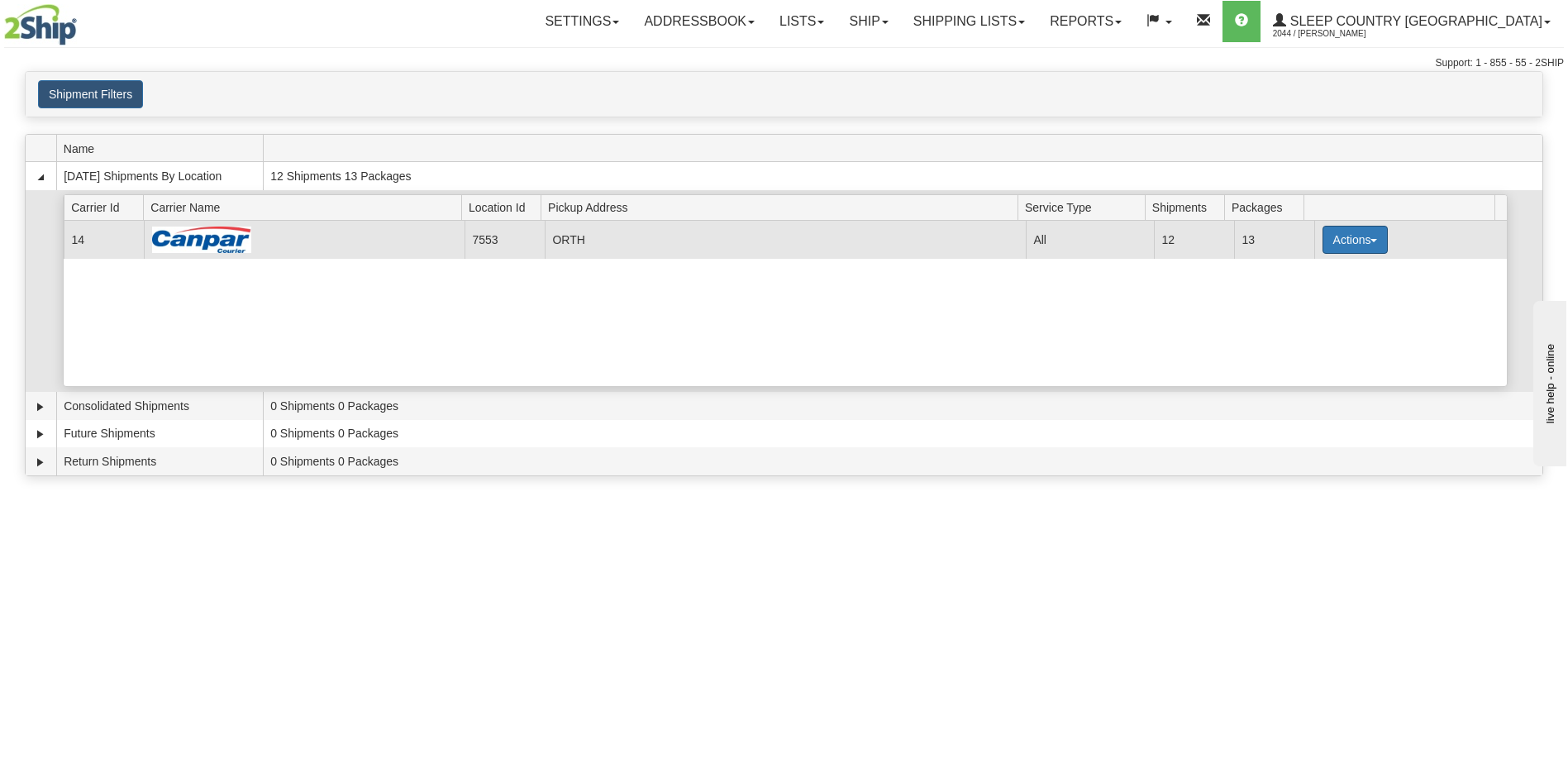
click at [1324, 250] on button "Actions" at bounding box center [1356, 239] width 66 height 28
click at [1316, 271] on span "Details" at bounding box center [1294, 270] width 45 height 12
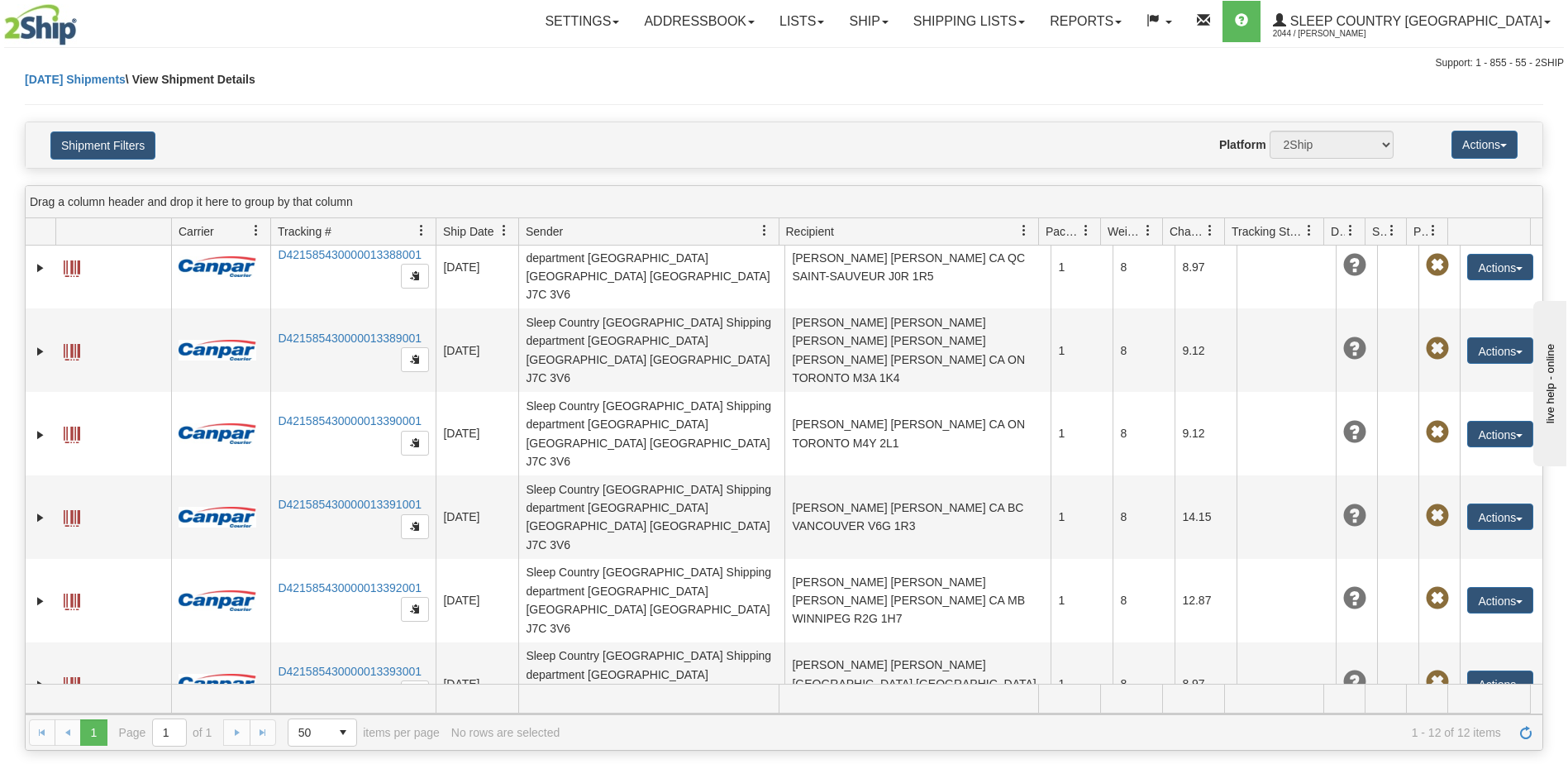
scroll to position [192, 0]
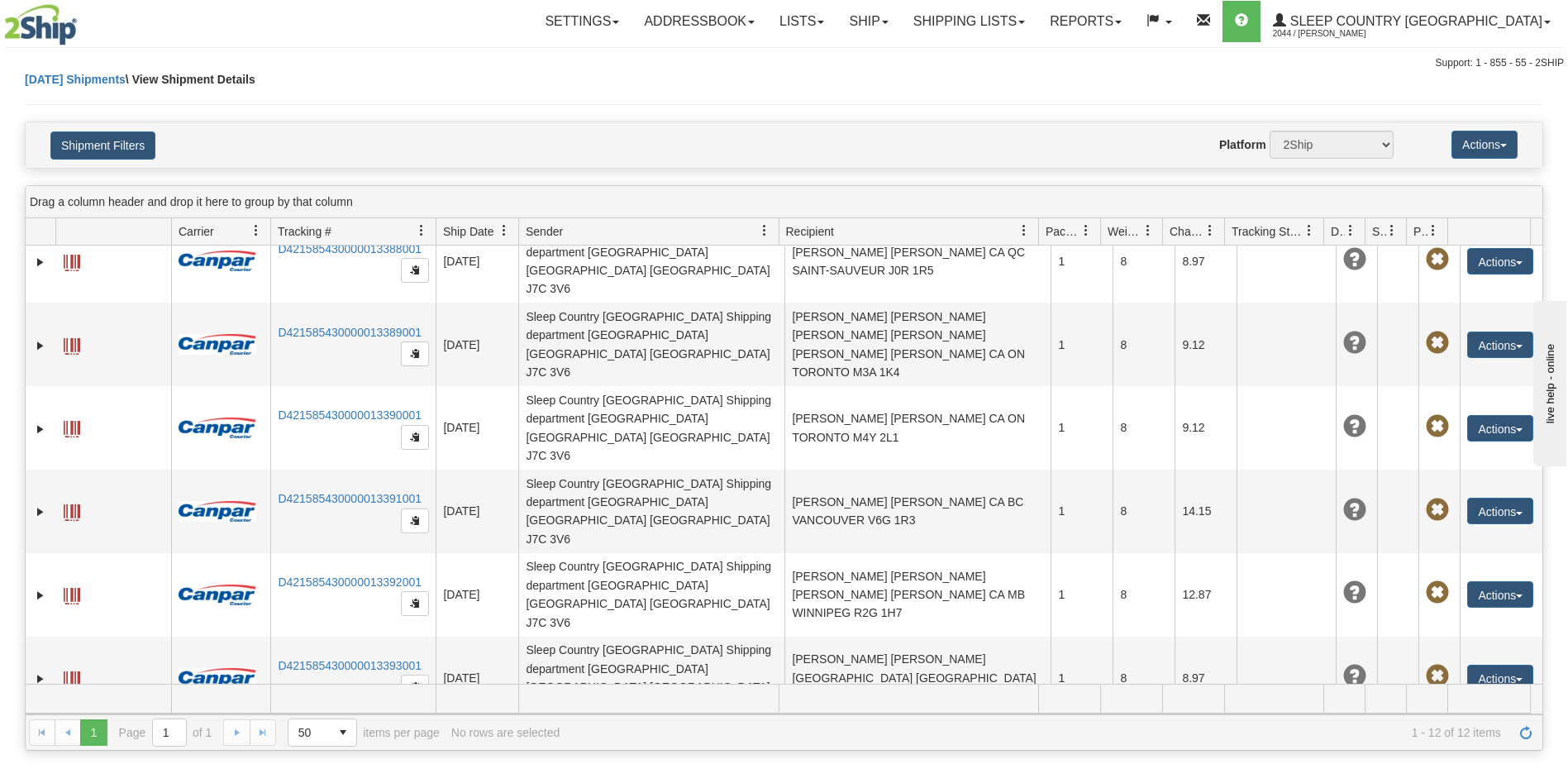
click at [1486, 748] on button "Actions" at bounding box center [1501, 760] width 66 height 26
click at [1491, 748] on button "Actions" at bounding box center [1501, 760] width 66 height 26
click at [1493, 748] on button "Actions" at bounding box center [1501, 760] width 66 height 26
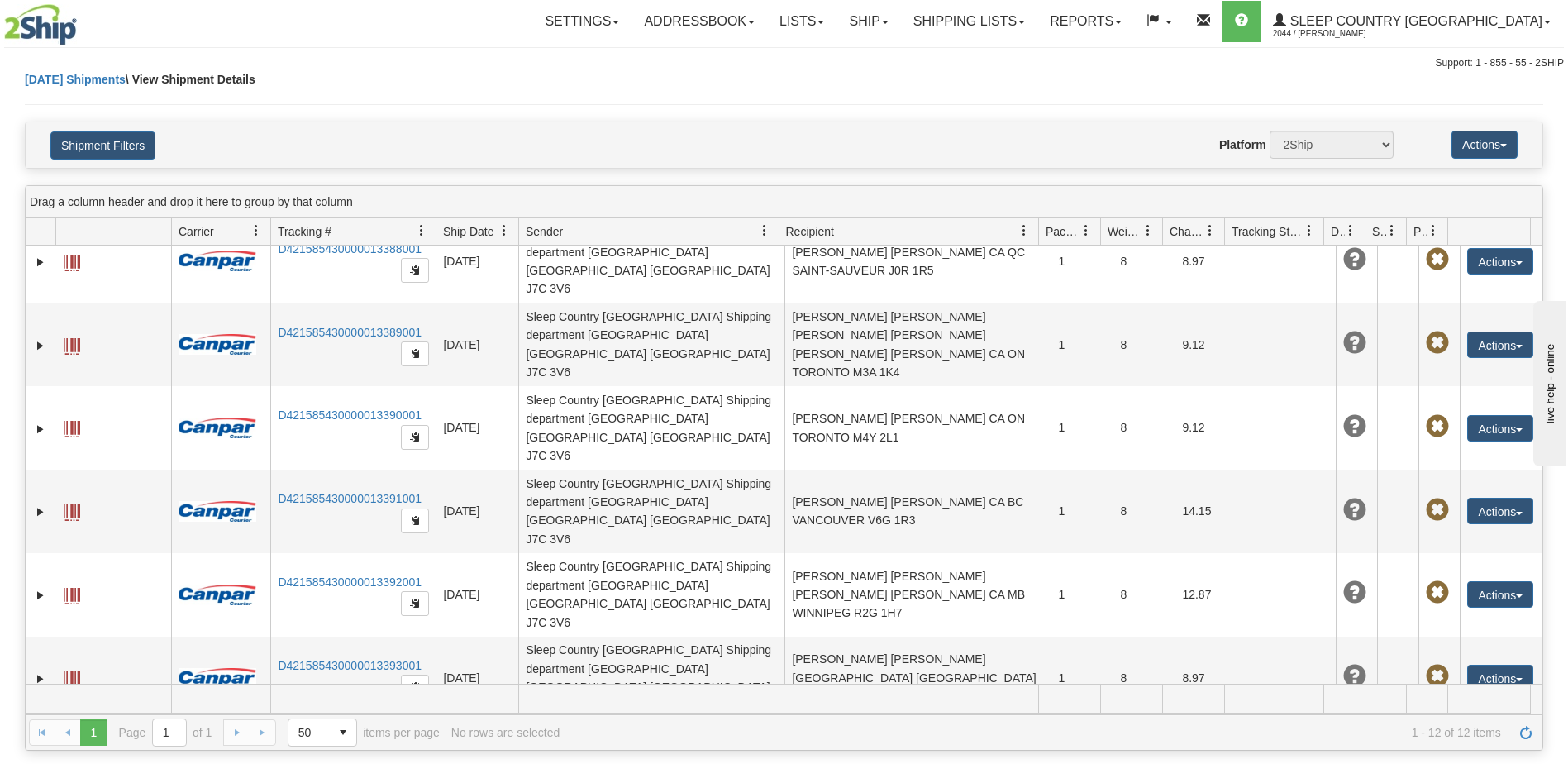
click at [1478, 748] on button "Actions" at bounding box center [1501, 760] width 66 height 26
click at [1482, 748] on button "Actions" at bounding box center [1501, 760] width 66 height 26
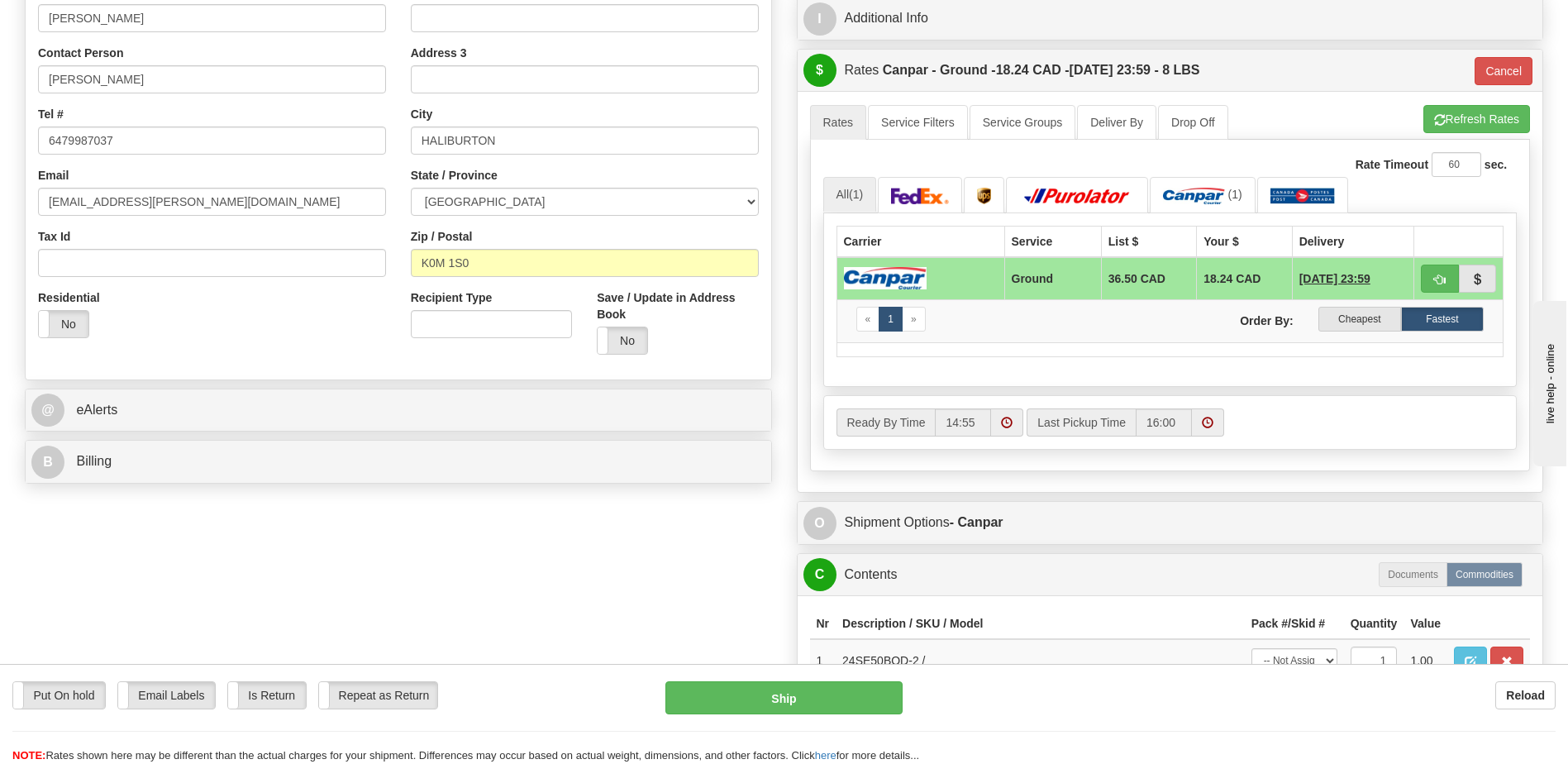
scroll to position [413, 0]
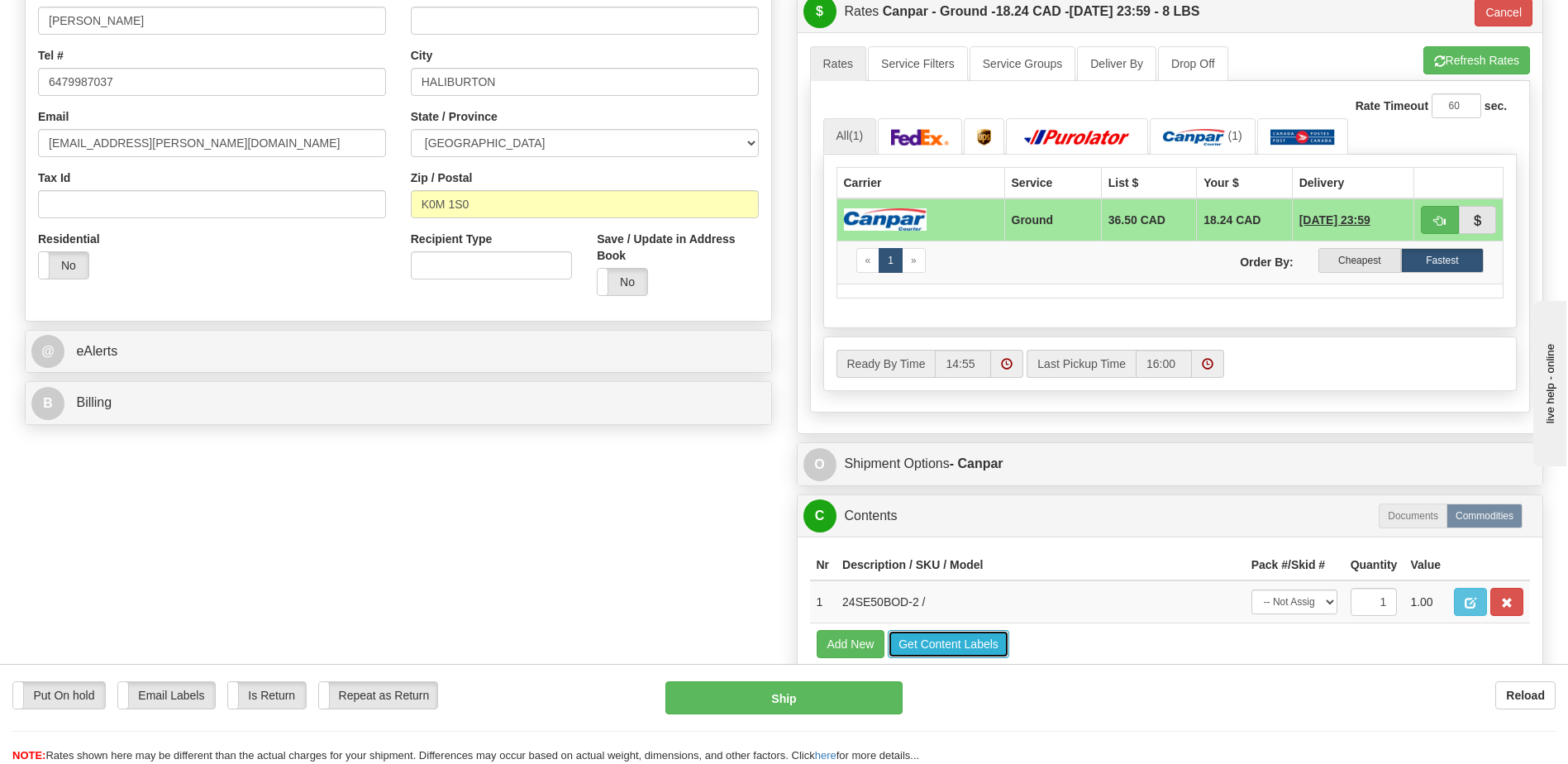
click at [997, 639] on button "Get Content Labels" at bounding box center [948, 644] width 121 height 28
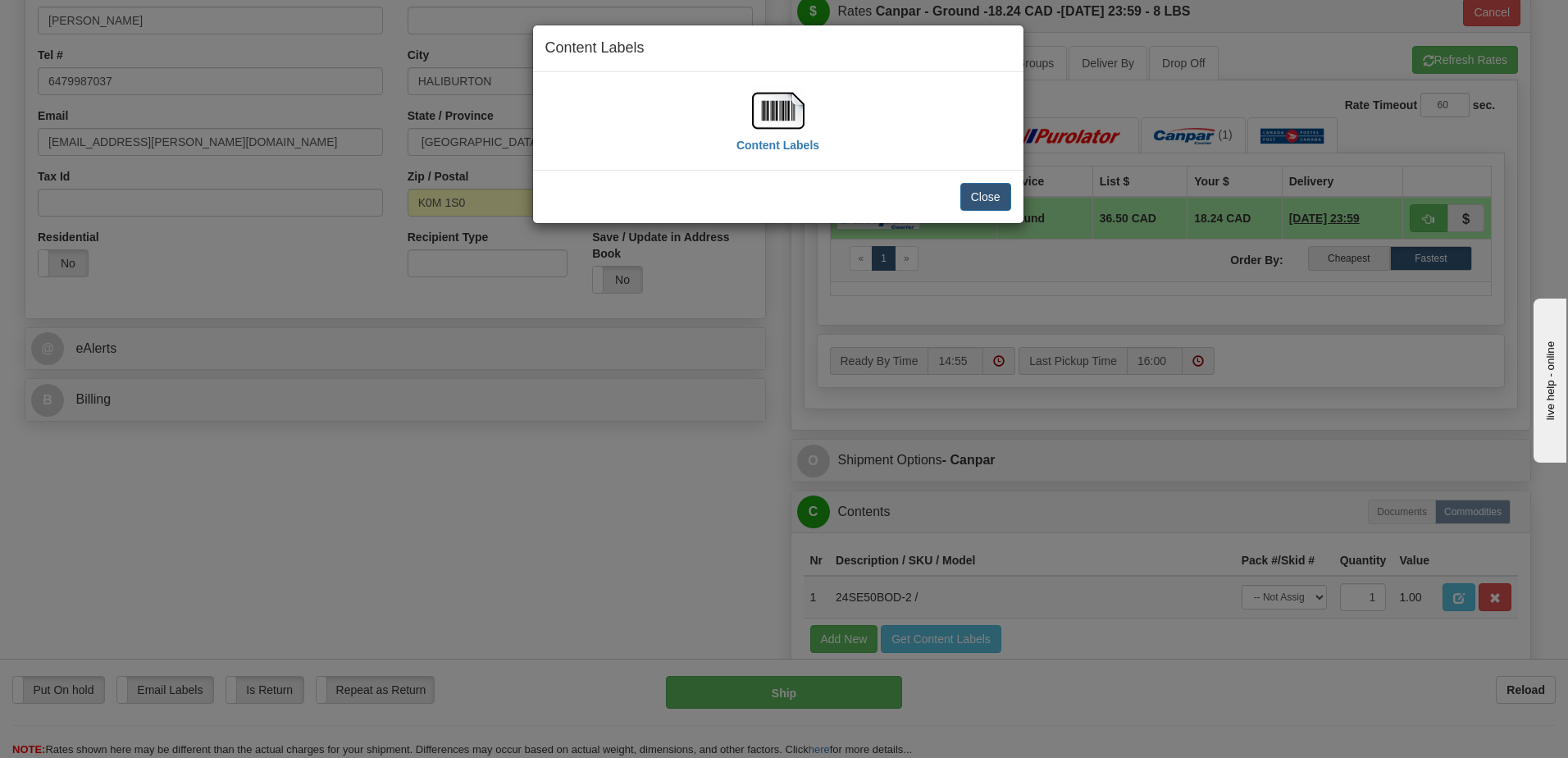
click at [779, 108] on img at bounding box center [777, 111] width 53 height 53
click at [990, 193] on button "Close" at bounding box center [985, 196] width 51 height 28
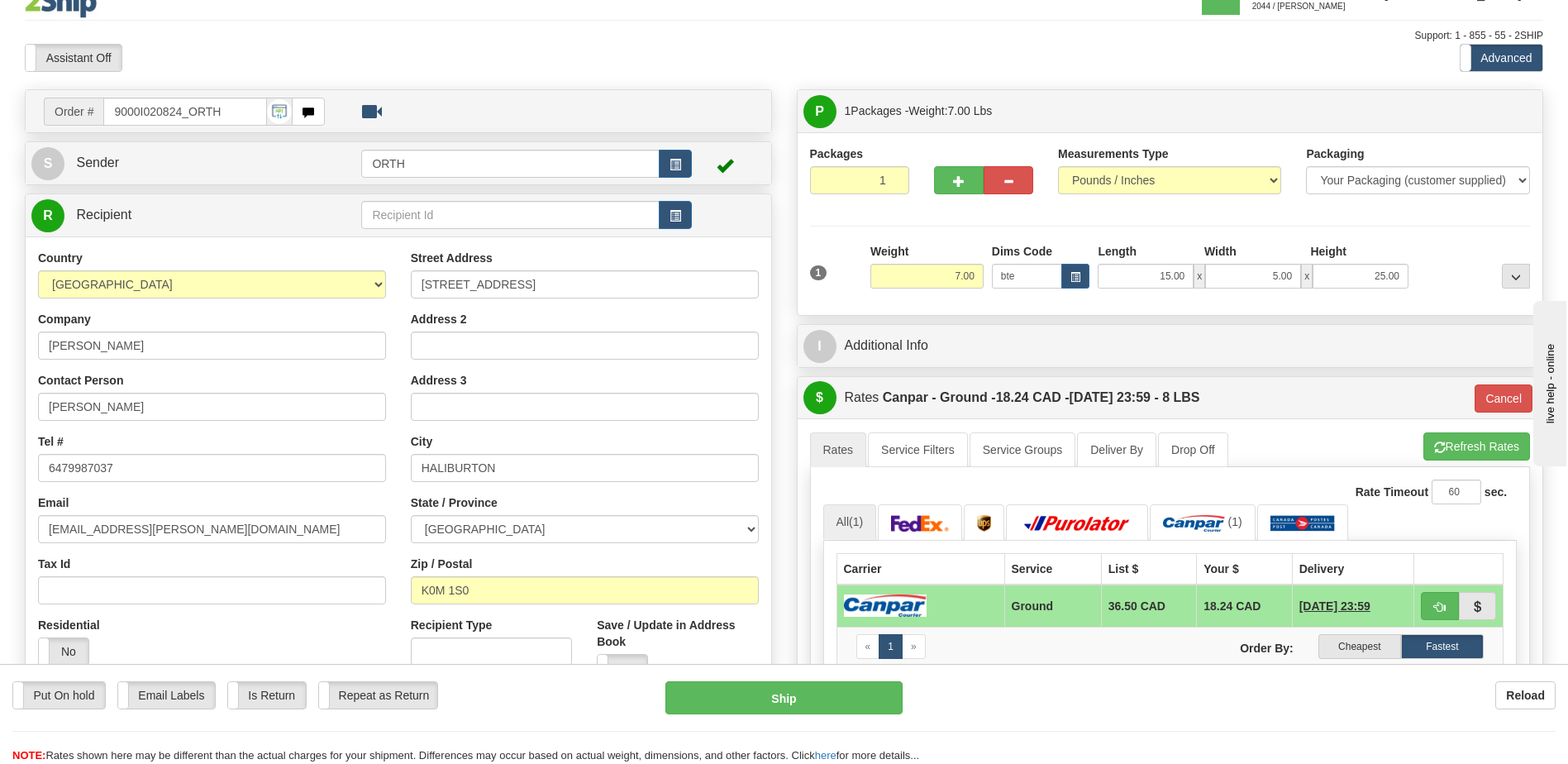
scroll to position [0, 0]
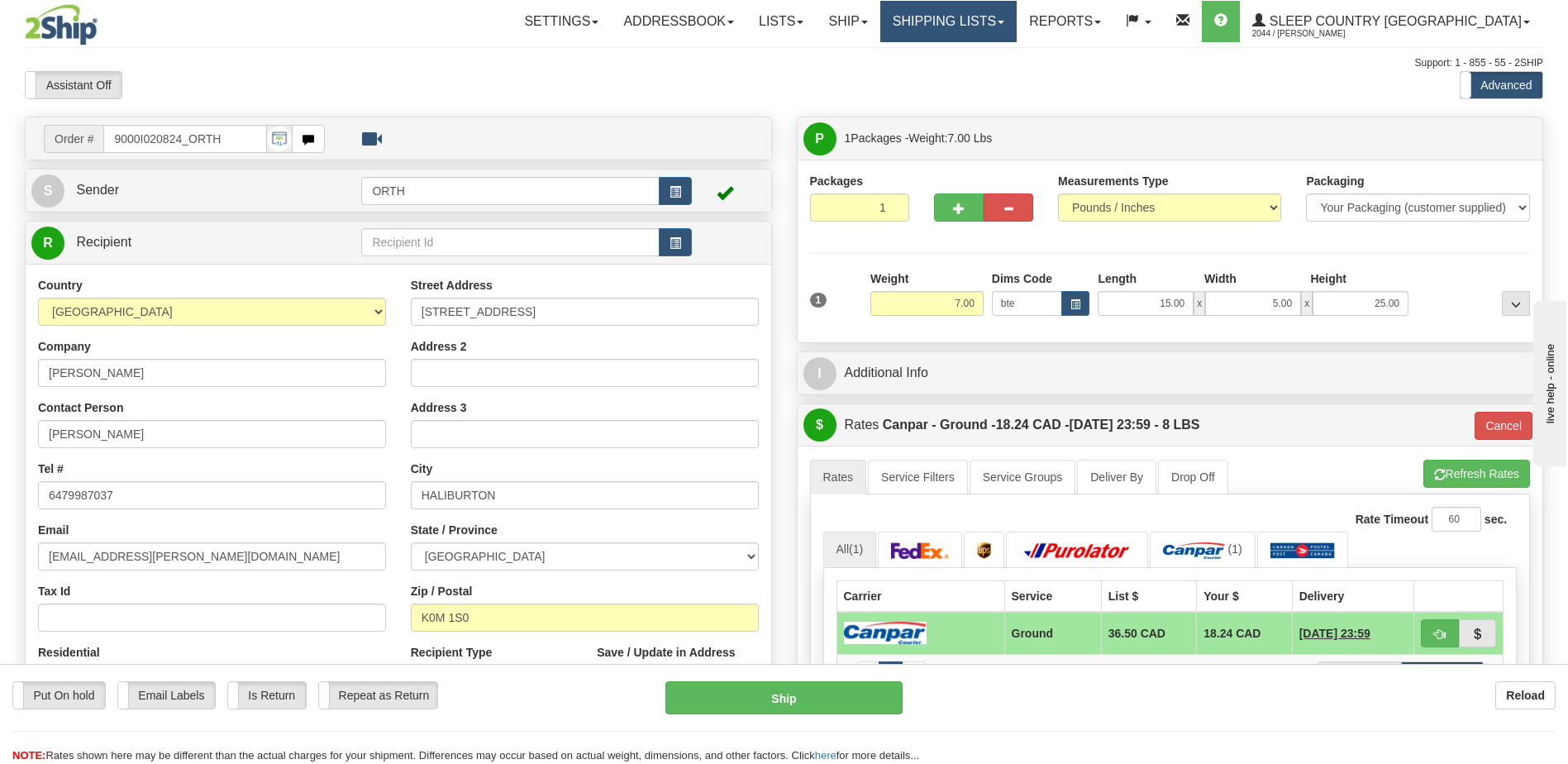
click at [1005, 25] on link "Shipping lists" at bounding box center [949, 22] width 137 height 41
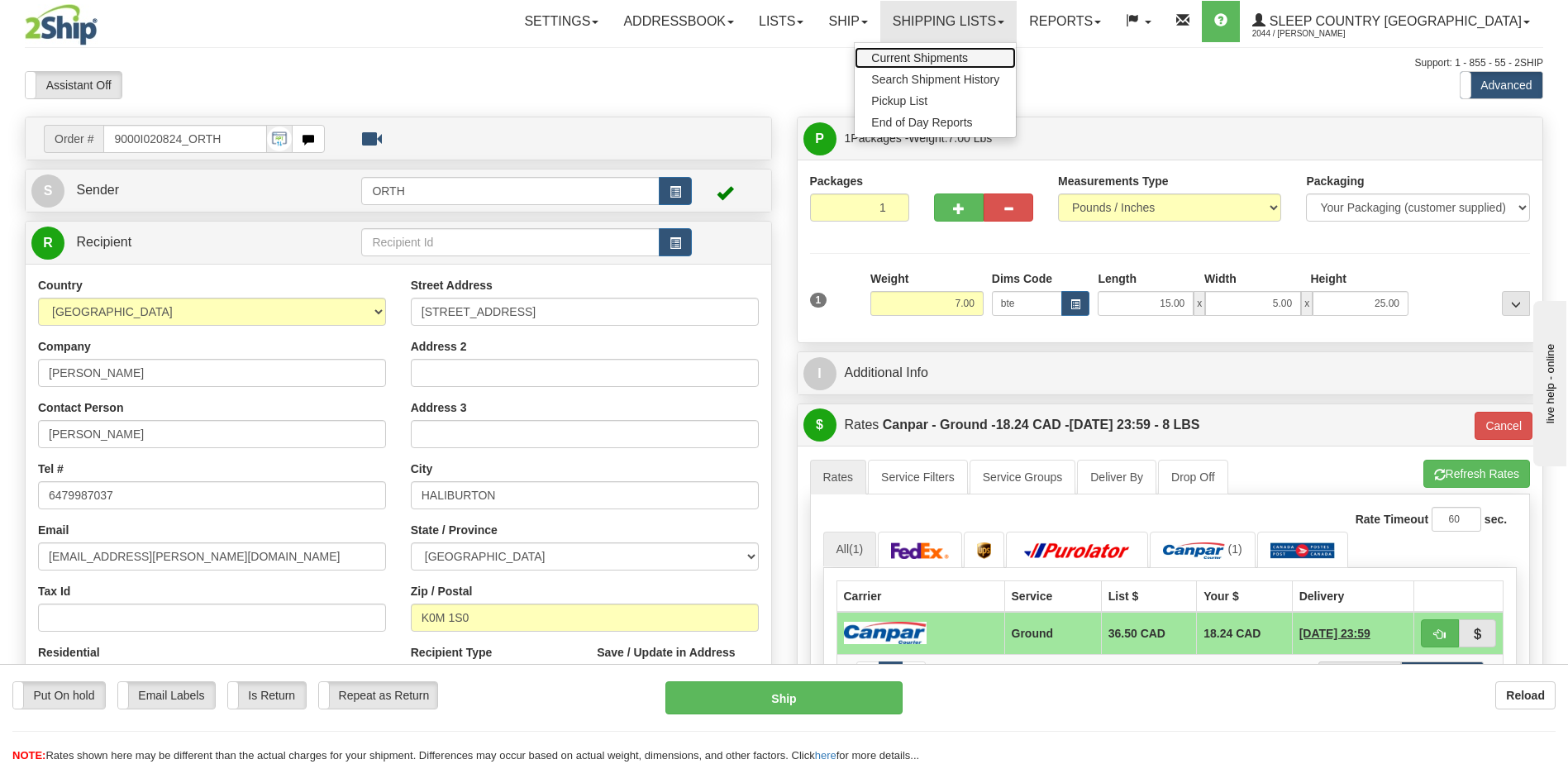
click at [1008, 65] on link "Current Shipments" at bounding box center [935, 58] width 161 height 22
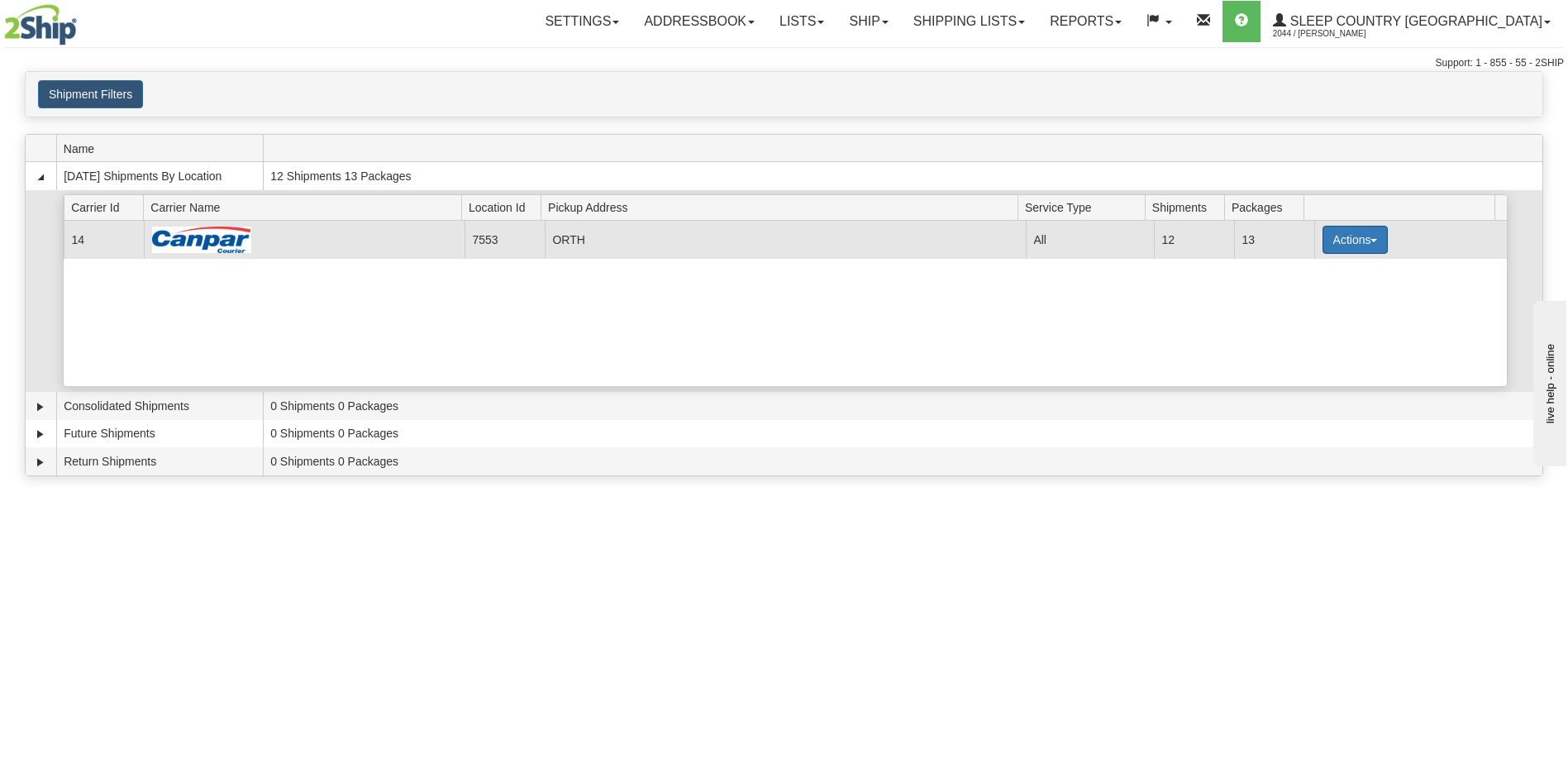
click at [1351, 239] on button "Actions" at bounding box center [1356, 239] width 66 height 28
click at [1280, 366] on link "Print" at bounding box center [1320, 357] width 132 height 22
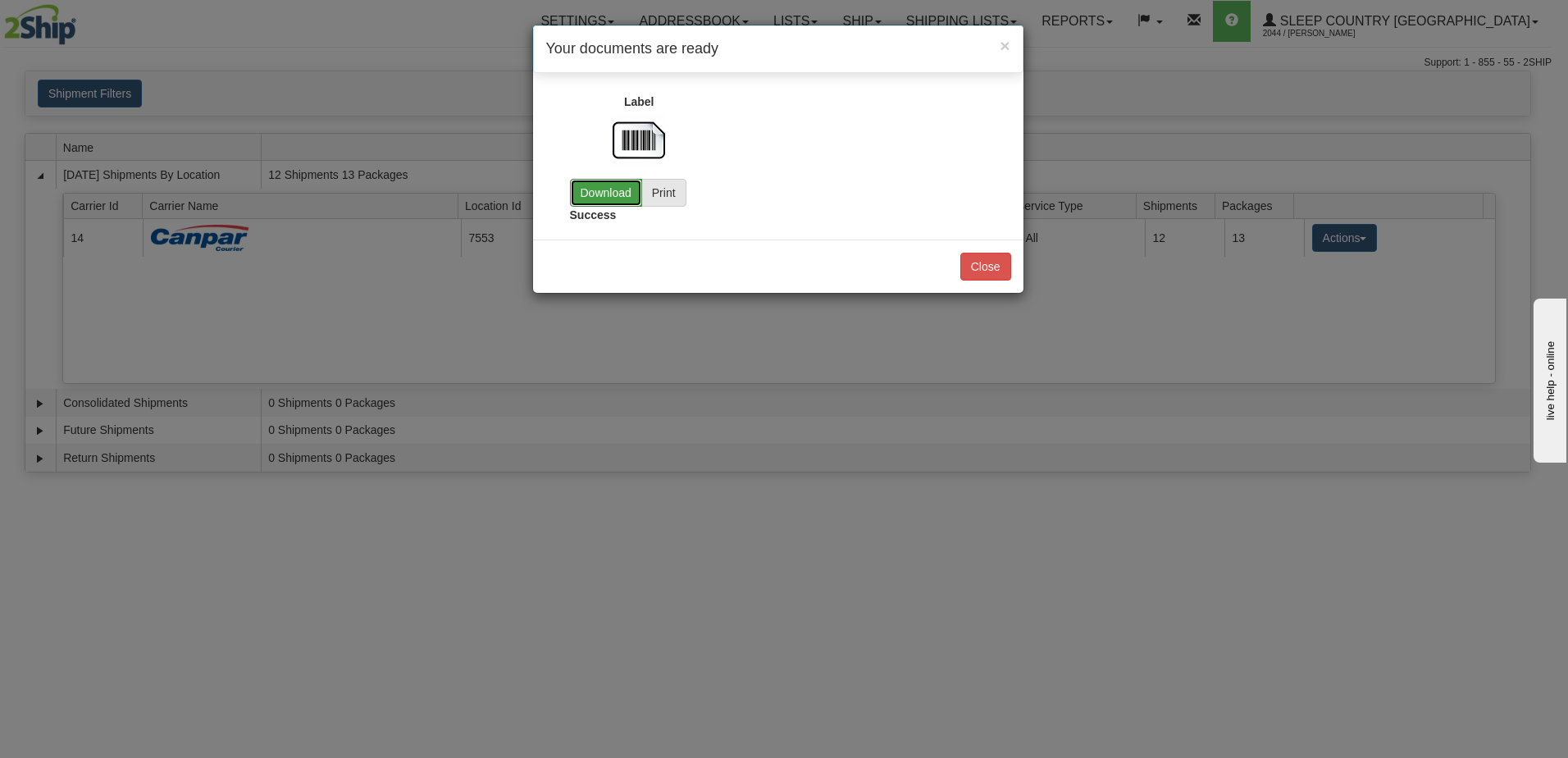
click at [609, 185] on link "Download" at bounding box center [605, 193] width 72 height 28
click at [985, 264] on button "Close" at bounding box center [985, 266] width 51 height 28
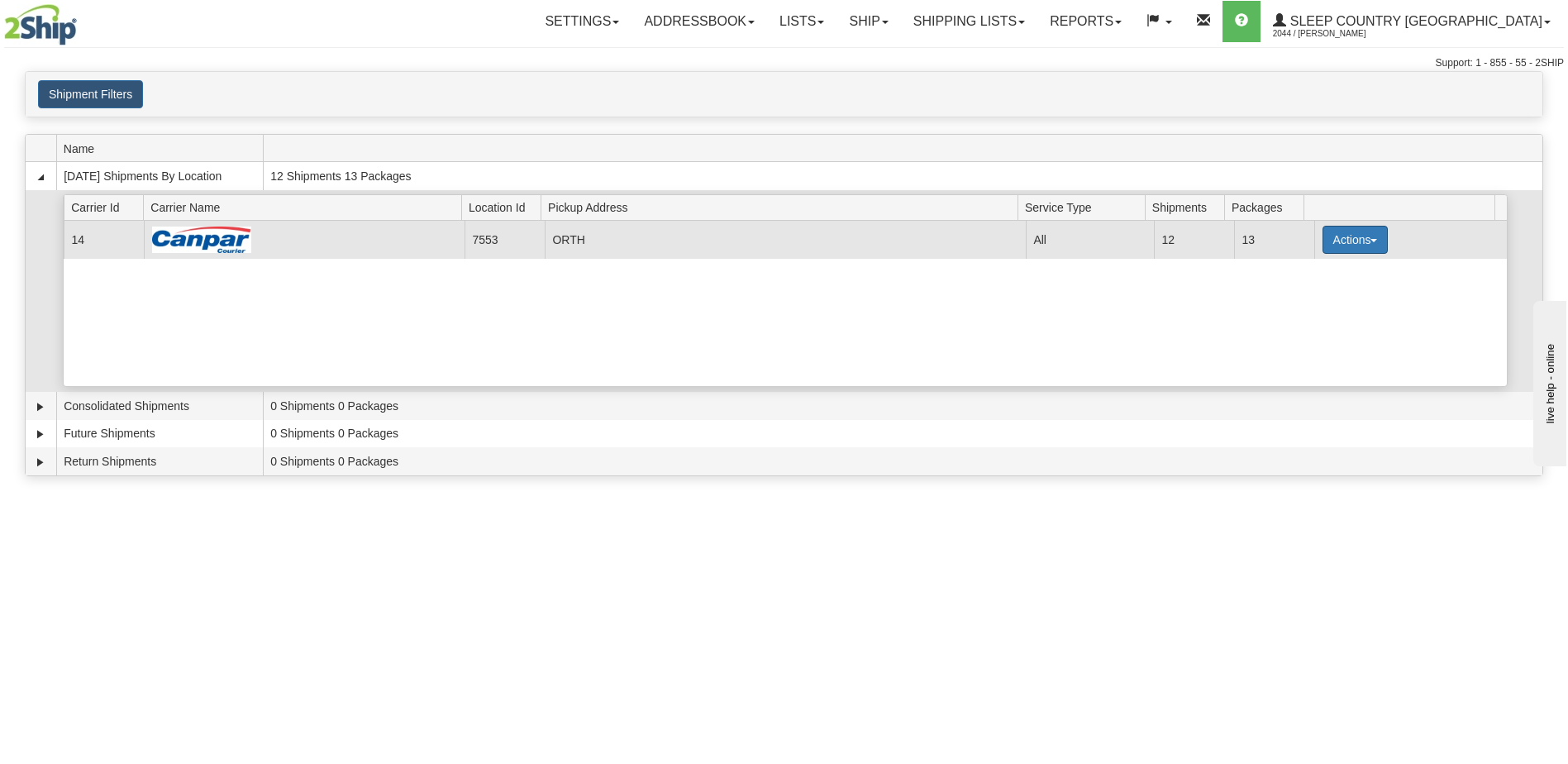
click at [1357, 244] on button "Actions" at bounding box center [1356, 239] width 66 height 28
click at [1333, 268] on link "Details" at bounding box center [1320, 271] width 132 height 22
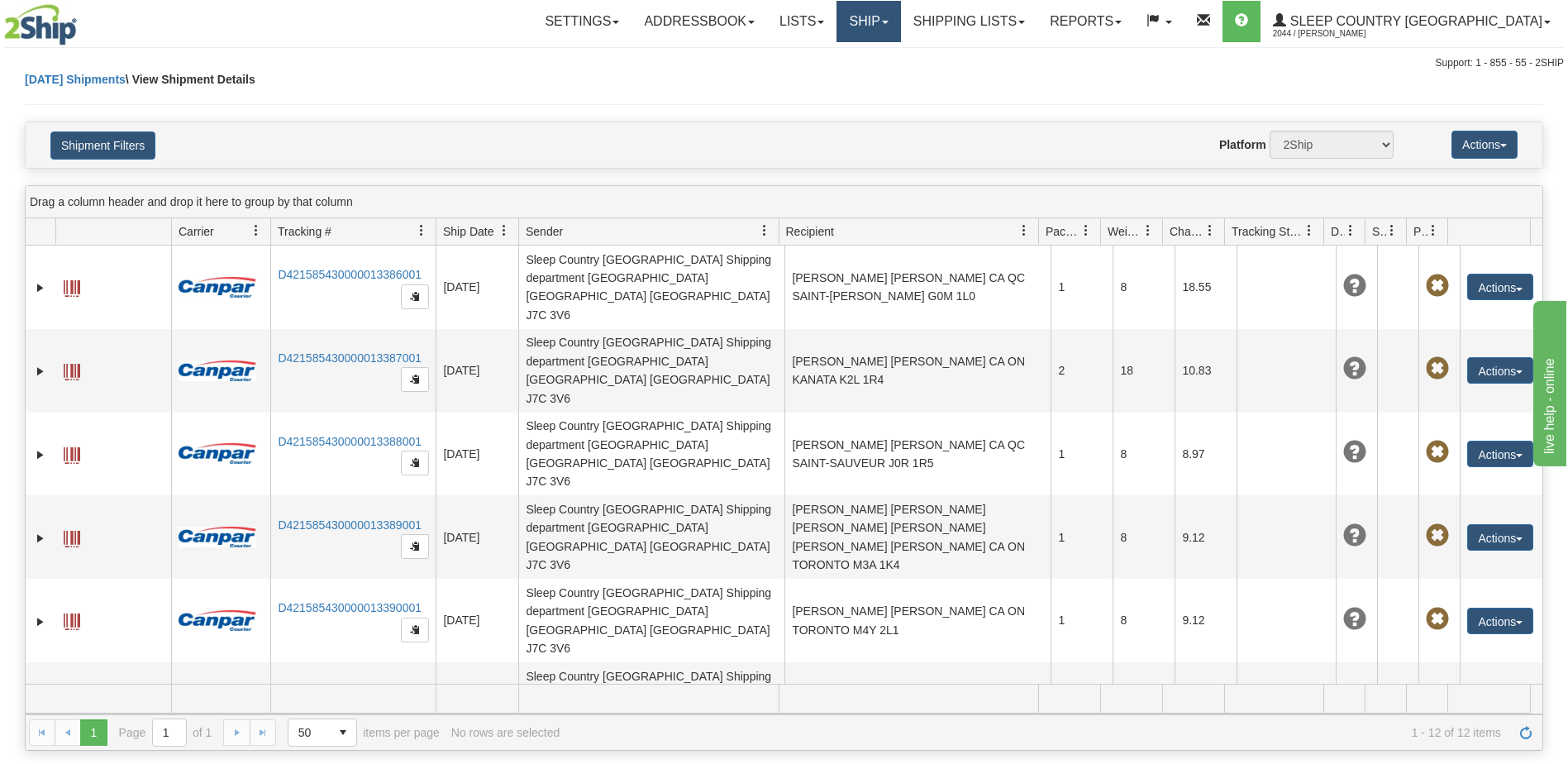
click at [900, 19] on link "Ship" at bounding box center [868, 22] width 64 height 41
click at [900, 15] on link "Ship" at bounding box center [868, 22] width 64 height 41
click at [900, 19] on link "Ship" at bounding box center [868, 22] width 64 height 41
click at [900, 56] on link "Ship Screen" at bounding box center [825, 58] width 149 height 22
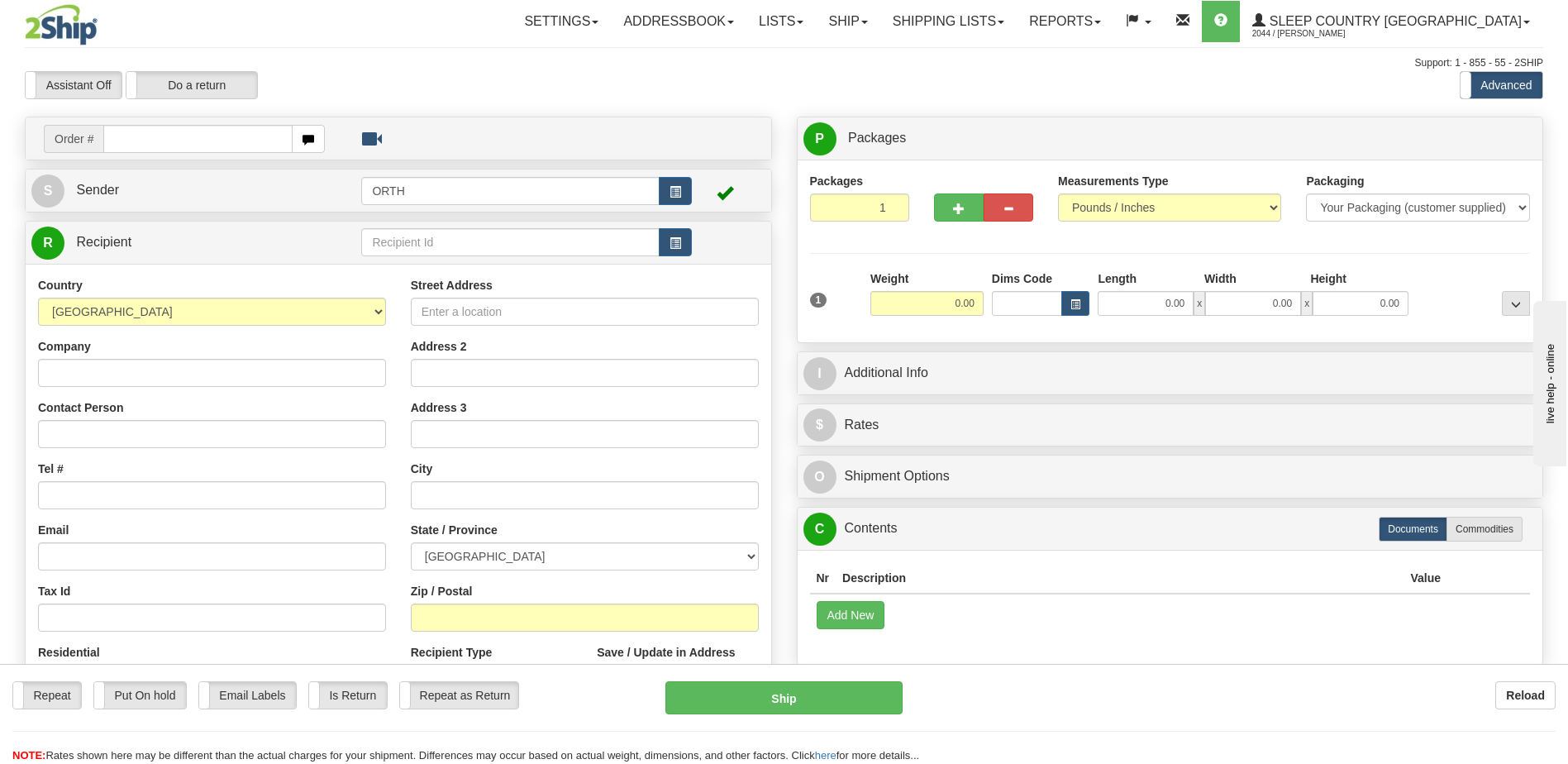
click at [157, 132] on input "text" at bounding box center [198, 138] width 189 height 28
type input "9000i027892"
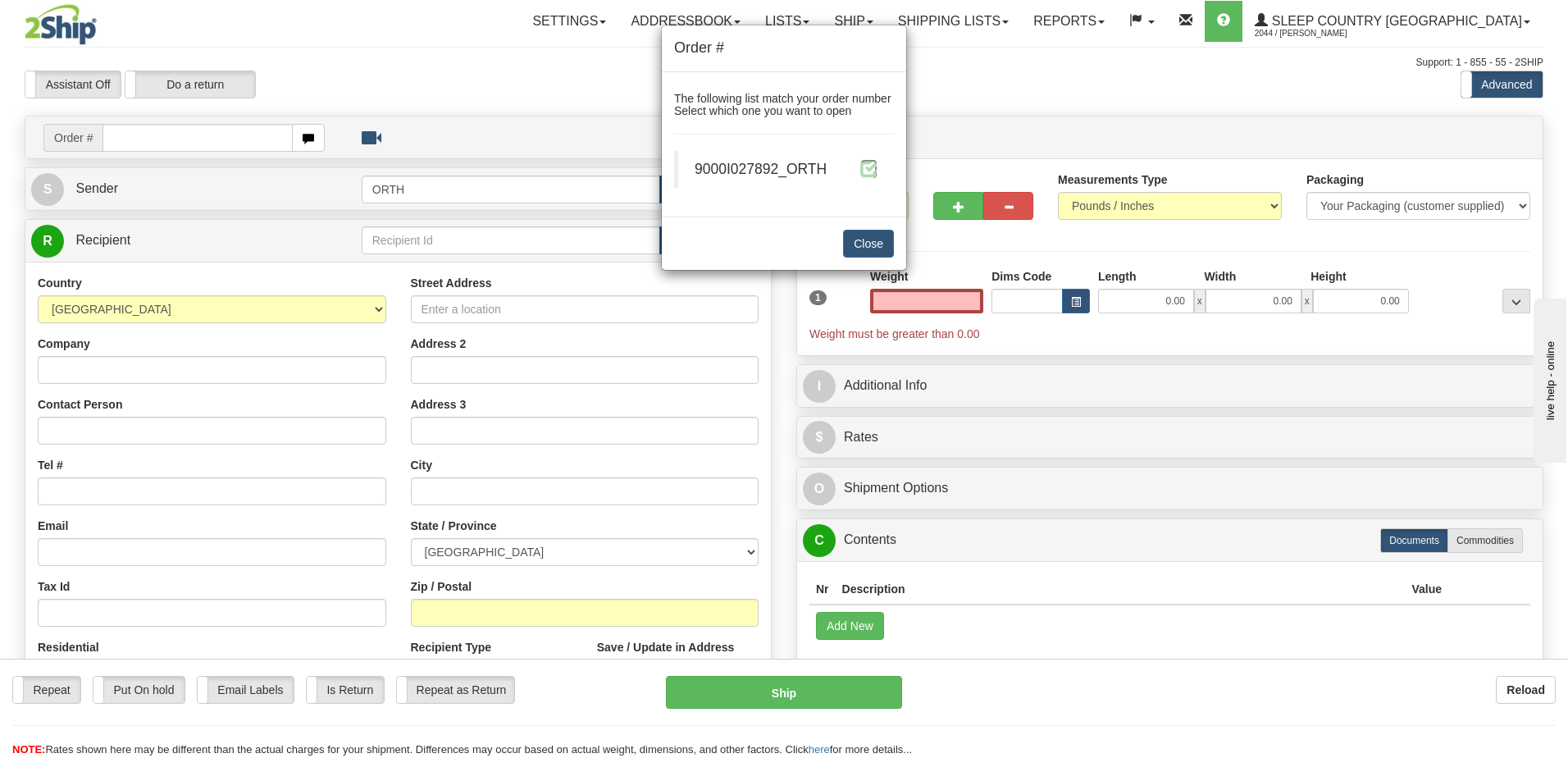
type input "0.00"
click at [871, 170] on span at bounding box center [868, 168] width 17 height 17
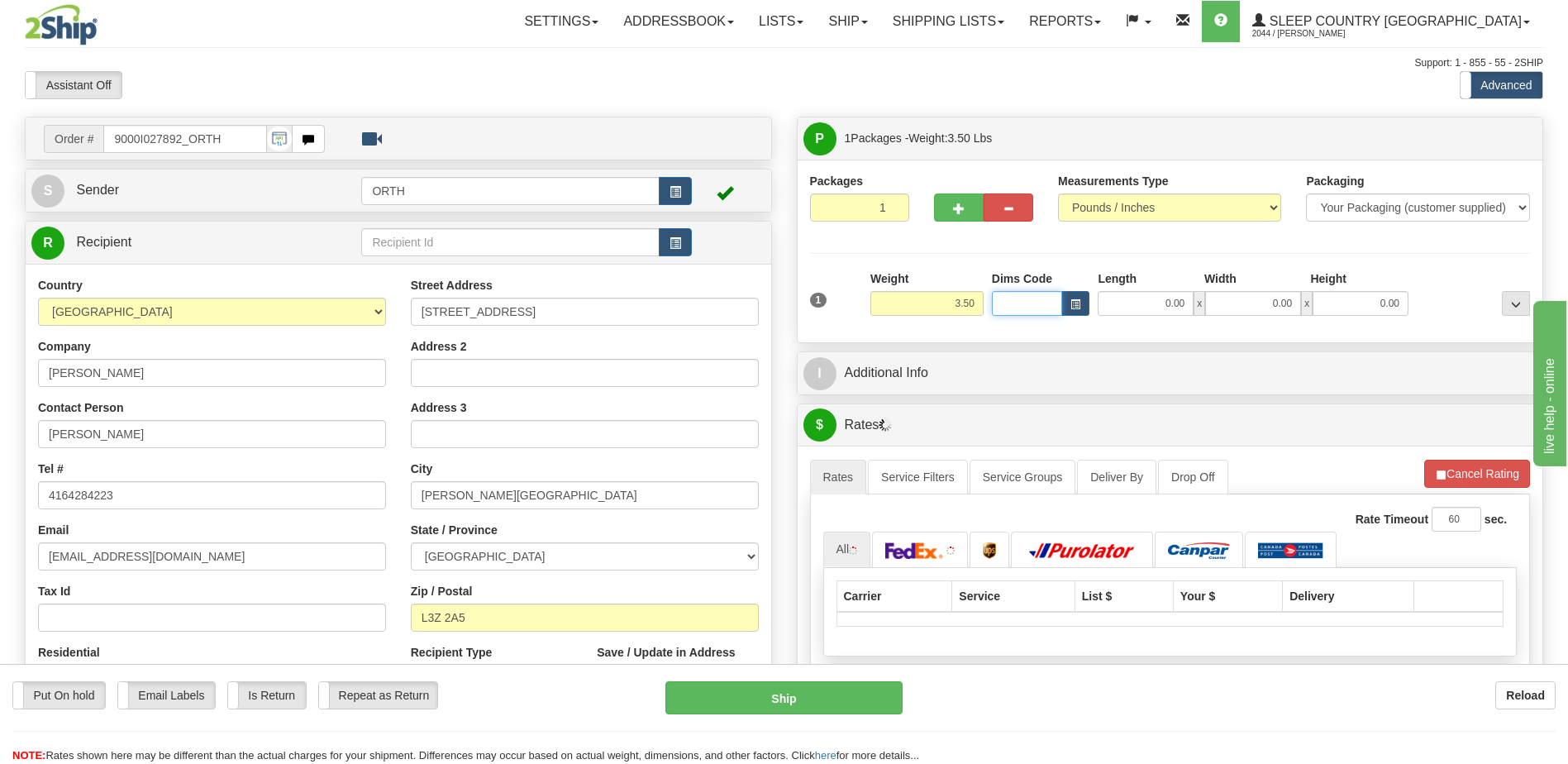
click at [1033, 299] on input "Dims Code" at bounding box center [1027, 304] width 71 height 25
type input "bte"
click button "Delete" at bounding box center [0, 0] width 0 height 0
type input "15.00"
type input "5.00"
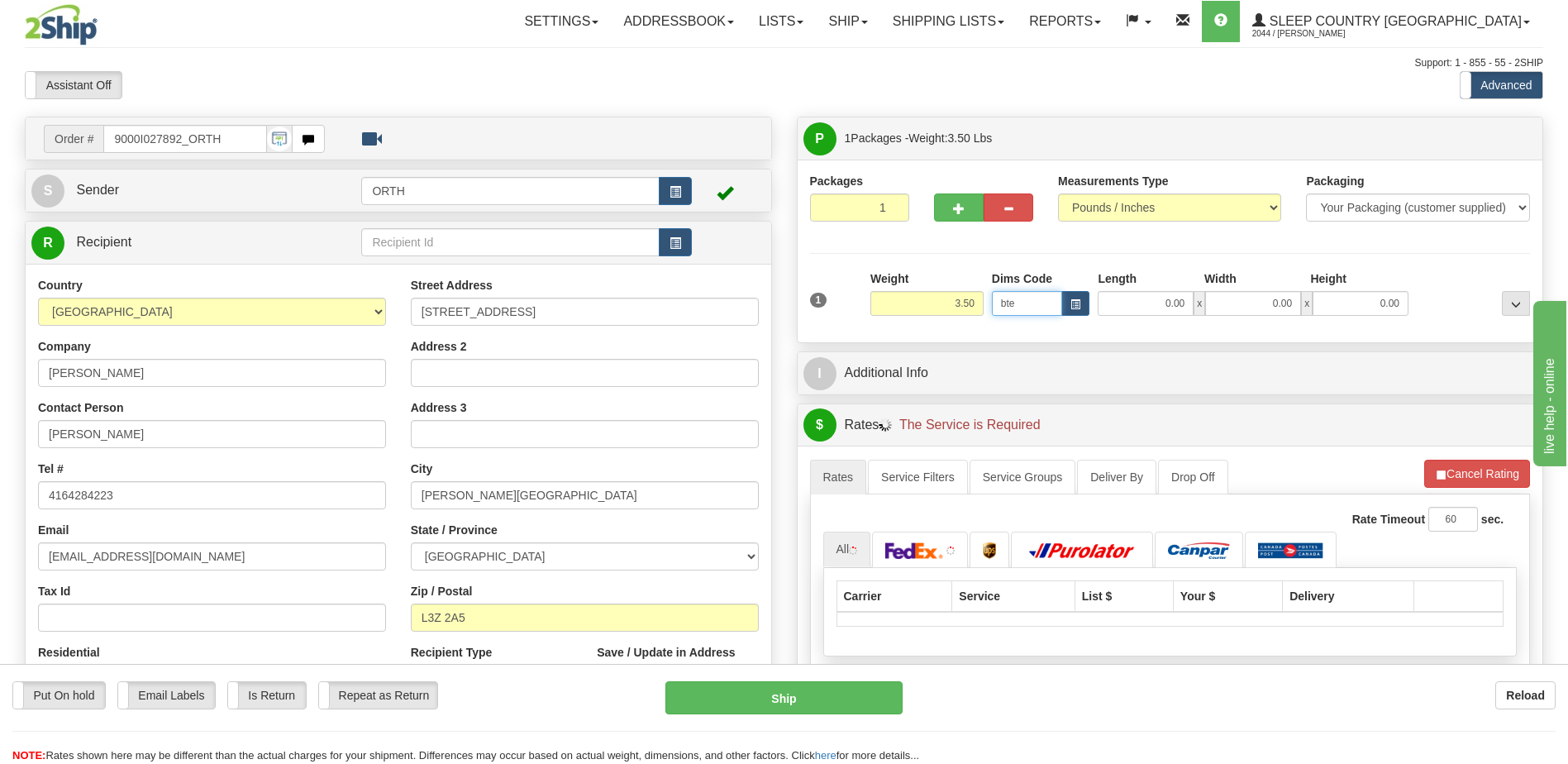
type input "25.00"
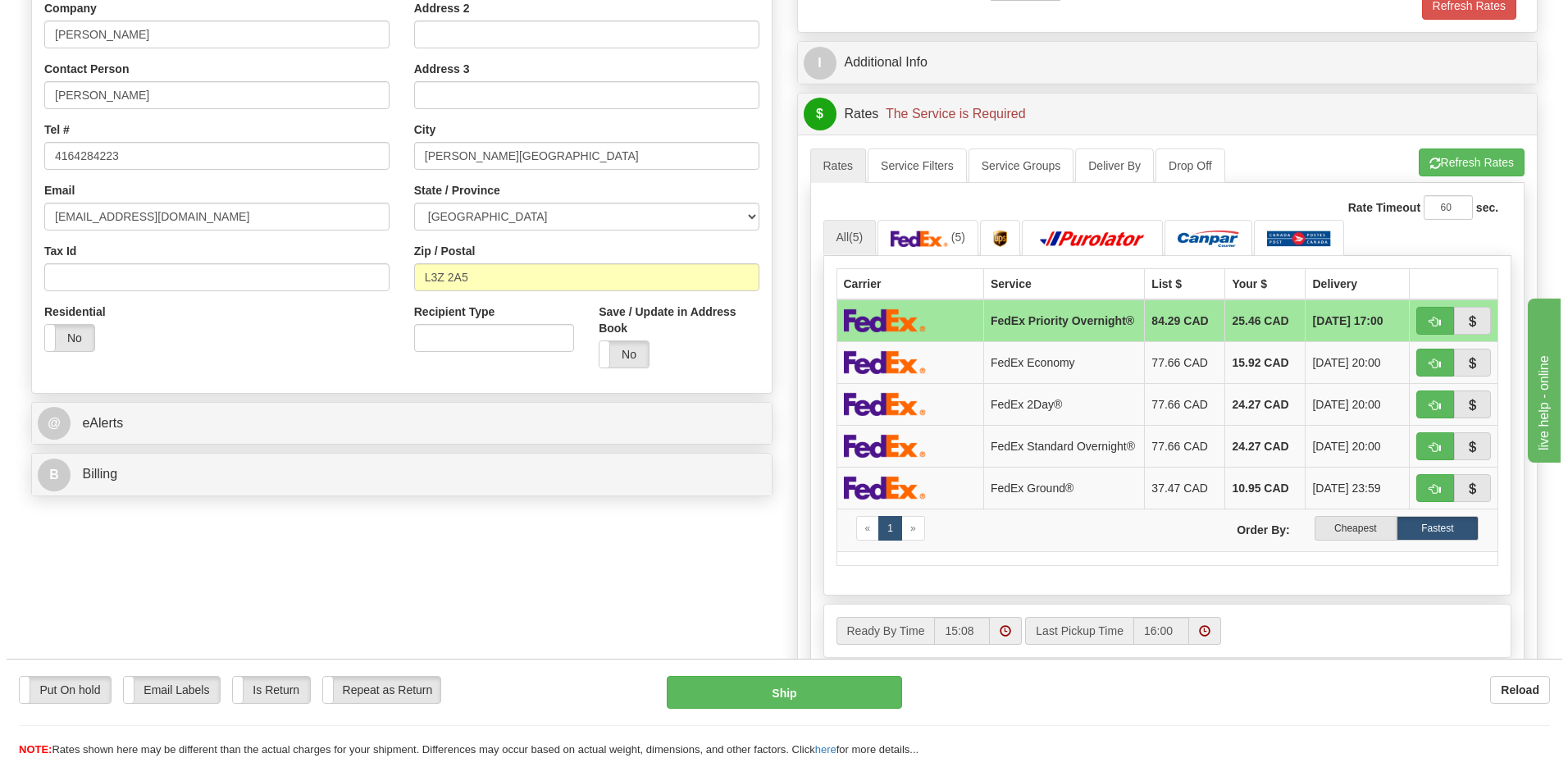
scroll to position [410, 0]
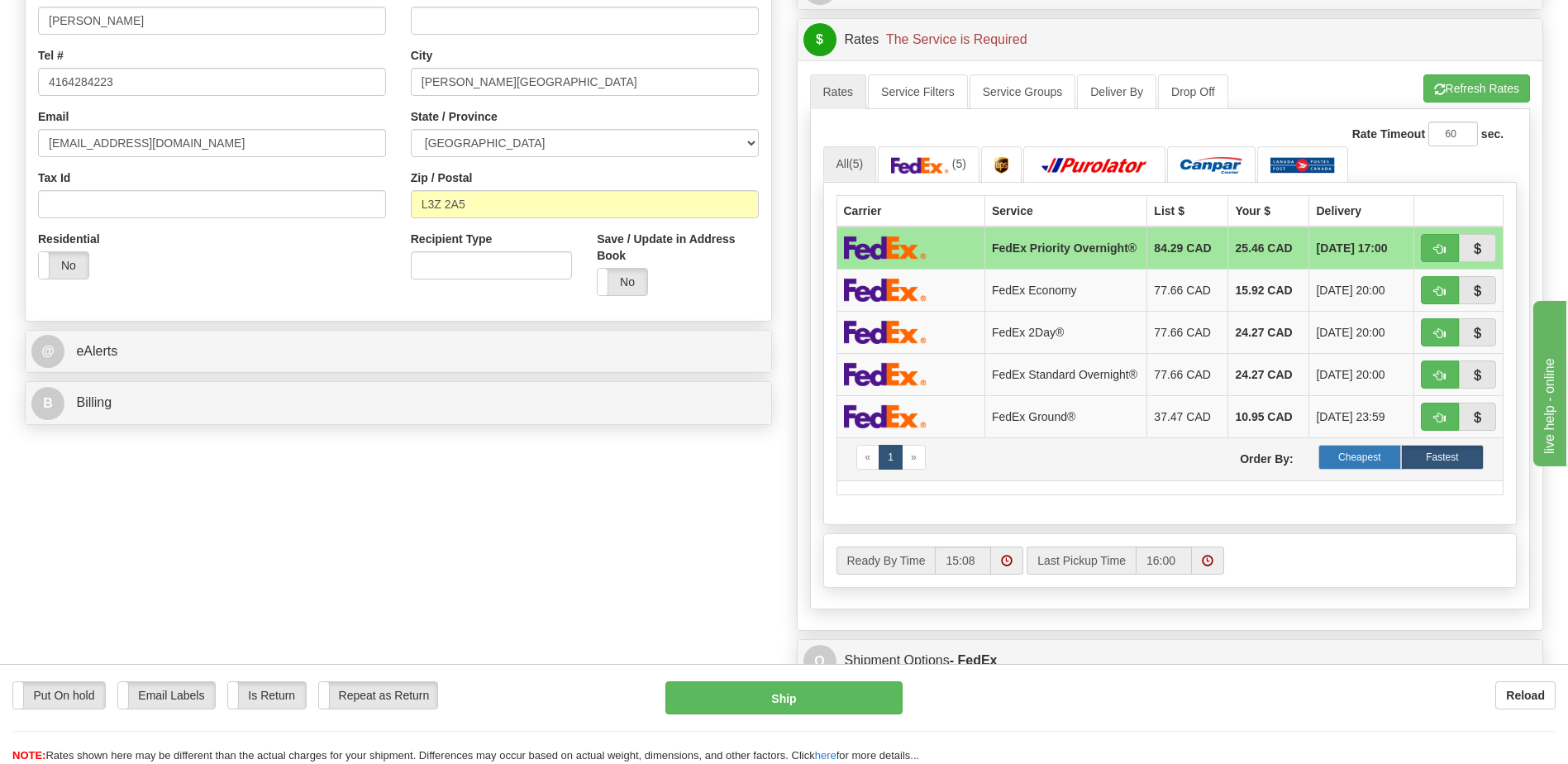
click at [1374, 469] on label "Cheapest" at bounding box center [1360, 458] width 83 height 25
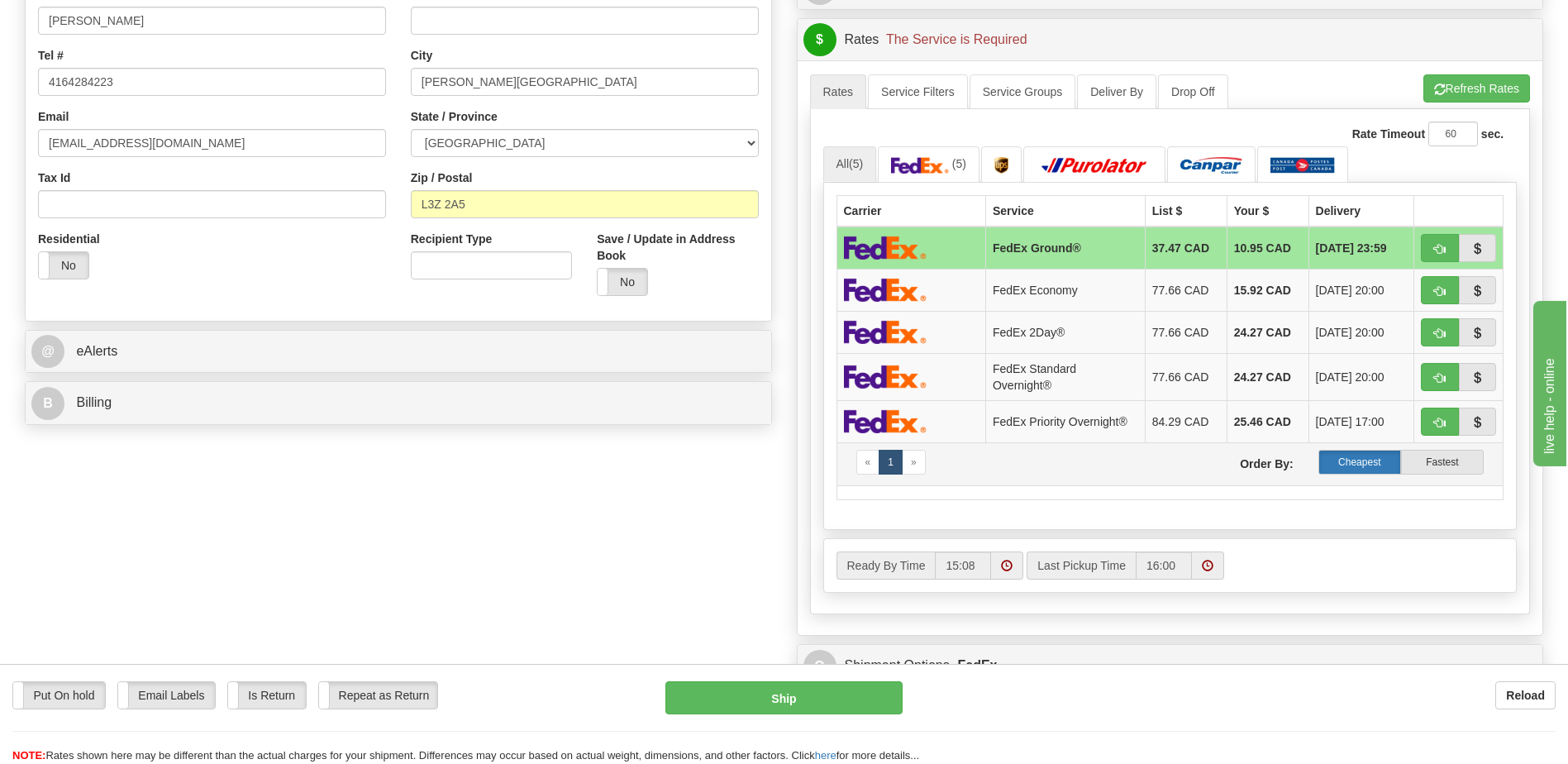
click at [1351, 468] on label "Cheapest" at bounding box center [1360, 462] width 83 height 25
click at [1376, 453] on label "Cheapest" at bounding box center [1360, 462] width 83 height 25
click at [1461, 87] on button "Refresh Rates" at bounding box center [1476, 88] width 107 height 28
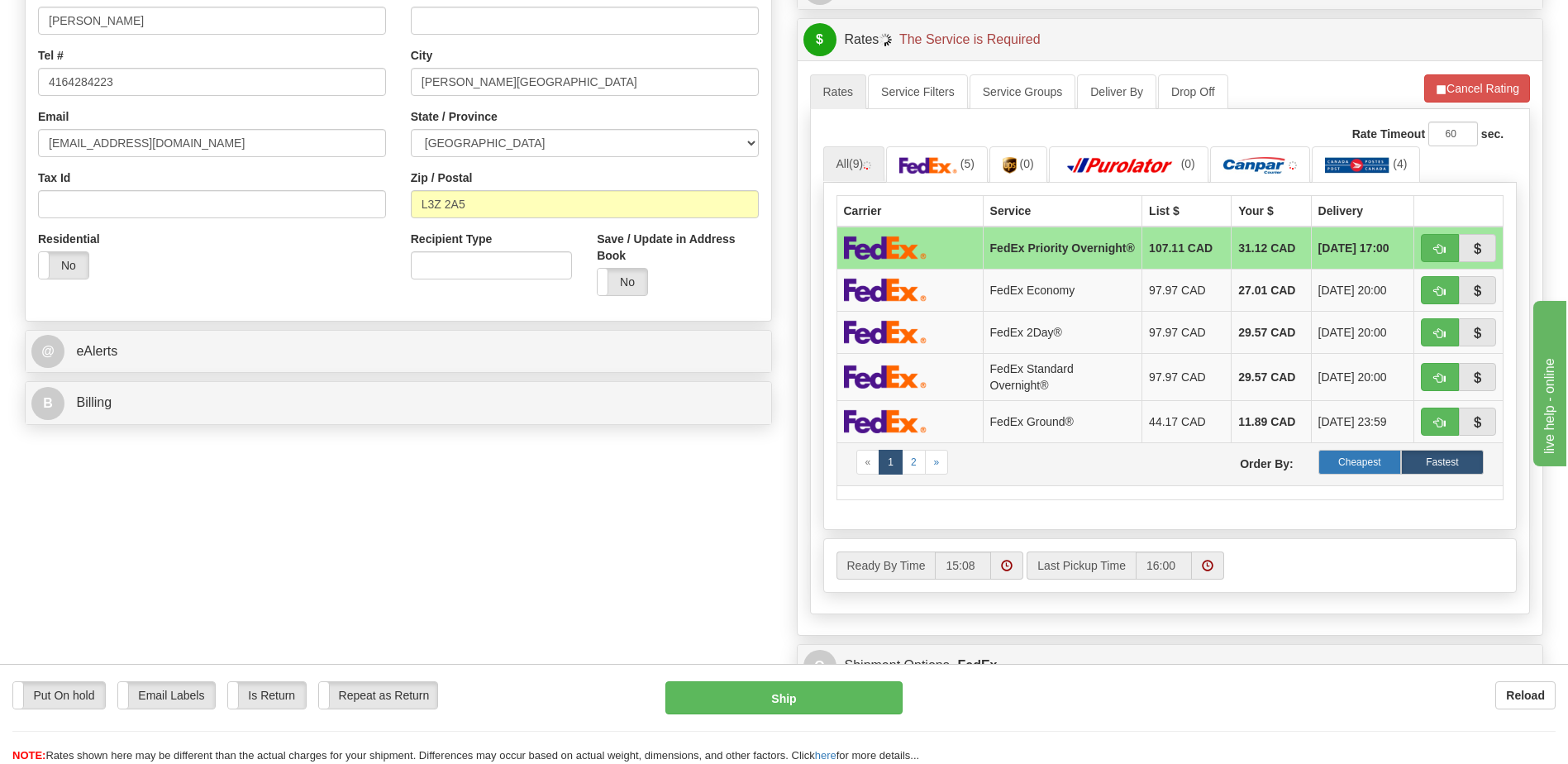
click at [1366, 469] on label "Cheapest" at bounding box center [1360, 462] width 83 height 25
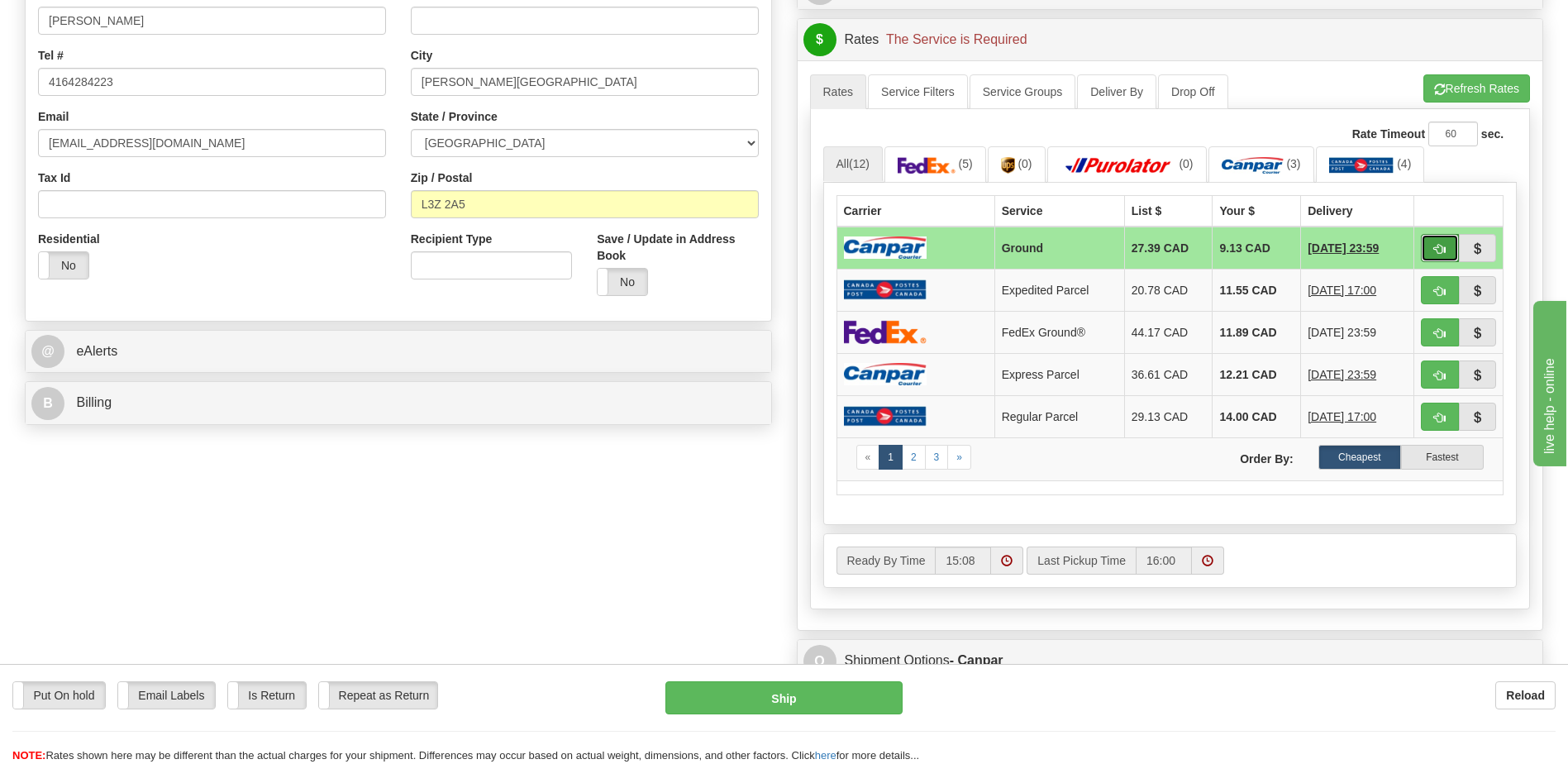
click at [1440, 244] on span "button" at bounding box center [1440, 249] width 12 height 11
type input "1"
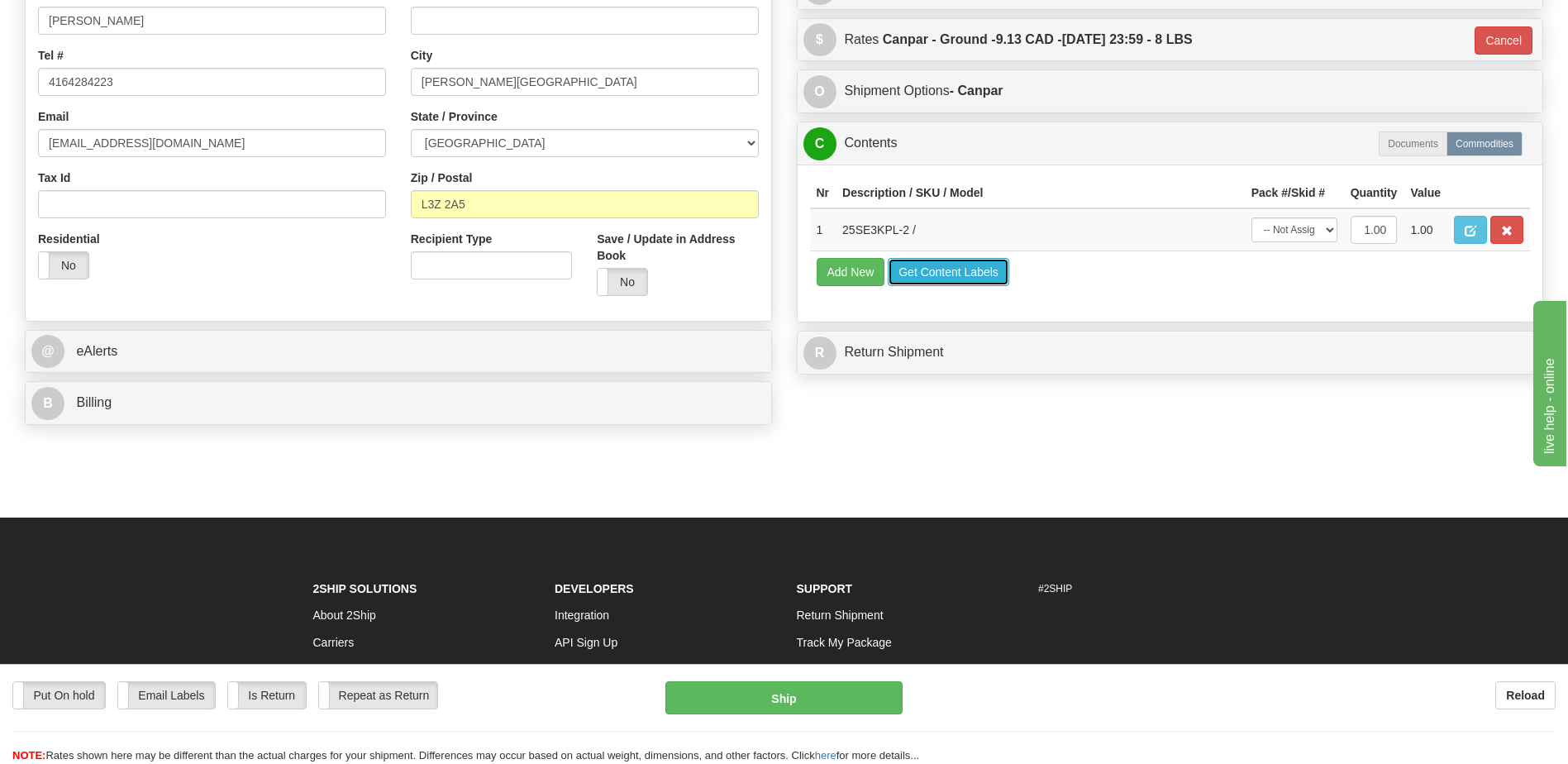
click at [930, 267] on button "Get Content Labels" at bounding box center [948, 271] width 121 height 28
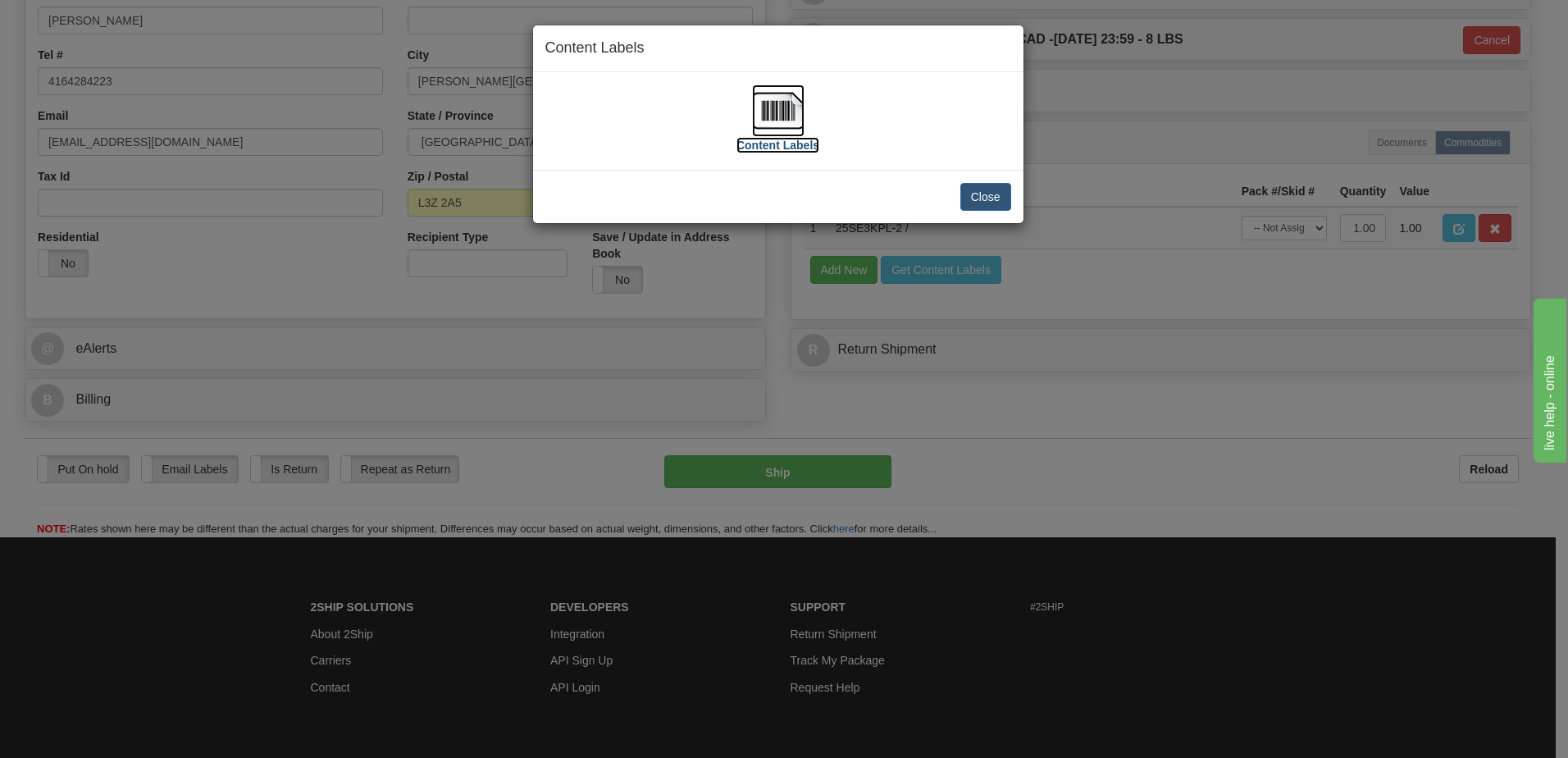
click at [781, 102] on img at bounding box center [777, 111] width 53 height 53
click at [988, 203] on button "Close" at bounding box center [985, 196] width 51 height 28
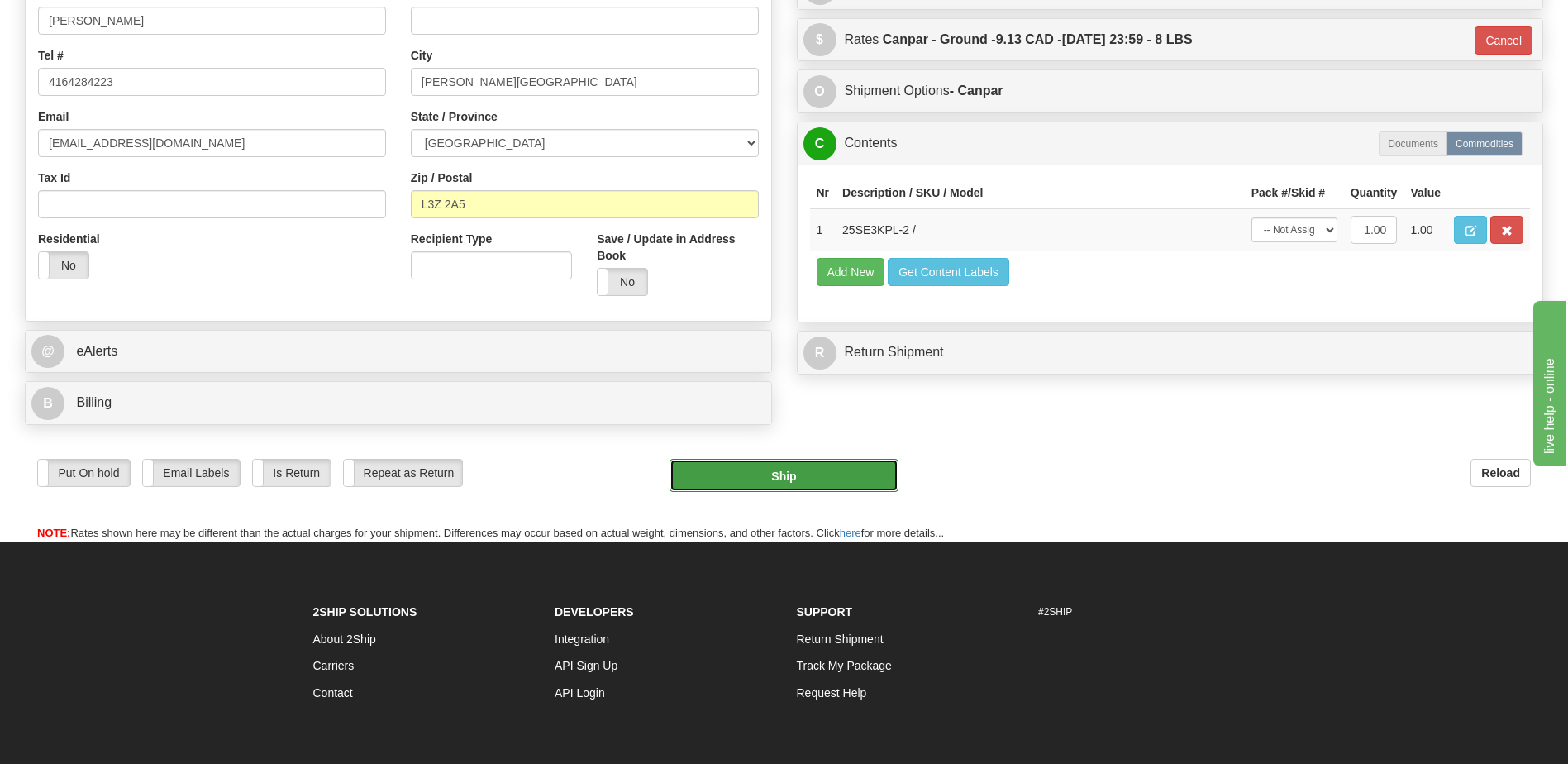
click at [828, 483] on button "Ship" at bounding box center [784, 475] width 228 height 33
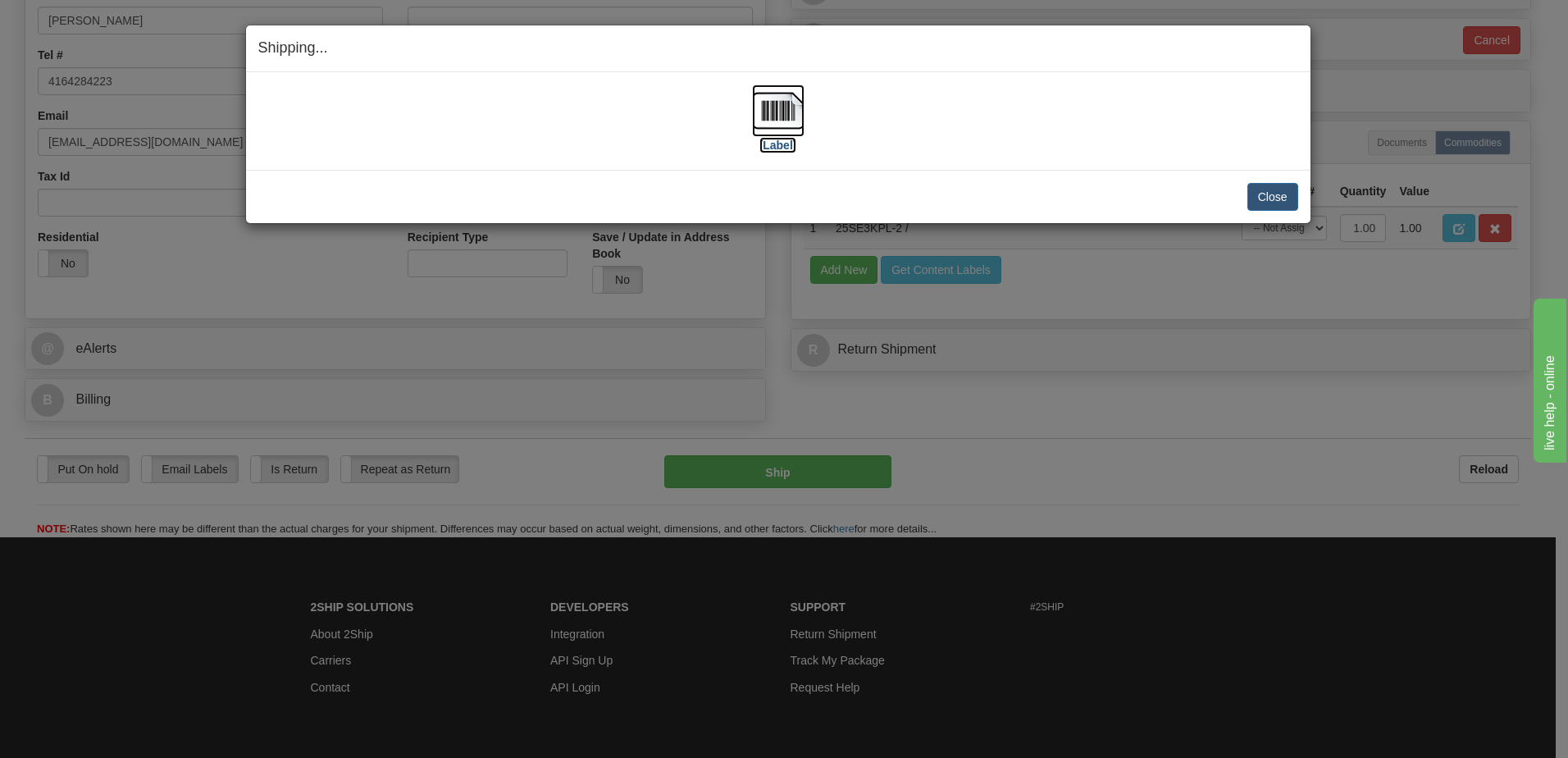
click at [792, 101] on img at bounding box center [777, 111] width 53 height 53
click at [1291, 199] on button "Close" at bounding box center [1272, 196] width 51 height 28
